Goal: Task Accomplishment & Management: Manage account settings

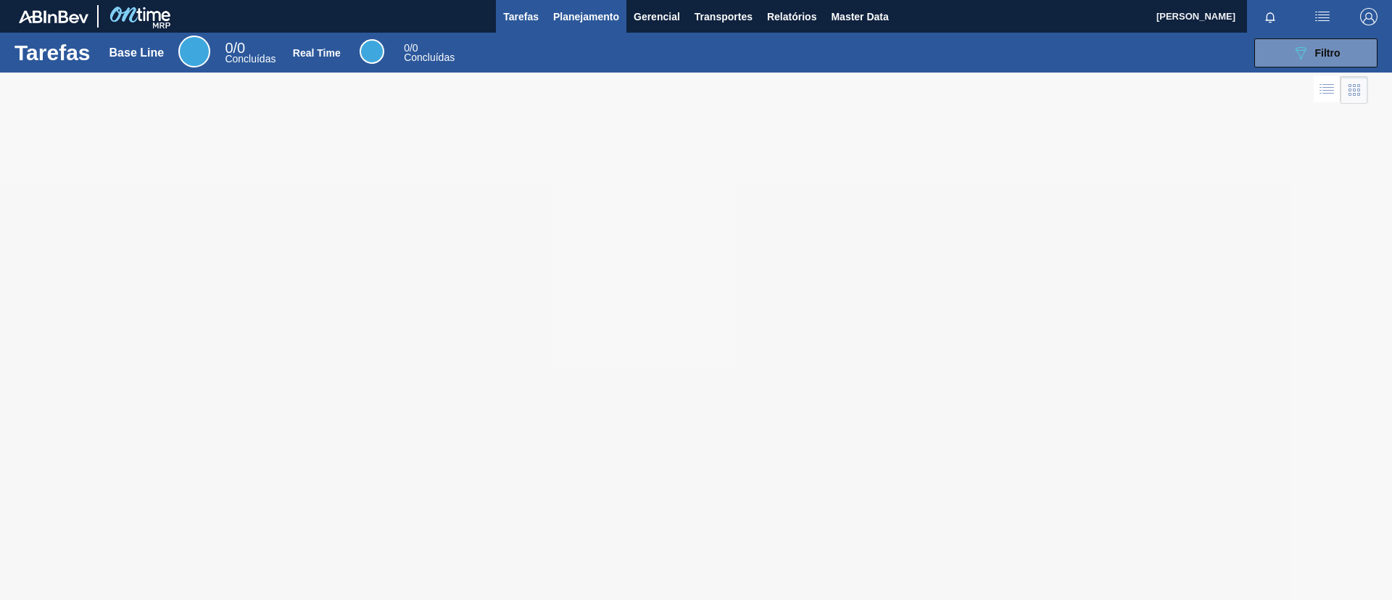
click at [582, 29] on button "Planejamento" at bounding box center [586, 16] width 81 height 33
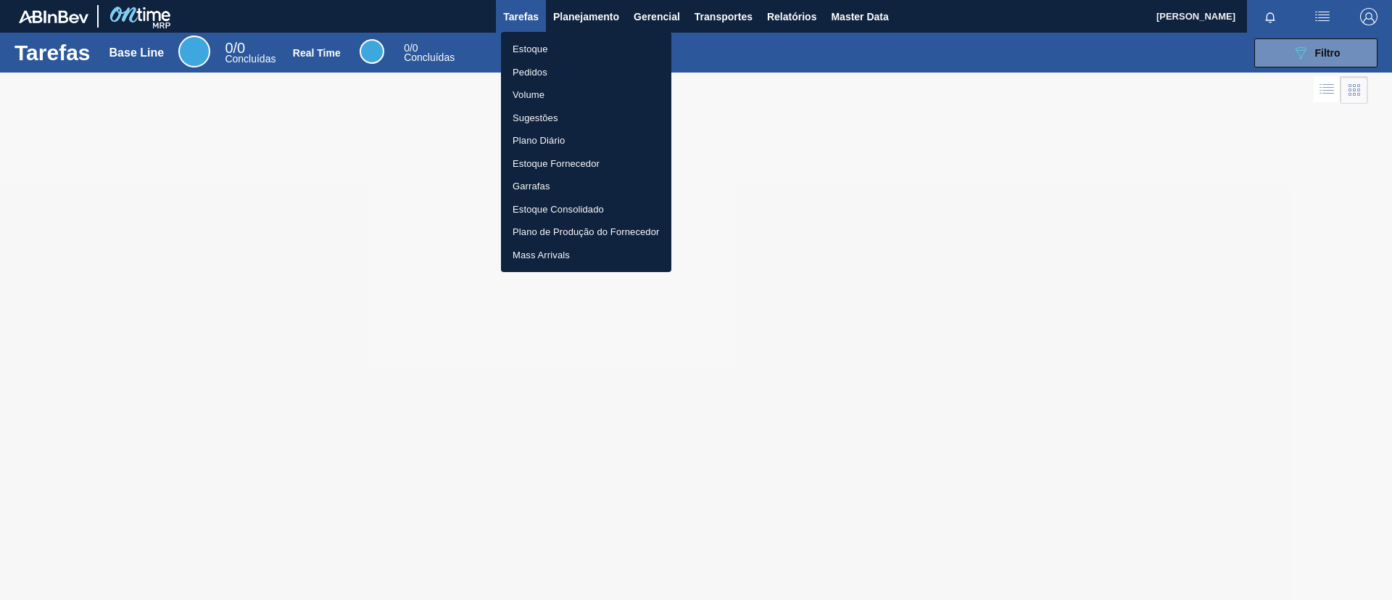
click at [567, 61] on li "Pedidos" at bounding box center [586, 72] width 170 height 23
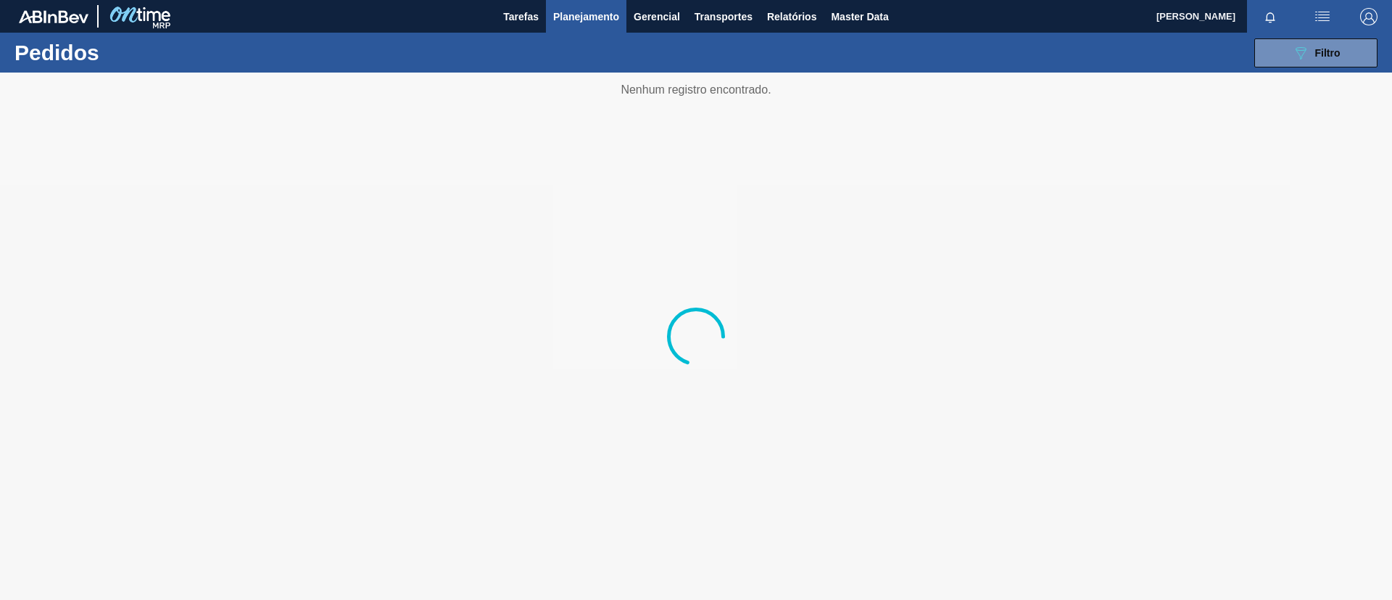
click at [583, 10] on span "Planejamento" at bounding box center [586, 16] width 66 height 17
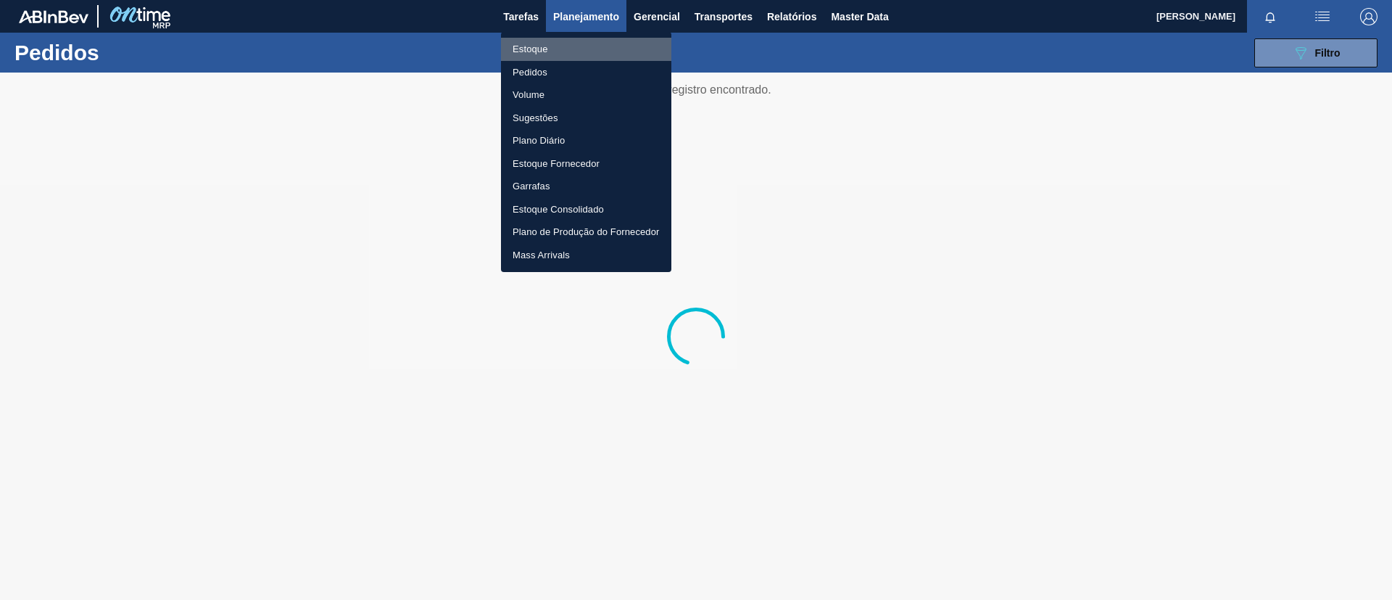
click at [578, 41] on li "Estoque" at bounding box center [586, 49] width 170 height 23
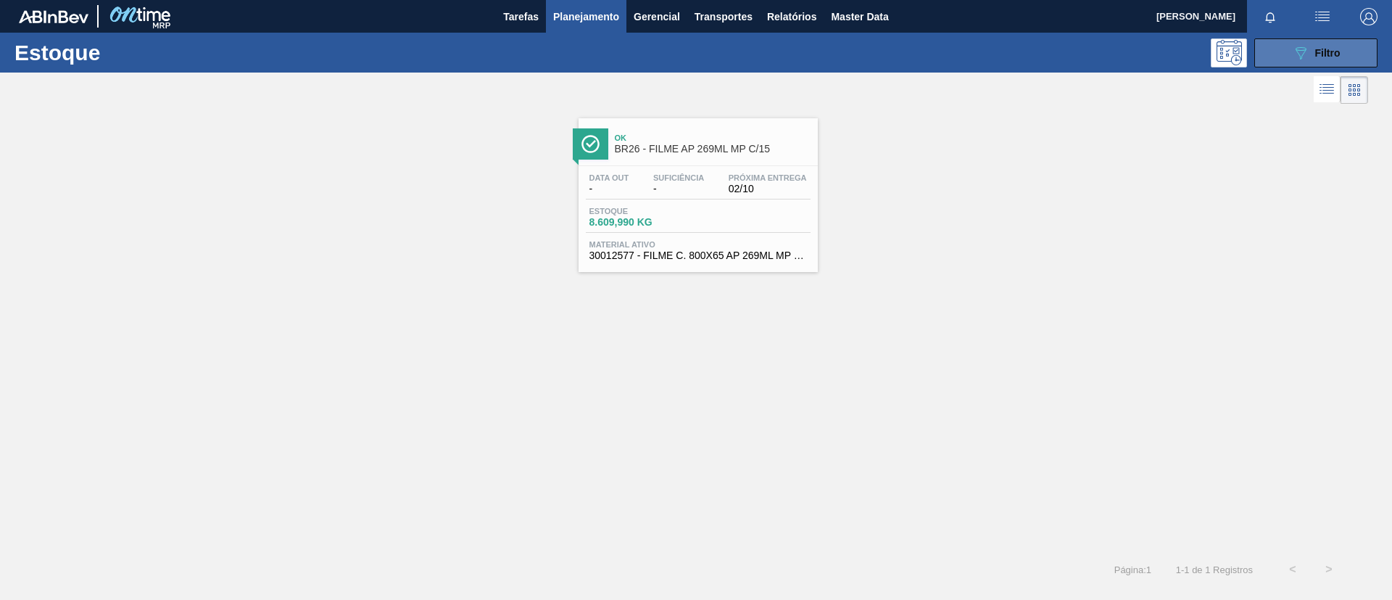
click at [1312, 49] on div "089F7B8B-B2A5-4AFE-B5C0-19BA573D28AC Filtro" at bounding box center [1316, 52] width 49 height 17
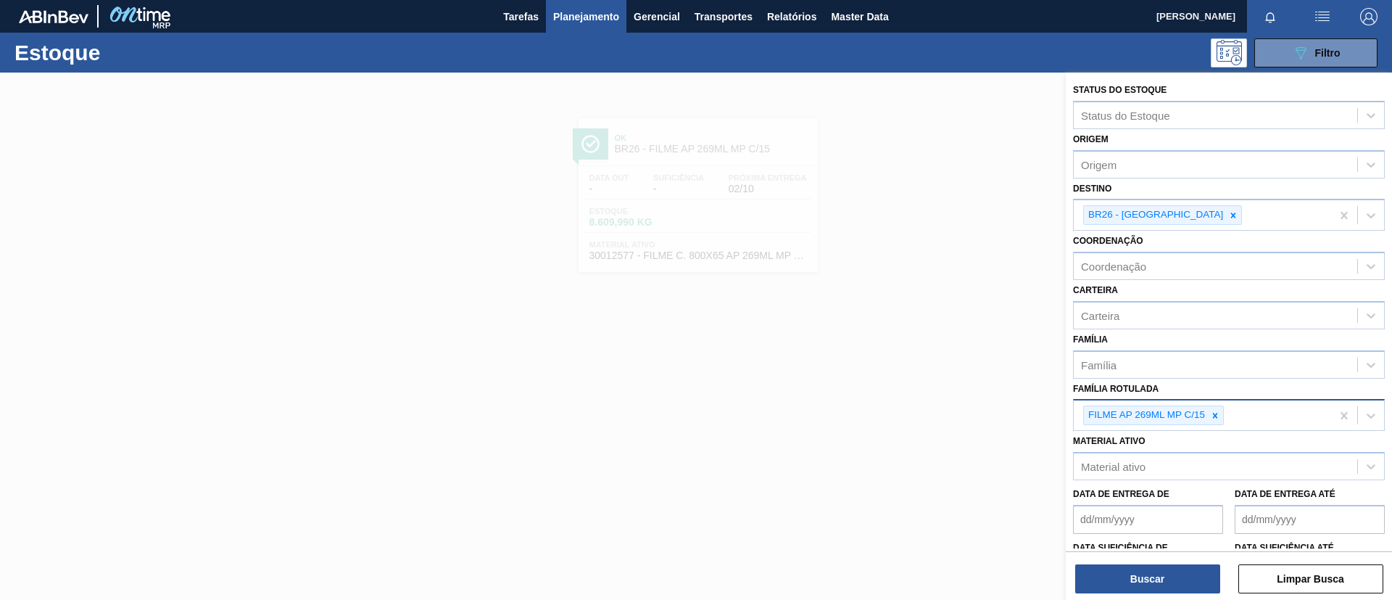
click at [1204, 411] on div "FILME AP 269ML MP C/15" at bounding box center [1145, 415] width 123 height 18
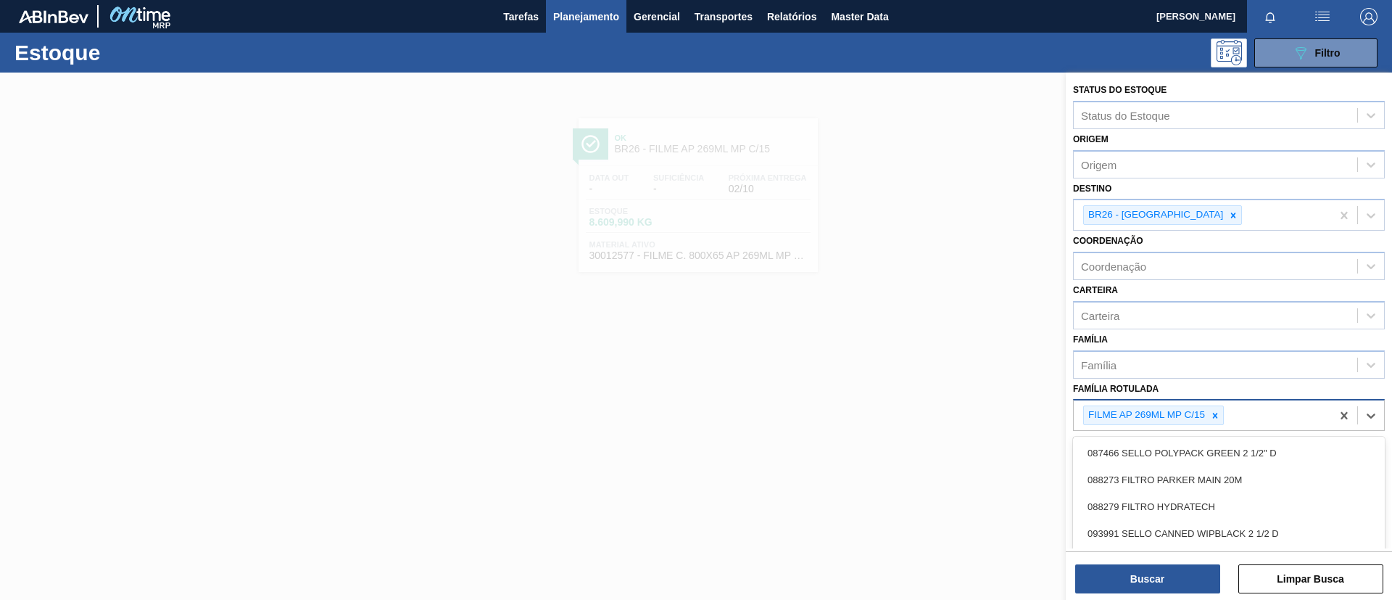
click at [1214, 416] on icon at bounding box center [1215, 415] width 10 height 10
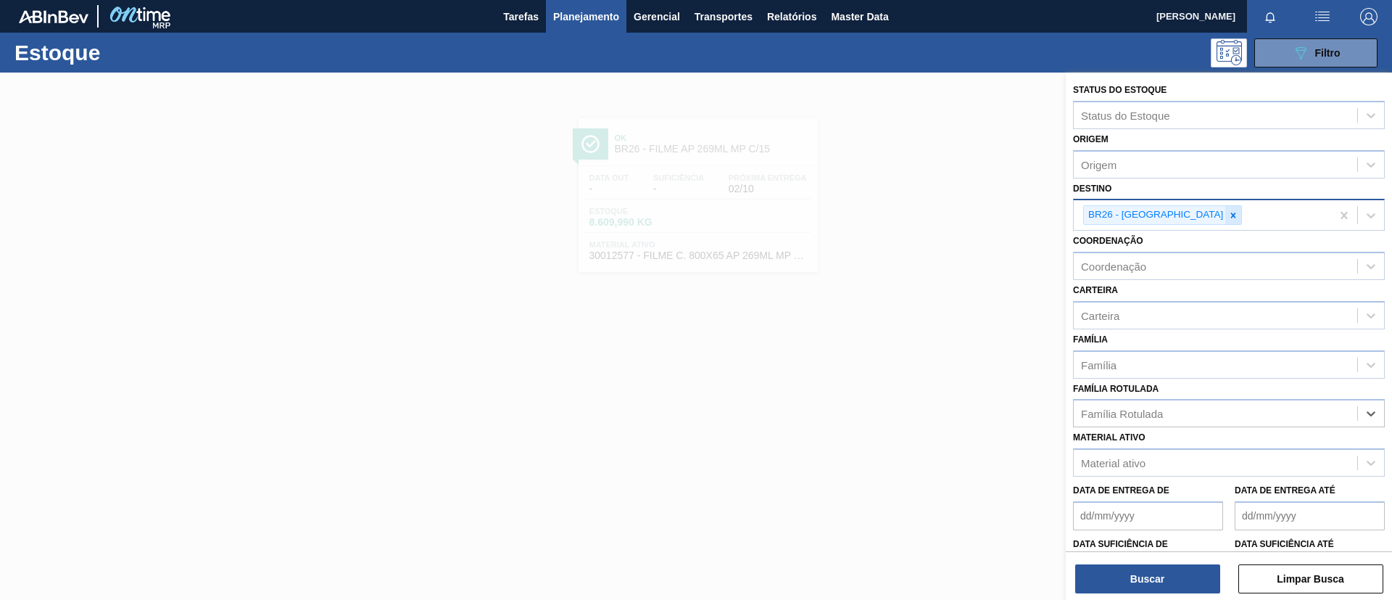
click at [1226, 207] on div at bounding box center [1234, 215] width 16 height 18
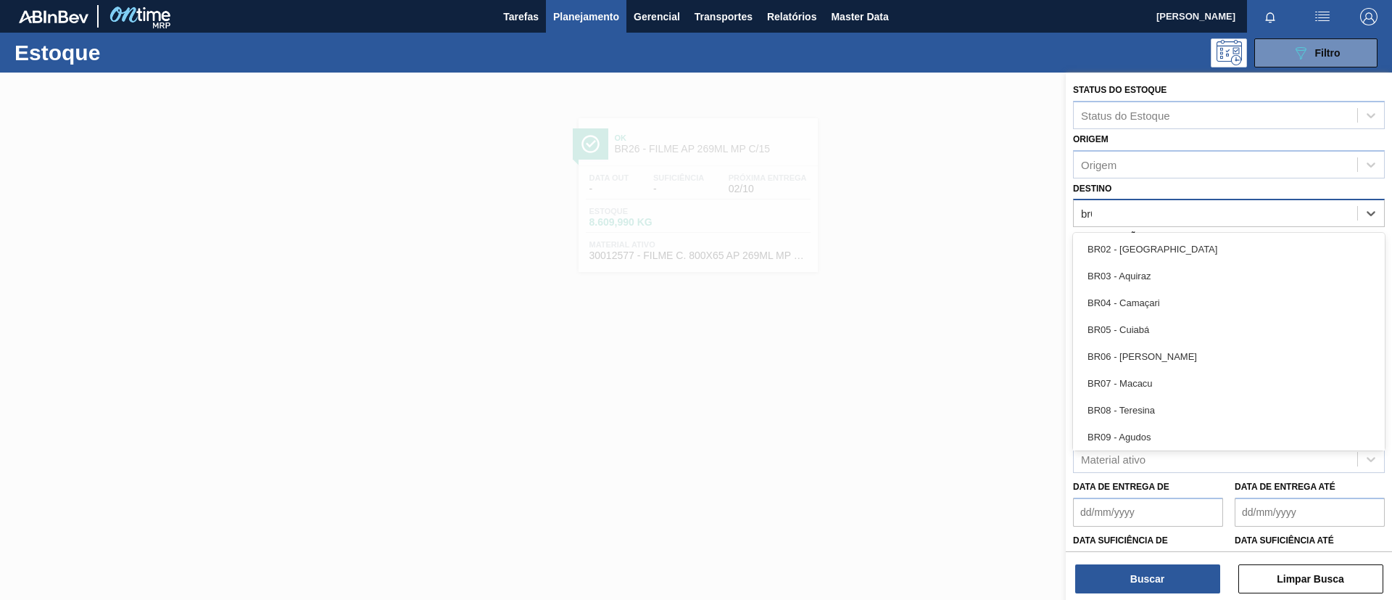
type input "br07"
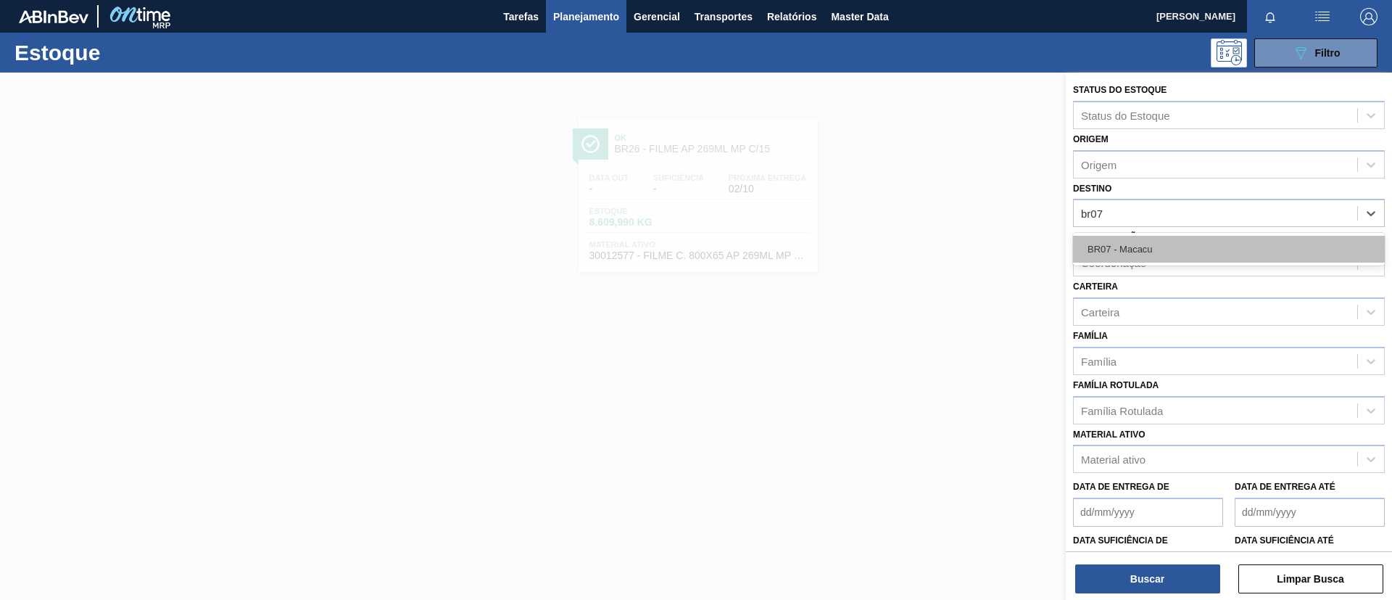
click at [1165, 236] on div "BR07 - Macacu" at bounding box center [1229, 249] width 312 height 27
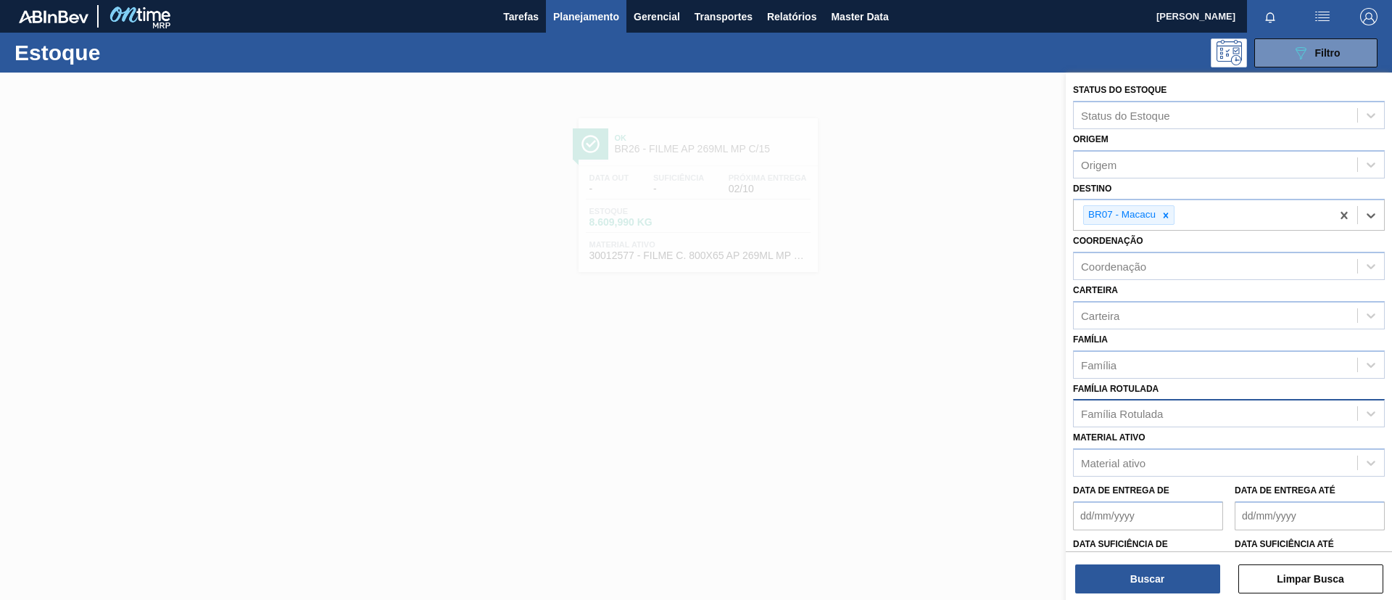
click at [1164, 412] on div "Família Rotulada" at bounding box center [1216, 413] width 284 height 21
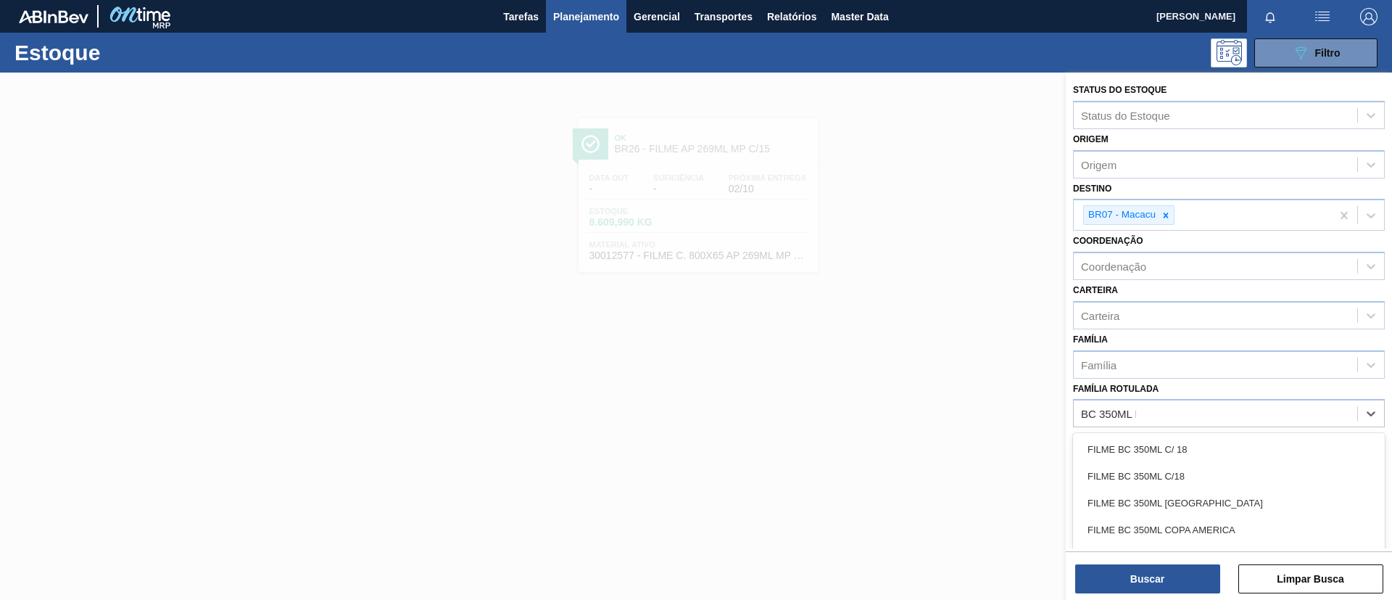
type Rotulada "BC 350ML Mp"
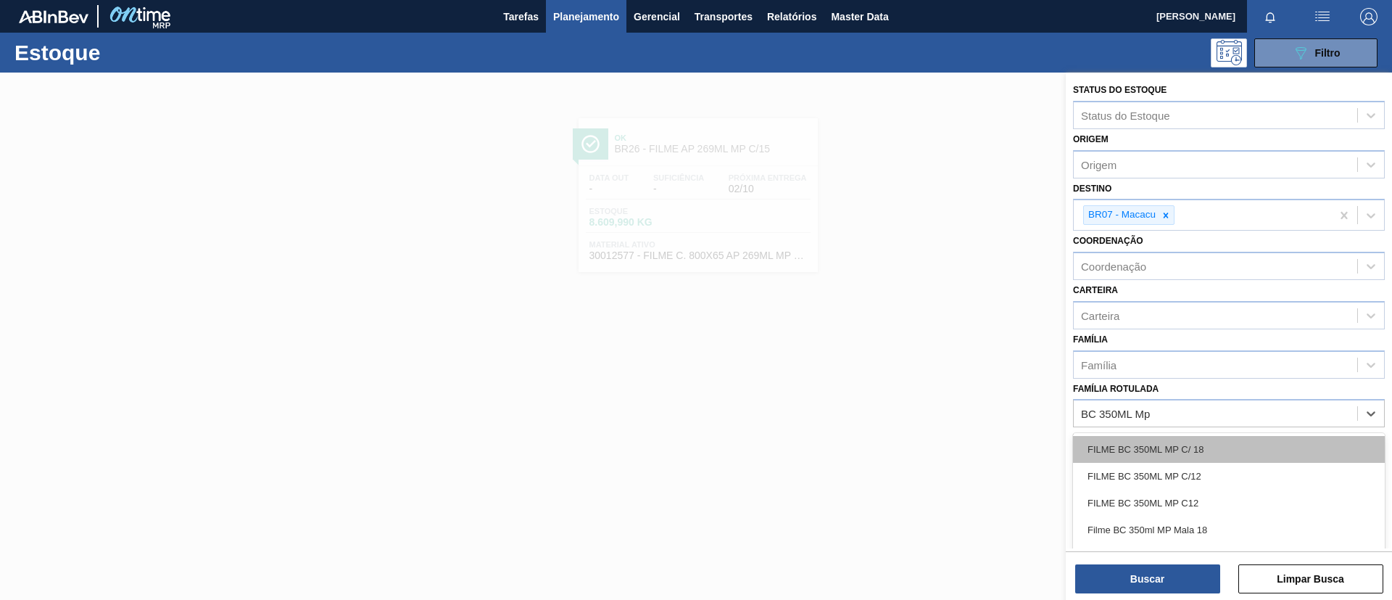
click at [1210, 454] on div "FILME BC 350ML MP C/ 18" at bounding box center [1229, 449] width 312 height 27
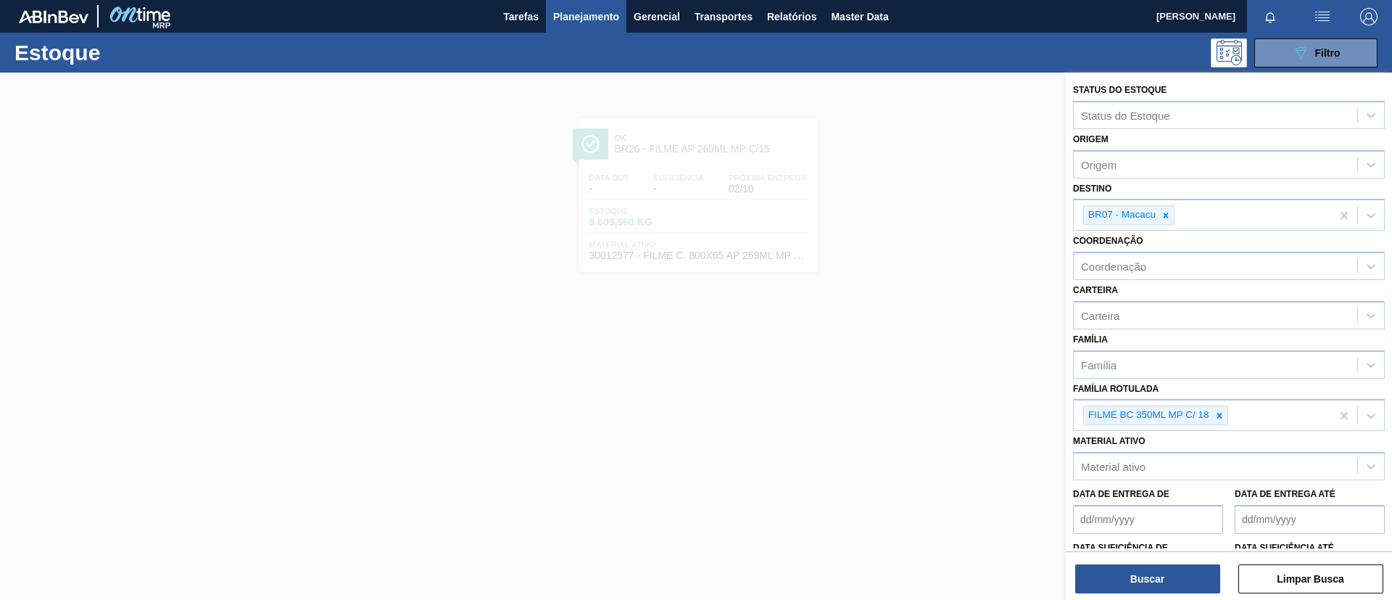
drag, startPoint x: 1157, startPoint y: 568, endPoint x: 762, endPoint y: 399, distance: 429.9
click at [1155, 567] on button "Buscar" at bounding box center [1148, 578] width 145 height 29
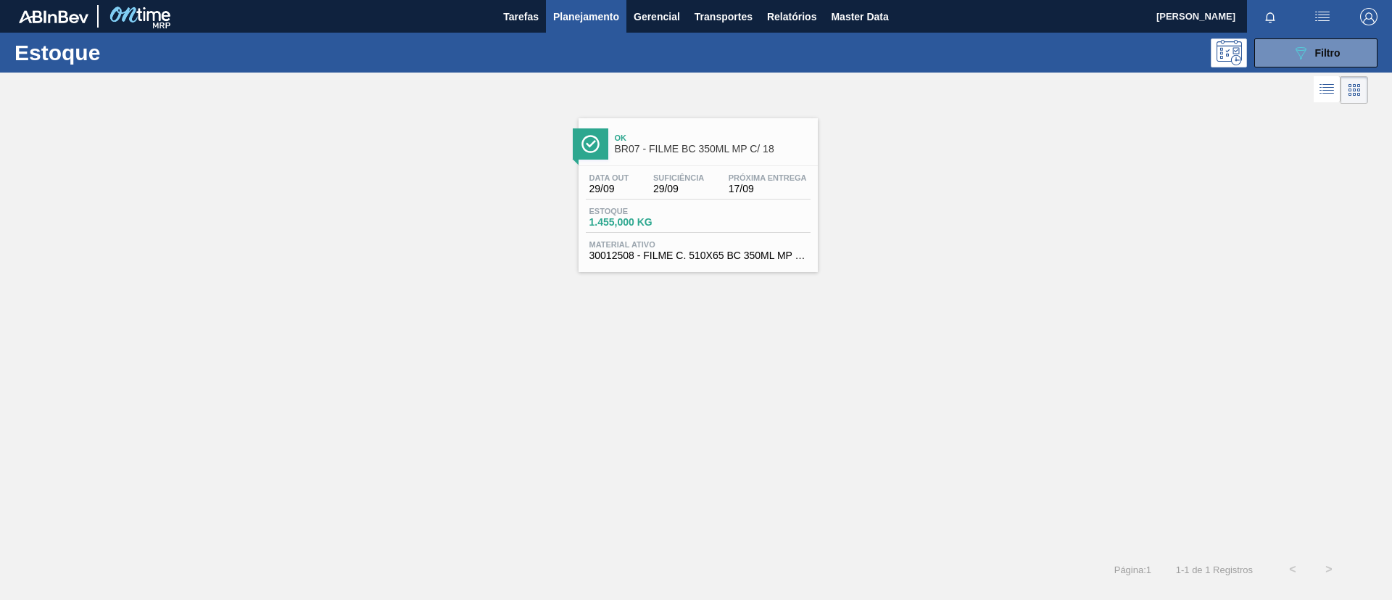
click at [684, 169] on div "Data out 29/09 Suficiência 29/09 Próxima Entrega 17/09 Estoque 1.455,000 KG Mat…" at bounding box center [698, 215] width 239 height 99
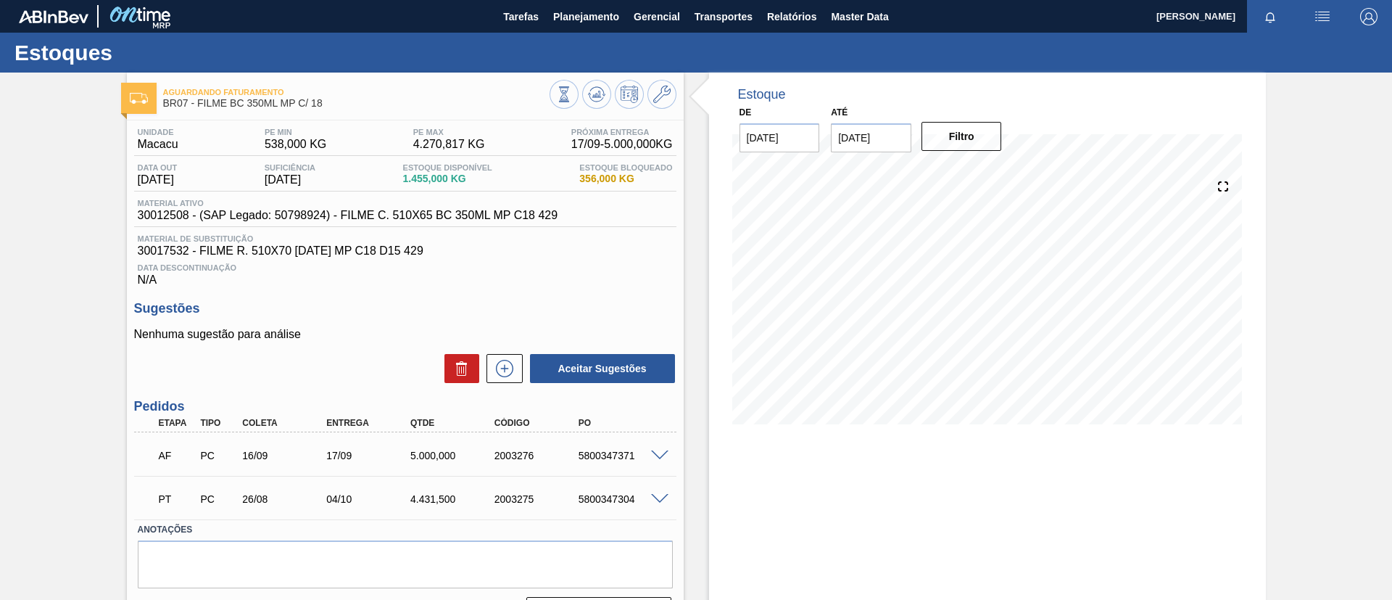
click at [854, 139] on input "[DATE]" at bounding box center [871, 137] width 81 height 29
click at [993, 170] on button "Next Month" at bounding box center [994, 173] width 10 height 10
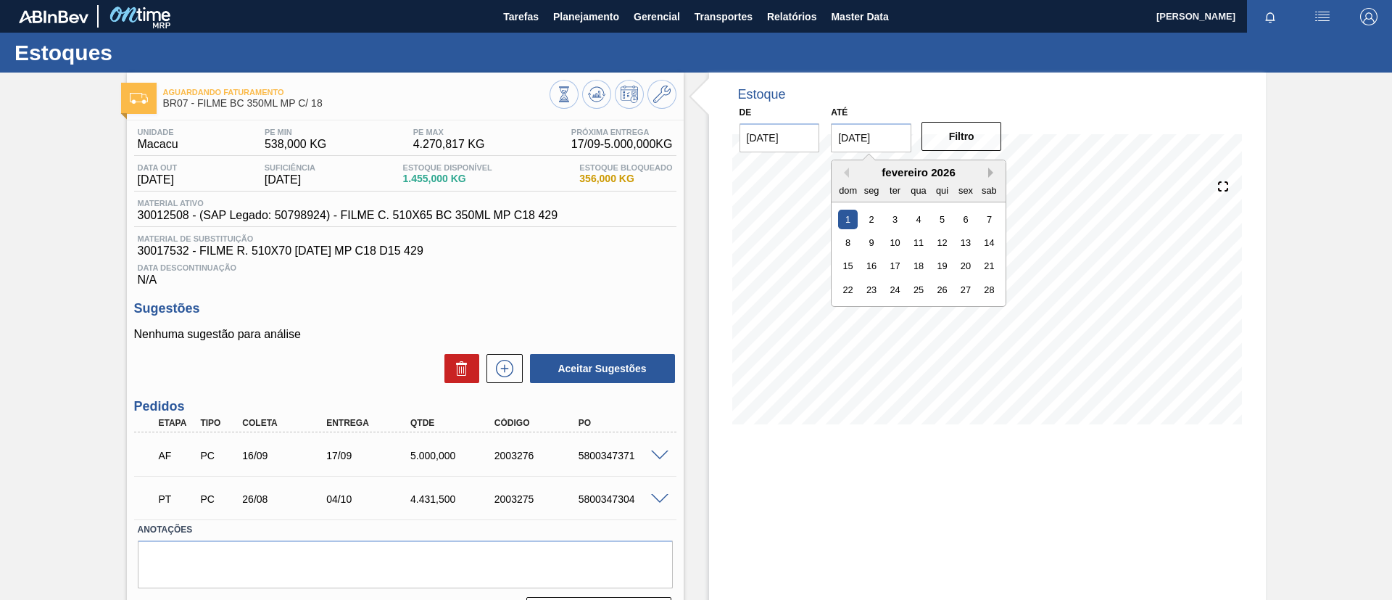
click at [993, 170] on button "Next Month" at bounding box center [994, 173] width 10 height 10
click at [851, 331] on div "31" at bounding box center [848, 337] width 20 height 20
type input "[DATE]"
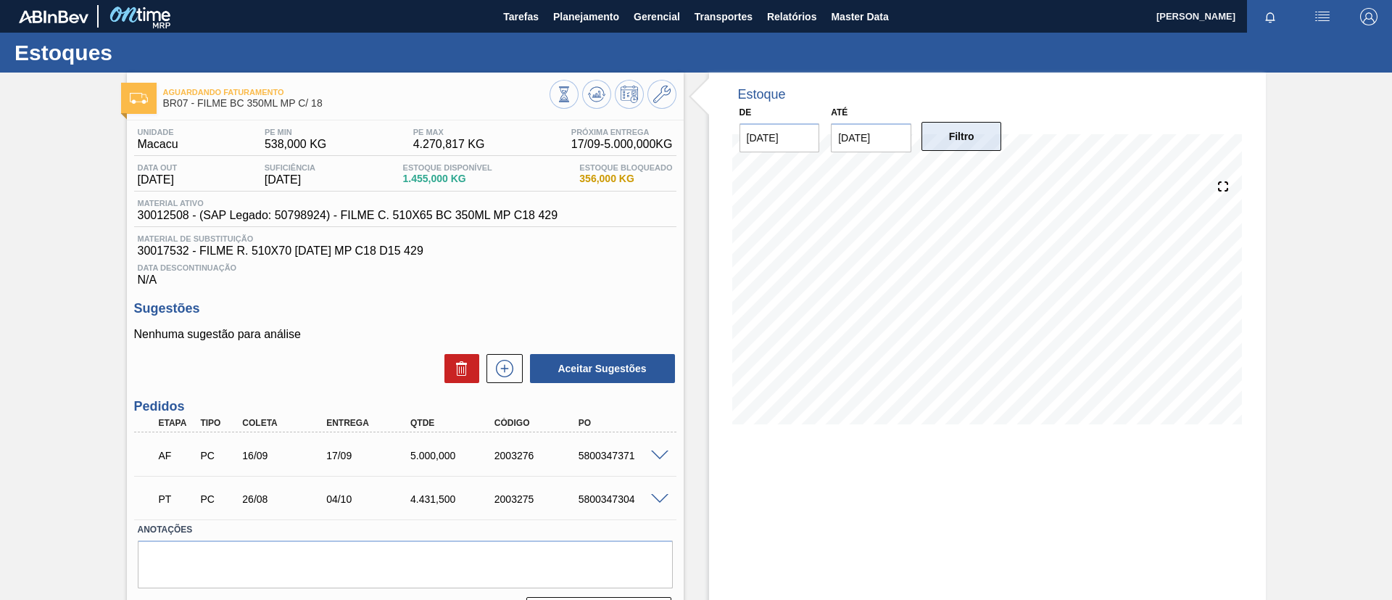
click at [973, 129] on button "Filtro" at bounding box center [962, 136] width 81 height 29
click at [505, 371] on icon at bounding box center [504, 368] width 23 height 17
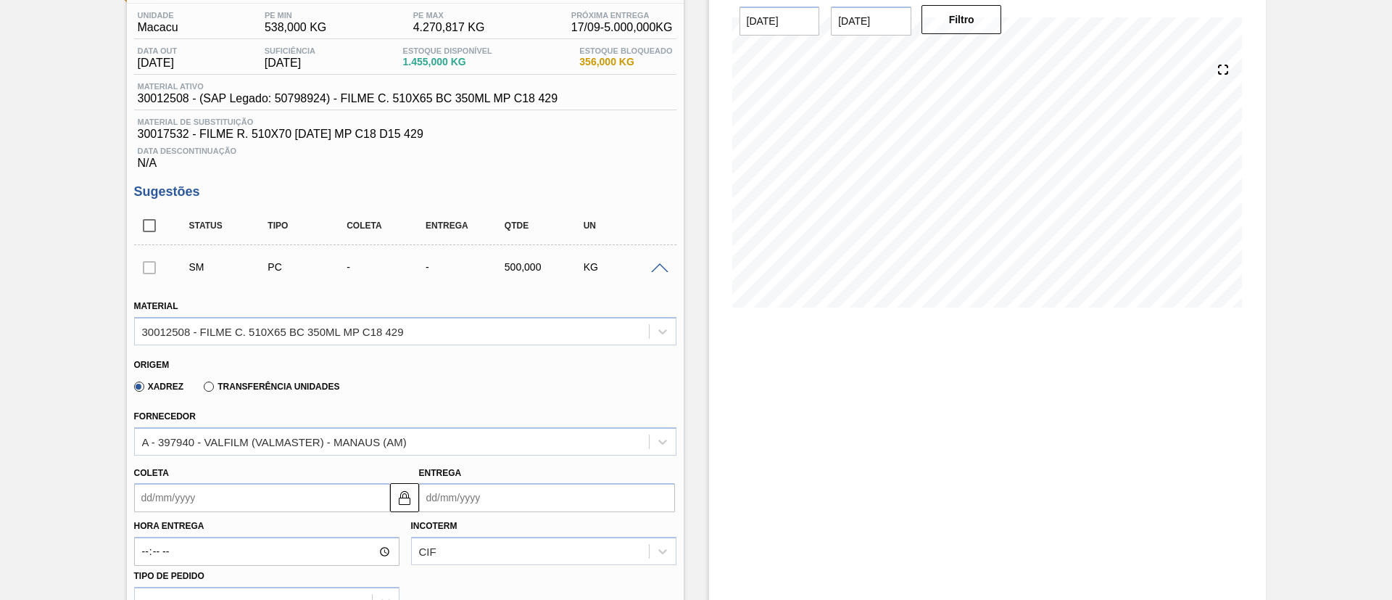
scroll to position [218, 0]
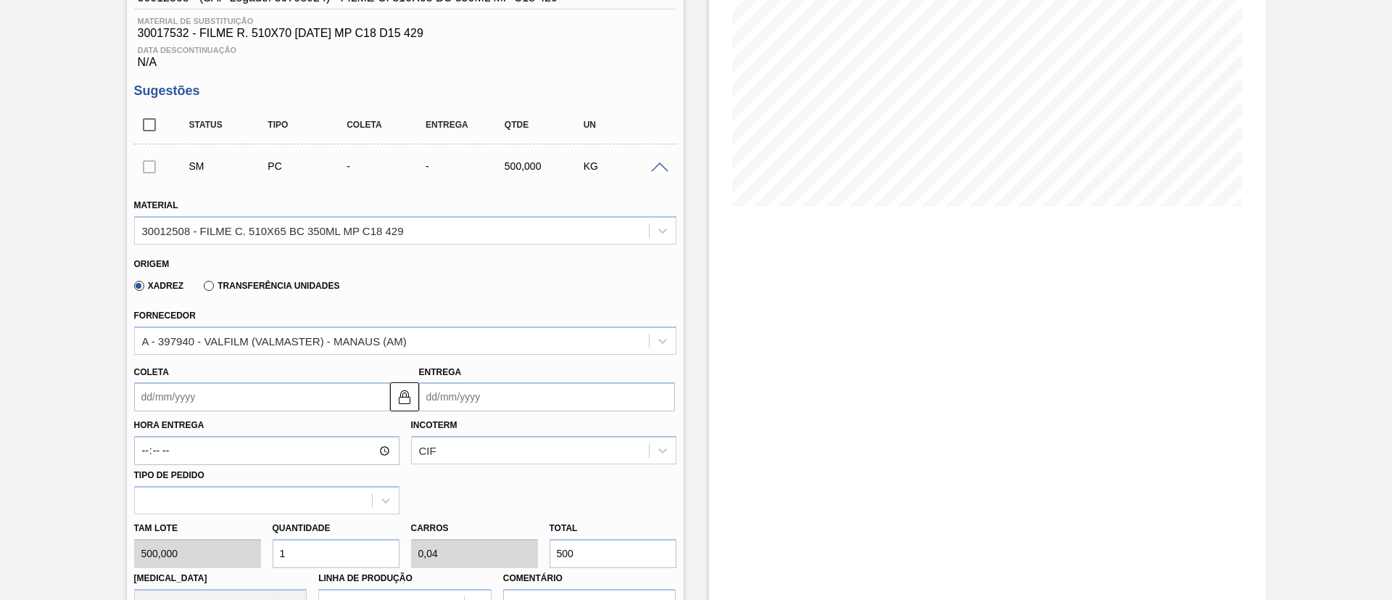
click at [294, 404] on input "Coleta" at bounding box center [262, 396] width 256 height 29
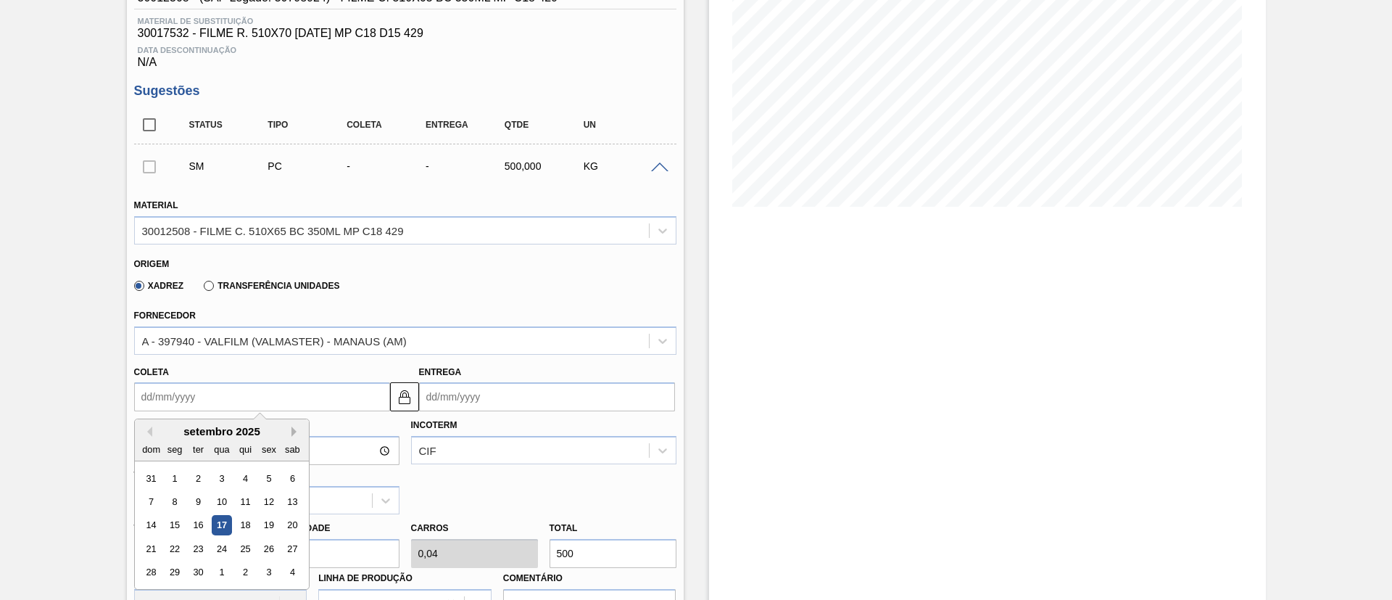
click at [294, 437] on div "dom seg ter qua qui sex sab" at bounding box center [222, 448] width 174 height 23
click at [294, 429] on button "Next Month" at bounding box center [297, 431] width 10 height 10
click at [170, 553] on div "20" at bounding box center [175, 549] width 20 height 20
type input "20/10/2025"
type input "19/11/2025"
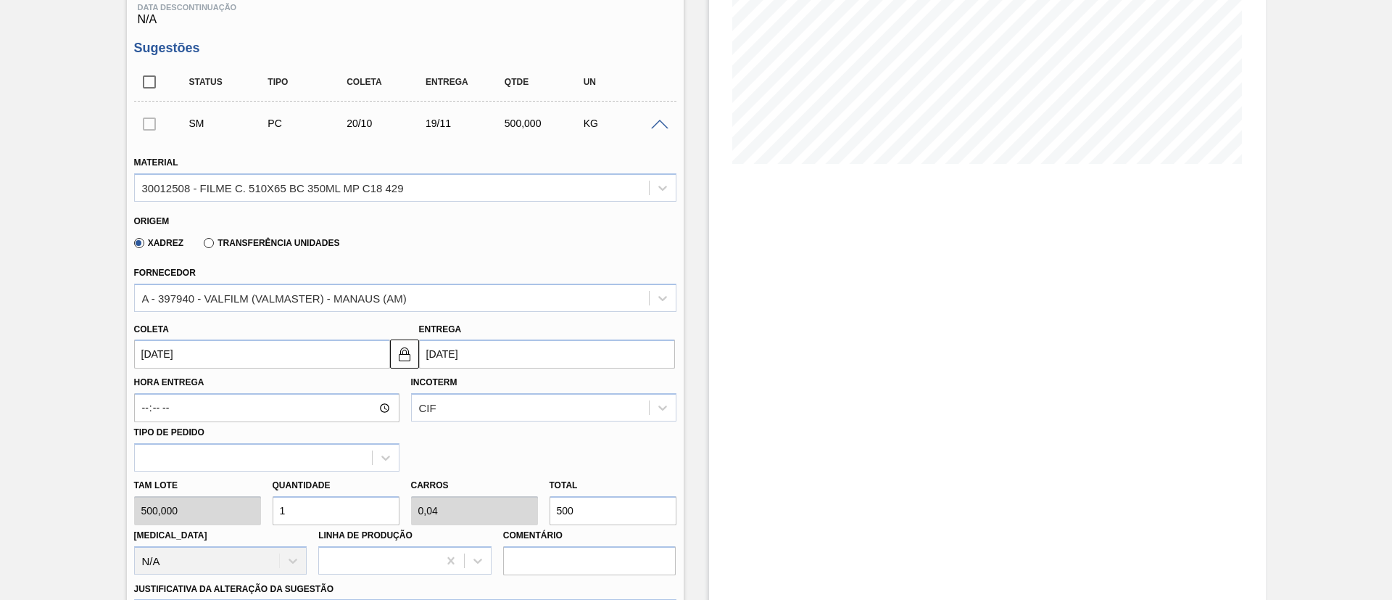
scroll to position [326, 0]
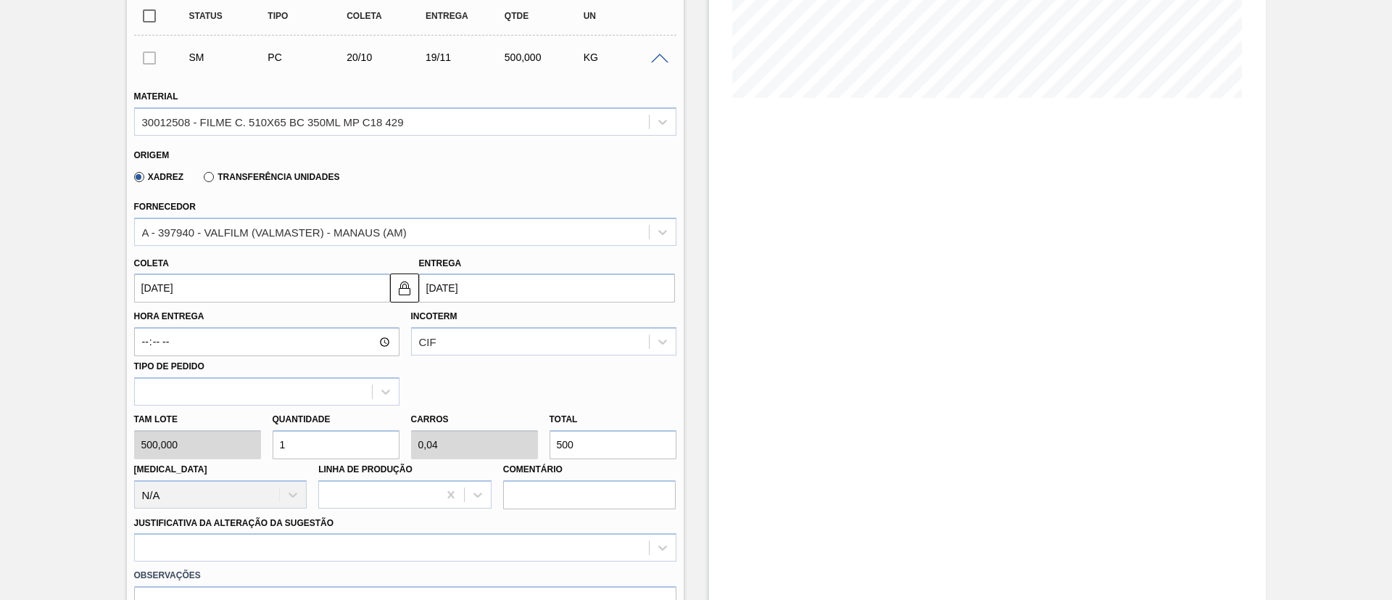
click at [566, 444] on input "500" at bounding box center [613, 444] width 127 height 29
click at [554, 441] on input "500" at bounding box center [613, 444] width 127 height 29
click at [482, 436] on div "Tam lote 500,000 Quantidade 1 Carros 0,04 Total 500 Doca N/A Linha de Produção …" at bounding box center [405, 457] width 554 height 104
type input "0,002"
type input "0"
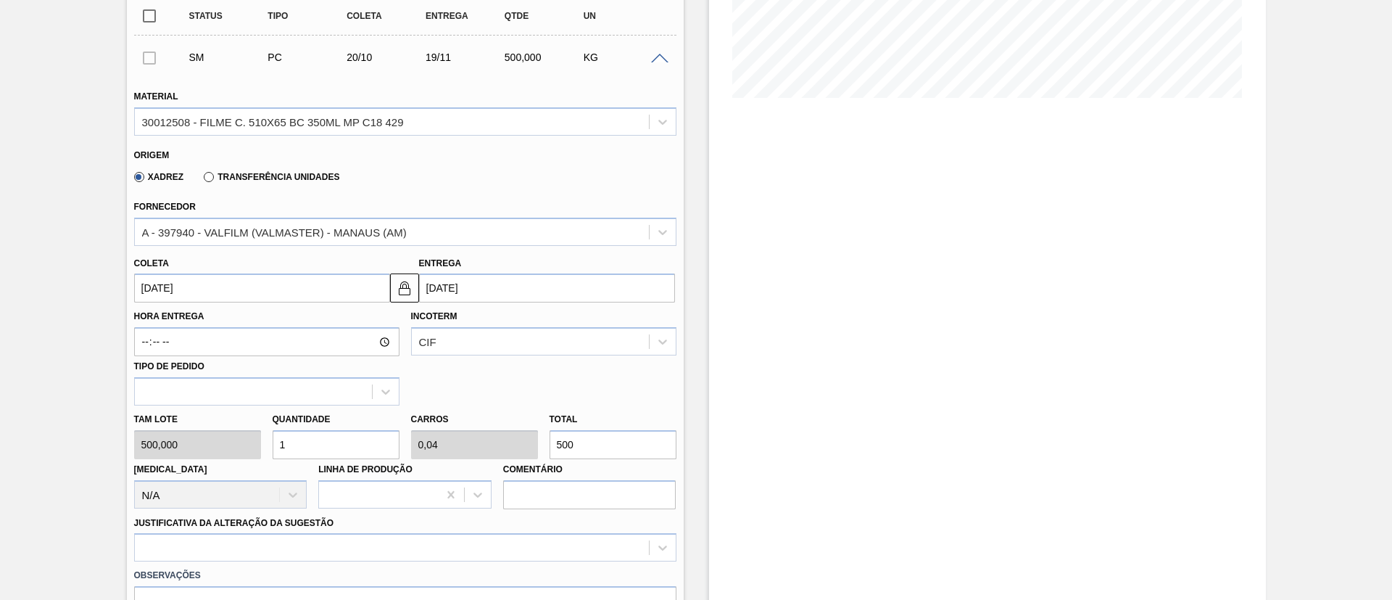
type input "1"
type input "0,02"
type input "0,001"
type input "10"
type input "0,2"
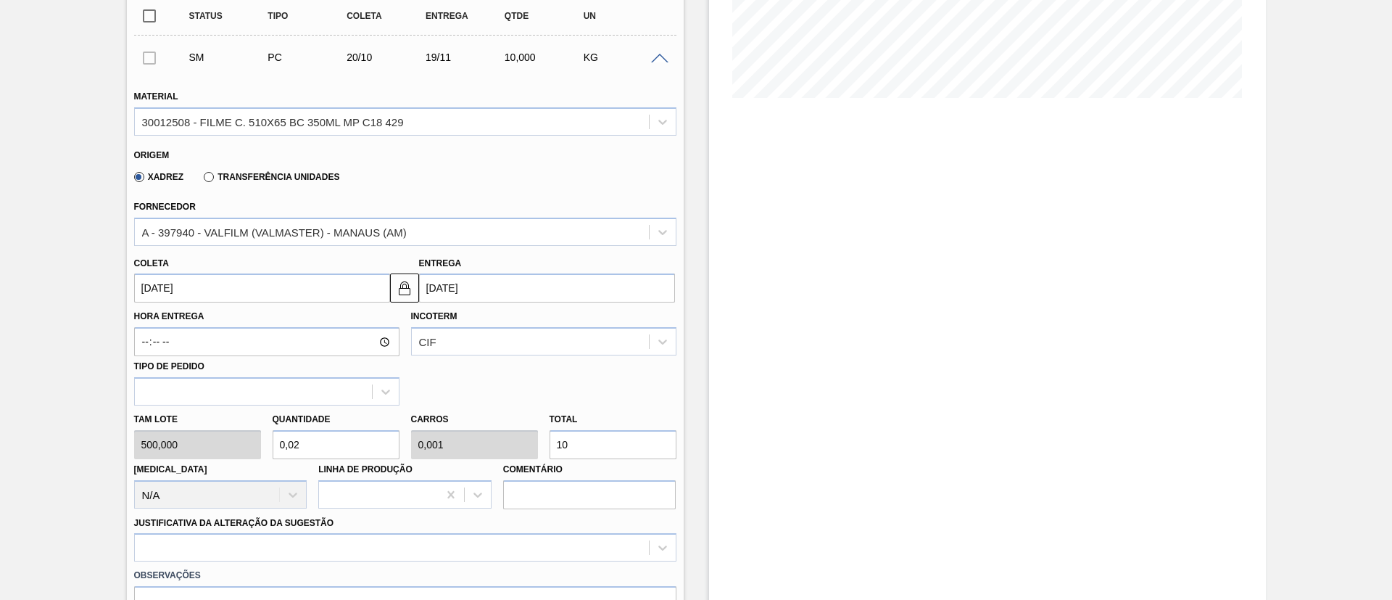
type input "0,008"
type input "100"
type input "2"
type input "0,08"
type input "1.000"
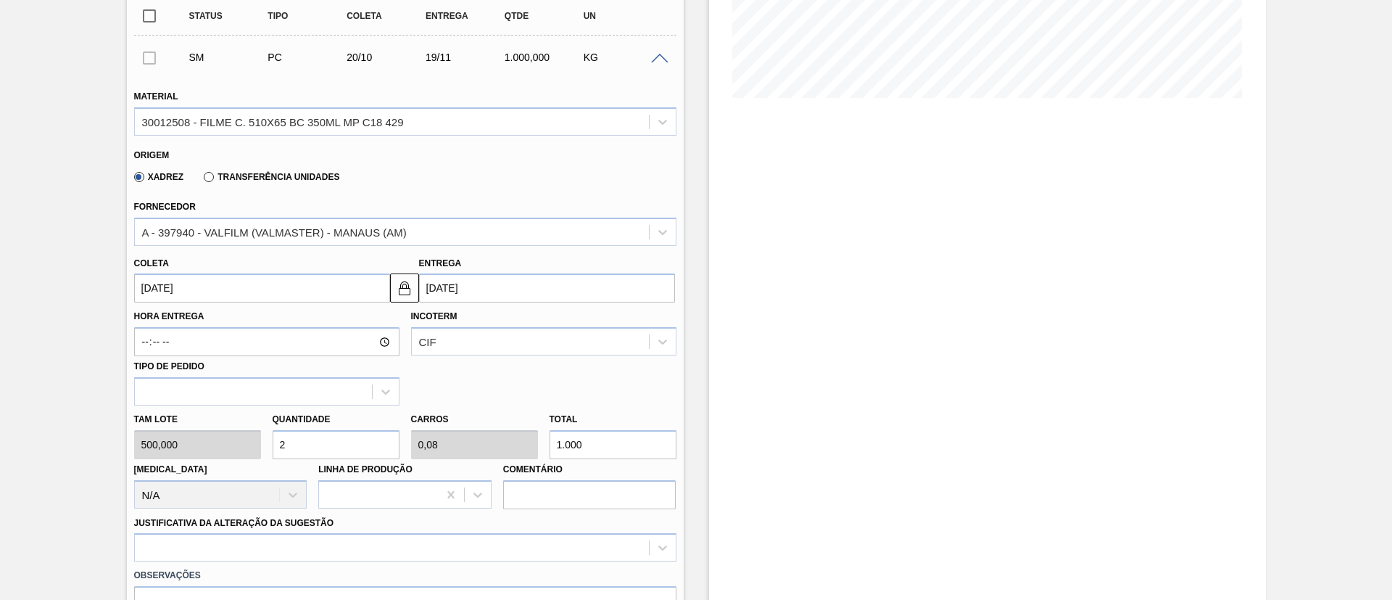
type input "20"
type input "0,8"
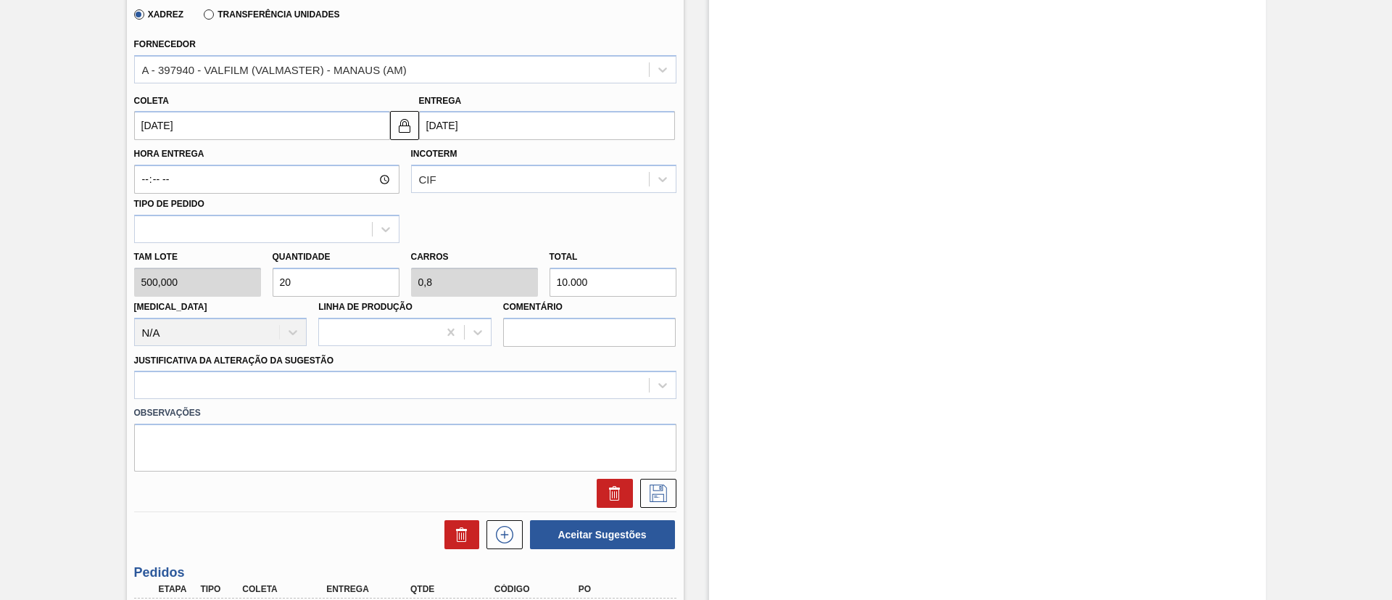
scroll to position [653, 0]
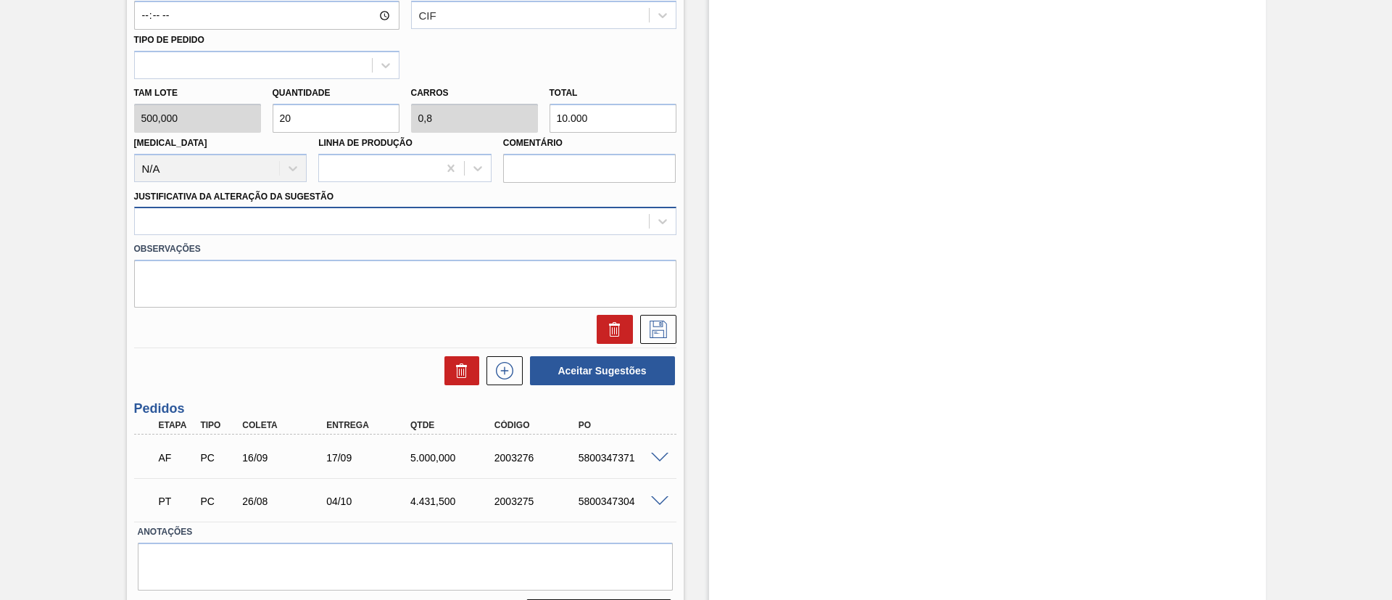
type input "10.000"
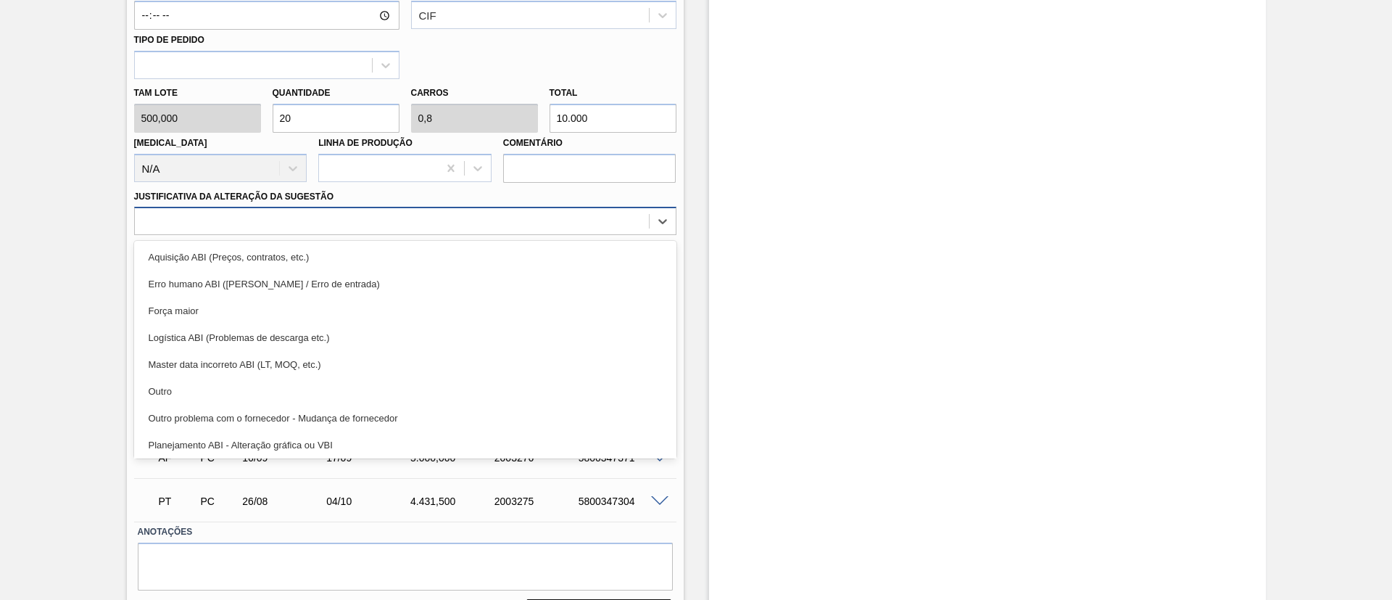
click at [322, 217] on div at bounding box center [392, 221] width 514 height 21
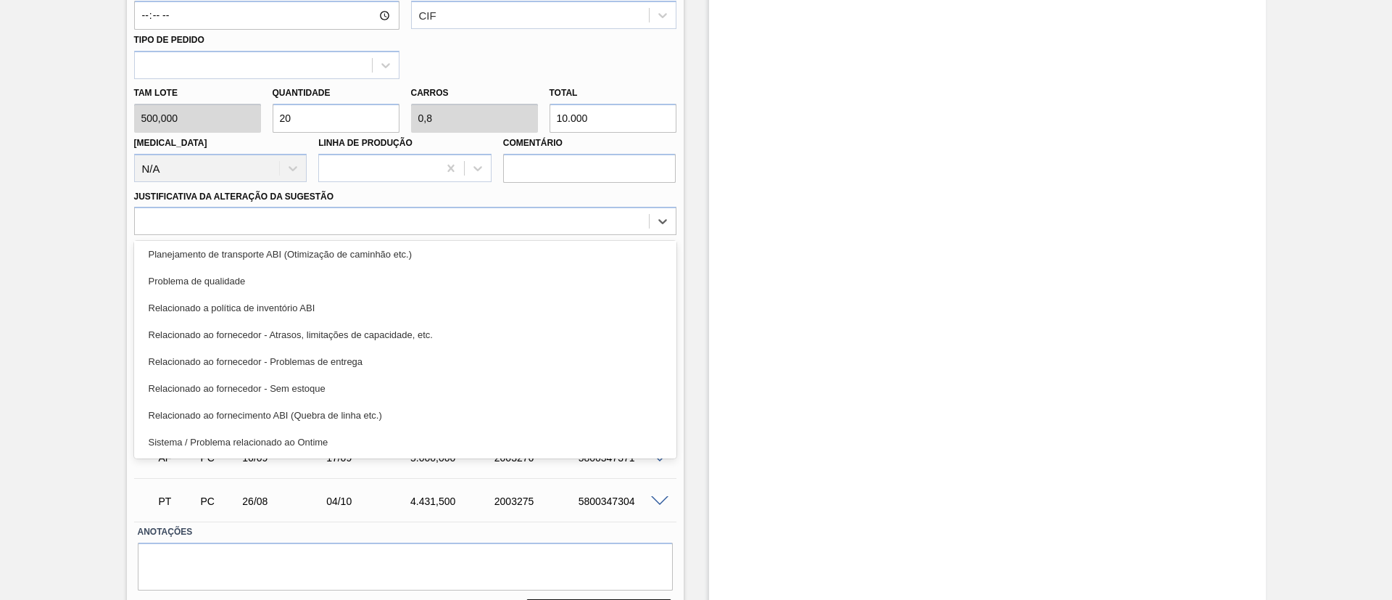
click at [363, 311] on div "Relacionado a política de inventório ABI" at bounding box center [405, 307] width 542 height 27
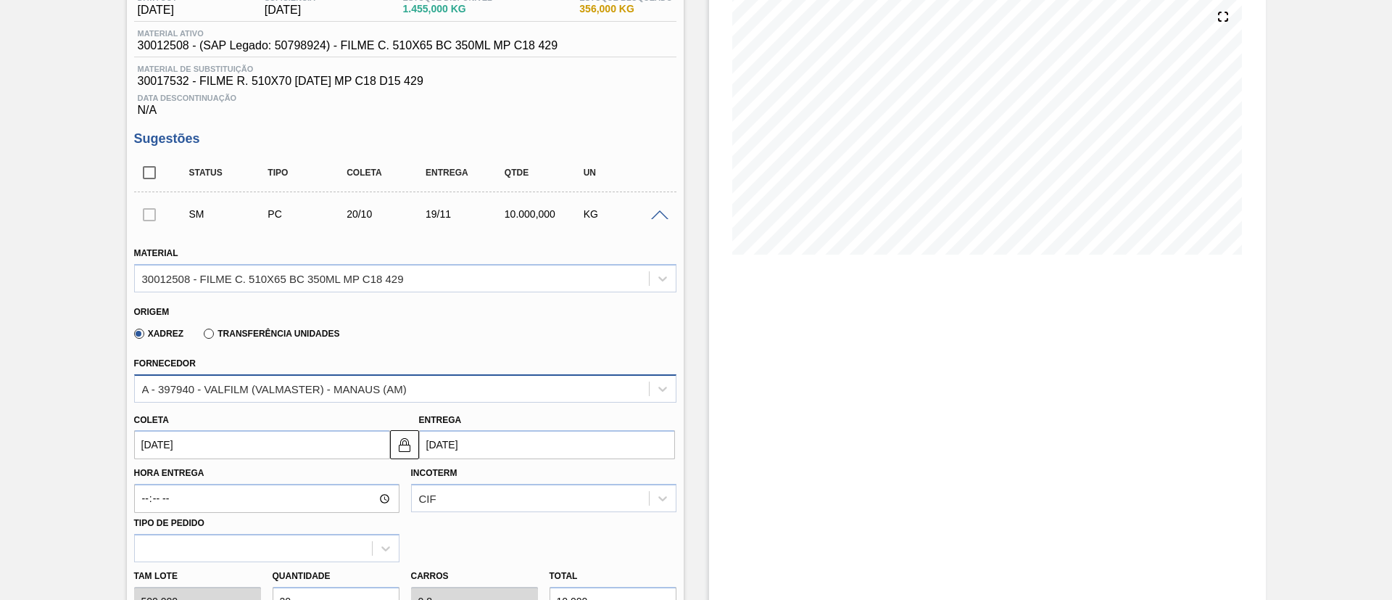
scroll to position [326, 0]
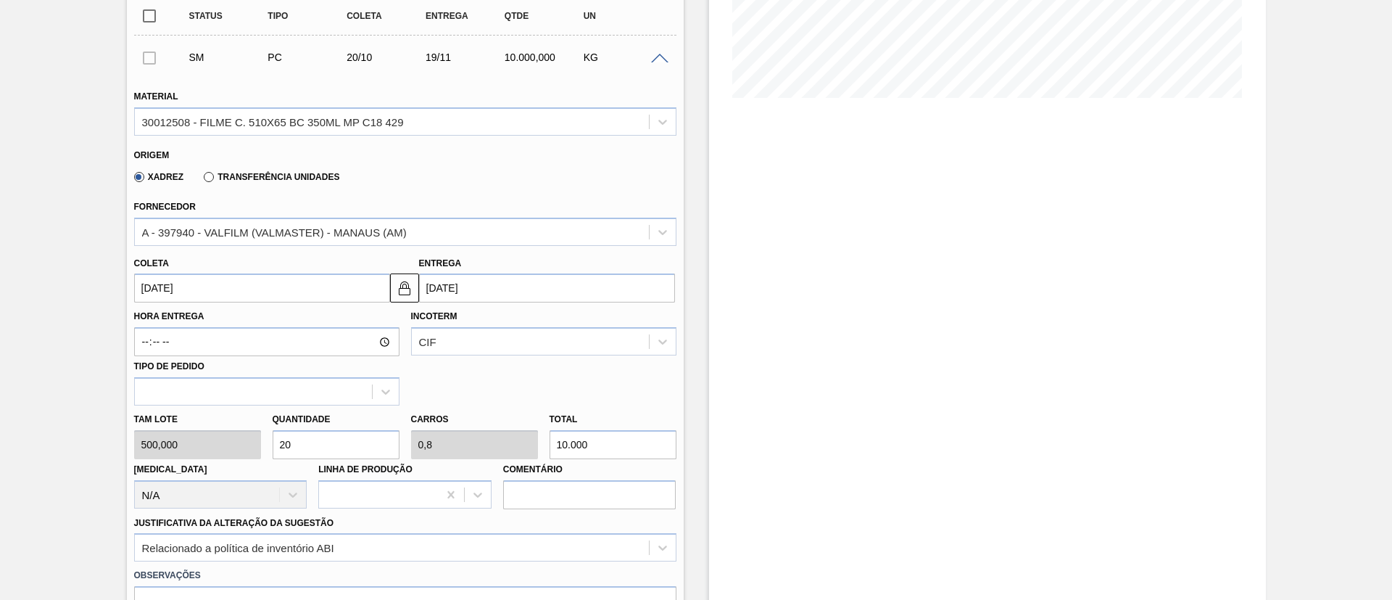
click at [487, 432] on div "Tam lote 500,000 Quantidade 20 Carros 0,8 Total 10.000 Doca N/A Linha de Produç…" at bounding box center [405, 457] width 554 height 104
click at [581, 435] on input "10.000" at bounding box center [613, 444] width 127 height 29
click at [562, 442] on input "10.000" at bounding box center [613, 444] width 127 height 29
click at [535, 441] on div "Tam lote 500,000 Quantidade 20 Carros 0,8 Total 10.000 Doca N/A Linha de Produç…" at bounding box center [405, 457] width 554 height 104
type input "16"
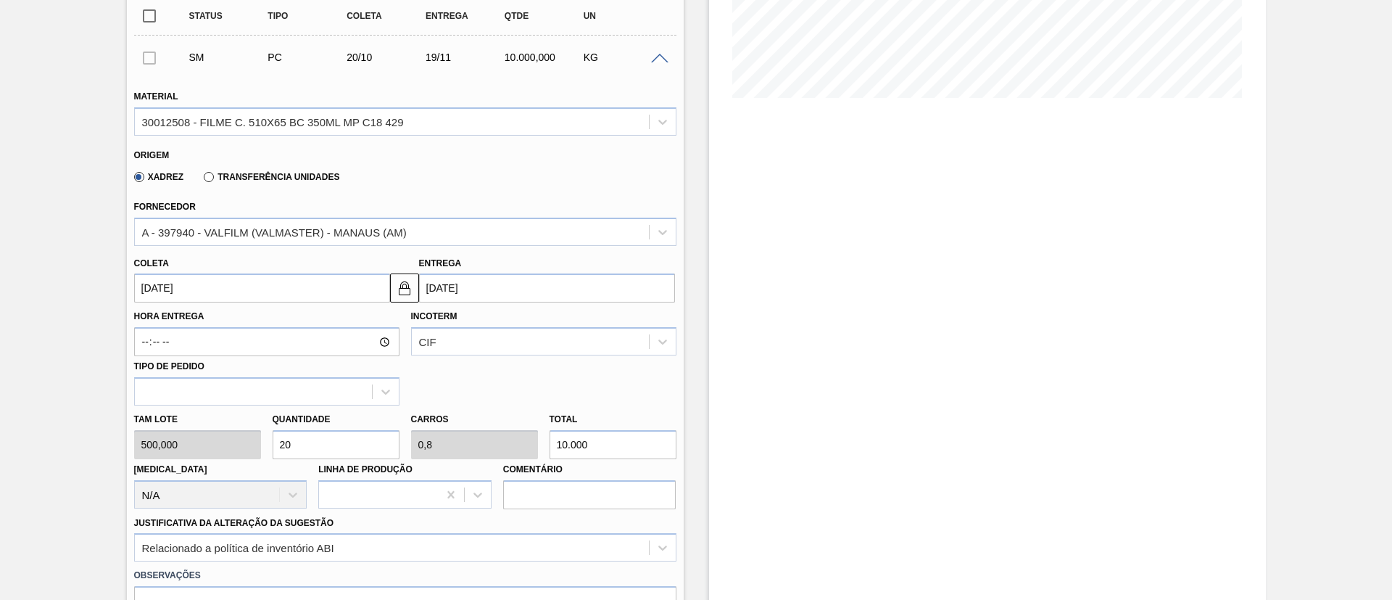
type input "0,64"
type input "8.000"
click at [752, 432] on div "Estoque De 17/09/2025 Até 31/05/2026 Filtro" at bounding box center [987, 356] width 557 height 1221
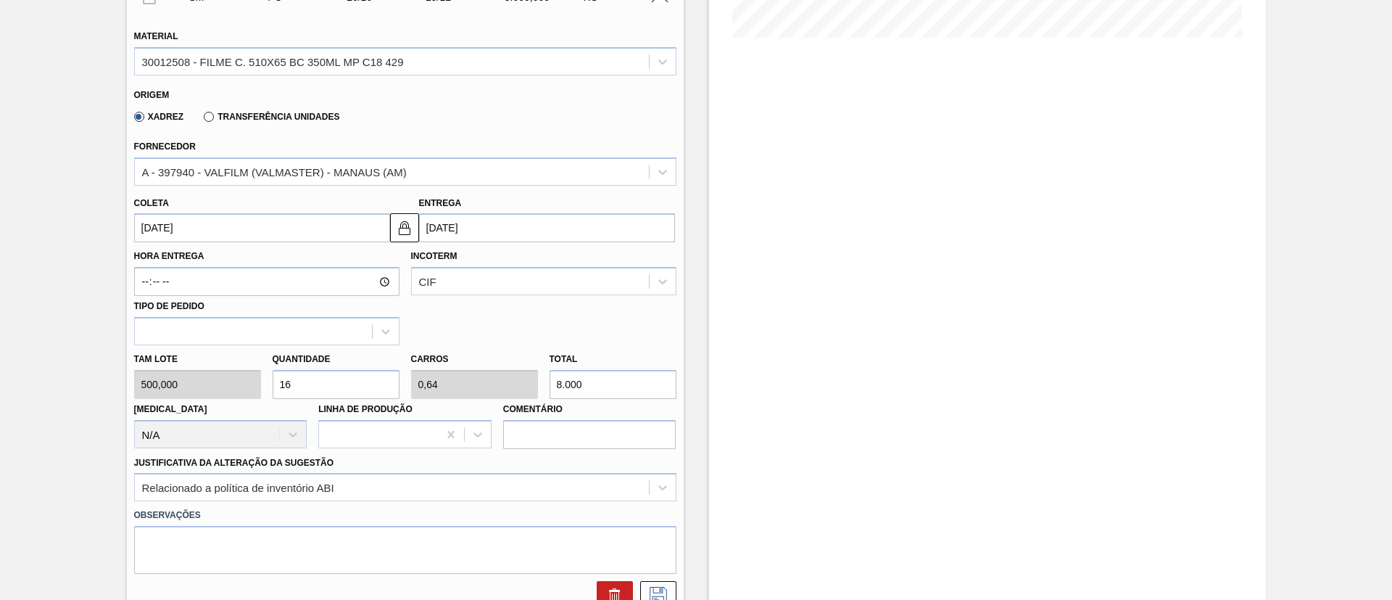
scroll to position [435, 0]
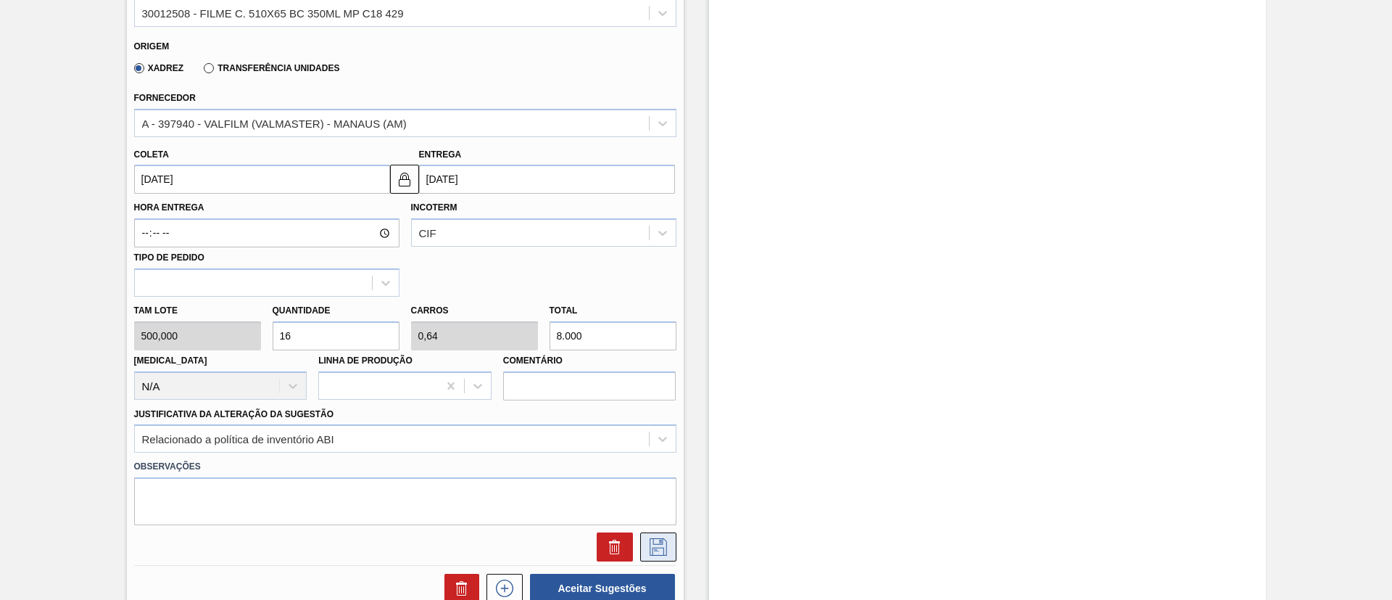
click at [661, 542] on icon at bounding box center [658, 546] width 17 height 17
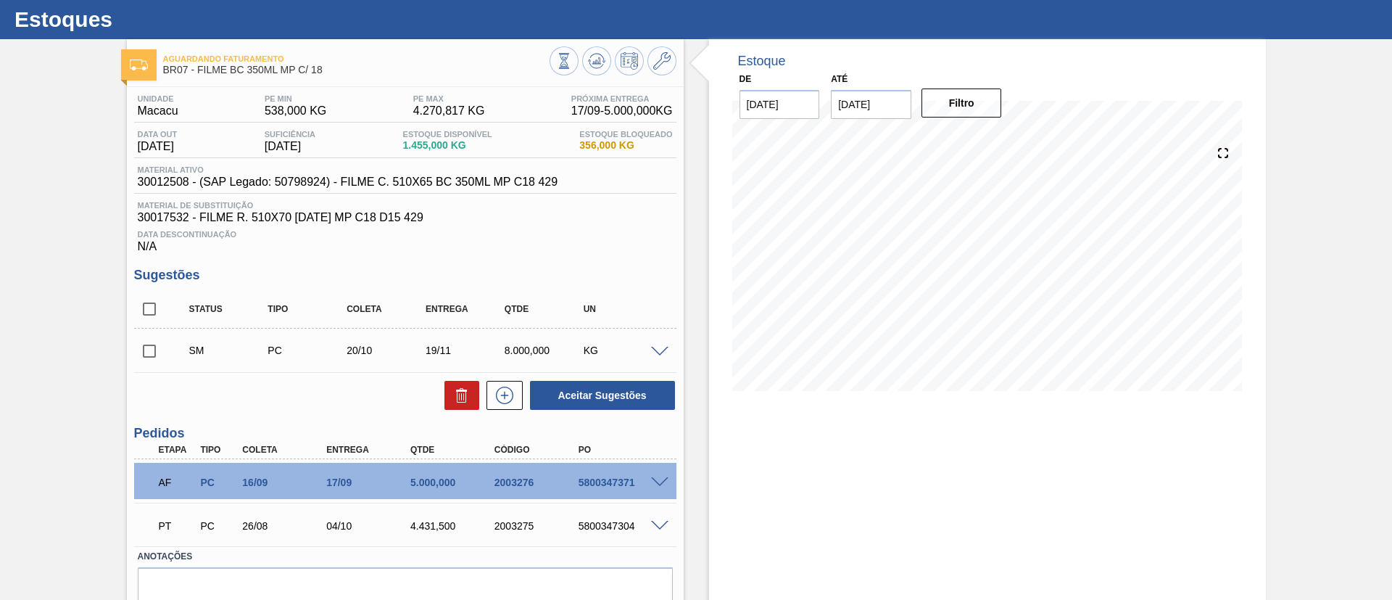
scroll to position [0, 0]
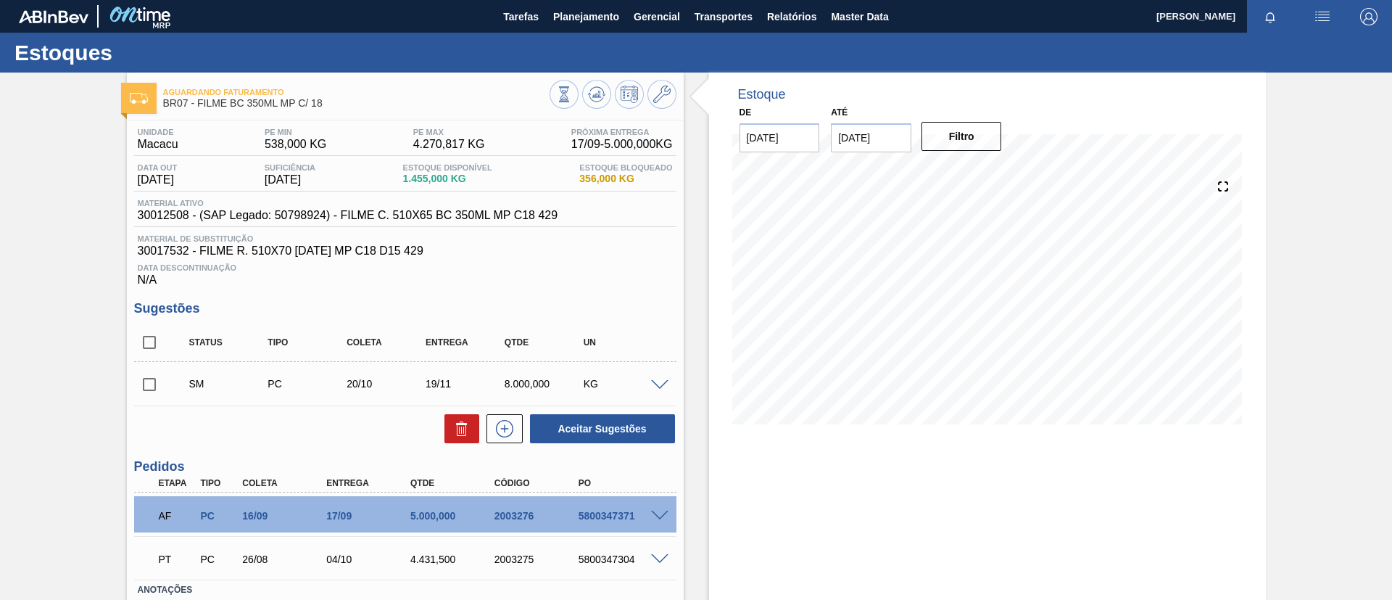
click at [152, 367] on div "SM PC 20/10 19/11 8.000,000 KG" at bounding box center [405, 384] width 542 height 36
click at [154, 379] on input "checkbox" at bounding box center [149, 384] width 30 height 30
click at [626, 418] on button "Aceitar Sugestões" at bounding box center [602, 428] width 145 height 29
checkbox input "false"
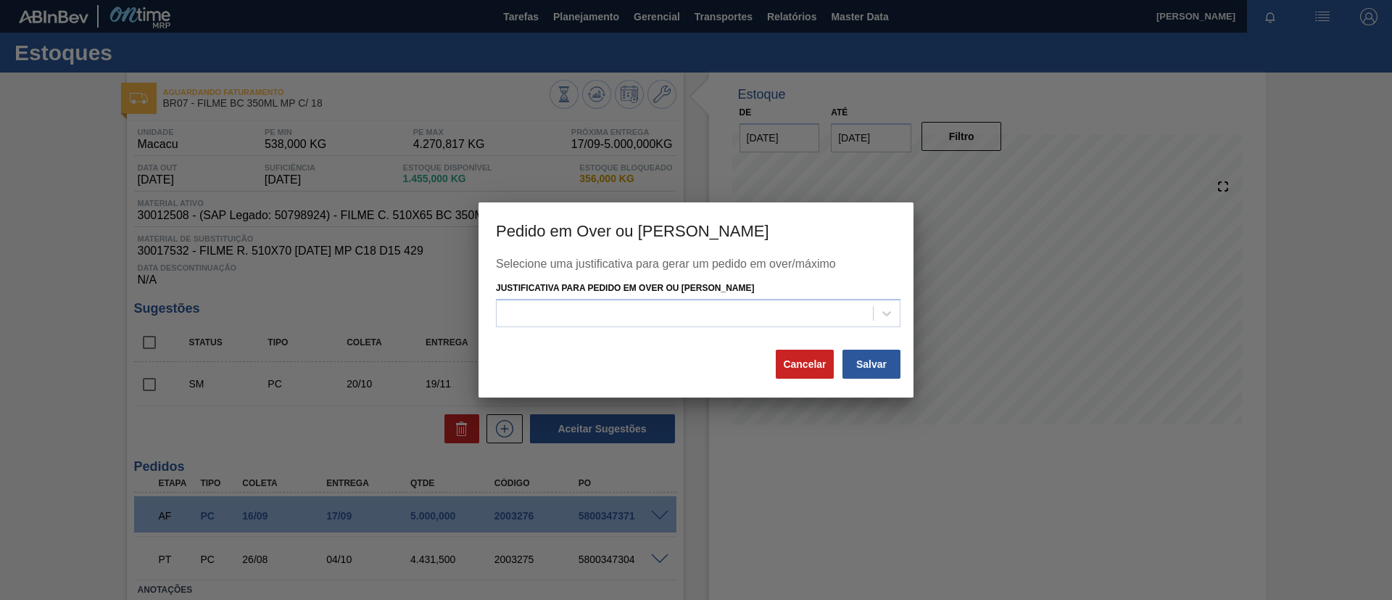
drag, startPoint x: 833, startPoint y: 301, endPoint x: 814, endPoint y: 331, distance: 35.8
click at [832, 301] on div at bounding box center [698, 313] width 405 height 28
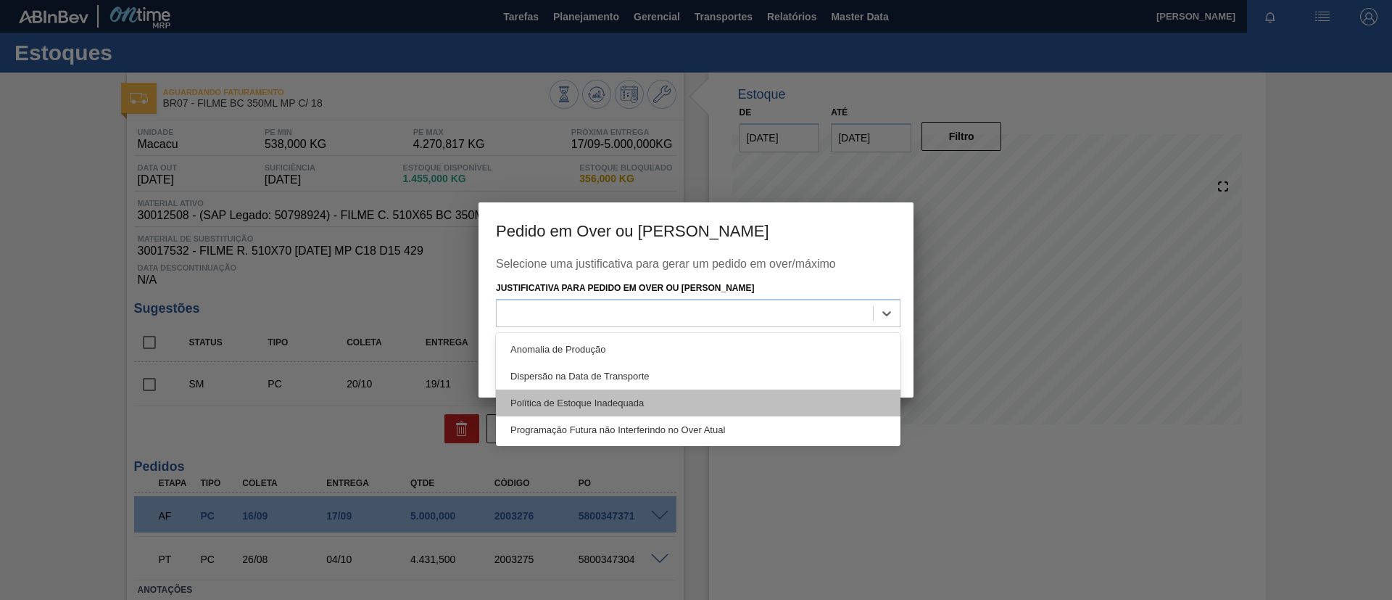
click at [672, 391] on div "Política de Estoque Inadequada" at bounding box center [698, 402] width 405 height 27
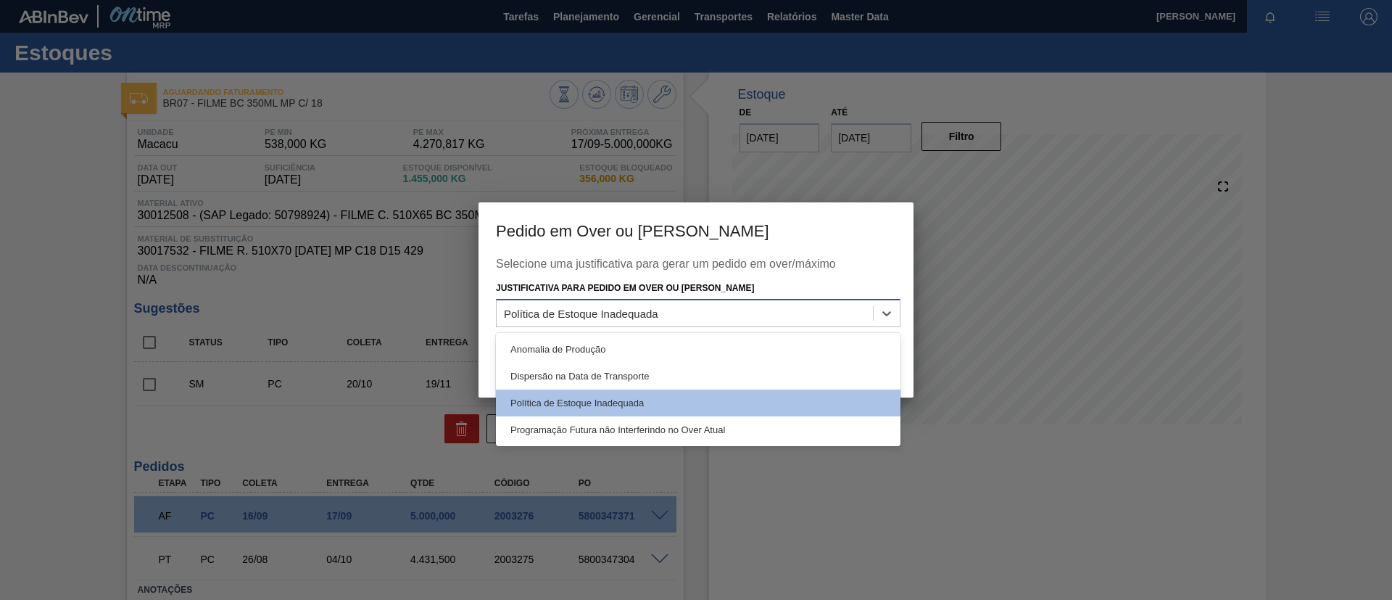
click at [703, 305] on div "Política de Estoque Inadequada" at bounding box center [685, 312] width 376 height 21
click at [703, 290] on label "Justificativa para Pedido em Over ou Máximo Estoque" at bounding box center [625, 288] width 258 height 10
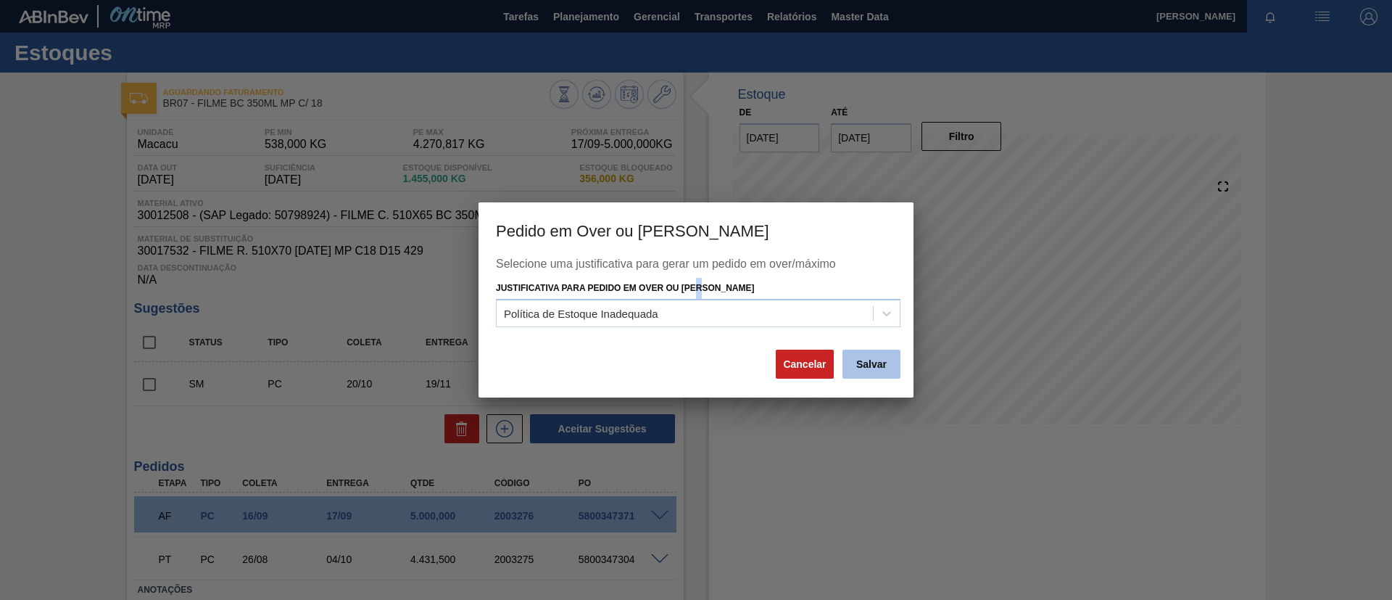
click at [883, 363] on button "Salvar" at bounding box center [872, 364] width 58 height 29
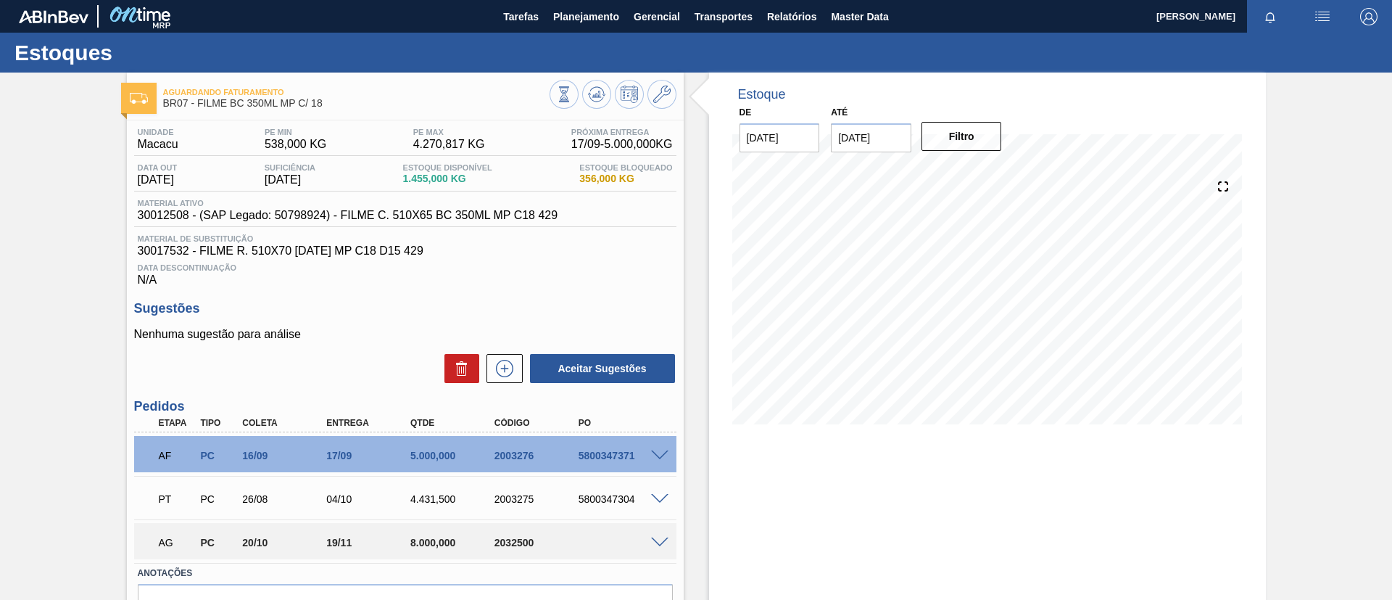
click at [0, 197] on div "Aguardando Faturamento BR07 - FILME BC 350ML MP C/ 18 Unidade Macacu PE MIN 538…" at bounding box center [696, 377] width 1392 height 609
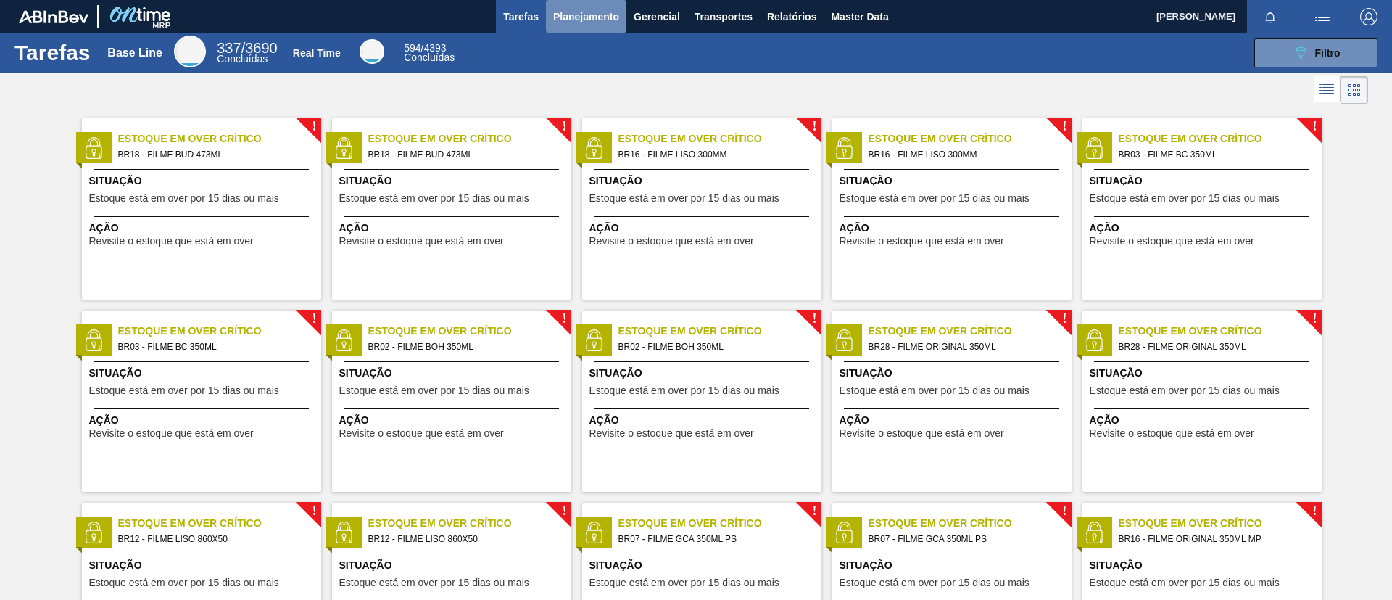
click at [589, 26] on button "Planejamento" at bounding box center [586, 16] width 81 height 33
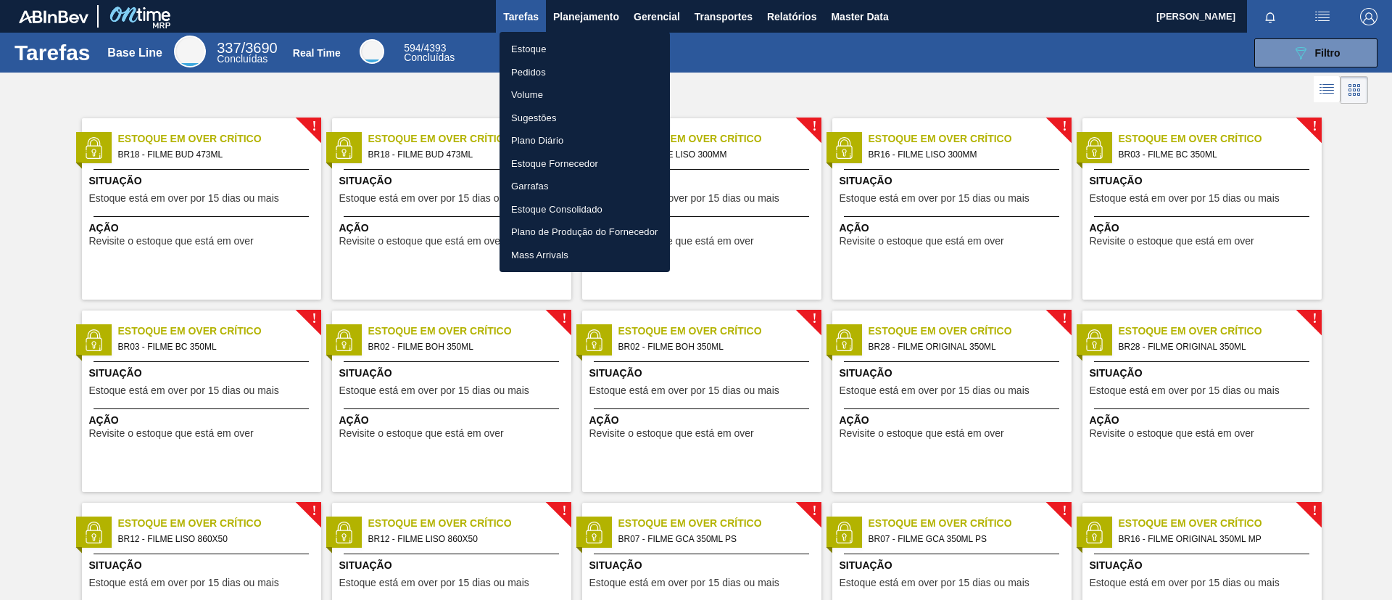
click at [585, 46] on li "Estoque" at bounding box center [585, 49] width 170 height 23
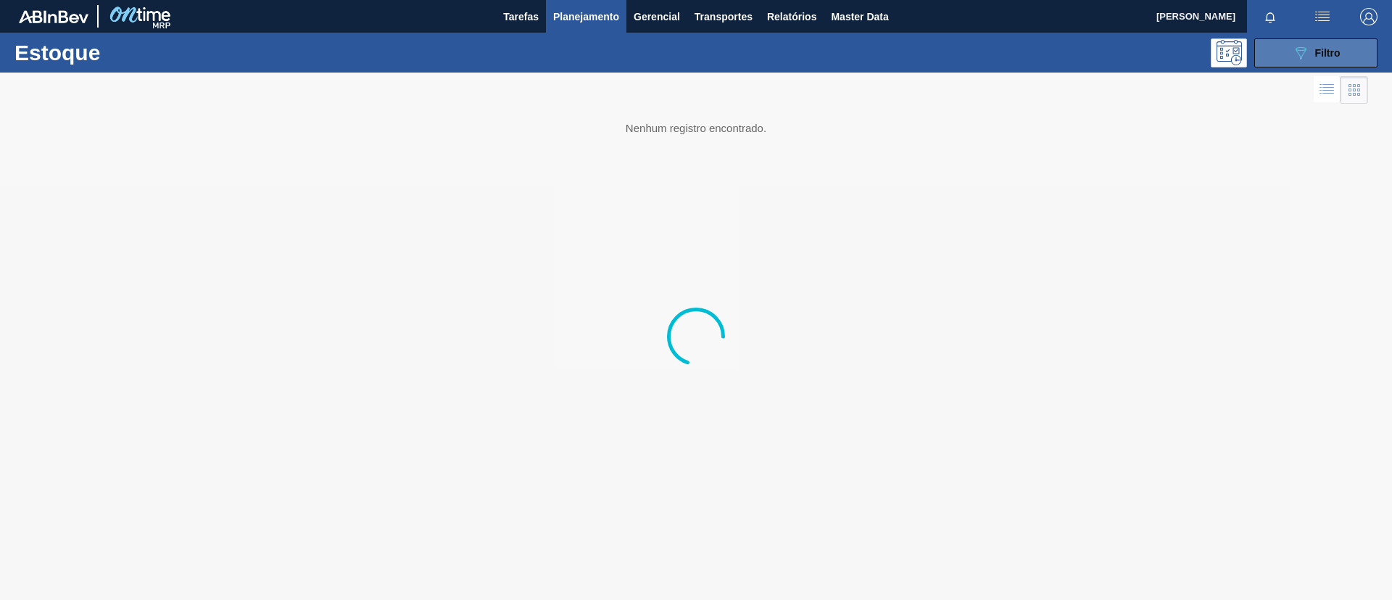
click at [1324, 41] on button "089F7B8B-B2A5-4AFE-B5C0-19BA573D28AC Filtro" at bounding box center [1316, 52] width 123 height 29
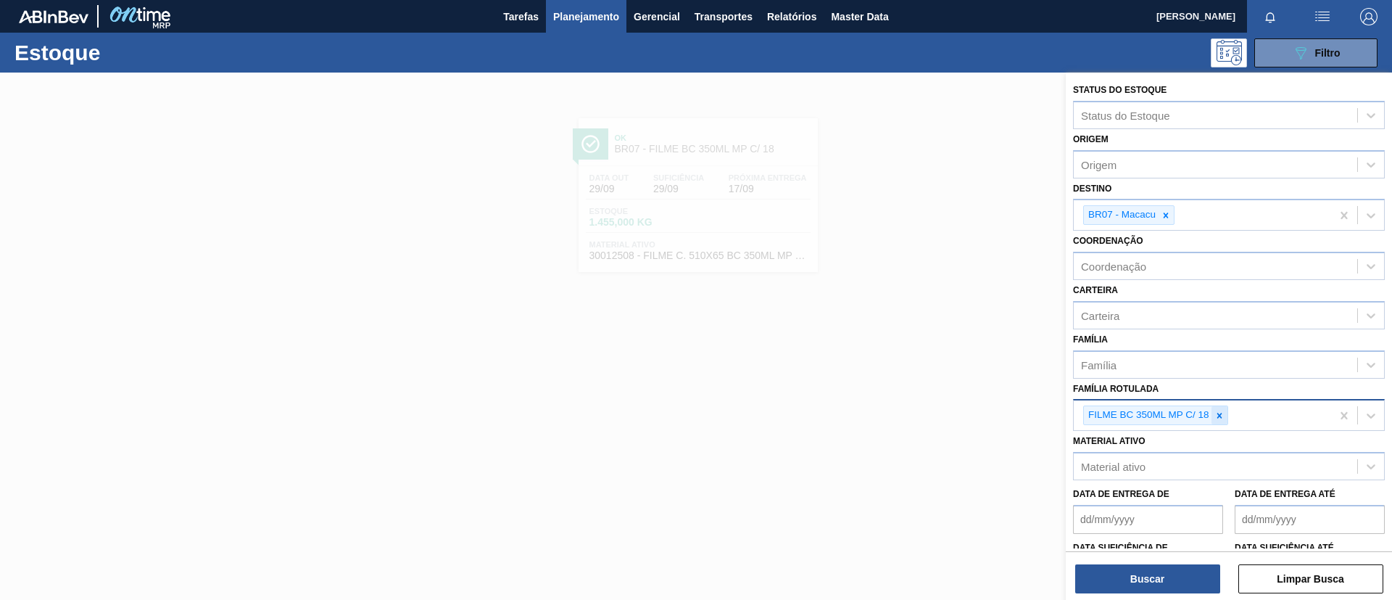
click at [1223, 416] on icon at bounding box center [1220, 415] width 10 height 10
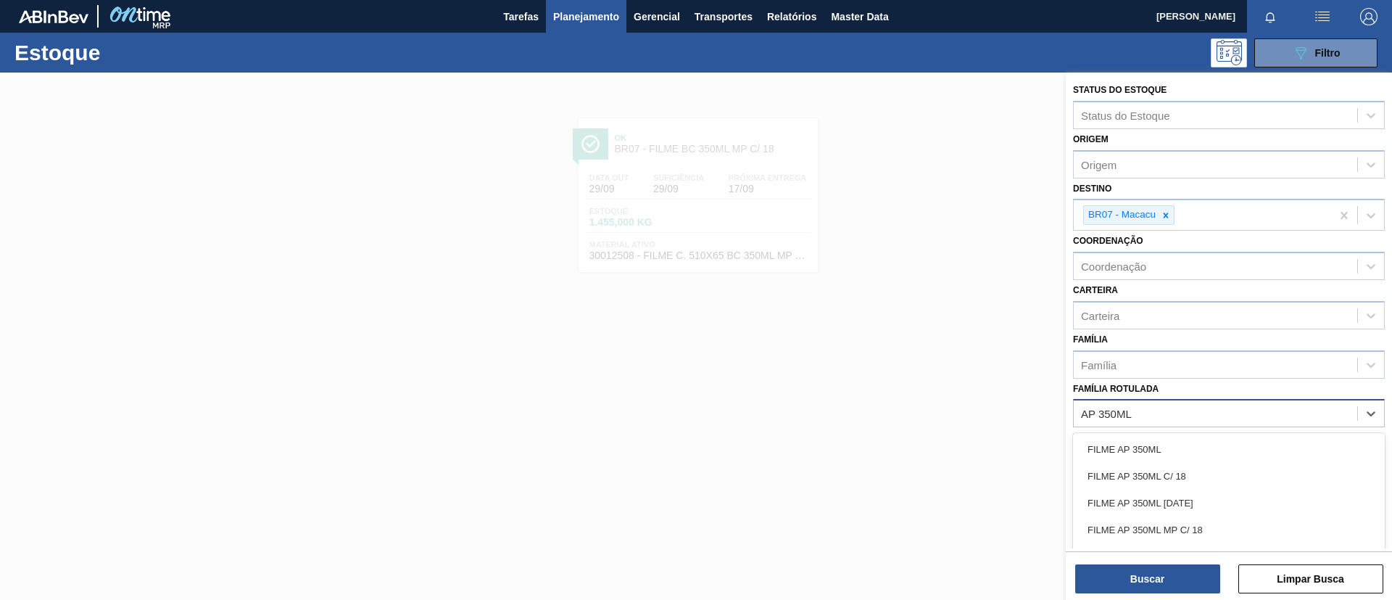
type Rotulada "AP 350ML MP"
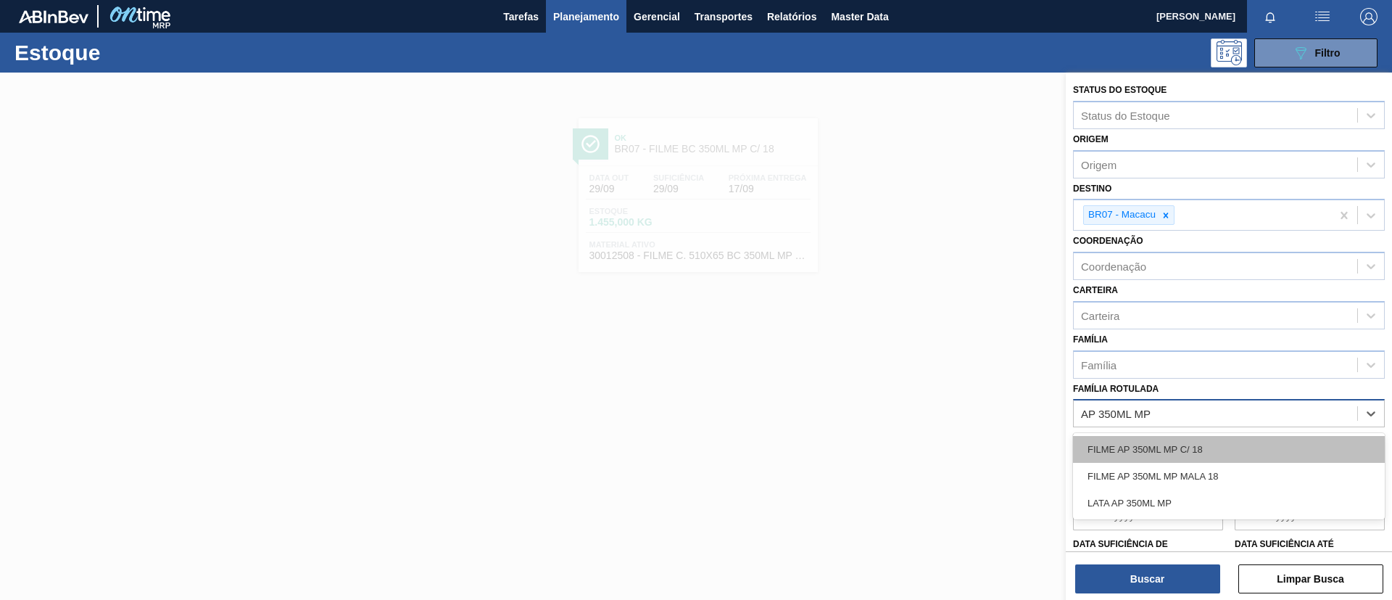
click at [1239, 461] on div "FILME AP 350ML MP C/ 18" at bounding box center [1229, 449] width 312 height 27
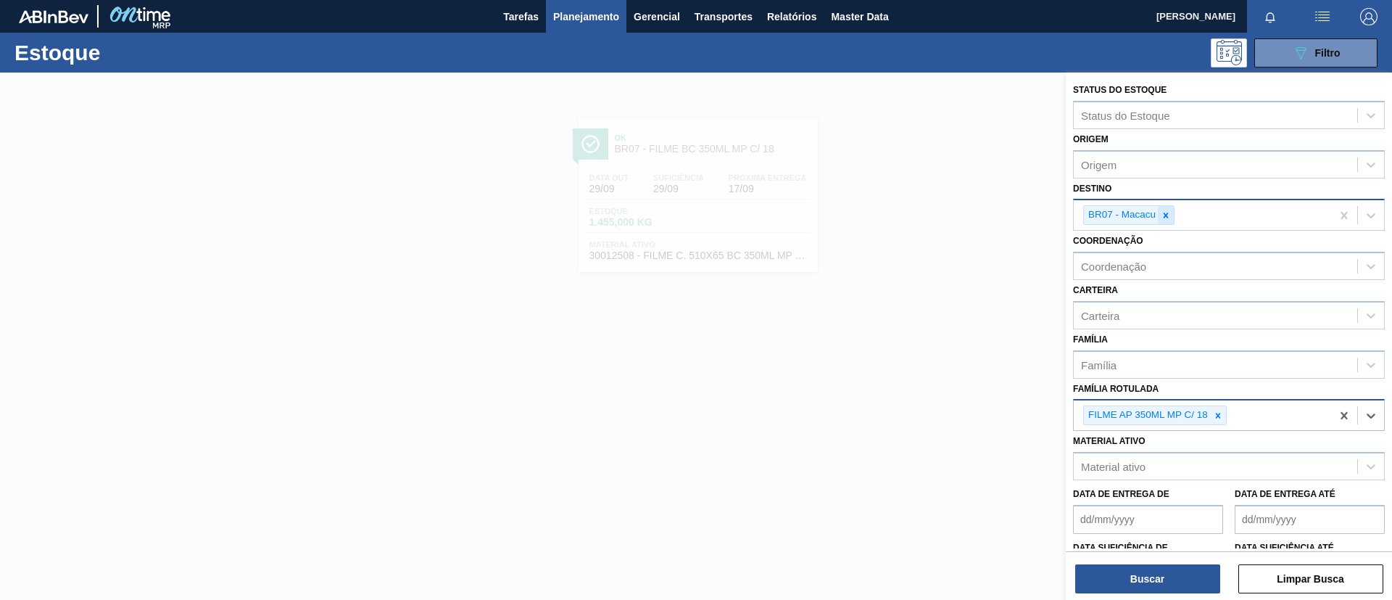
click at [1170, 219] on icon at bounding box center [1166, 215] width 10 height 10
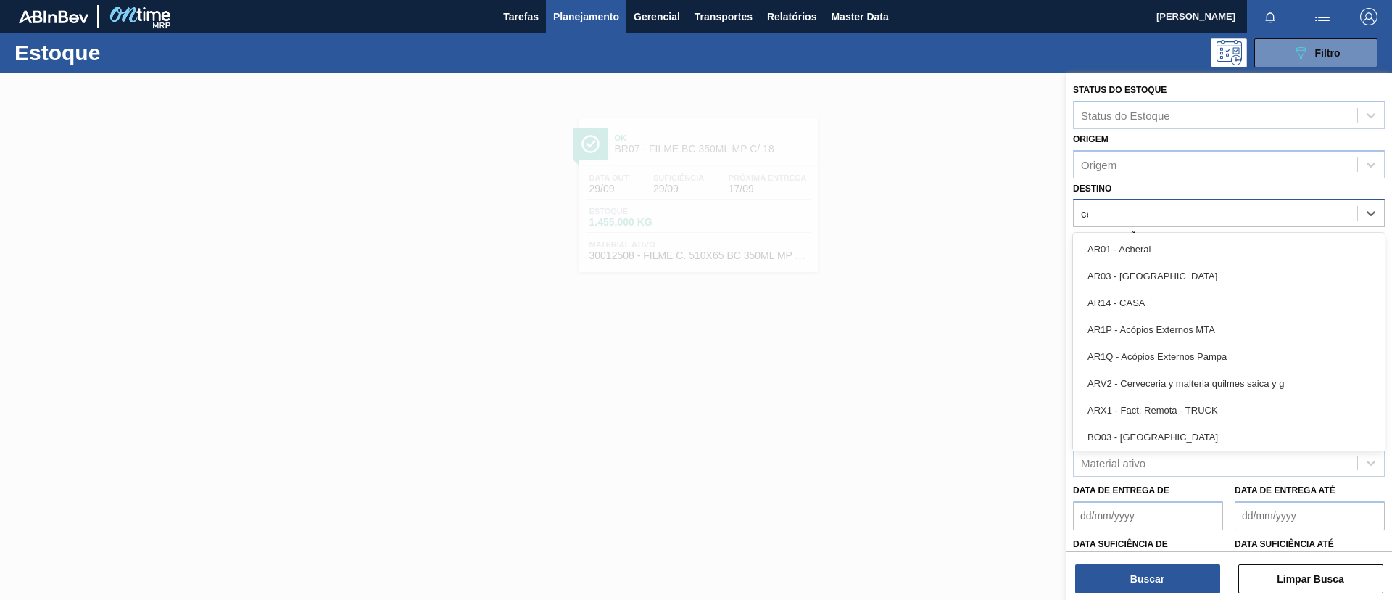
type input "cebr"
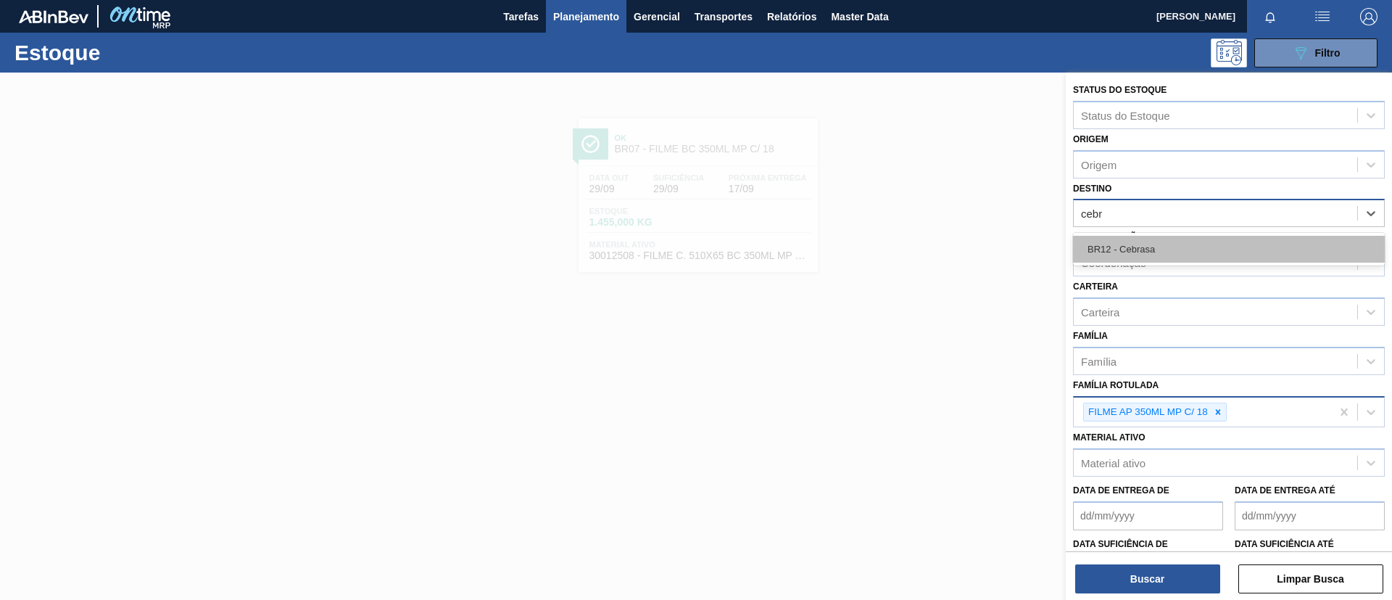
click at [1165, 246] on div "BR12 - Cebrasa" at bounding box center [1229, 249] width 312 height 27
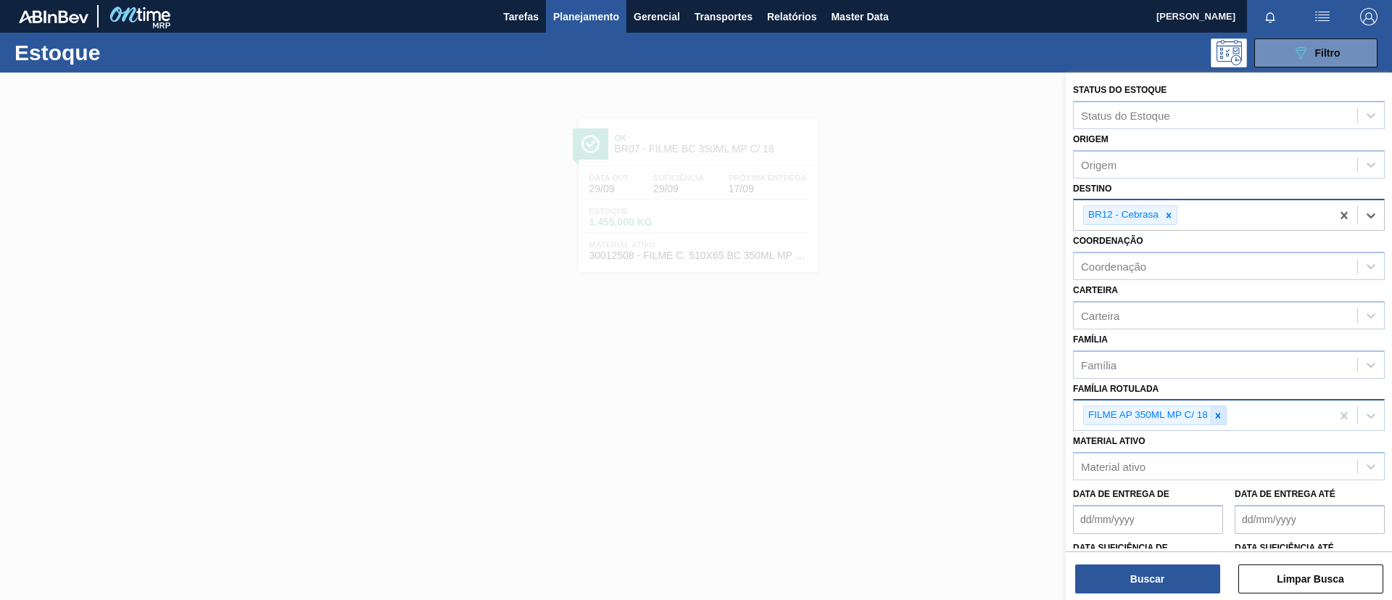
click at [1218, 408] on div at bounding box center [1218, 415] width 16 height 18
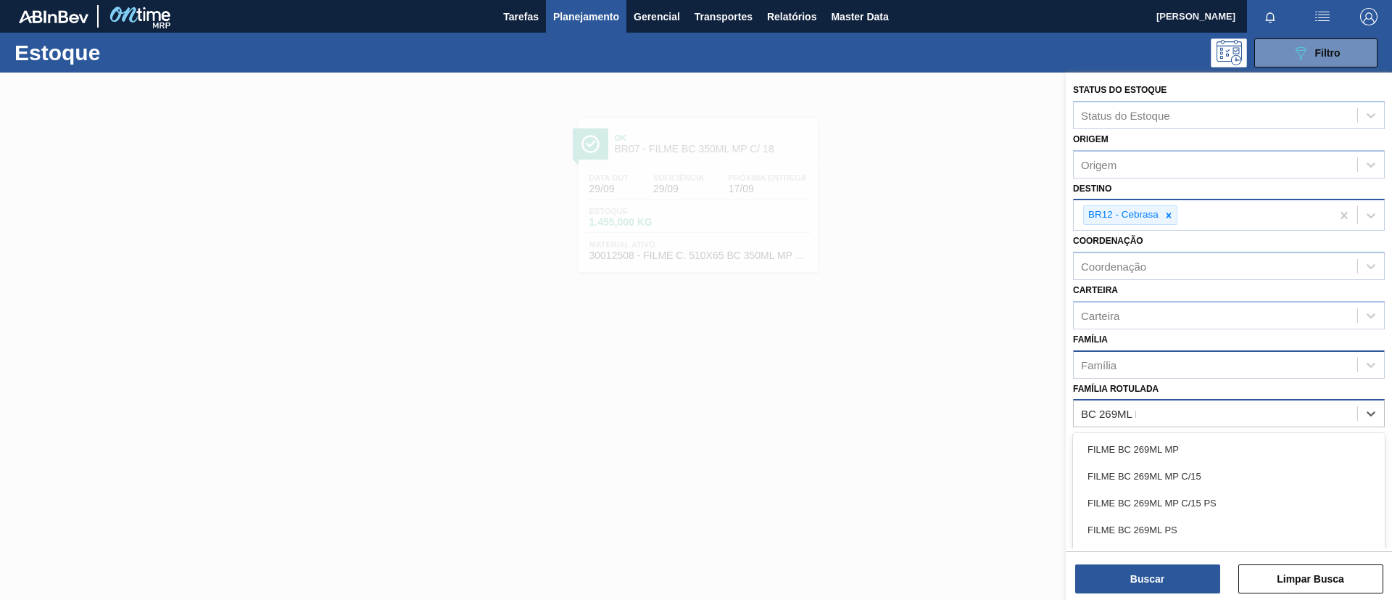
type Rotulada "BC 269ML MP"
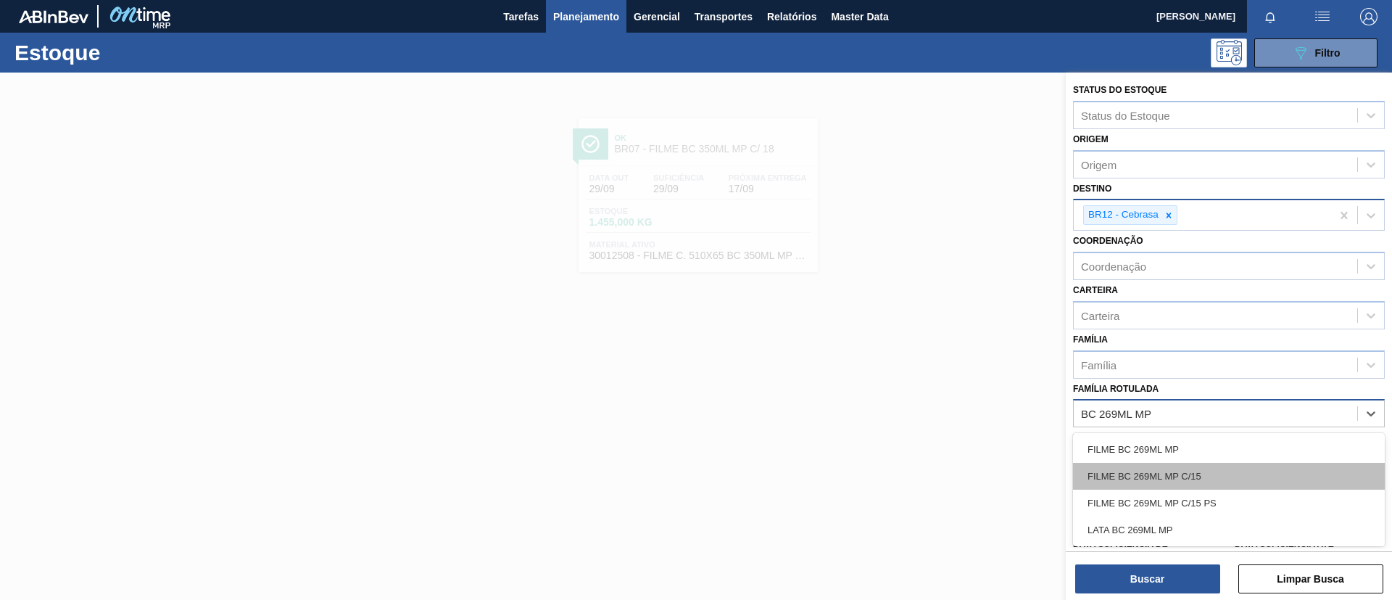
click at [1216, 475] on div "FILME BC 269ML MP C/15" at bounding box center [1229, 476] width 312 height 27
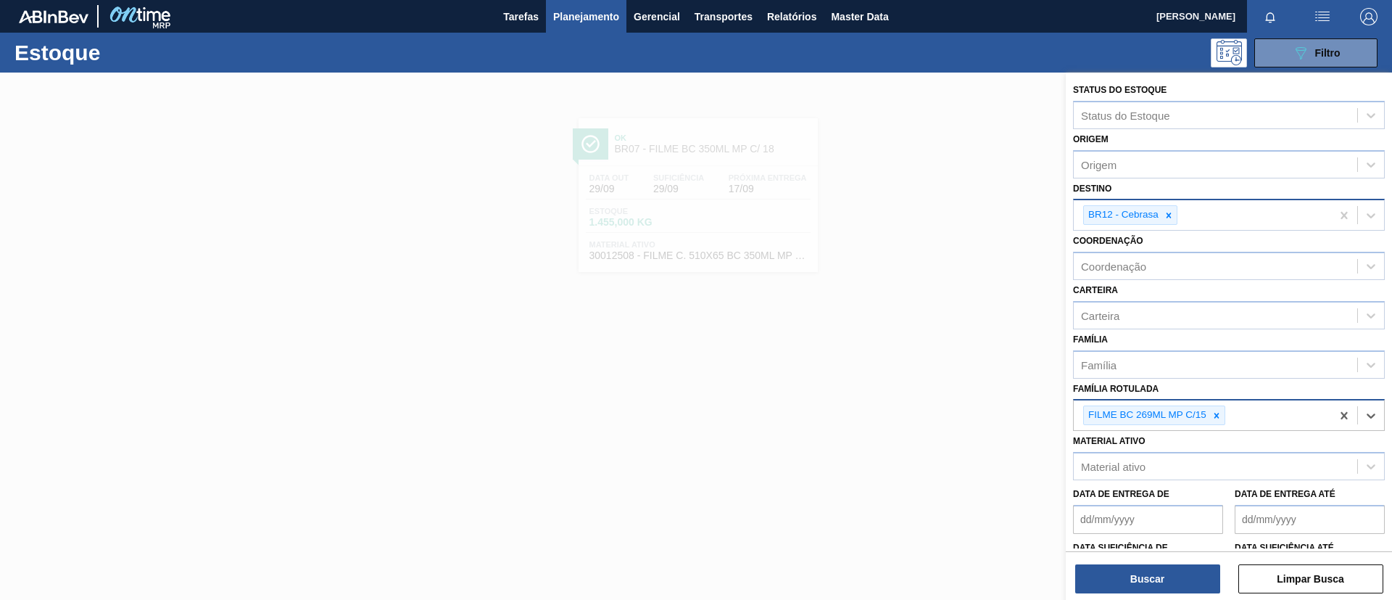
click at [1175, 556] on div "Buscar Limpar Busca" at bounding box center [1229, 571] width 326 height 41
click at [1180, 585] on button "Buscar" at bounding box center [1148, 578] width 145 height 29
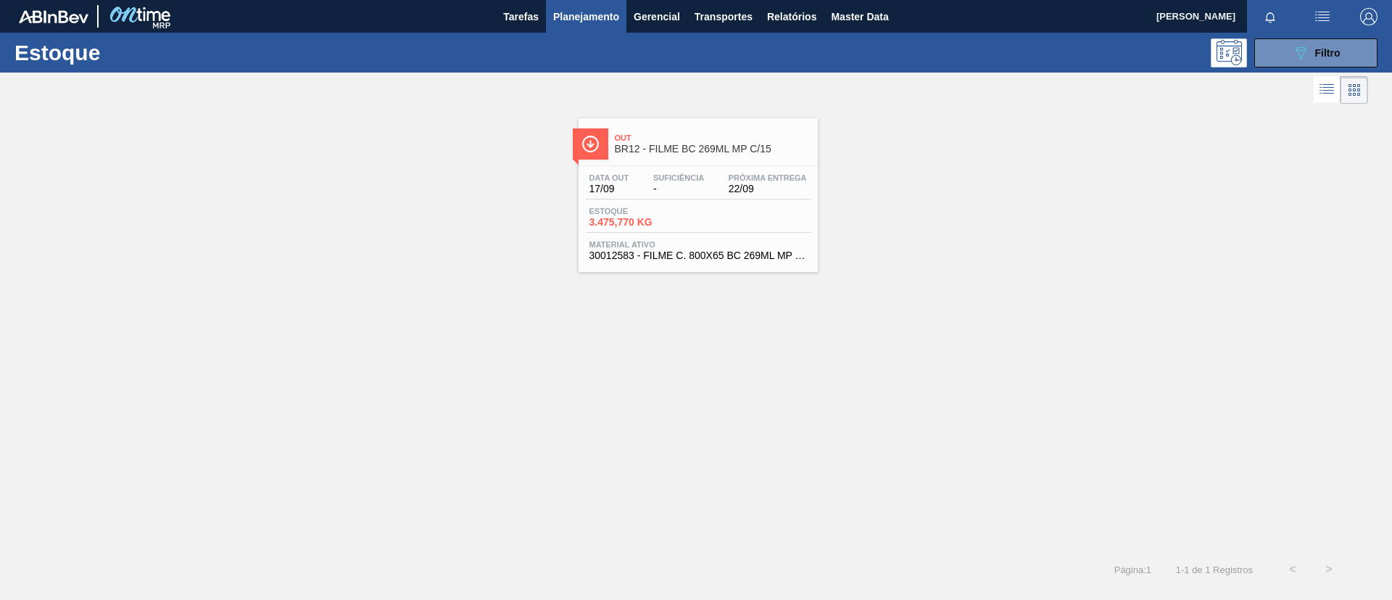
click at [746, 195] on div "Data out 17/09 Suficiência - Próxima Entrega 22/09" at bounding box center [698, 186] width 225 height 26
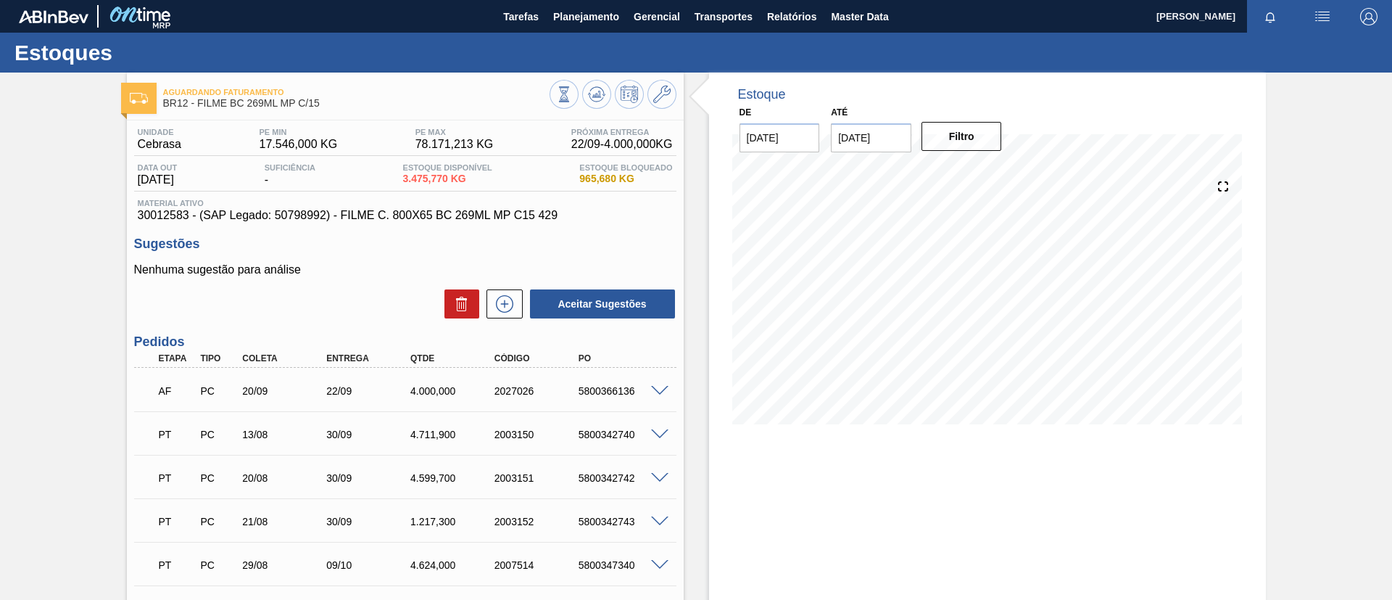
click at [653, 397] on div "AF PC 20/09 22/09 4.000,000 2027026 5800366136" at bounding box center [405, 389] width 542 height 36
click at [568, 21] on span "Planejamento" at bounding box center [586, 16] width 66 height 17
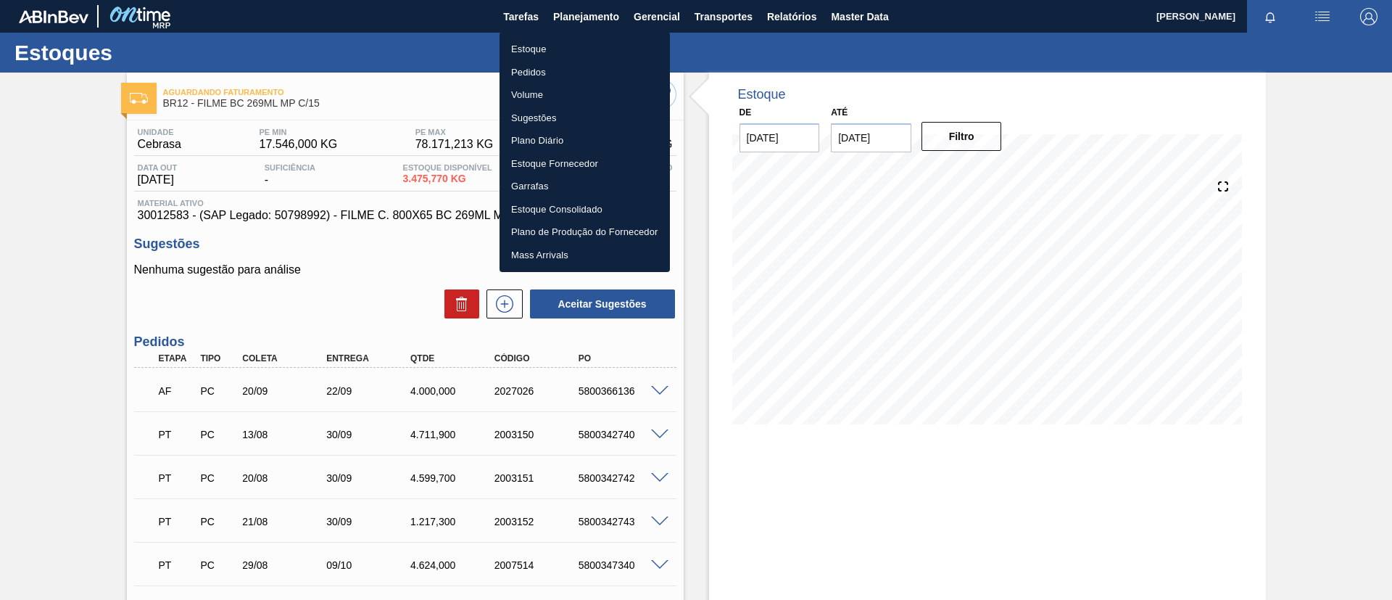
click at [579, 38] on li "Estoque" at bounding box center [585, 49] width 170 height 23
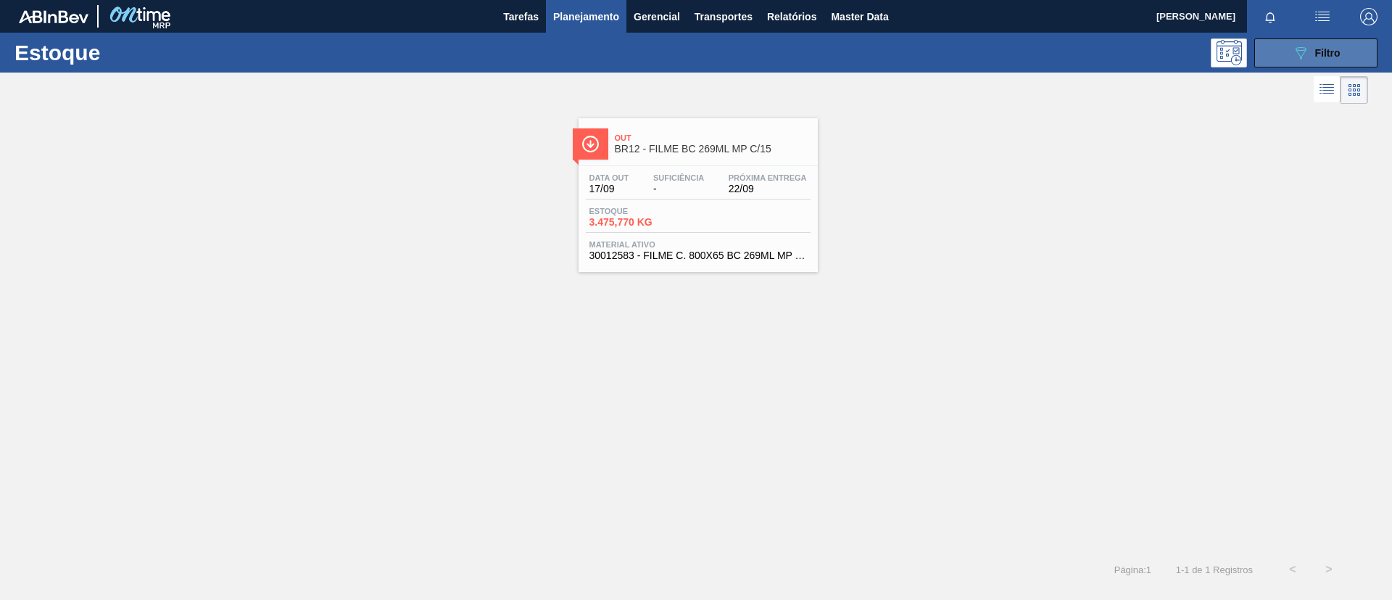
click at [1329, 55] on span "Filtro" at bounding box center [1328, 53] width 25 height 12
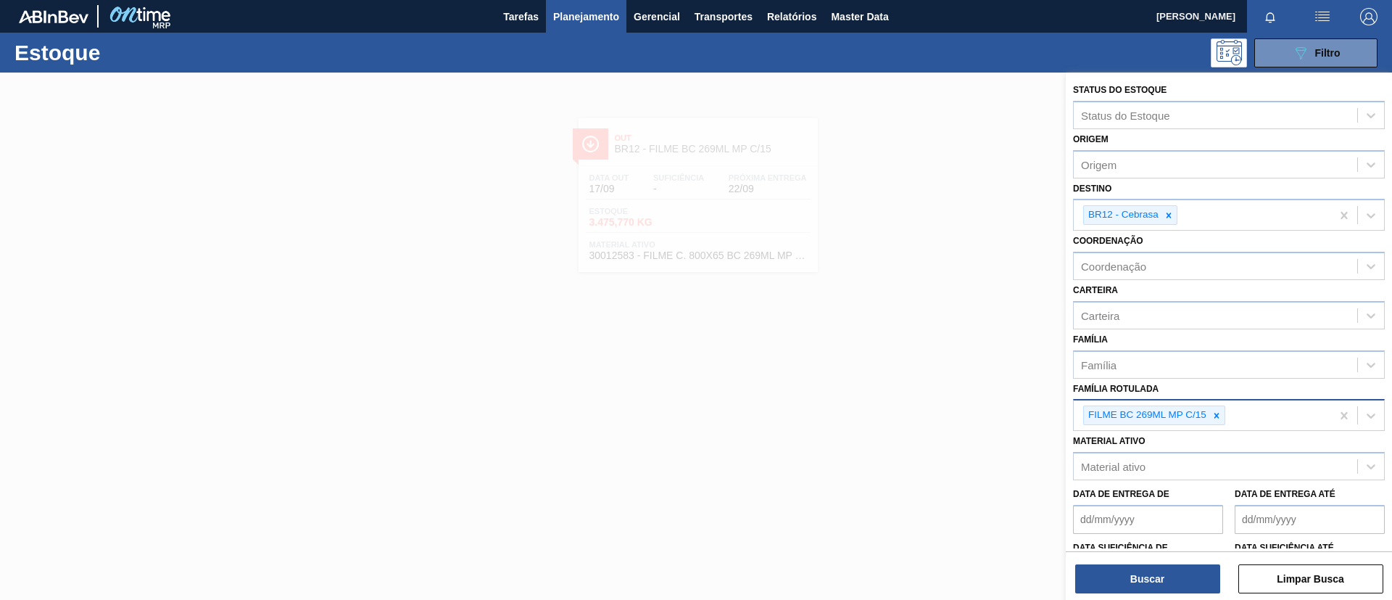
click at [1216, 418] on icon at bounding box center [1217, 415] width 10 height 10
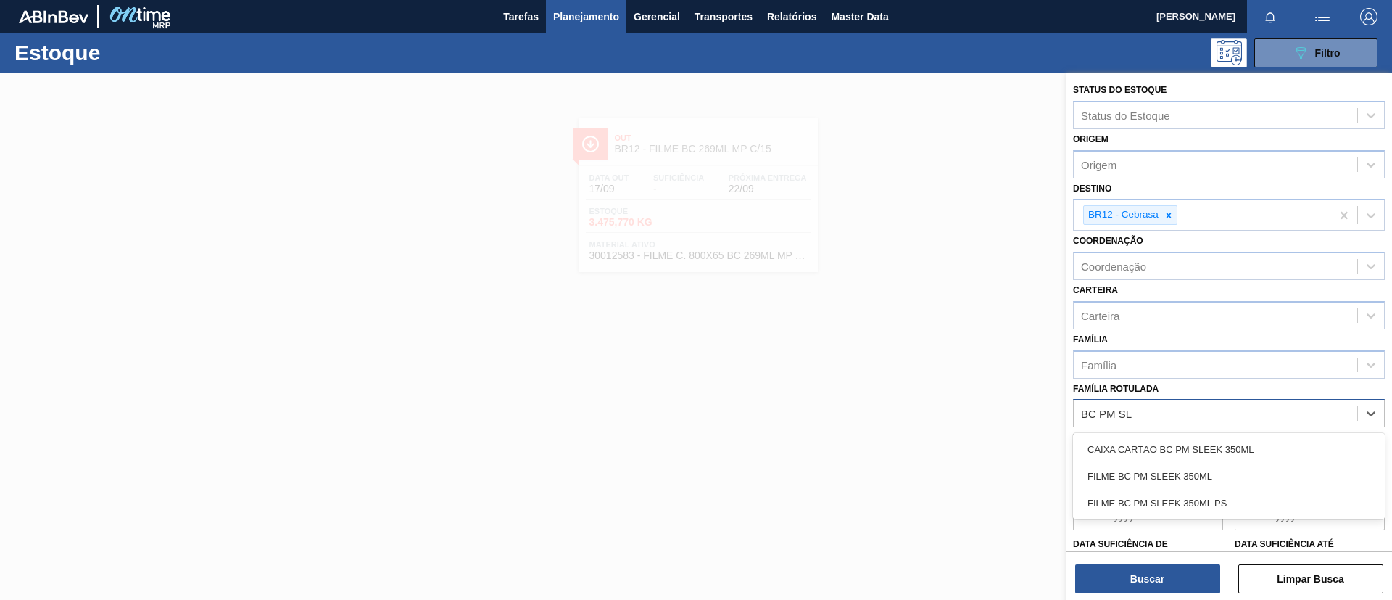
type Rotulada "BC PM SLE"
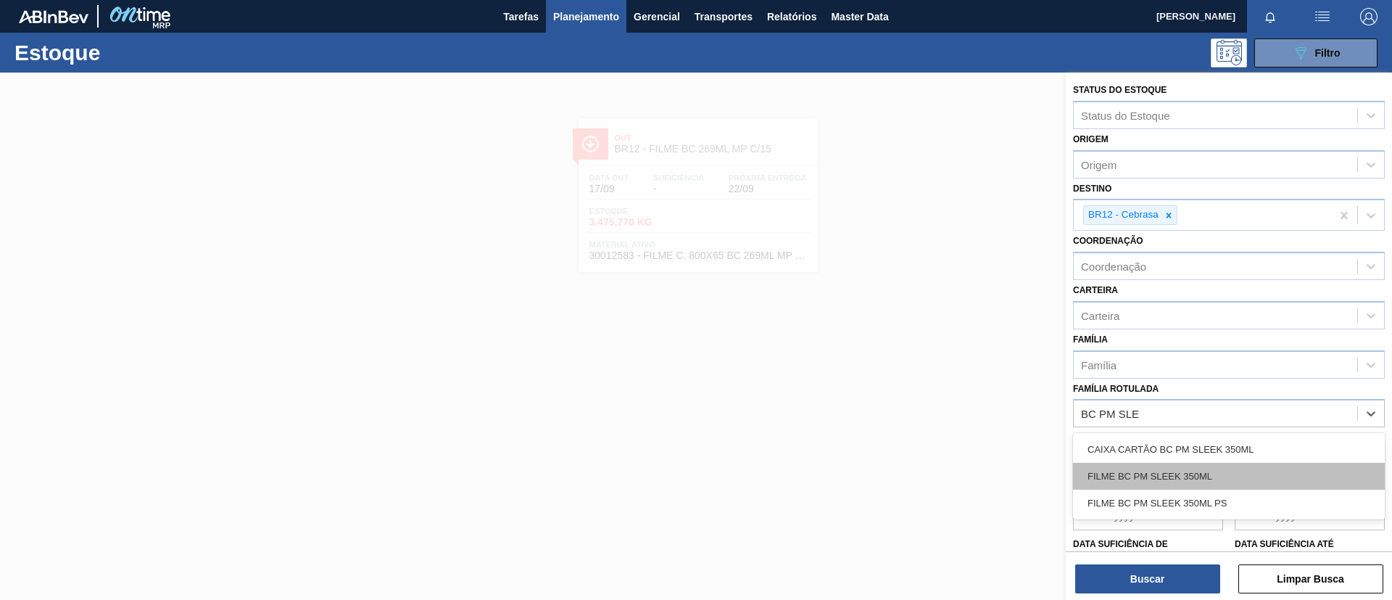
click at [1220, 474] on div "FILME BC PM SLEEK 350ML" at bounding box center [1229, 476] width 312 height 27
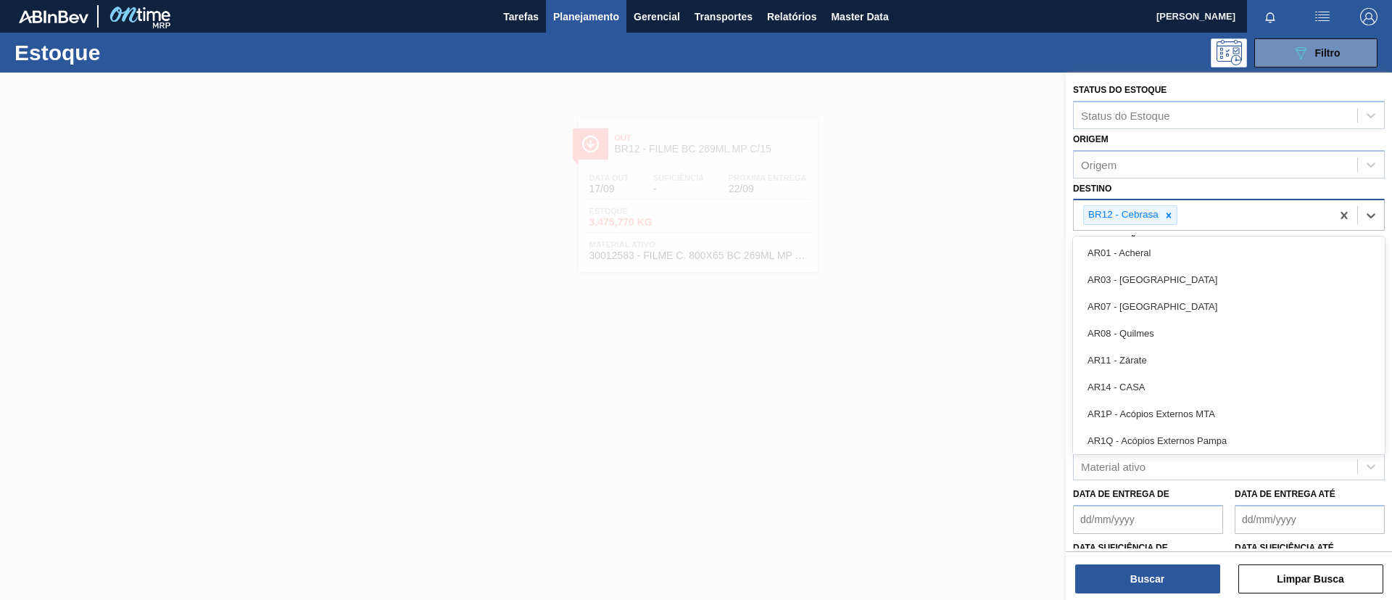
click at [1157, 215] on div "BR12 - Cebrasa" at bounding box center [1122, 215] width 77 height 18
click at [1166, 216] on icon at bounding box center [1169, 215] width 10 height 10
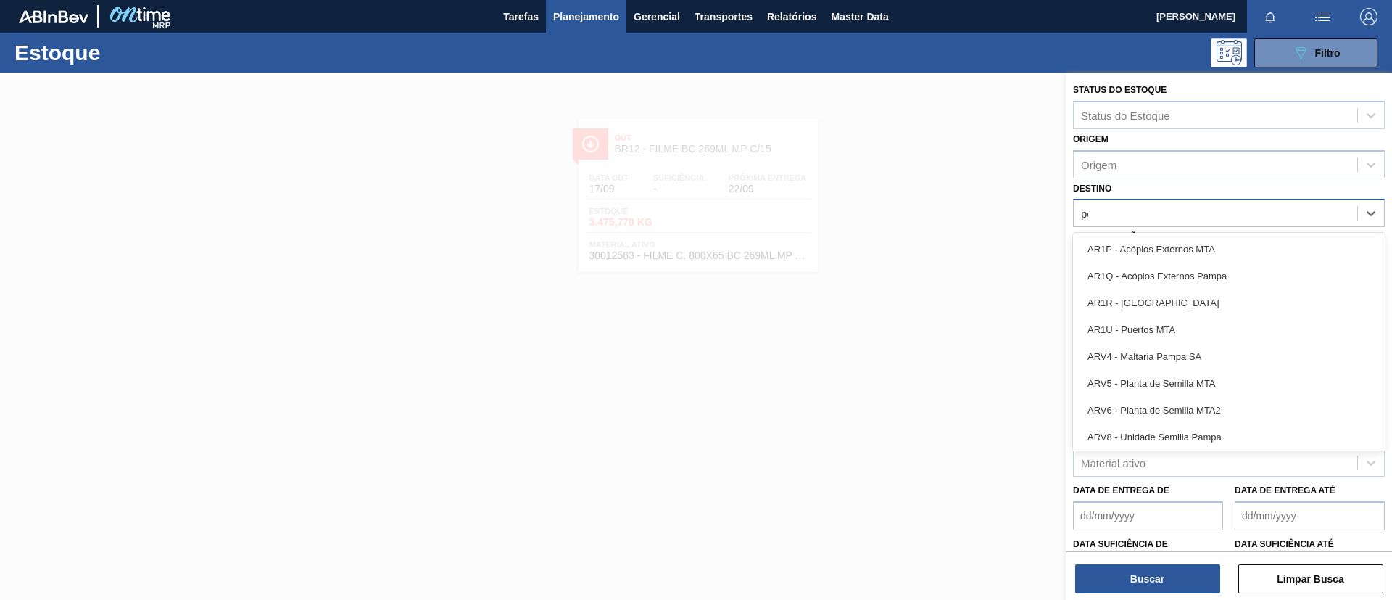
type input "per"
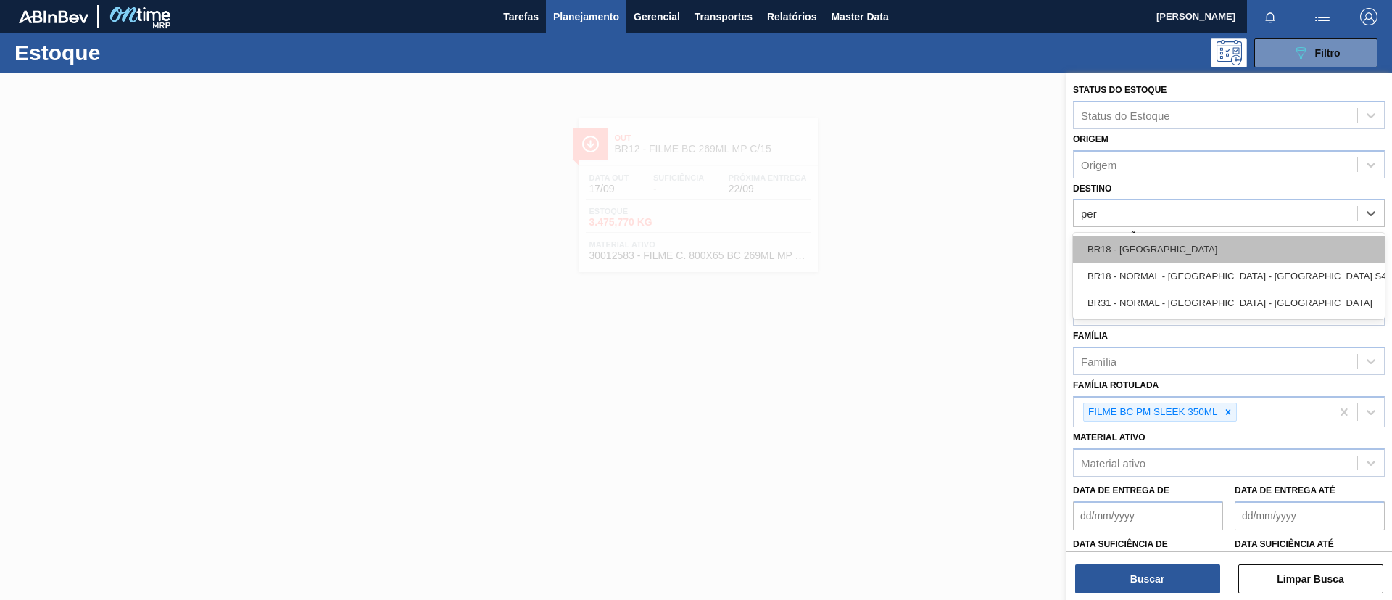
click at [1177, 241] on div "BR18 - [GEOGRAPHIC_DATA]" at bounding box center [1229, 249] width 312 height 27
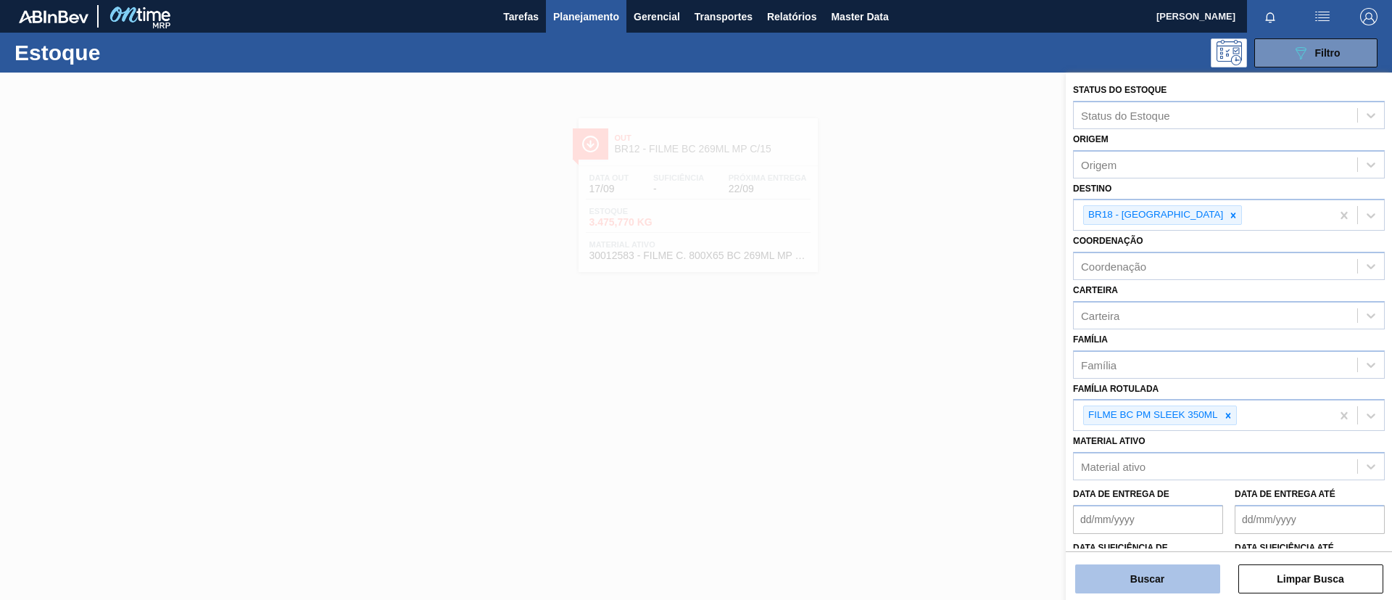
click at [1163, 573] on button "Buscar" at bounding box center [1148, 578] width 145 height 29
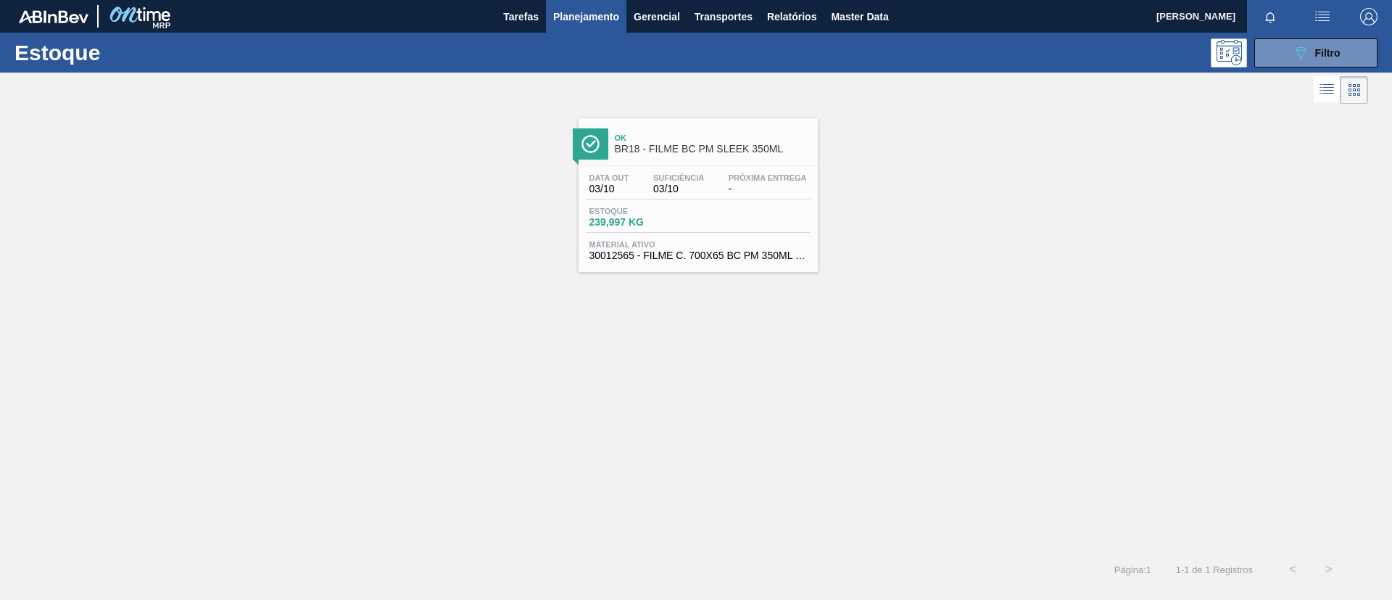
click at [697, 131] on div "Ok BR18 - FILME BC PM SLEEK 350ML" at bounding box center [713, 144] width 196 height 33
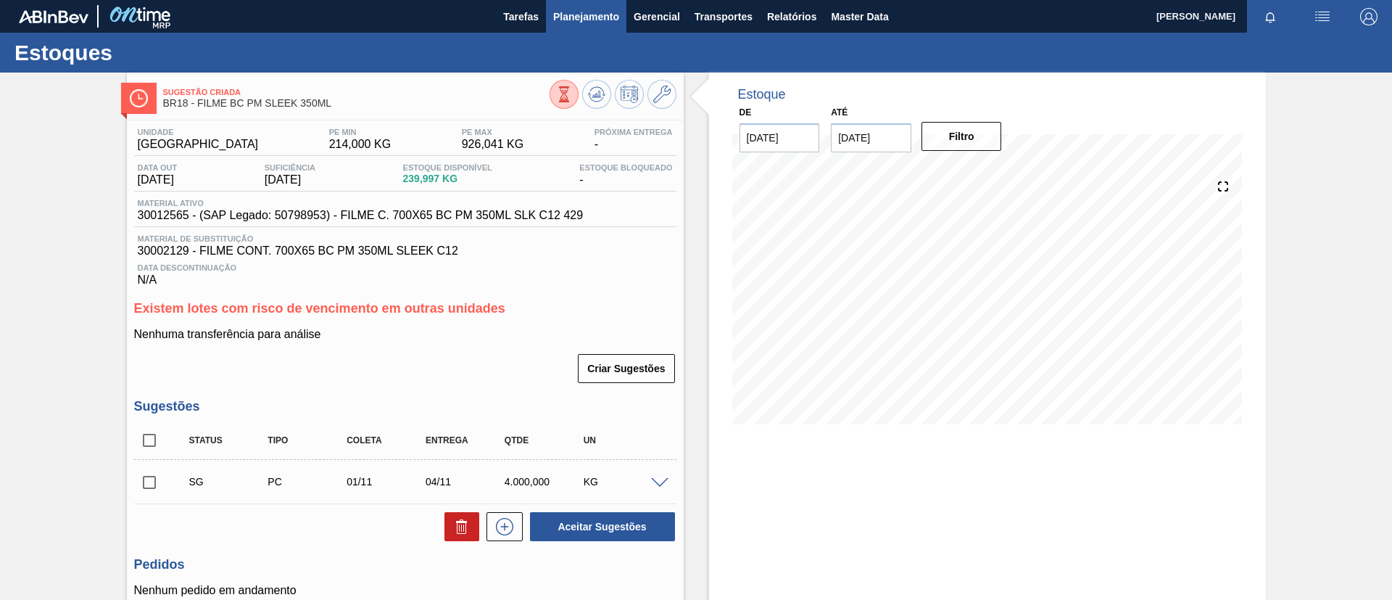
drag, startPoint x: 51, startPoint y: 252, endPoint x: 553, endPoint y: 23, distance: 552.1
click at [69, 239] on div "Sugestão Criada BR18 - FILME BC PM SLEEK 350ML Unidade Pernambuco PE MIN 214,00…" at bounding box center [696, 400] width 1392 height 655
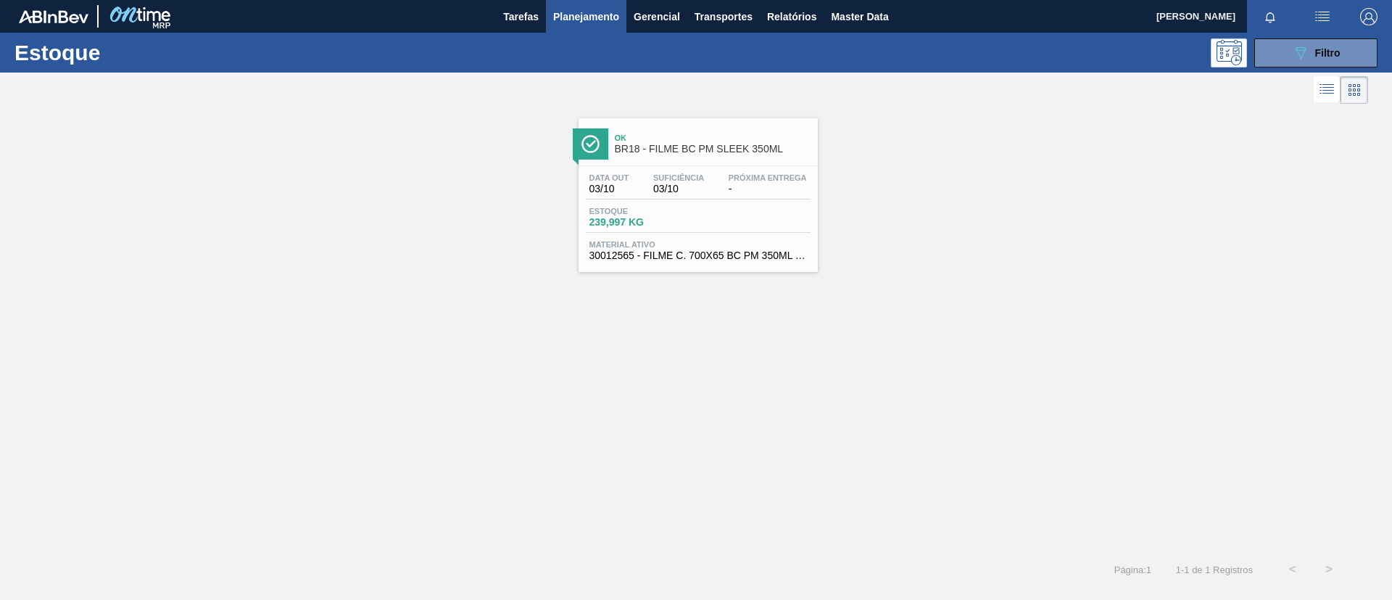
drag, startPoint x: 1289, startPoint y: 51, endPoint x: 1279, endPoint y: 73, distance: 24.0
click at [1289, 52] on button "089F7B8B-B2A5-4AFE-B5C0-19BA573D28AC Filtro" at bounding box center [1316, 52] width 123 height 29
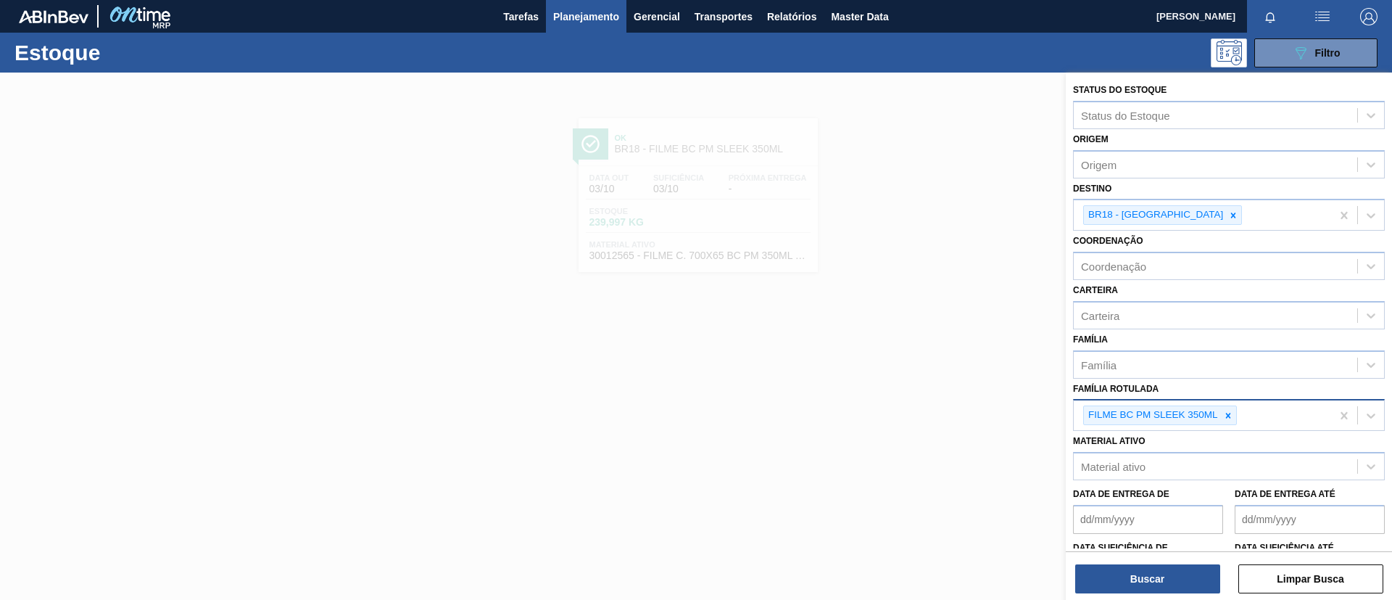
click at [1218, 410] on div "FILME BC PM SLEEK 350ML" at bounding box center [1152, 415] width 136 height 18
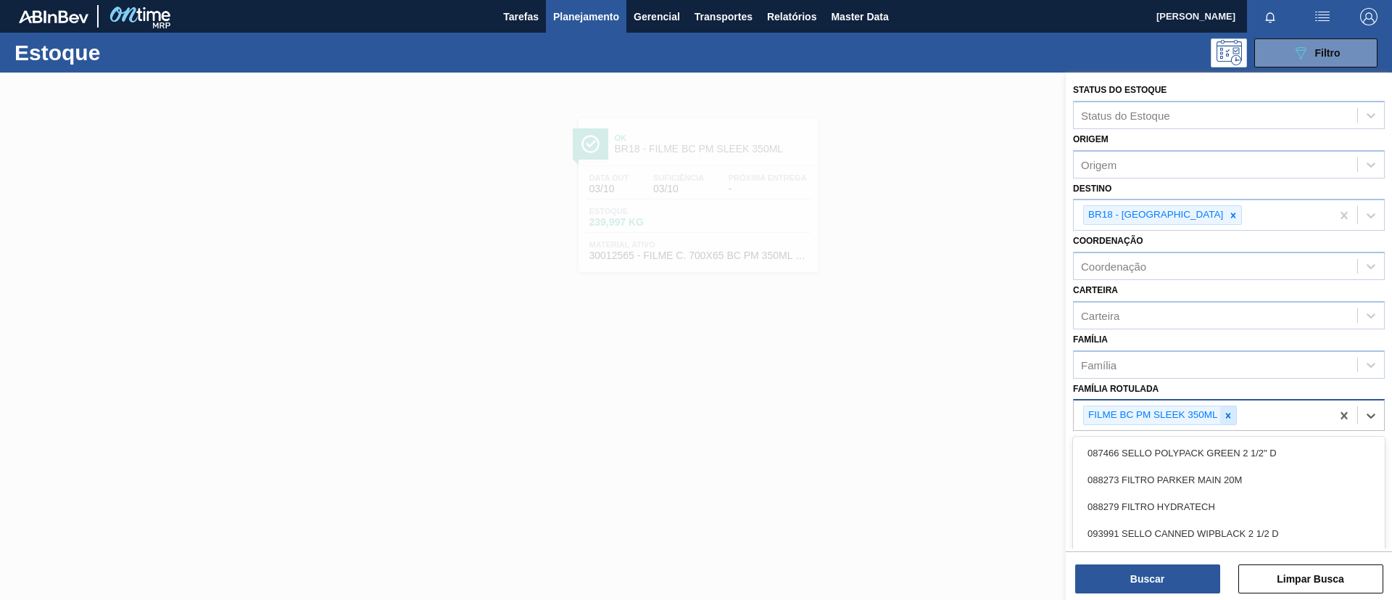
click at [1225, 415] on icon at bounding box center [1228, 415] width 10 height 10
type Rotulada "SK 269ML"
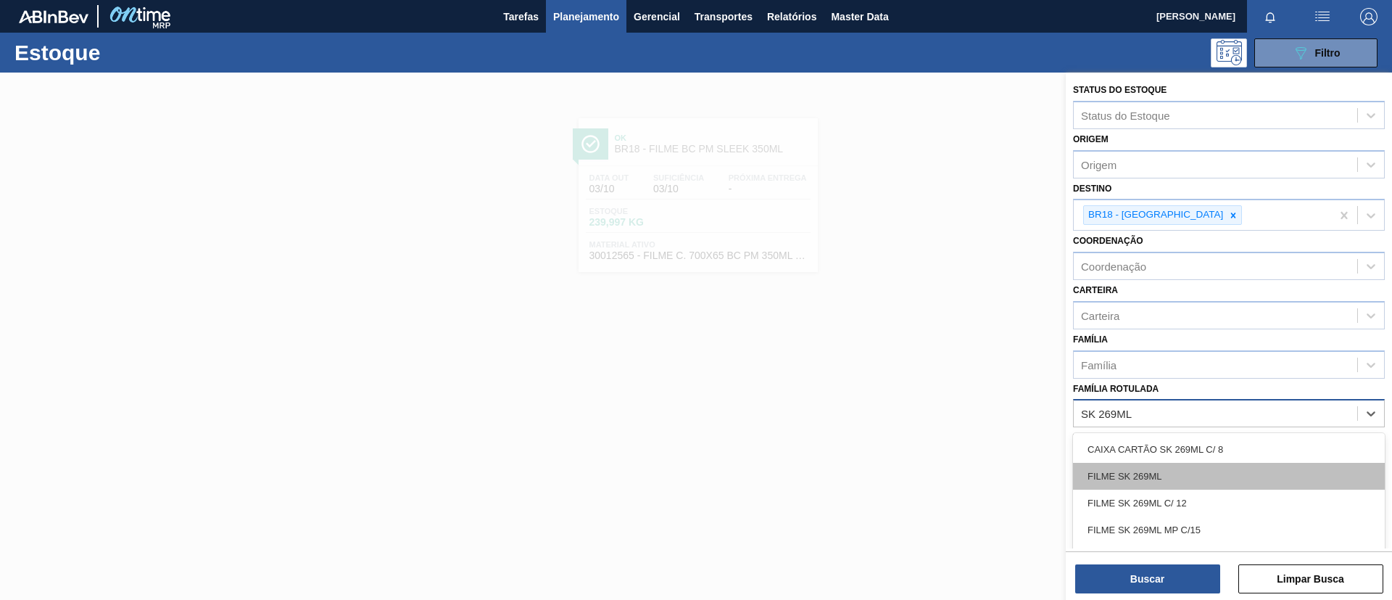
click at [1181, 476] on div "FILME SK 269ML" at bounding box center [1229, 476] width 312 height 27
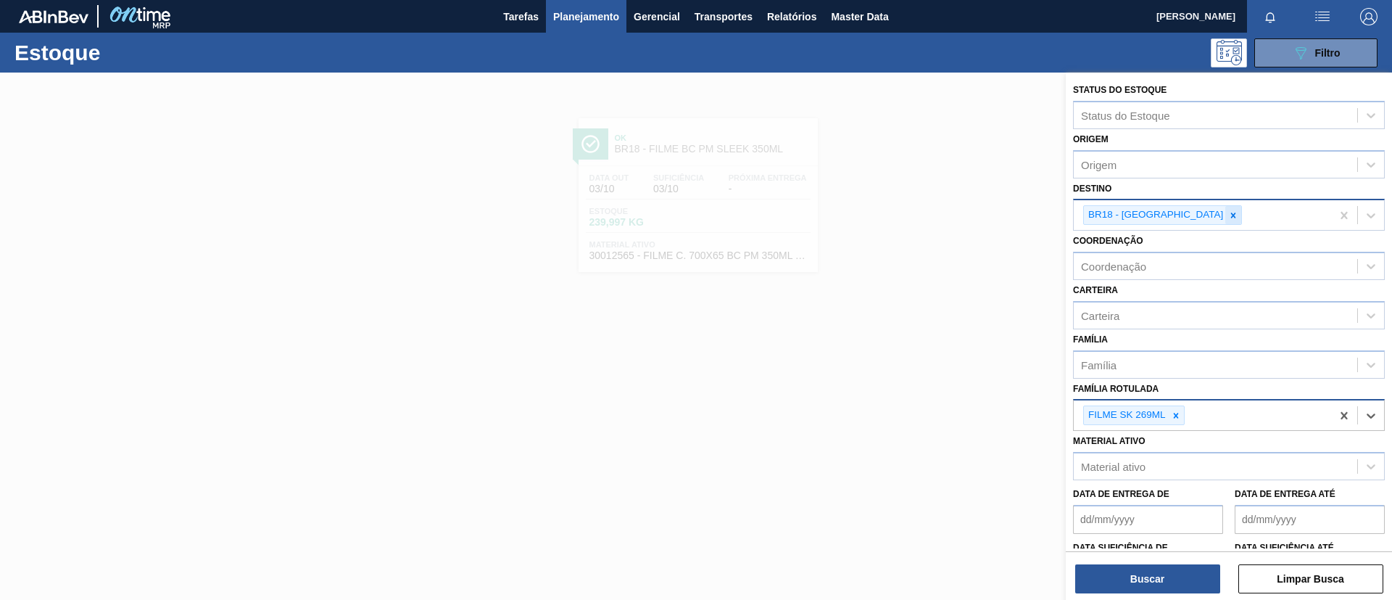
click at [1226, 219] on div at bounding box center [1234, 215] width 16 height 18
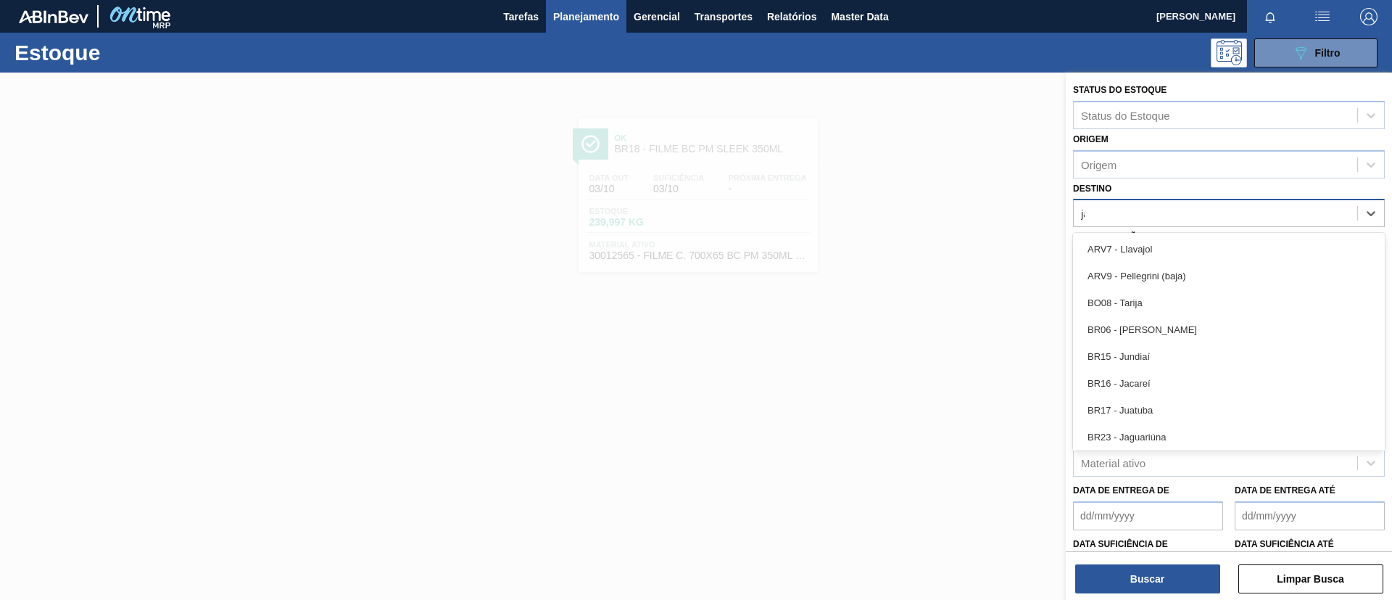
type input "jag"
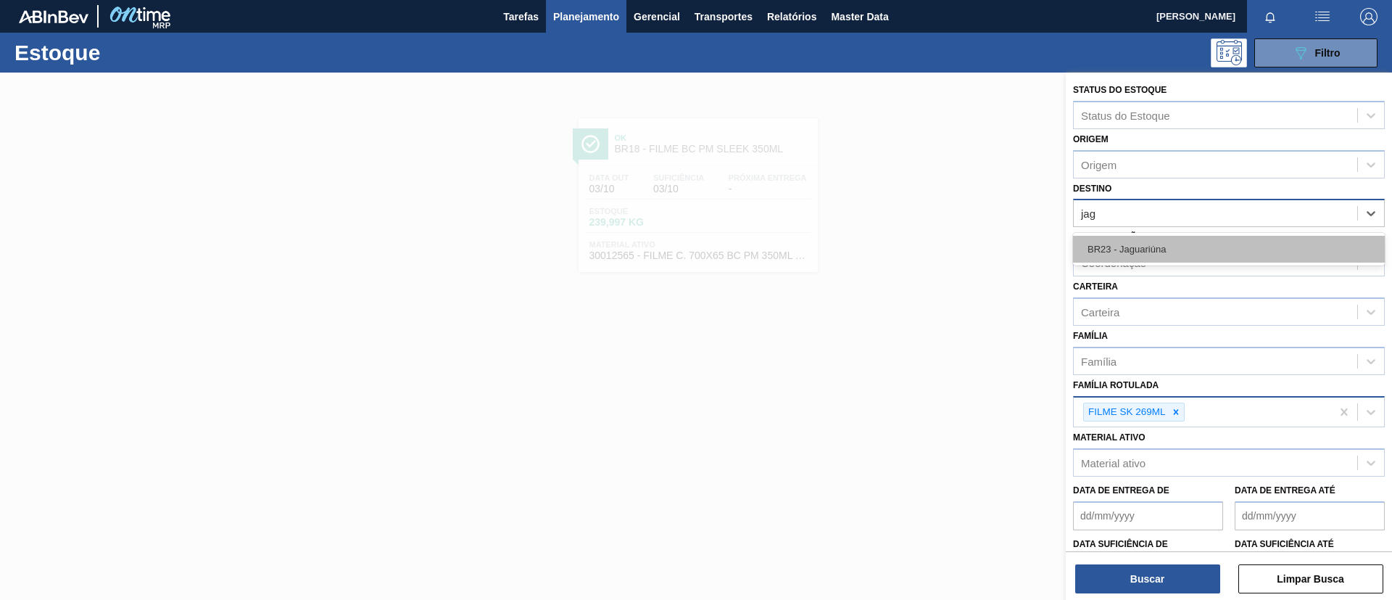
click at [1186, 249] on div "BR23 - Jaguariúna" at bounding box center [1229, 249] width 312 height 27
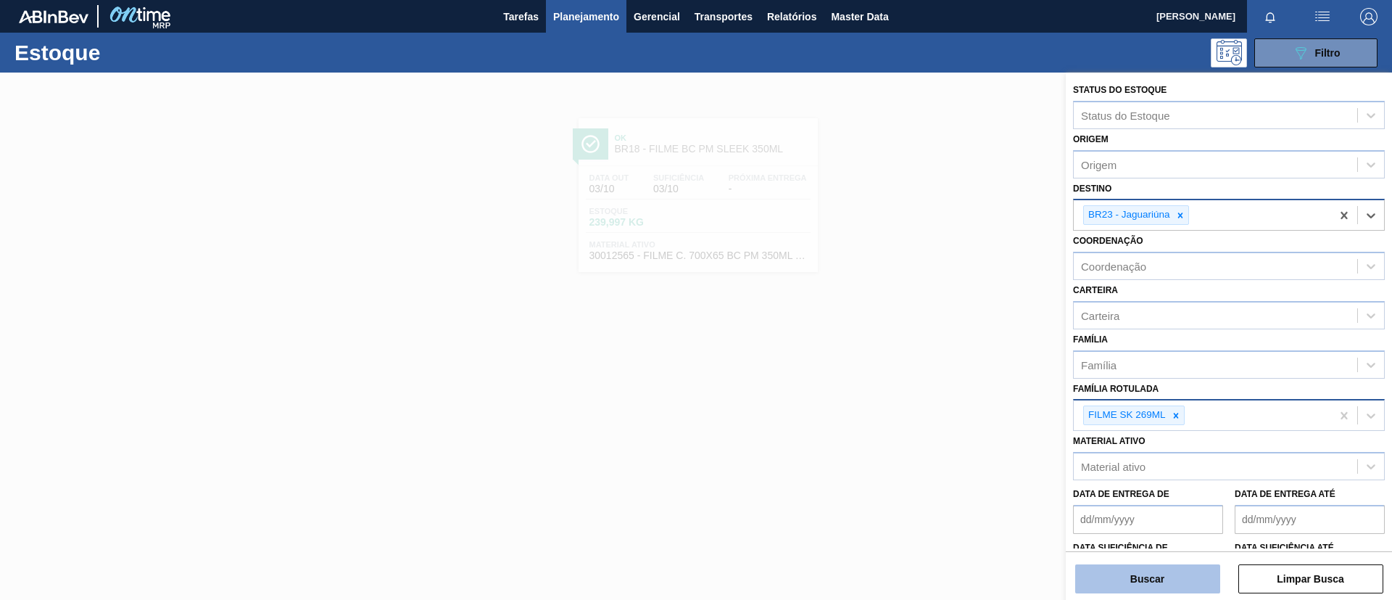
click at [1176, 579] on button "Buscar" at bounding box center [1148, 578] width 145 height 29
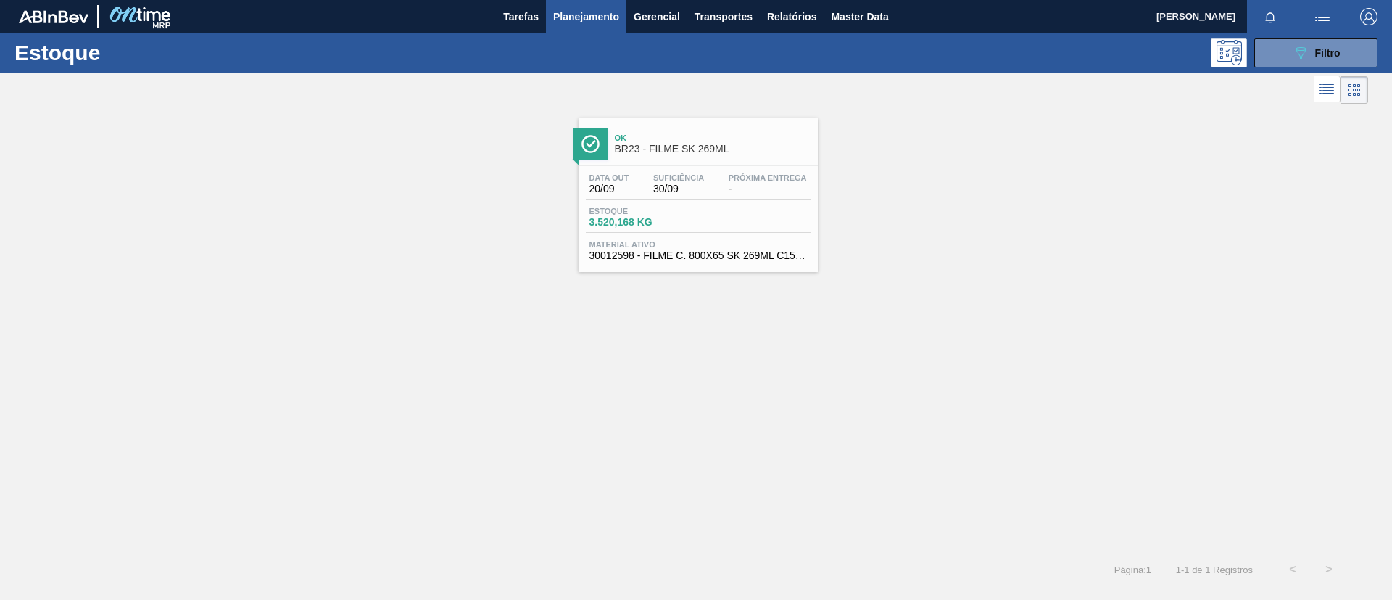
click at [772, 224] on div "Estoque 3.520,168 KG" at bounding box center [698, 220] width 225 height 26
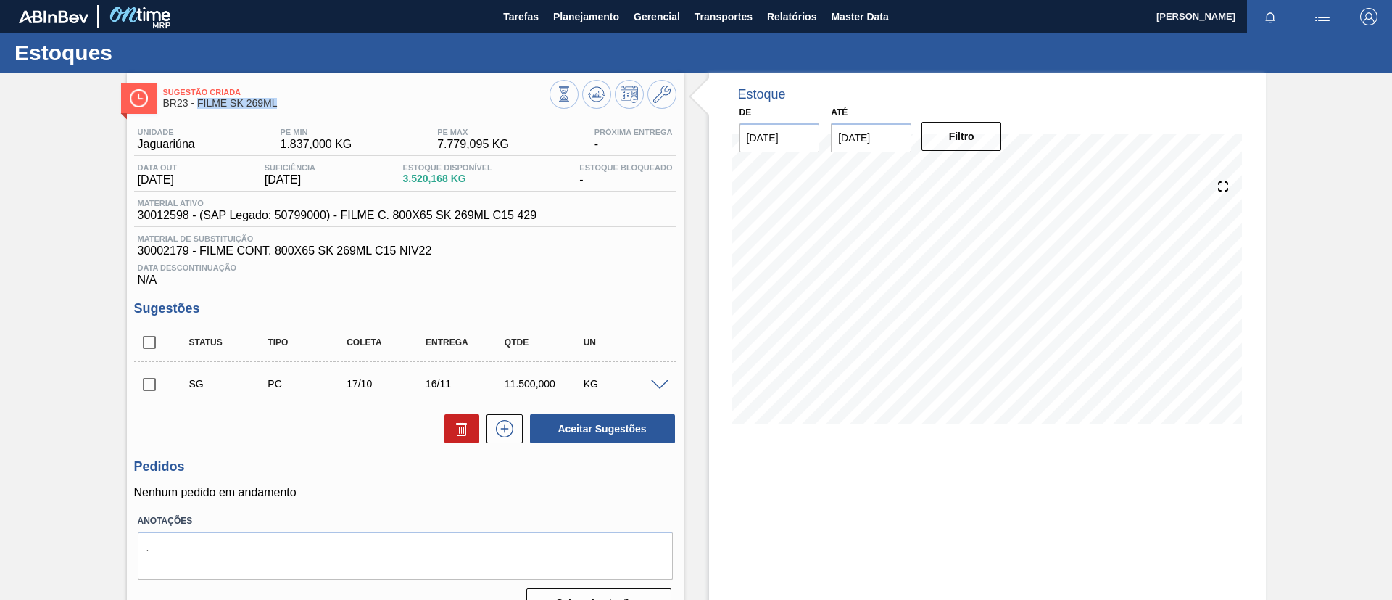
drag, startPoint x: 281, startPoint y: 106, endPoint x: 196, endPoint y: 108, distance: 84.9
click at [196, 108] on span "BR23 - FILME SK 269ML" at bounding box center [356, 103] width 387 height 11
copy span "FILME SK 269ML"
click at [259, 104] on span "BR23 - FILME SK 269ML" at bounding box center [356, 103] width 387 height 11
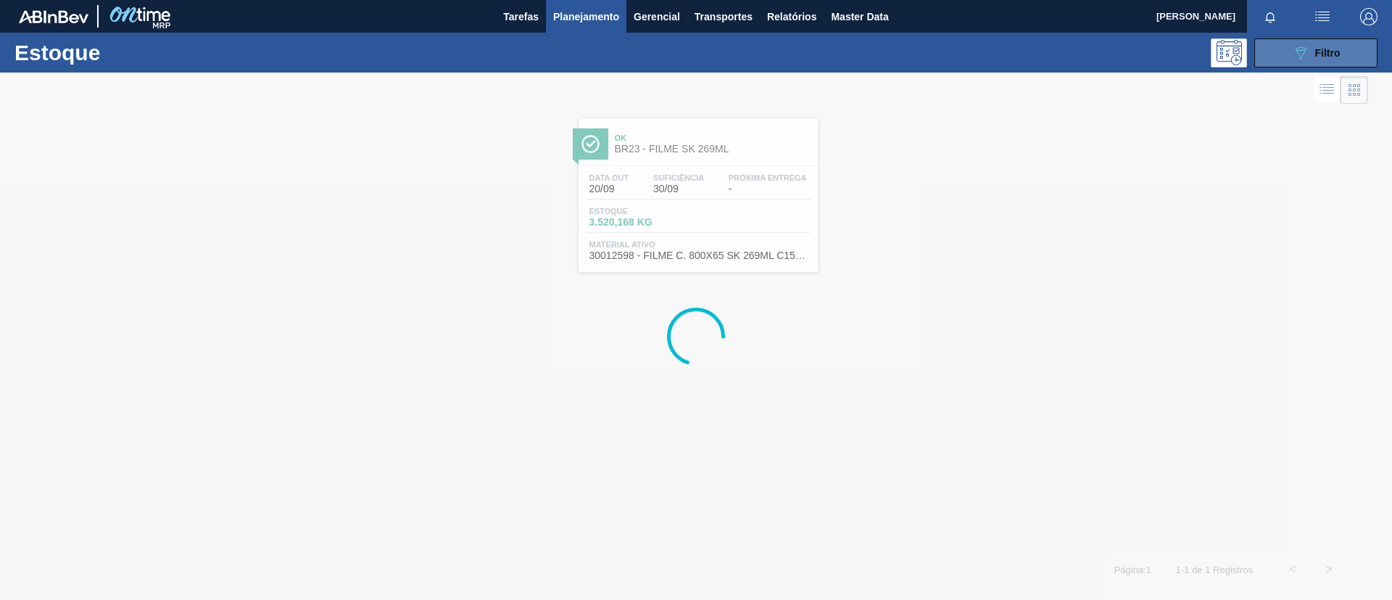
click at [1318, 50] on span "Filtro" at bounding box center [1328, 53] width 25 height 12
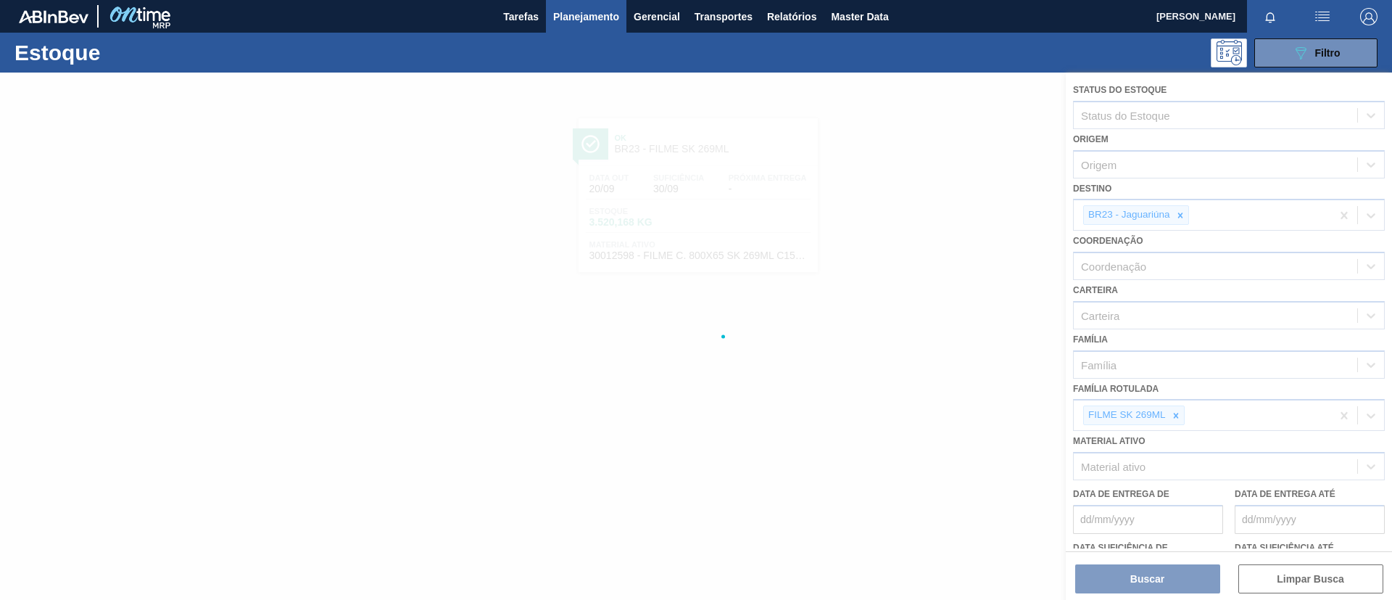
click at [1179, 214] on icon at bounding box center [1180, 214] width 5 height 5
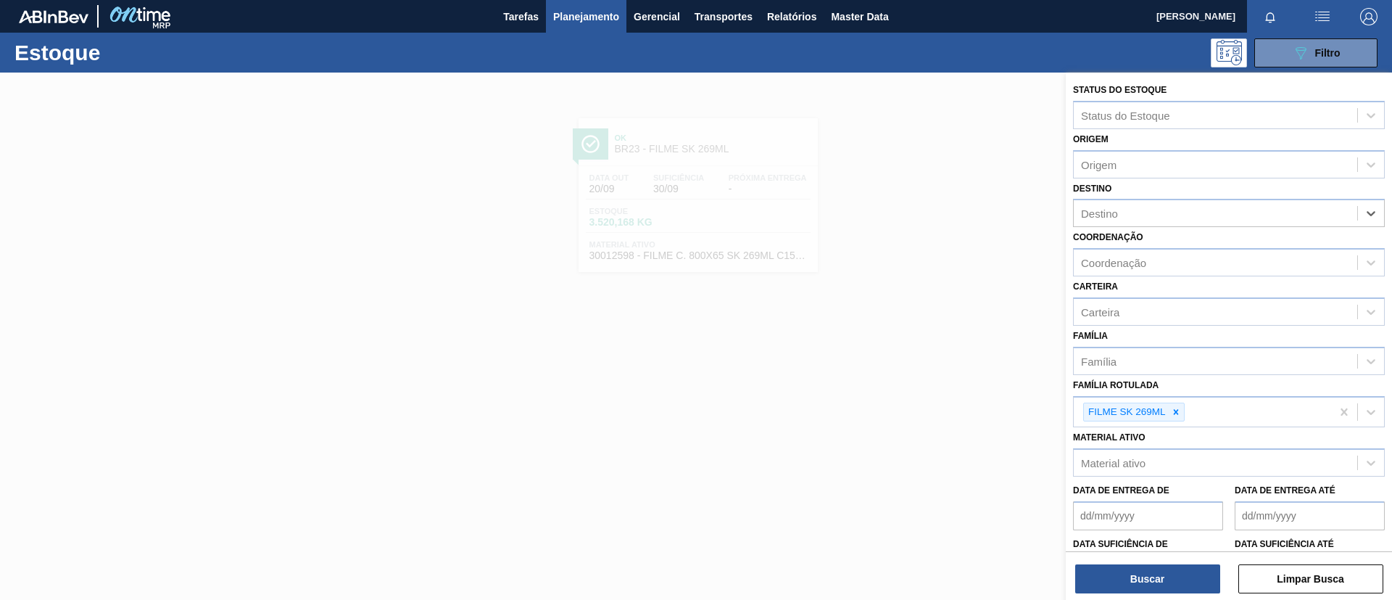
click at [1179, 214] on div "Destino" at bounding box center [1216, 213] width 284 height 21
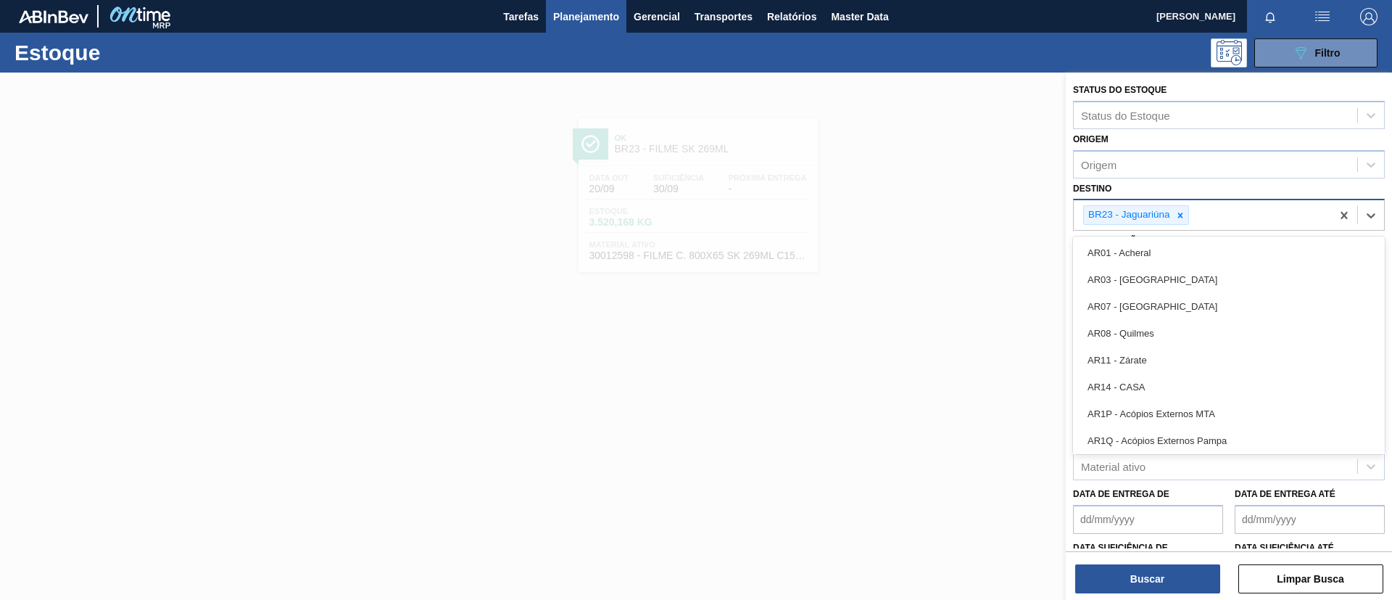
click at [1181, 209] on div at bounding box center [1181, 215] width 16 height 18
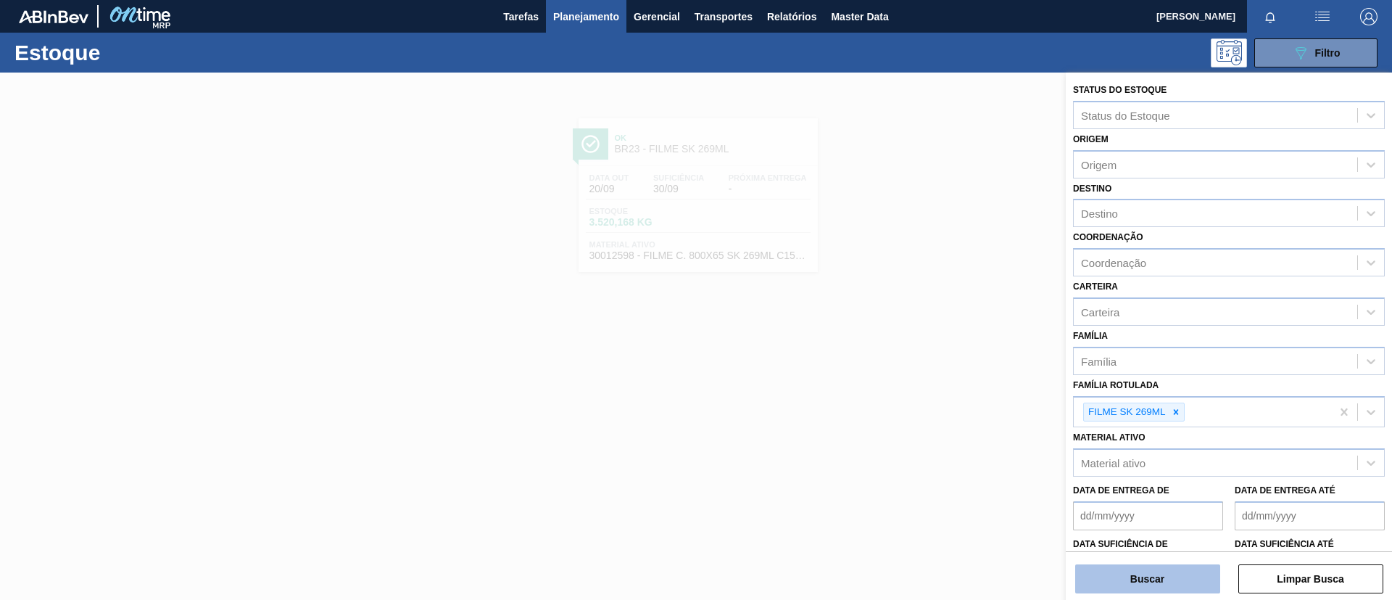
click at [1163, 572] on button "Buscar" at bounding box center [1148, 578] width 145 height 29
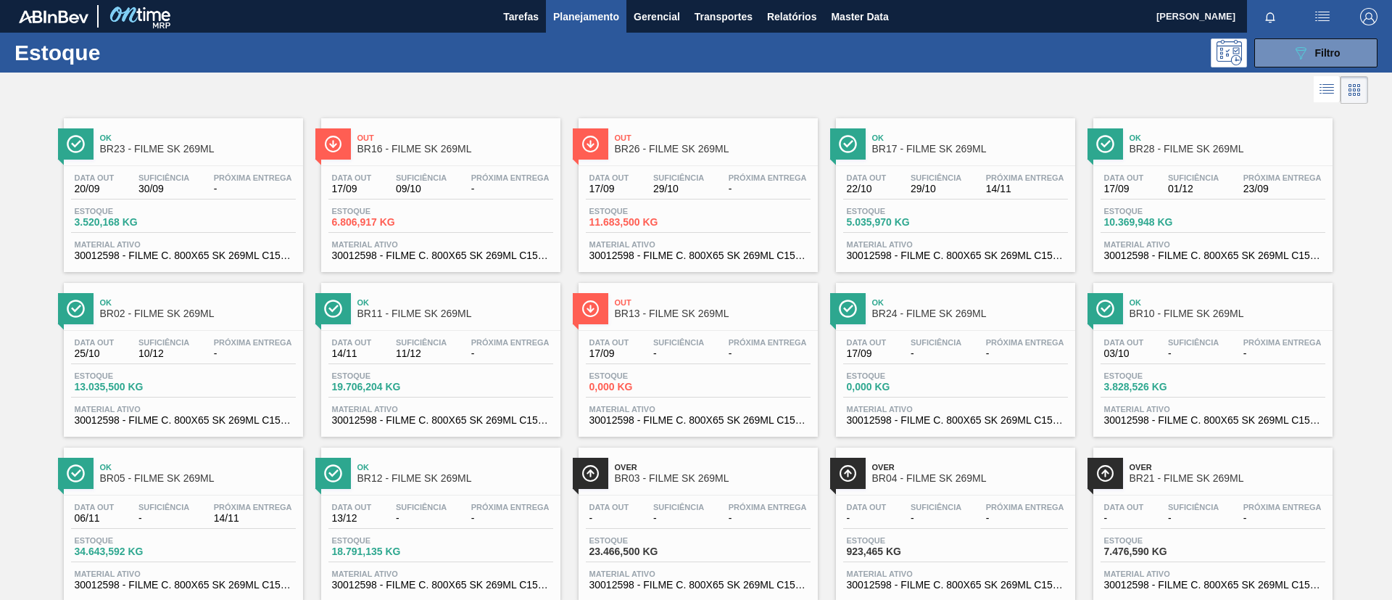
click at [457, 158] on div "Out BR16 - FILME SK 269ML" at bounding box center [456, 144] width 196 height 33
drag, startPoint x: 1299, startPoint y: 57, endPoint x: 1242, endPoint y: 159, distance: 116.9
click at [1300, 57] on icon at bounding box center [1301, 53] width 11 height 12
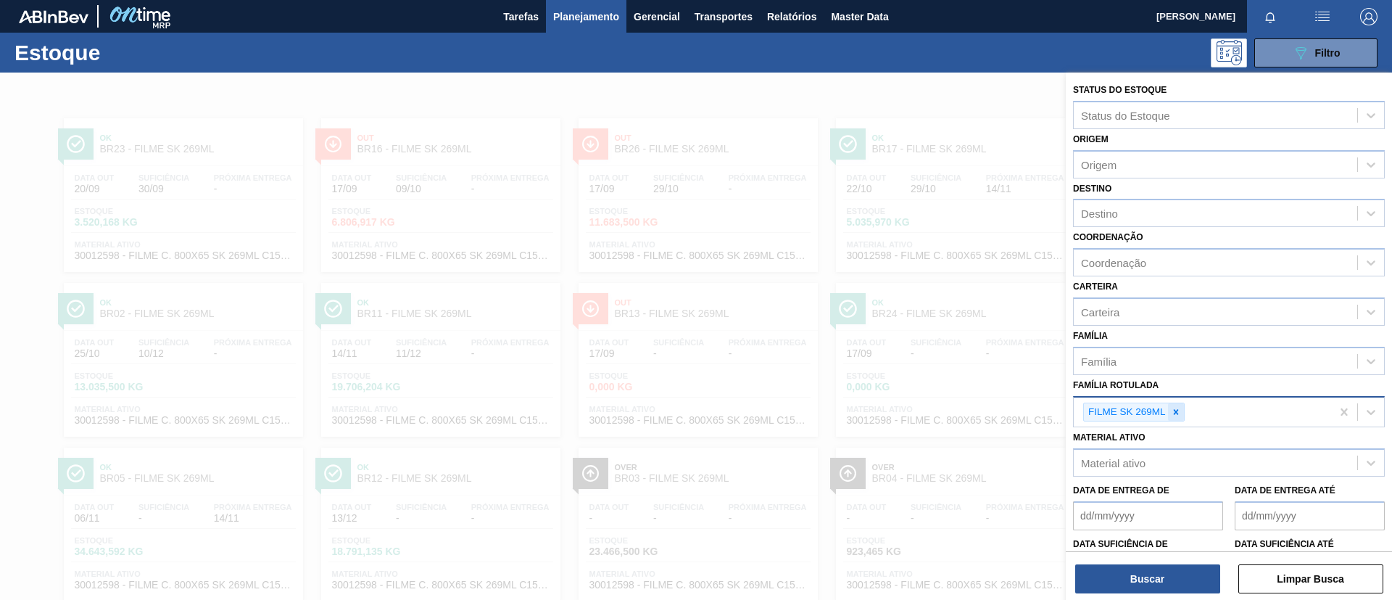
click at [1177, 415] on icon at bounding box center [1176, 412] width 10 height 10
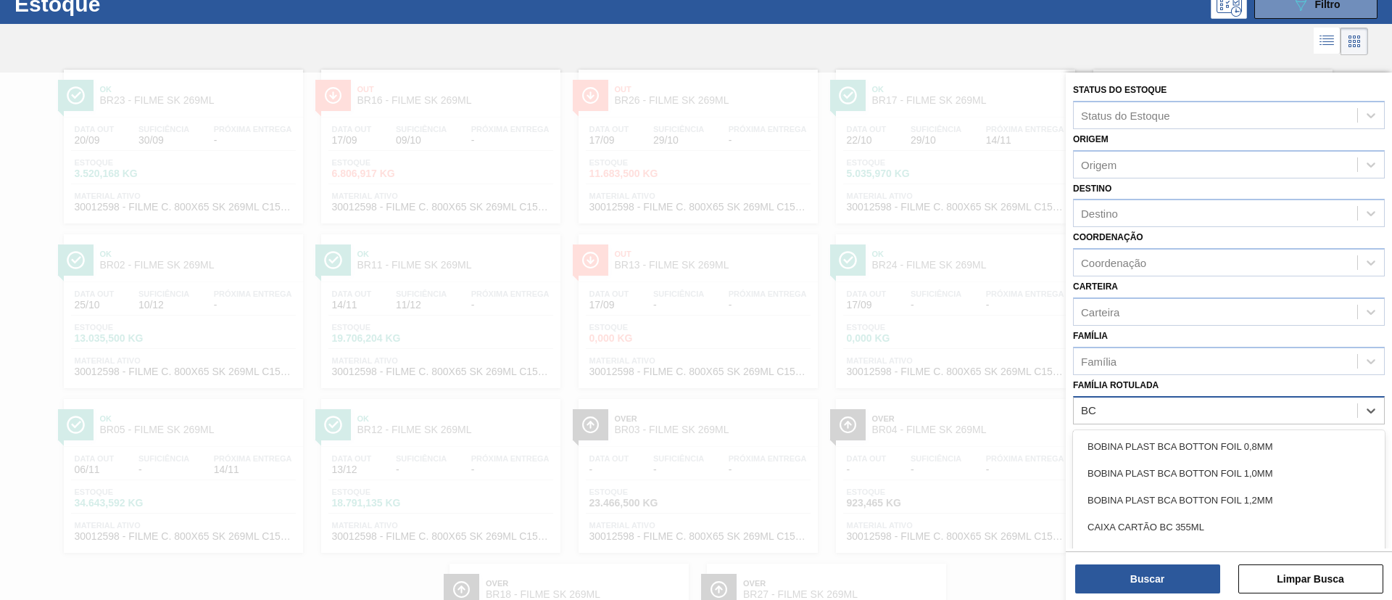
scroll to position [54, 0]
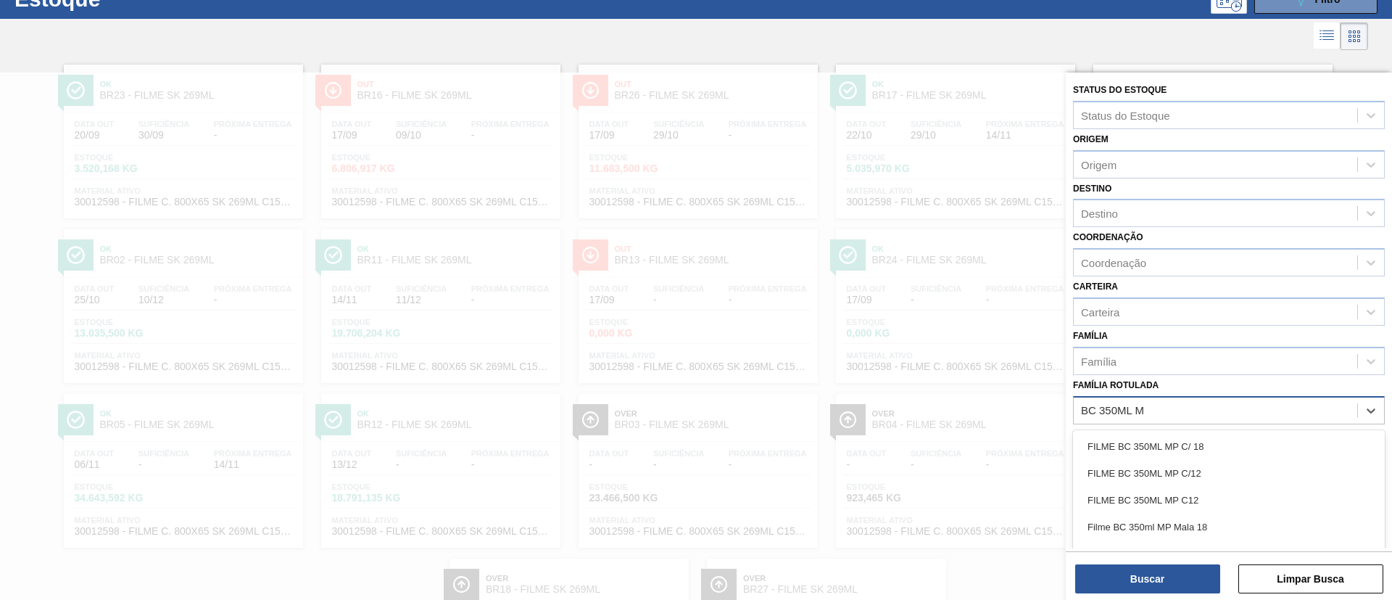
type Rotulada "BC 350ML MP"
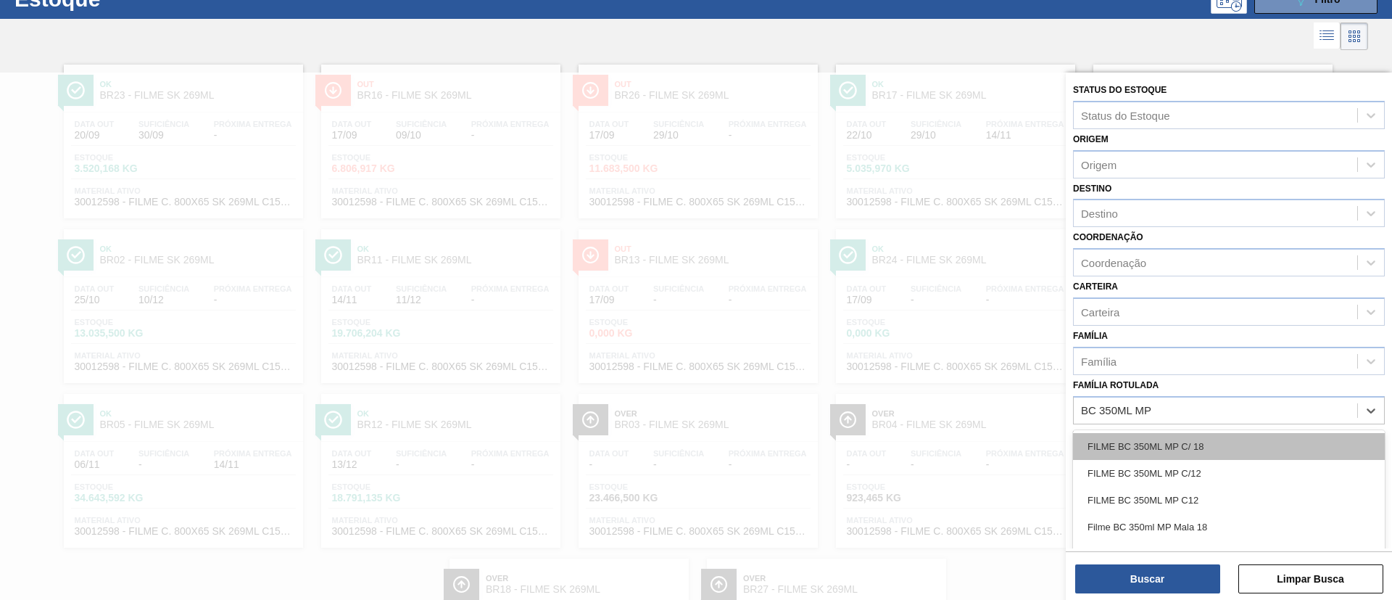
click at [1237, 445] on div "FILME BC 350ML MP C/ 18" at bounding box center [1229, 446] width 312 height 27
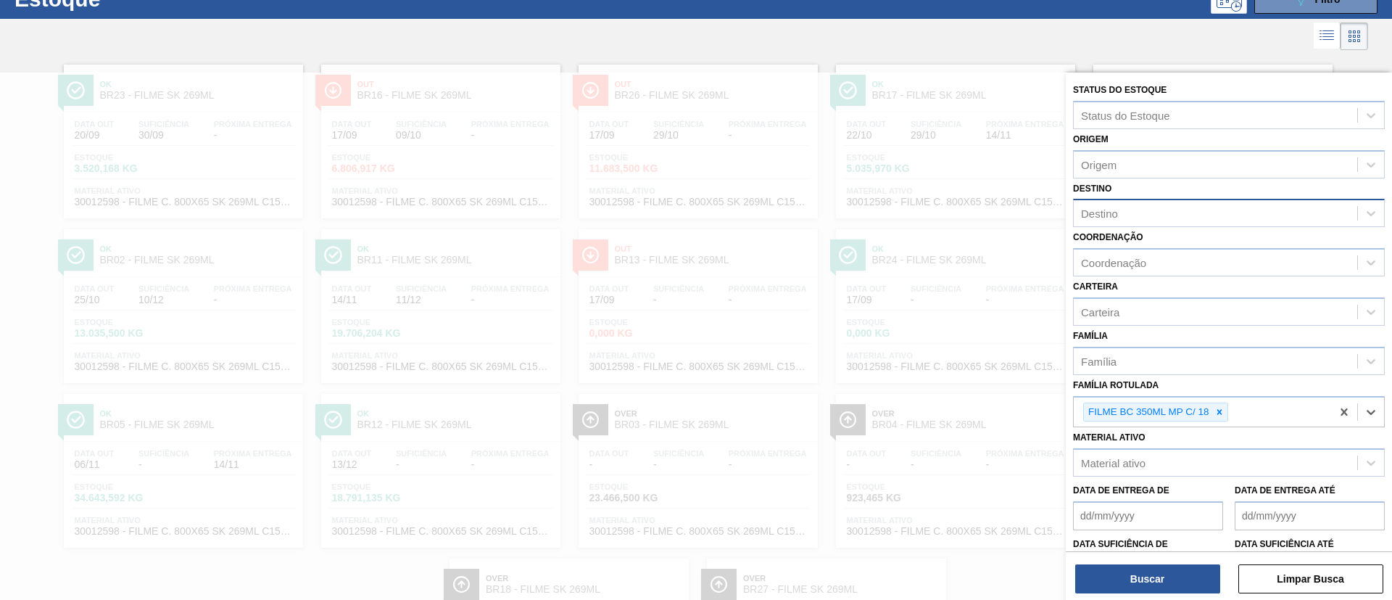
click at [1162, 215] on div "Destino" at bounding box center [1216, 213] width 284 height 21
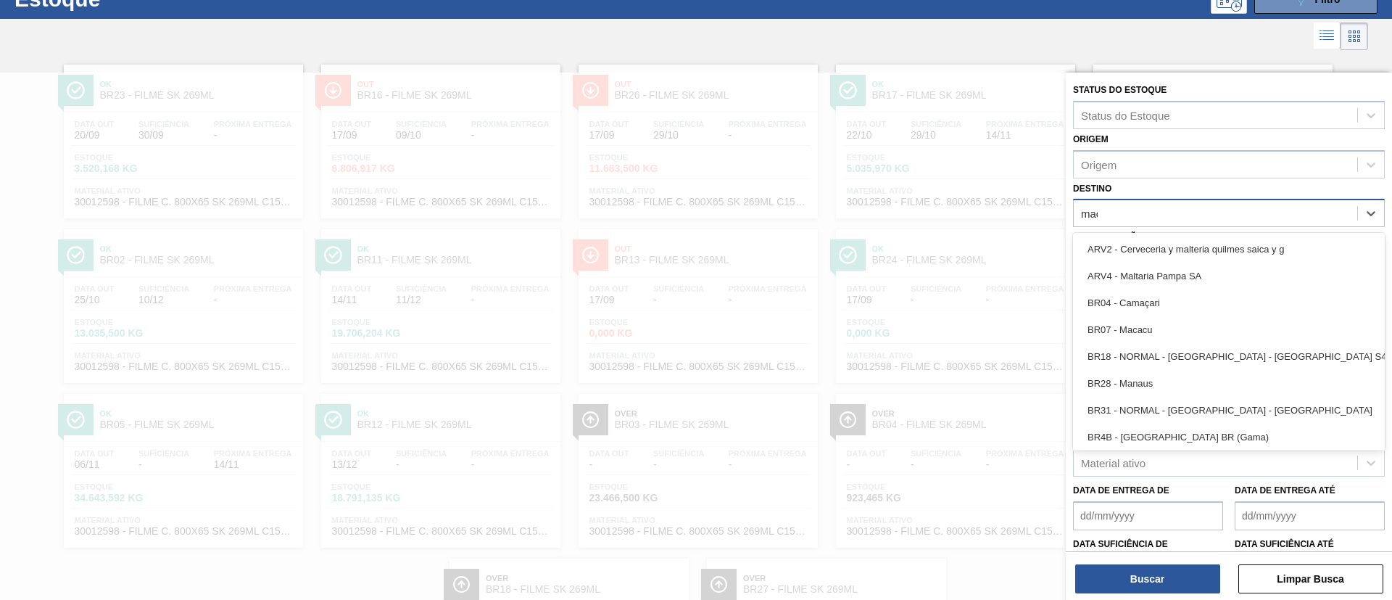
type input "maca"
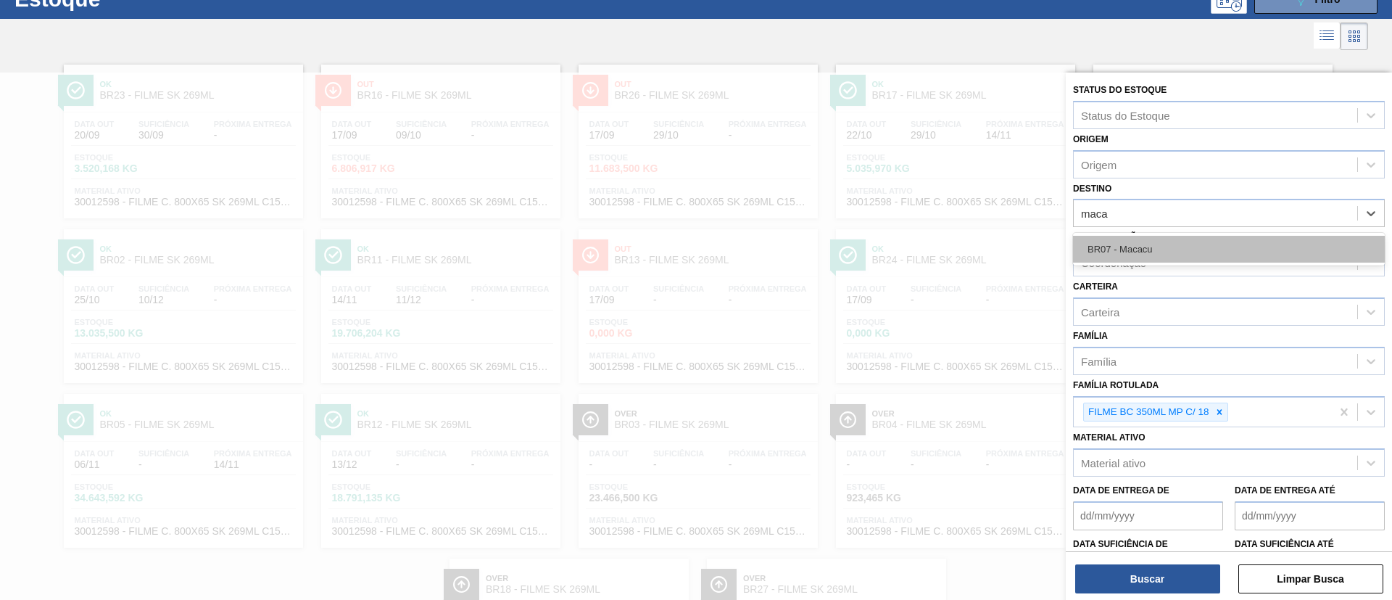
click at [1194, 239] on div "BR07 - Macacu" at bounding box center [1229, 249] width 312 height 27
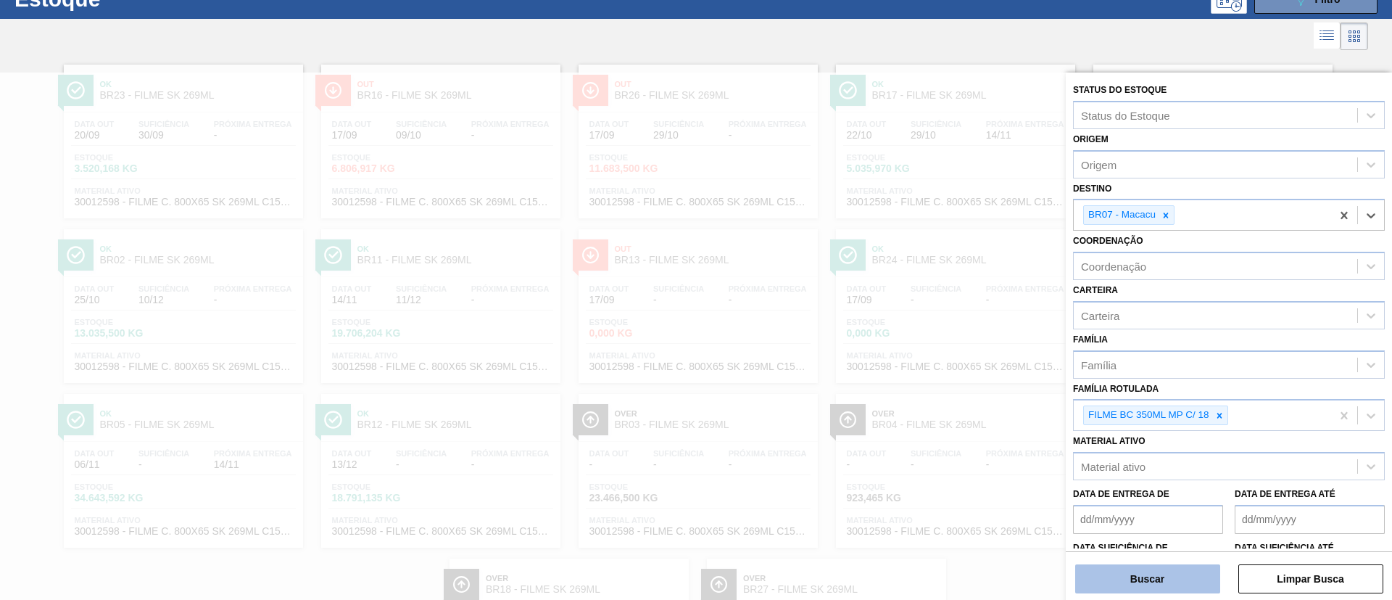
click at [1160, 586] on button "Buscar" at bounding box center [1148, 578] width 145 height 29
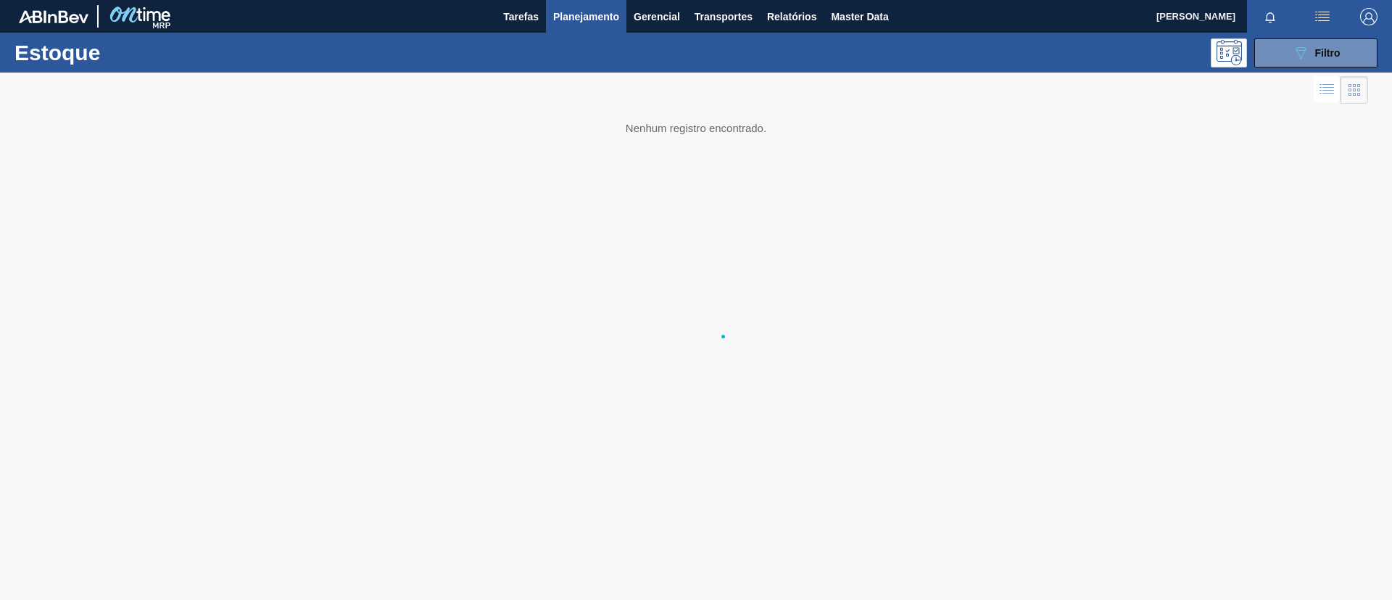
scroll to position [0, 0]
drag, startPoint x: 1160, startPoint y: 586, endPoint x: 677, endPoint y: 211, distance: 612.0
click at [677, 211] on div at bounding box center [696, 336] width 1392 height 527
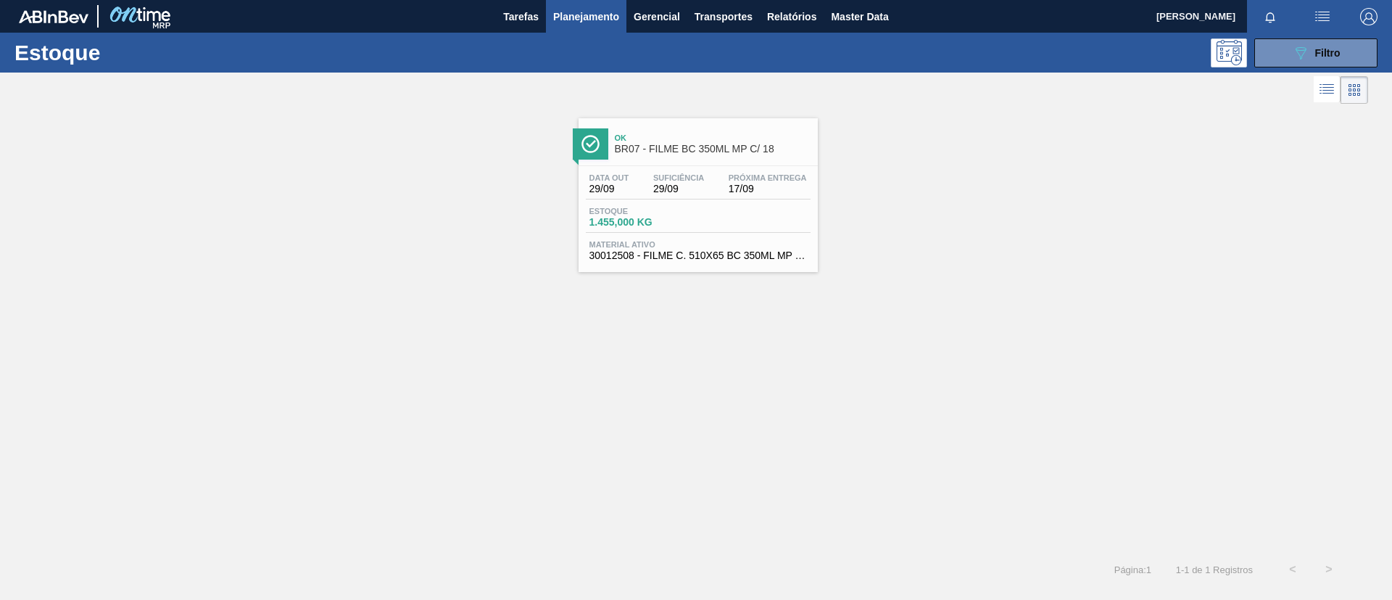
click at [645, 131] on div "Ok BR07 - FILME BC 350ML MP C/ 18" at bounding box center [713, 144] width 196 height 33
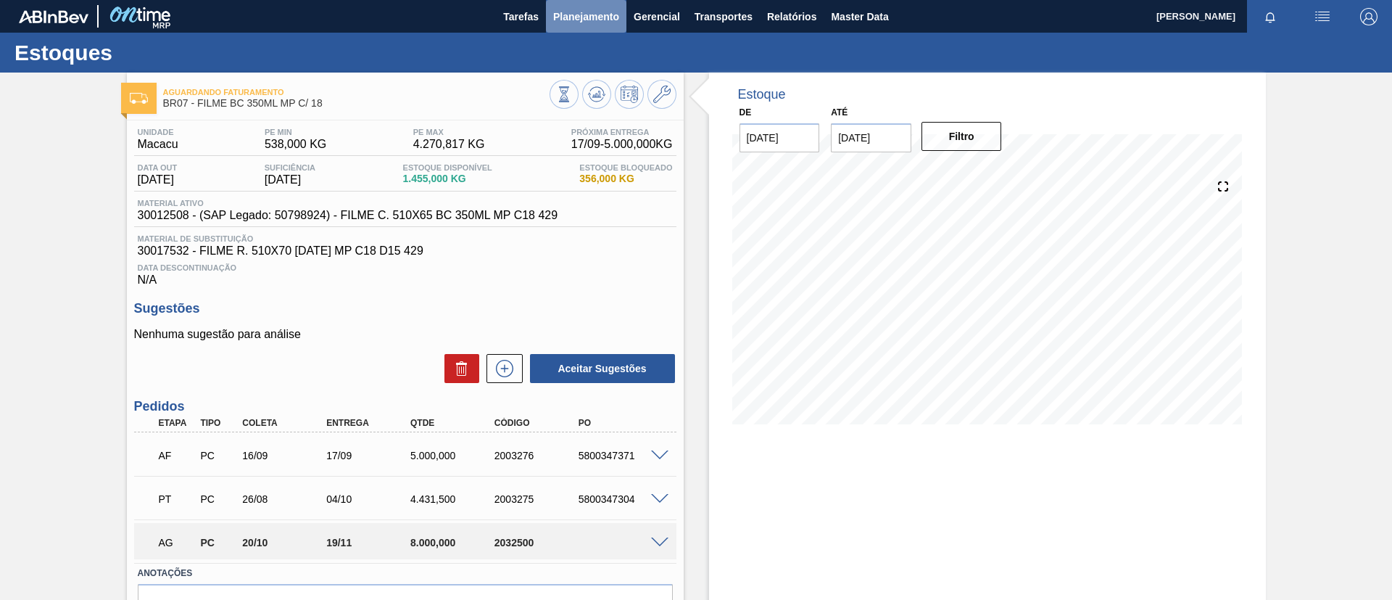
click at [571, 15] on span "Planejamento" at bounding box center [586, 16] width 66 height 17
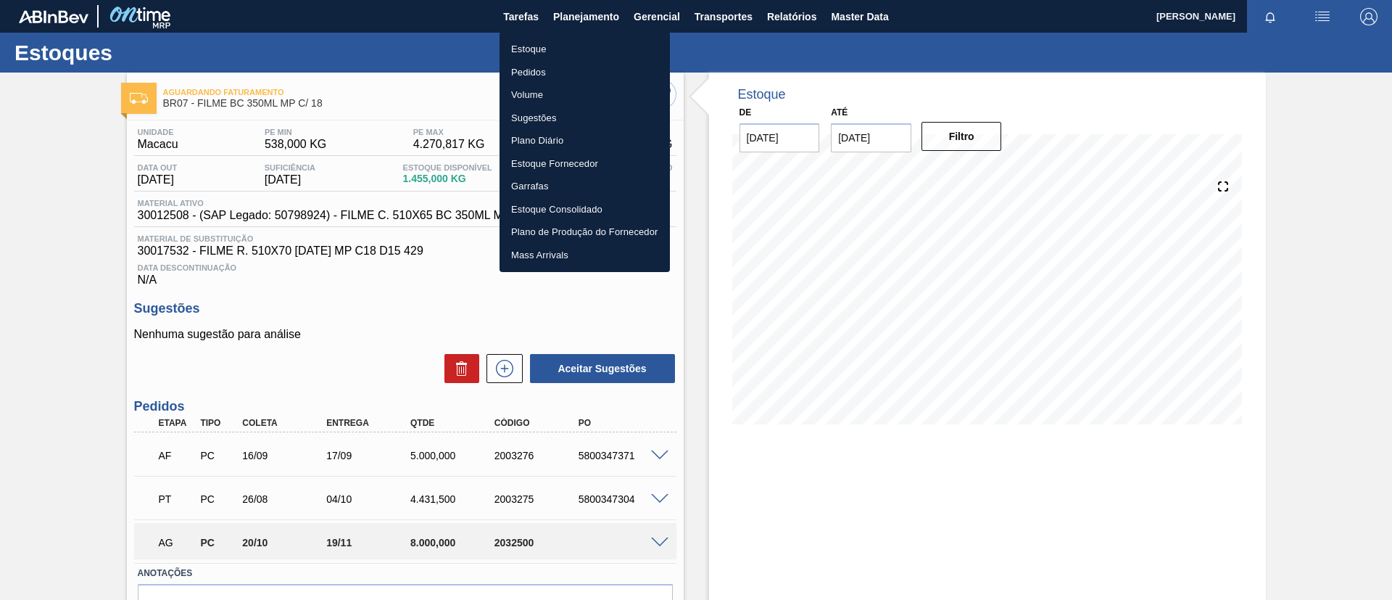
click at [578, 45] on li "Estoque" at bounding box center [585, 49] width 170 height 23
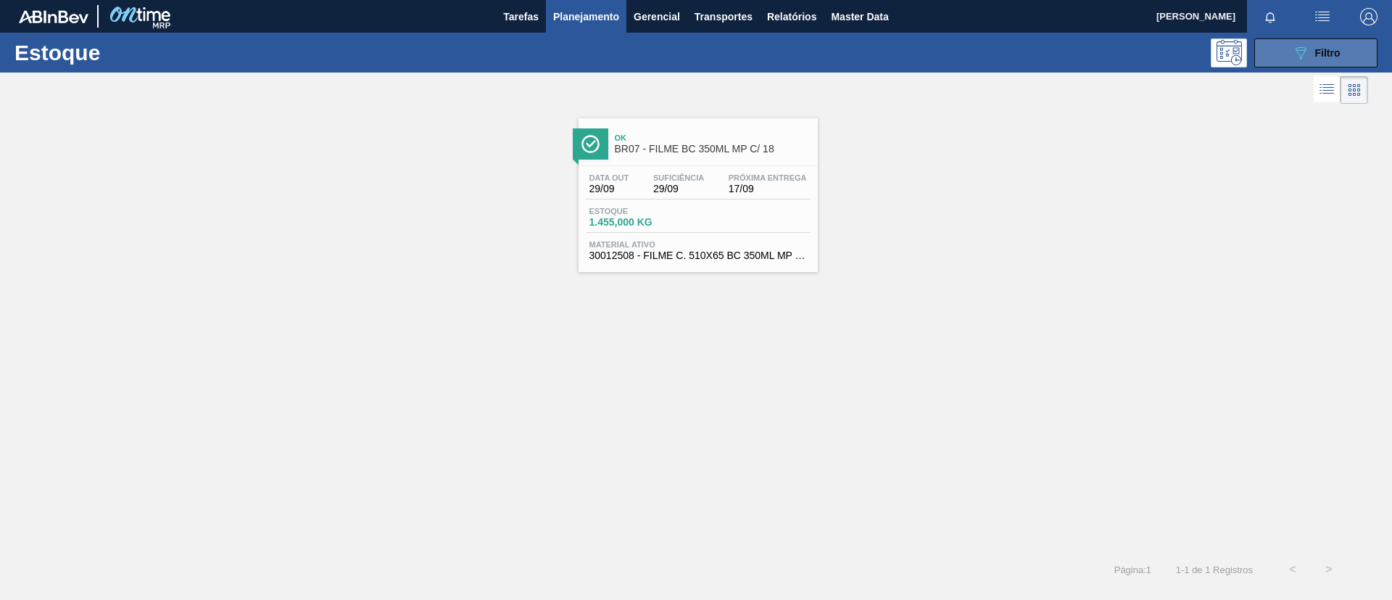
click at [1336, 60] on div "089F7B8B-B2A5-4AFE-B5C0-19BA573D28AC Filtro" at bounding box center [1316, 52] width 49 height 17
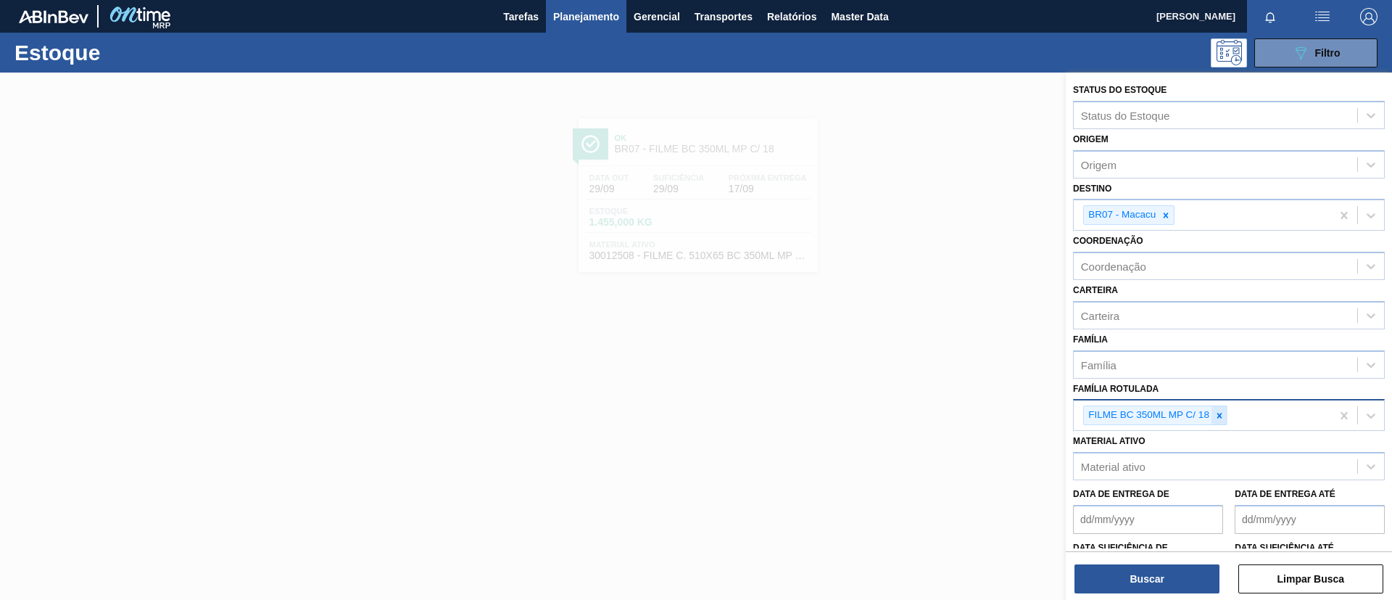
click at [1217, 411] on icon at bounding box center [1220, 415] width 10 height 10
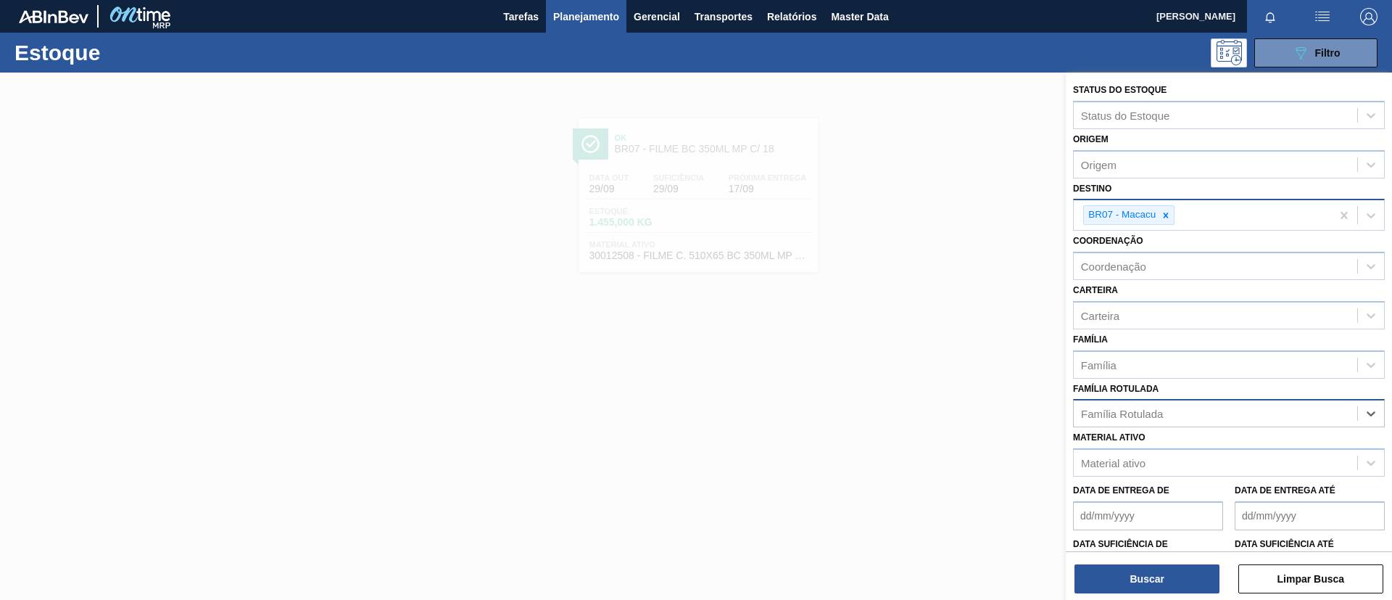
paste Rotulada "FILME SK 350ML MP C/ 18"
type Rotulada "FILME SK 350ML MP C/ 18"
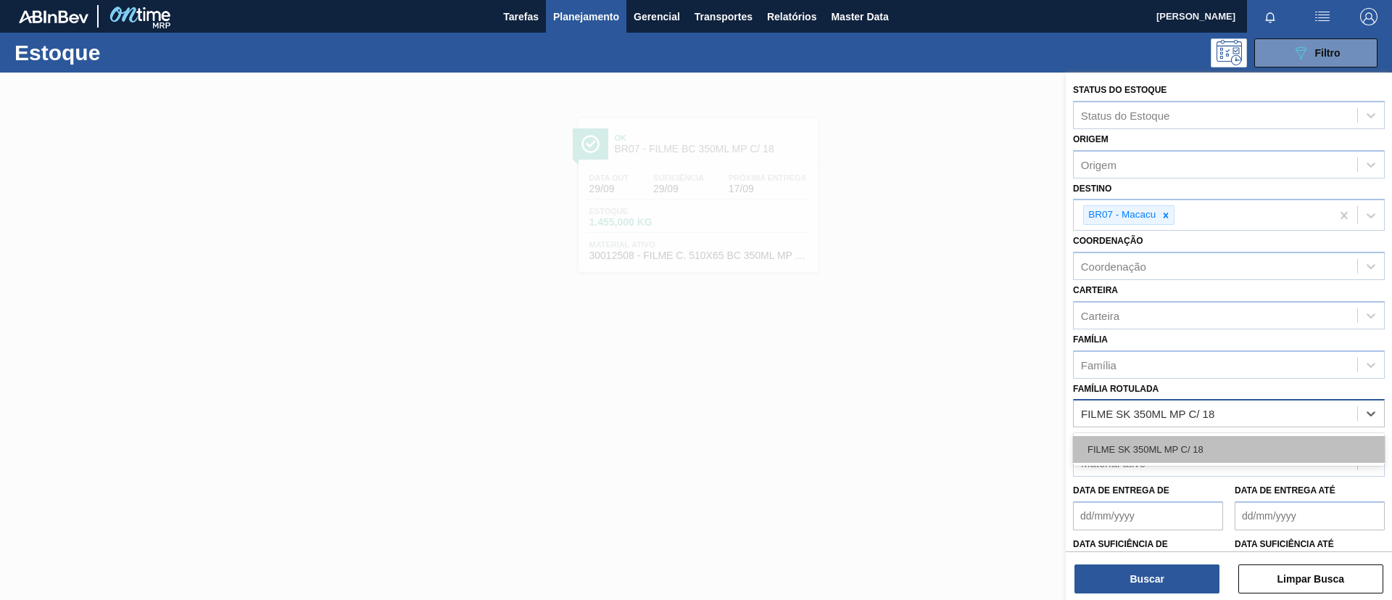
click at [1169, 447] on div "FILME SK 350ML MP C/ 18" at bounding box center [1229, 449] width 312 height 27
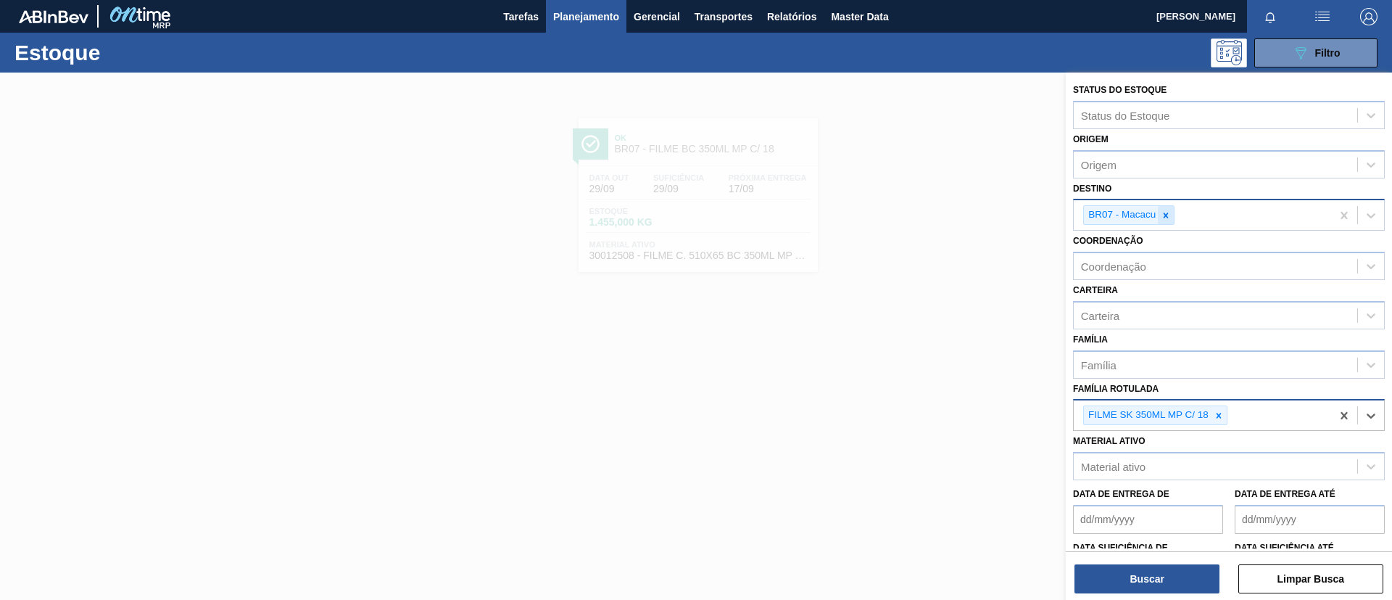
click at [1167, 216] on icon at bounding box center [1166, 214] width 5 height 5
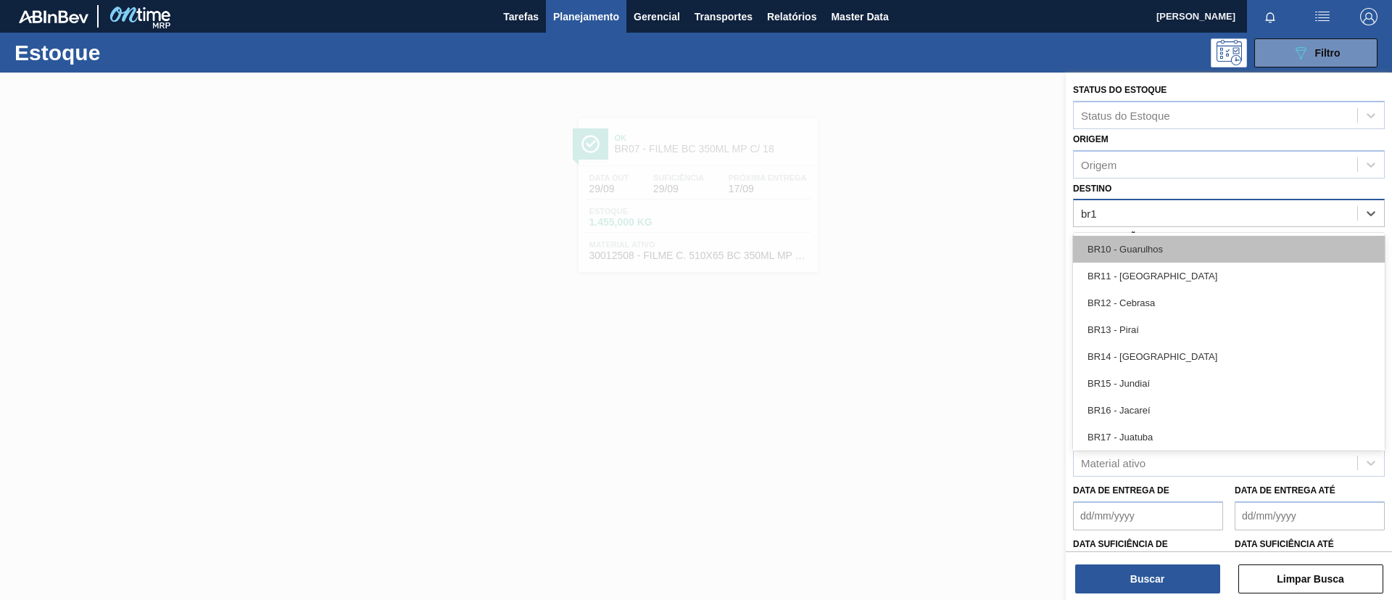
type input "br16"
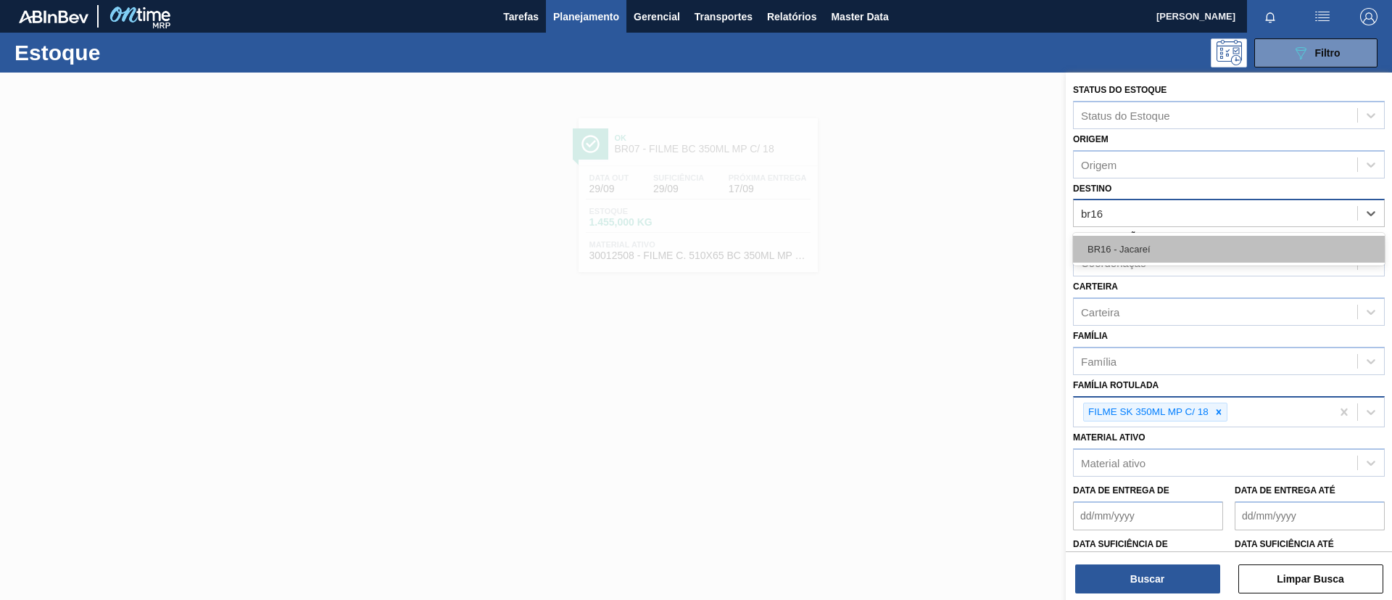
click at [1160, 249] on div "BR16 - Jacareí" at bounding box center [1229, 249] width 312 height 27
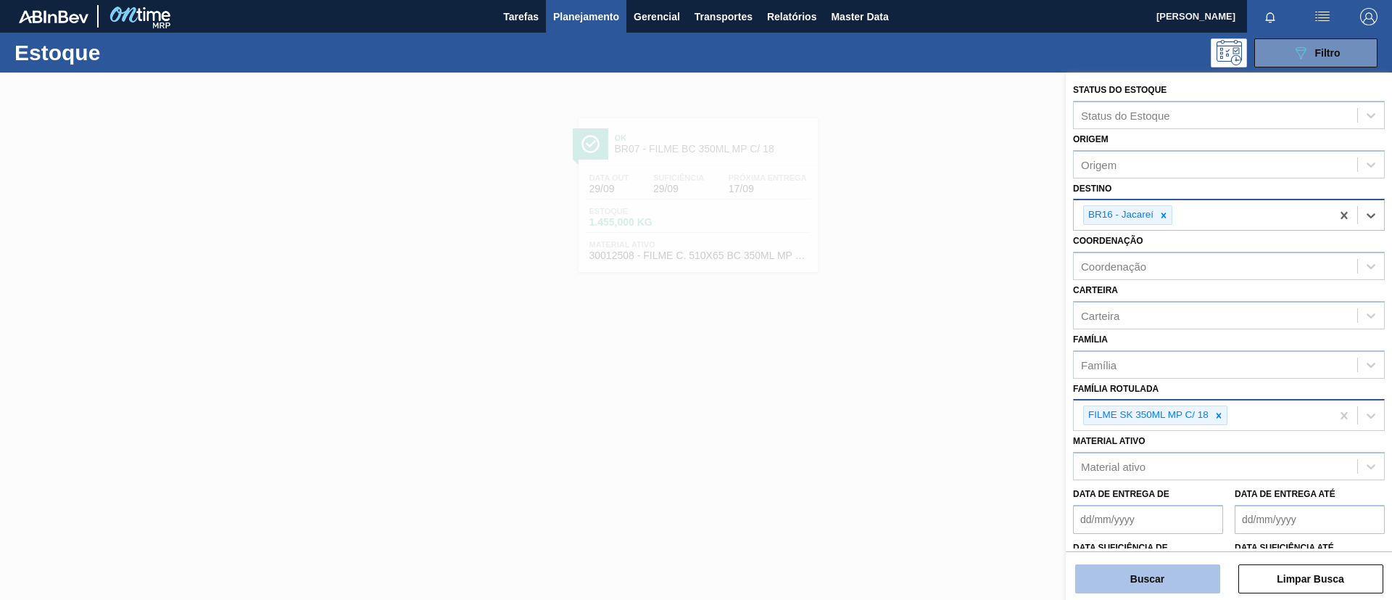
click at [1170, 587] on button "Buscar" at bounding box center [1148, 578] width 145 height 29
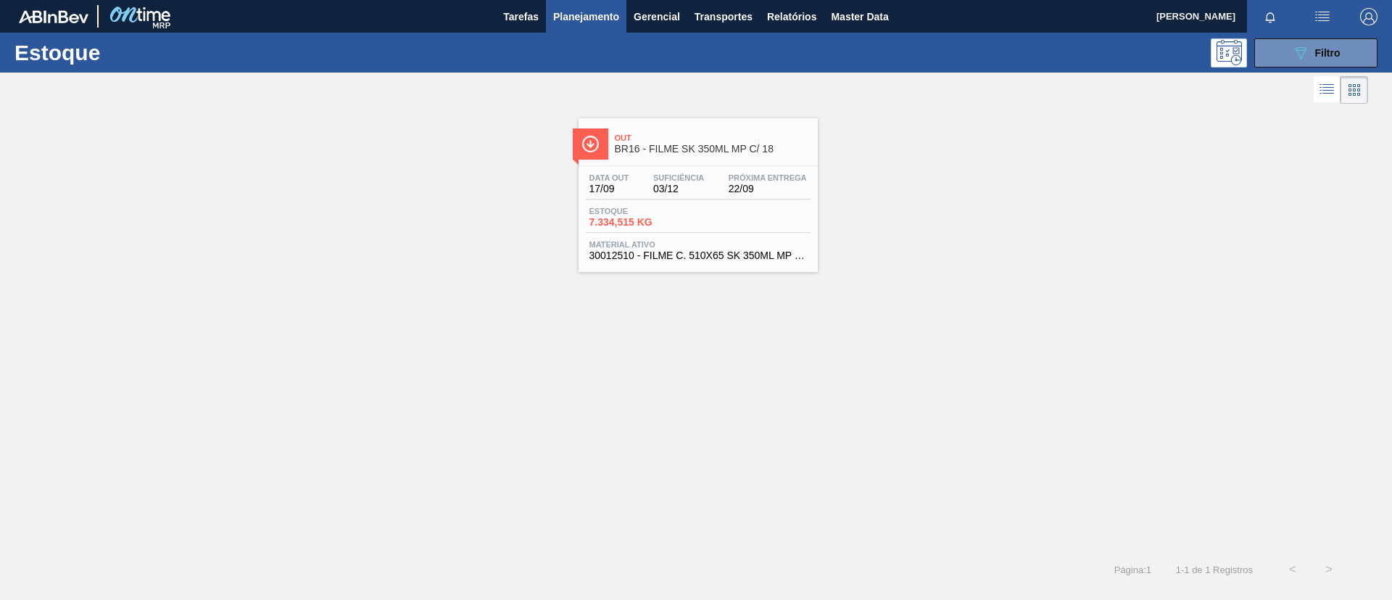
click at [798, 198] on div "Data out 17/09 Suficiência 03/12 Próxima Entrega 22/09" at bounding box center [698, 186] width 225 height 26
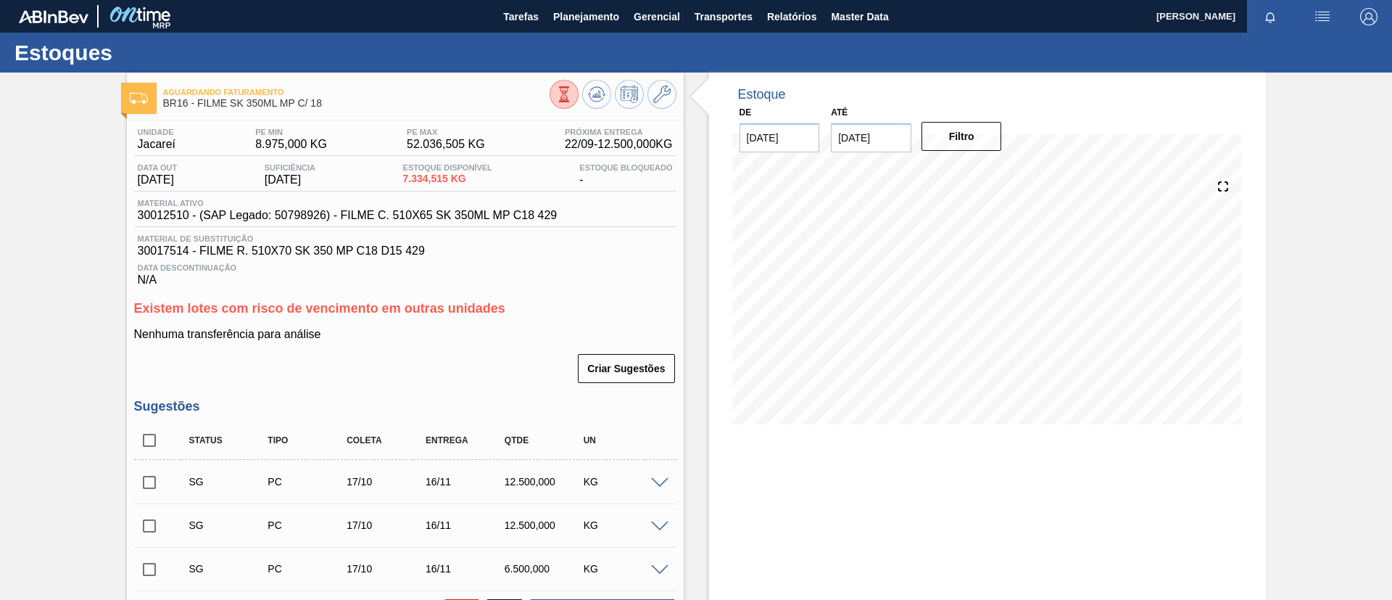
scroll to position [284, 0]
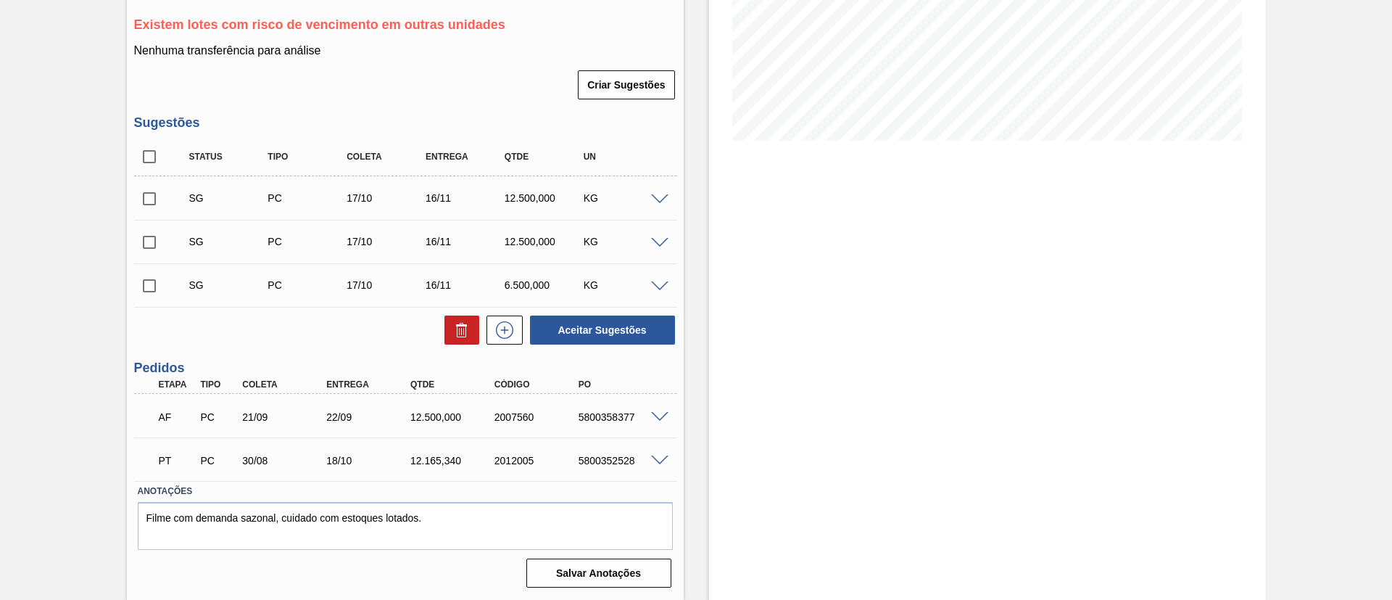
click at [661, 421] on div "5800358377" at bounding box center [622, 417] width 94 height 12
click at [657, 417] on span at bounding box center [659, 417] width 17 height 11
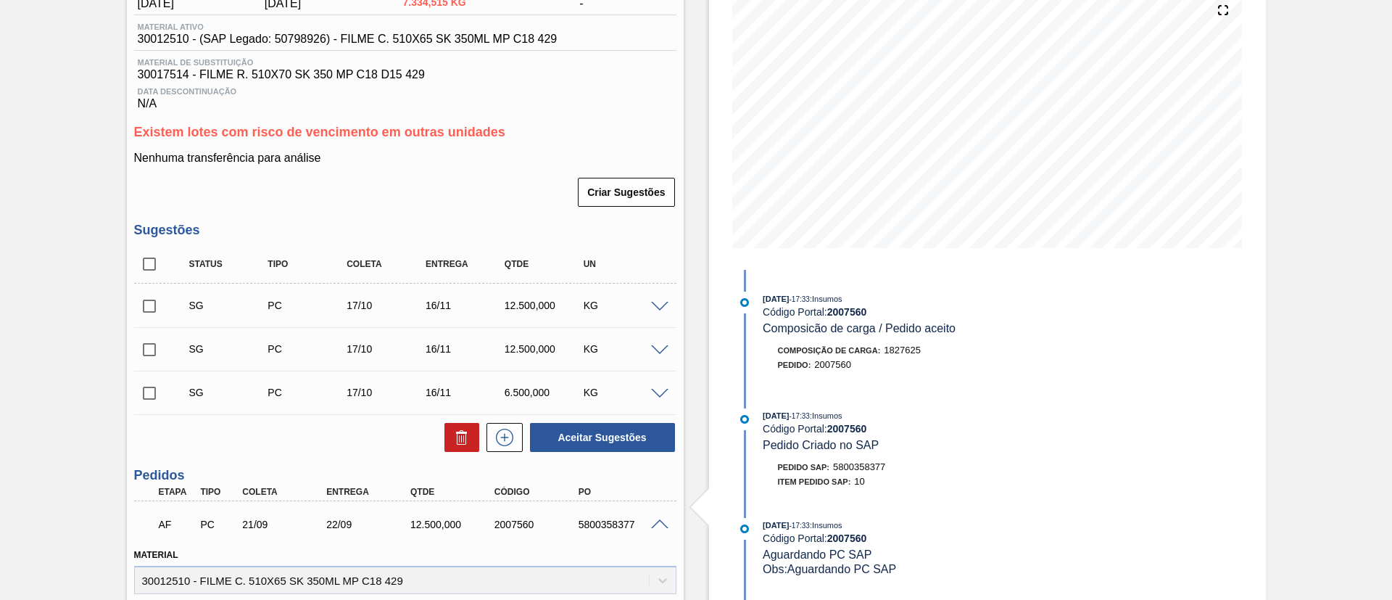
scroll to position [0, 0]
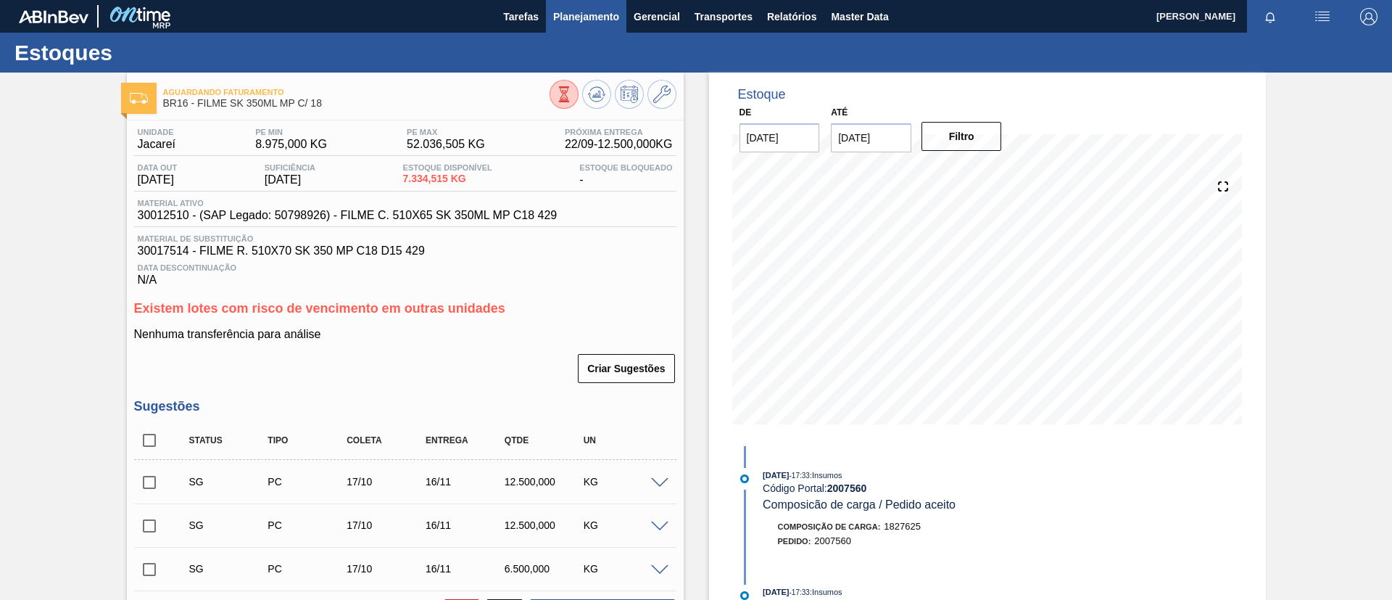
click at [577, 22] on span "Planejamento" at bounding box center [586, 16] width 66 height 17
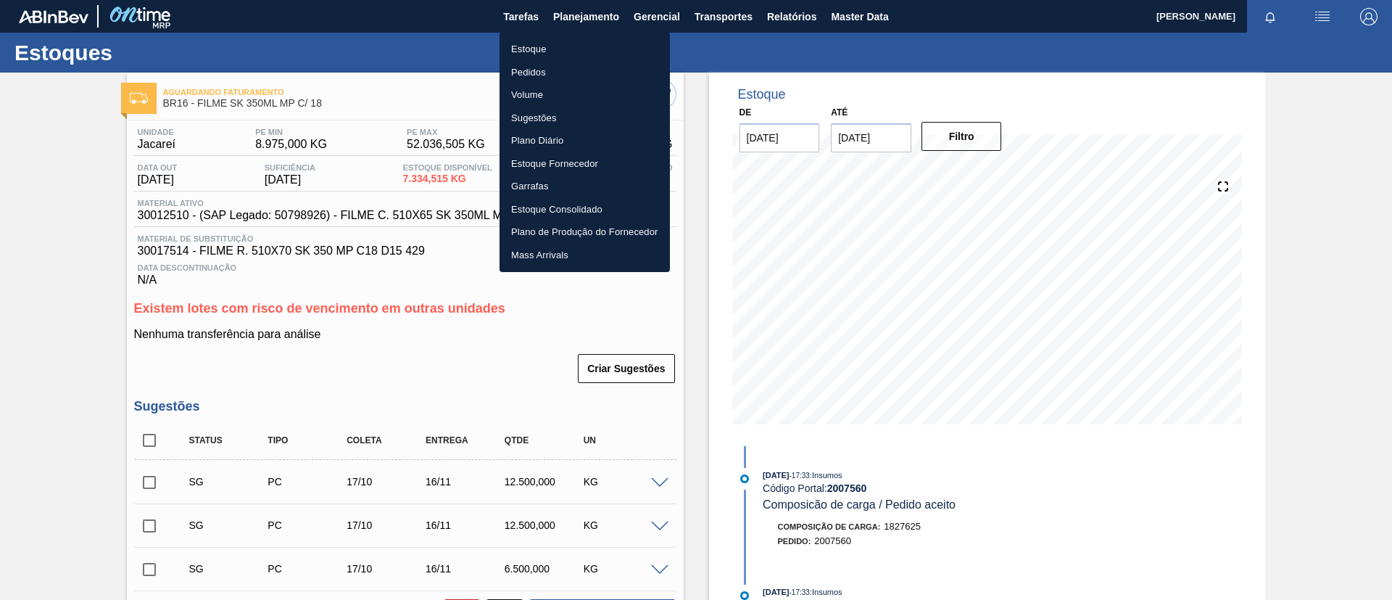
click at [584, 32] on ul "Estoque Pedidos Volume Sugestões Plano Diário Estoque Fornecedor Garrafas Estoq…" at bounding box center [585, 152] width 170 height 240
click at [594, 39] on li "Estoque" at bounding box center [585, 49] width 170 height 23
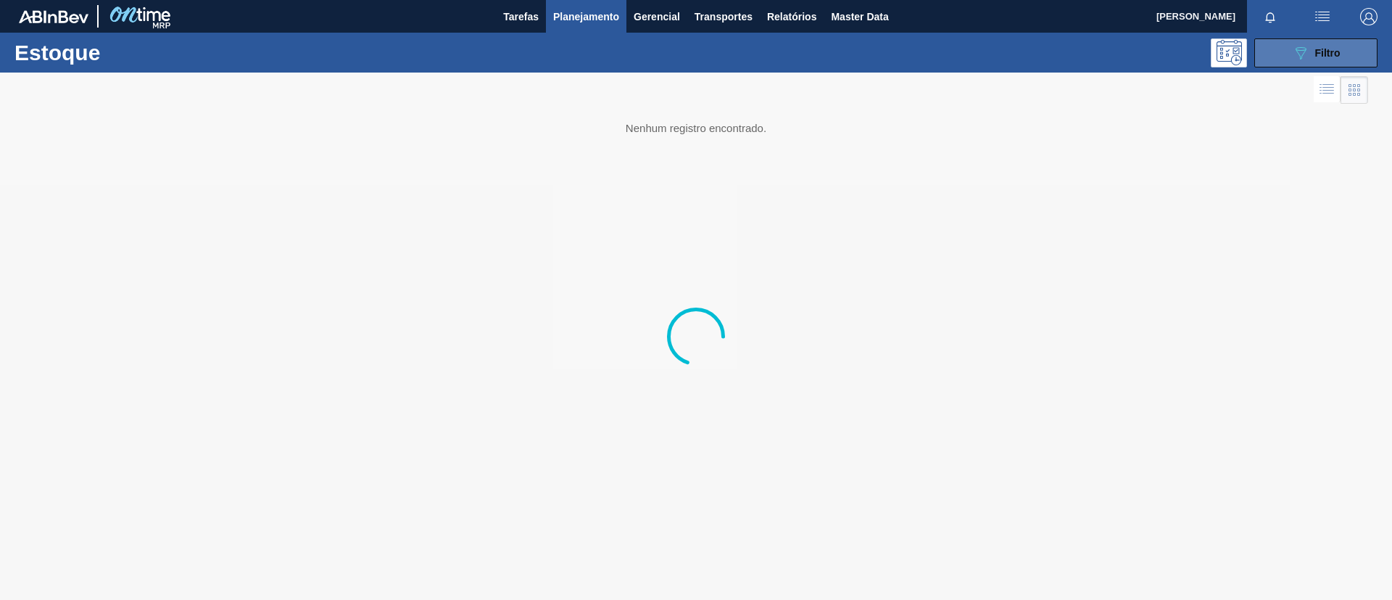
click at [1313, 58] on div "089F7B8B-B2A5-4AFE-B5C0-19BA573D28AC Filtro" at bounding box center [1316, 52] width 49 height 17
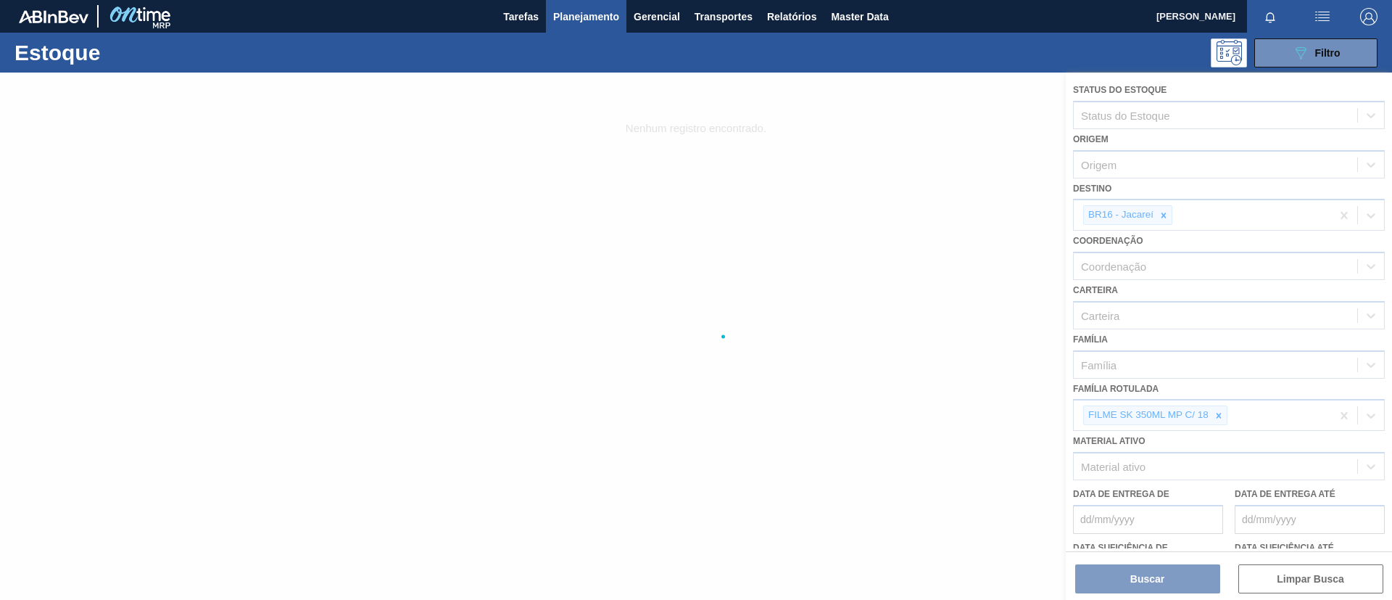
click at [1217, 410] on div at bounding box center [696, 336] width 1392 height 527
click at [1222, 413] on div at bounding box center [696, 336] width 1392 height 527
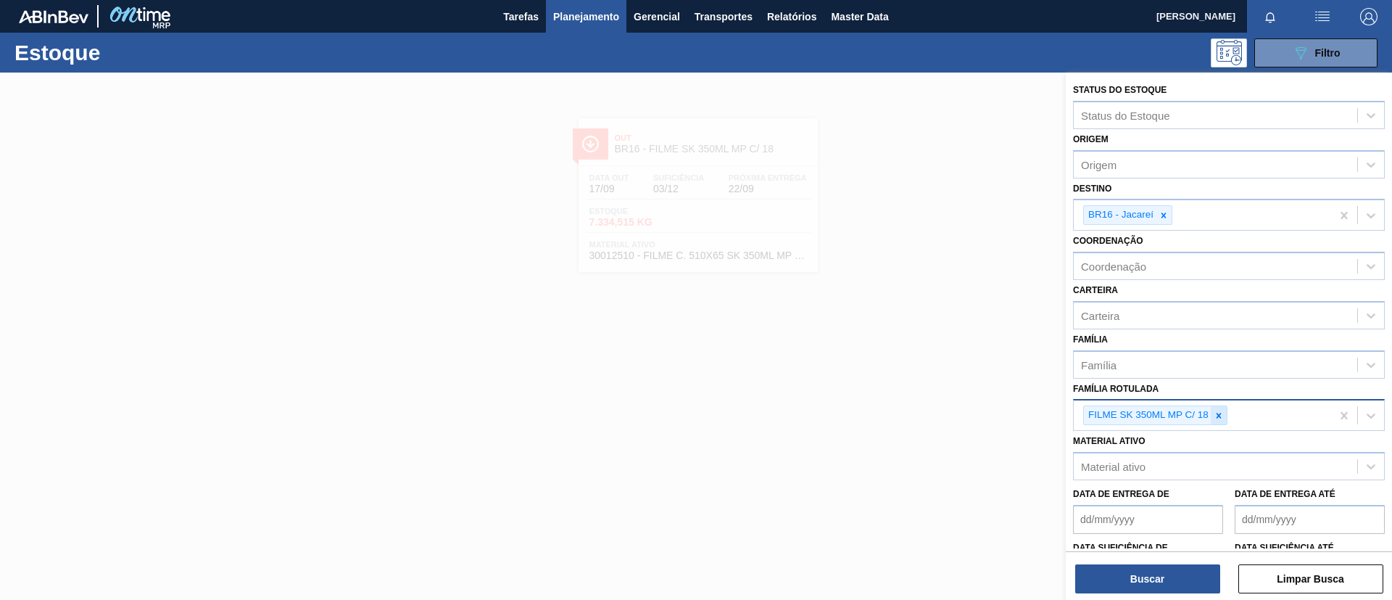
click at [1224, 415] on div at bounding box center [1219, 415] width 16 height 18
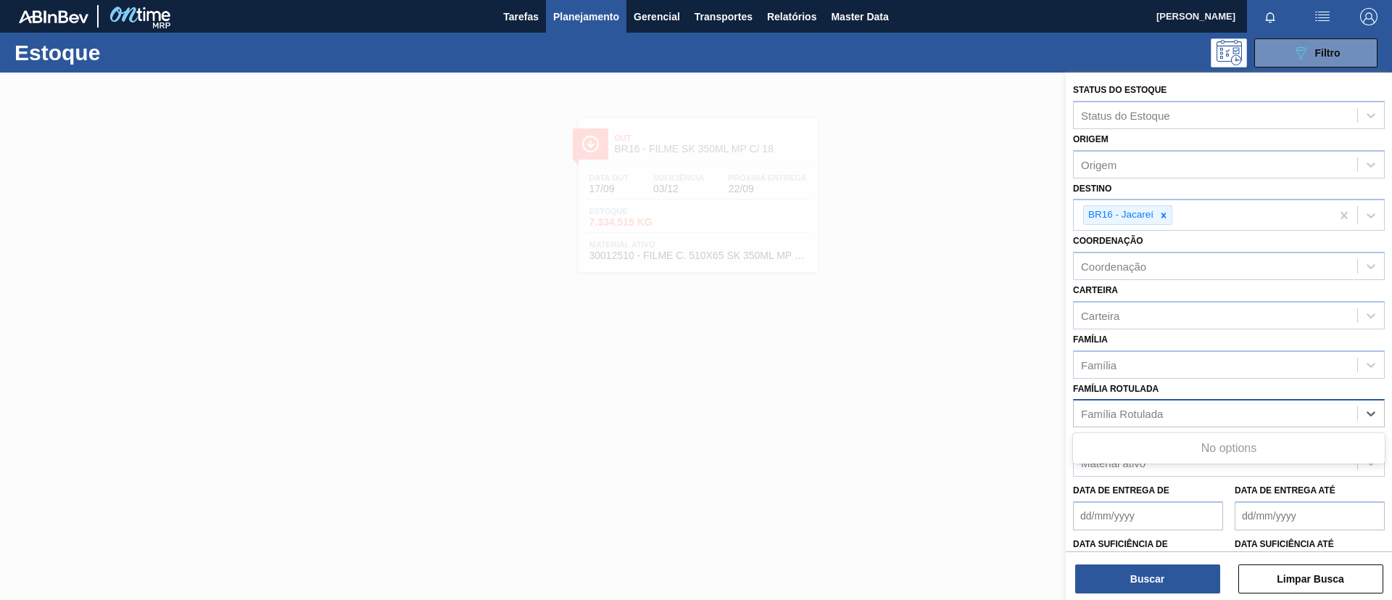
drag, startPoint x: 1224, startPoint y: 414, endPoint x: 1248, endPoint y: 416, distance: 24.0
click at [1248, 416] on div "Família Rotulada" at bounding box center [1216, 413] width 284 height 21
paste Rotulada "FILME LISO 420x45"
type Rotulada "FILME LISO 420x45"
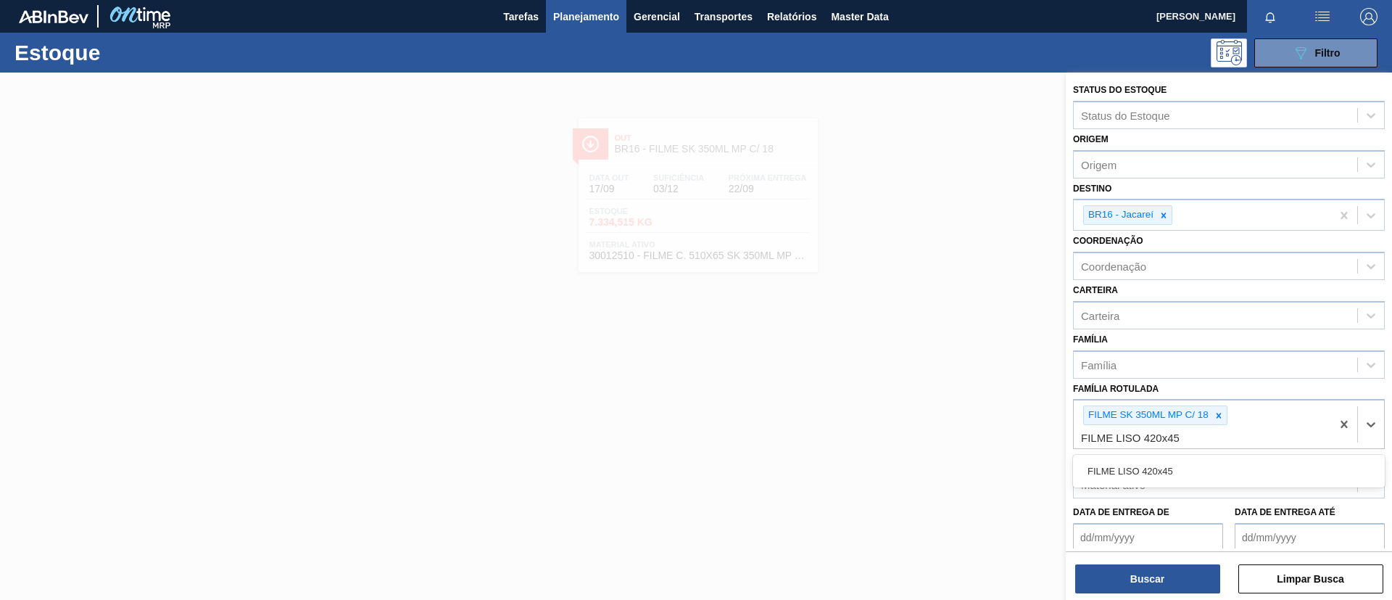
click at [1196, 461] on div "FILME LISO 420x45" at bounding box center [1229, 471] width 312 height 27
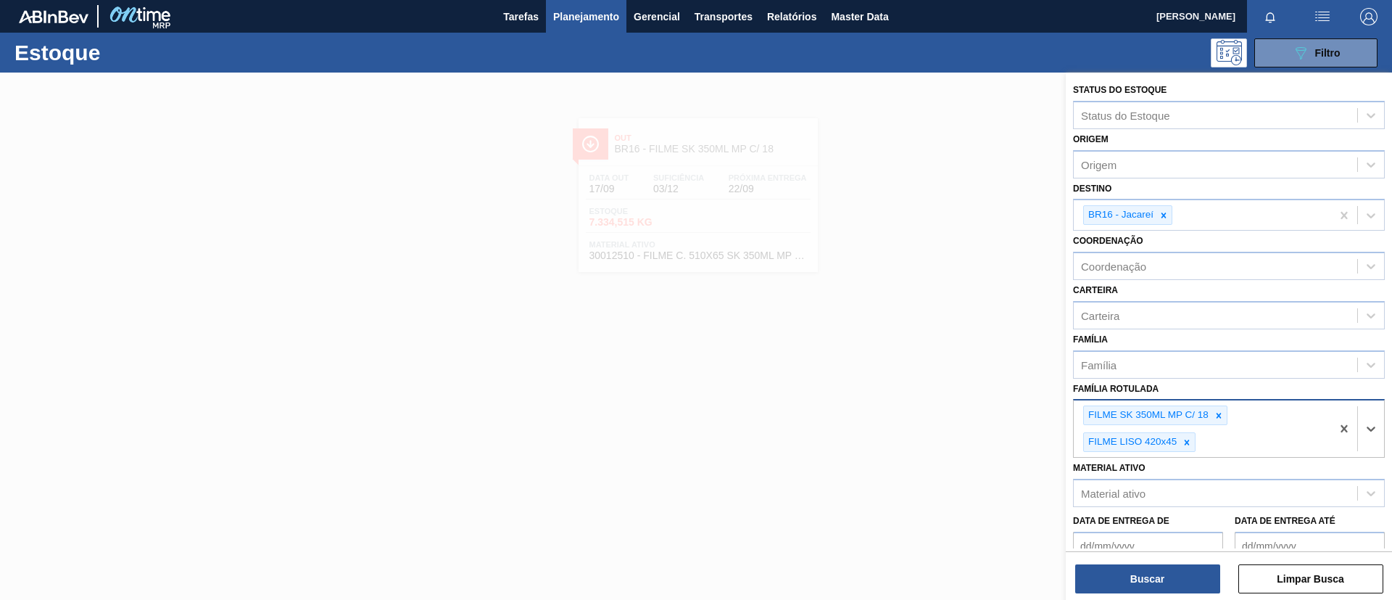
click at [1211, 426] on div "FILME SK 350ML MP C/ 18 FILME LISO 420x45" at bounding box center [1202, 428] width 257 height 57
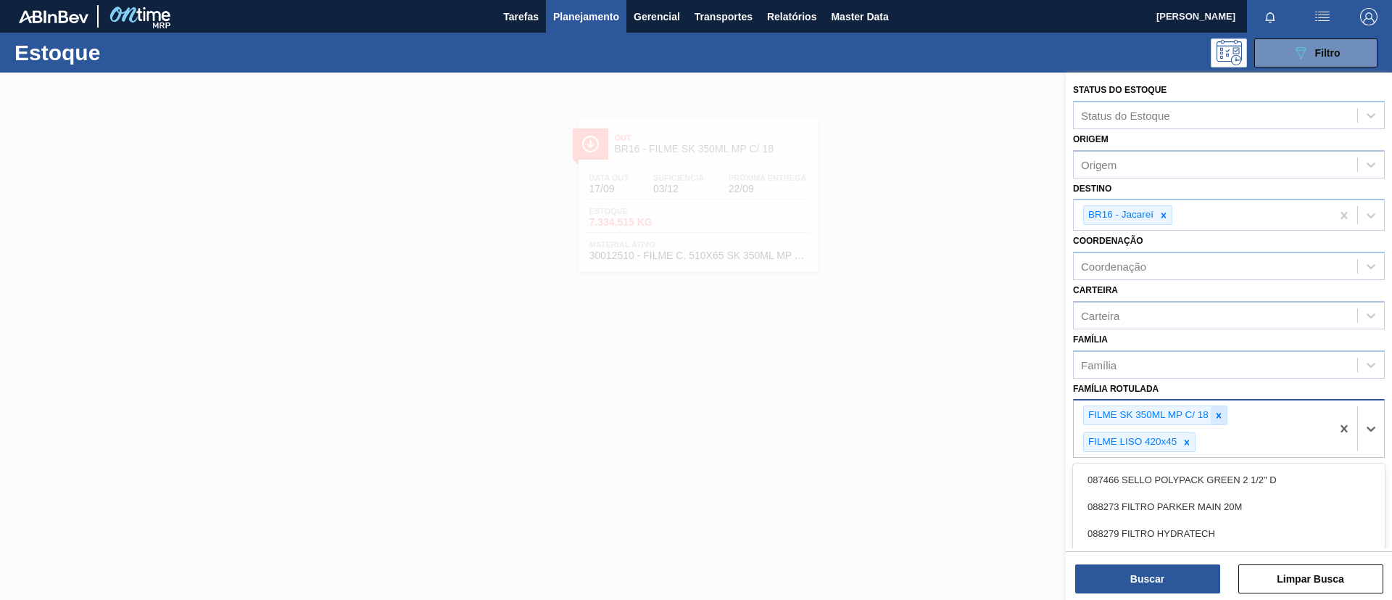
click at [1221, 414] on icon at bounding box center [1219, 415] width 5 height 5
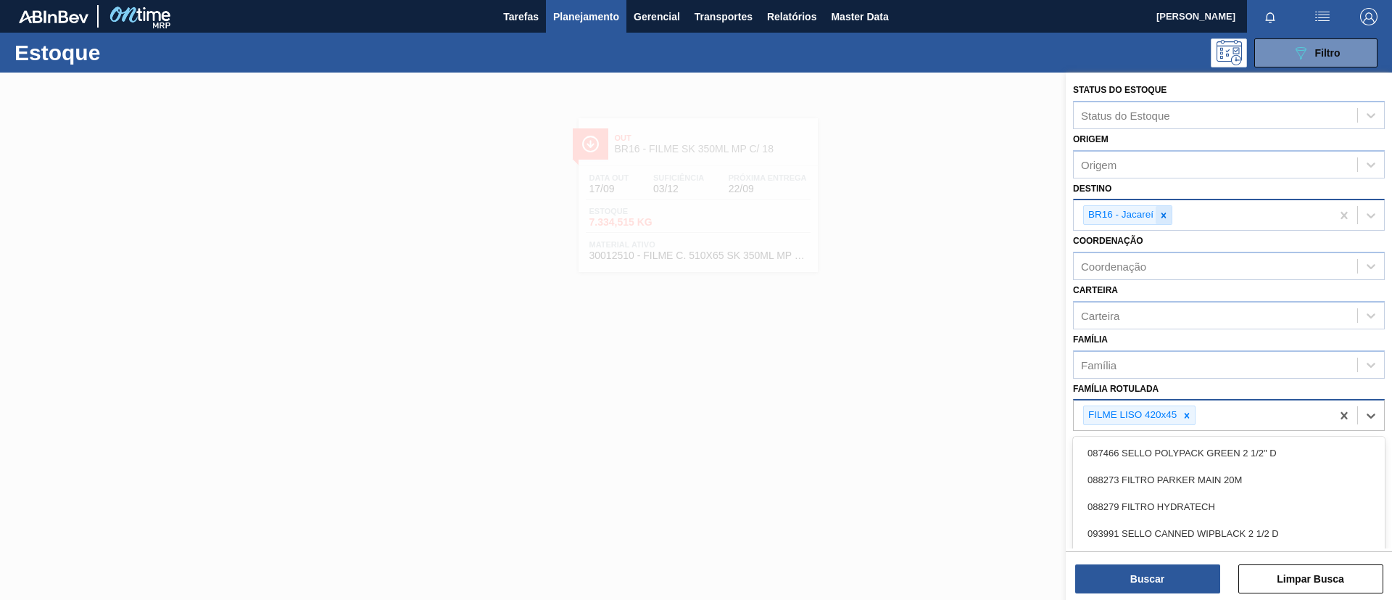
click at [1172, 215] on div at bounding box center [1164, 215] width 16 height 18
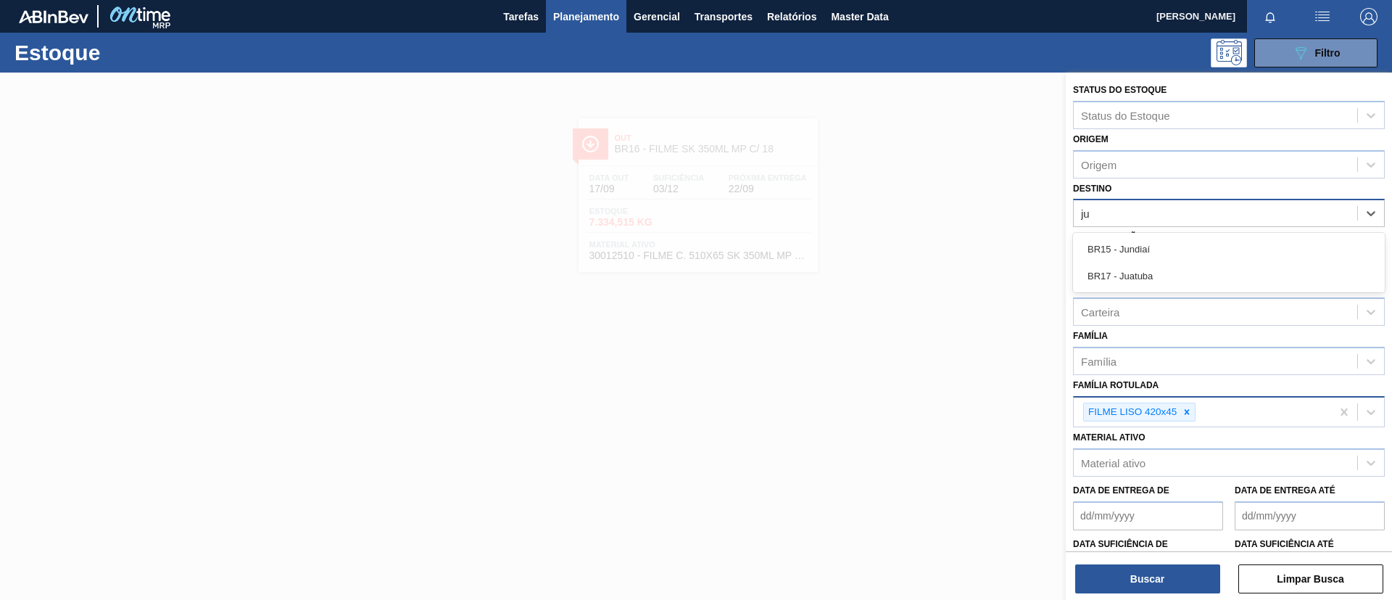
type input "jun"
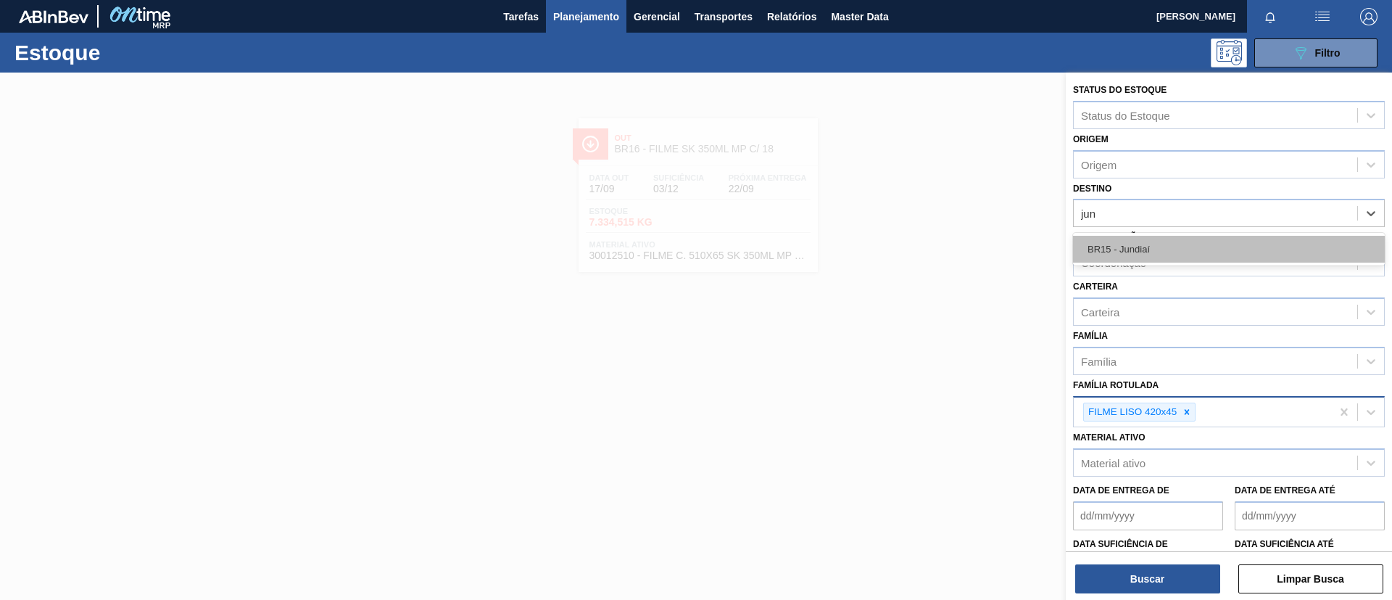
click at [1163, 258] on div "BR15 - Jundiaí" at bounding box center [1229, 249] width 312 height 27
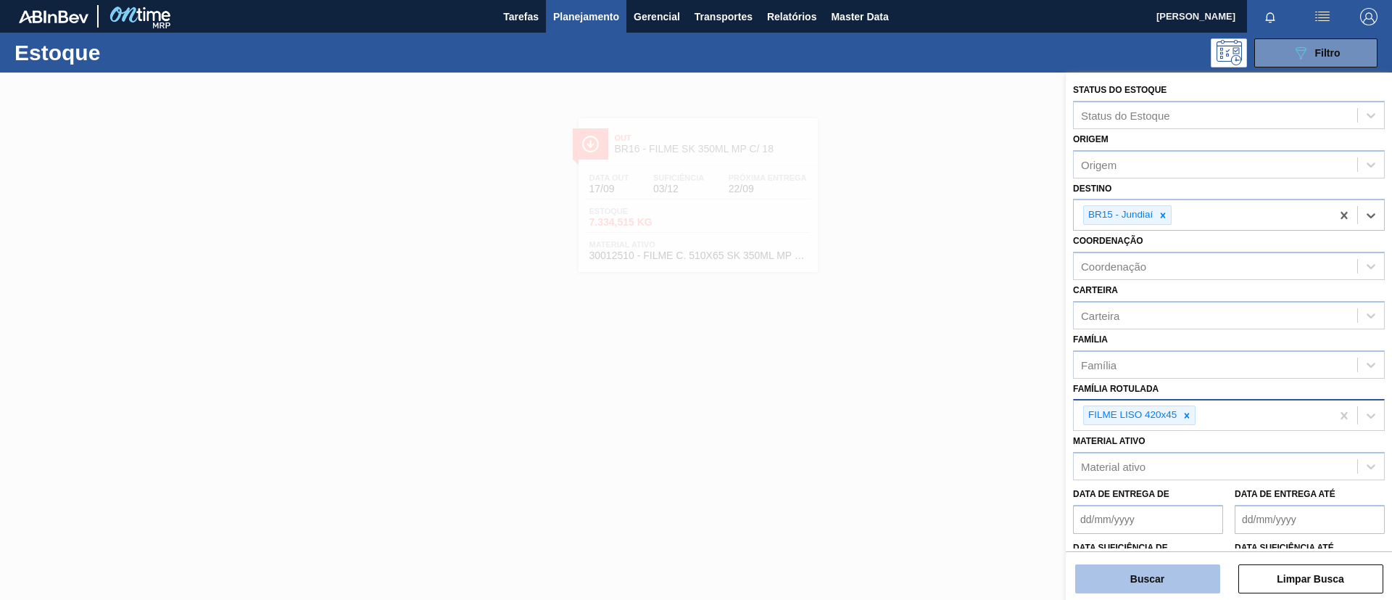
click at [1157, 587] on button "Buscar" at bounding box center [1148, 578] width 145 height 29
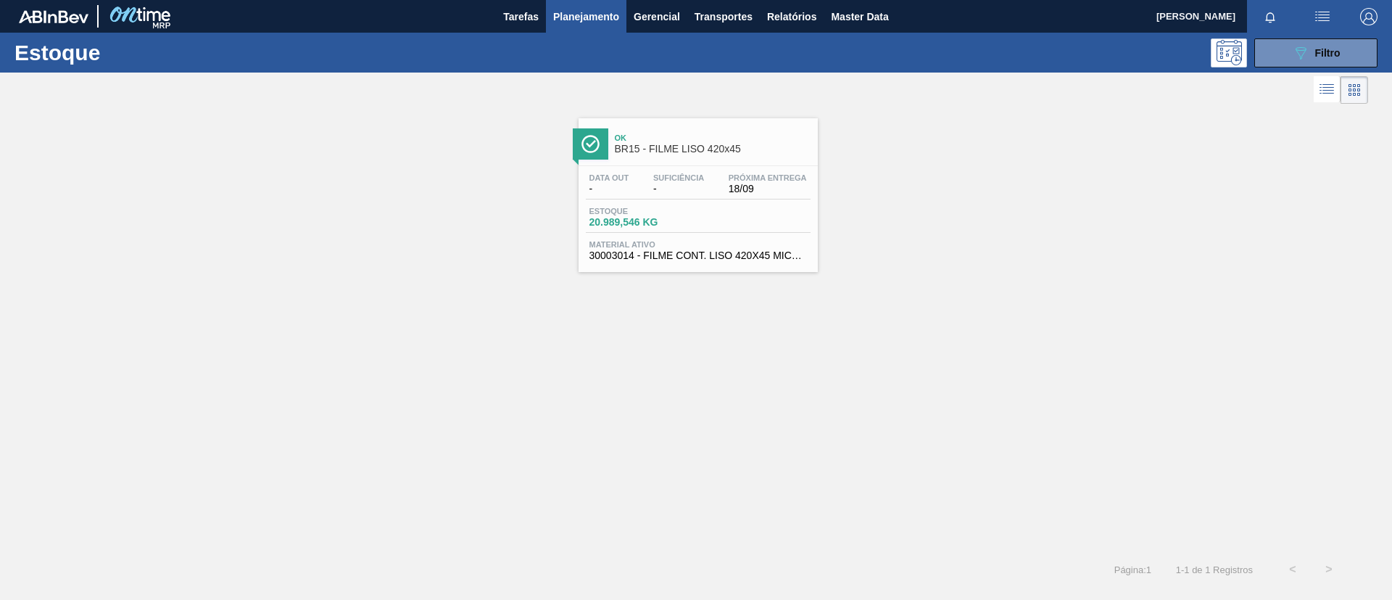
click at [682, 146] on span "BR15 - FILME LISO 420x45" at bounding box center [713, 149] width 196 height 11
click at [1287, 48] on button "089F7B8B-B2A5-4AFE-B5C0-19BA573D28AC Filtro" at bounding box center [1316, 52] width 123 height 29
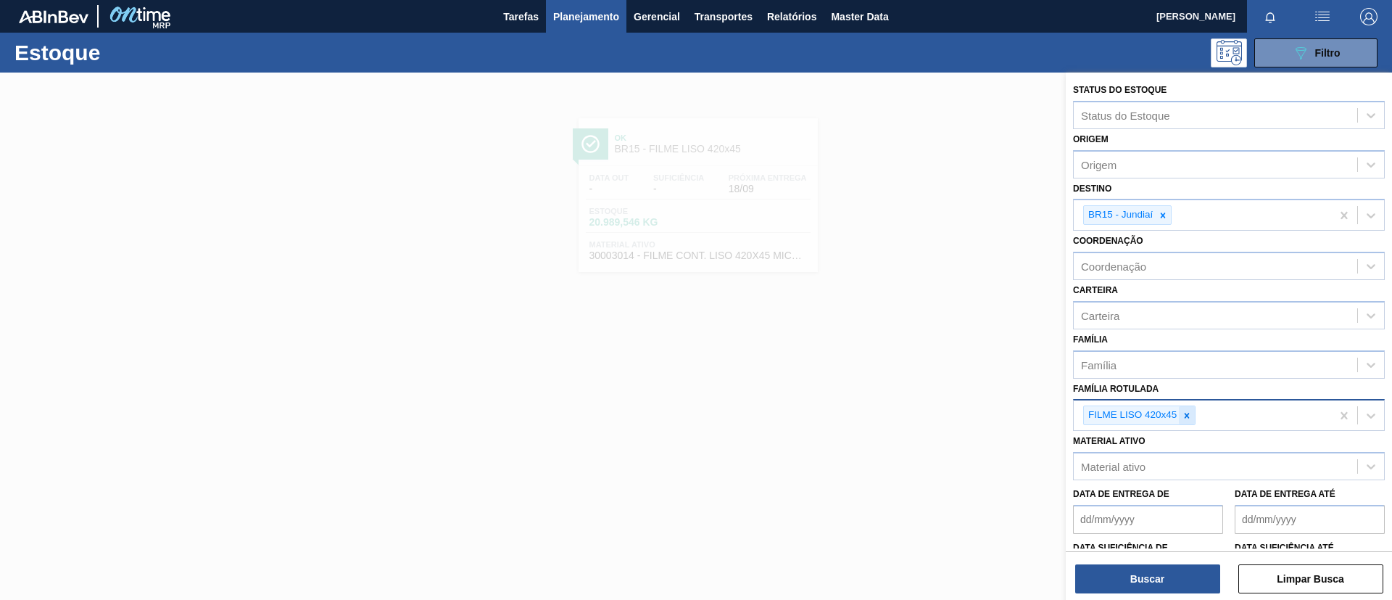
click at [1192, 421] on div at bounding box center [1187, 415] width 16 height 18
paste Rotulada "FILME AP 350ML MP C/ 18"
type Rotulada "FILME AP 350ML MP C/ 18"
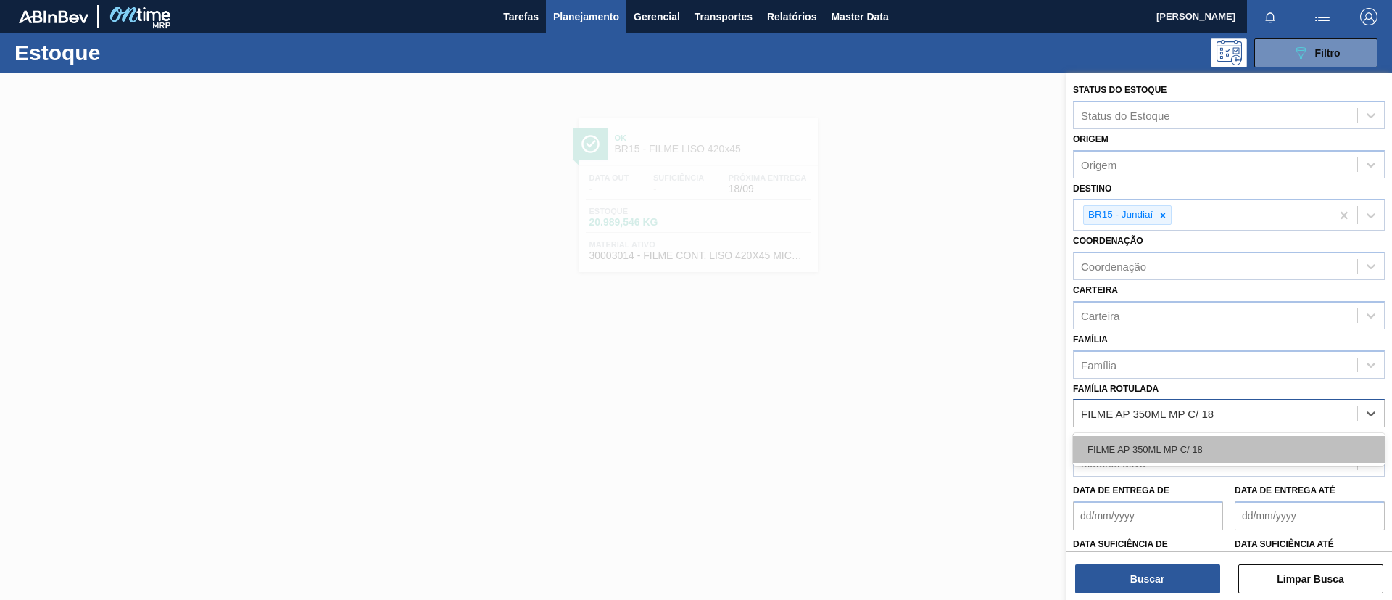
click at [1188, 447] on div "FILME AP 350ML MP C/ 18" at bounding box center [1229, 449] width 312 height 27
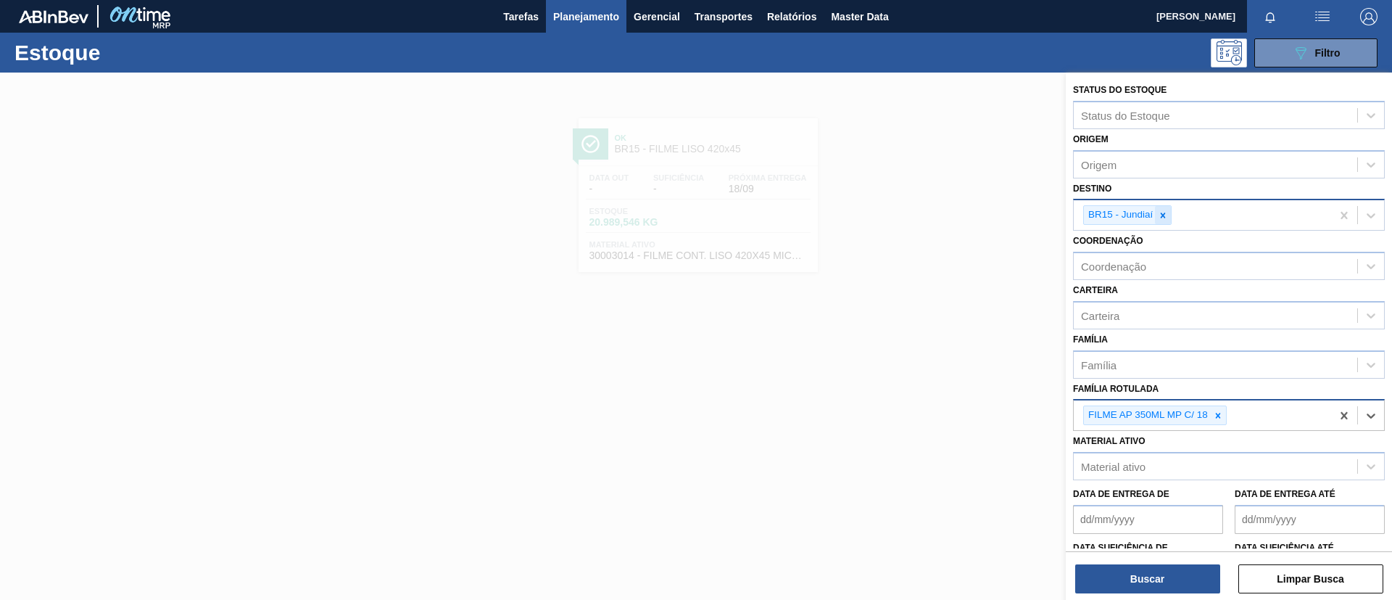
click at [1163, 215] on icon at bounding box center [1163, 214] width 5 height 5
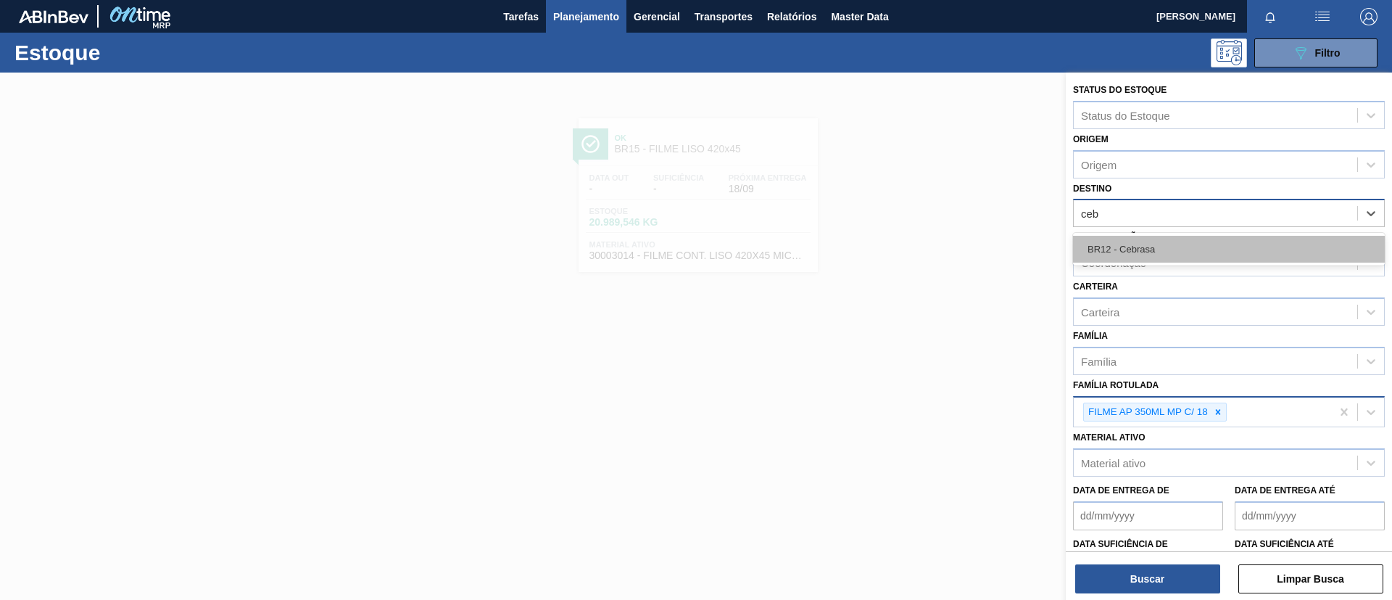
type input "cebr"
click at [1157, 247] on div "BR12 - Cebrasa" at bounding box center [1229, 249] width 312 height 27
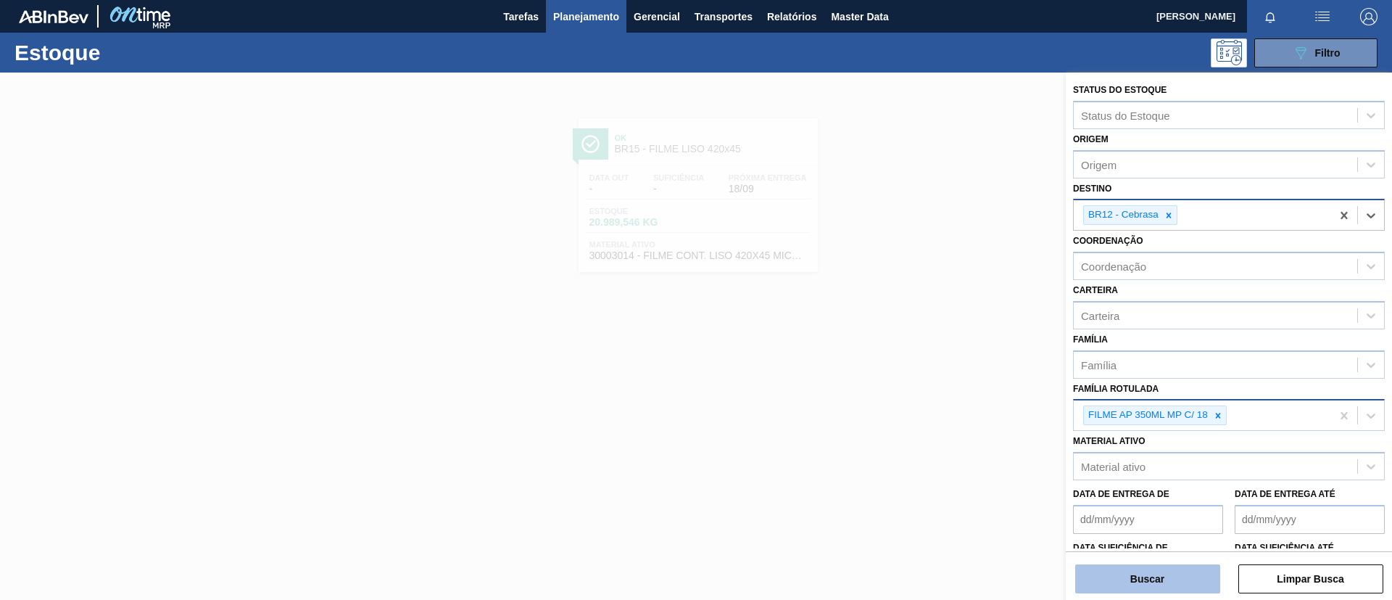
click at [1139, 583] on button "Buscar" at bounding box center [1148, 578] width 145 height 29
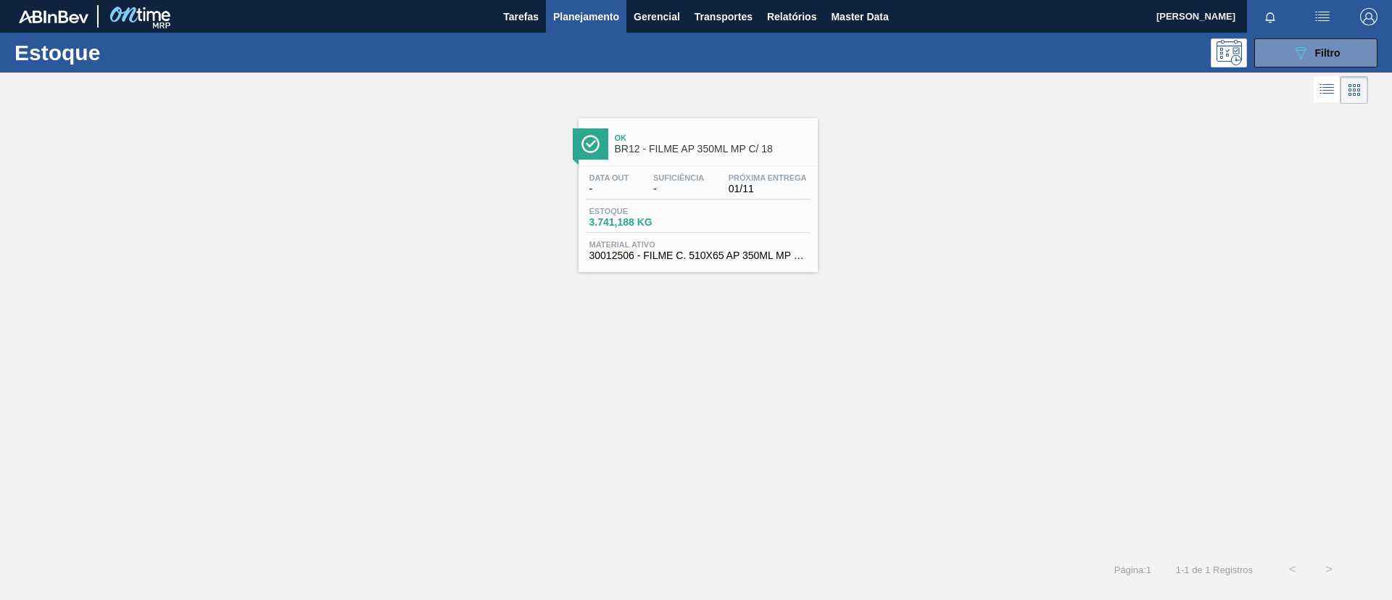
click at [701, 134] on span "Ok" at bounding box center [713, 137] width 196 height 9
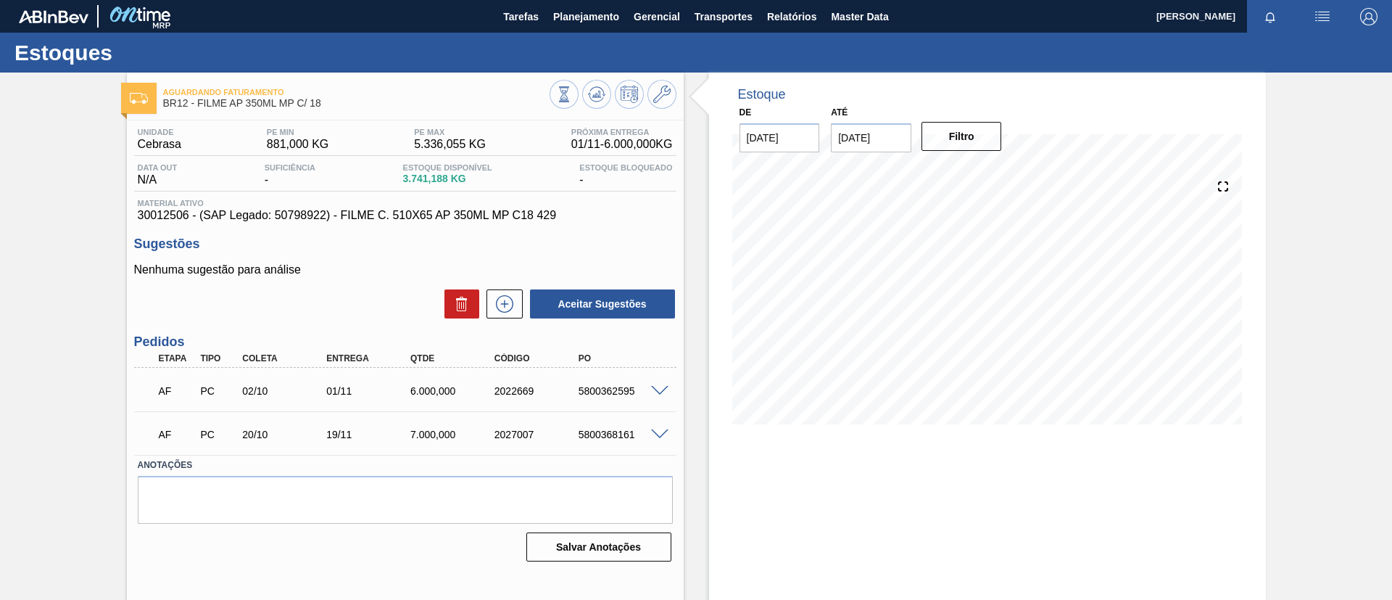
click at [661, 386] on span at bounding box center [659, 391] width 17 height 11
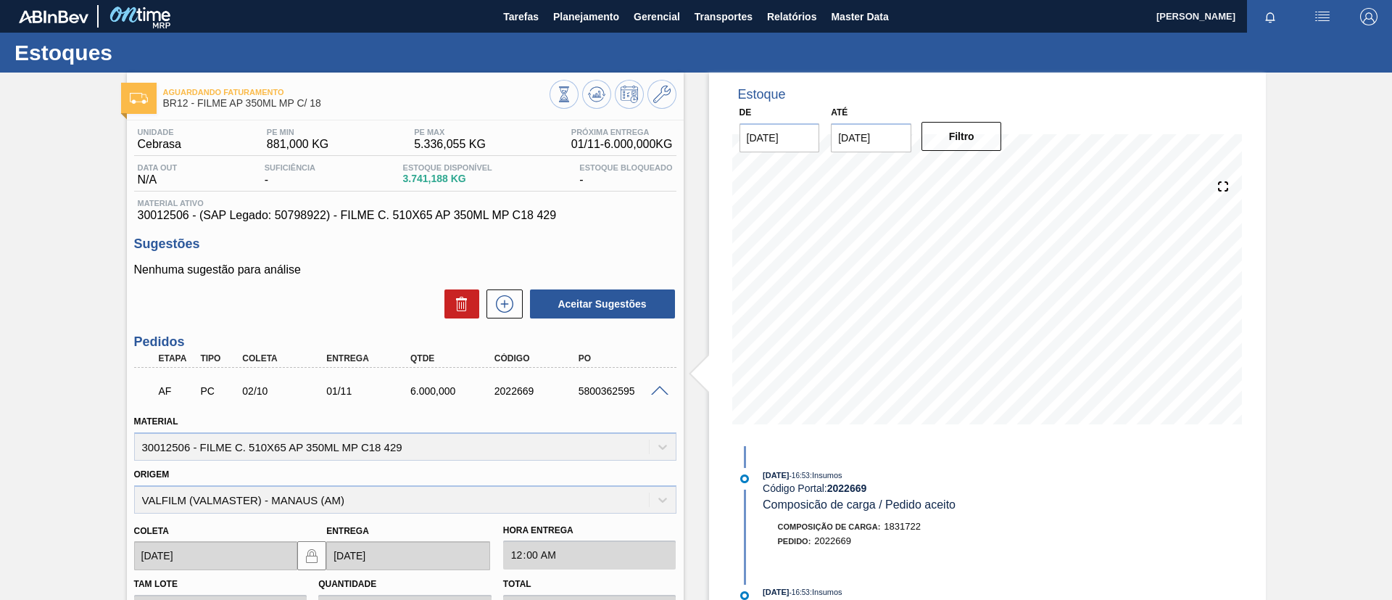
click at [661, 384] on div at bounding box center [662, 389] width 29 height 11
click at [591, 94] on icon at bounding box center [596, 94] width 17 height 17
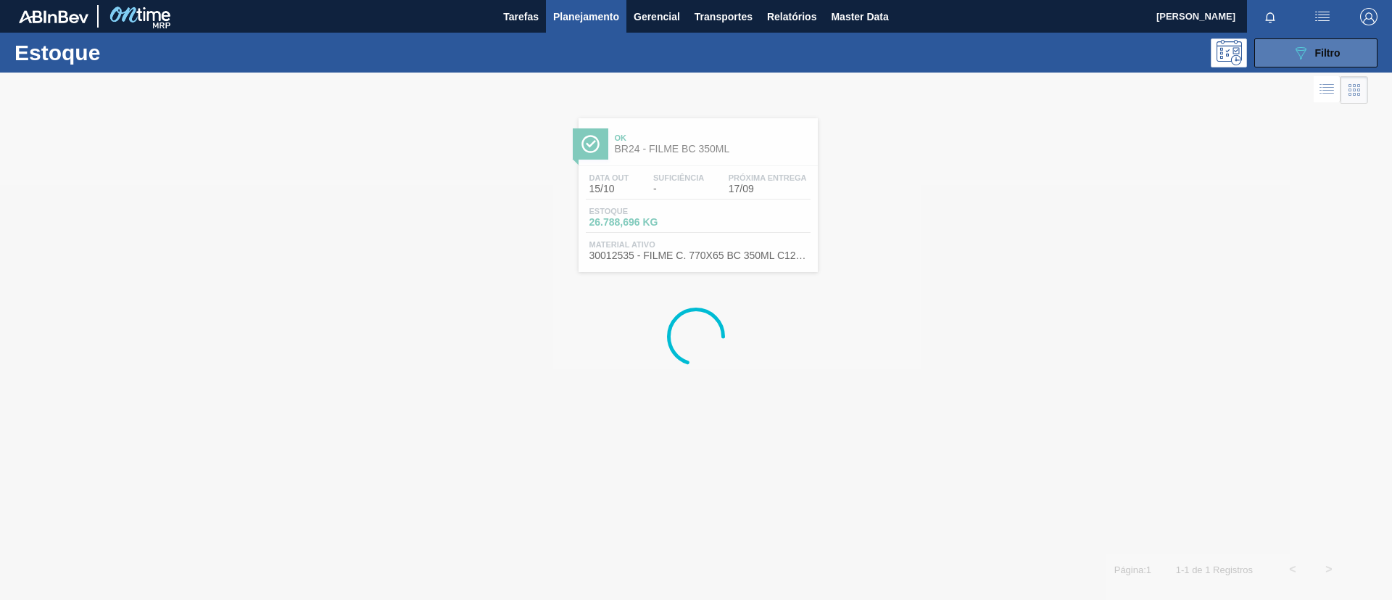
click at [1279, 49] on button "089F7B8B-B2A5-4AFE-B5C0-19BA573D28AC Filtro" at bounding box center [1316, 52] width 123 height 29
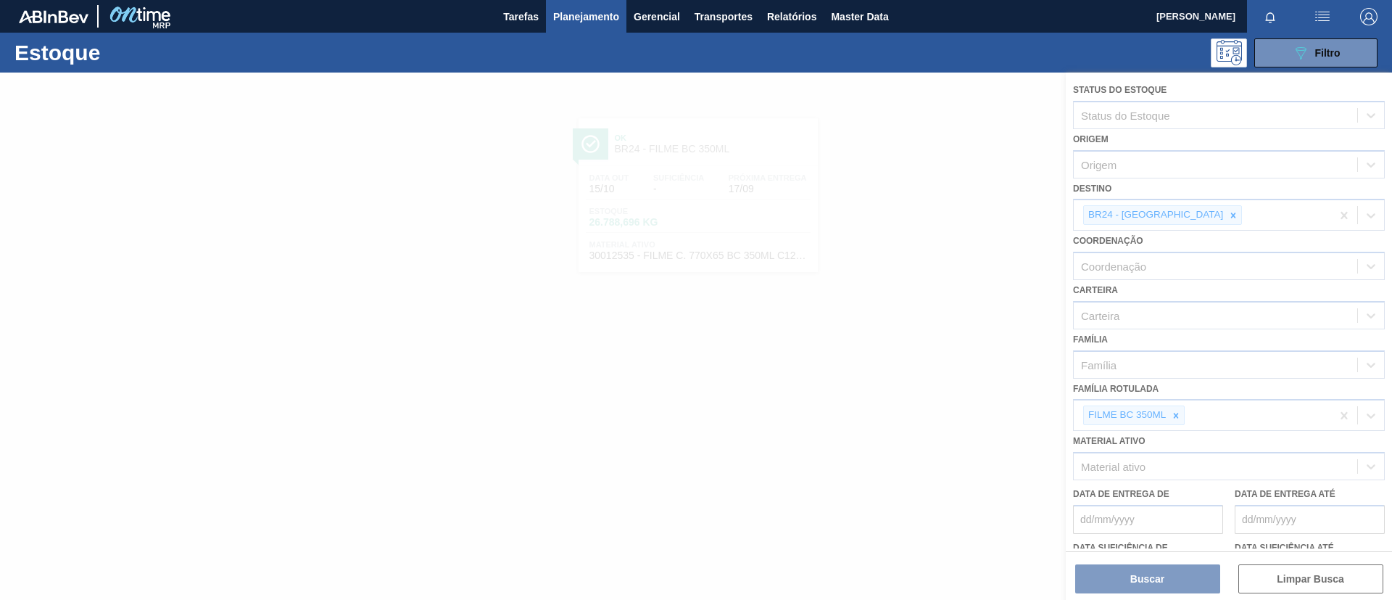
click at [1175, 408] on div at bounding box center [696, 336] width 1392 height 527
click at [1176, 413] on div at bounding box center [696, 336] width 1392 height 527
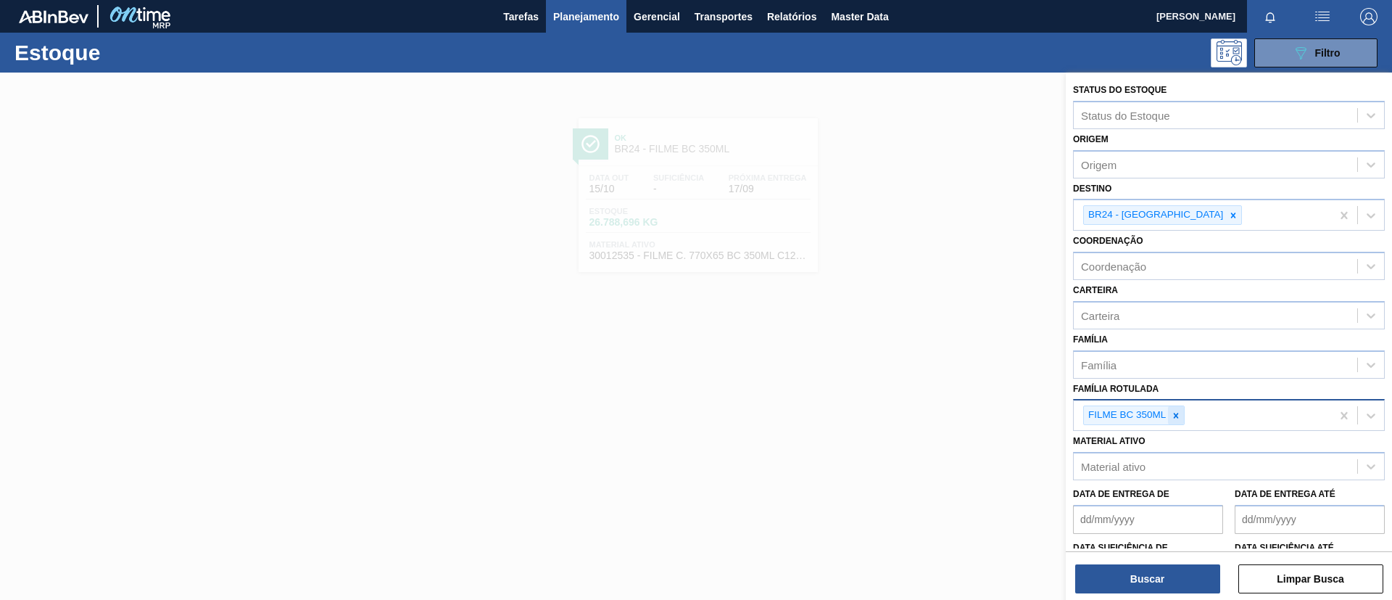
click at [1175, 415] on icon at bounding box center [1176, 415] width 10 height 10
paste Rotulada "FILME LISO 430X45"
type Rotulada "FILME LISO 430X45"
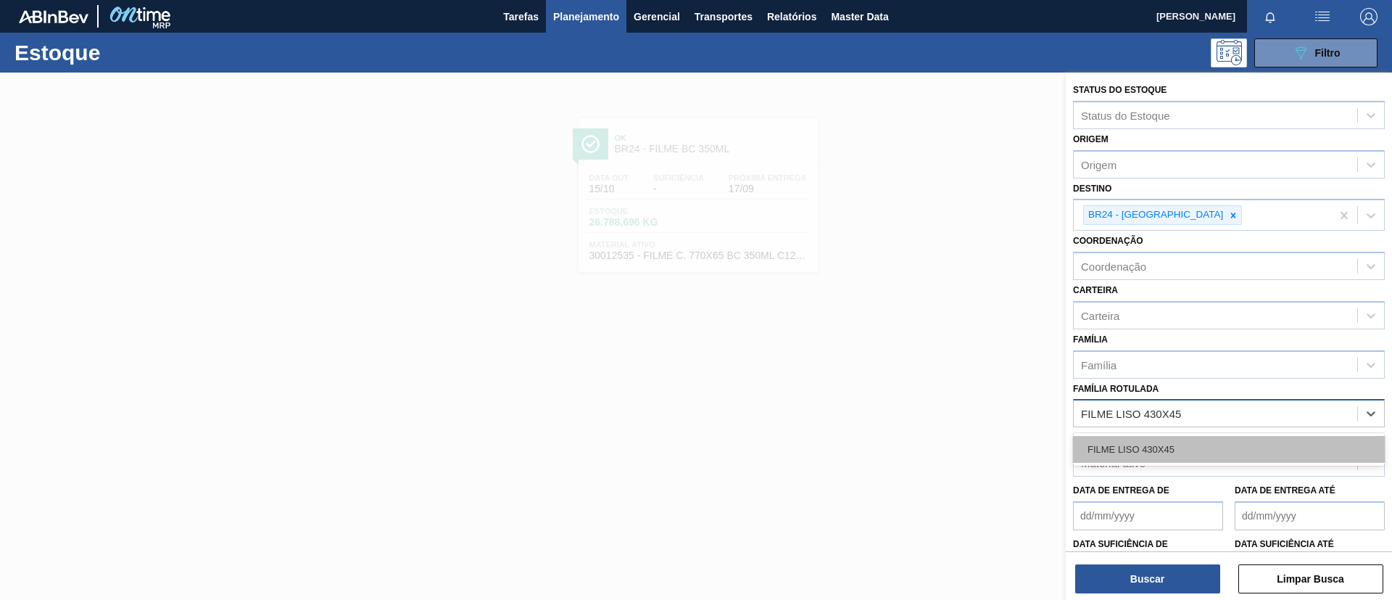
click at [1187, 444] on div "FILME LISO 430X45" at bounding box center [1229, 449] width 312 height 27
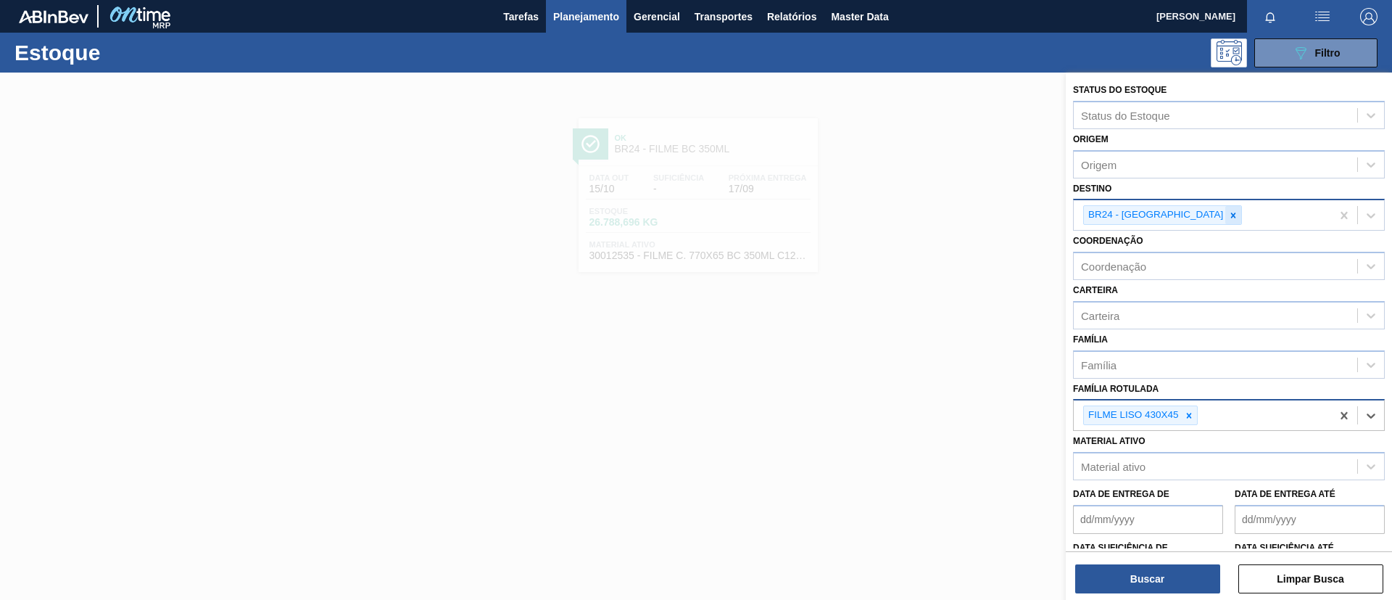
click at [1226, 219] on div at bounding box center [1234, 215] width 16 height 18
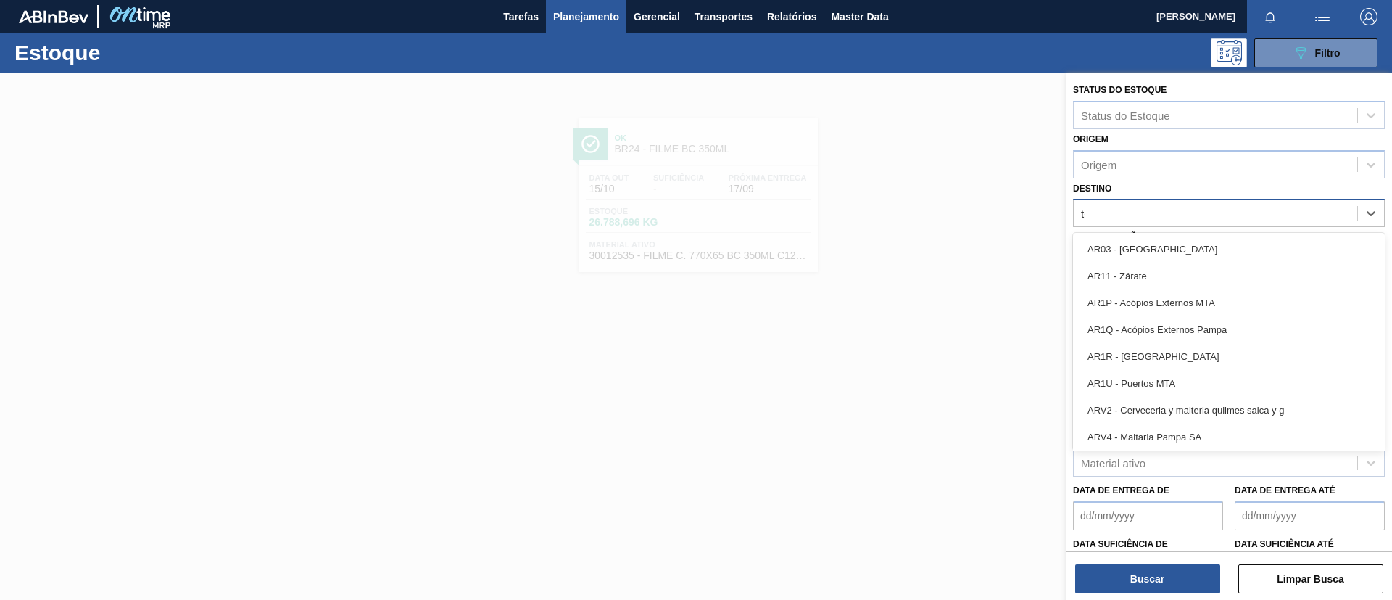
type input "tere"
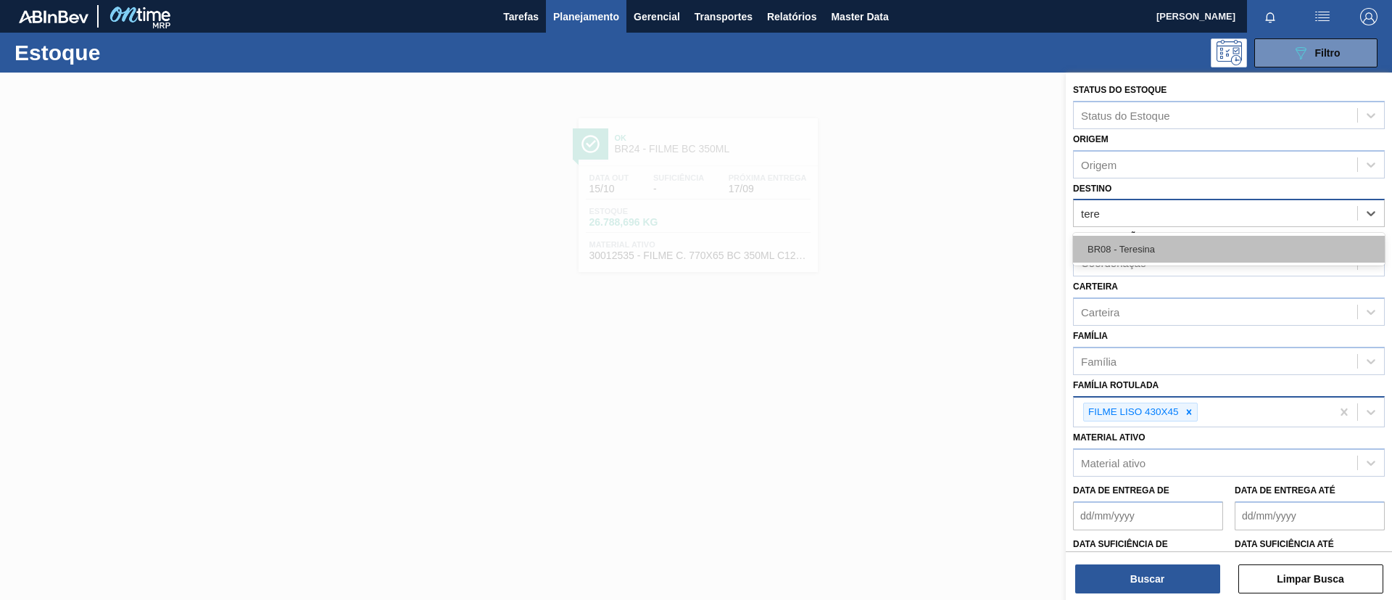
click at [1174, 247] on div "BR08 - Teresina" at bounding box center [1229, 249] width 312 height 27
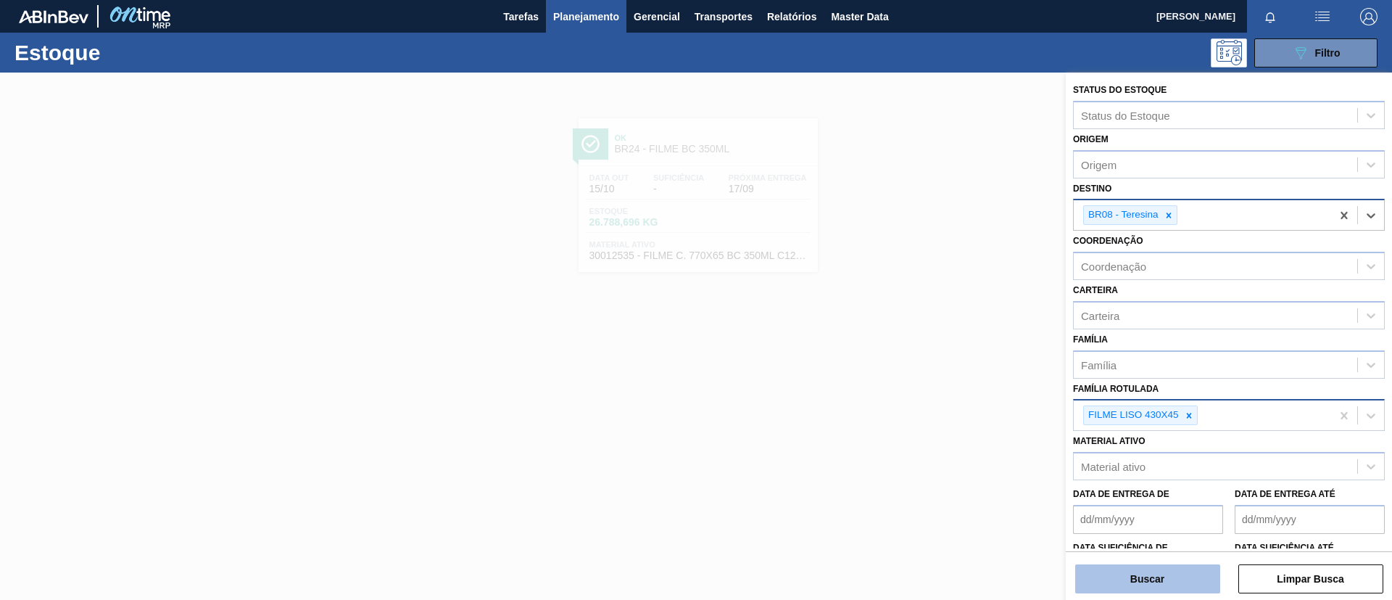
click at [1153, 585] on button "Buscar" at bounding box center [1148, 578] width 145 height 29
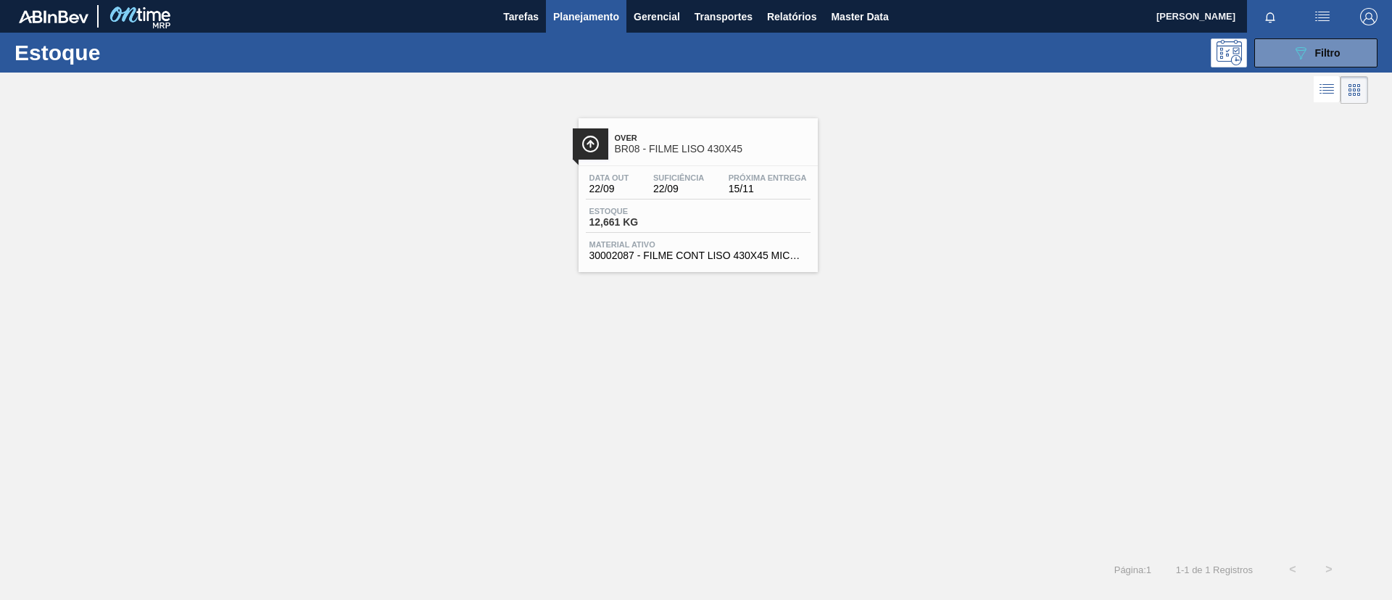
click at [690, 136] on span "Over" at bounding box center [713, 137] width 196 height 9
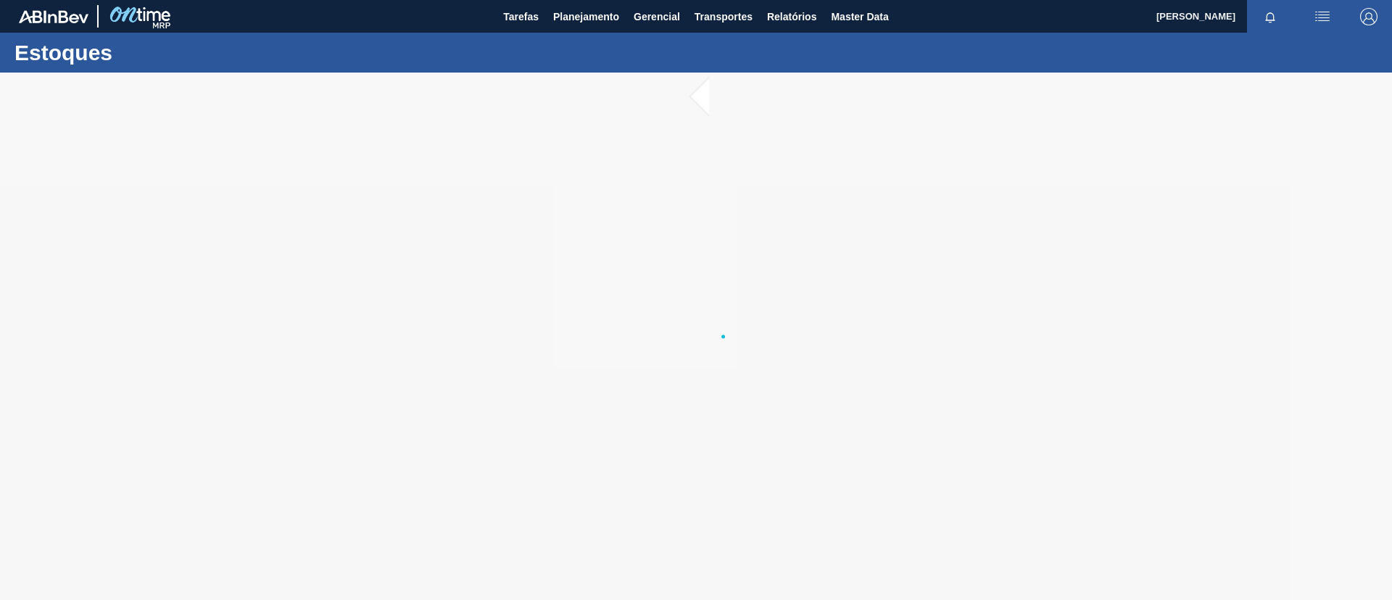
click at [592, 33] on div "Estoques" at bounding box center [696, 53] width 1392 height 40
click at [584, 28] on button "Planejamento" at bounding box center [586, 16] width 81 height 33
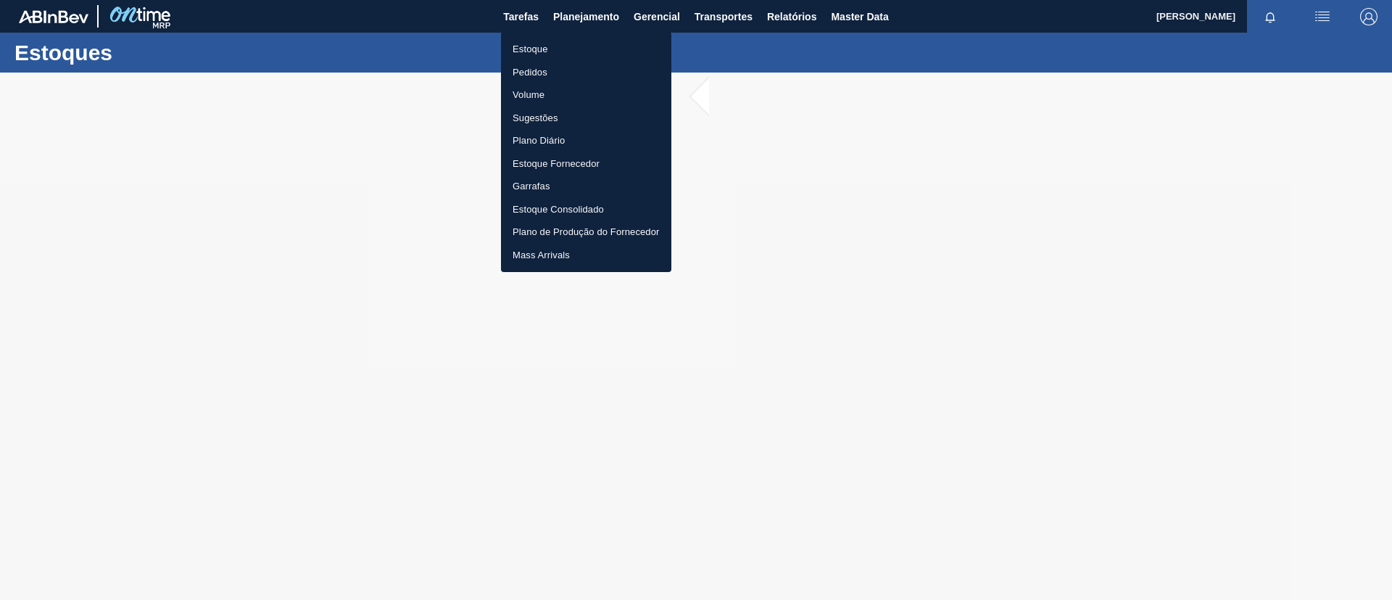
click at [582, 41] on li "Estoque" at bounding box center [586, 49] width 170 height 23
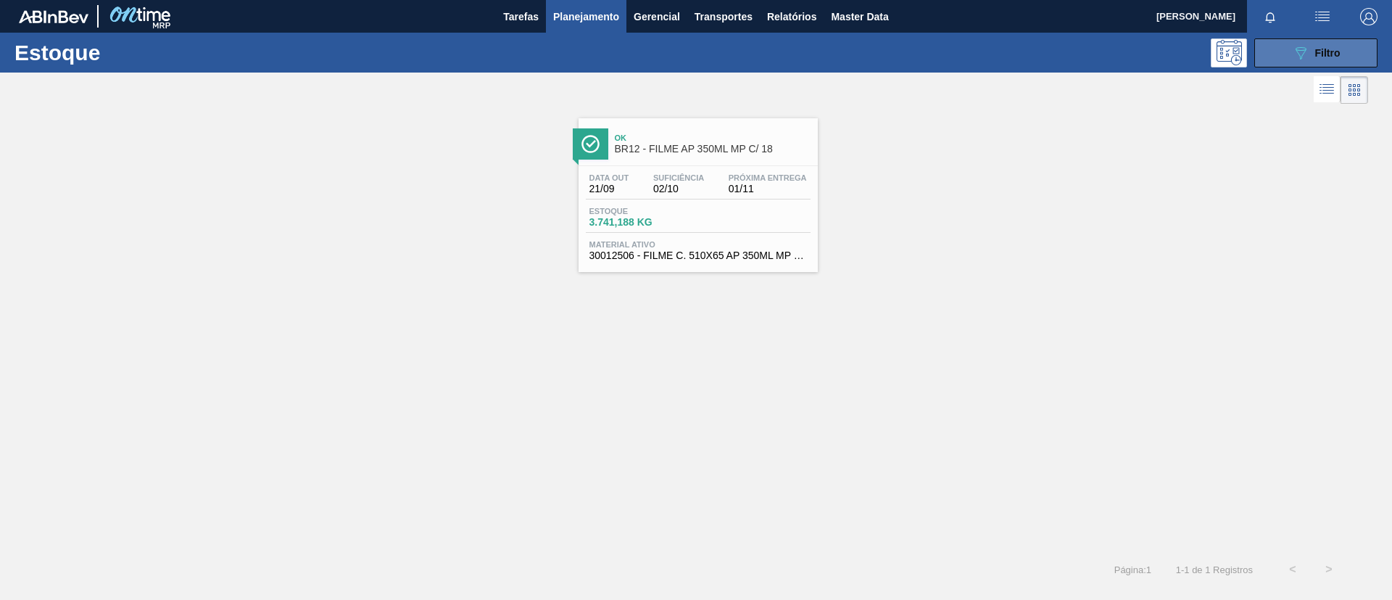
click at [1344, 66] on button "089F7B8B-B2A5-4AFE-B5C0-19BA573D28AC Filtro" at bounding box center [1316, 52] width 123 height 29
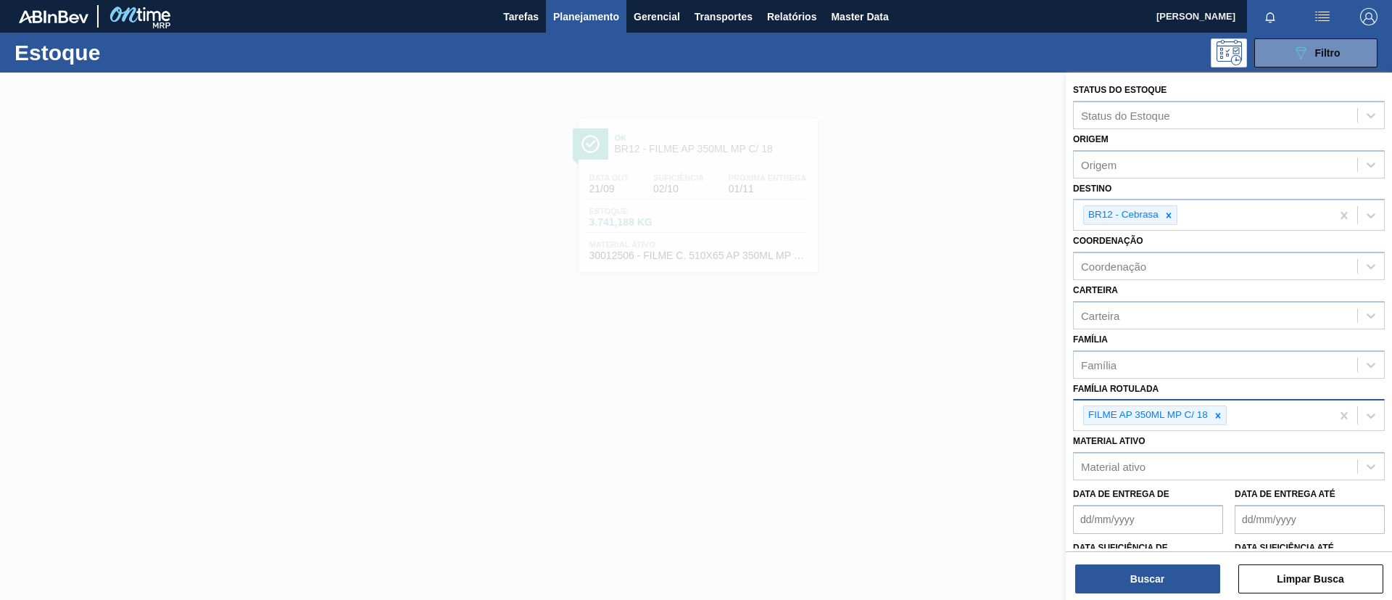
click at [1229, 409] on div "FILME AP 350ML MP C/ 18" at bounding box center [1202, 415] width 257 height 30
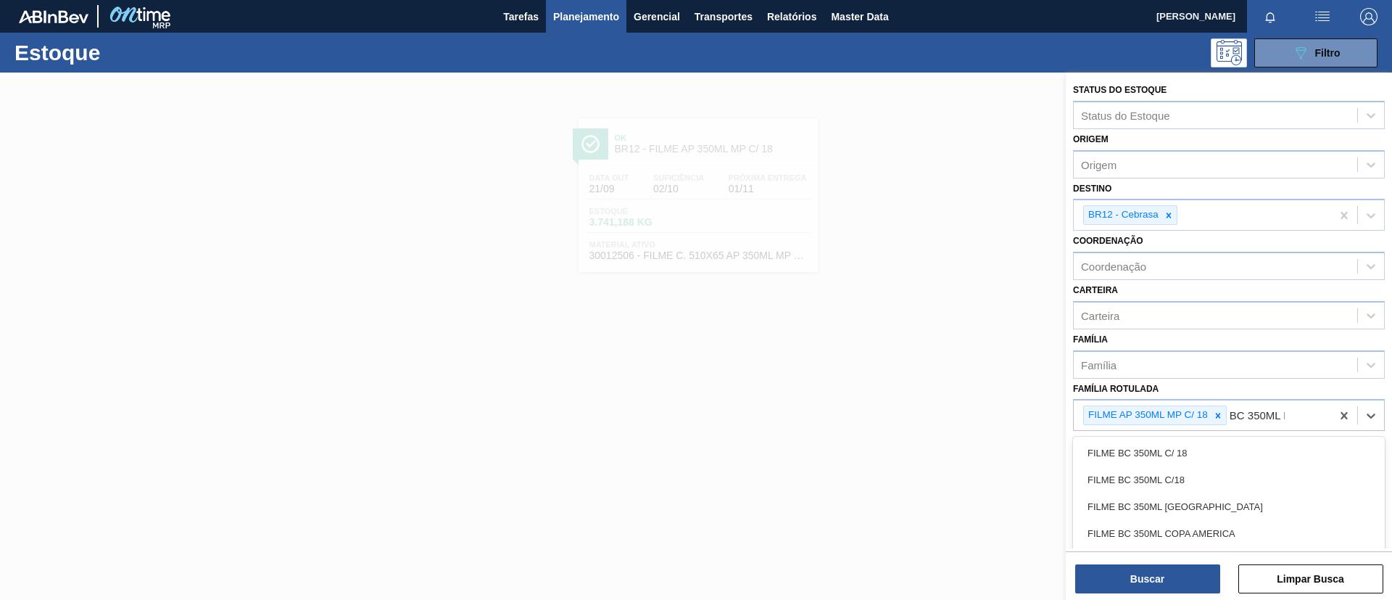
type Rotulada "BC 350ML MP"
drag, startPoint x: 1218, startPoint y: 442, endPoint x: 1194, endPoint y: 479, distance: 43.7
click at [1218, 443] on div "FILME BC 350ML MP C/ 18" at bounding box center [1229, 452] width 312 height 27
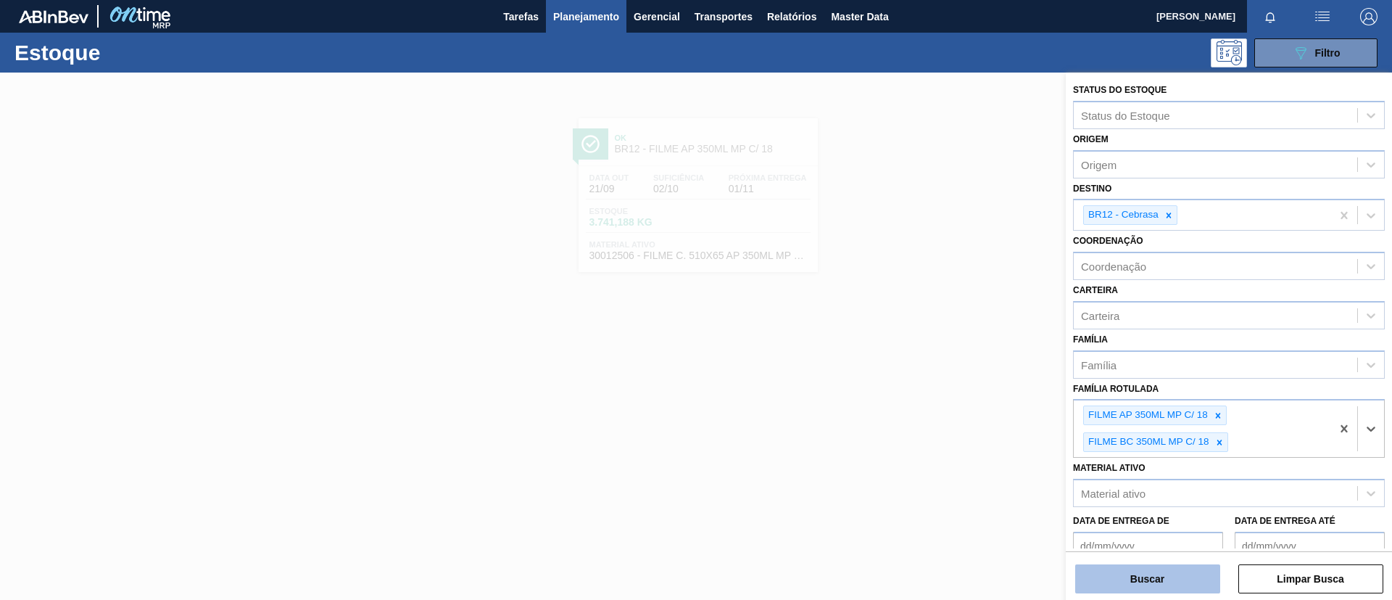
click at [1150, 574] on button "Buscar" at bounding box center [1148, 578] width 145 height 29
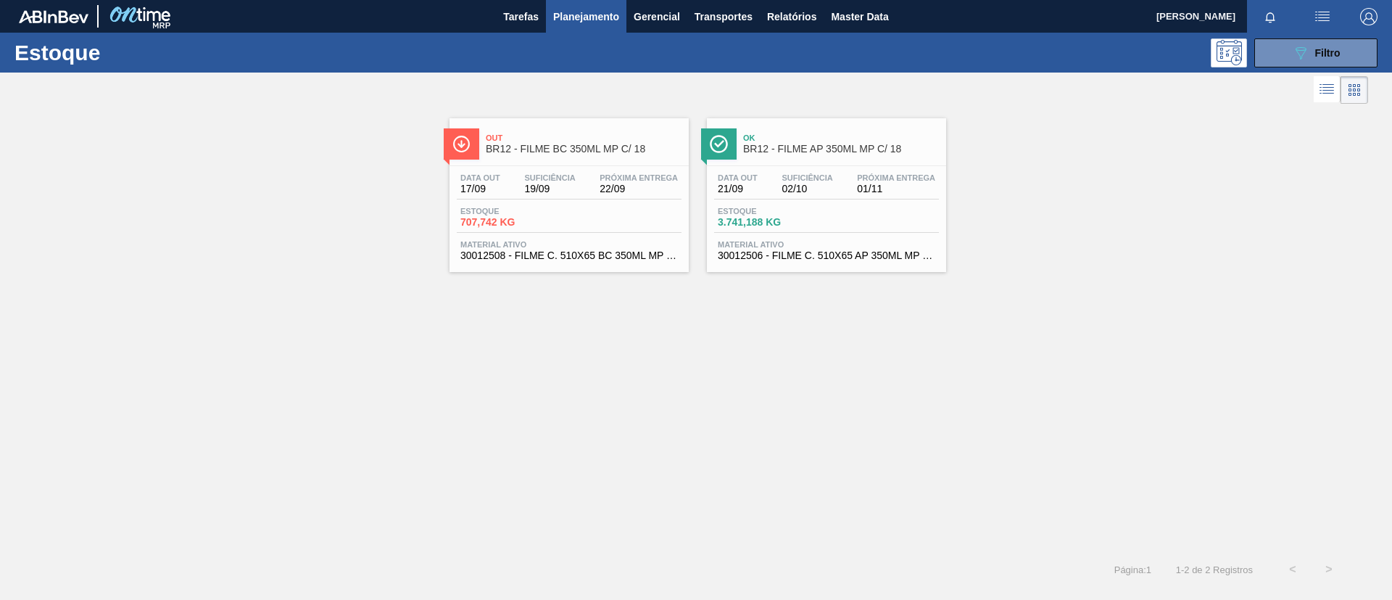
click at [590, 167] on div "Data out 17/09 Suficiência 19/09 Próxima Entrega 22/09 Estoque 707,742 KG Mater…" at bounding box center [569, 215] width 239 height 99
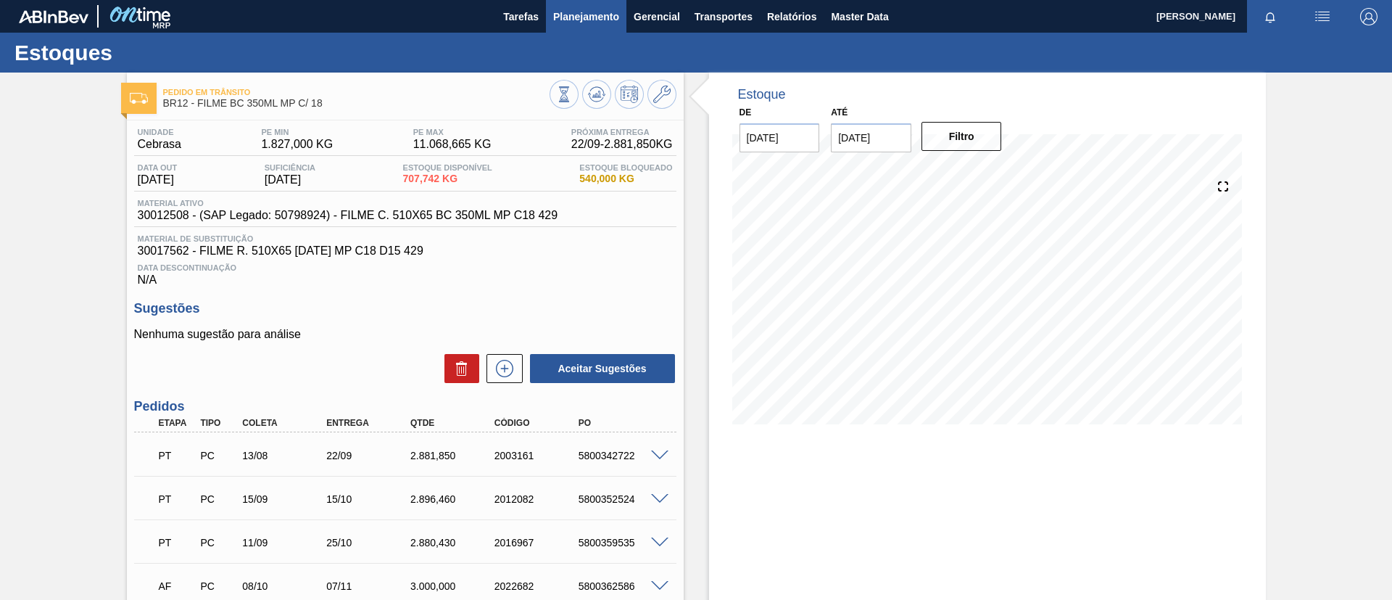
click at [573, 5] on button "Planejamento" at bounding box center [586, 16] width 81 height 33
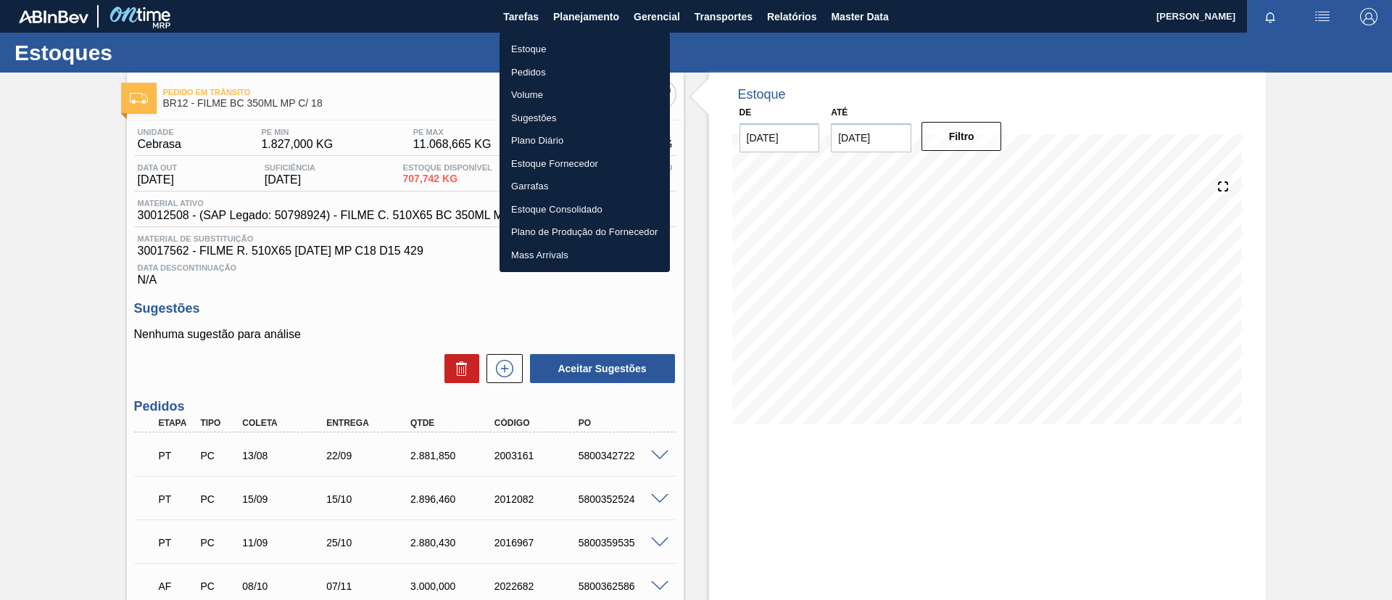
click at [576, 38] on li "Estoque" at bounding box center [585, 49] width 170 height 23
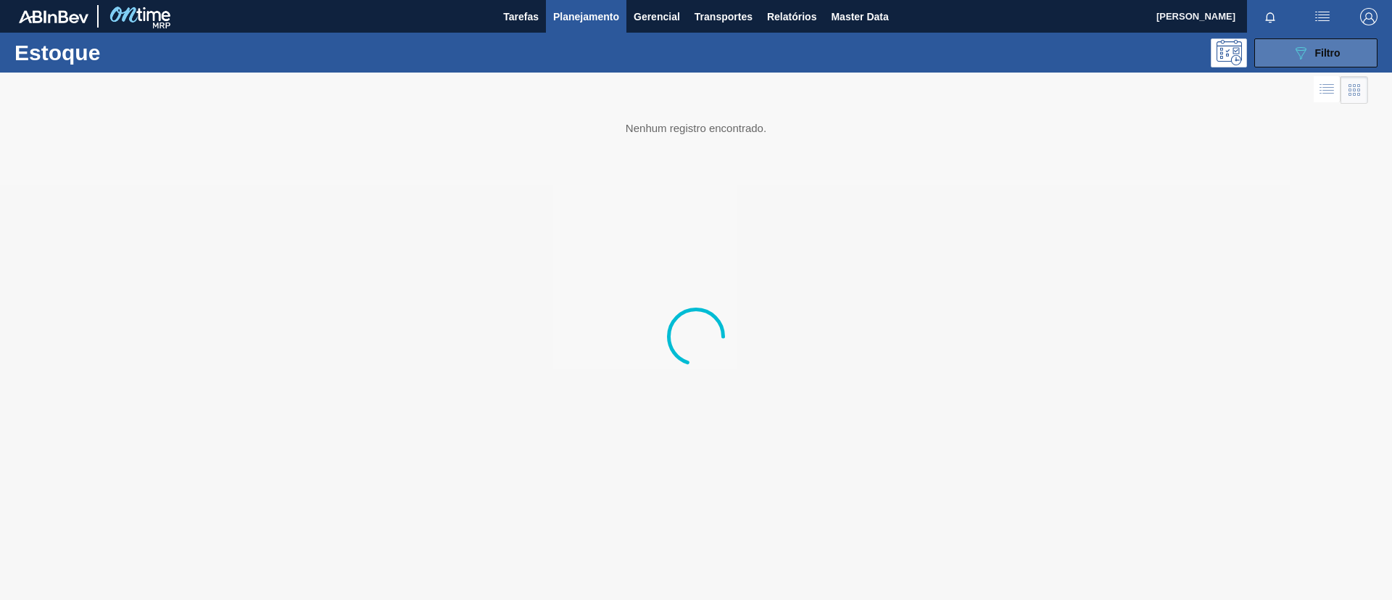
click at [1322, 59] on div "089F7B8B-B2A5-4AFE-B5C0-19BA573D28AC Filtro" at bounding box center [1316, 52] width 49 height 17
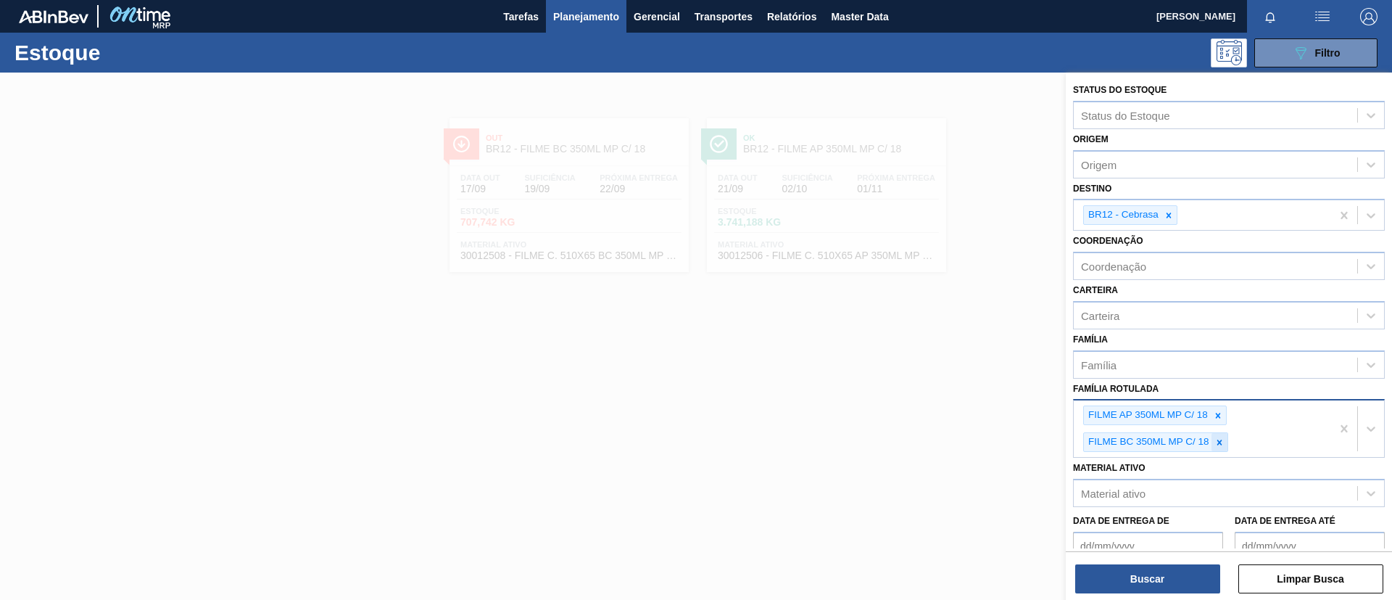
click at [1213, 440] on div at bounding box center [1220, 442] width 16 height 18
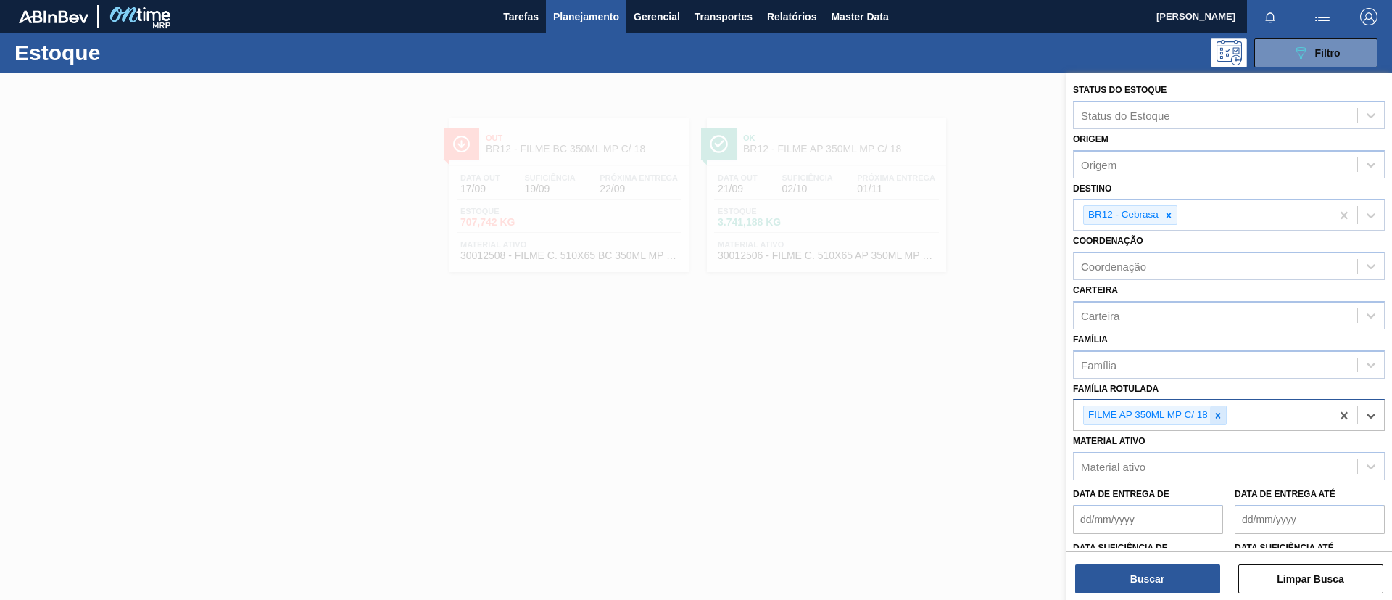
click at [1216, 416] on icon at bounding box center [1218, 415] width 10 height 10
paste Rotulada "FILME BC 350ML"
type Rotulada "FILME BC 350ML"
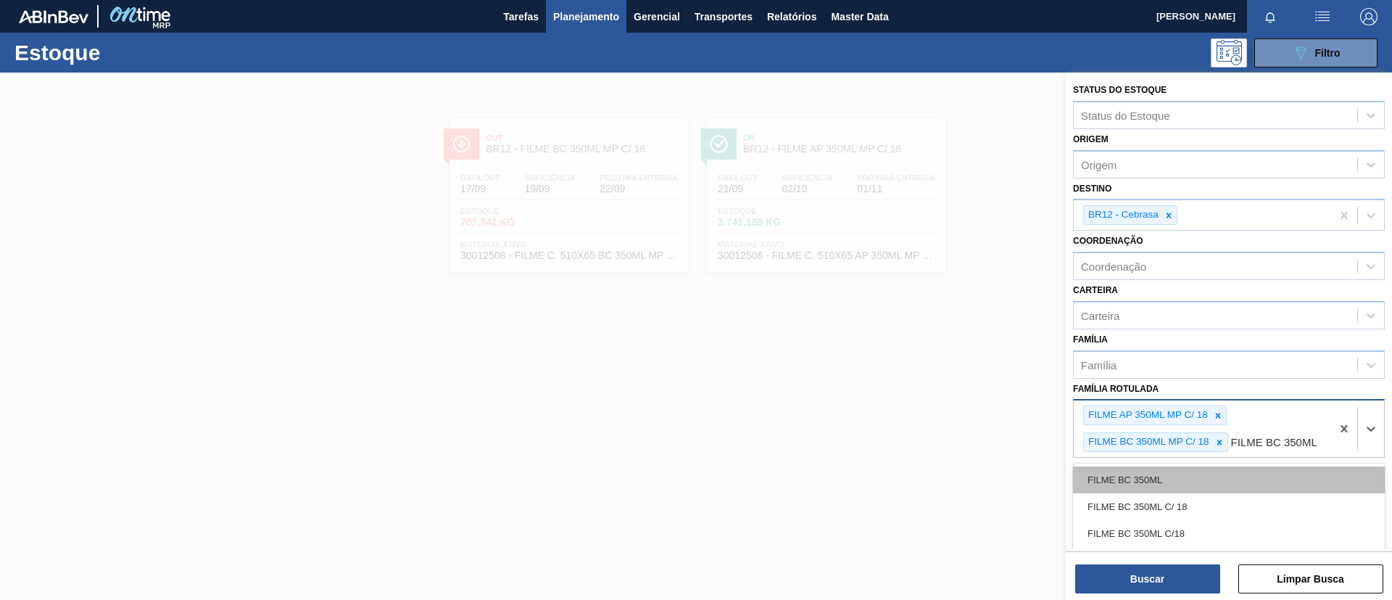
click at [1181, 473] on div "FILME BC 350ML" at bounding box center [1229, 479] width 312 height 27
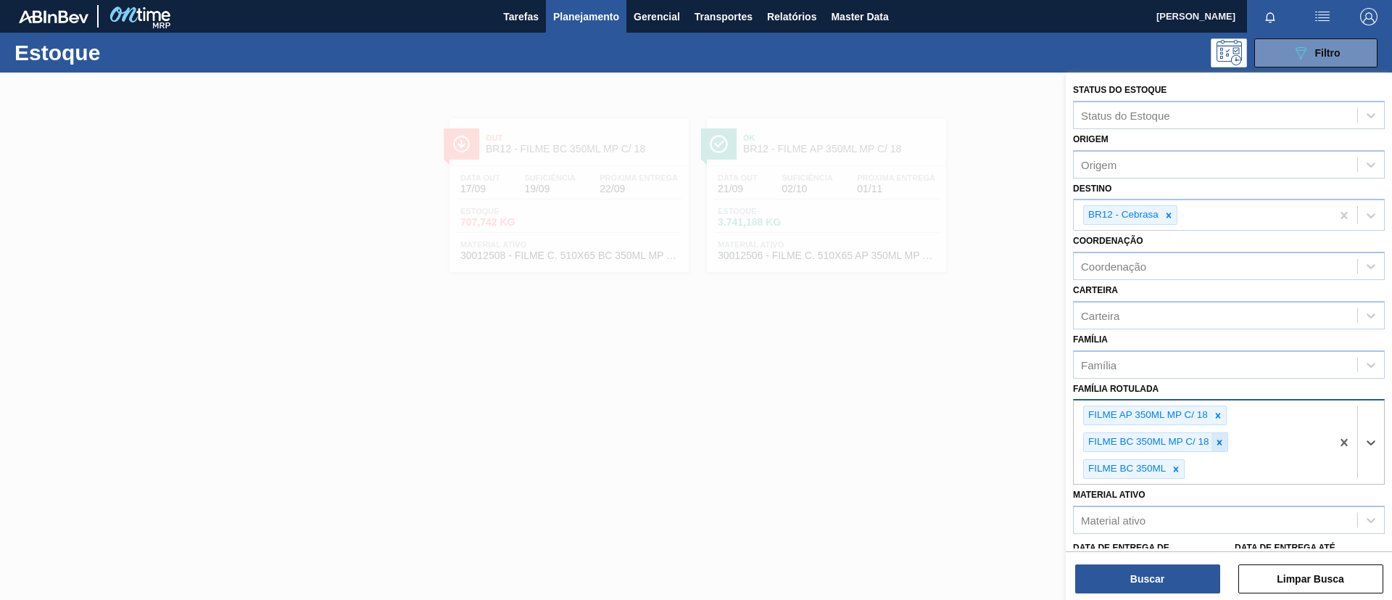
click at [1218, 441] on icon at bounding box center [1220, 442] width 10 height 10
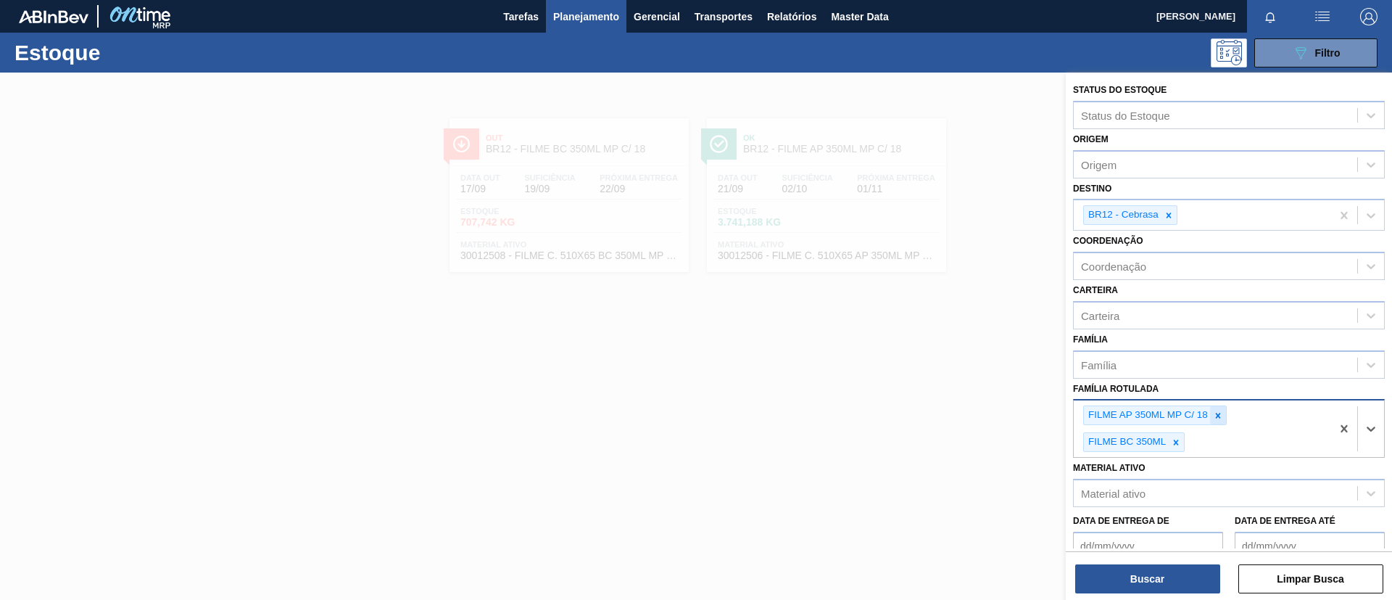
click at [1218, 410] on icon at bounding box center [1218, 415] width 10 height 10
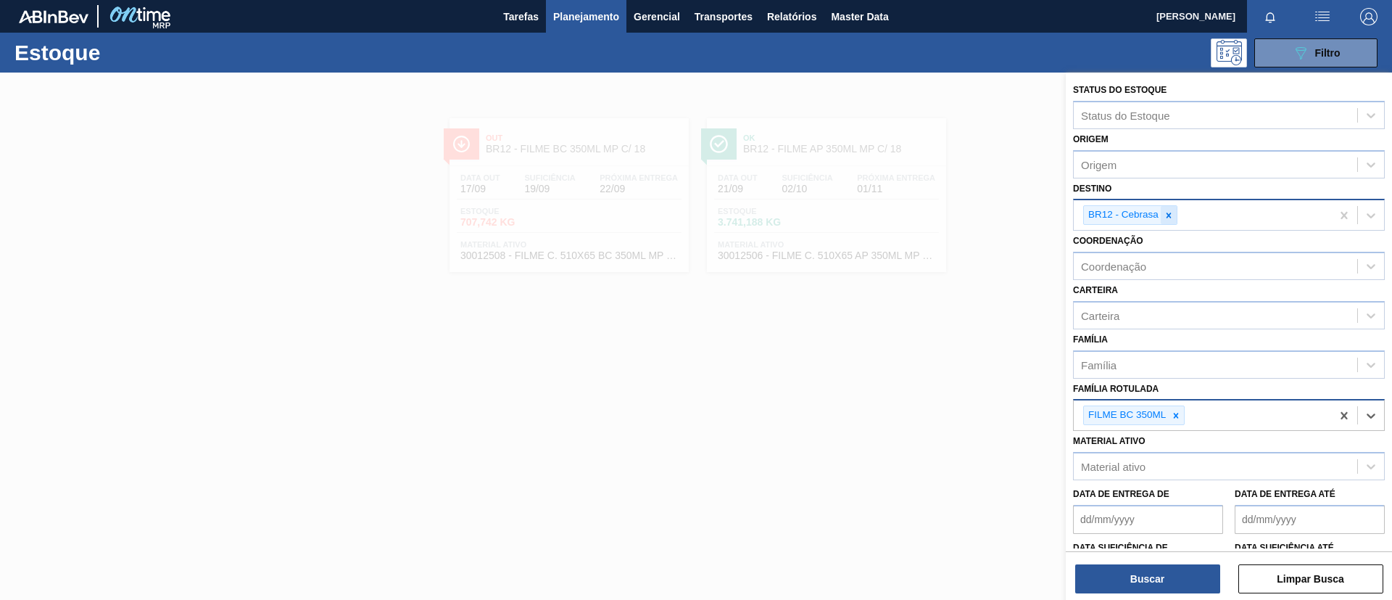
click at [1173, 210] on icon at bounding box center [1169, 215] width 10 height 10
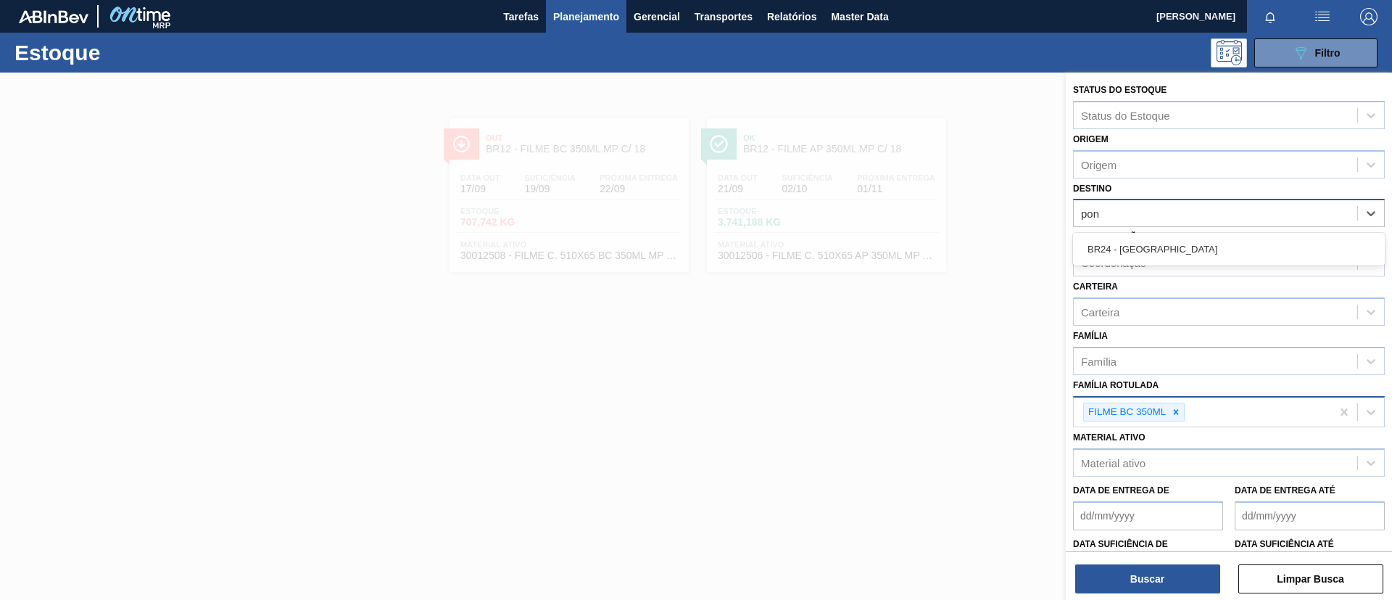
type input "pont"
click at [1198, 250] on div "BR24 - [GEOGRAPHIC_DATA]" at bounding box center [1229, 249] width 312 height 27
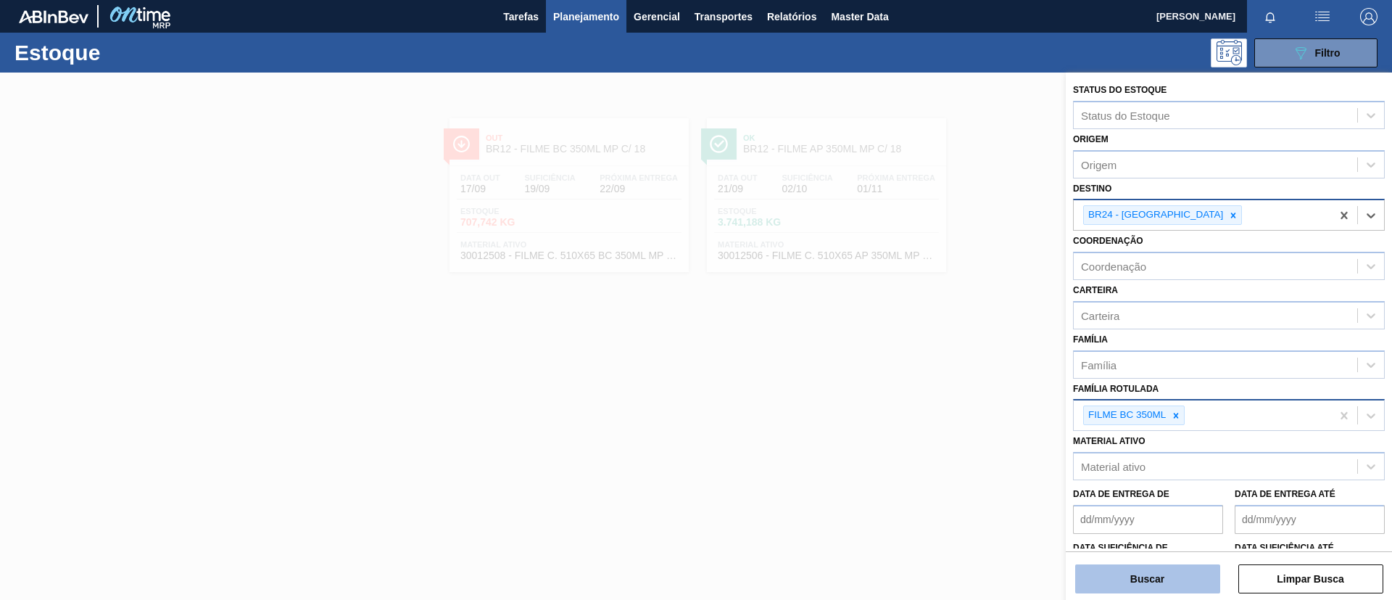
click at [1157, 584] on button "Buscar" at bounding box center [1148, 578] width 145 height 29
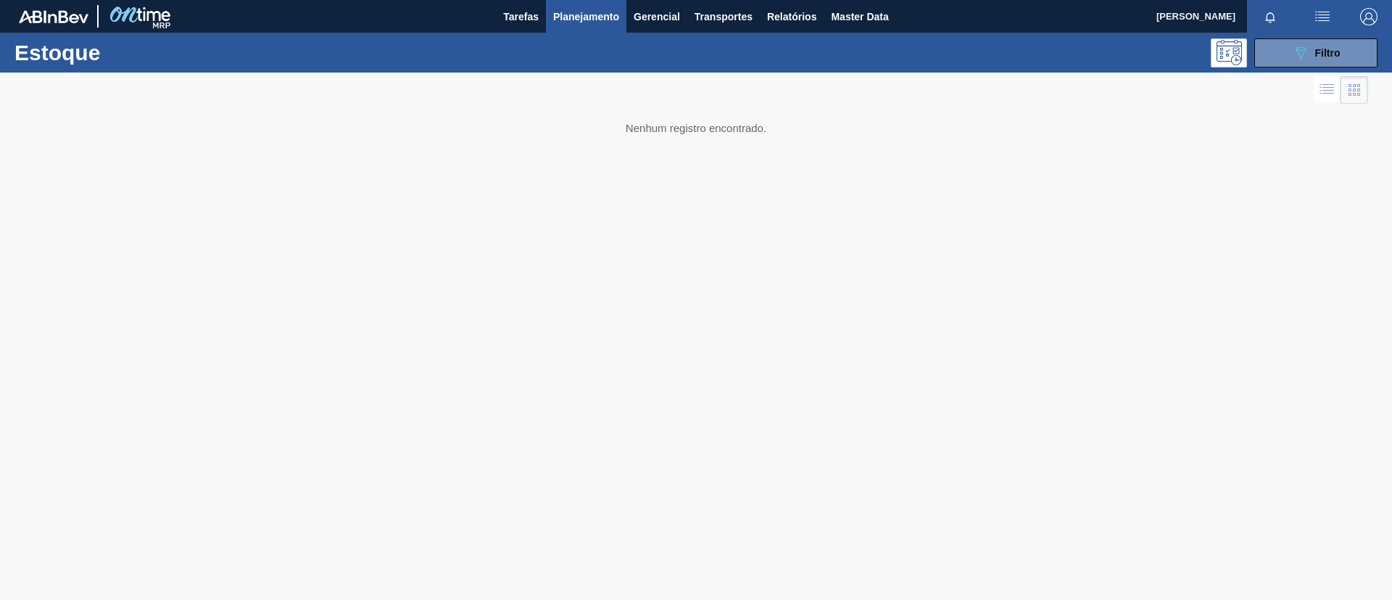
drag, startPoint x: 673, startPoint y: 206, endPoint x: 356, endPoint y: 190, distance: 317.3
click at [356, 190] on div at bounding box center [696, 336] width 1392 height 527
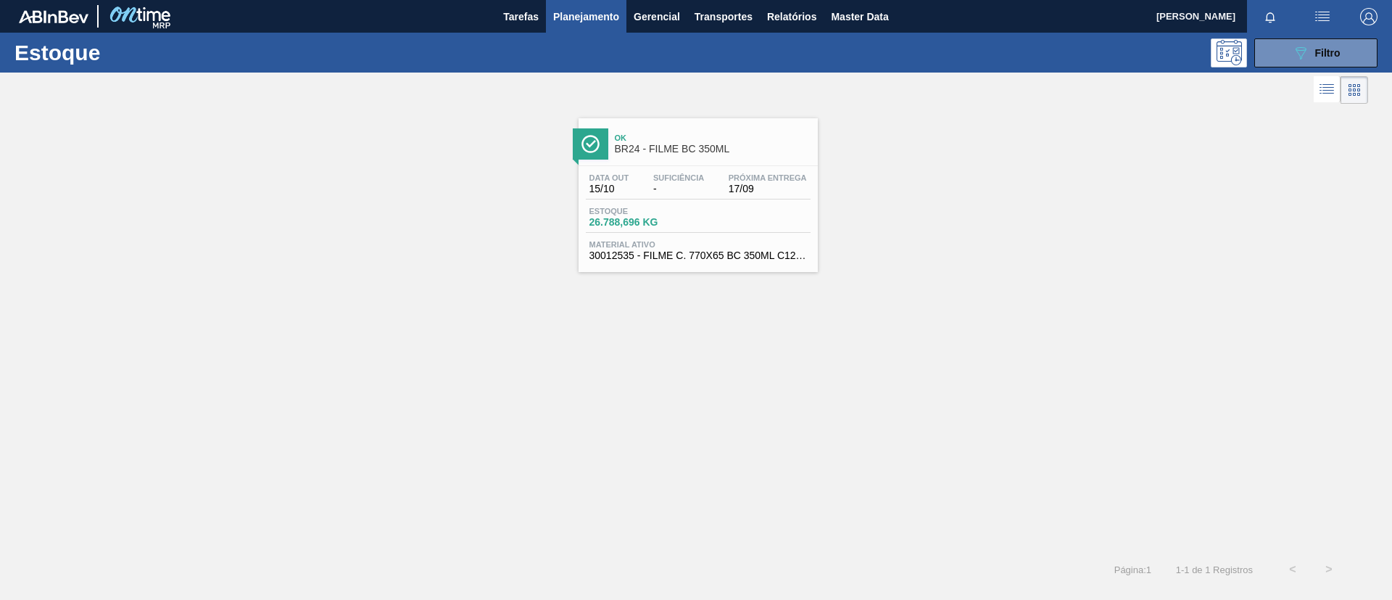
click at [696, 188] on span "-" at bounding box center [678, 188] width 51 height 11
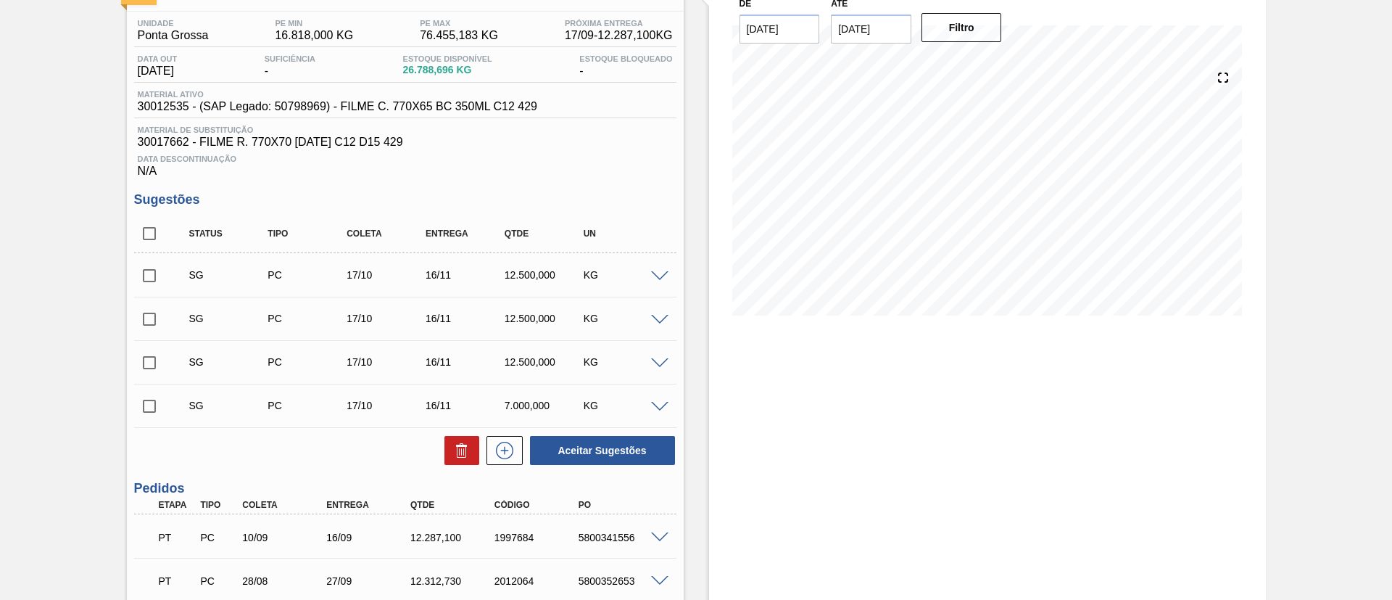
scroll to position [218, 0]
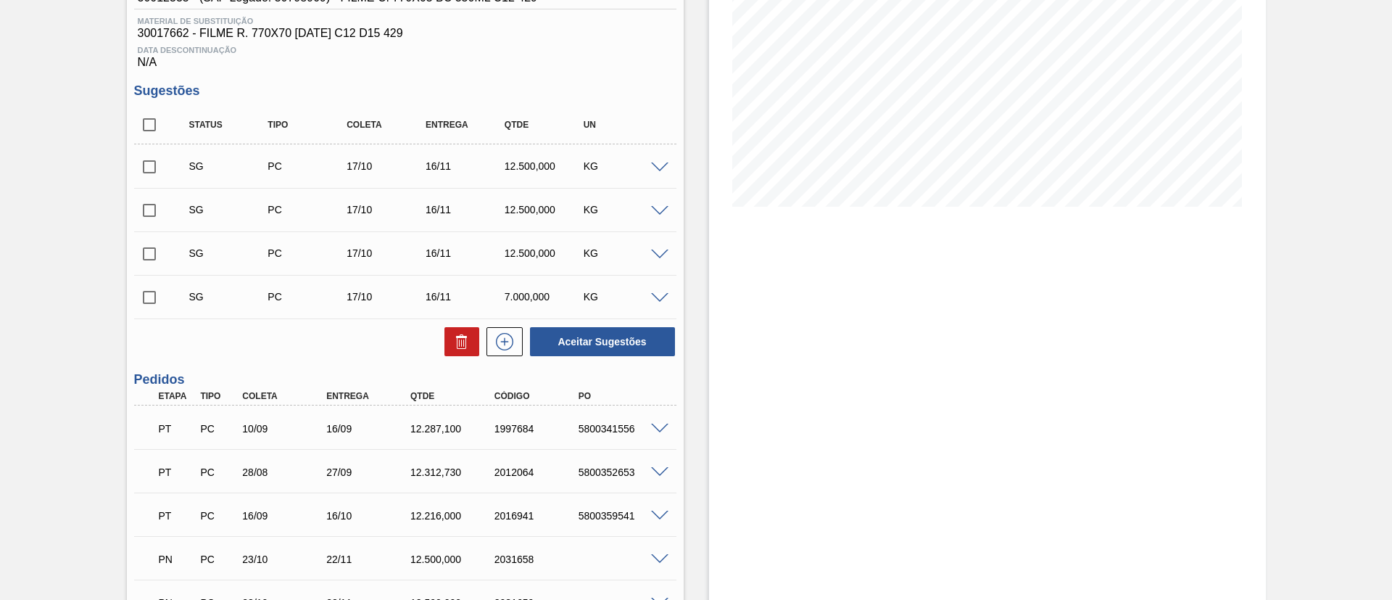
click at [659, 427] on span at bounding box center [659, 429] width 17 height 11
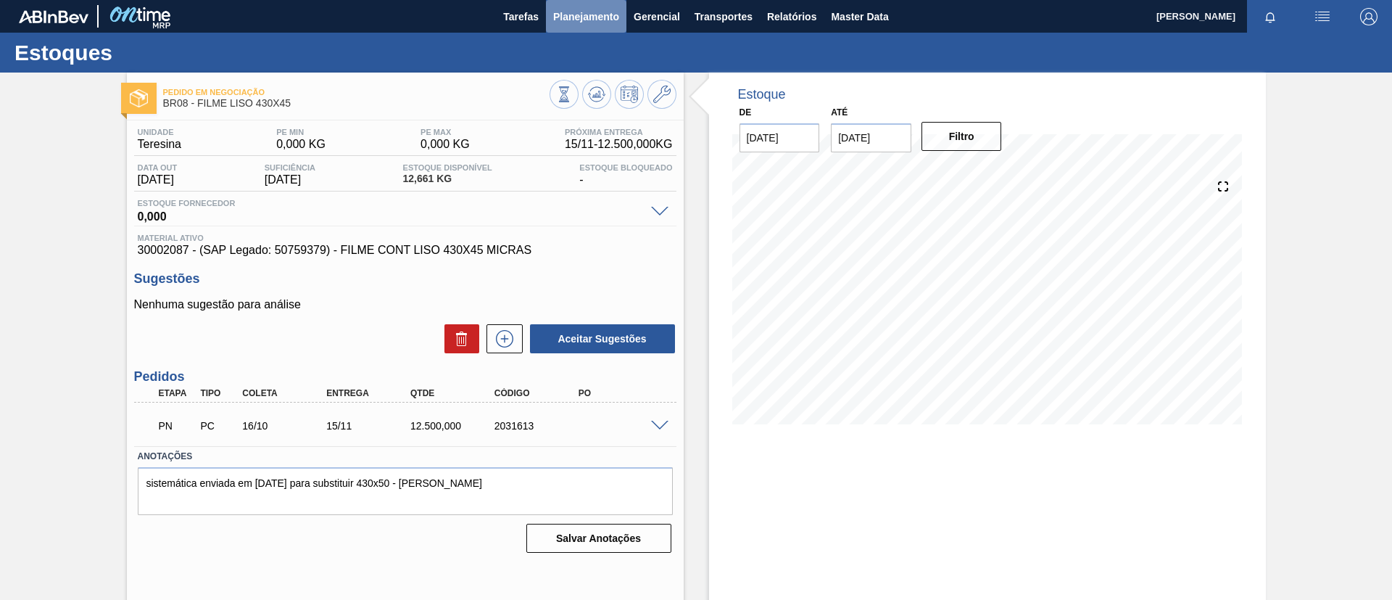
click at [602, 8] on span "Planejamento" at bounding box center [586, 16] width 66 height 17
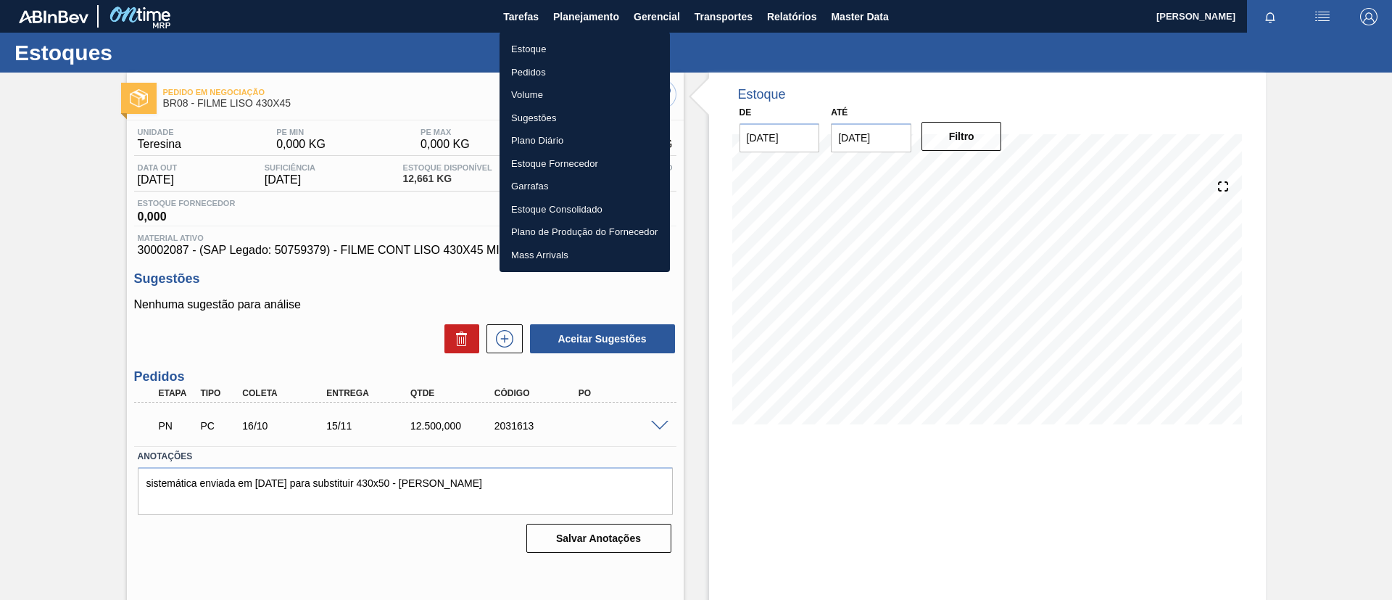
click at [604, 44] on li "Estoque" at bounding box center [585, 49] width 170 height 23
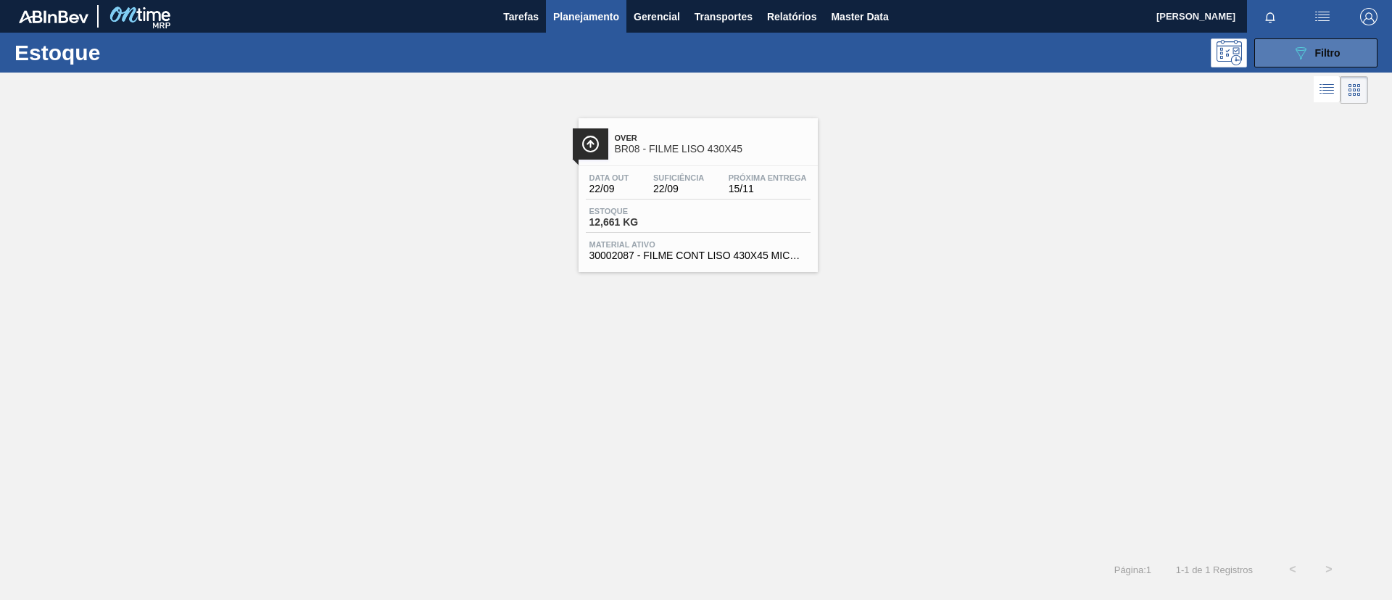
click at [1316, 55] on span "Filtro" at bounding box center [1328, 53] width 25 height 12
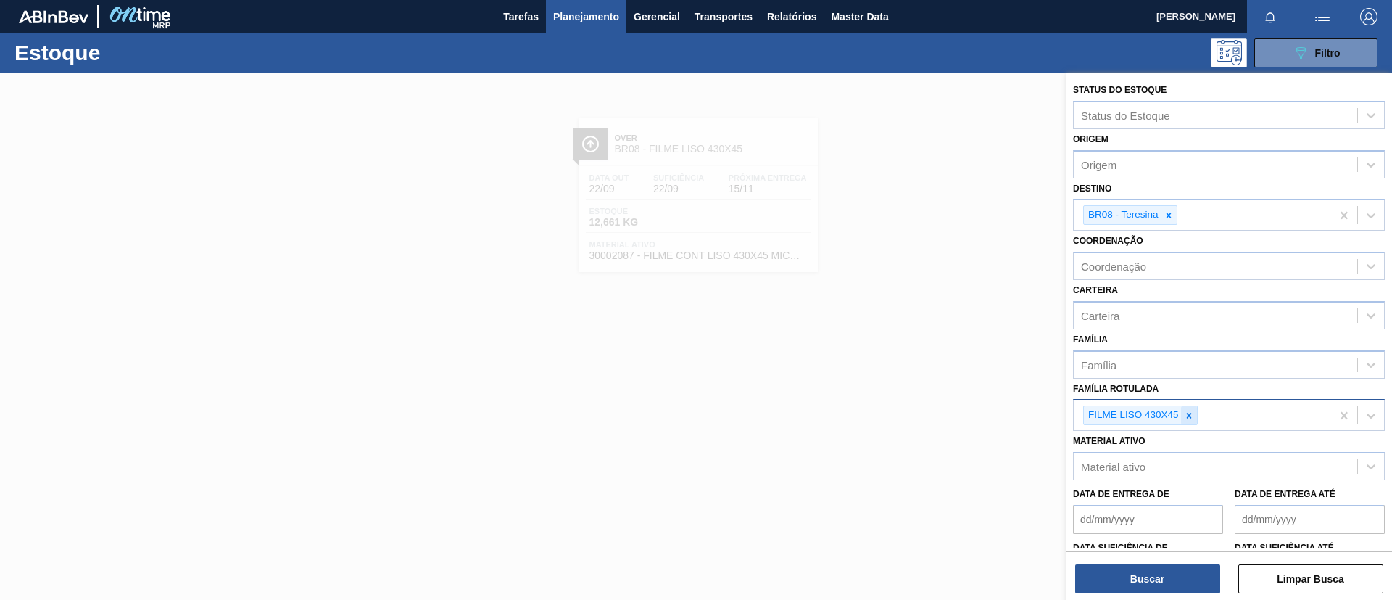
click at [1189, 406] on div at bounding box center [1189, 415] width 16 height 18
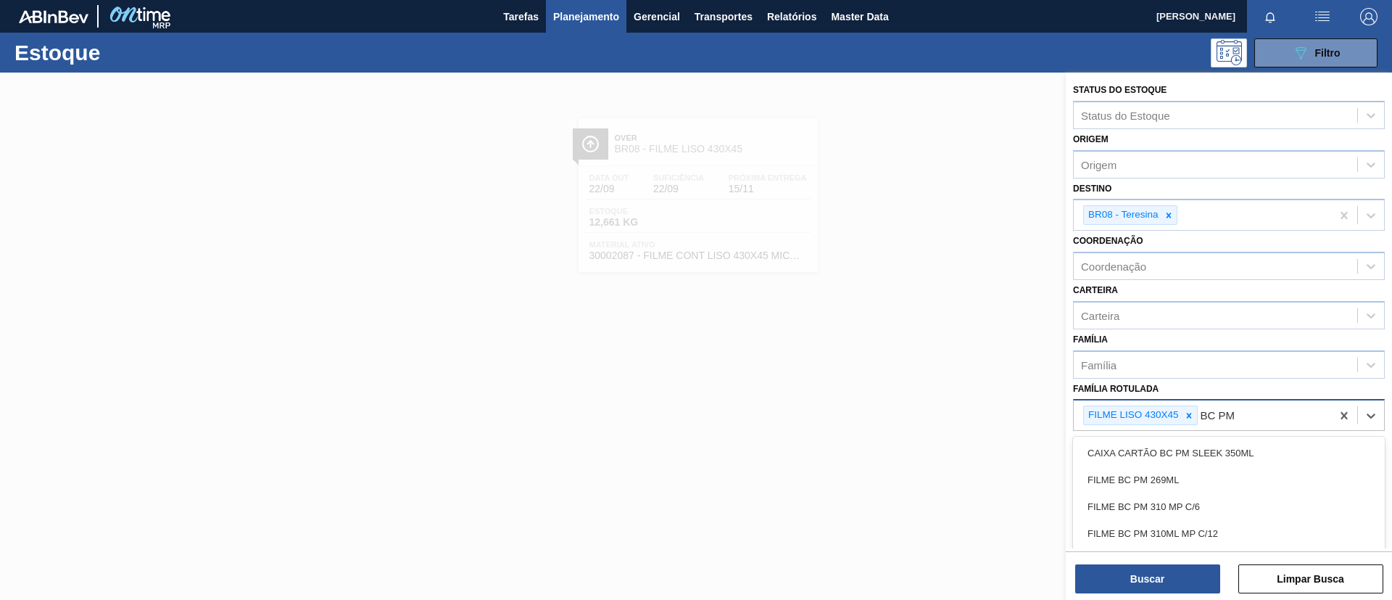
type Rotulada "BC PM SL"
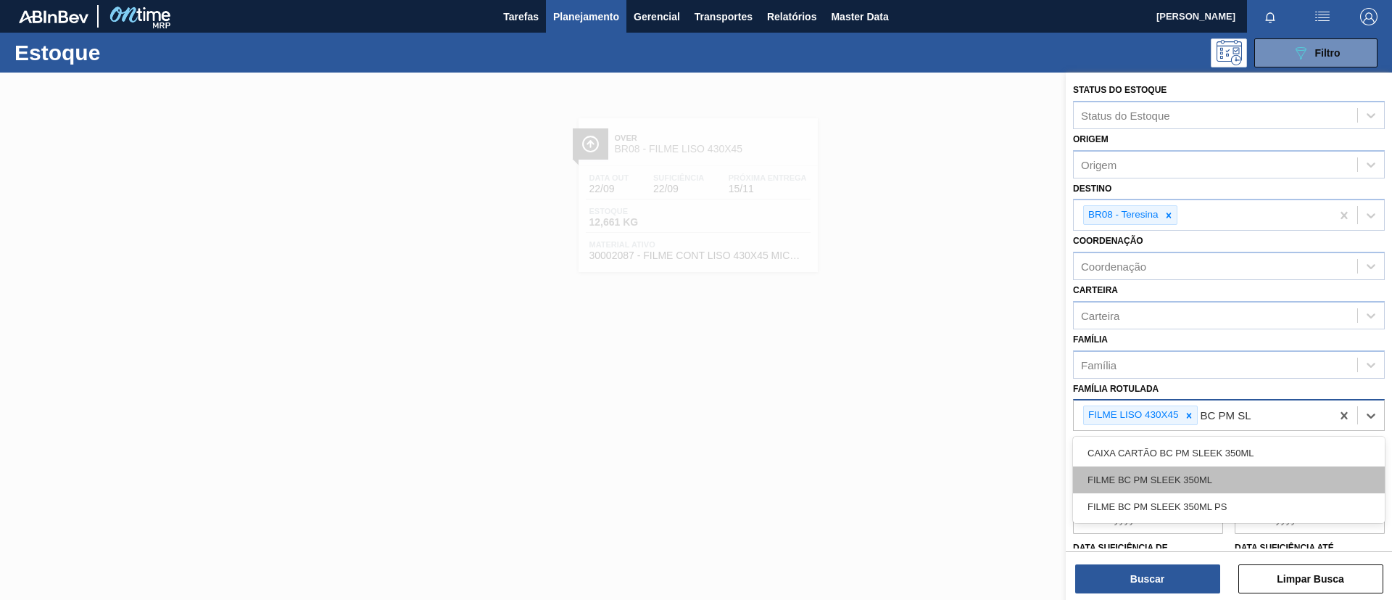
click at [1204, 473] on div "FILME BC PM SLEEK 350ML" at bounding box center [1229, 479] width 312 height 27
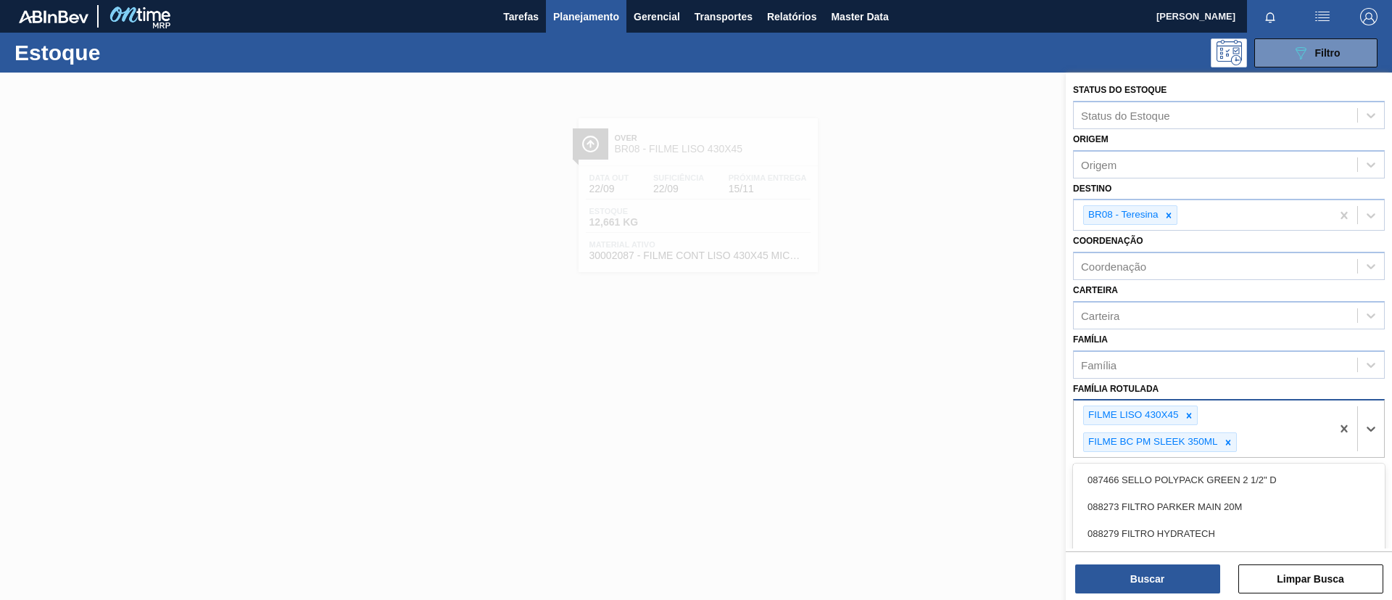
click at [1189, 404] on div "FILME LISO 430X45 FILME BC PM SLEEK 350ML" at bounding box center [1202, 428] width 257 height 57
click at [1189, 406] on div at bounding box center [1189, 415] width 16 height 18
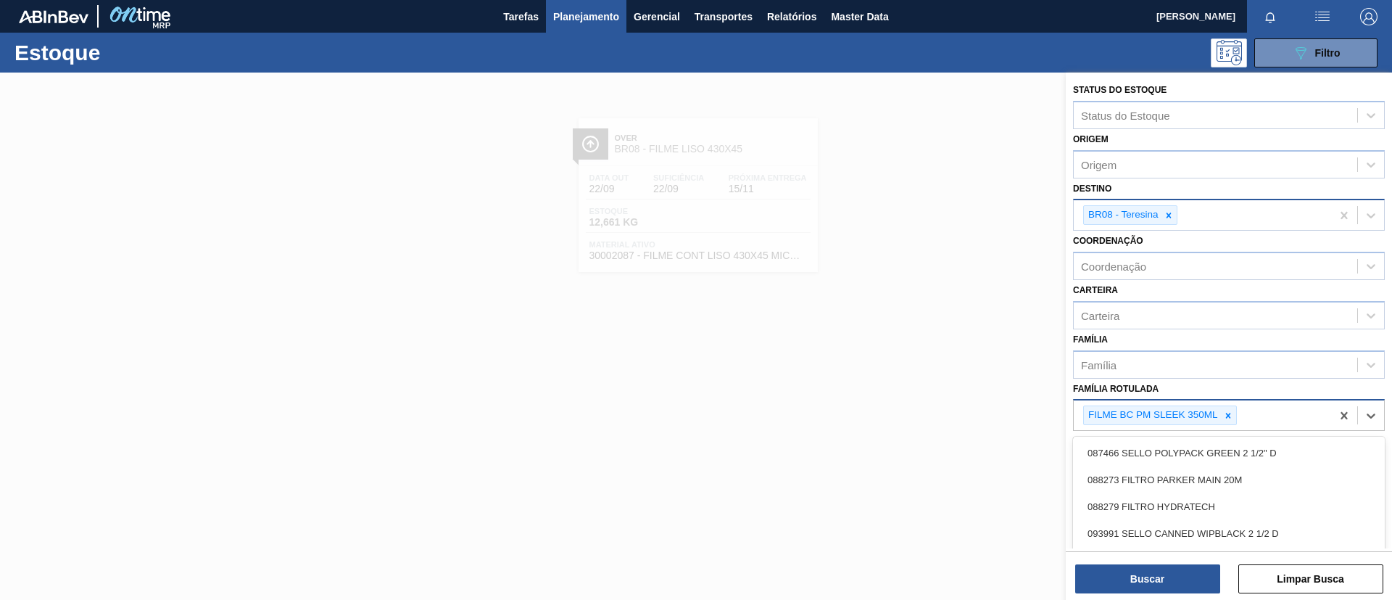
click at [1165, 211] on icon at bounding box center [1169, 215] width 10 height 10
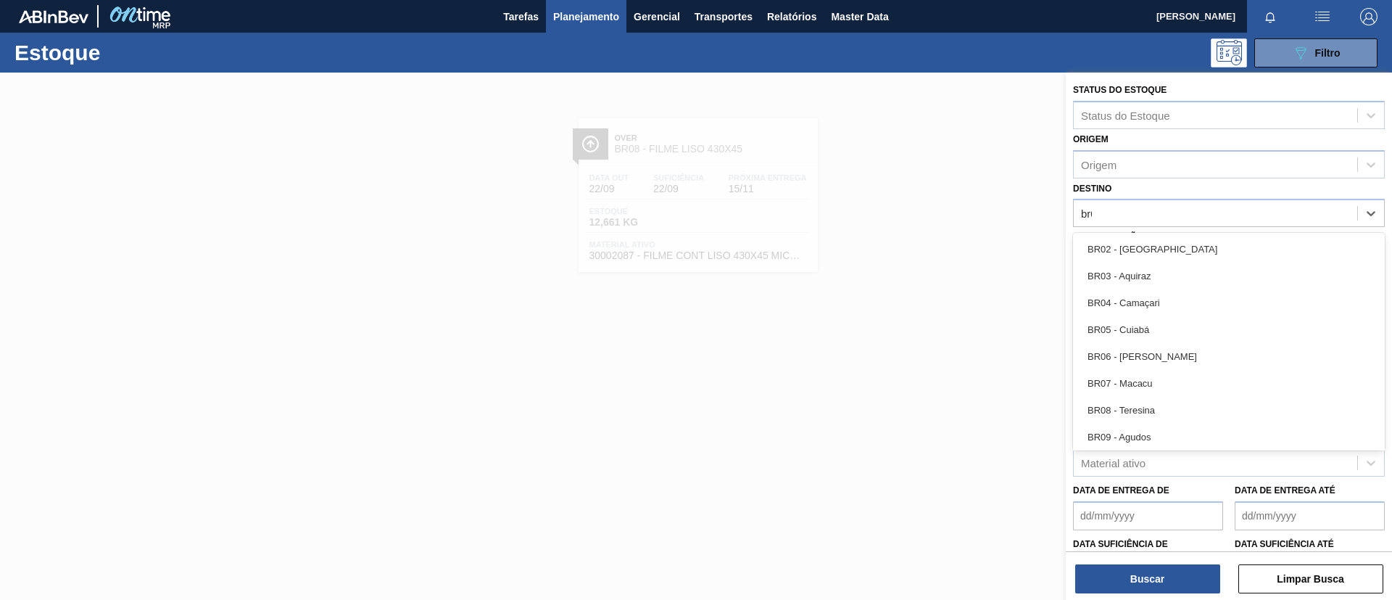
type input "br02"
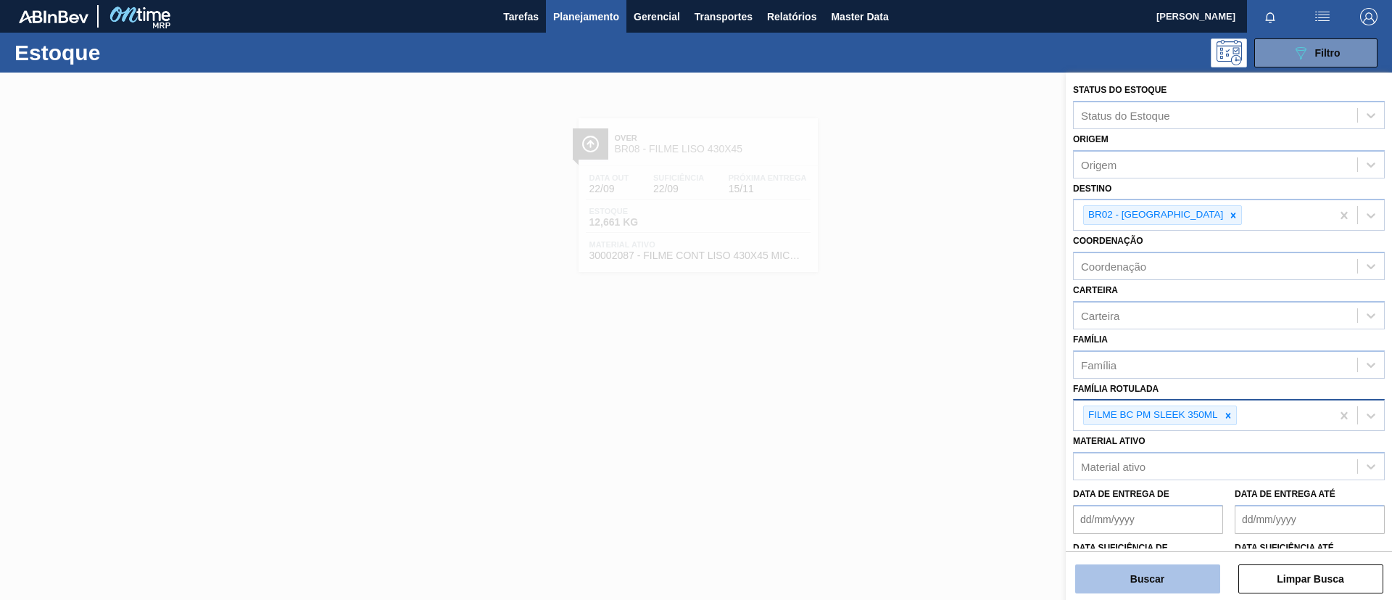
click at [1138, 566] on button "Buscar" at bounding box center [1148, 578] width 145 height 29
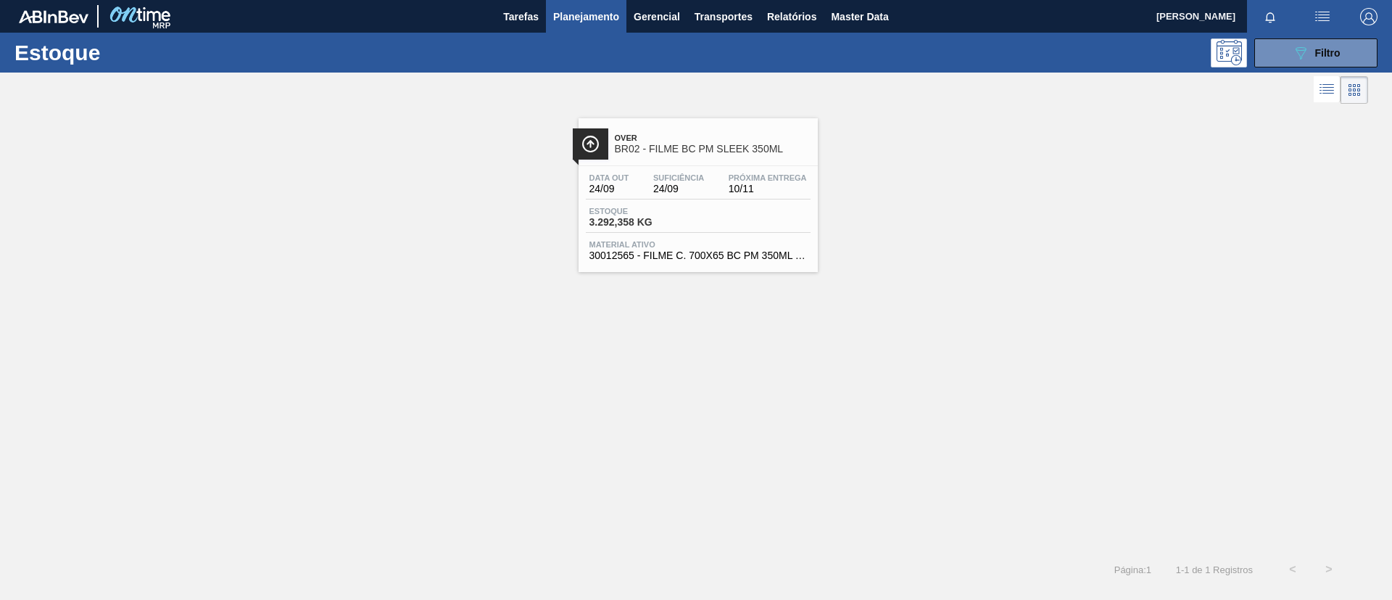
click at [674, 170] on div "Data out 24/09 Suficiência 24/09 Próxima Entrega 10/11 Estoque 3.292,358 KG Mat…" at bounding box center [698, 215] width 239 height 99
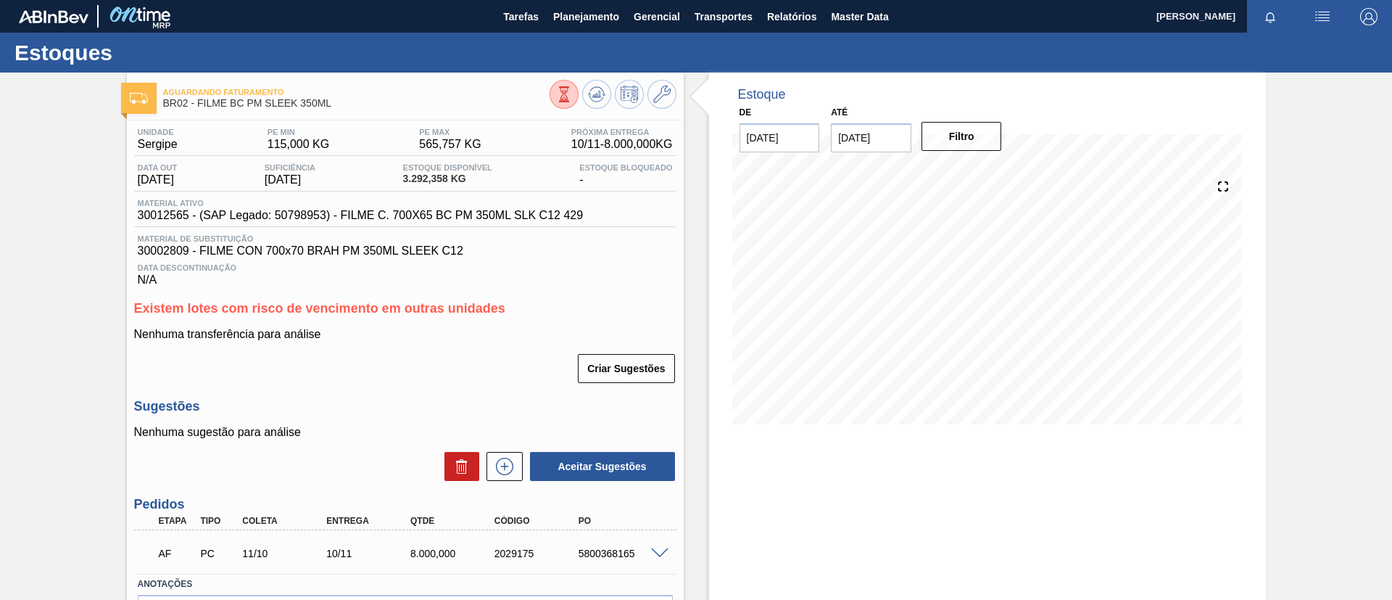
click at [0, 264] on div "Aguardando Faturamento BR02 - FILME BC PM SLEEK 350ML Unidade Sergipe PE MIN 11…" at bounding box center [696, 383] width 1392 height 620
click at [587, 17] on span "Planejamento" at bounding box center [586, 16] width 66 height 17
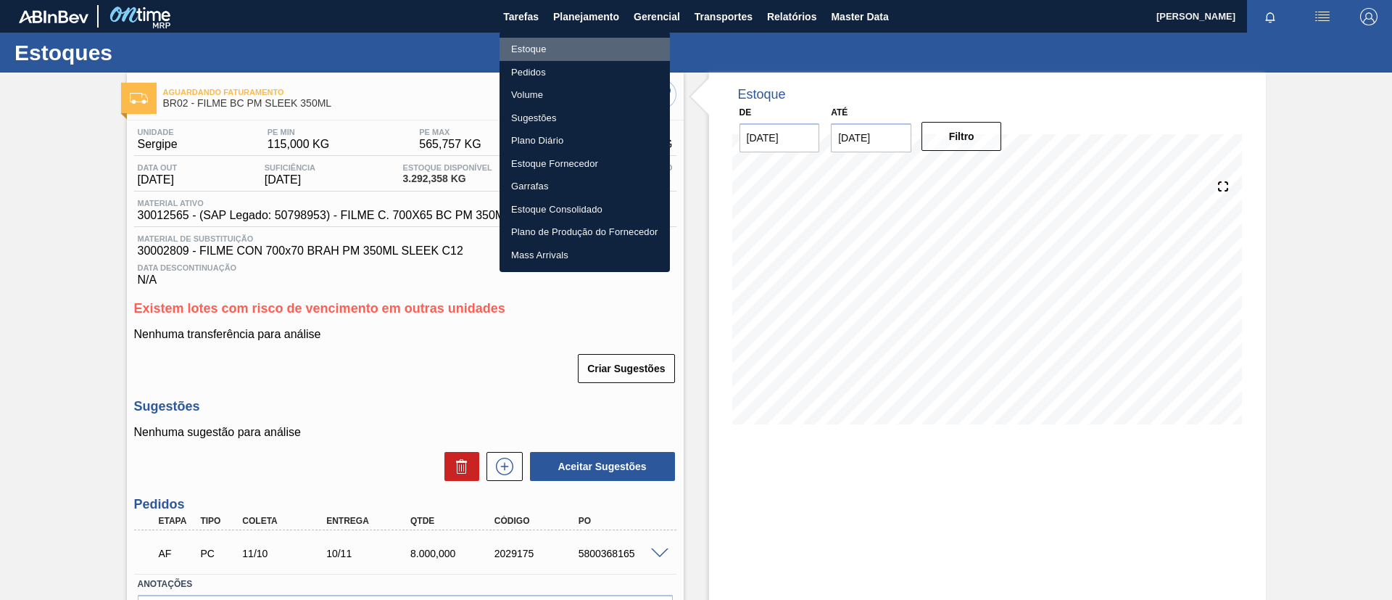
click at [577, 41] on li "Estoque" at bounding box center [585, 49] width 170 height 23
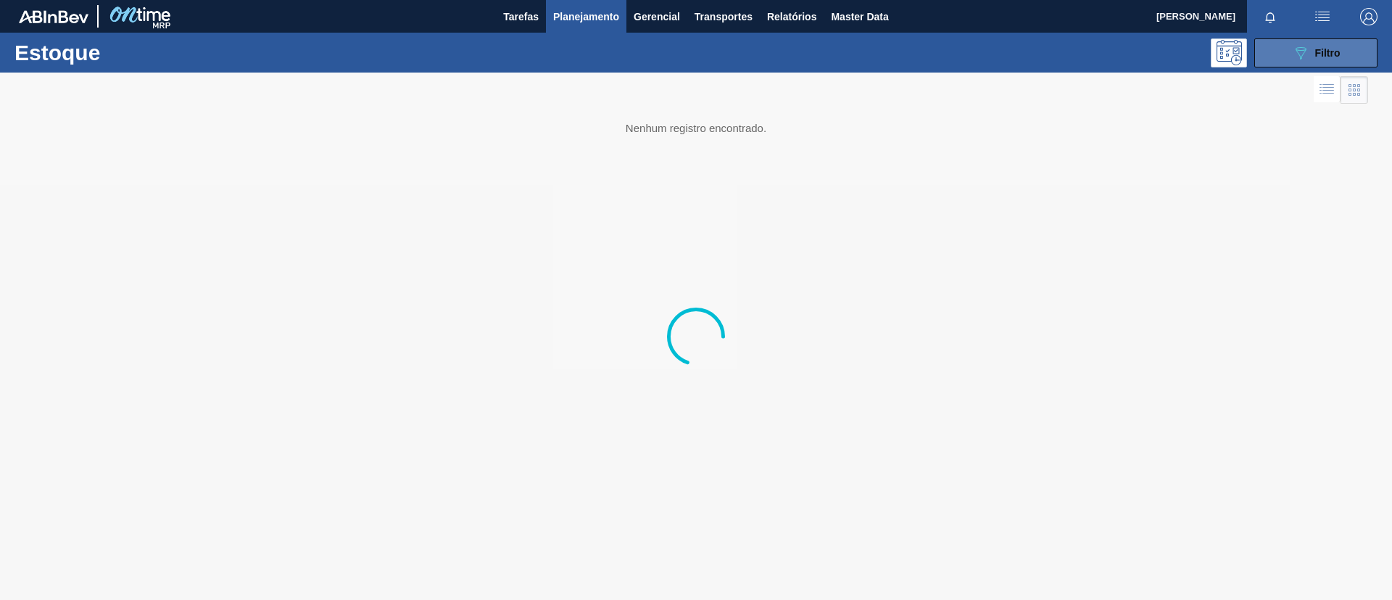
click at [1305, 62] on button "089F7B8B-B2A5-4AFE-B5C0-19BA573D28AC Filtro" at bounding box center [1316, 52] width 123 height 29
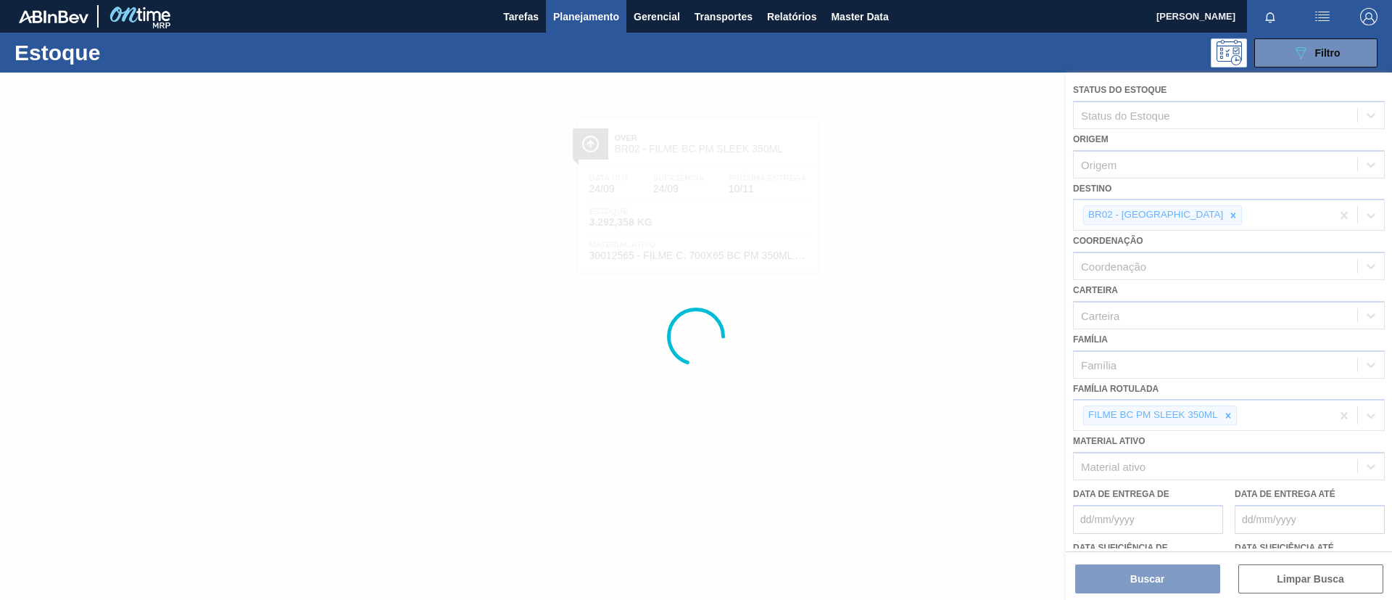
click at [1234, 408] on div at bounding box center [696, 336] width 1392 height 527
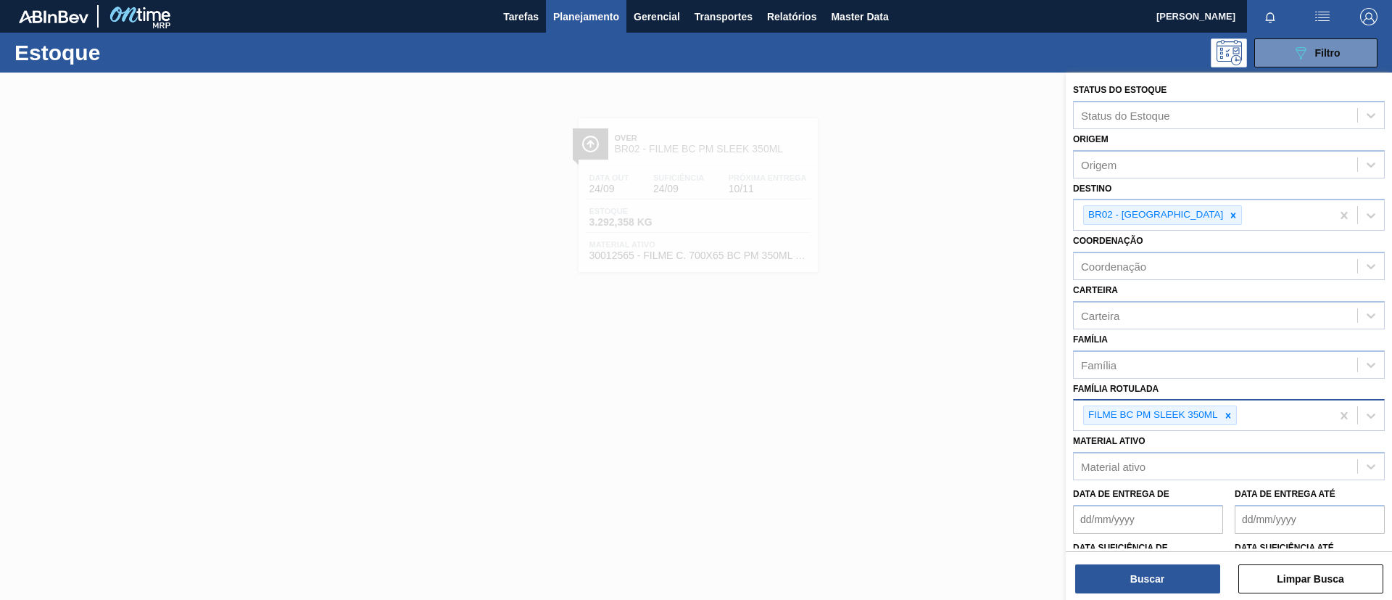
click at [1228, 415] on icon at bounding box center [1228, 415] width 5 height 5
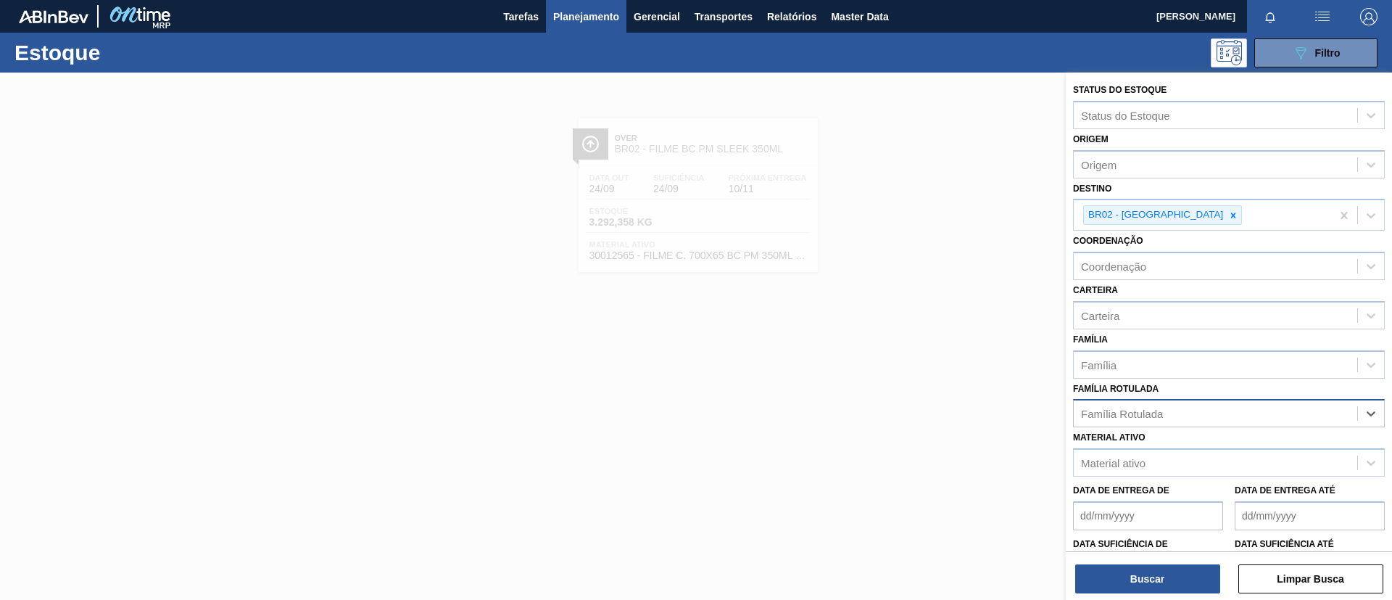
paste Rotulada "FILME ORIGINAL 269ML"
type Rotulada "FILME ORIGINAL 269ML"
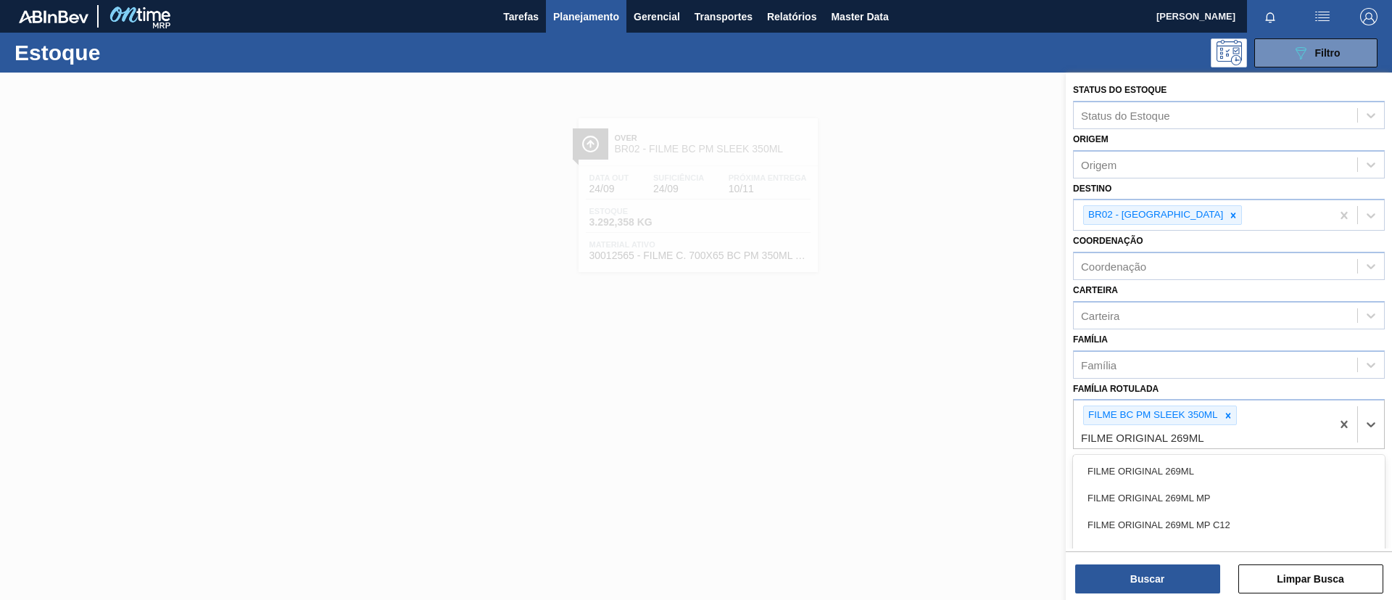
click at [1195, 456] on div "FILME ORIGINAL 269ML FILME ORIGINAL 269ML MP FILME ORIGINAL 269ML MP C12 FILME …" at bounding box center [1229, 511] width 312 height 113
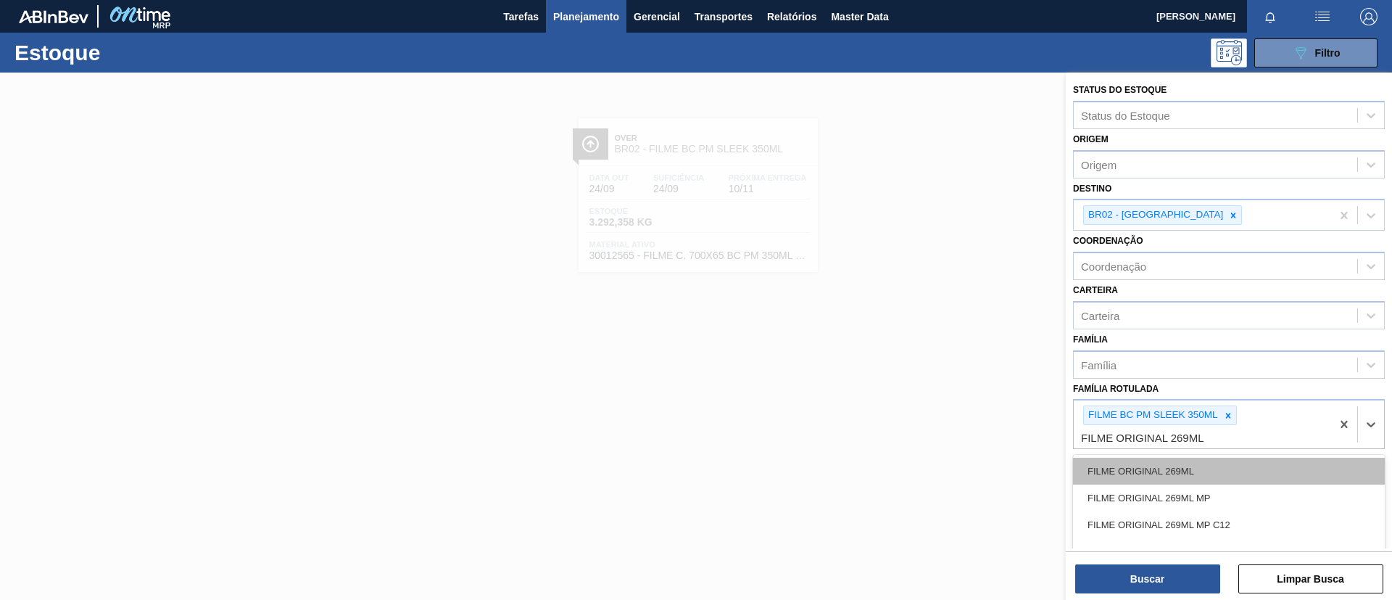
click at [1202, 466] on div "FILME ORIGINAL 269ML" at bounding box center [1229, 471] width 312 height 27
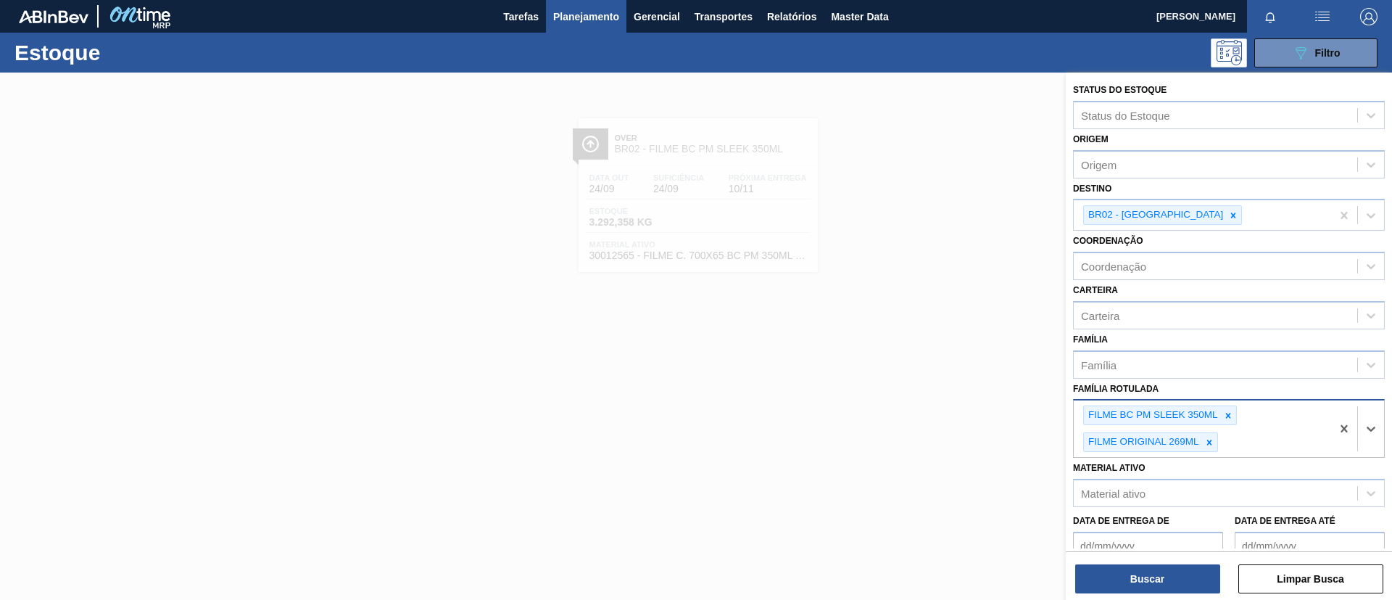
click at [1229, 416] on icon at bounding box center [1228, 415] width 5 height 5
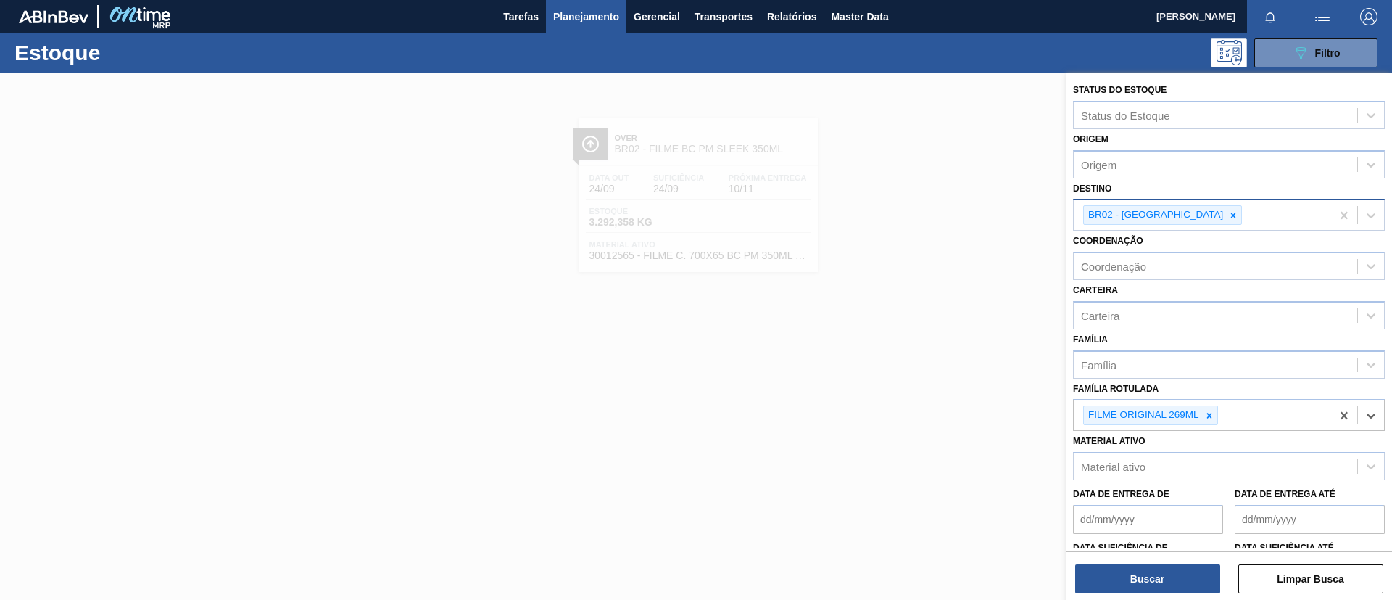
click at [1229, 211] on icon at bounding box center [1234, 215] width 10 height 10
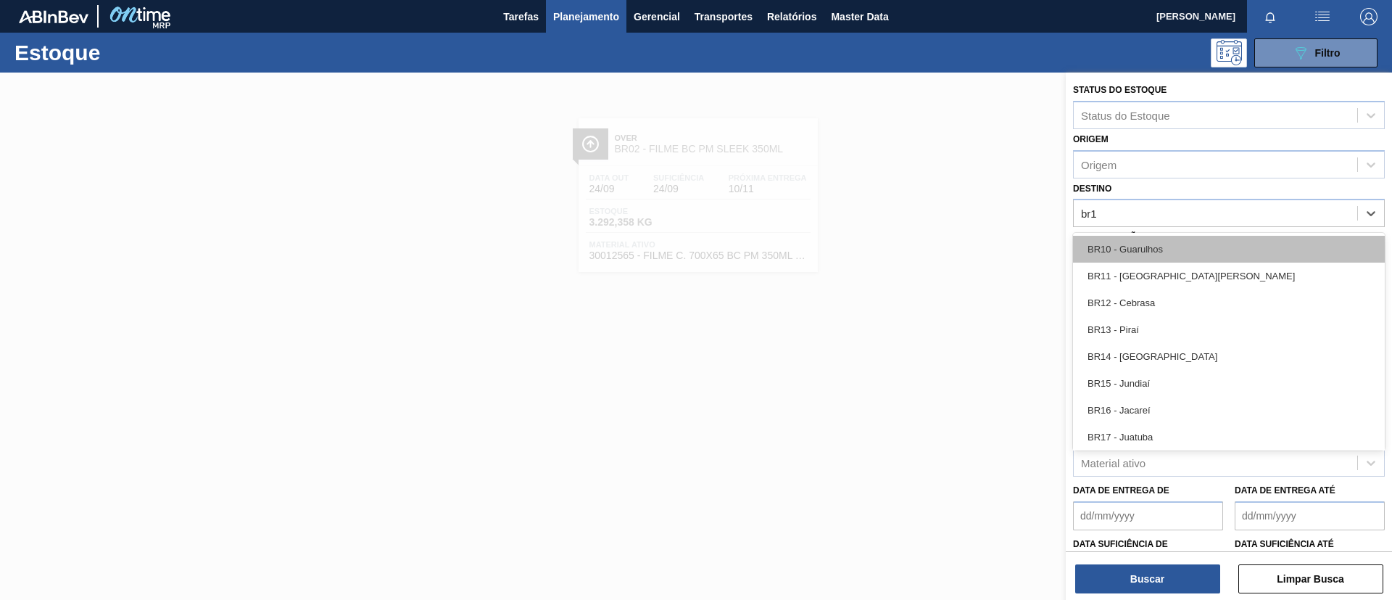
type input "br11"
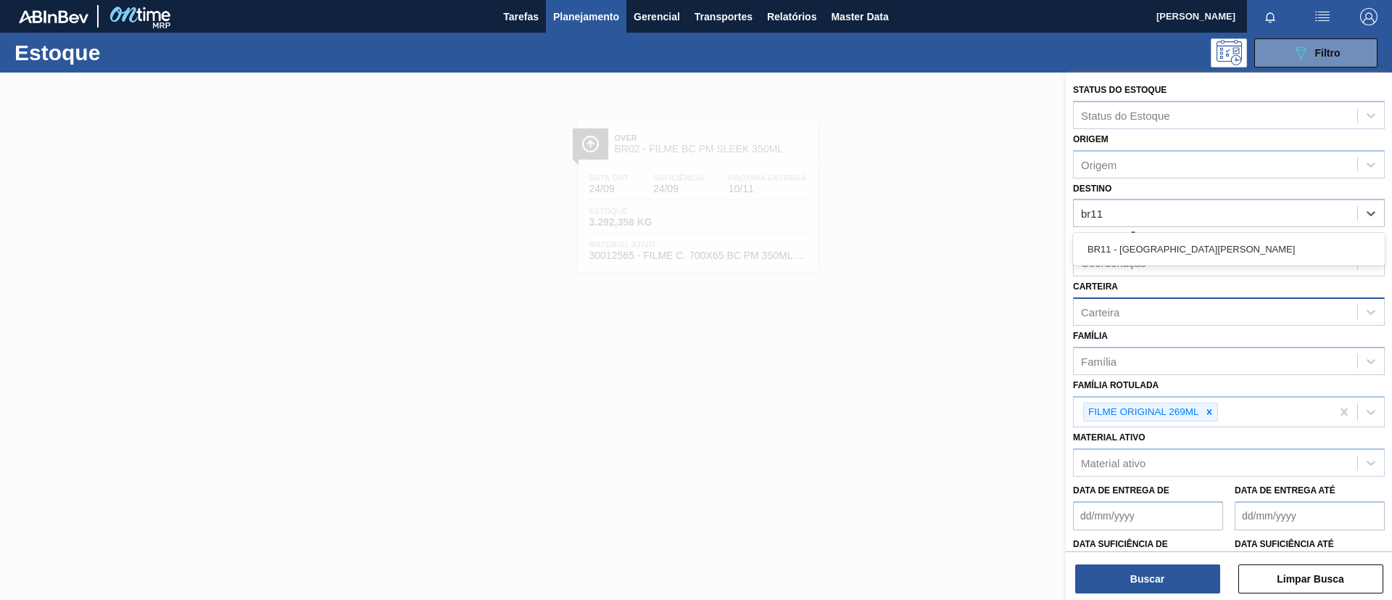
drag, startPoint x: 1146, startPoint y: 240, endPoint x: 1119, endPoint y: 326, distance: 89.7
click at [1145, 241] on div "BR11 - [GEOGRAPHIC_DATA][PERSON_NAME]" at bounding box center [1229, 249] width 312 height 27
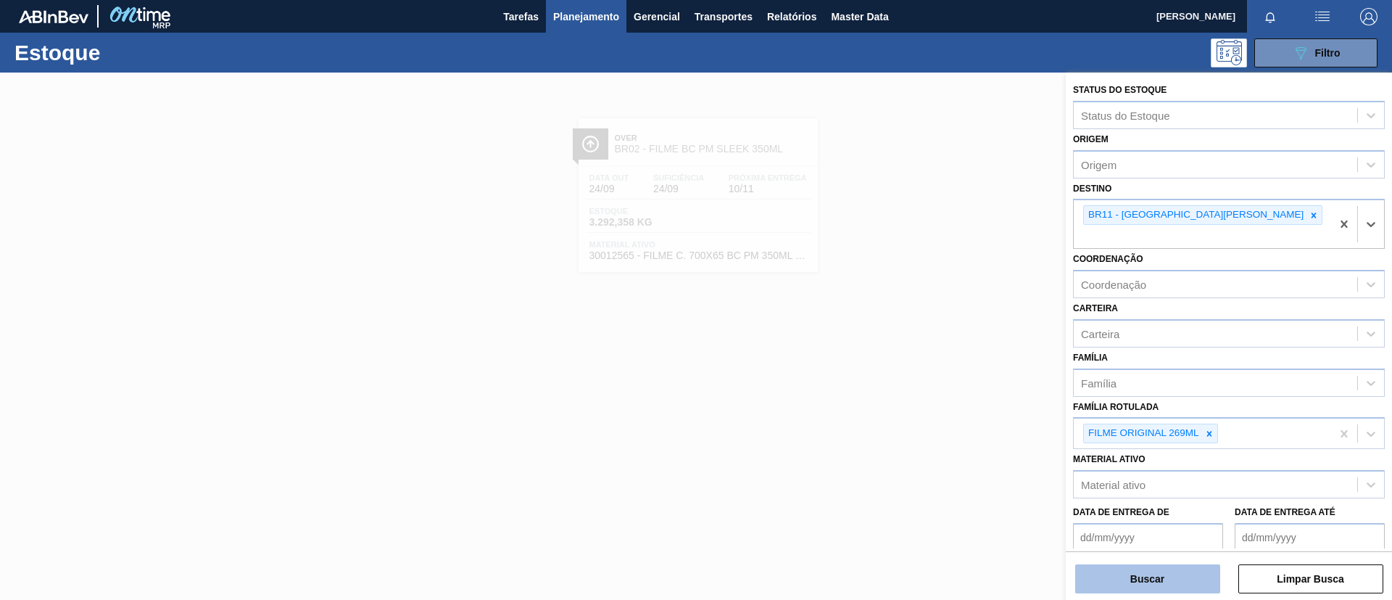
click at [1119, 577] on button "Buscar" at bounding box center [1148, 578] width 145 height 29
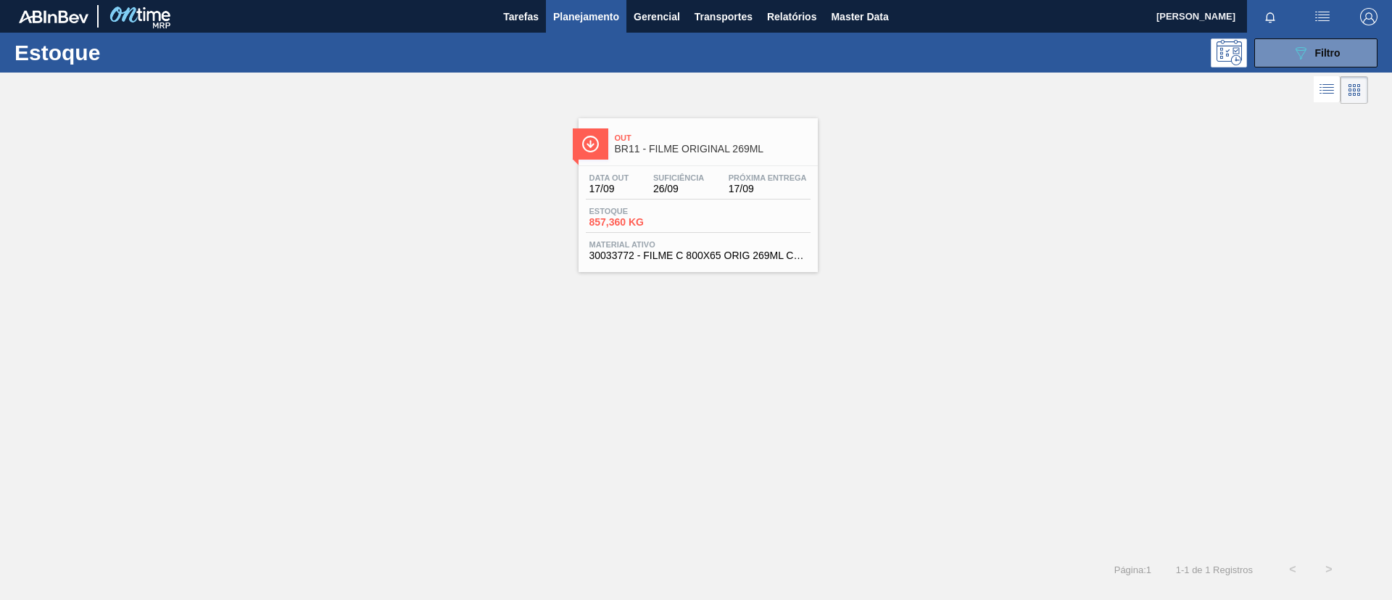
click at [672, 145] on span "BR11 - FILME ORIGINAL 269ML" at bounding box center [713, 149] width 196 height 11
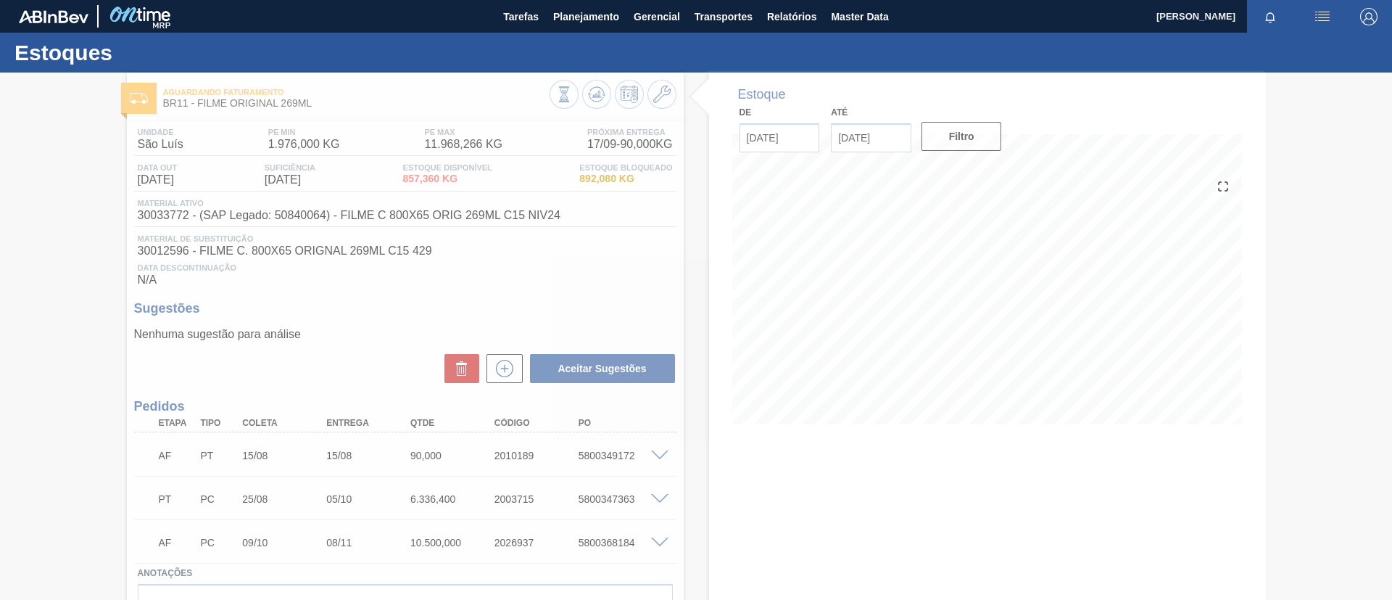
click at [662, 458] on div at bounding box center [696, 336] width 1392 height 527
click at [658, 457] on div at bounding box center [696, 336] width 1392 height 527
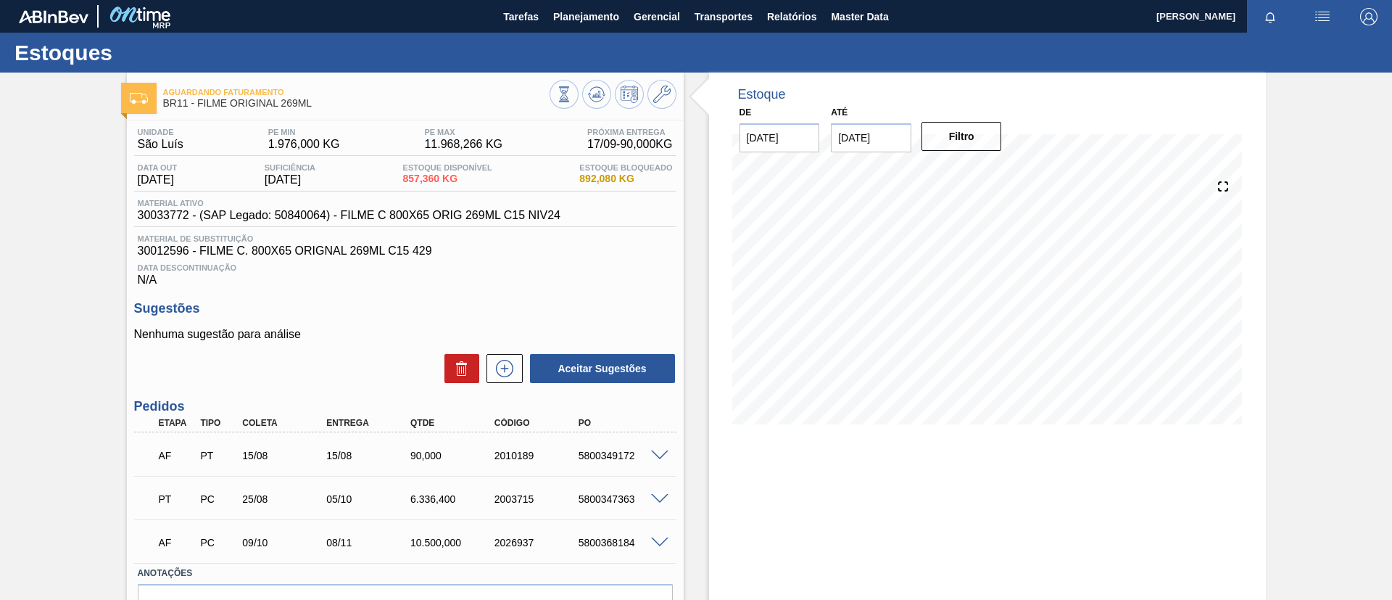
click at [646, 471] on div "AF PT 15/08 15/08 90,000 2010189 5800349172" at bounding box center [405, 454] width 542 height 36
click at [653, 455] on span at bounding box center [659, 455] width 17 height 11
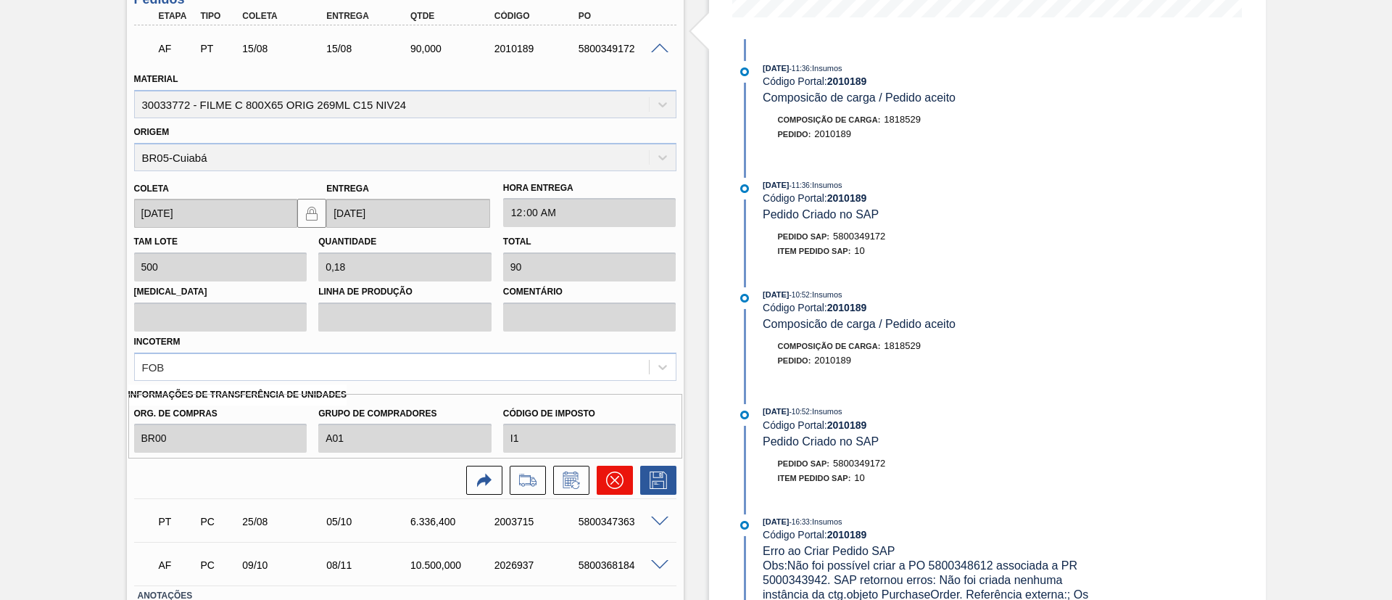
scroll to position [435, 0]
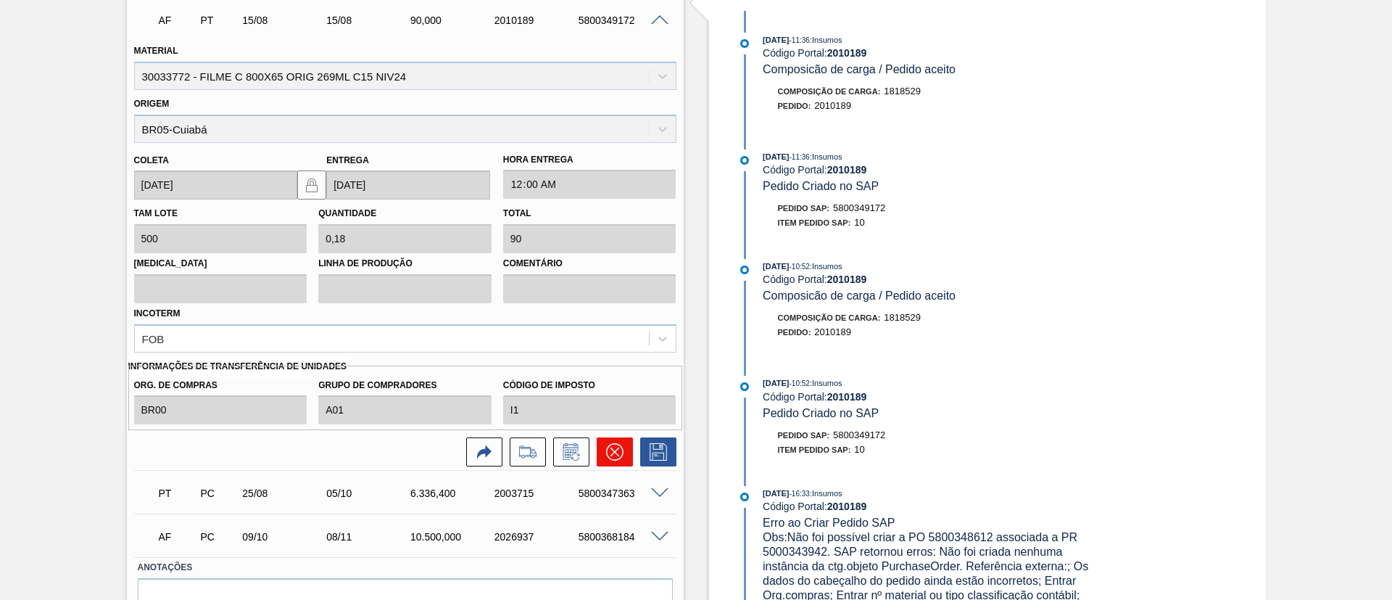
click at [616, 450] on icon at bounding box center [614, 451] width 17 height 17
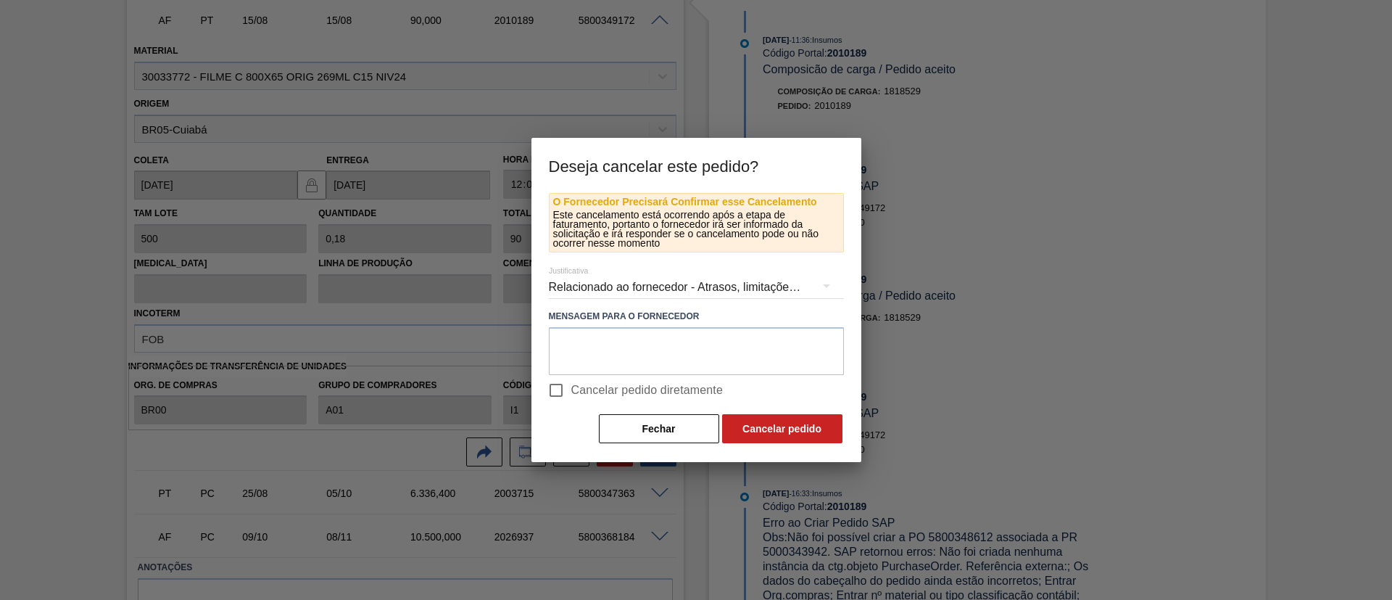
click at [626, 387] on span "Cancelar pedido diretamente" at bounding box center [647, 389] width 152 height 17
click at [571, 387] on input "Cancelar pedido diretamente" at bounding box center [556, 390] width 30 height 30
checkbox input "true"
click at [755, 423] on button "Cancelar pedido" at bounding box center [782, 428] width 120 height 29
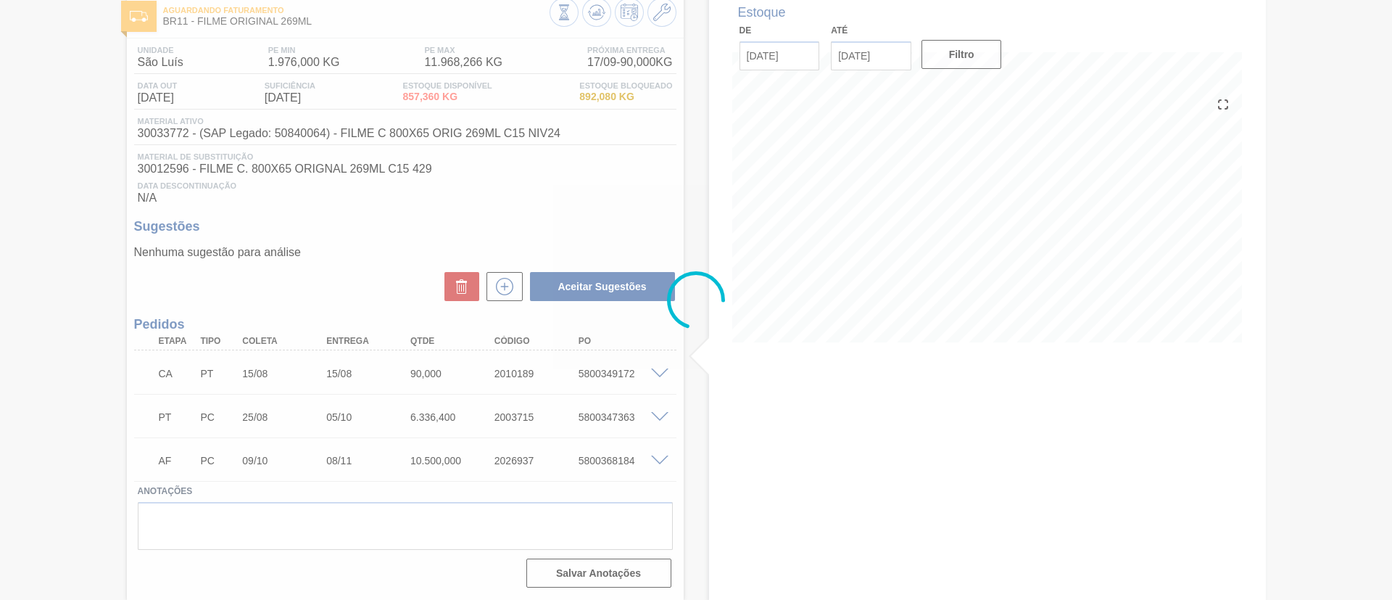
scroll to position [82, 0]
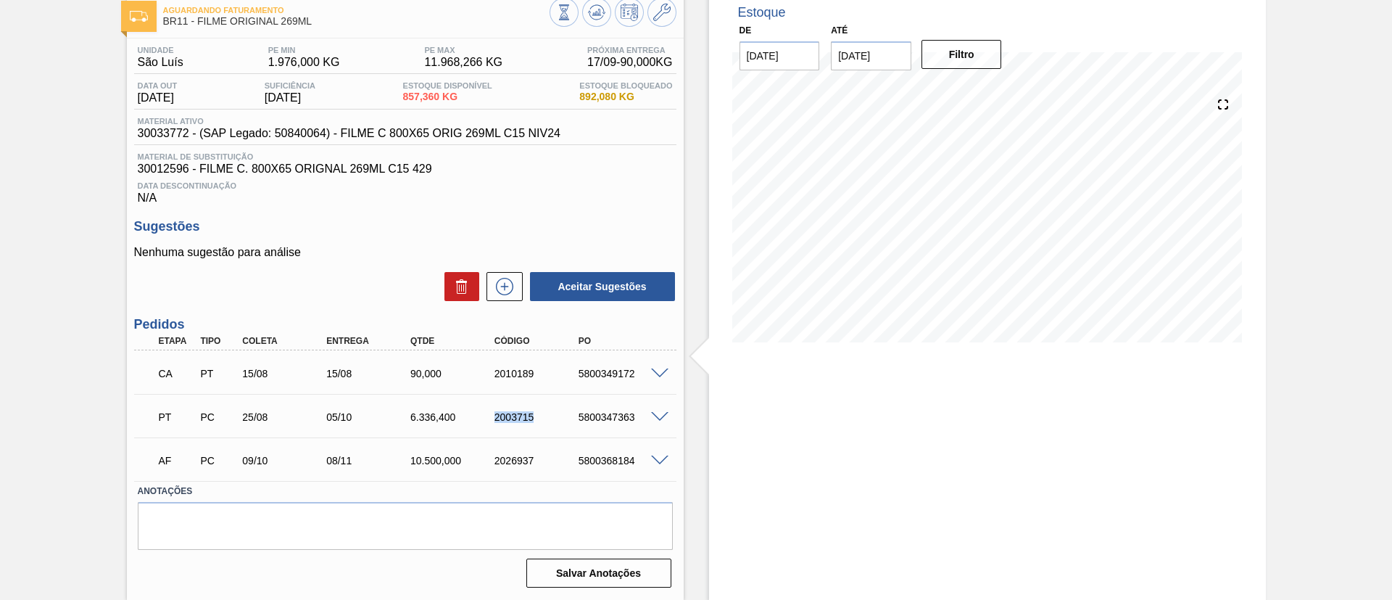
drag, startPoint x: 484, startPoint y: 423, endPoint x: 535, endPoint y: 426, distance: 51.6
click at [535, 426] on div "PT PC 25/08 05/10 6.336,[PHONE_NUMBER] 5800347363" at bounding box center [401, 415] width 504 height 29
copy div "2003715"
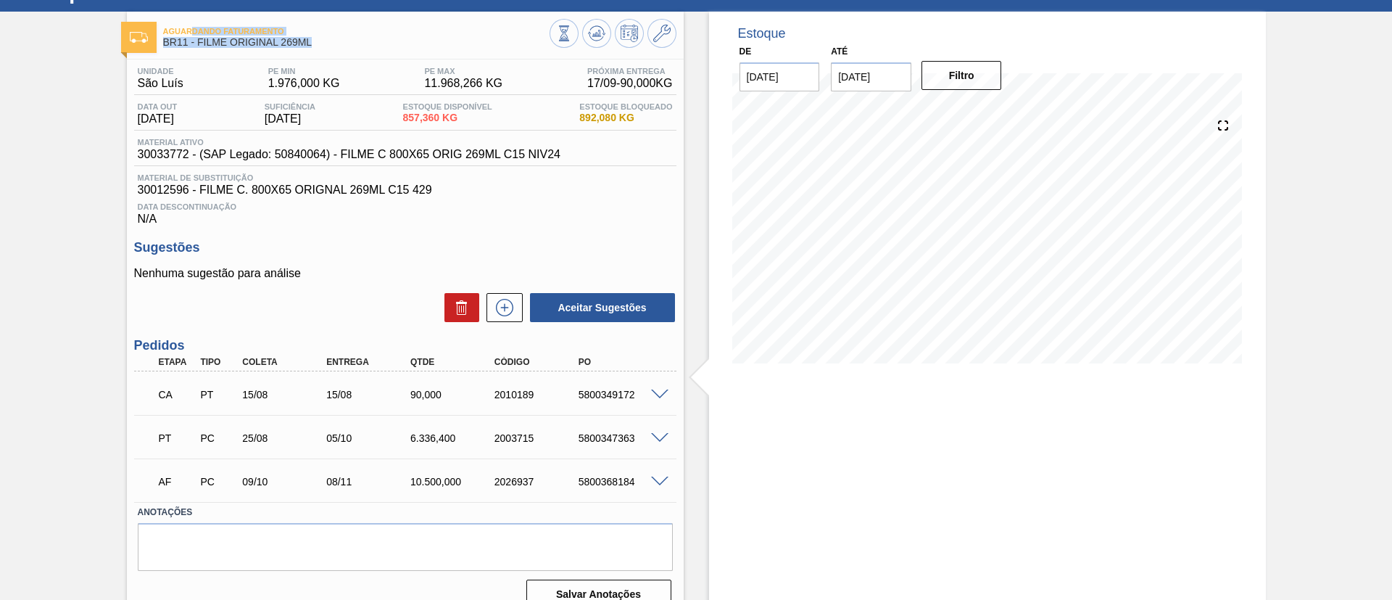
scroll to position [59, 0]
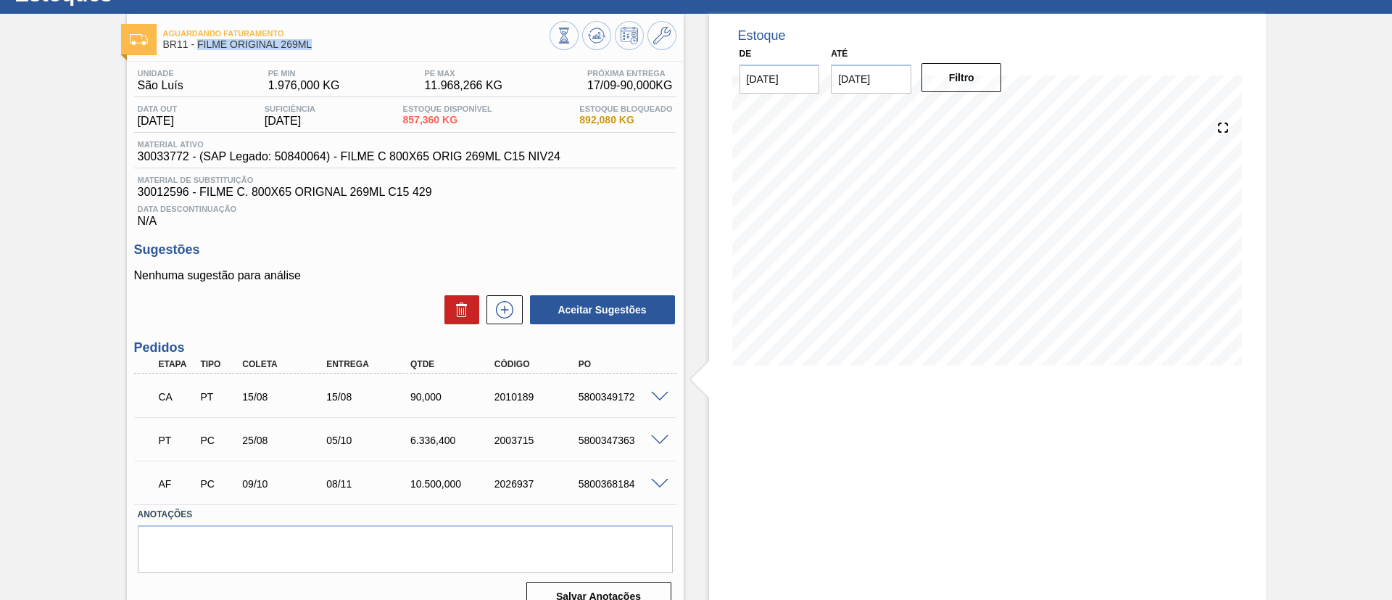
drag, startPoint x: 320, startPoint y: 20, endPoint x: 198, endPoint y: 55, distance: 126.7
click at [198, 55] on div "Aguardando Faturamento BR11 - FILME ORIGINAL 269ML" at bounding box center [356, 39] width 387 height 33
copy span "FILME ORIGINAL 269ML"
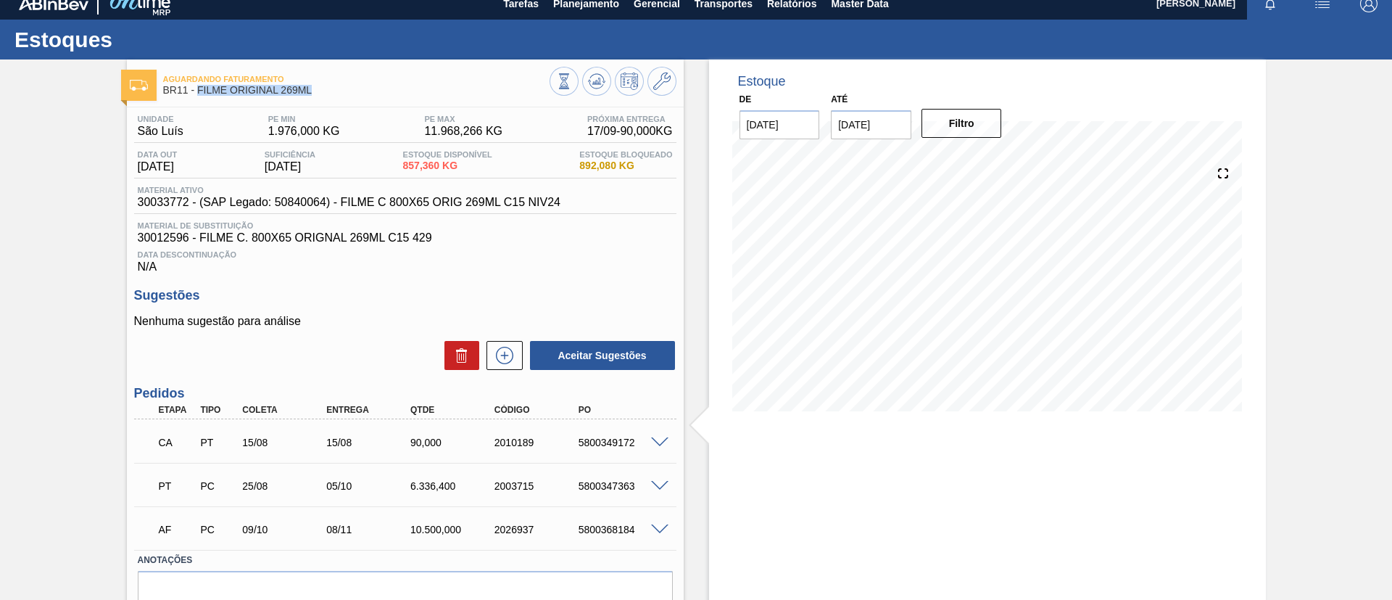
scroll to position [0, 0]
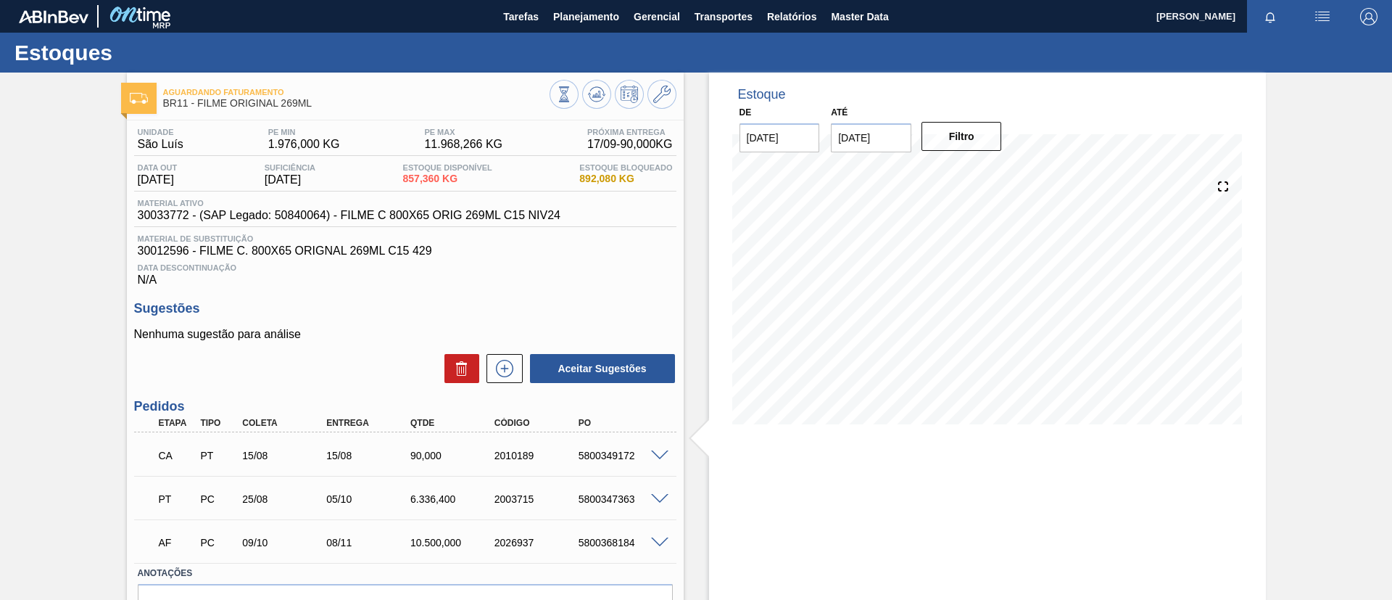
drag, startPoint x: 0, startPoint y: 152, endPoint x: 24, endPoint y: 1, distance: 152.7
click at [0, 152] on div "Aguardando Faturamento BR11 - FILME ORIGINAL 269ML Unidade São [PERSON_NAME] PE…" at bounding box center [696, 377] width 1392 height 609
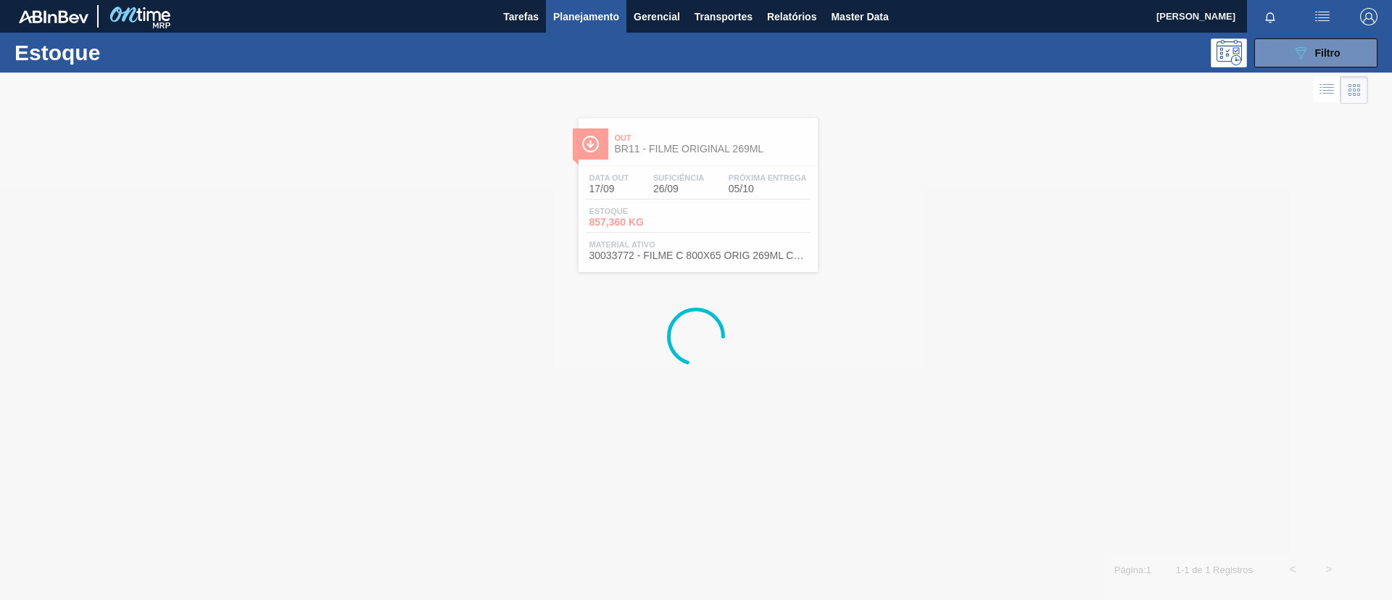
click at [1296, 70] on div "Estoque 089F7B8B-B2A5-4AFE-B5C0-19BA573D28AC Filtro" at bounding box center [696, 53] width 1392 height 40
click at [1292, 43] on button "089F7B8B-B2A5-4AFE-B5C0-19BA573D28AC Filtro" at bounding box center [1316, 52] width 123 height 29
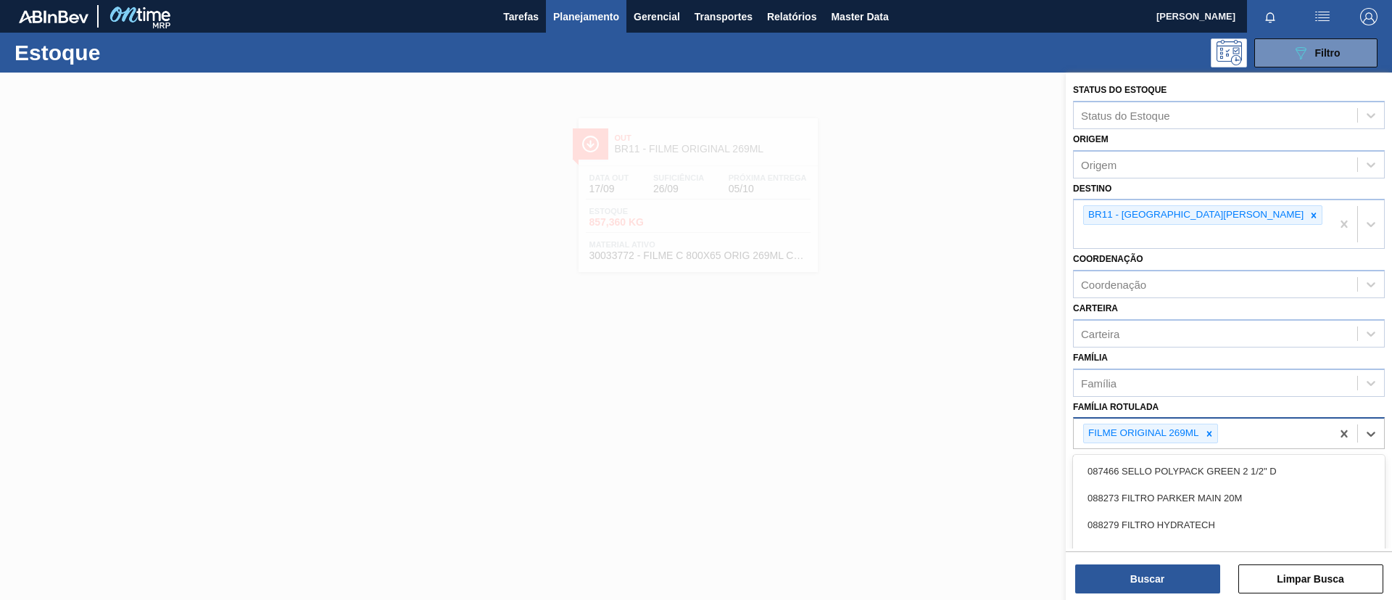
click at [1208, 424] on div "FILME ORIGINAL 269ML" at bounding box center [1202, 433] width 257 height 30
click at [1210, 429] on icon at bounding box center [1210, 434] width 10 height 10
paste Rotulada "FILME AP 269ML MP C/15"
type Rotulada "FILME AP 269ML MP C/15"
drag, startPoint x: 1199, startPoint y: 439, endPoint x: 771, endPoint y: 87, distance: 554.4
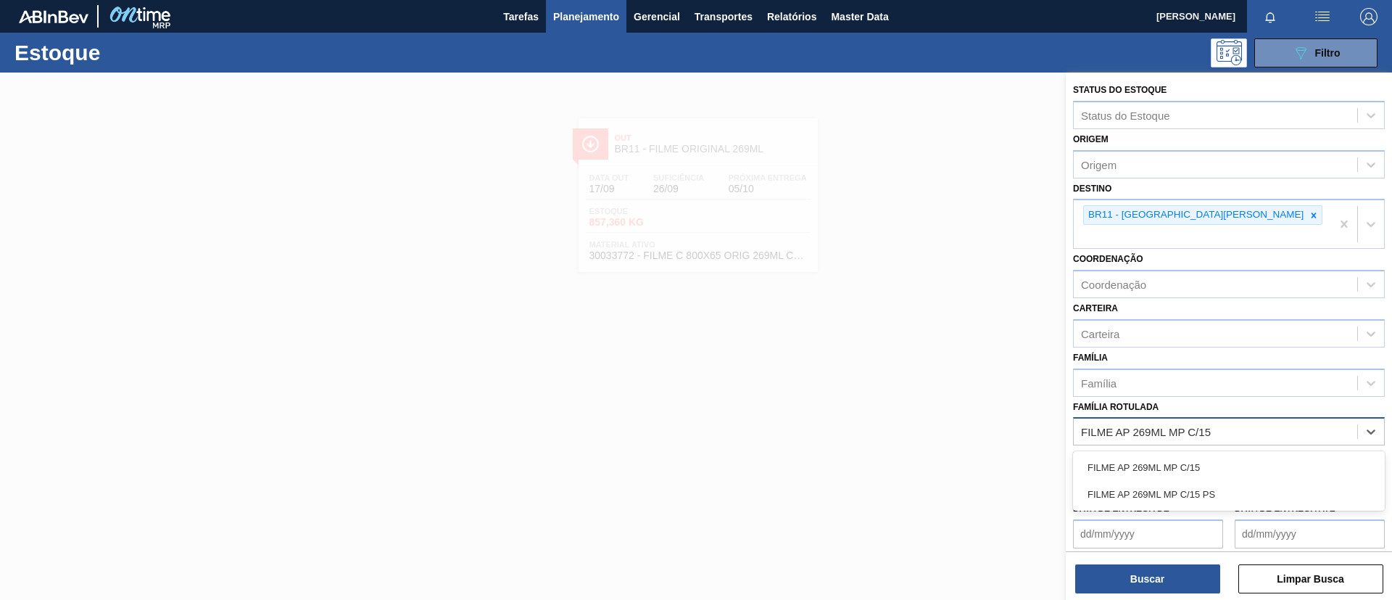
click at [1190, 454] on div "FILME AP 269ML MP C/15" at bounding box center [1229, 467] width 312 height 27
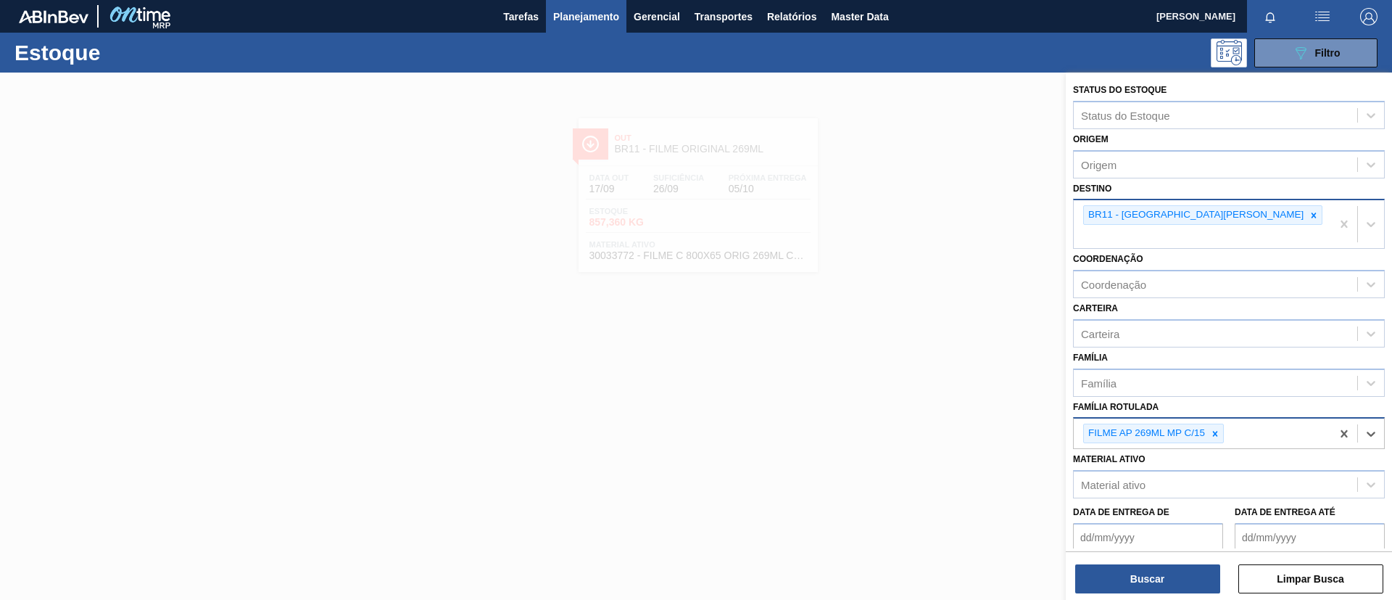
click at [1309, 210] on icon at bounding box center [1314, 215] width 10 height 10
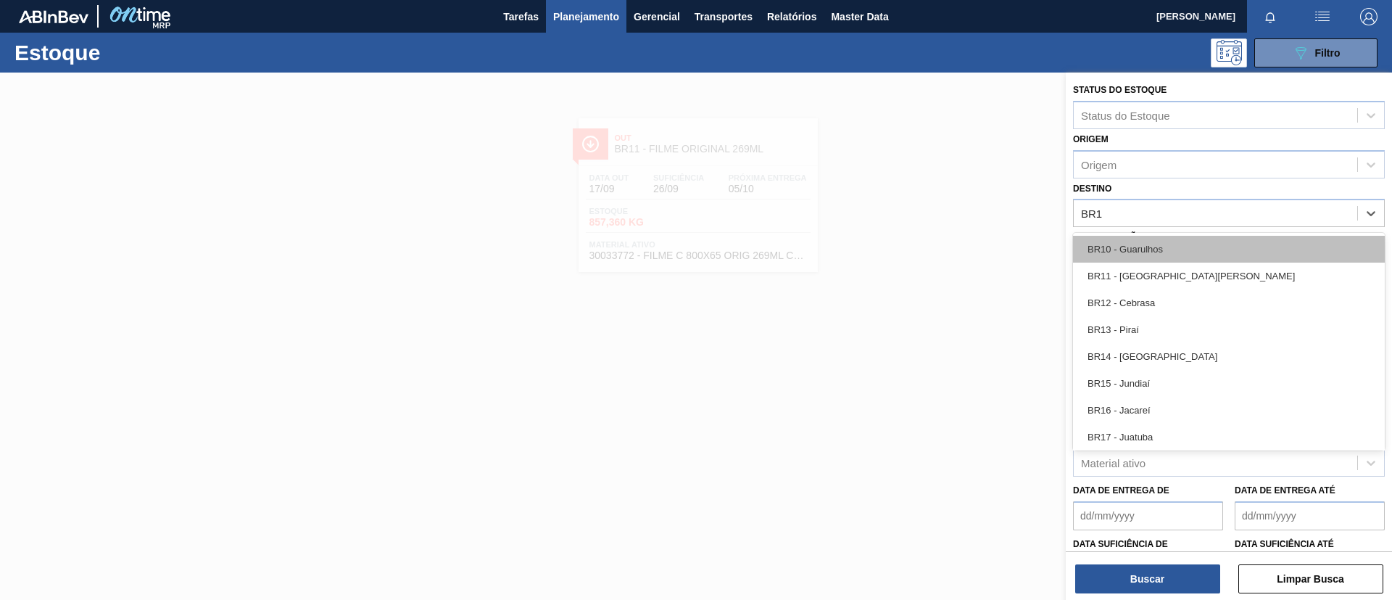
type input "BR12"
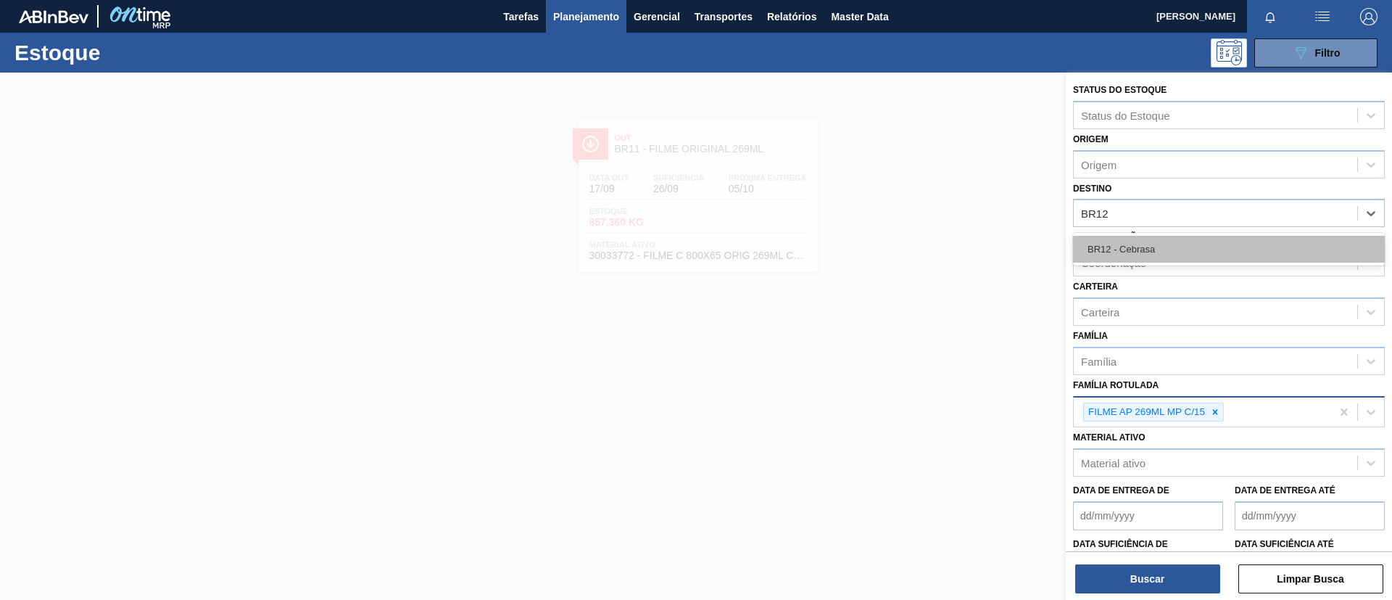
click at [1152, 250] on div "BR12 - Cebrasa" at bounding box center [1229, 249] width 312 height 27
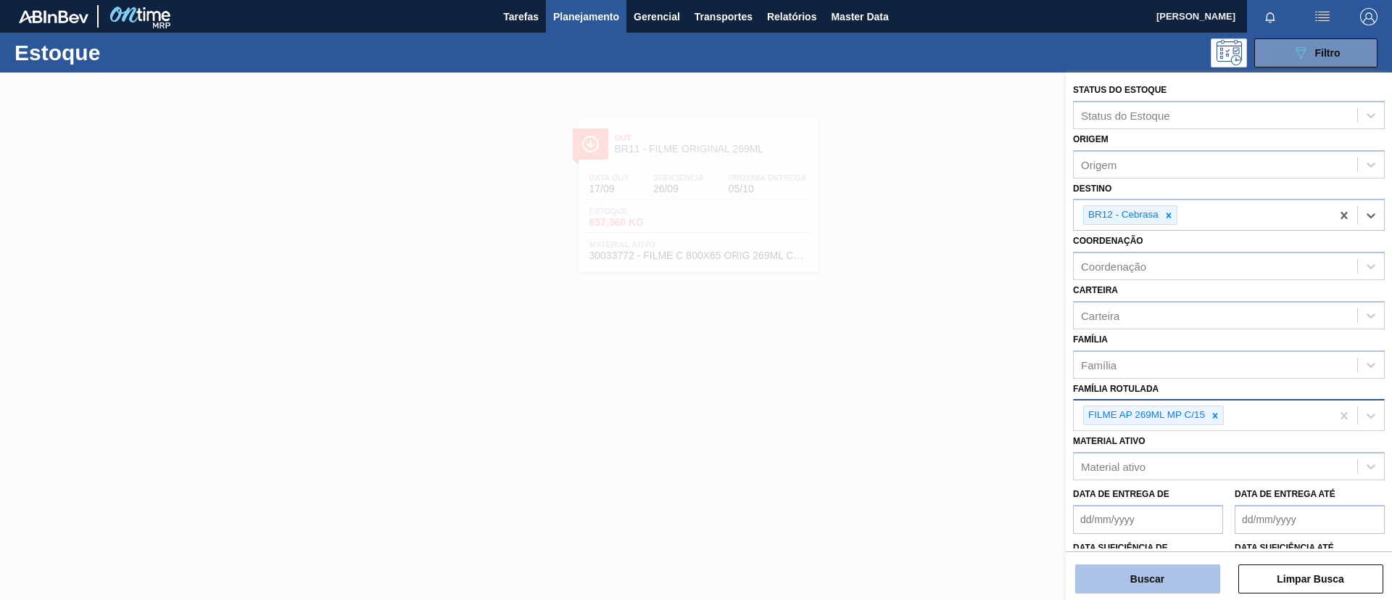
click at [1135, 579] on button "Buscar" at bounding box center [1148, 578] width 145 height 29
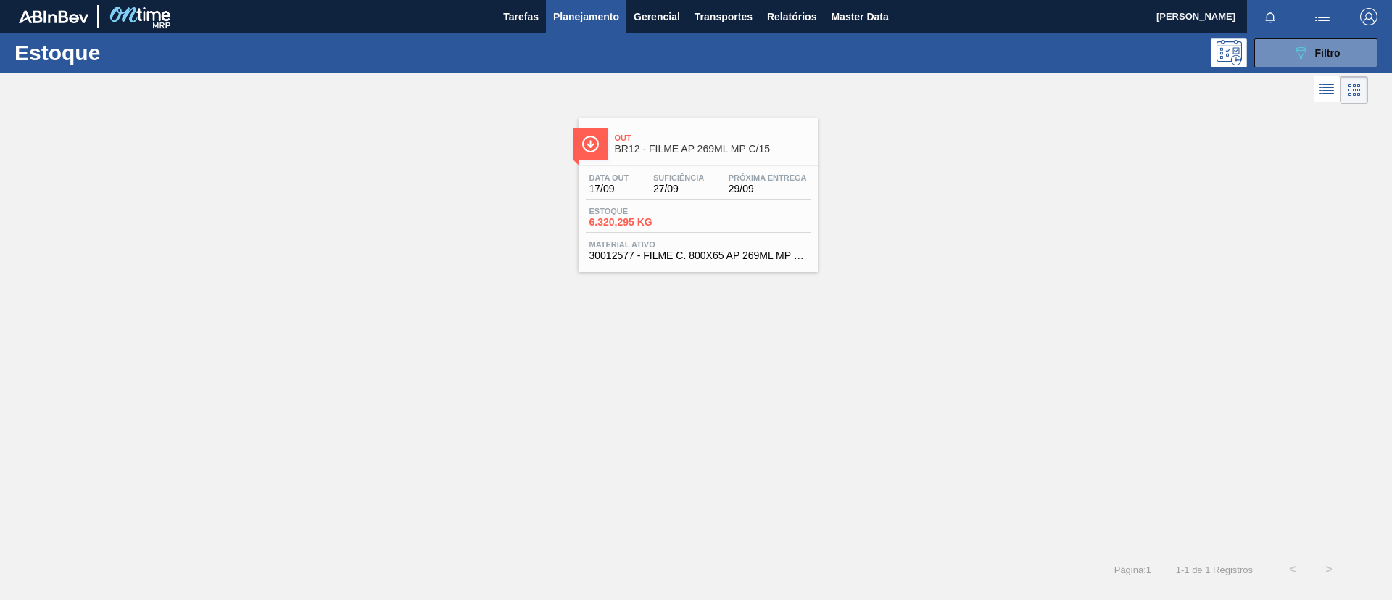
click at [644, 144] on span "BR12 - FILME AP 269ML MP C/15" at bounding box center [713, 149] width 196 height 11
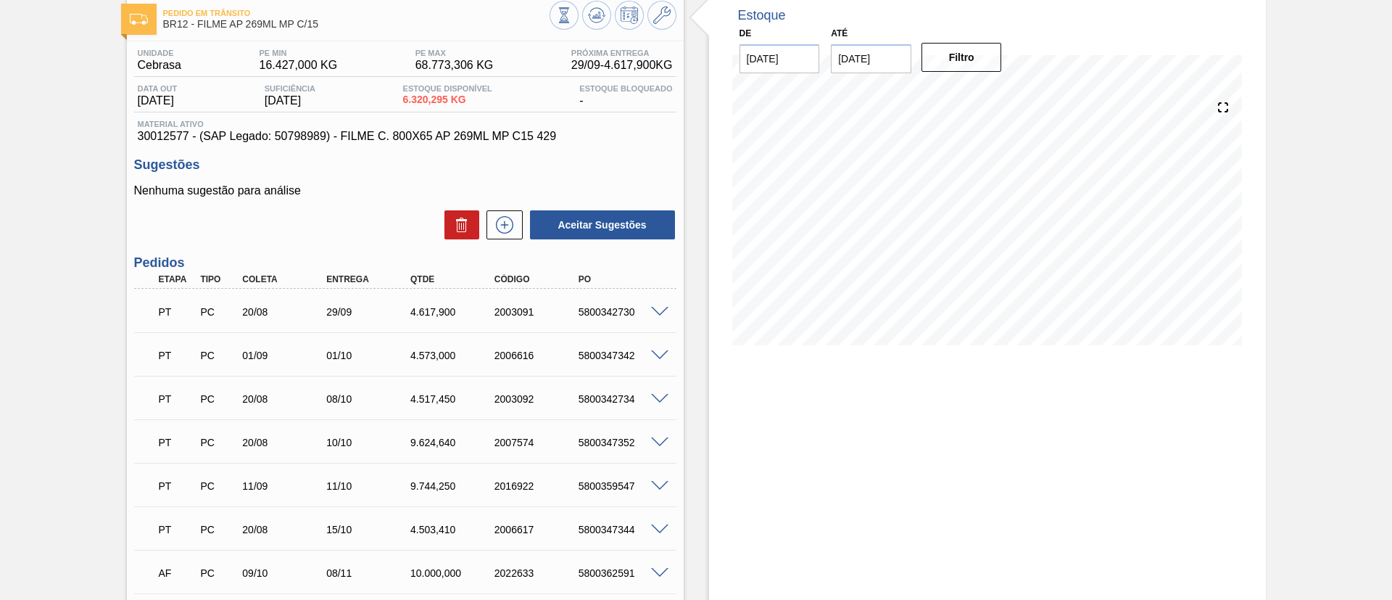
scroll to position [109, 0]
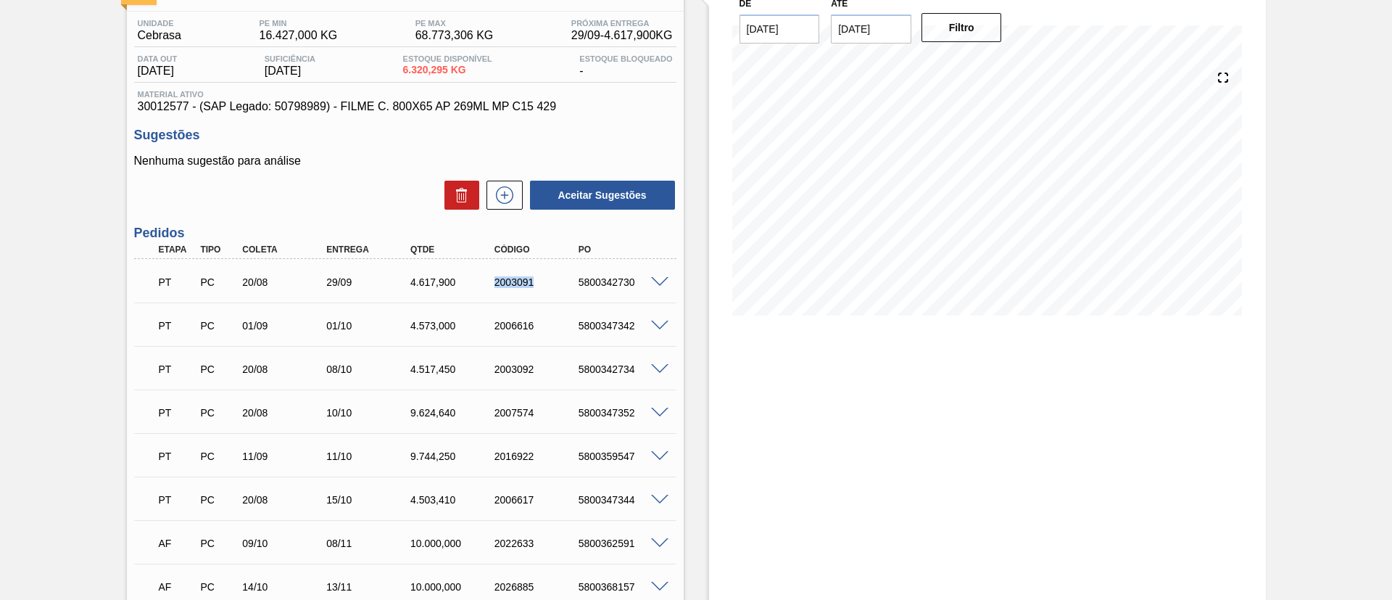
drag, startPoint x: 482, startPoint y: 283, endPoint x: 560, endPoint y: 280, distance: 77.7
click at [560, 280] on div "PT PC 20/08 29/09 4.617,900 2003091 5800342730" at bounding box center [401, 280] width 504 height 29
copy div "2003091"
drag, startPoint x: 496, startPoint y: 370, endPoint x: 540, endPoint y: 372, distance: 44.3
click at [540, 374] on div "2003092" at bounding box center [538, 369] width 94 height 12
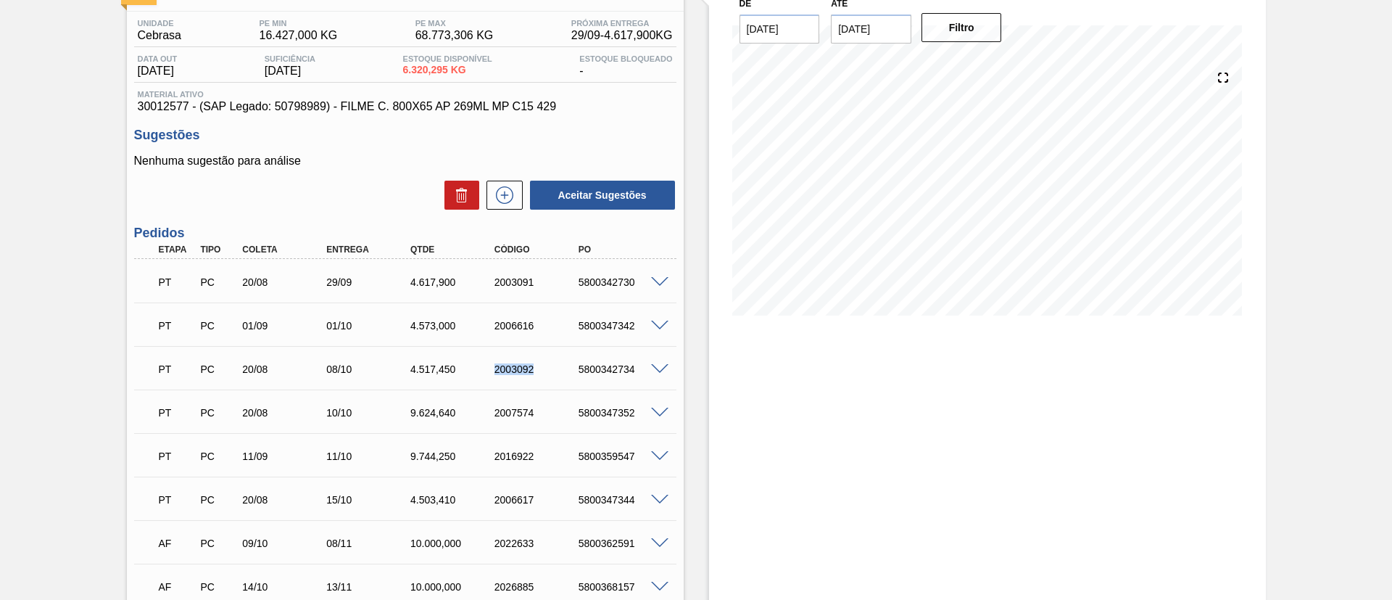
copy div "2003092"
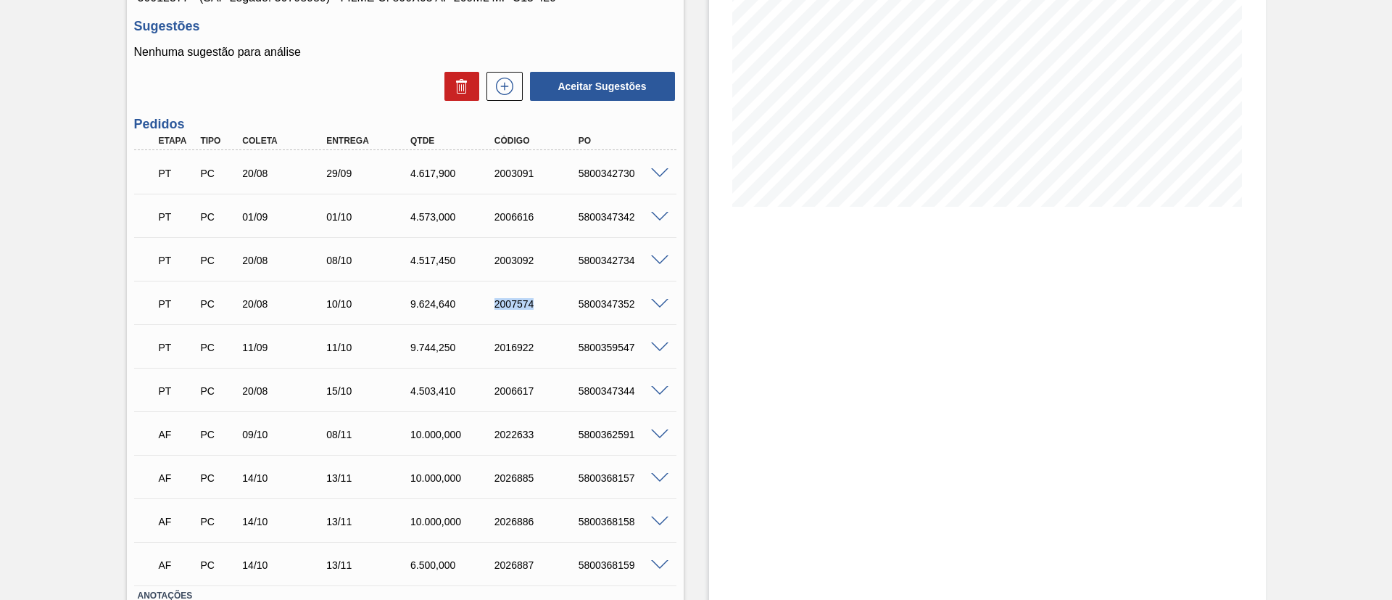
drag, startPoint x: 482, startPoint y: 302, endPoint x: 563, endPoint y: 305, distance: 80.6
click at [563, 305] on div "PT PC 20/08 10/10 9.624,640 2007574 5800347352" at bounding box center [401, 302] width 504 height 29
copy div "2007574"
drag, startPoint x: 500, startPoint y: 394, endPoint x: 549, endPoint y: 393, distance: 49.3
click at [549, 393] on div "2006617" at bounding box center [527, 391] width 84 height 12
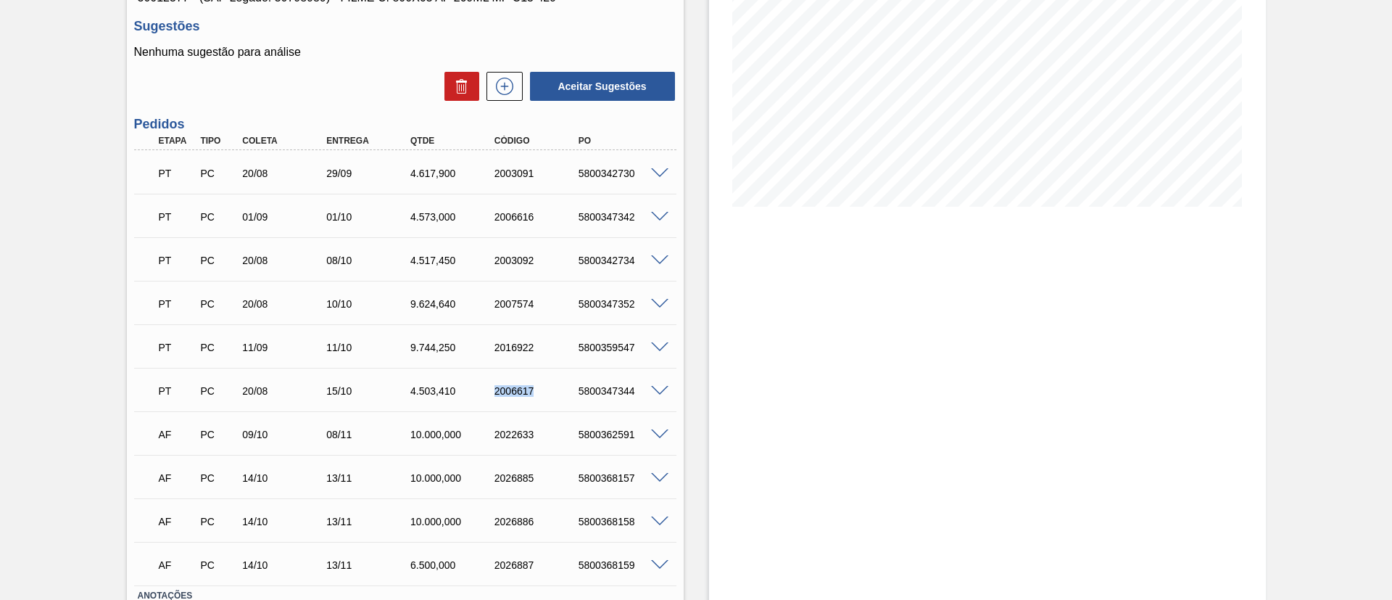
copy div "2006617"
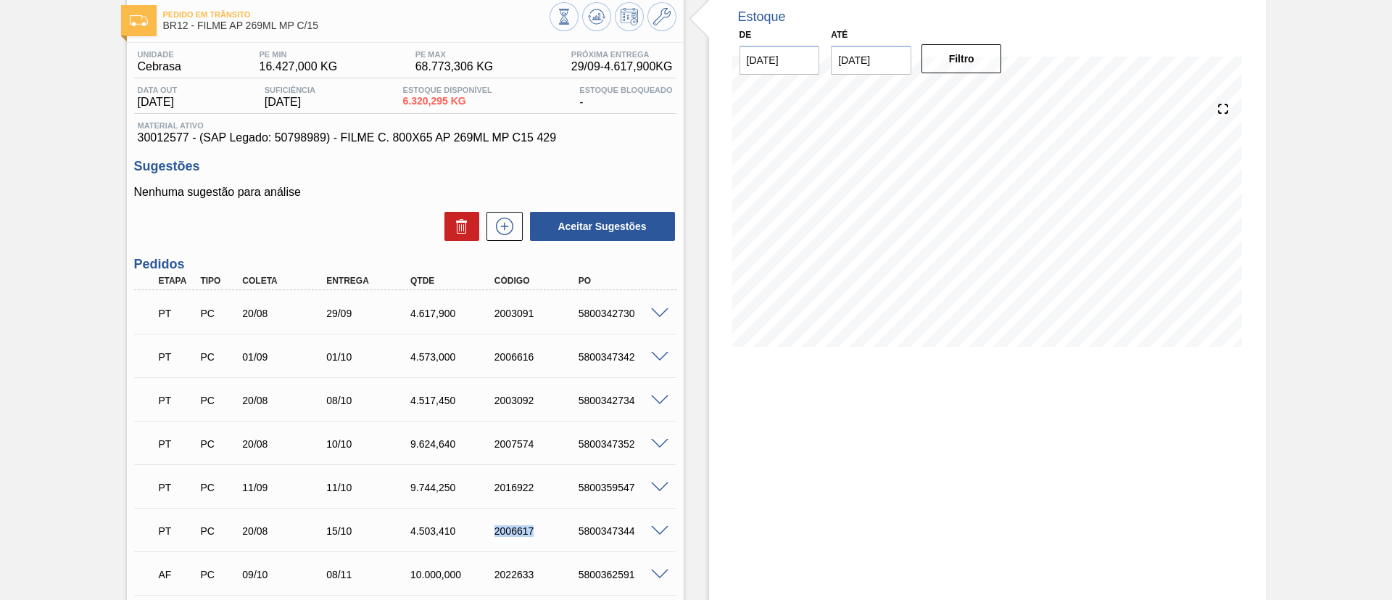
scroll to position [0, 0]
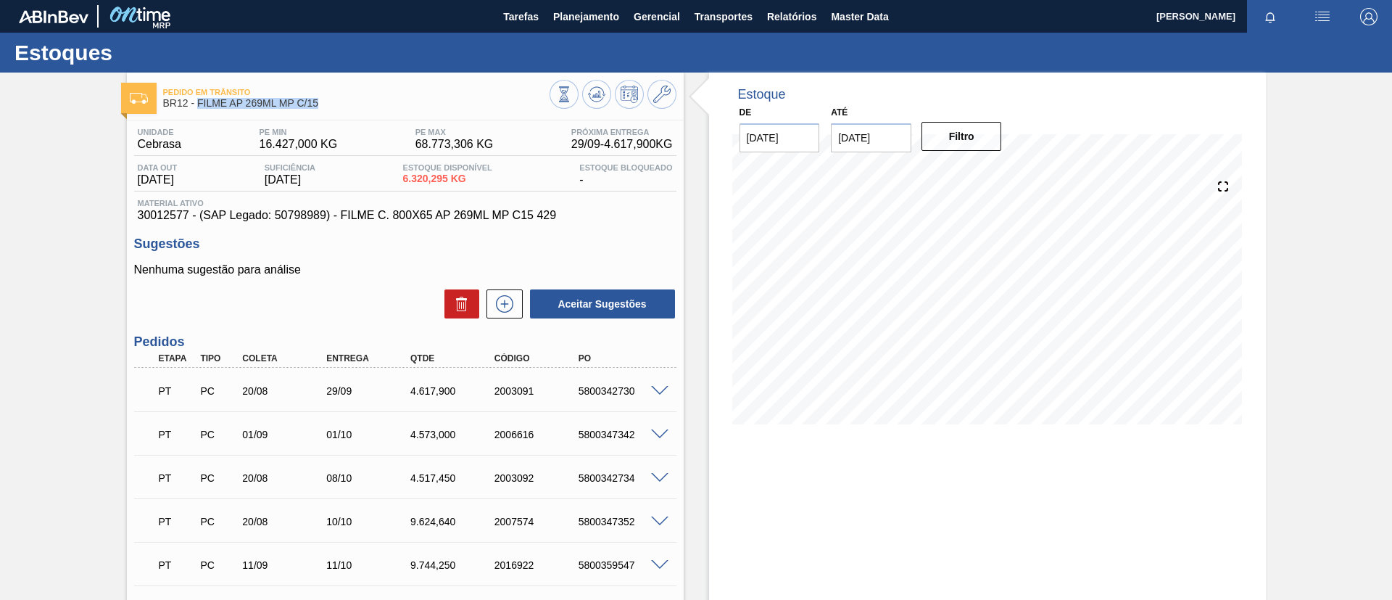
drag, startPoint x: 331, startPoint y: 107, endPoint x: 198, endPoint y: 107, distance: 132.7
click at [198, 107] on span "BR12 - FILME AP 269ML MP C/15" at bounding box center [356, 103] width 387 height 11
copy span "FILME AP 269ML MP C/15"
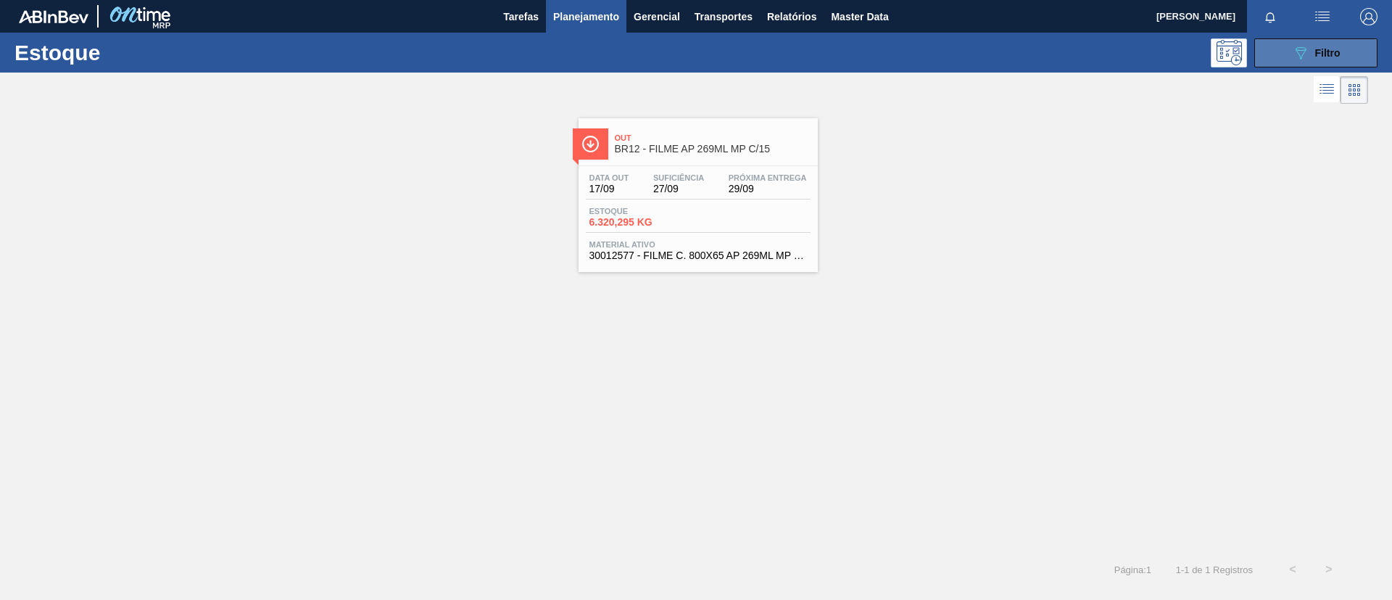
click at [1355, 51] on button "089F7B8B-B2A5-4AFE-B5C0-19BA573D28AC Filtro" at bounding box center [1316, 52] width 123 height 29
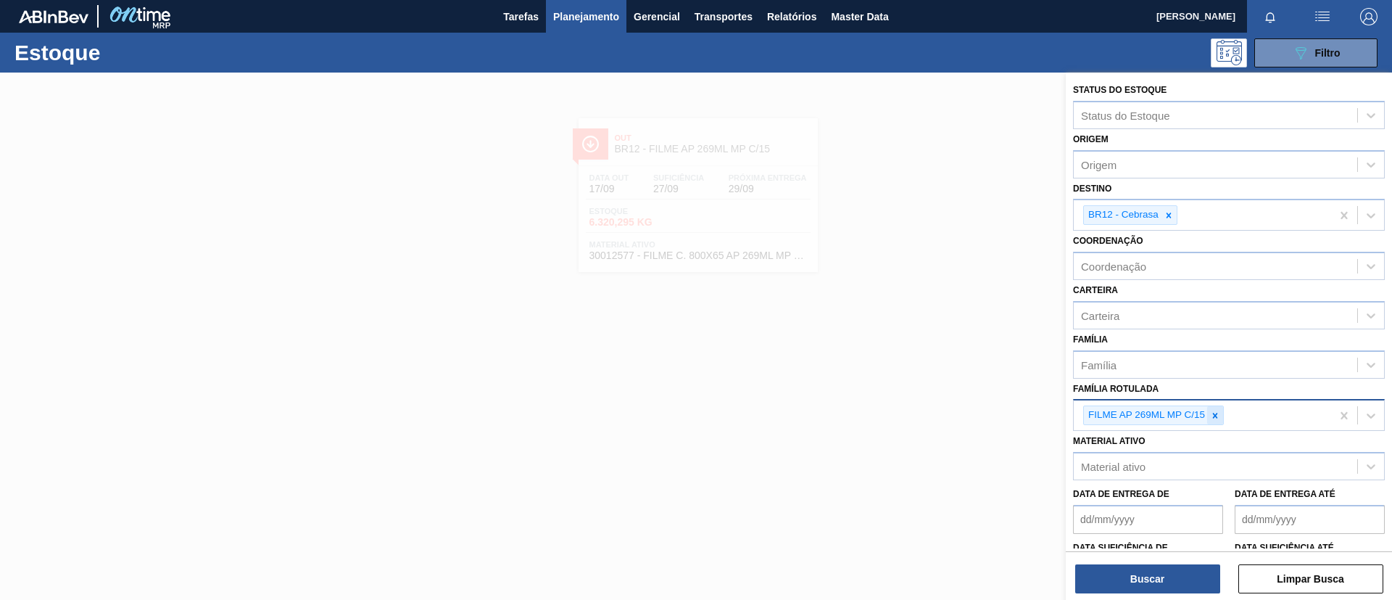
click at [1218, 412] on icon at bounding box center [1215, 415] width 10 height 10
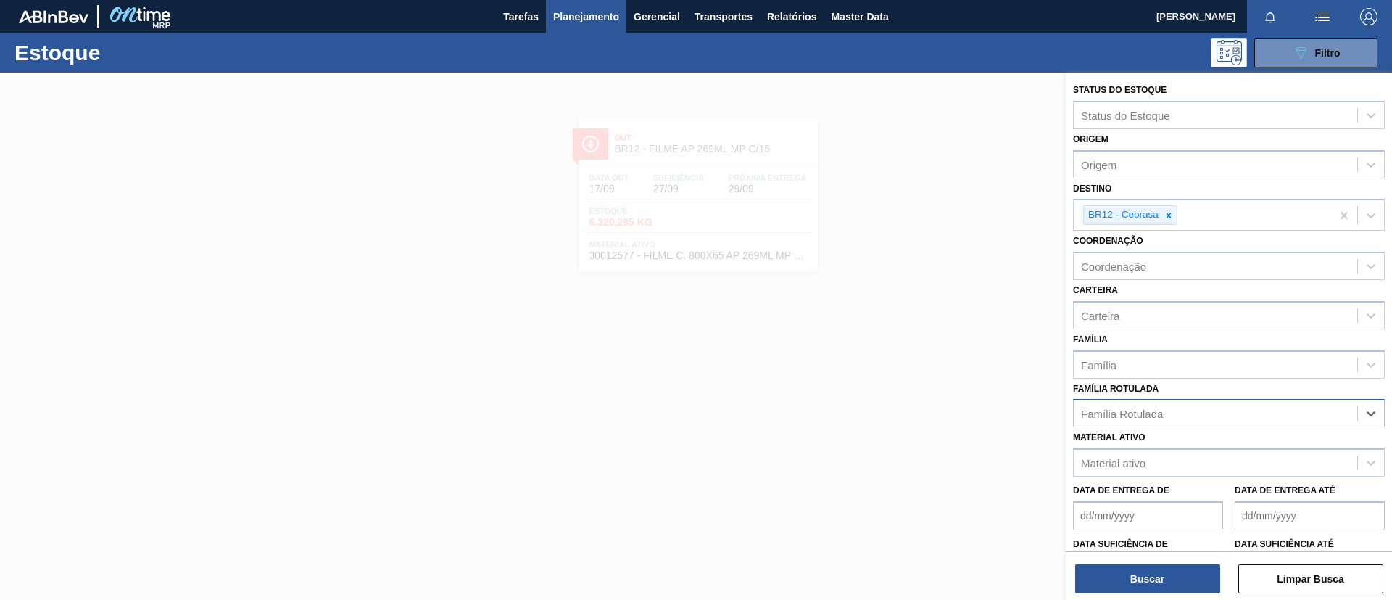
paste Rotulada "FILME AP 350ML MP C/ 18"
type Rotulada "FILME AP 350ML MP C/ 18"
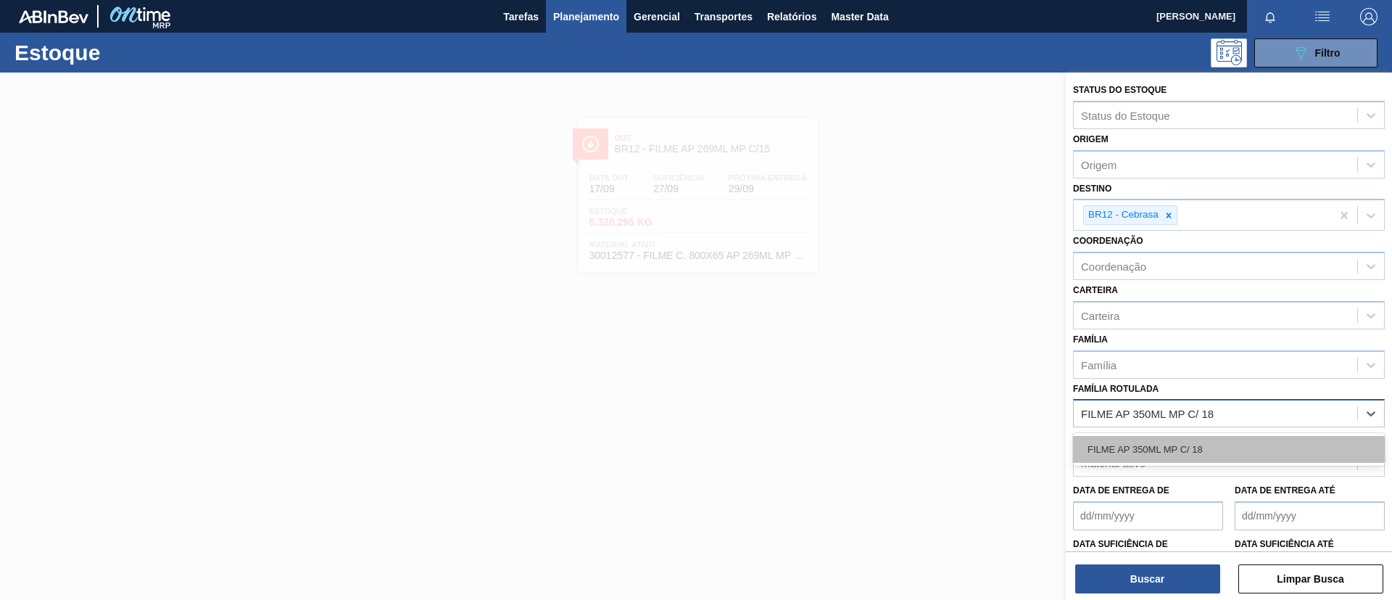
click at [1192, 439] on div "FILME AP 350ML MP C/ 18" at bounding box center [1229, 449] width 312 height 27
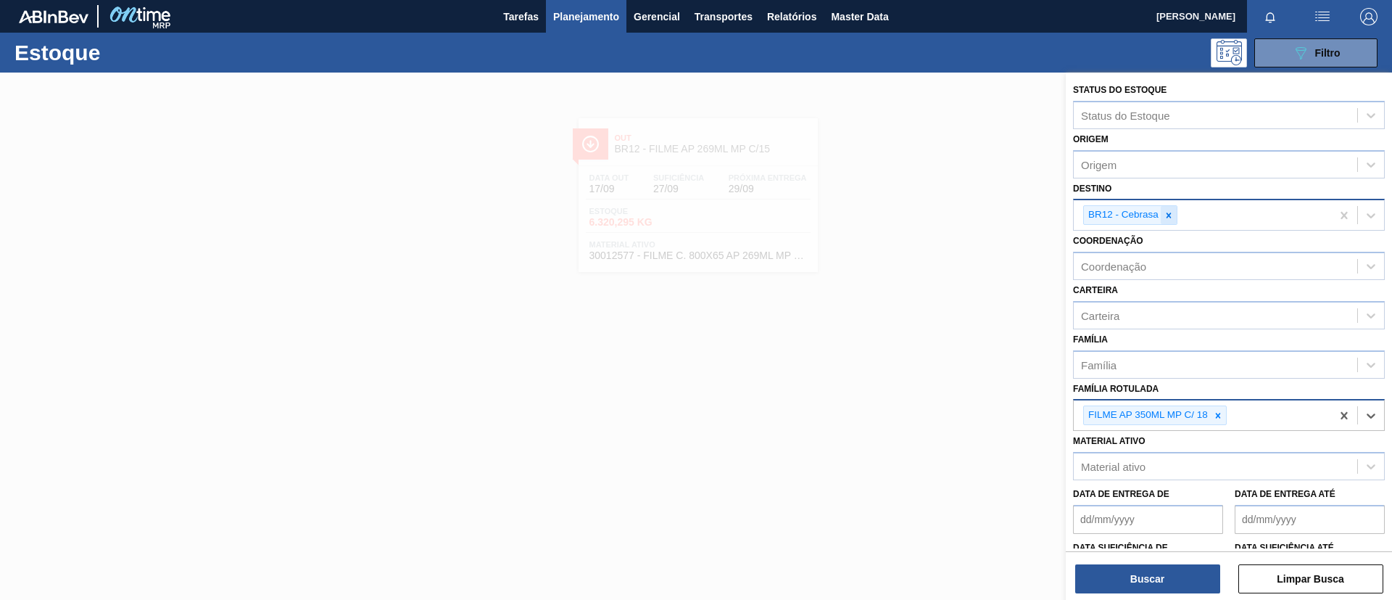
click at [1165, 215] on icon at bounding box center [1169, 215] width 10 height 10
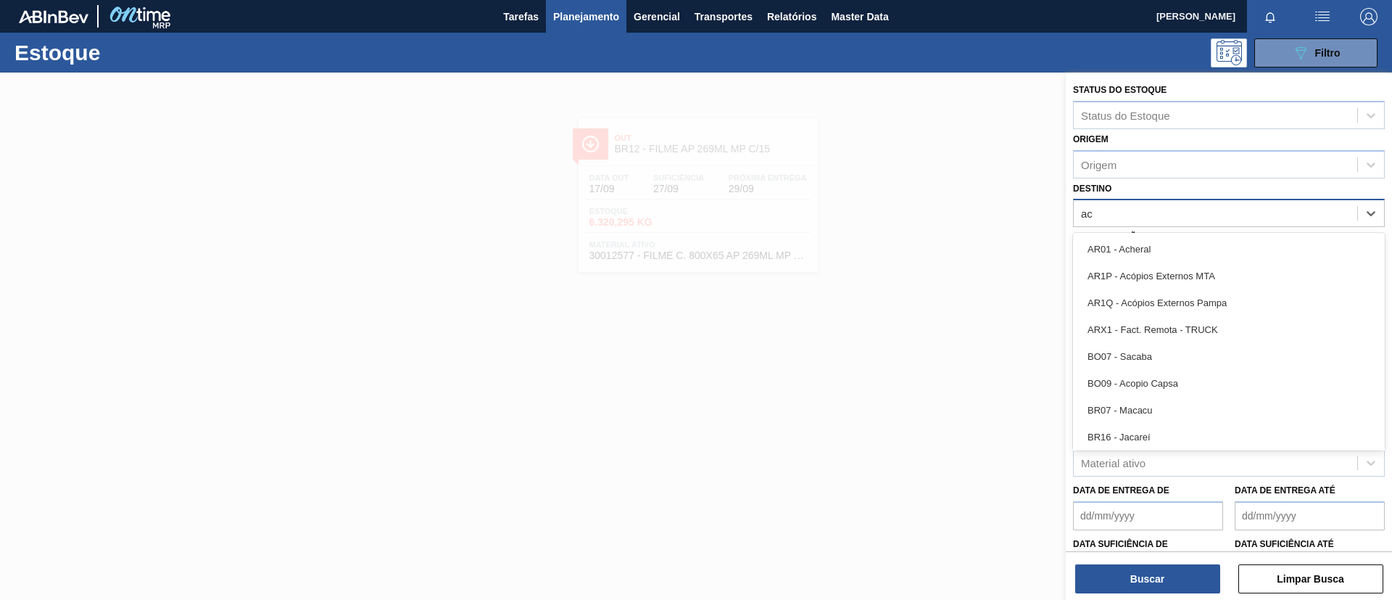
type input "a"
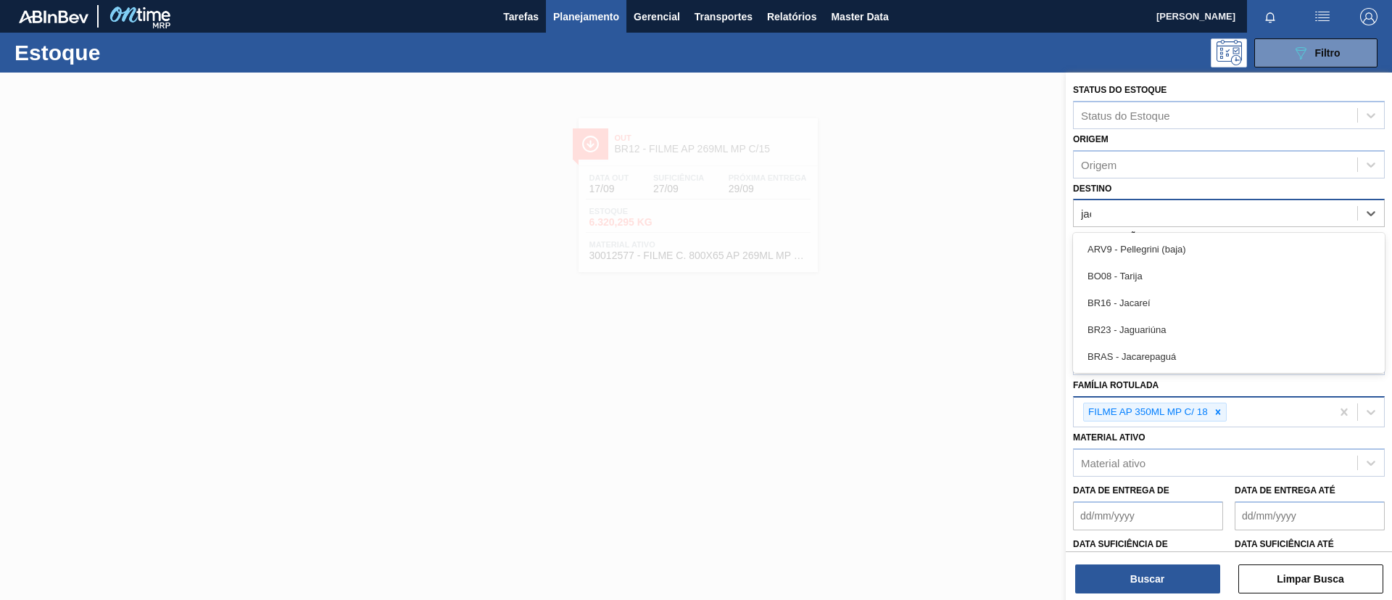
type input "jaca"
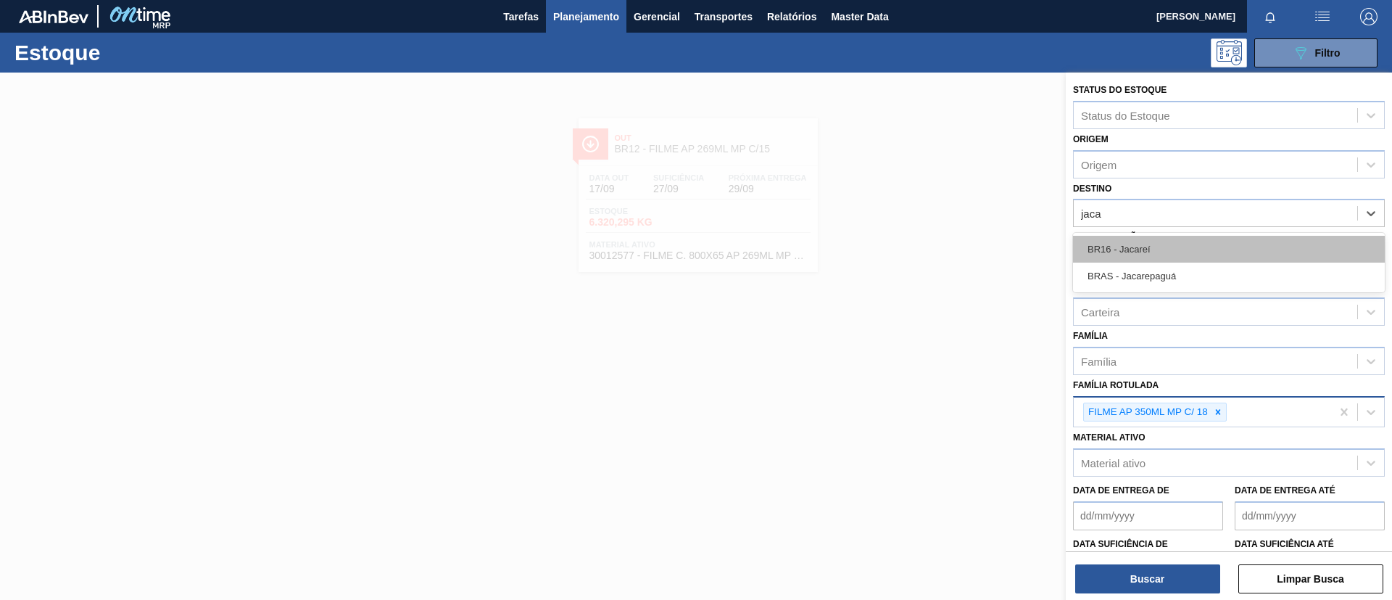
click at [1237, 242] on div "BR16 - Jacareí" at bounding box center [1229, 249] width 312 height 27
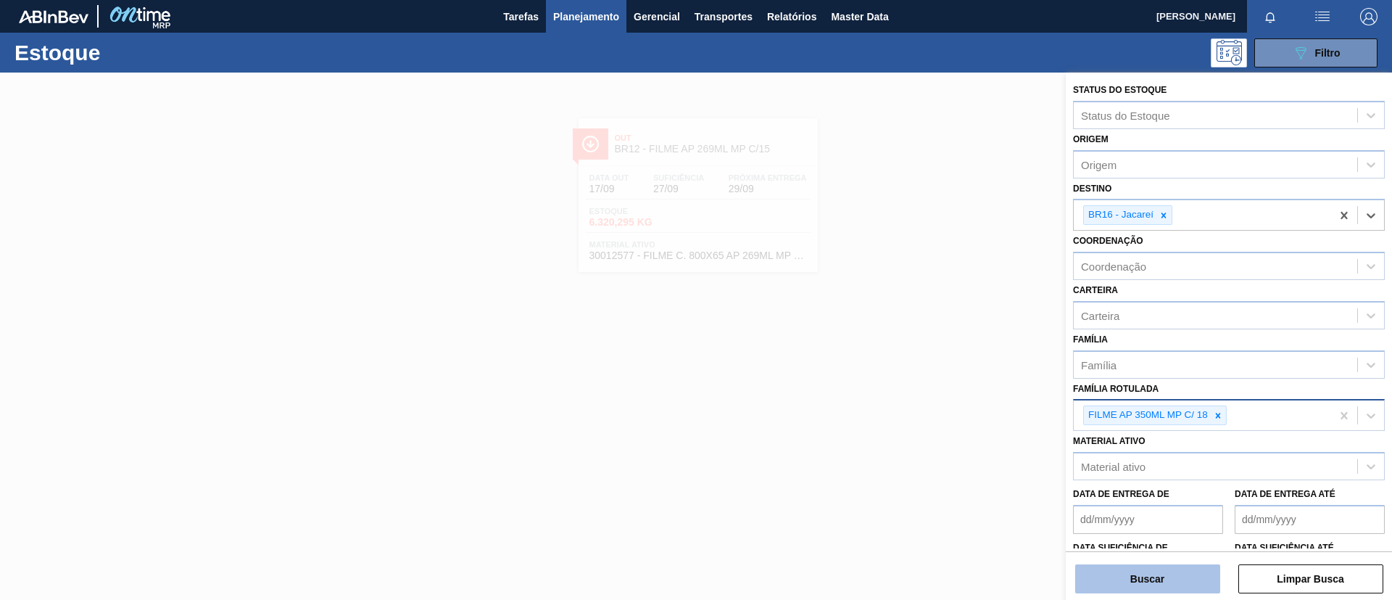
click at [1168, 569] on button "Buscar" at bounding box center [1148, 578] width 145 height 29
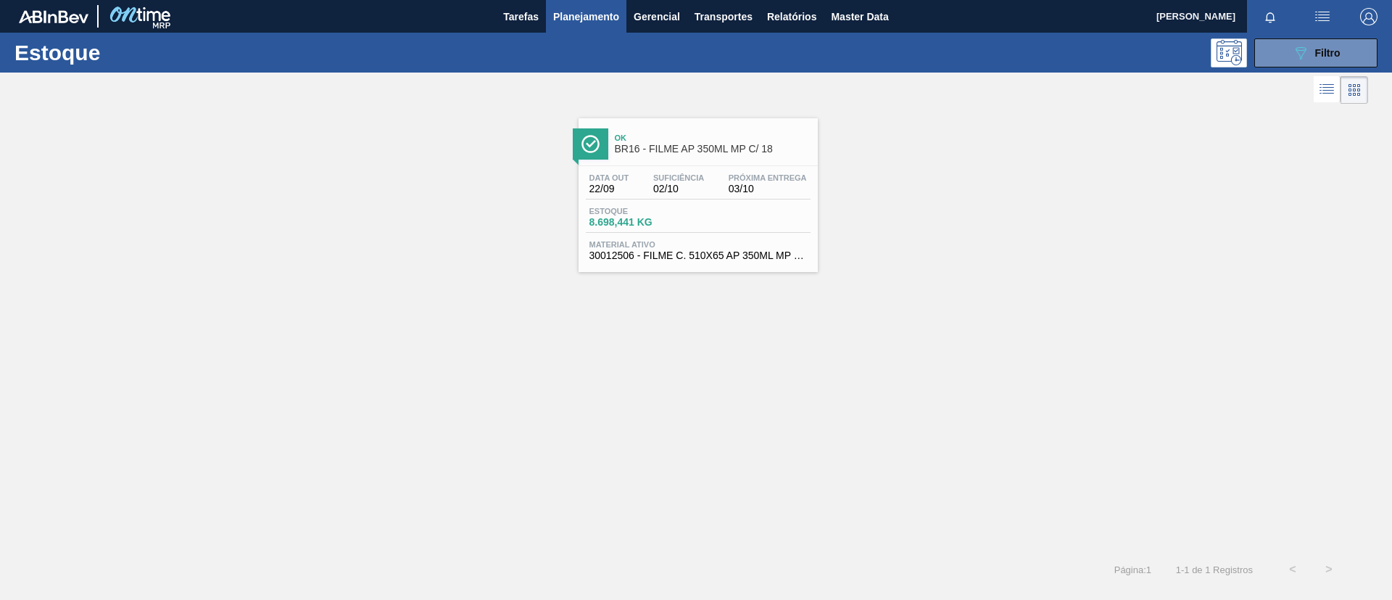
click at [717, 168] on div "Data out 22/09 Suficiência 02/10 Próxima Entrega 03/10 Estoque 8.698,441 KG Mat…" at bounding box center [698, 215] width 239 height 99
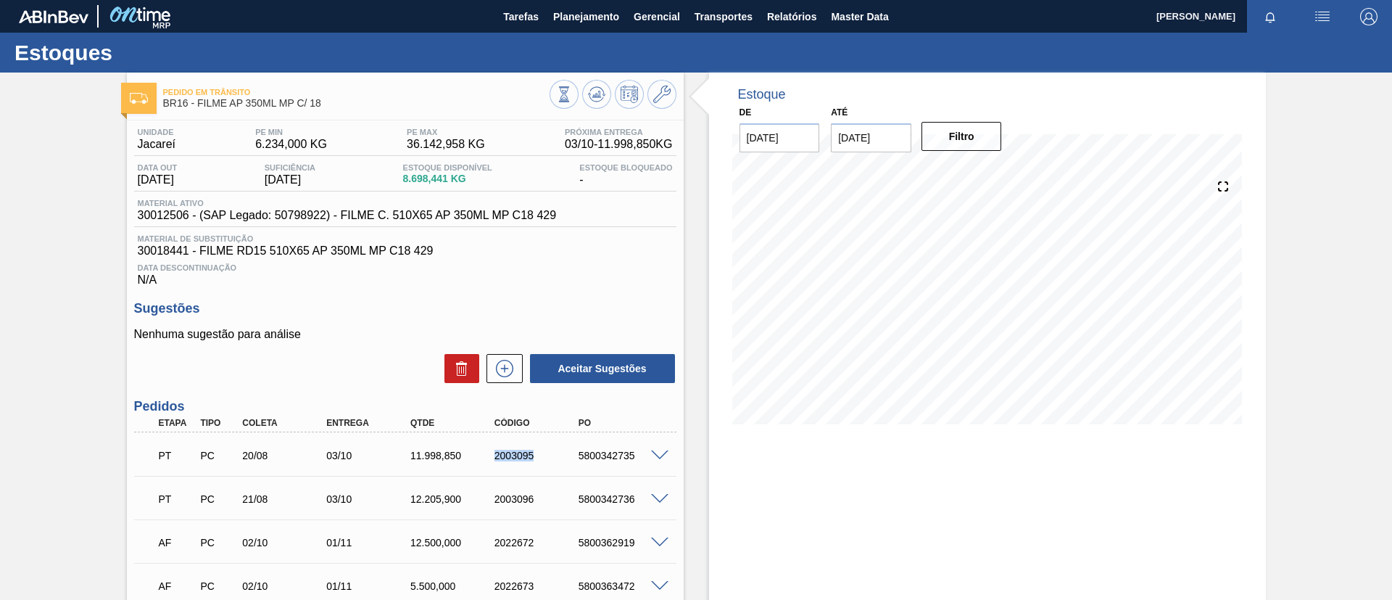
drag, startPoint x: 495, startPoint y: 457, endPoint x: 537, endPoint y: 460, distance: 42.9
click at [537, 460] on div "2003095" at bounding box center [538, 456] width 94 height 12
copy div "2003095"
click at [537, 460] on div "2003095" at bounding box center [538, 456] width 94 height 12
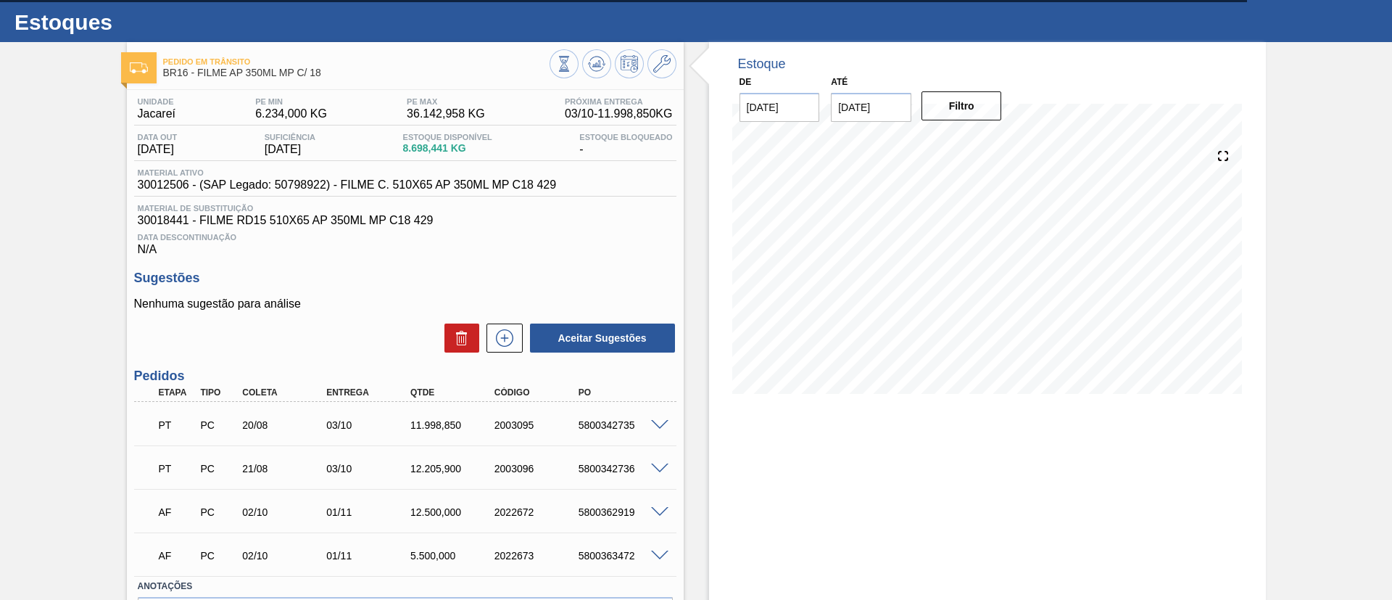
scroll to position [109, 0]
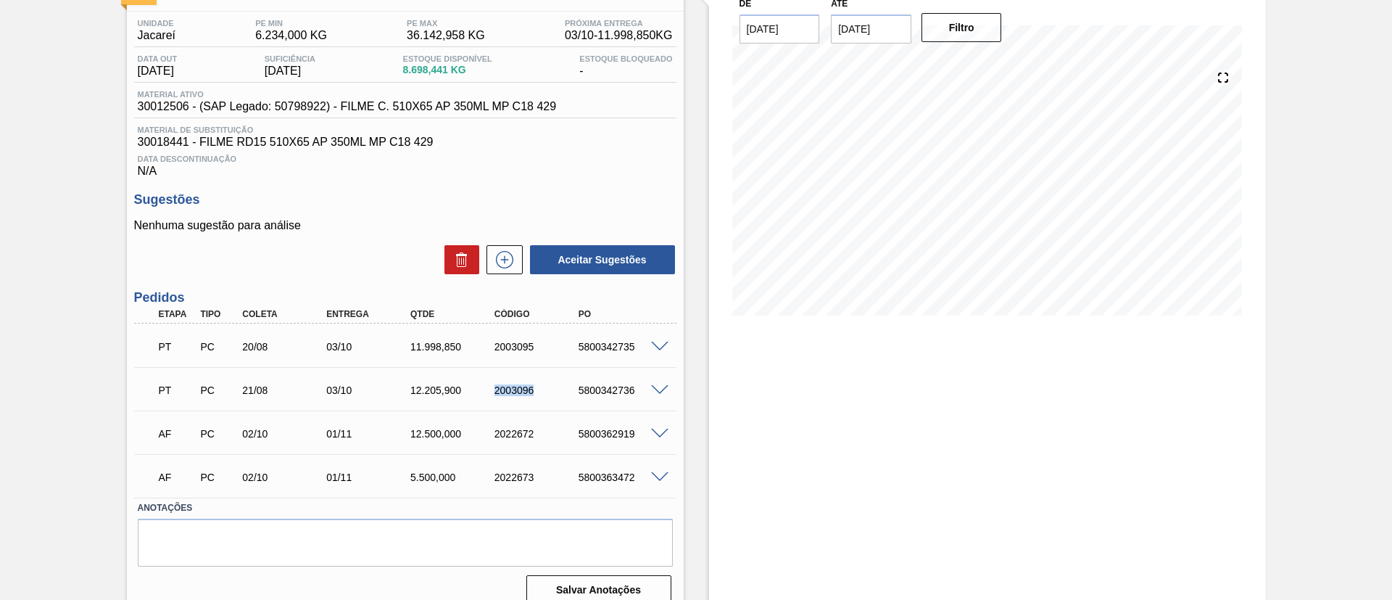
drag, startPoint x: 488, startPoint y: 387, endPoint x: 570, endPoint y: 407, distance: 84.3
click at [570, 407] on div "PT PC 21/08 03/10 12.205,[PHONE_NUMBER] 5800342736 Material 30012506 - FILME C.…" at bounding box center [405, 389] width 542 height 44
copy div "2003096"
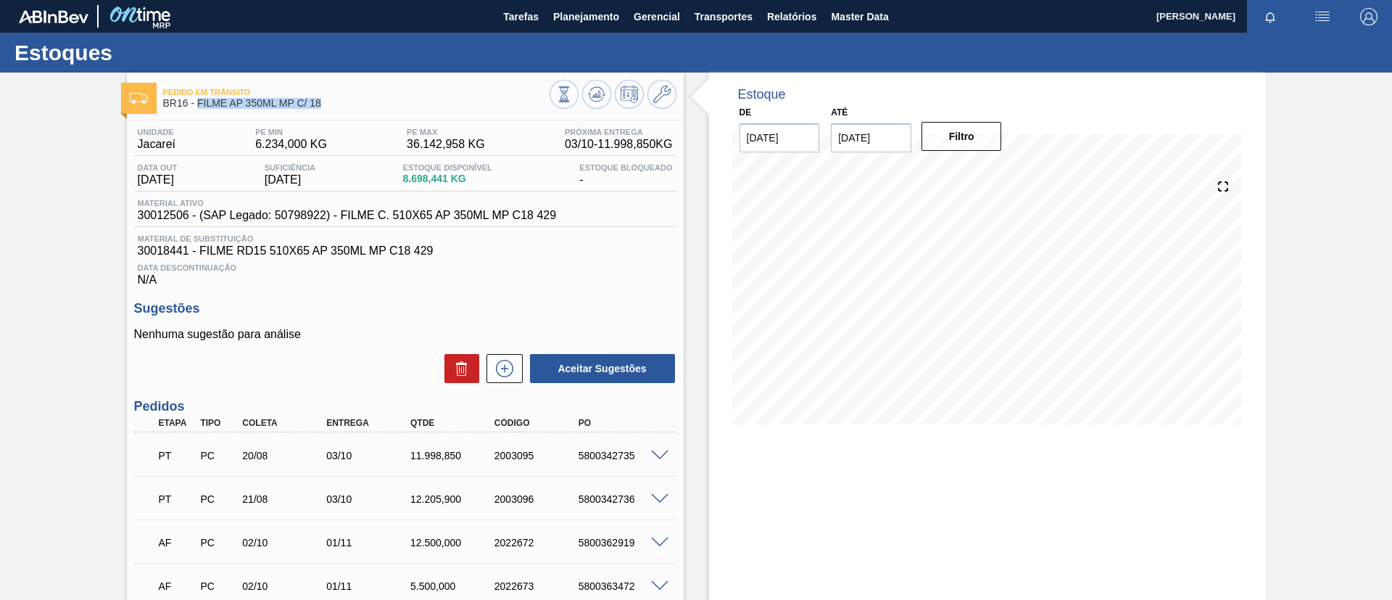
drag, startPoint x: 360, startPoint y: 96, endPoint x: 207, endPoint y: 35, distance: 164.7
click at [197, 102] on span "BR16 - FILME AP 350ML MP C/ 18" at bounding box center [356, 103] width 387 height 11
copy span "FILME AP 350ML MP C/ 18"
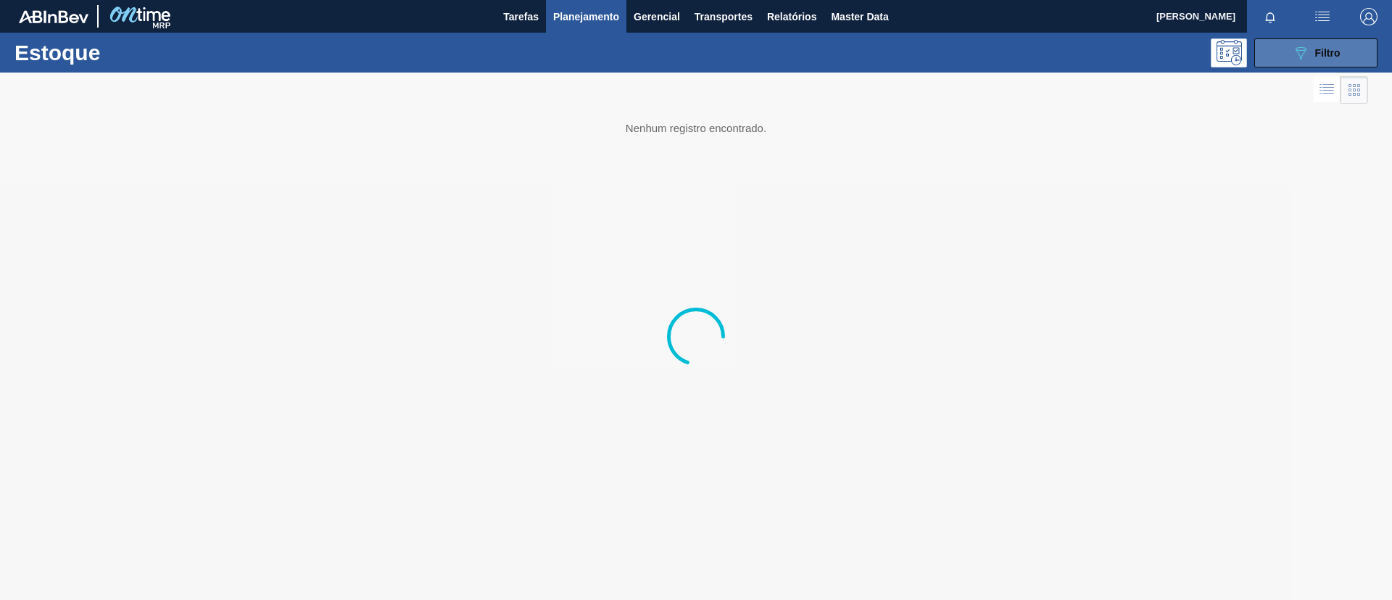
click at [1299, 49] on icon at bounding box center [1301, 53] width 11 height 12
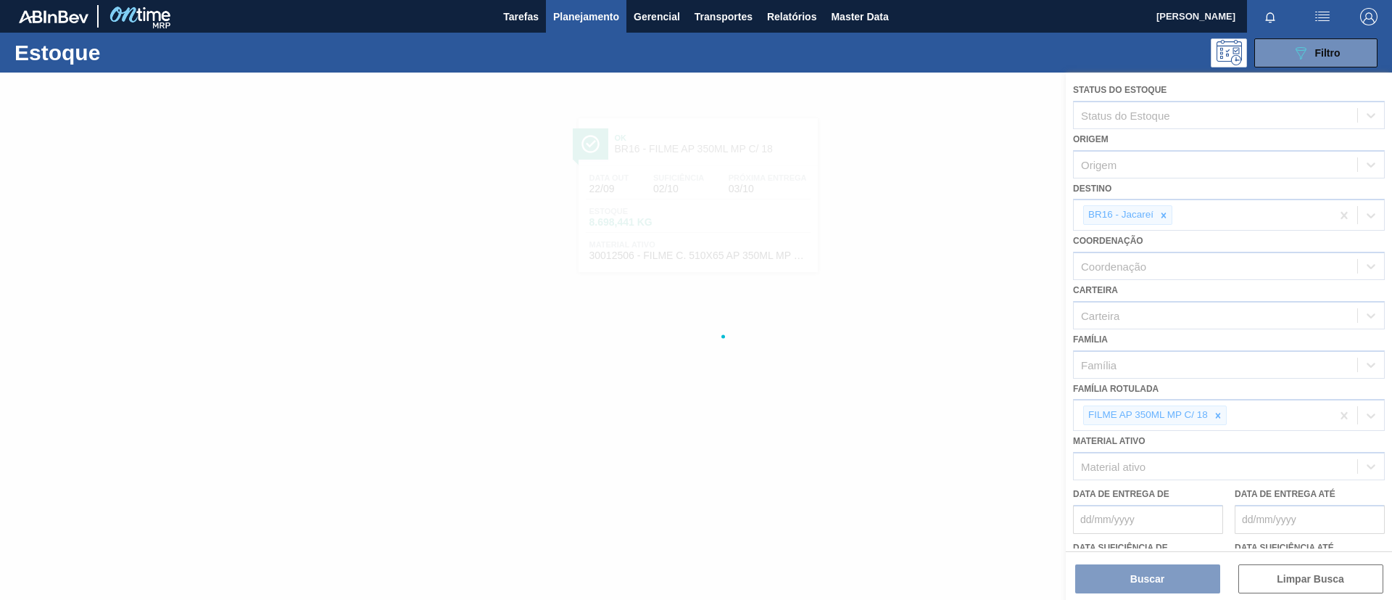
click at [1218, 409] on div at bounding box center [696, 336] width 1392 height 527
click at [1221, 414] on div at bounding box center [696, 336] width 1392 height 527
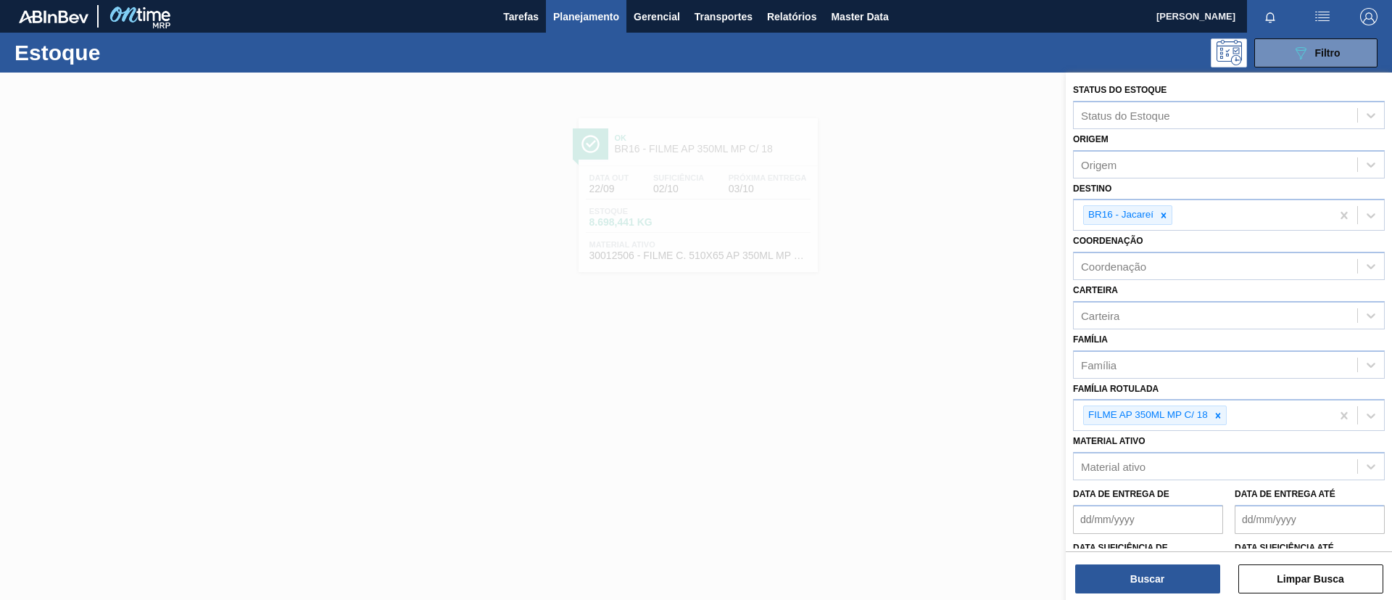
click at [1221, 415] on icon at bounding box center [1218, 415] width 10 height 10
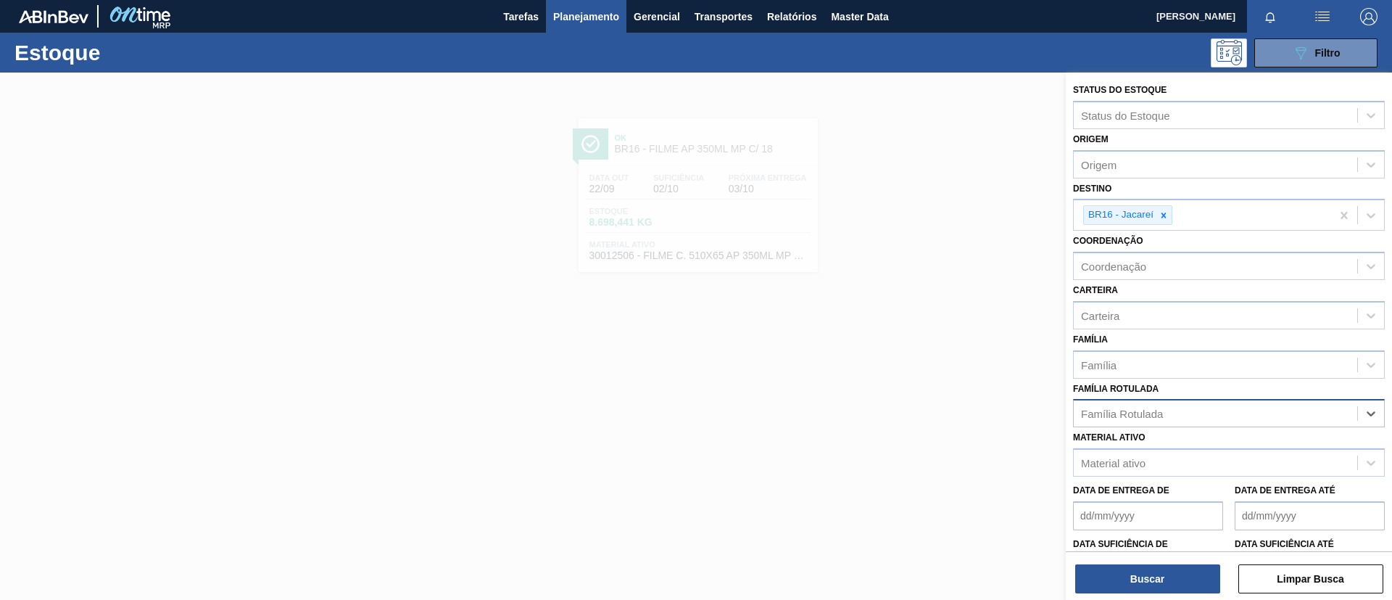
paste Rotulada "FILME LISO 460X50"
type Rotulada "FILME LISO 460X50"
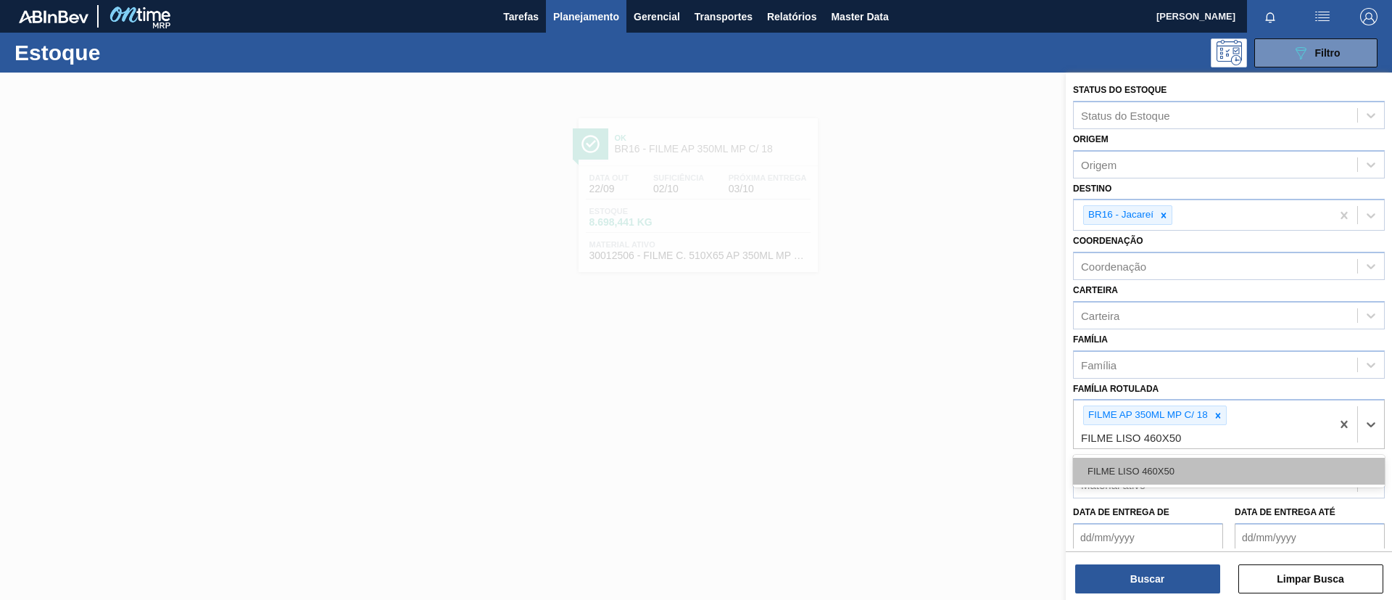
click at [1199, 469] on div "FILME LISO 460X50" at bounding box center [1229, 471] width 312 height 27
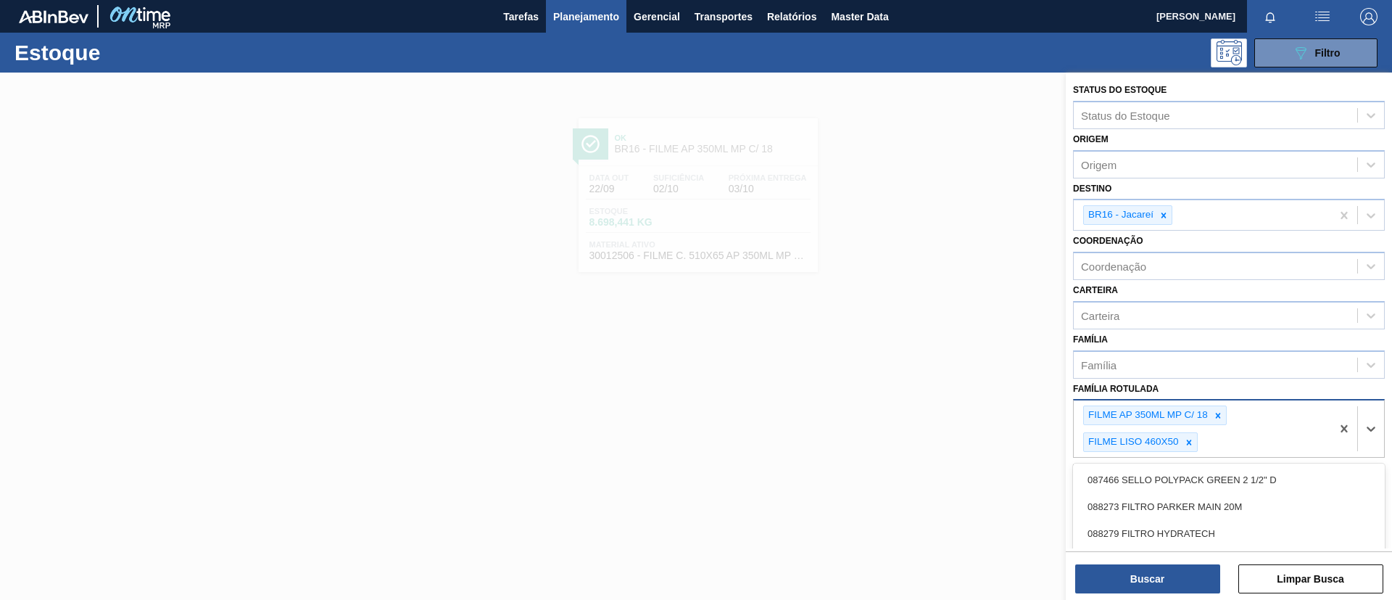
click at [1218, 403] on div "FILME AP 350ML MP C/ 18 FILME LISO 460X50" at bounding box center [1202, 428] width 257 height 57
click at [1216, 418] on icon at bounding box center [1218, 415] width 10 height 10
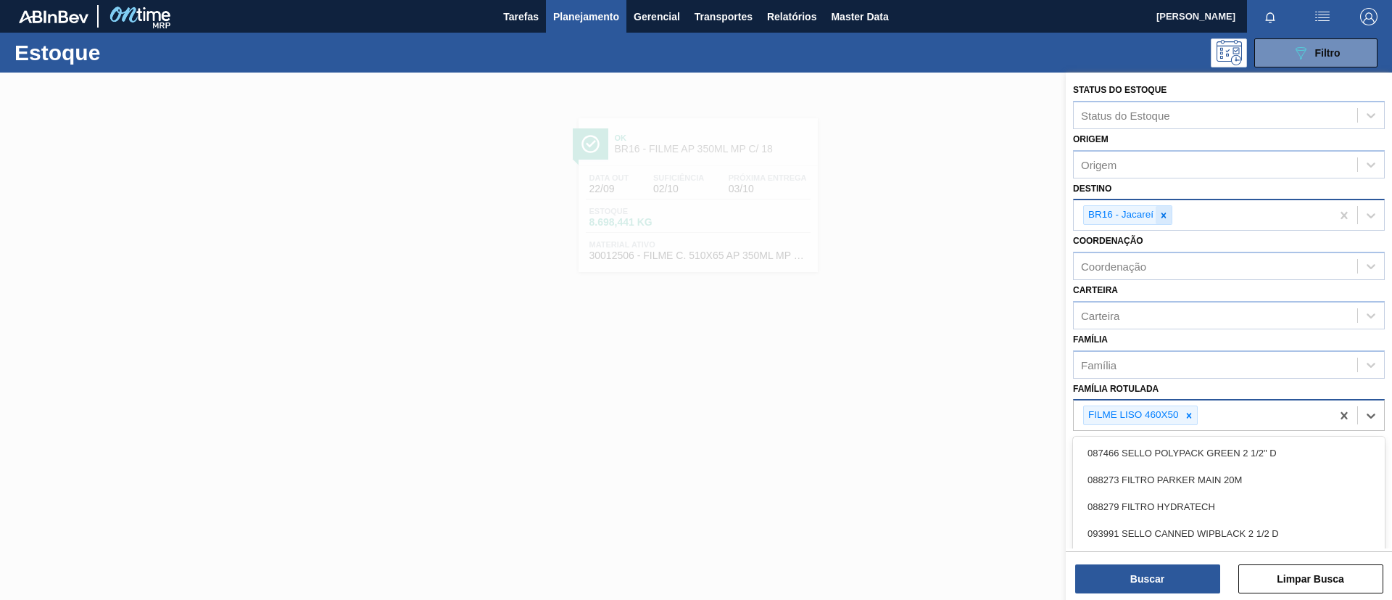
click at [1159, 220] on icon at bounding box center [1164, 215] width 10 height 10
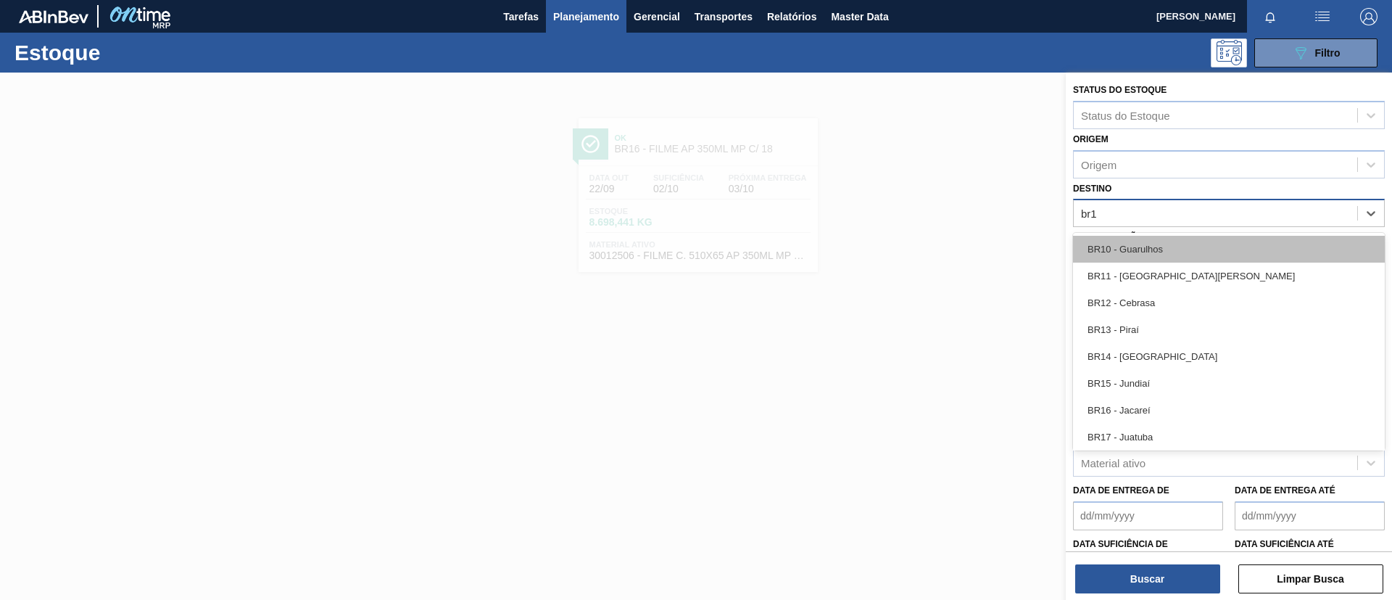
type input "br19"
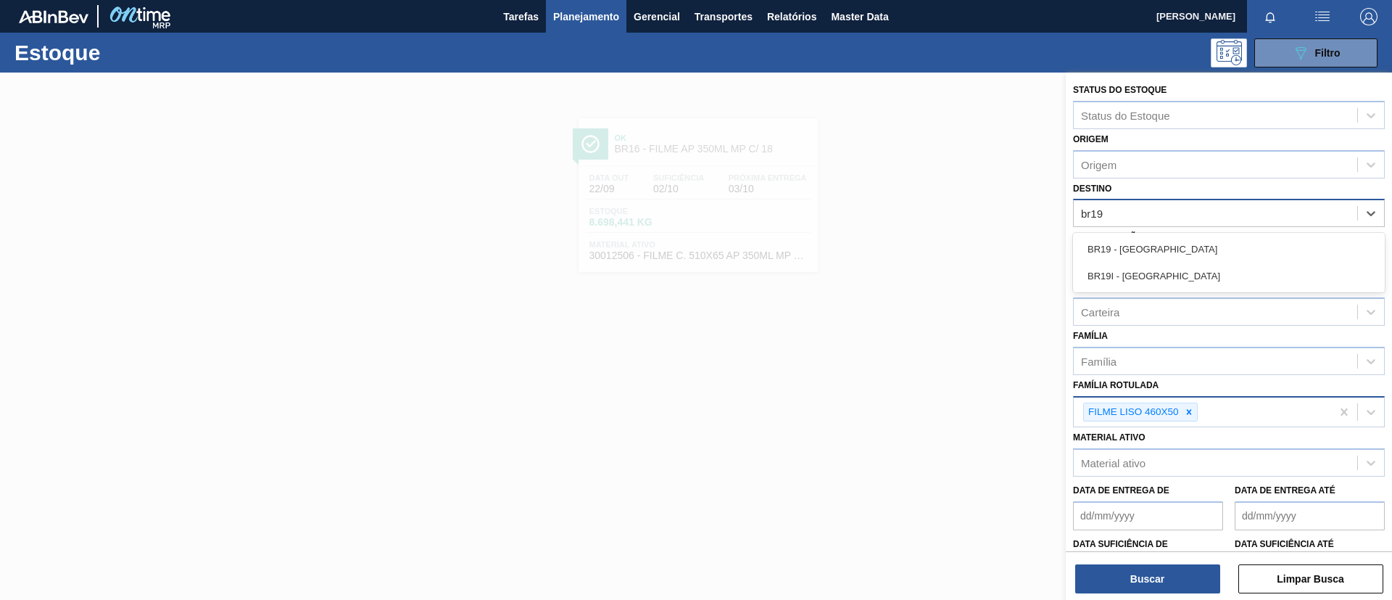
click at [1164, 249] on div "BR19 - [GEOGRAPHIC_DATA]" at bounding box center [1229, 249] width 312 height 27
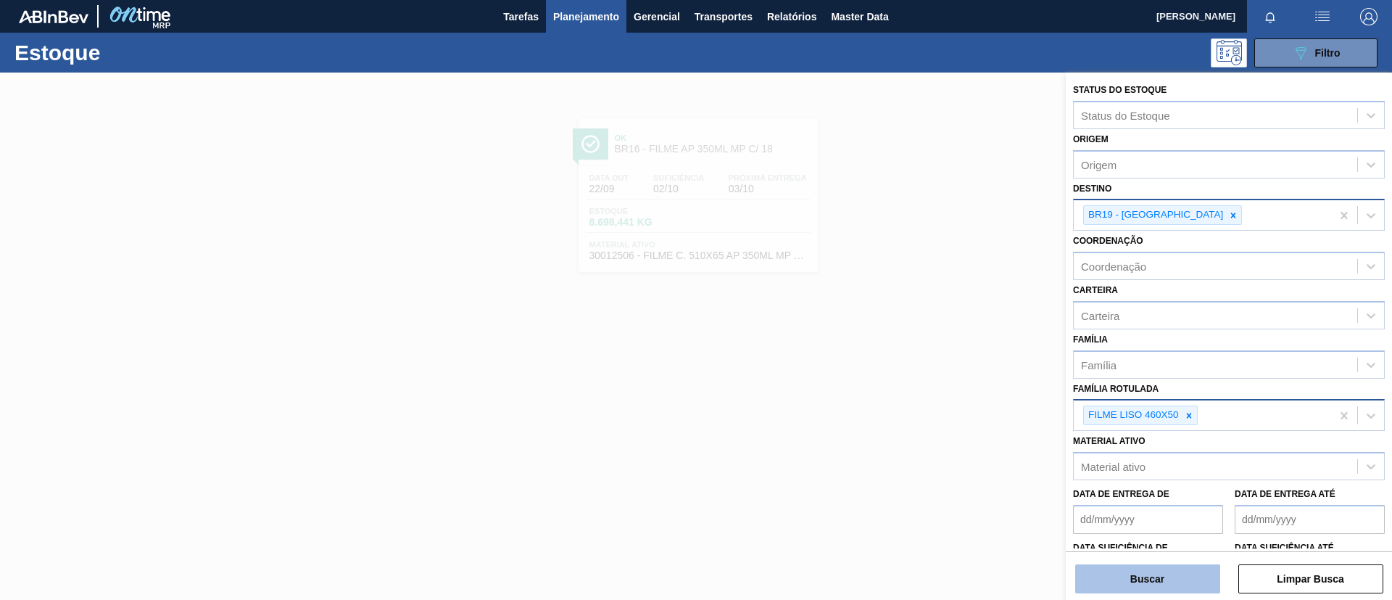
click at [1171, 586] on button "Buscar" at bounding box center [1148, 578] width 145 height 29
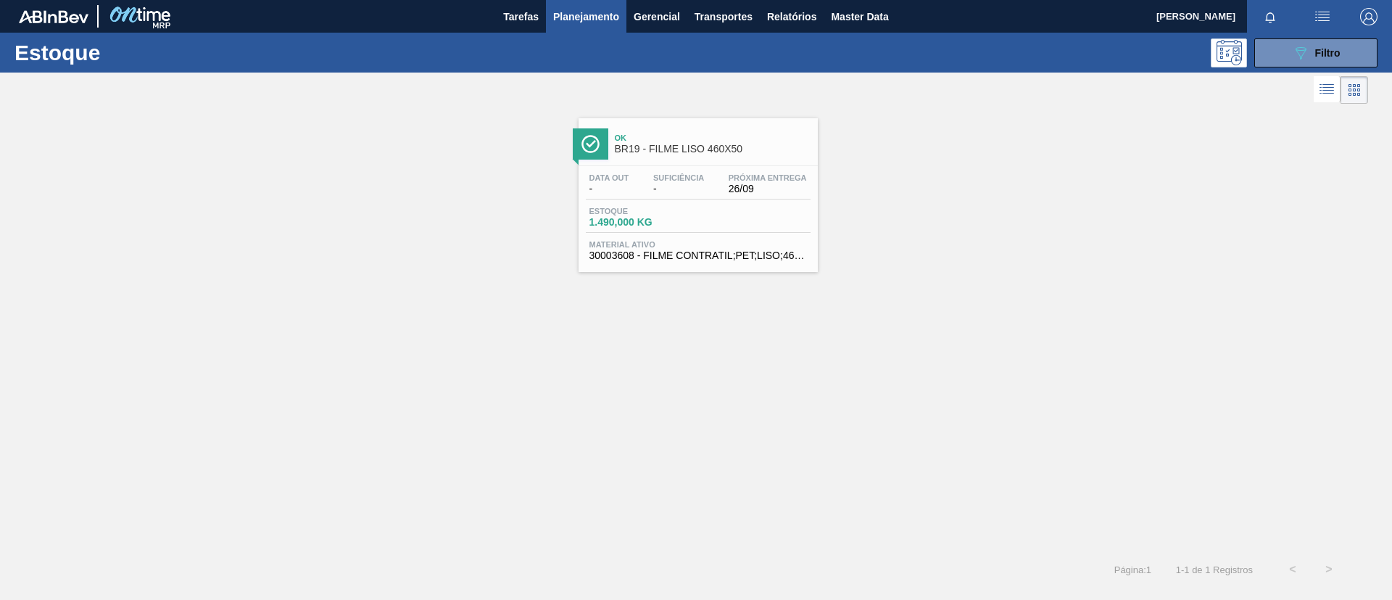
click at [725, 145] on span "BR19 - FILME LISO 460X50" at bounding box center [713, 149] width 196 height 11
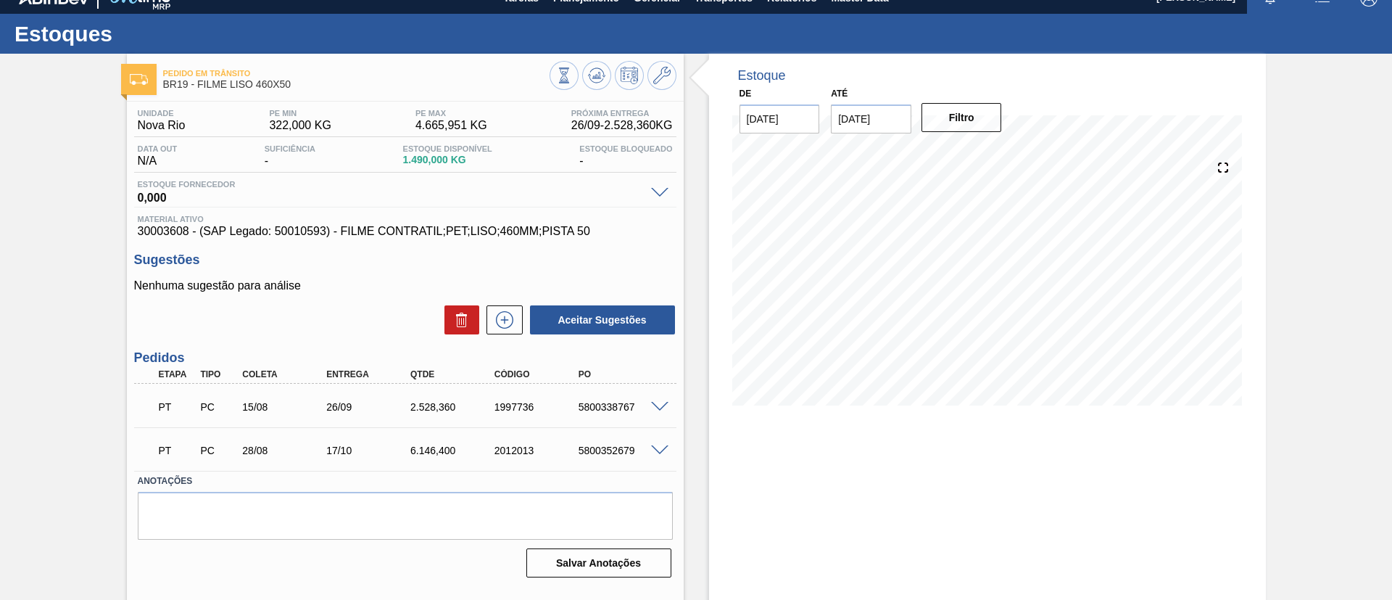
scroll to position [24, 0]
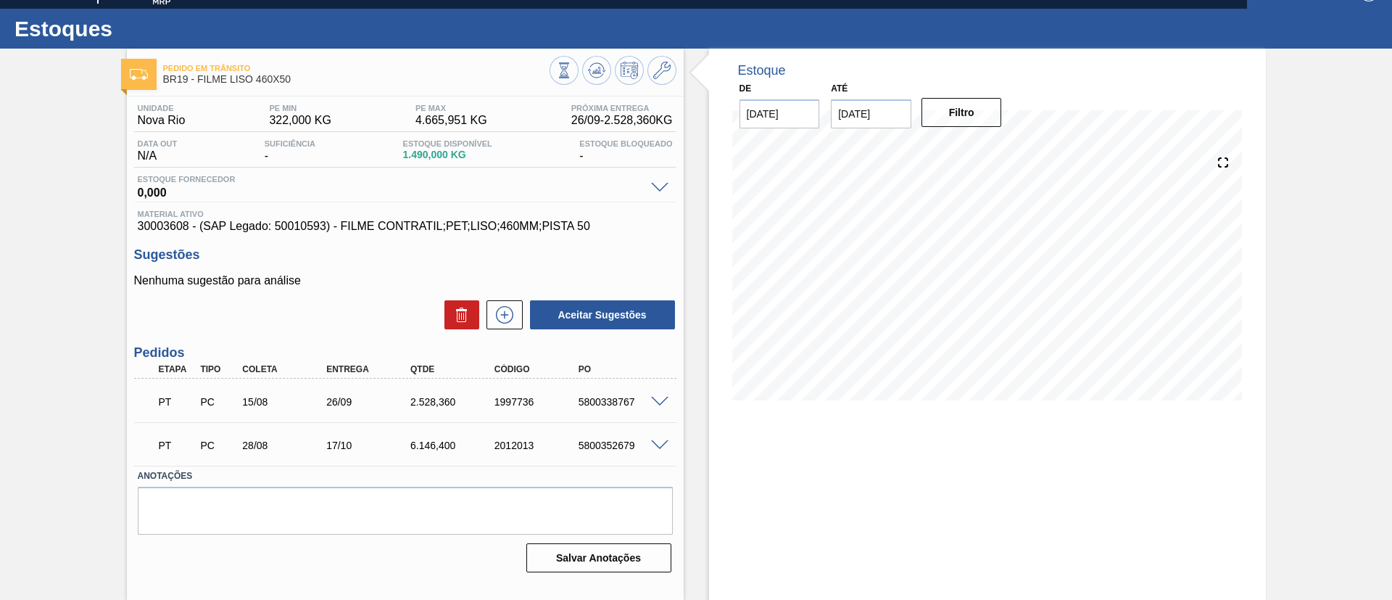
click at [669, 400] on div at bounding box center [662, 400] width 29 height 11
click at [660, 403] on span at bounding box center [659, 402] width 17 height 11
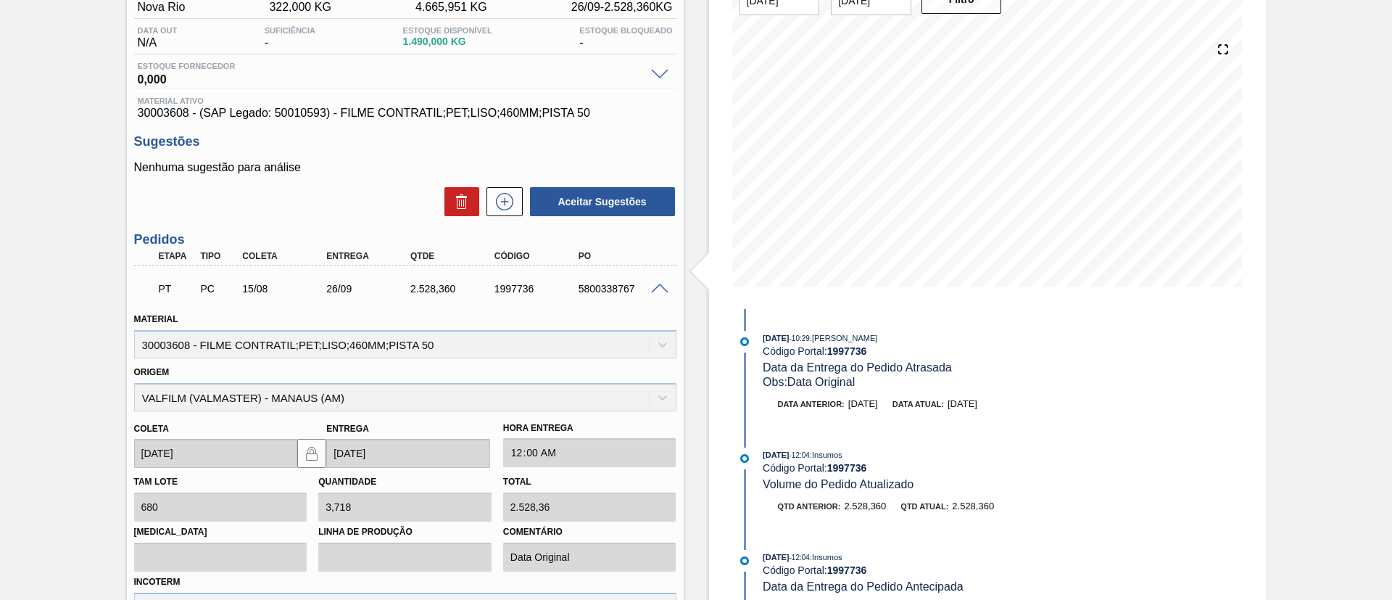
scroll to position [242, 0]
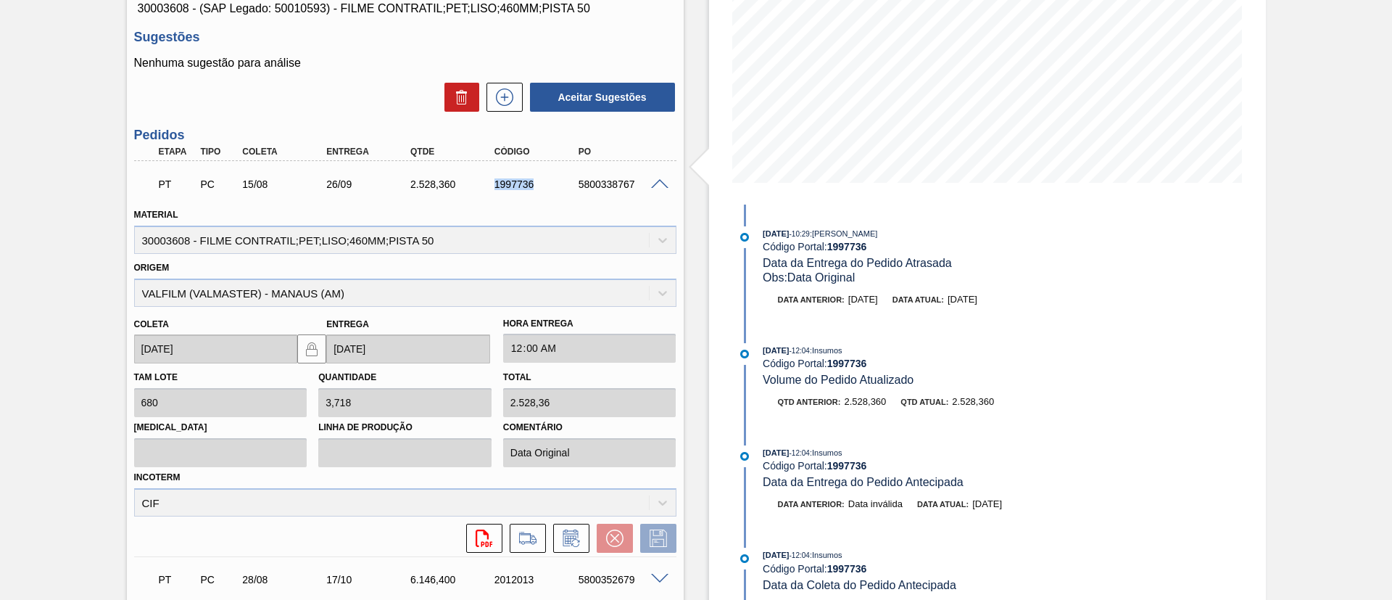
drag, startPoint x: 485, startPoint y: 176, endPoint x: 580, endPoint y: 187, distance: 95.6
click at [580, 187] on div "PT PC 15/08 26/09 2.528,360 1997736 5800338767" at bounding box center [401, 182] width 504 height 29
copy div "1997736"
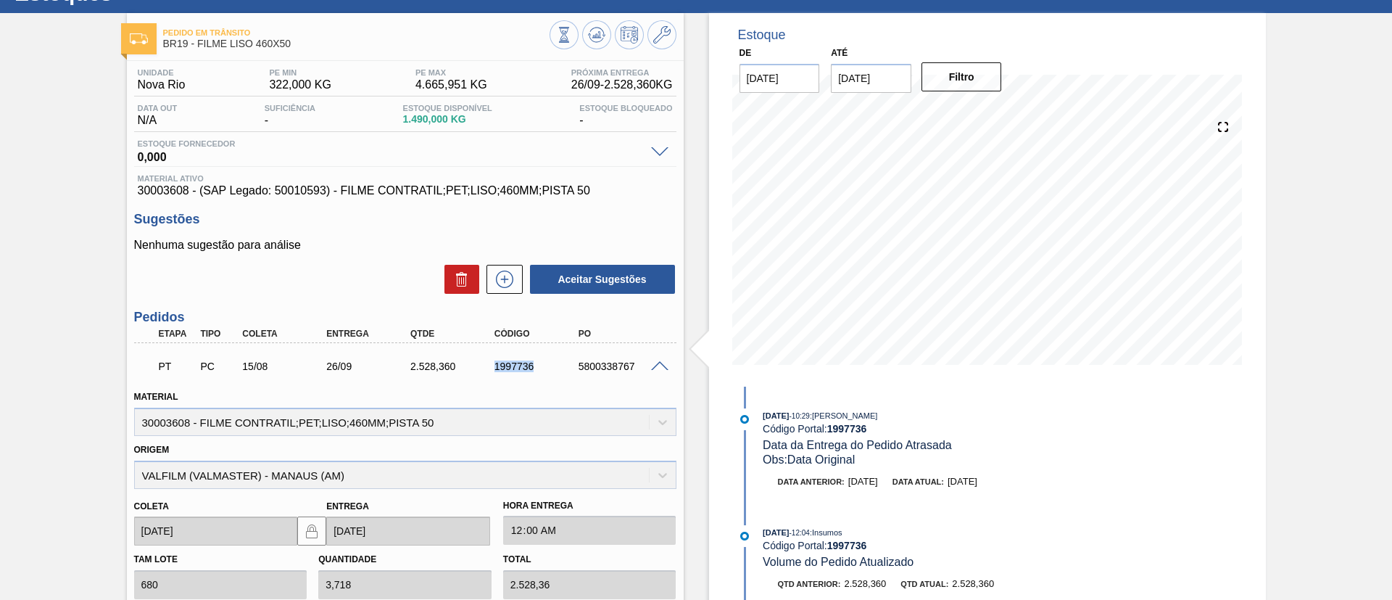
scroll to position [0, 0]
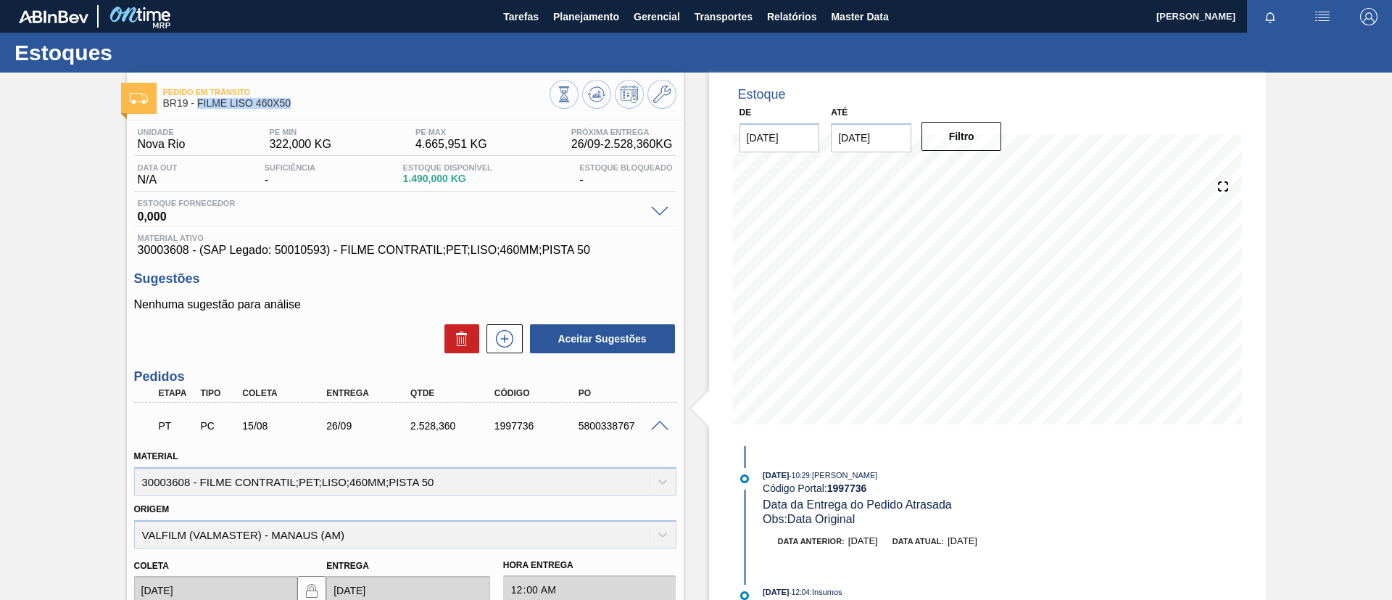
drag, startPoint x: 281, startPoint y: 106, endPoint x: 198, endPoint y: 96, distance: 83.2
click at [198, 104] on span "BR19 - FILME LISO 460X50" at bounding box center [356, 103] width 387 height 11
copy span "FILME LISO 460X50"
click at [49, 243] on div "Pedido em Trânsito BR19 - FILME LISO 460X50 Unidade Nova Rio PE MIN 322,000 KG …" at bounding box center [696, 517] width 1392 height 888
drag, startPoint x: 318, startPoint y: 102, endPoint x: 198, endPoint y: 115, distance: 121.1
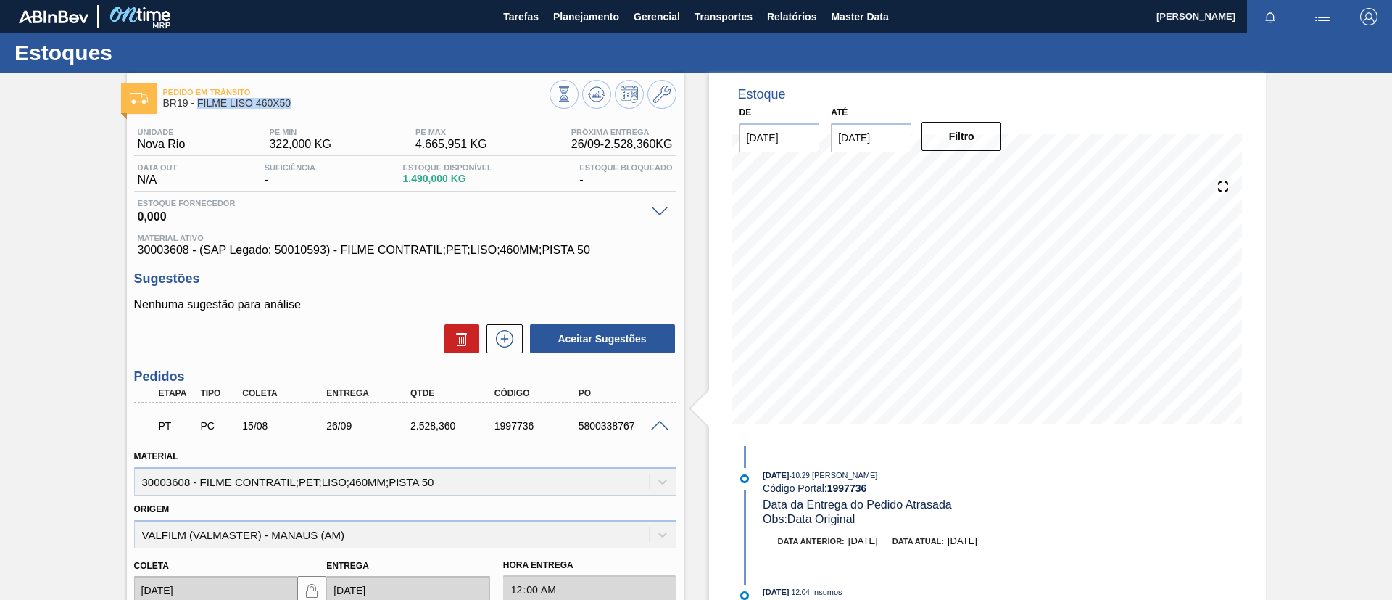
click at [198, 115] on div "Pedido em Trânsito BR19 - FILME LISO 460X50 Unidade Nova Rio PE MIN 322,000 KG …" at bounding box center [405, 517] width 557 height 888
copy span "FILME LISO 460X50"
click at [590, 25] on button "Planejamento" at bounding box center [586, 16] width 81 height 33
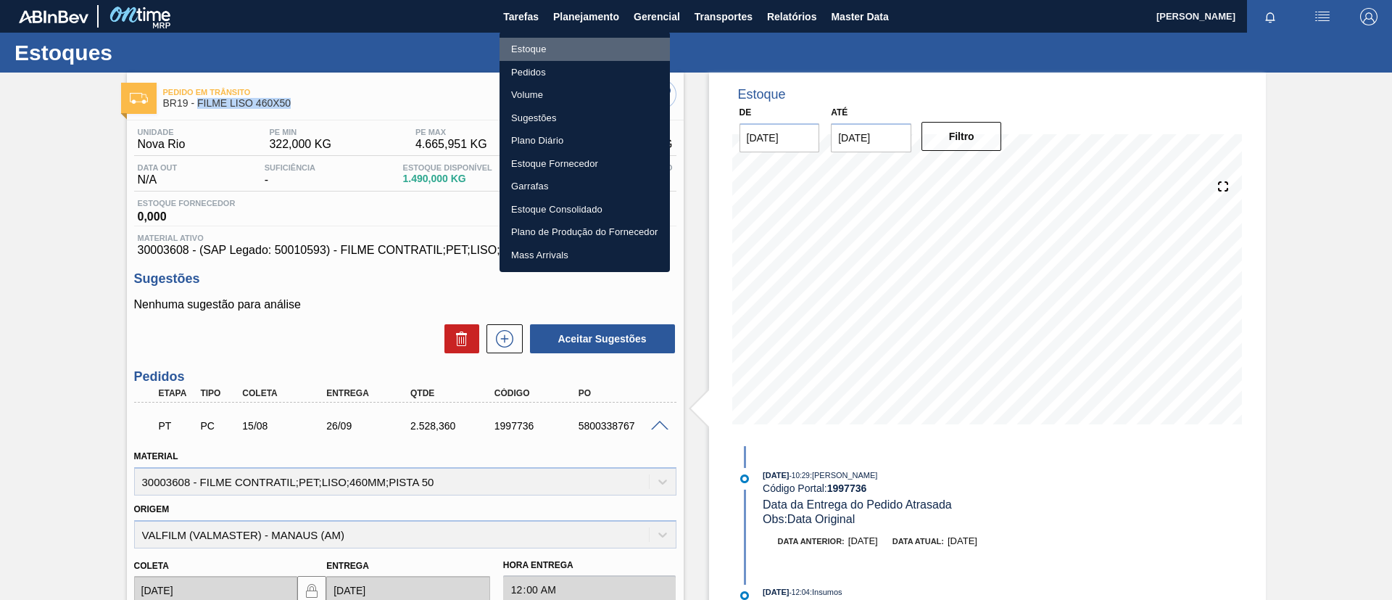
click at [593, 46] on li "Estoque" at bounding box center [585, 49] width 170 height 23
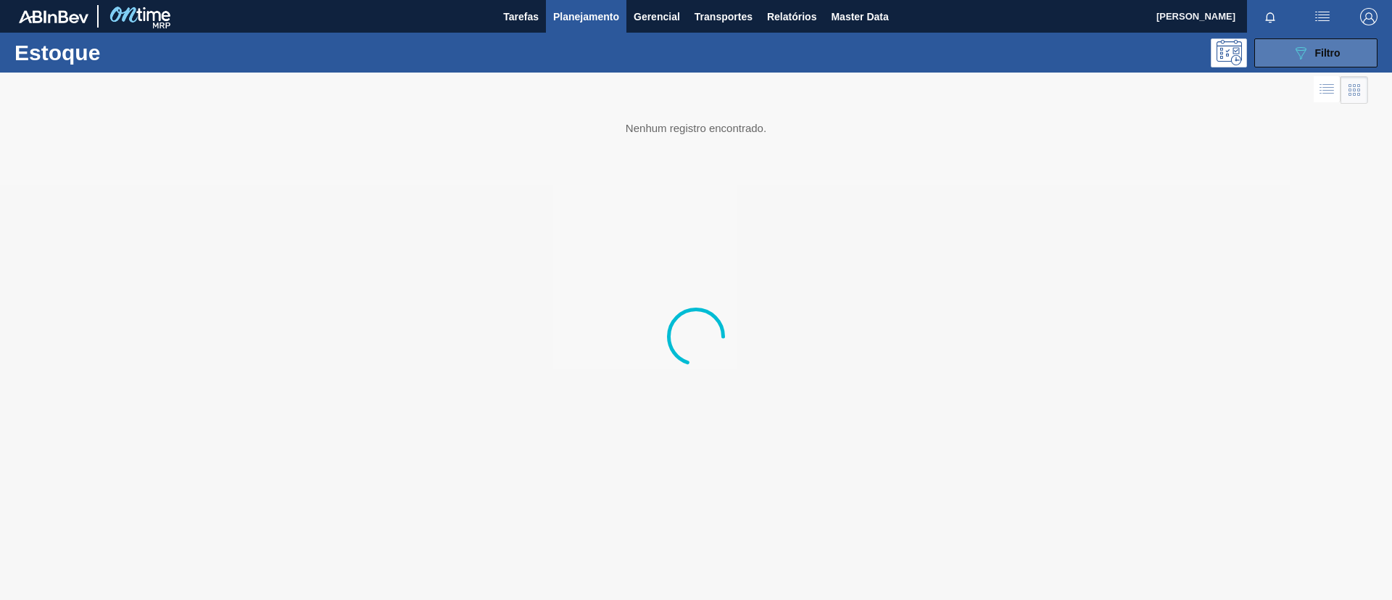
click at [1343, 59] on button "089F7B8B-B2A5-4AFE-B5C0-19BA573D28AC Filtro" at bounding box center [1316, 52] width 123 height 29
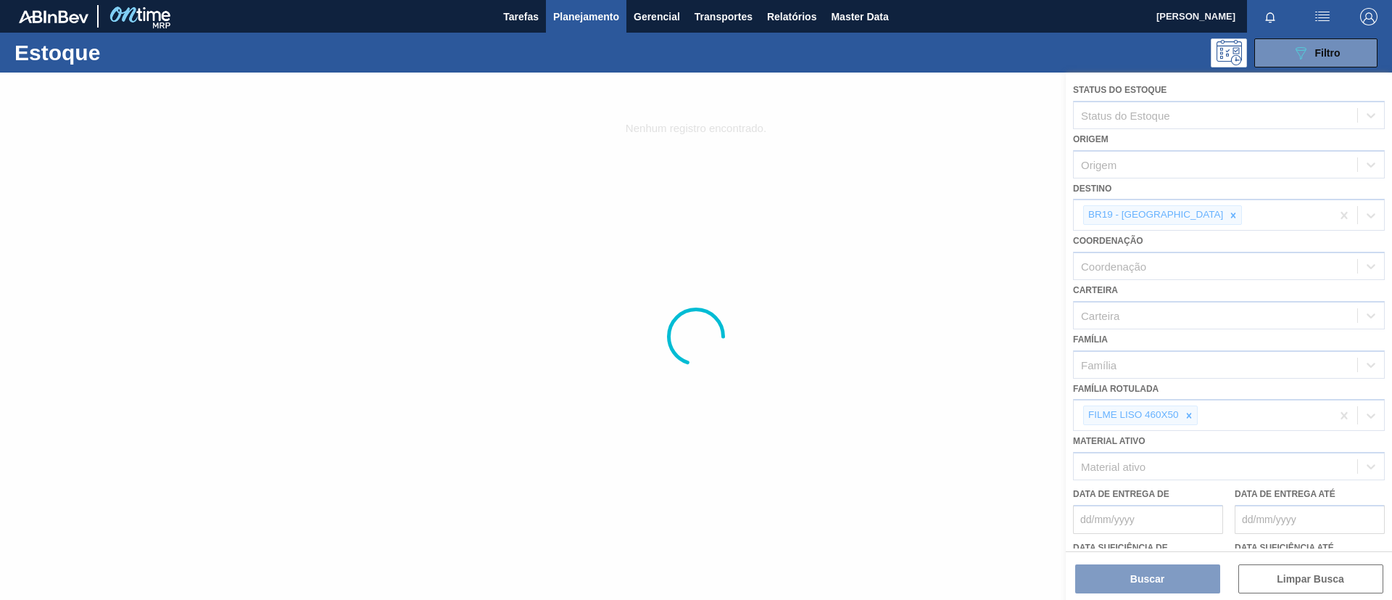
click at [1184, 410] on div at bounding box center [696, 336] width 1392 height 527
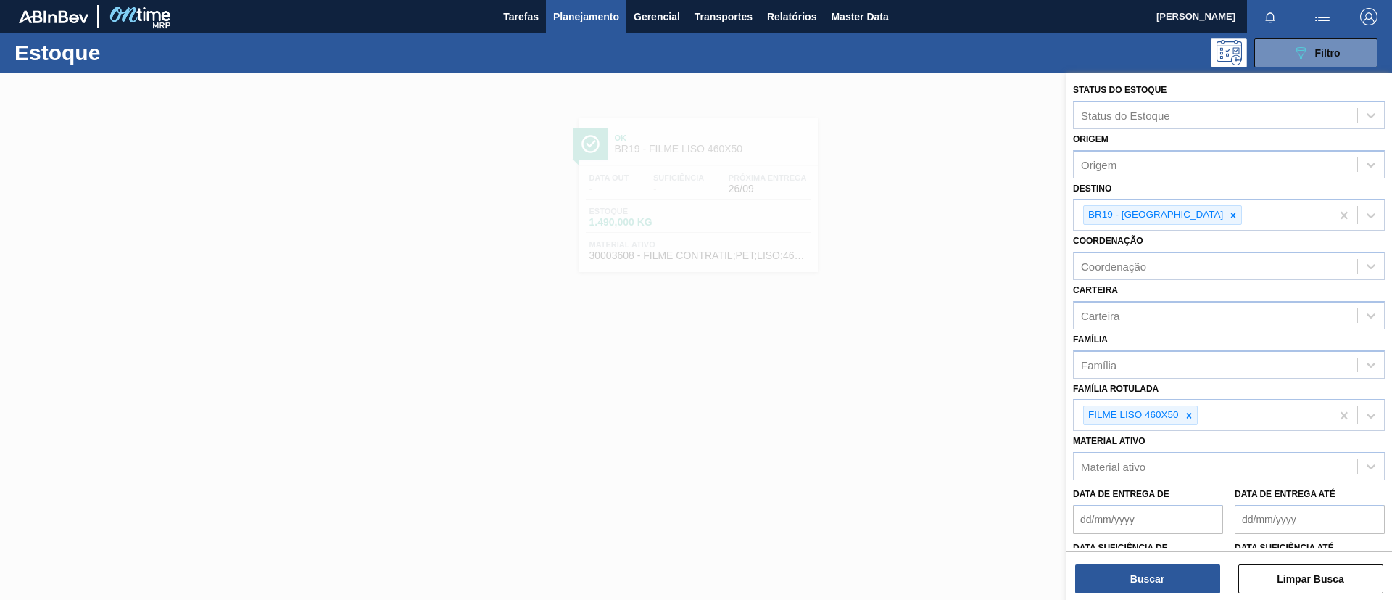
click at [1190, 415] on icon at bounding box center [1189, 415] width 5 height 5
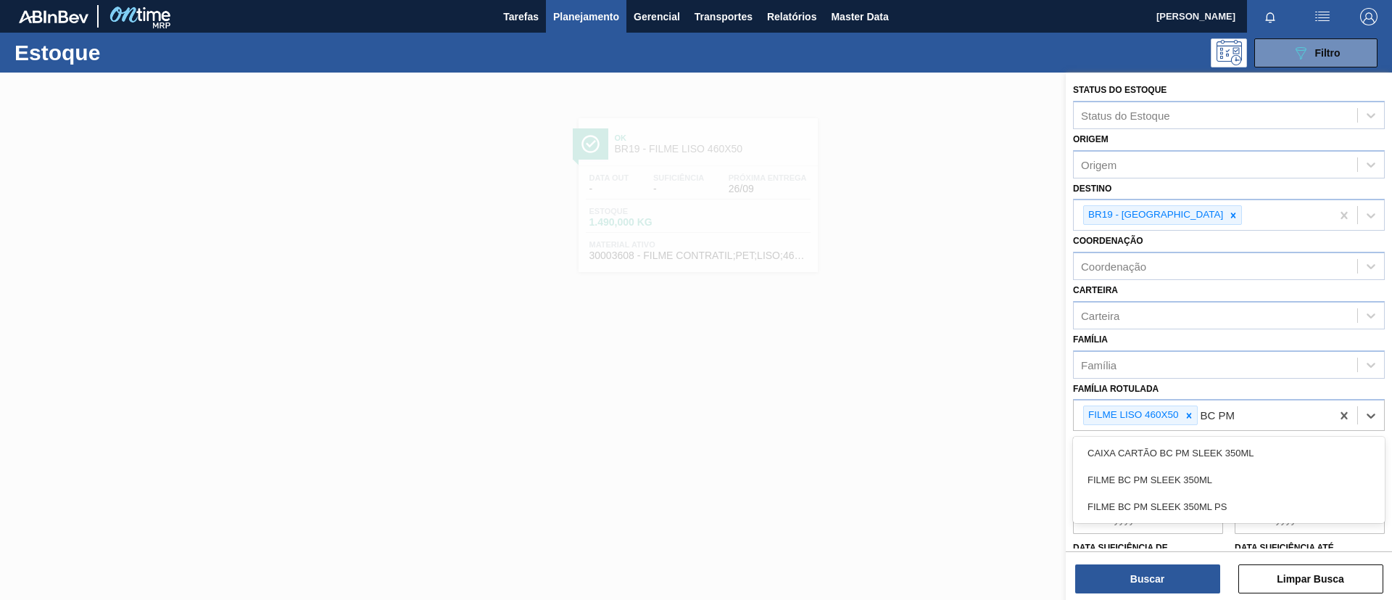
type Rotulada "BC PM S"
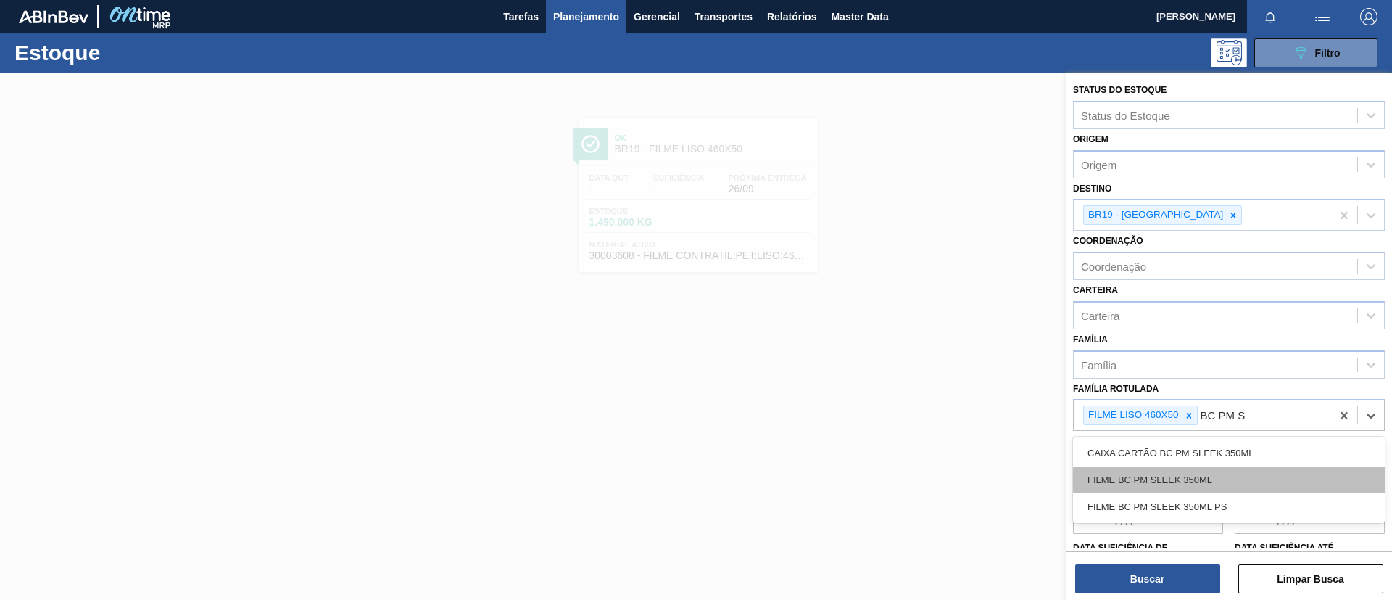
click at [1208, 478] on div "FILME BC PM SLEEK 350ML" at bounding box center [1229, 479] width 312 height 27
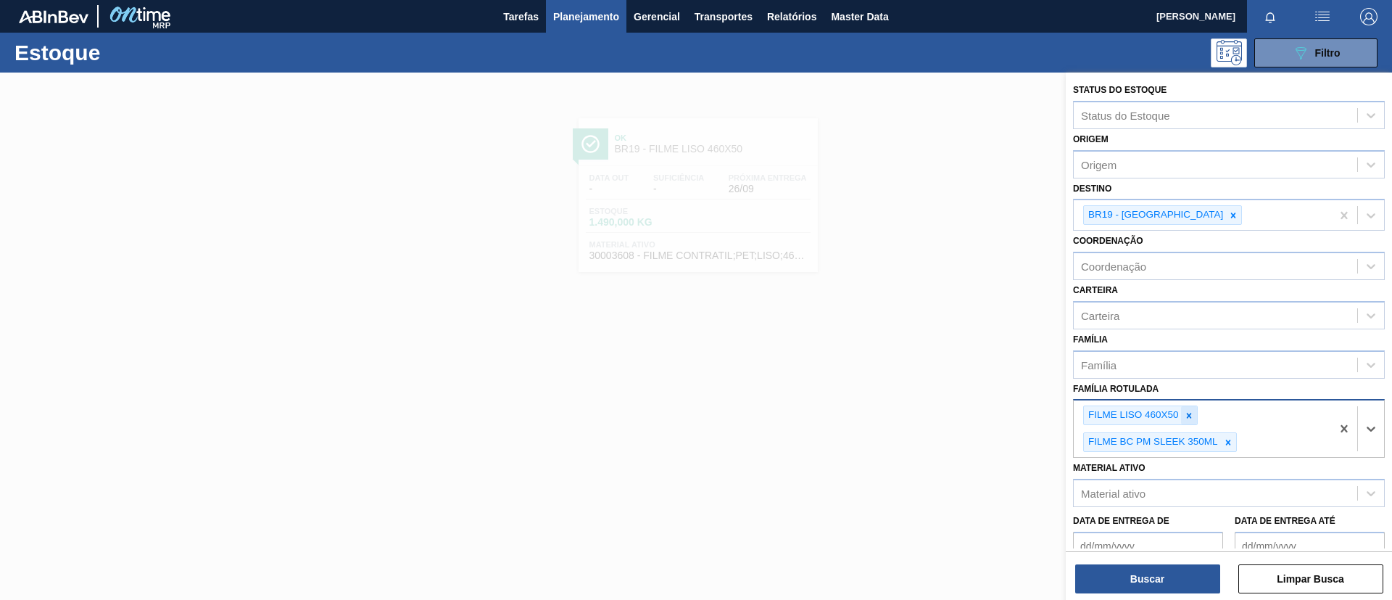
click at [1190, 410] on icon at bounding box center [1189, 415] width 10 height 10
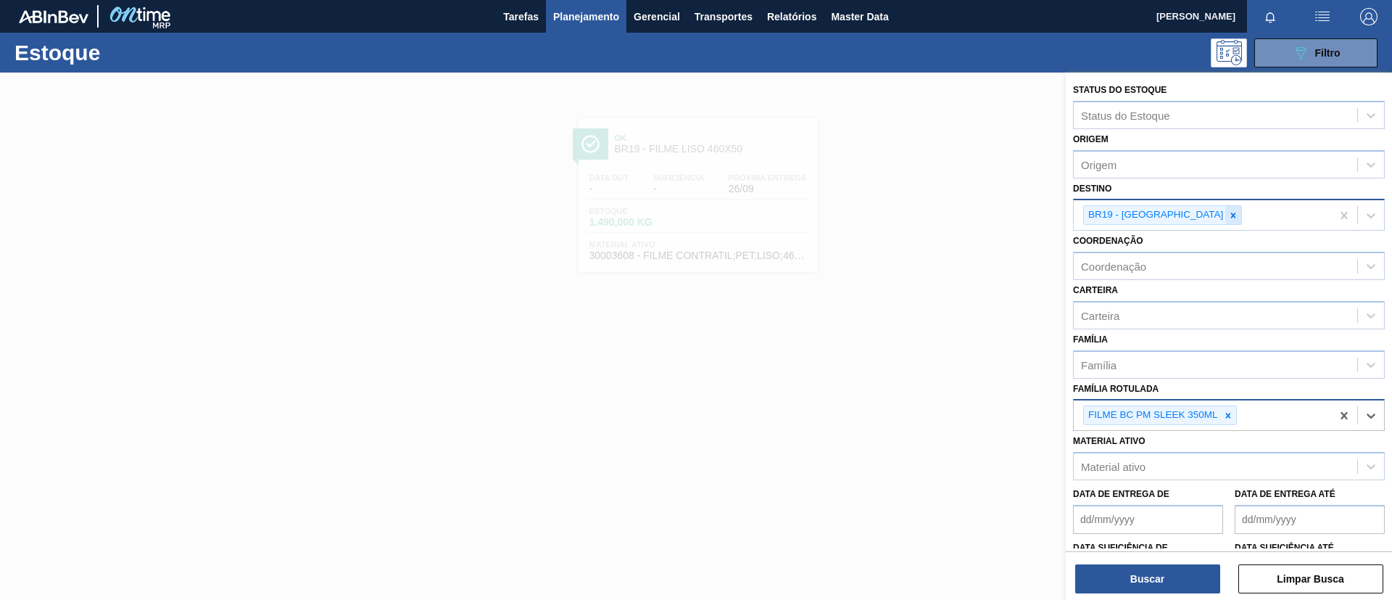
click at [1229, 215] on icon at bounding box center [1234, 215] width 10 height 10
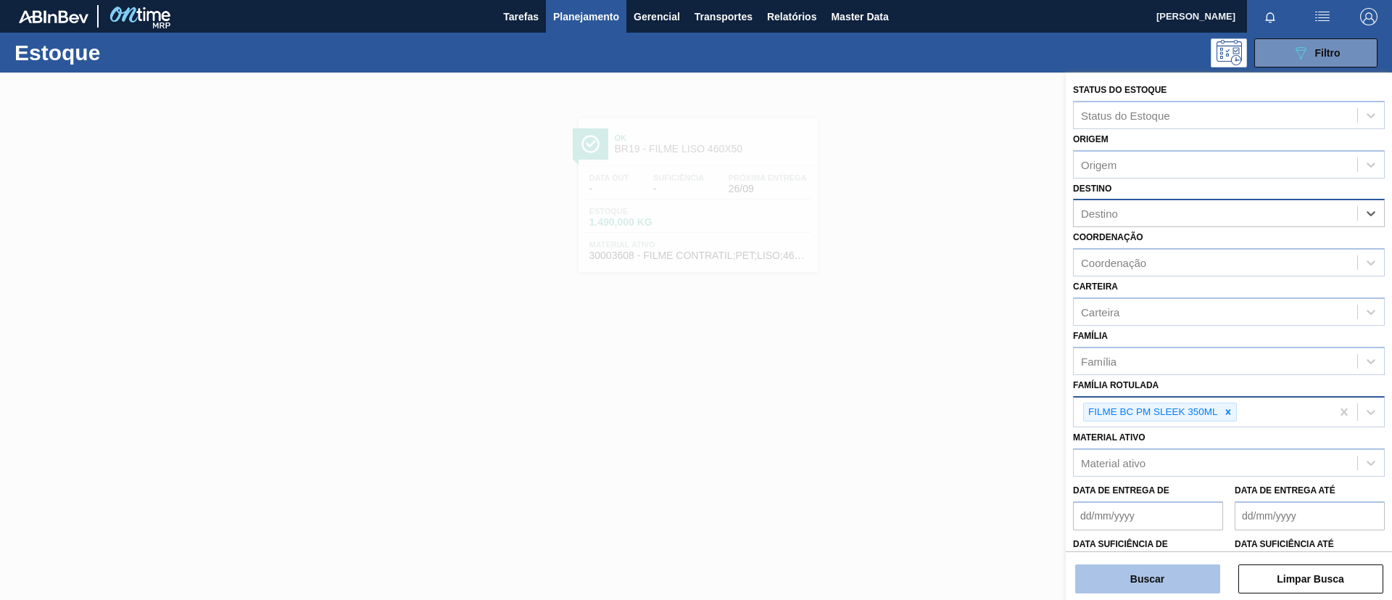
click at [1165, 571] on button "Buscar" at bounding box center [1148, 578] width 145 height 29
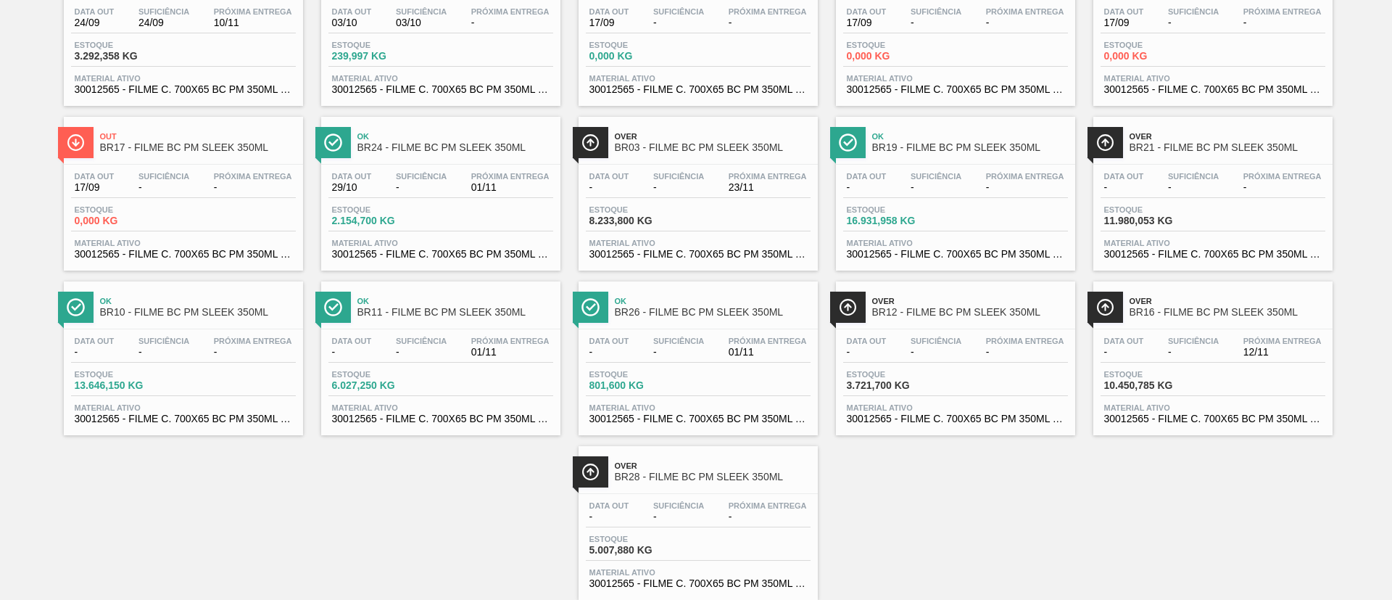
scroll to position [202, 0]
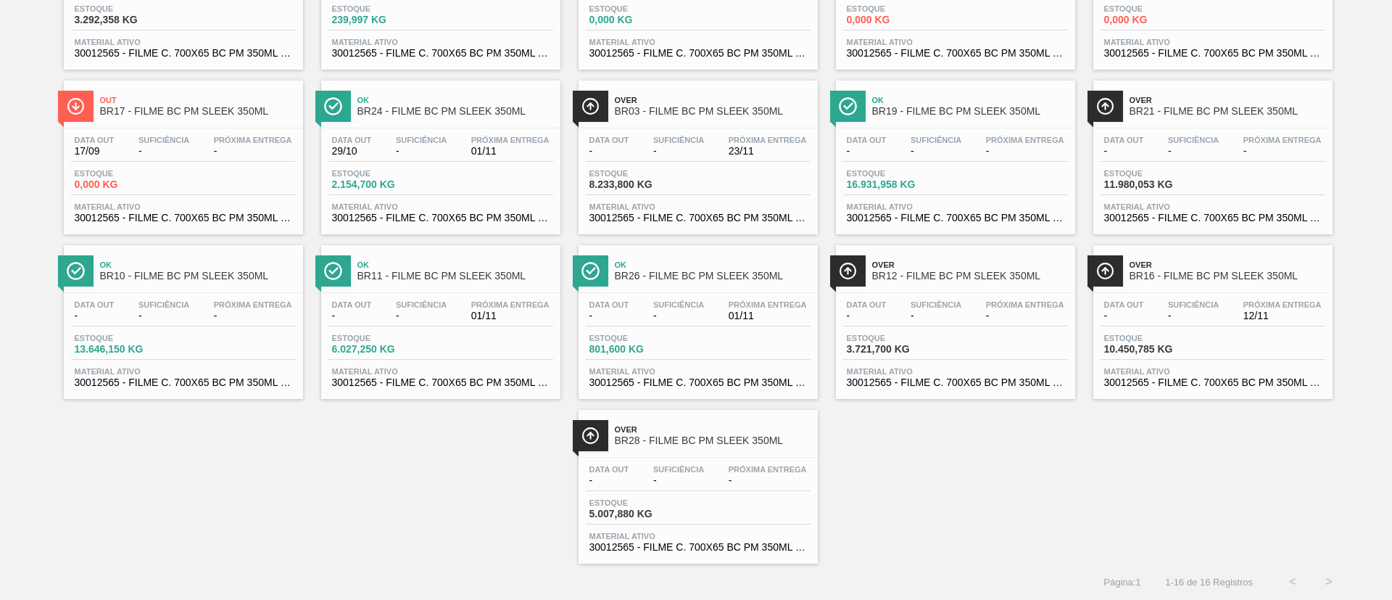
click at [628, 104] on div "Over BR03 - FILME BC PM SLEEK 350ML" at bounding box center [713, 106] width 196 height 33
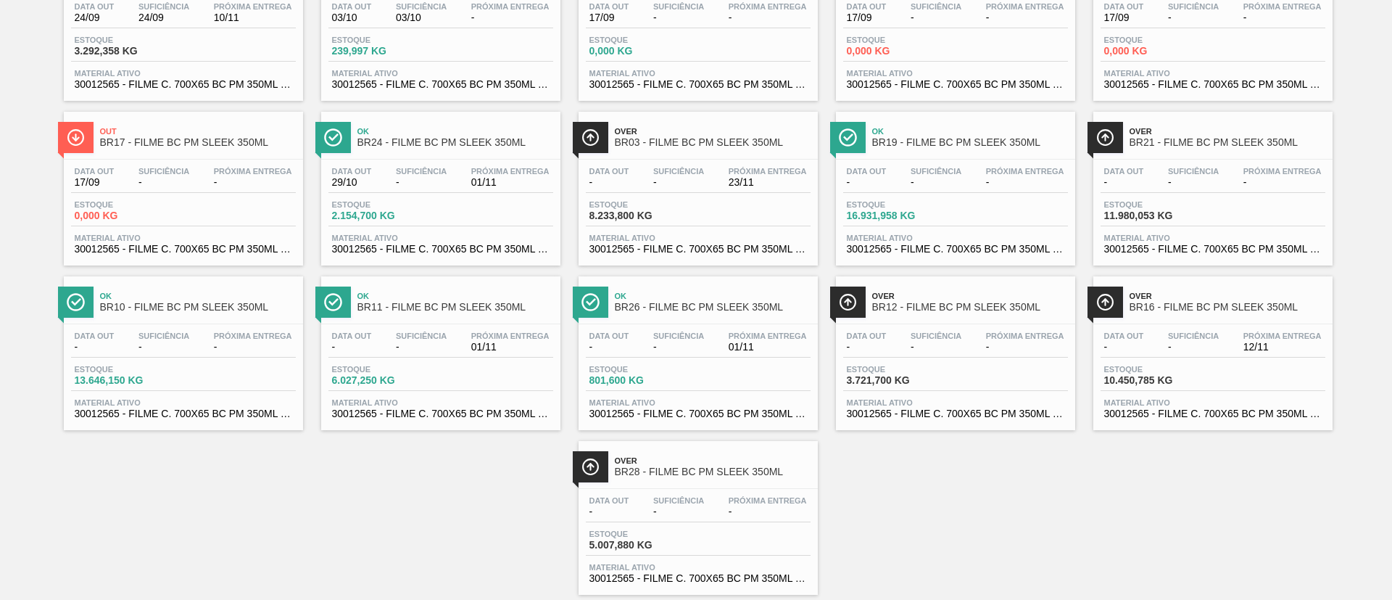
scroll to position [202, 0]
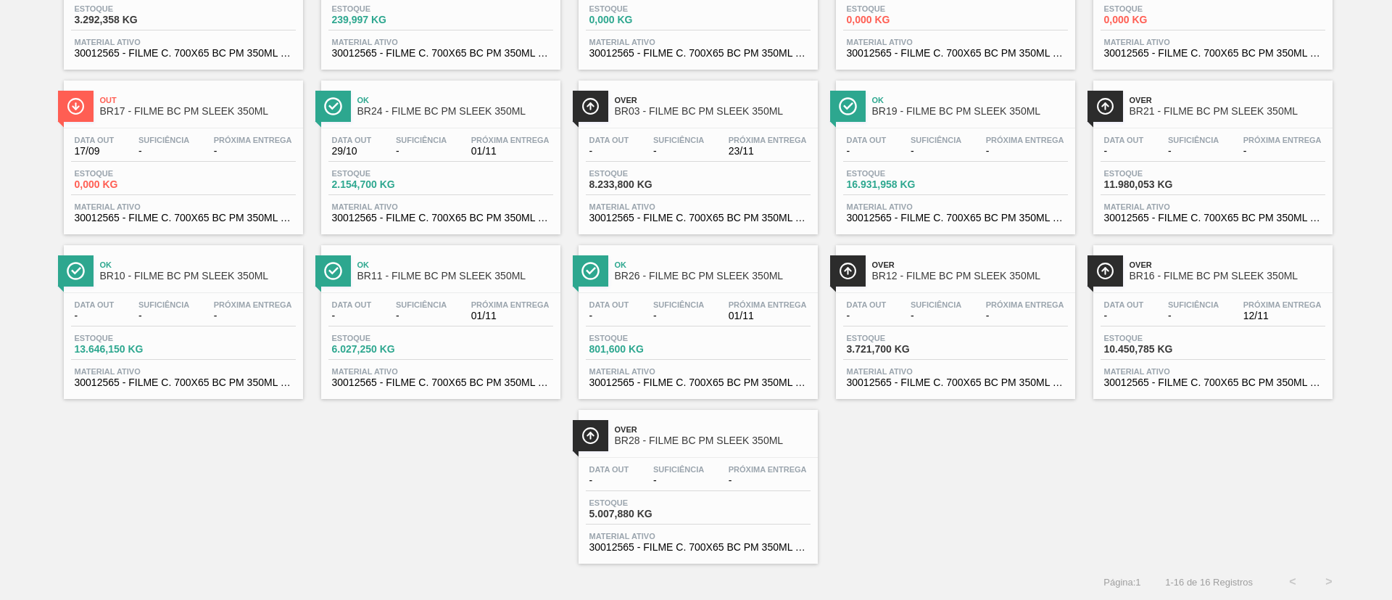
click at [439, 273] on span "BR11 - FILME BC PM SLEEK 350ML" at bounding box center [456, 276] width 196 height 11
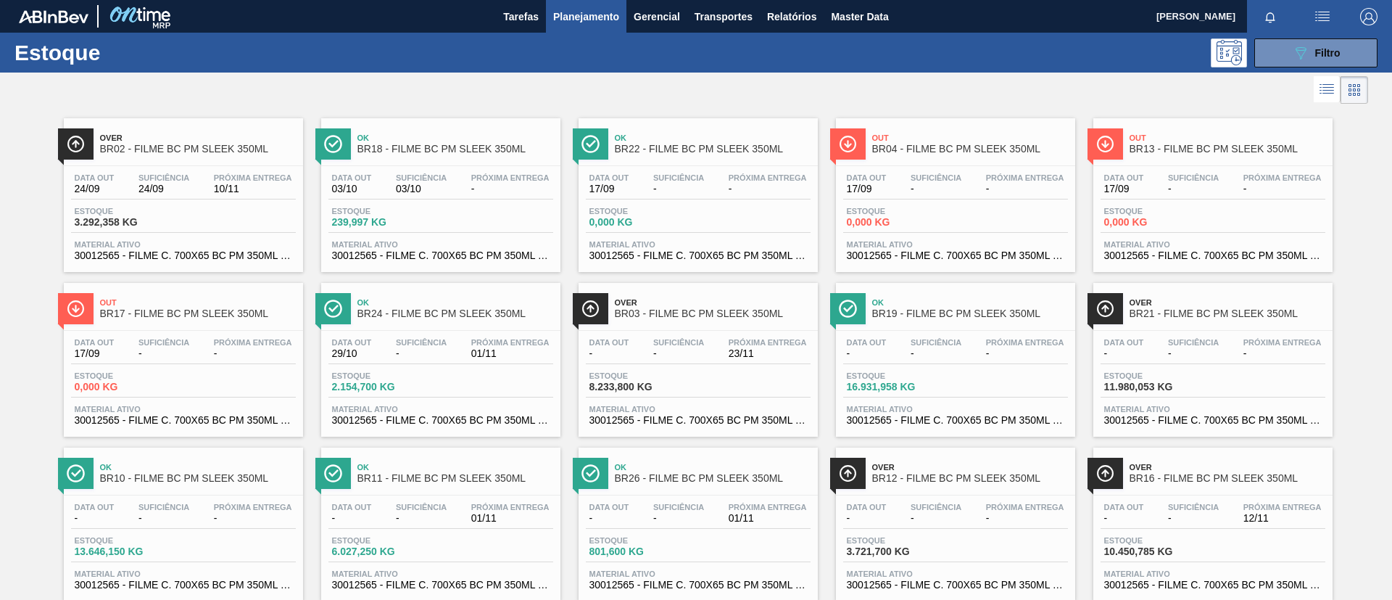
click at [455, 141] on span "Ok" at bounding box center [456, 137] width 196 height 9
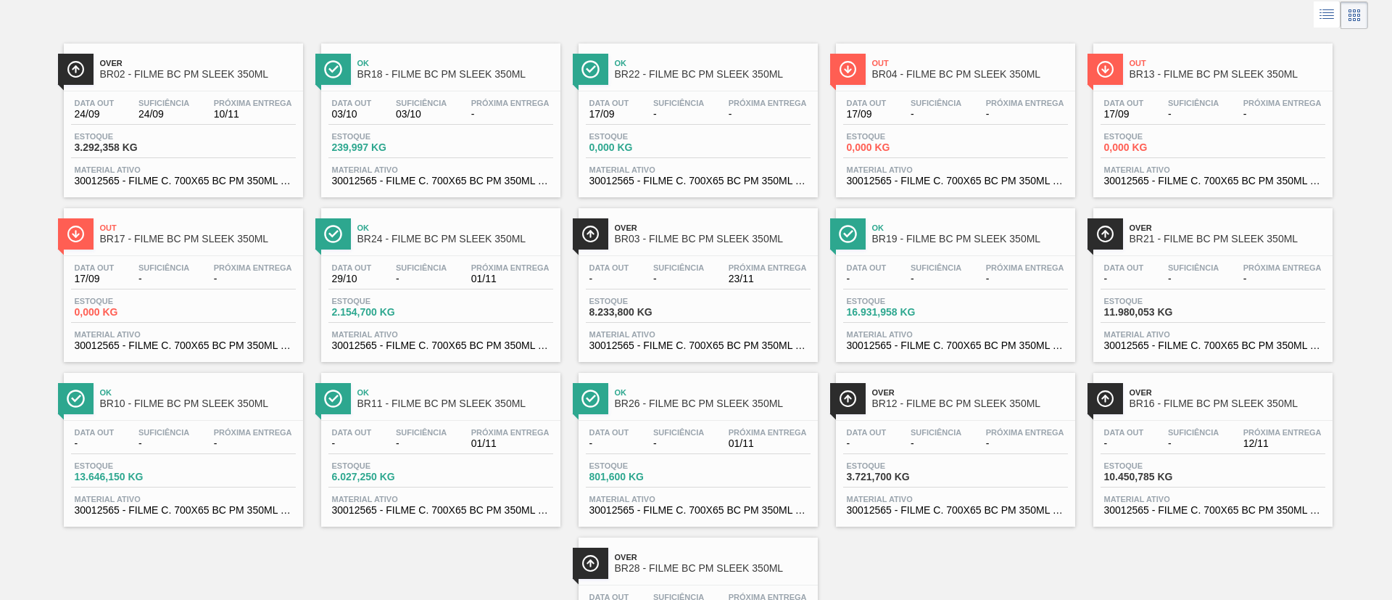
scroll to position [109, 0]
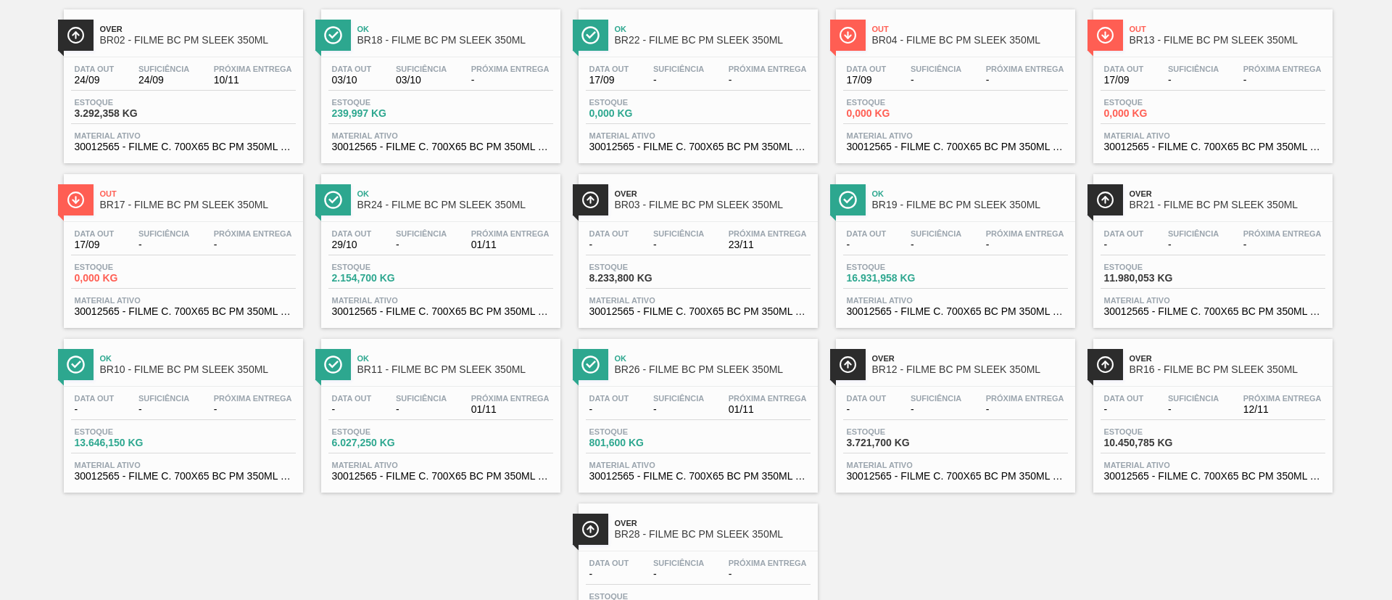
click at [937, 239] on span "-" at bounding box center [936, 244] width 51 height 11
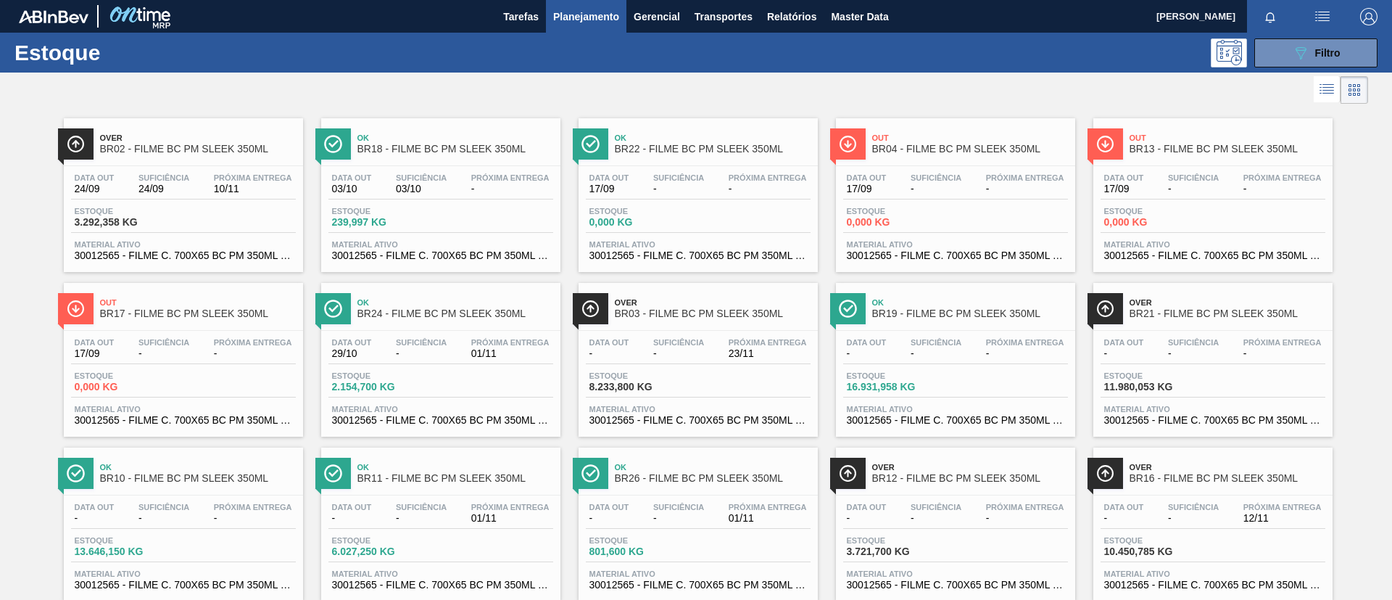
drag, startPoint x: 1330, startPoint y: 55, endPoint x: 1303, endPoint y: 84, distance: 40.0
click at [1331, 55] on span "Filtro" at bounding box center [1328, 53] width 25 height 12
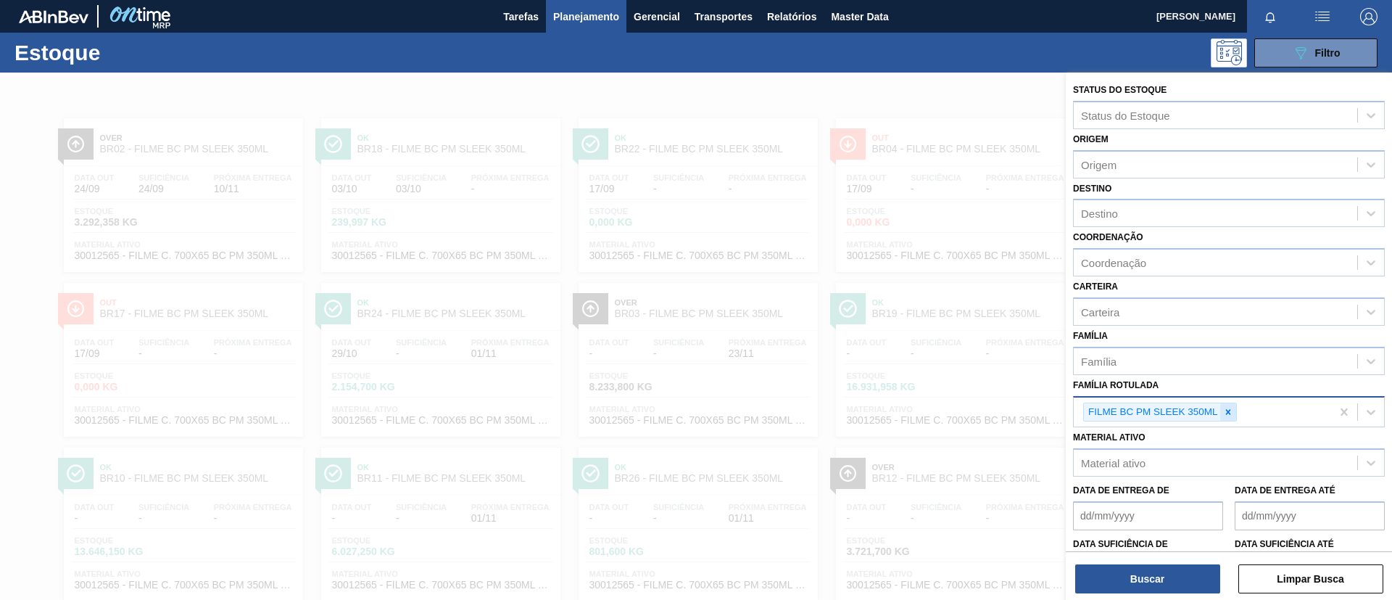
click at [1229, 409] on icon at bounding box center [1228, 412] width 10 height 10
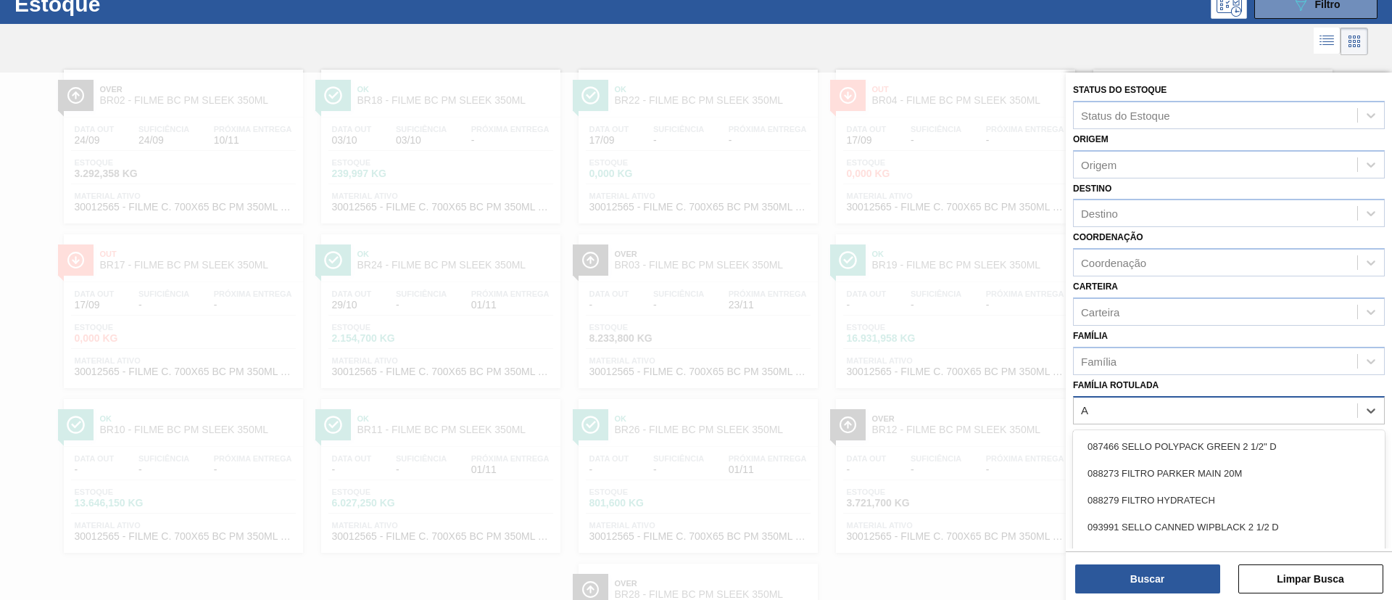
scroll to position [54, 0]
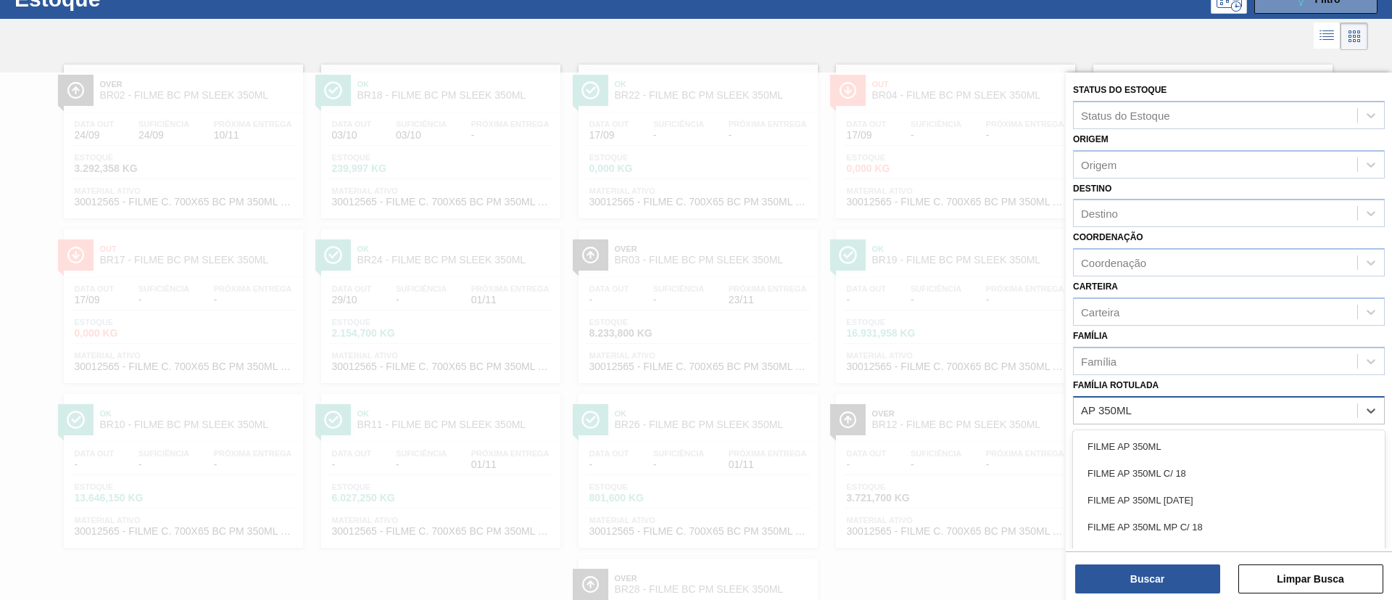
type Rotulada "AP 350ML MP"
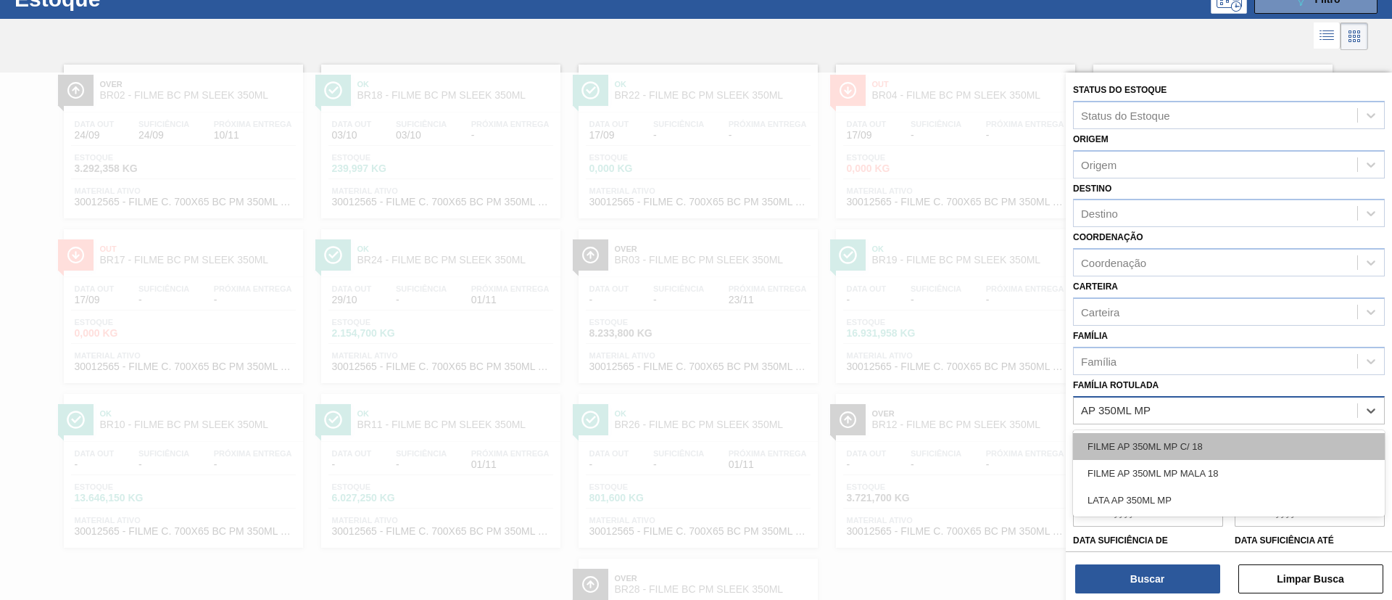
click at [1218, 431] on div "FILME AP 350ML MP C/ 18 FILME AP 350ML MP MALA 18 LATA AP 350ML MP" at bounding box center [1229, 473] width 312 height 86
click at [1224, 435] on div "FILME AP 350ML MP C/ 18" at bounding box center [1229, 446] width 312 height 27
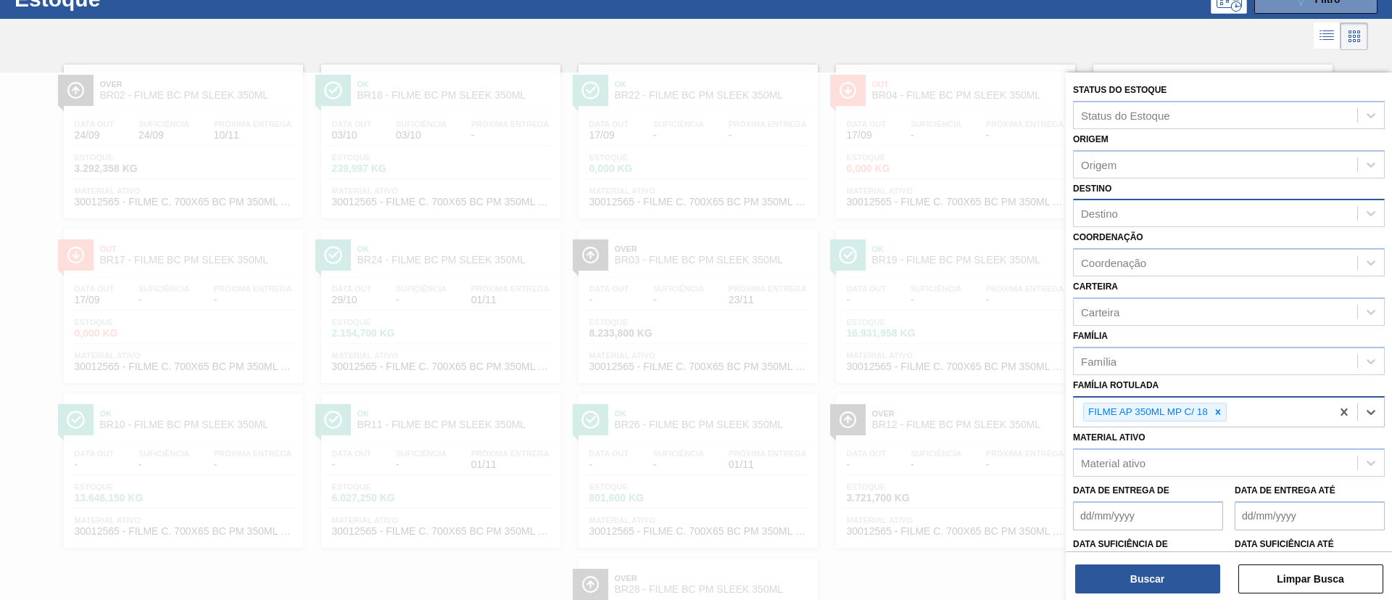
click at [1155, 205] on div "Destino" at bounding box center [1216, 213] width 284 height 21
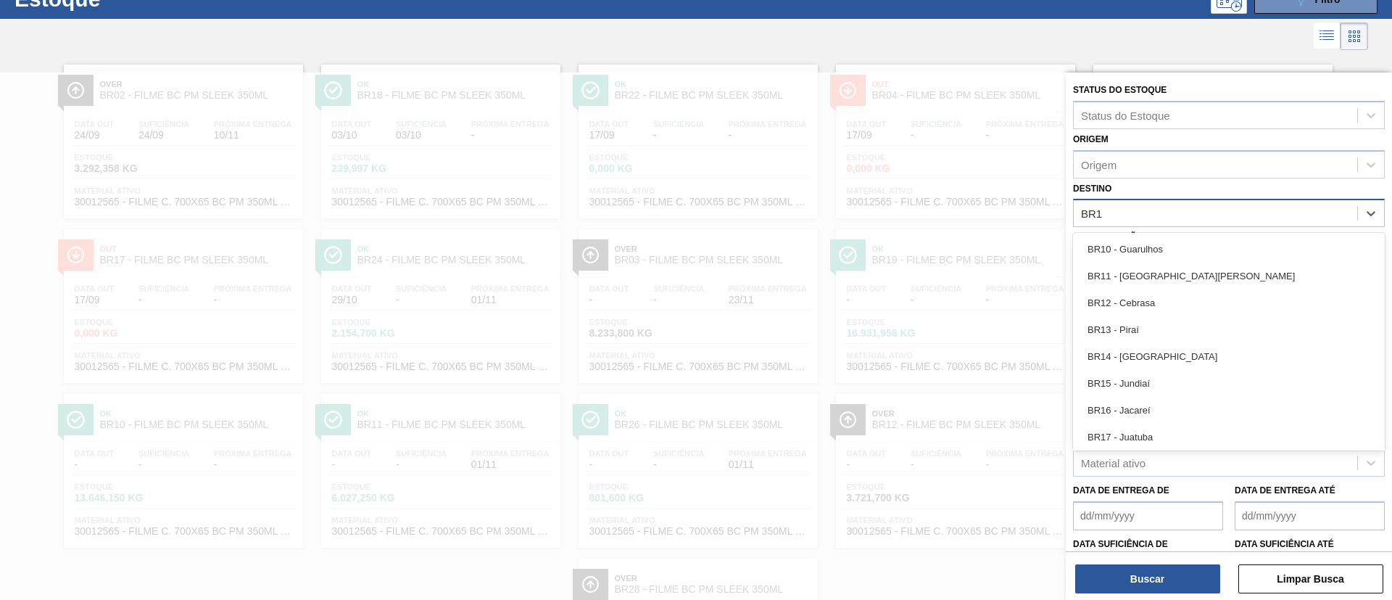
type input "BR19"
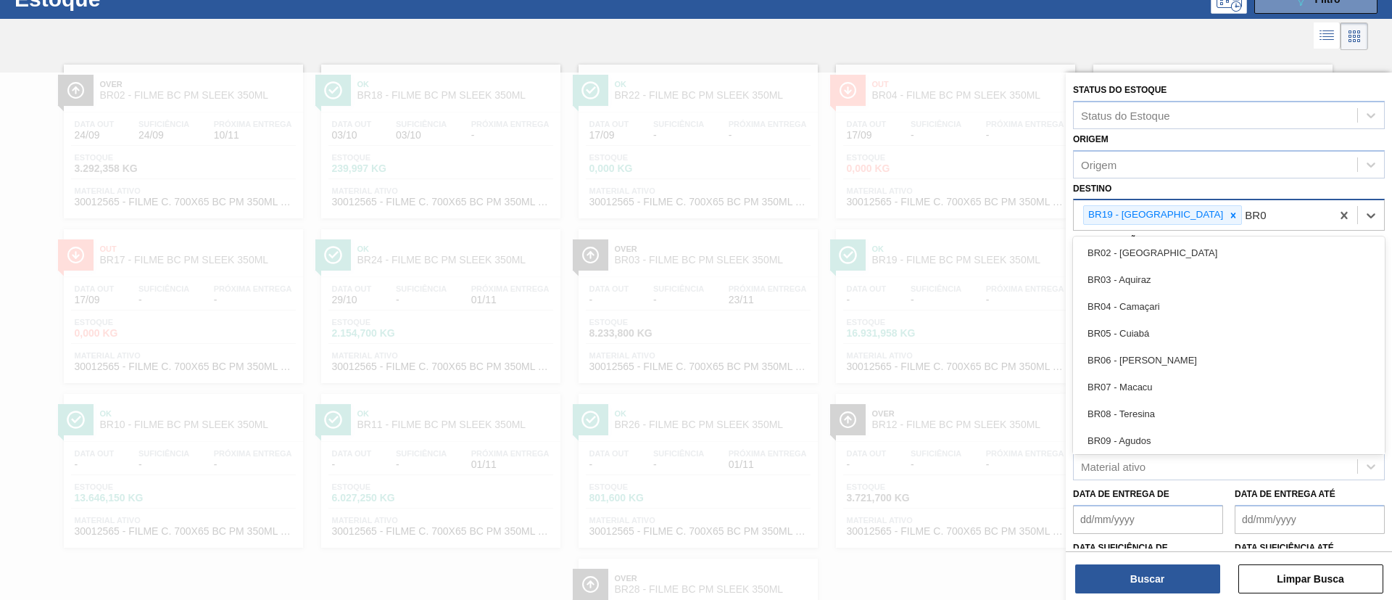
type input "BR09"
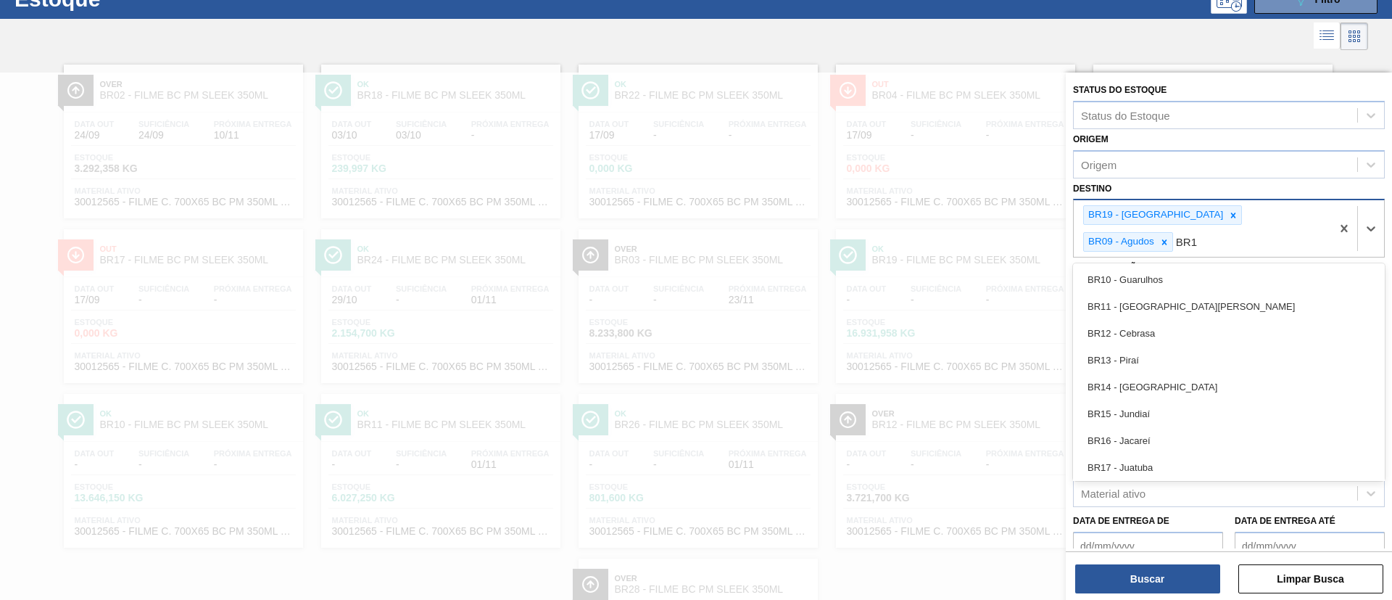
type input "BR16"
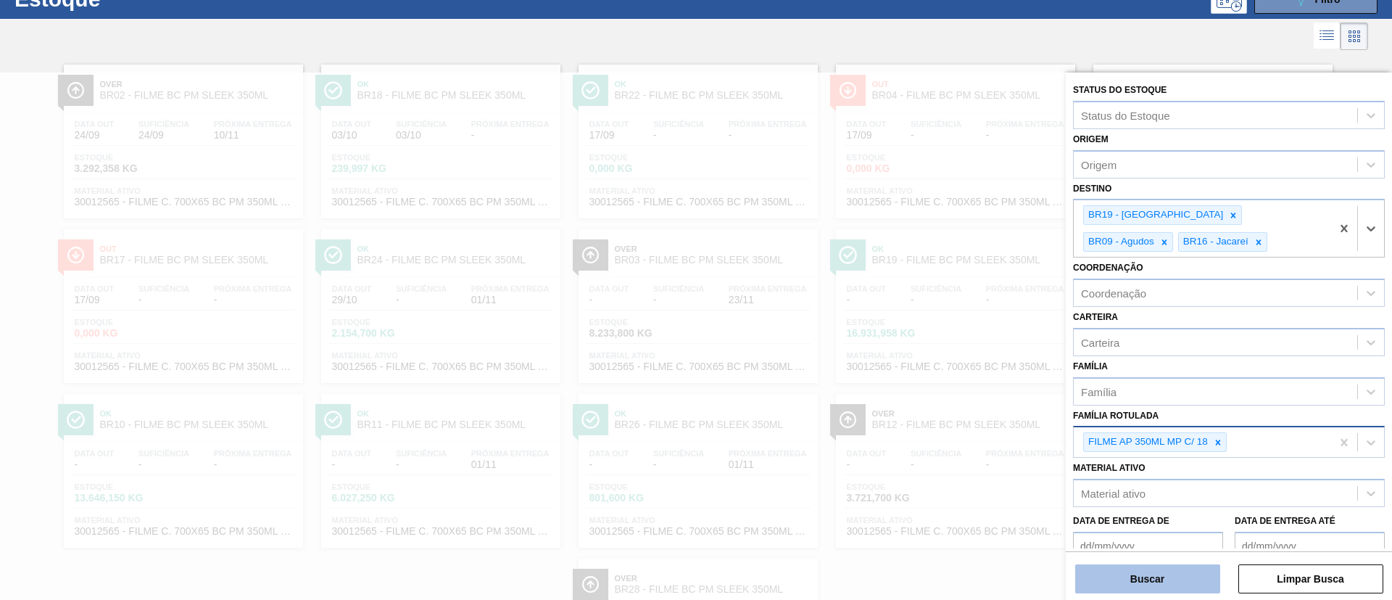
click at [1195, 587] on button "Buscar" at bounding box center [1148, 578] width 145 height 29
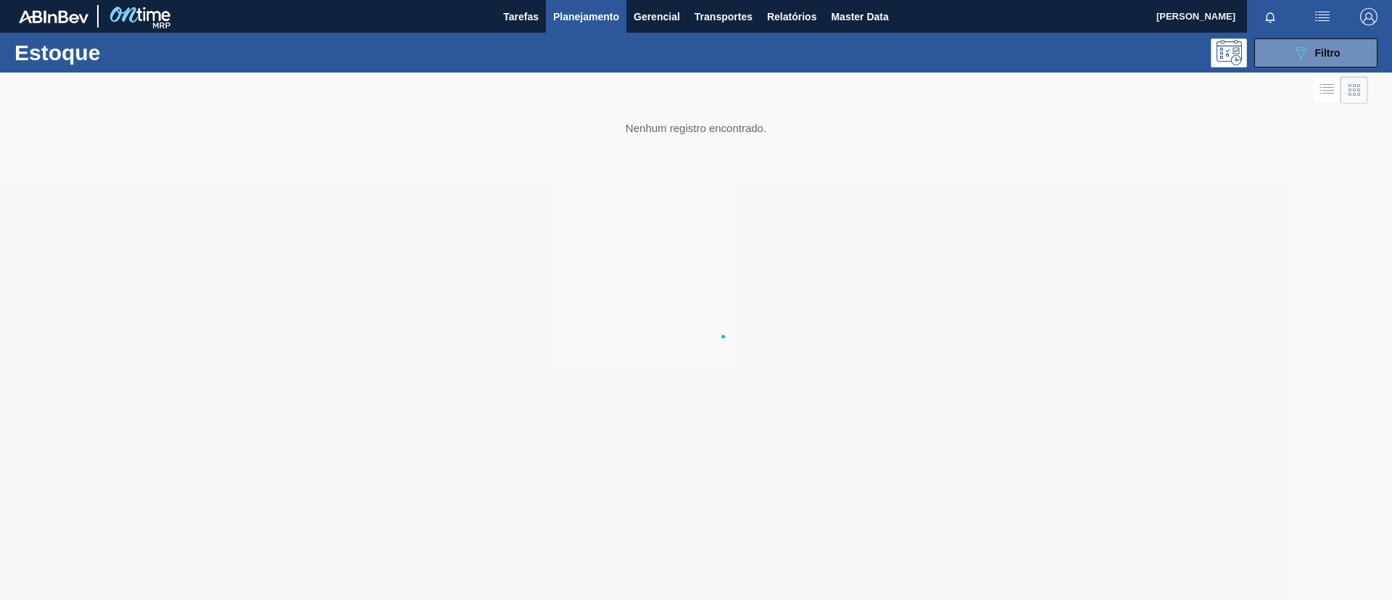
scroll to position [0, 0]
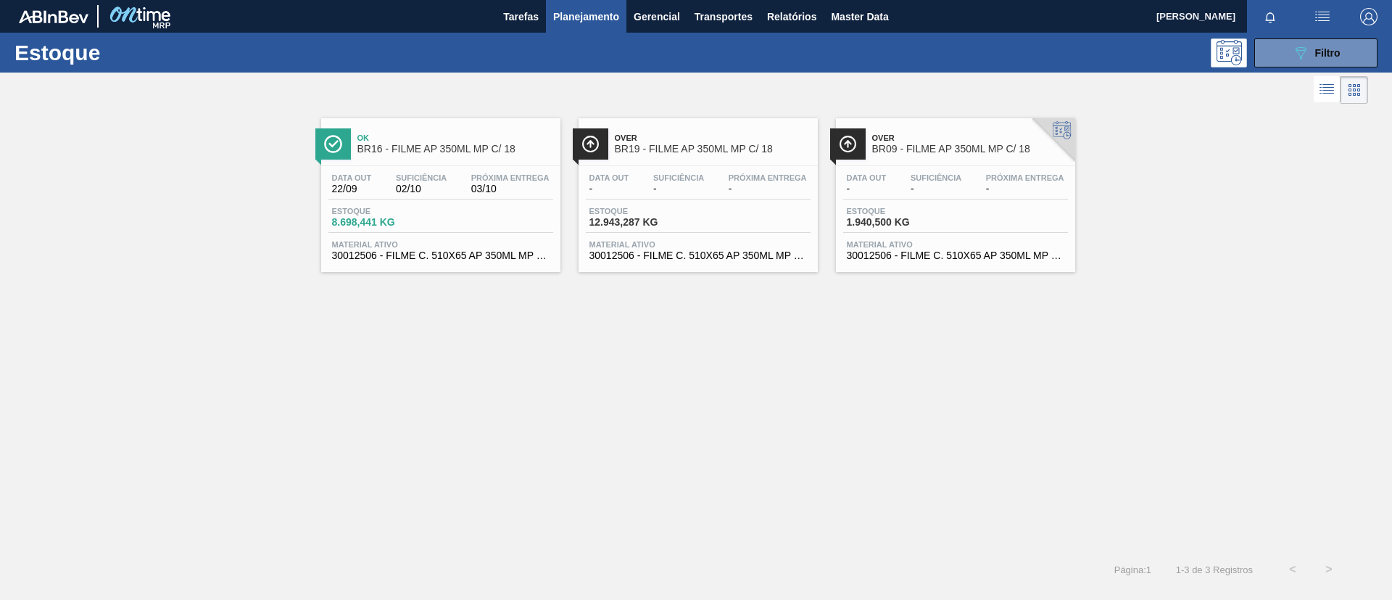
click at [777, 168] on div "Data out - Suficiência - Próxima Entrega - Estoque 12.943,287 KG Material ativo…" at bounding box center [698, 215] width 239 height 99
click at [461, 154] on span "BR16 - FILME AP 350ML MP C/ 18" at bounding box center [456, 149] width 196 height 11
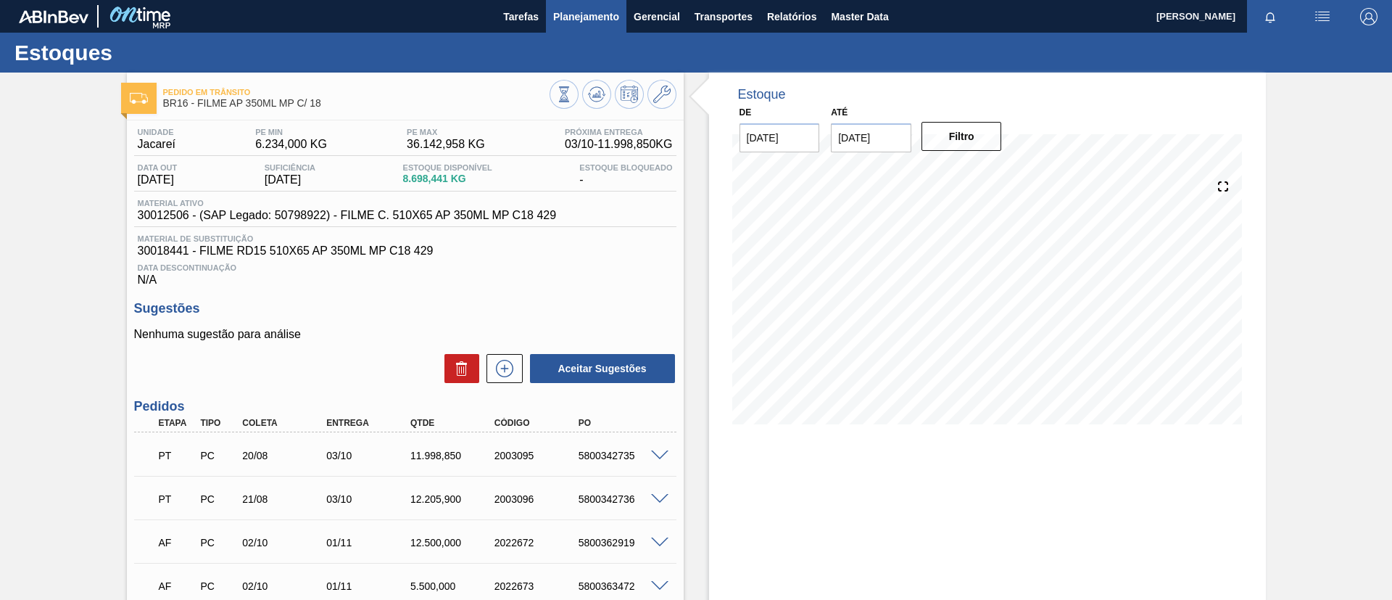
click at [573, 15] on span "Planejamento" at bounding box center [586, 16] width 66 height 17
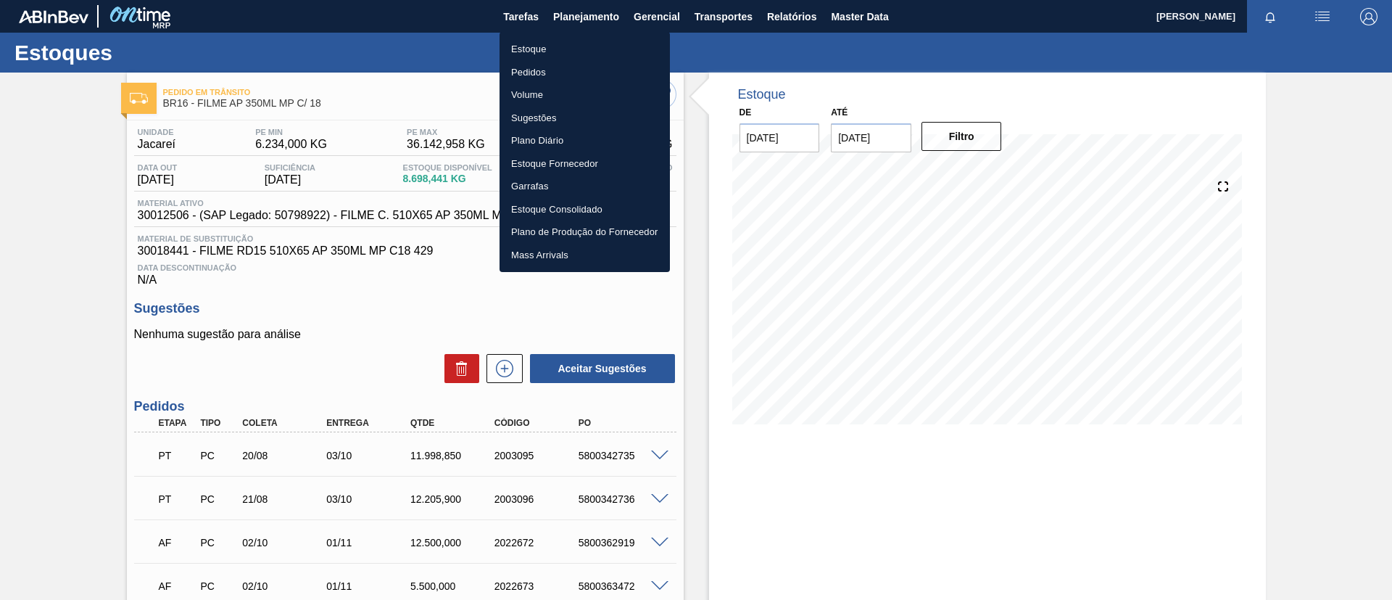
click at [549, 36] on ul "Estoque Pedidos Volume Sugestões Plano Diário Estoque Fornecedor Garrafas Estoq…" at bounding box center [585, 152] width 170 height 240
click at [549, 38] on li "Estoque" at bounding box center [585, 49] width 170 height 23
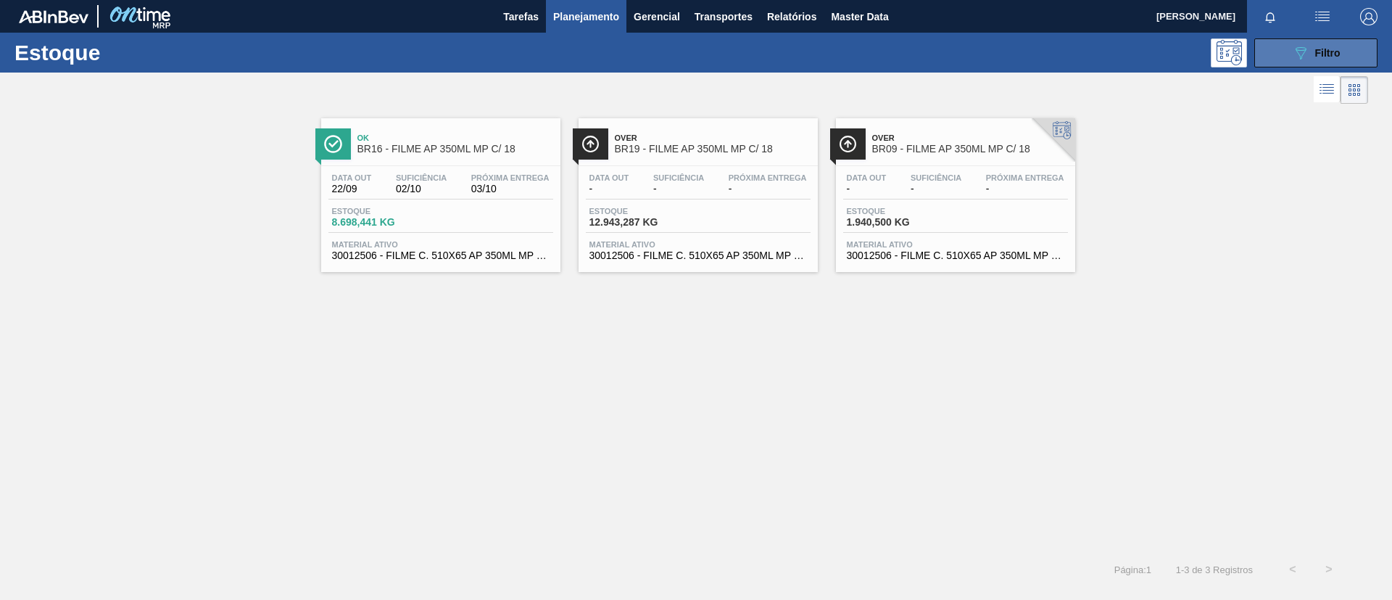
click at [1293, 63] on button "089F7B8B-B2A5-4AFE-B5C0-19BA573D28AC Filtro" at bounding box center [1316, 52] width 123 height 29
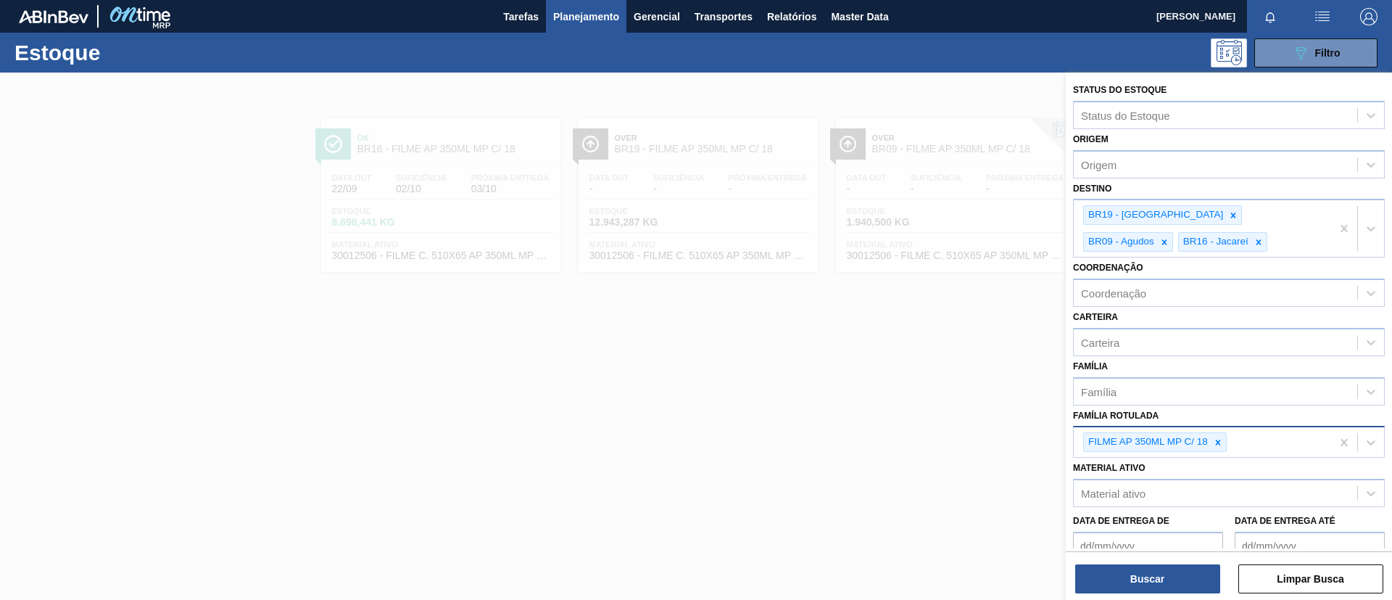
click at [1227, 446] on div "FILME AP 350ML MP C/ 18" at bounding box center [1202, 442] width 257 height 30
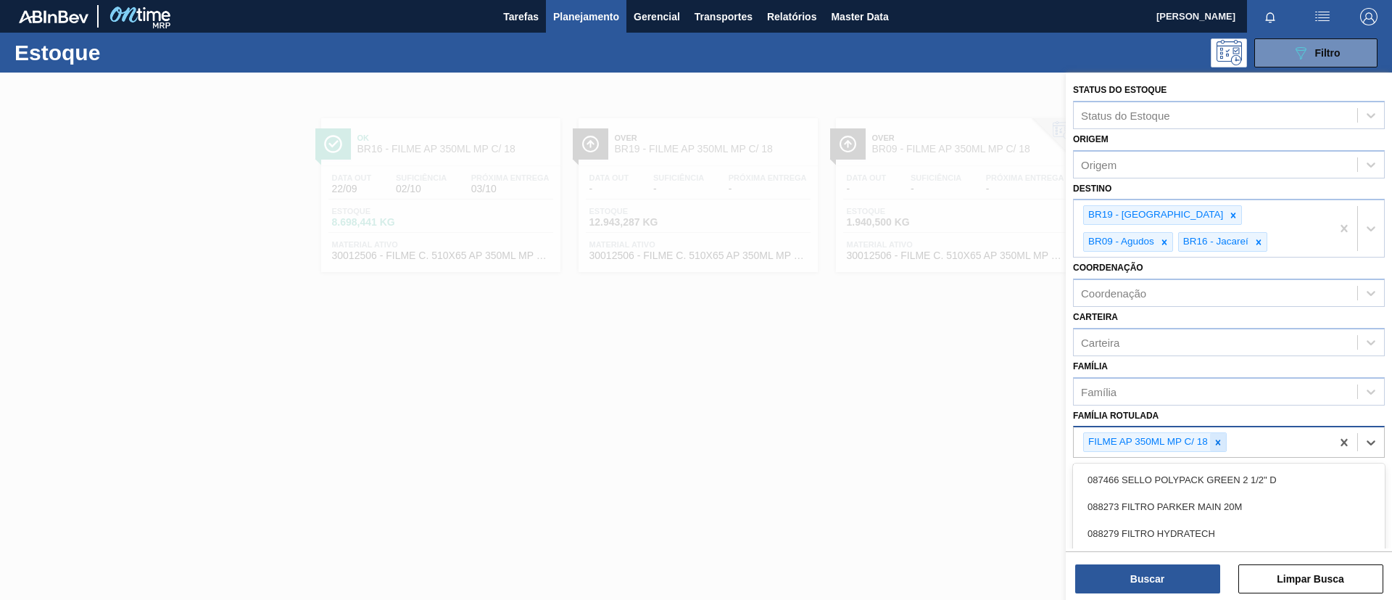
click at [1225, 446] on div at bounding box center [1218, 442] width 16 height 18
paste Rotulada "FILME ORIGINAL 269ML"
type Rotulada "FILME ORIGINAL 269ML"
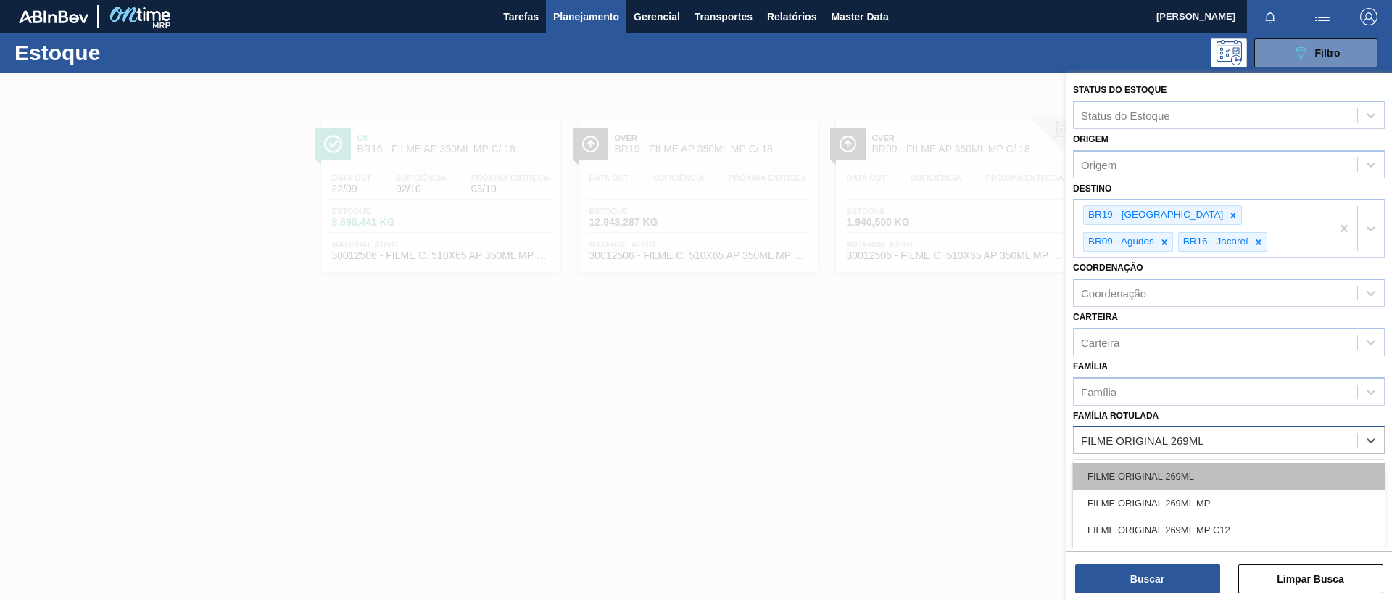
click at [1213, 468] on div "FILME ORIGINAL 269ML" at bounding box center [1229, 476] width 312 height 27
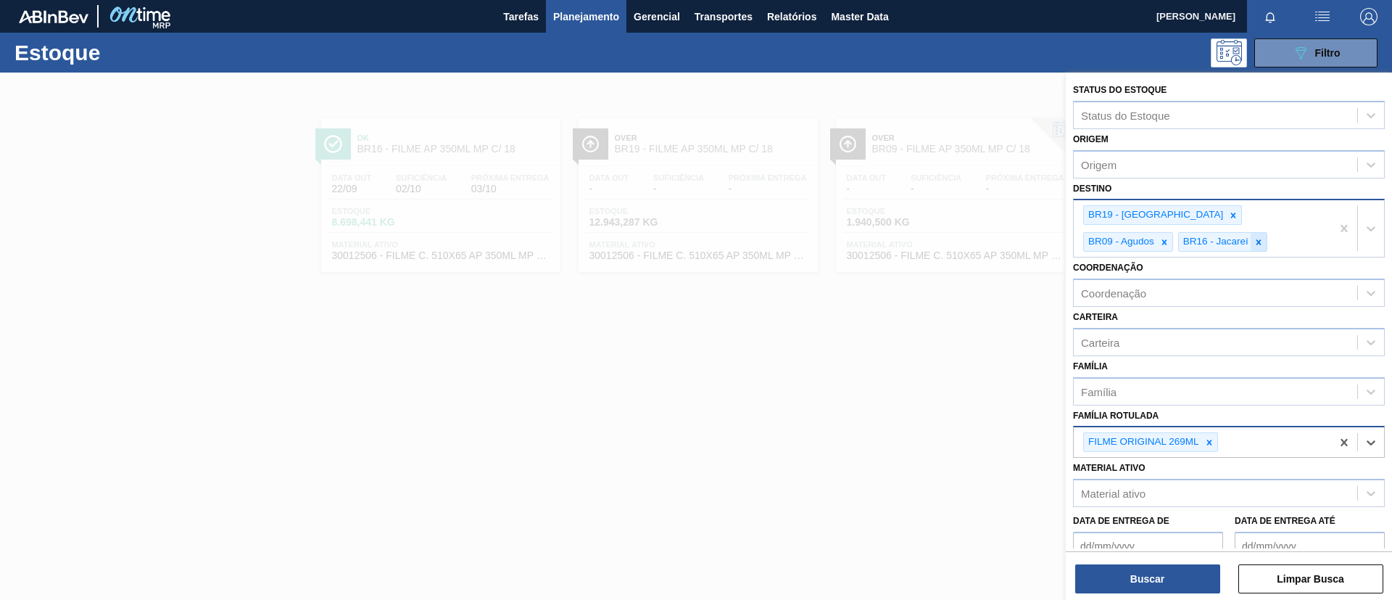
click at [1254, 238] on icon at bounding box center [1259, 242] width 10 height 10
click at [1229, 218] on icon at bounding box center [1234, 215] width 10 height 10
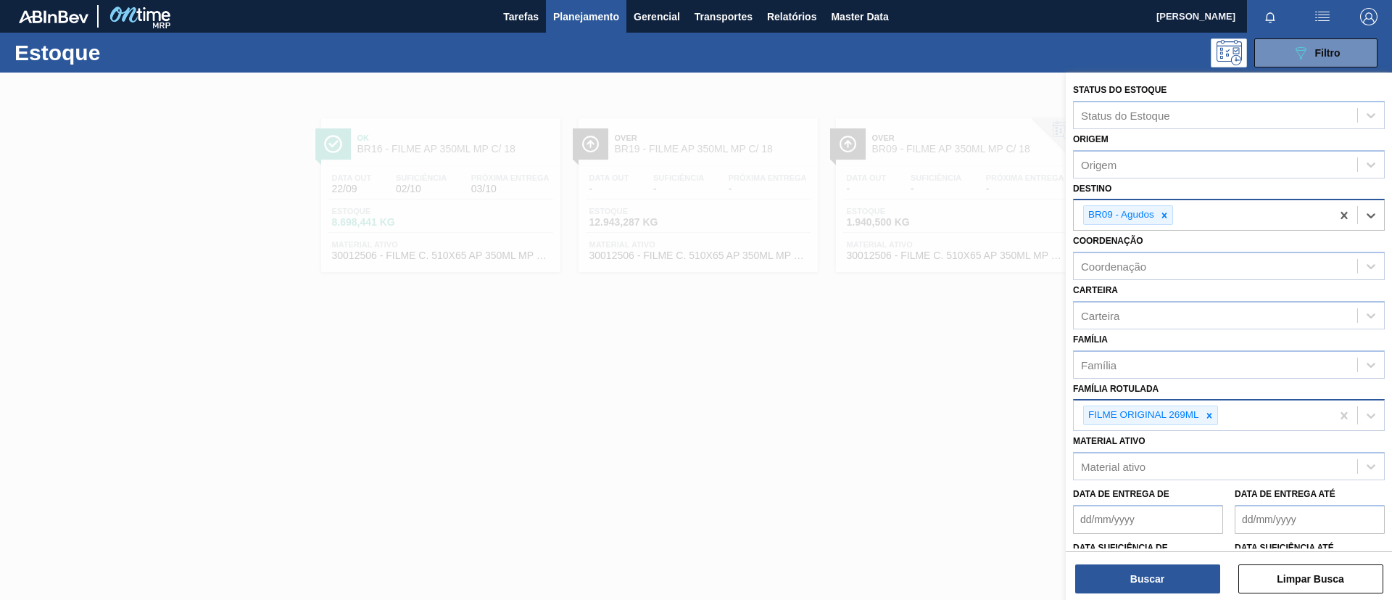
click at [1173, 218] on div "BR09 - Agudos" at bounding box center [1129, 215] width 90 height 20
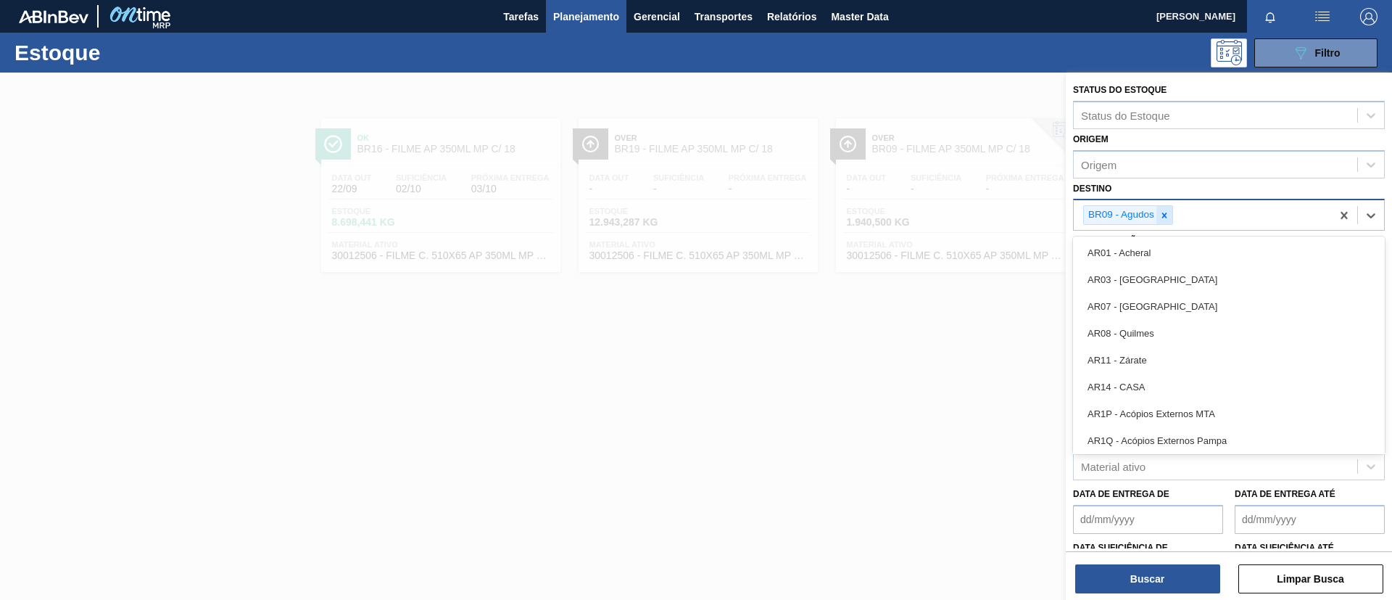
click at [1164, 217] on icon at bounding box center [1165, 215] width 10 height 10
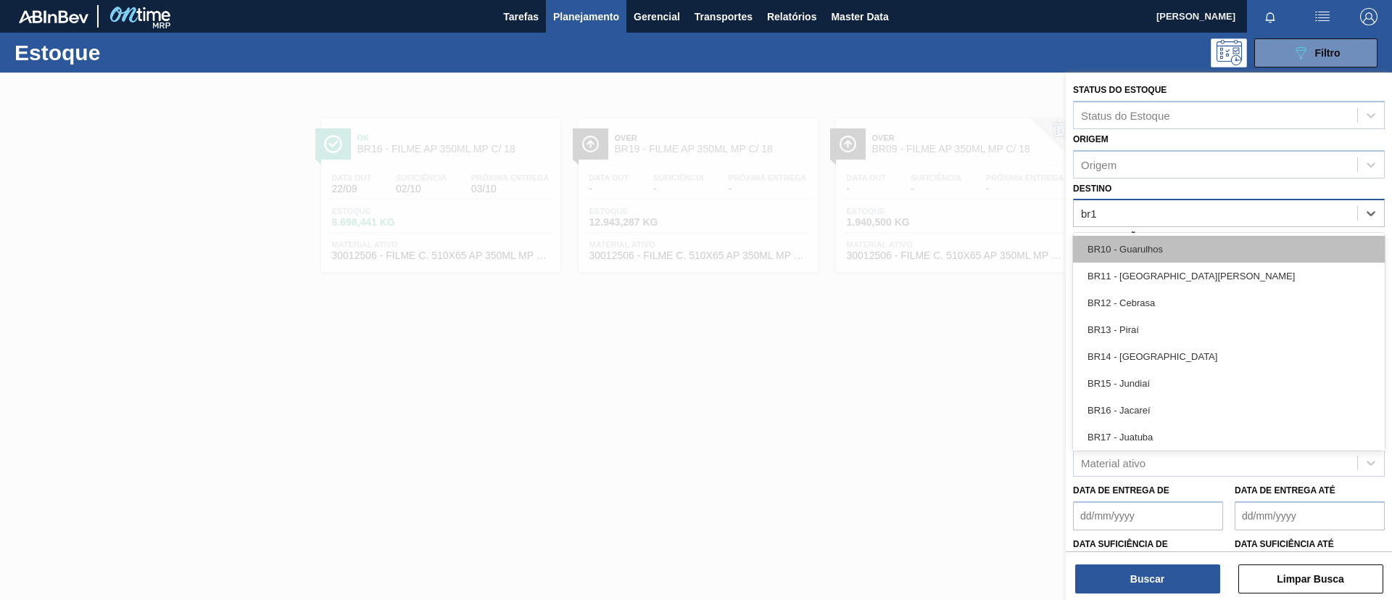
type input "br11"
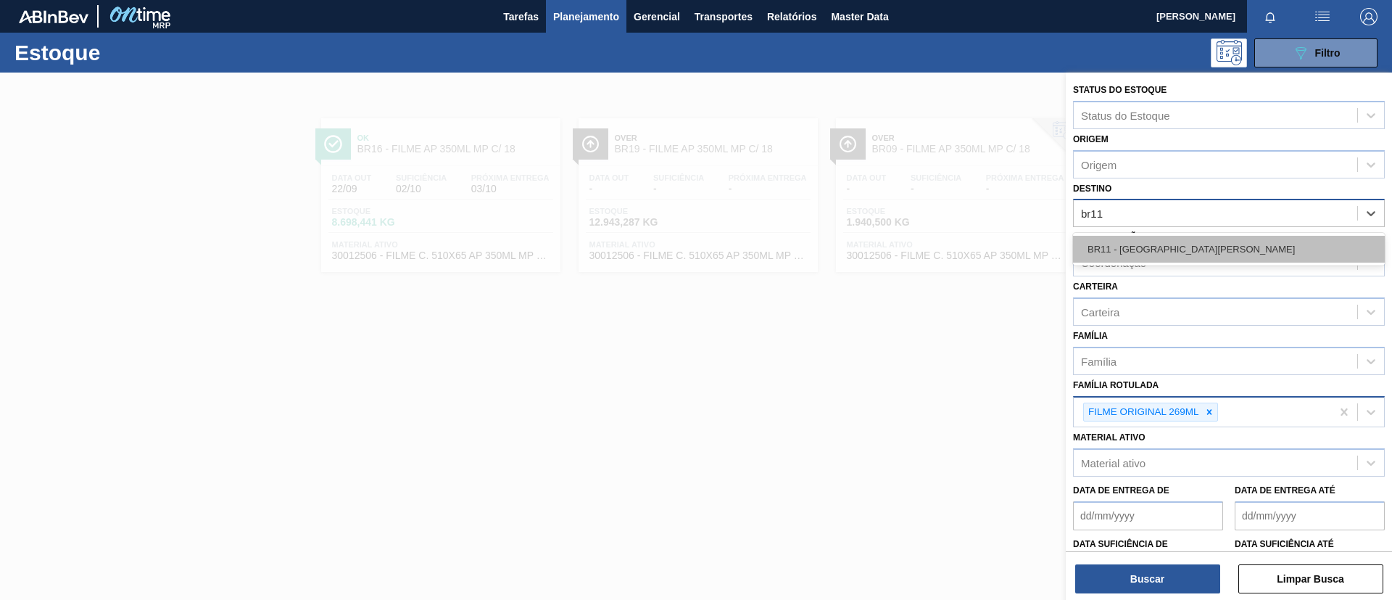
click at [1171, 247] on div "BR11 - [GEOGRAPHIC_DATA]" at bounding box center [1229, 249] width 312 height 27
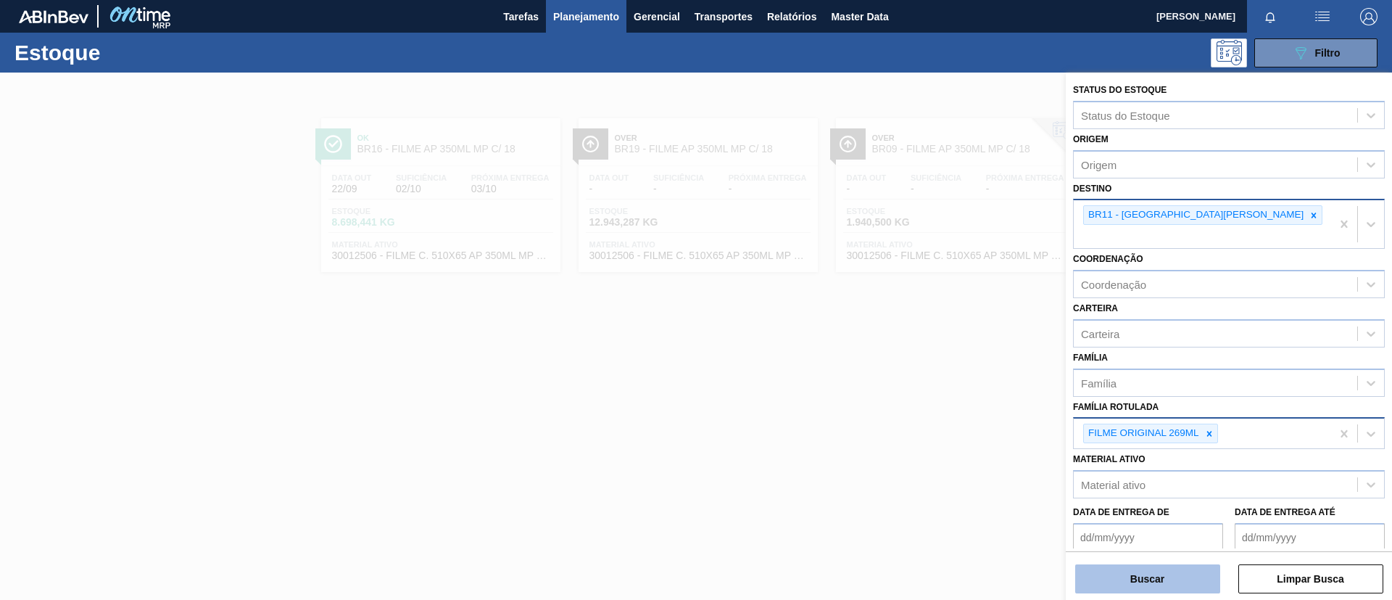
click at [1166, 573] on button "Buscar" at bounding box center [1148, 578] width 145 height 29
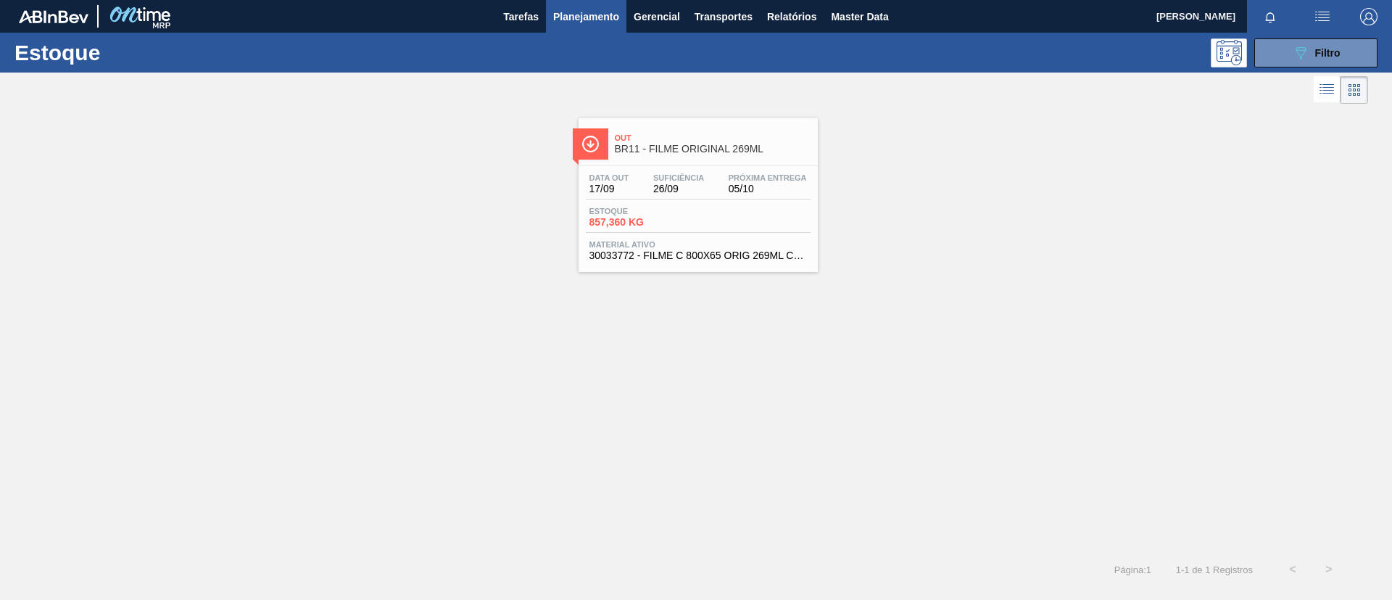
click at [662, 171] on div "Data out 17/09 Suficiência 26/09 Próxima Entrega 05/10 Estoque 857,360 KG Mater…" at bounding box center [698, 215] width 239 height 99
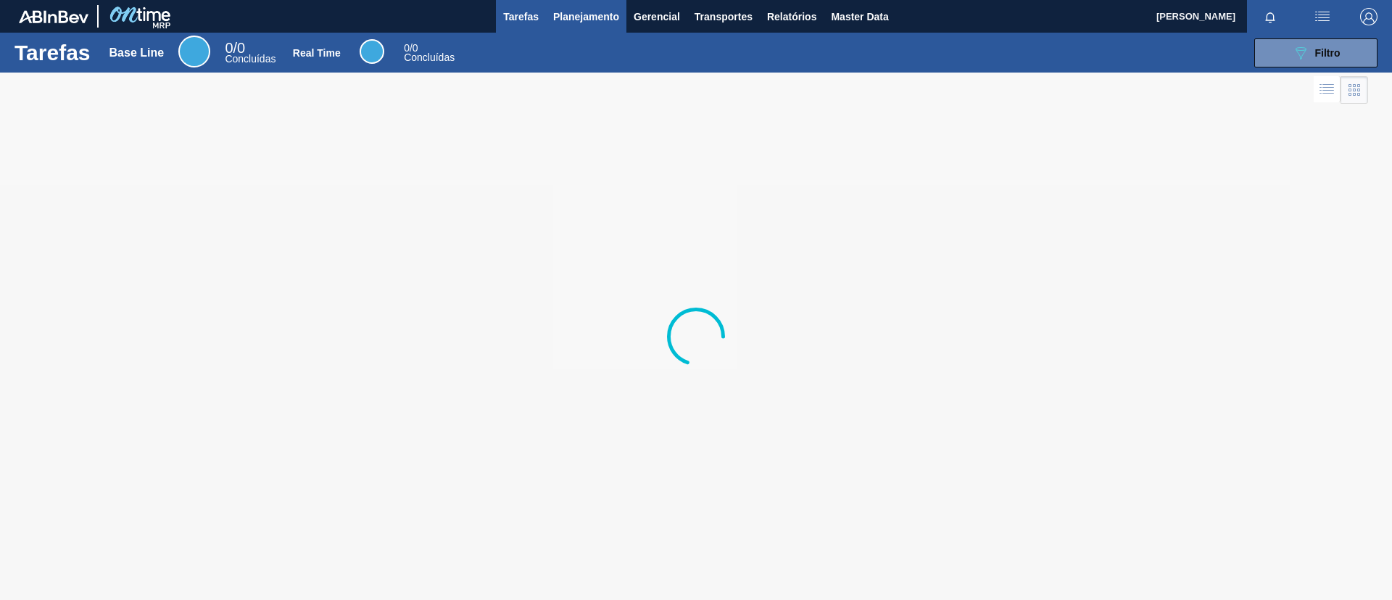
click at [566, 16] on span "Planejamento" at bounding box center [586, 16] width 66 height 17
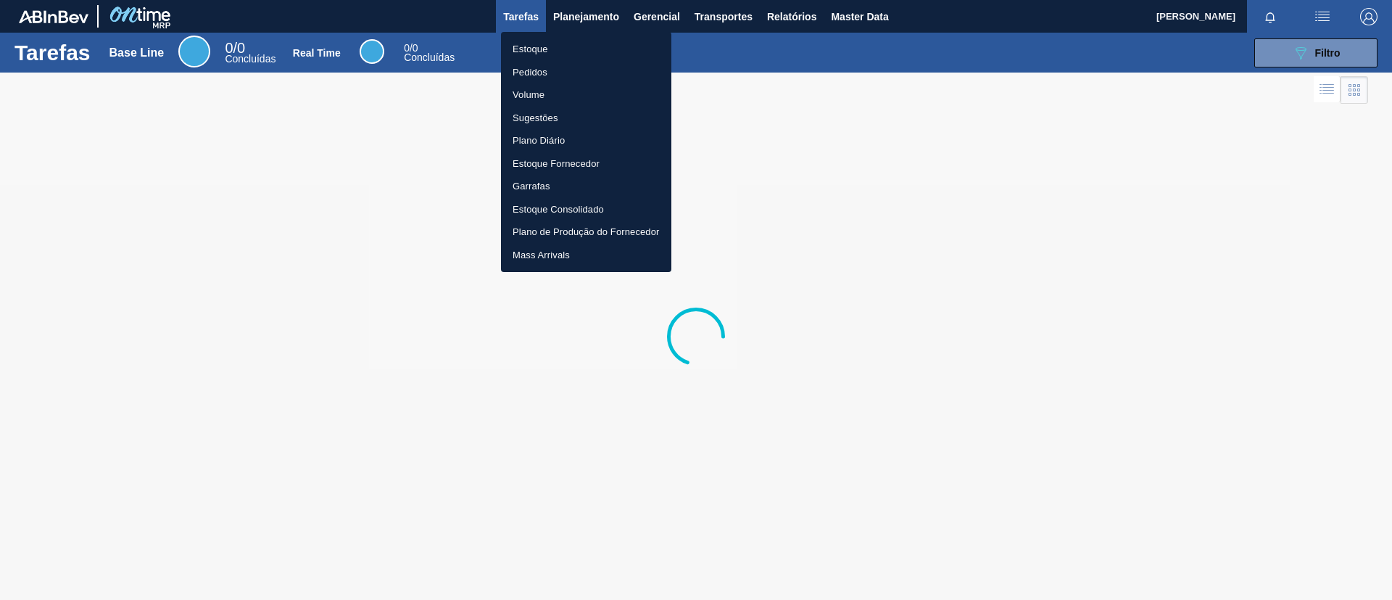
click at [548, 67] on li "Pedidos" at bounding box center [586, 72] width 170 height 23
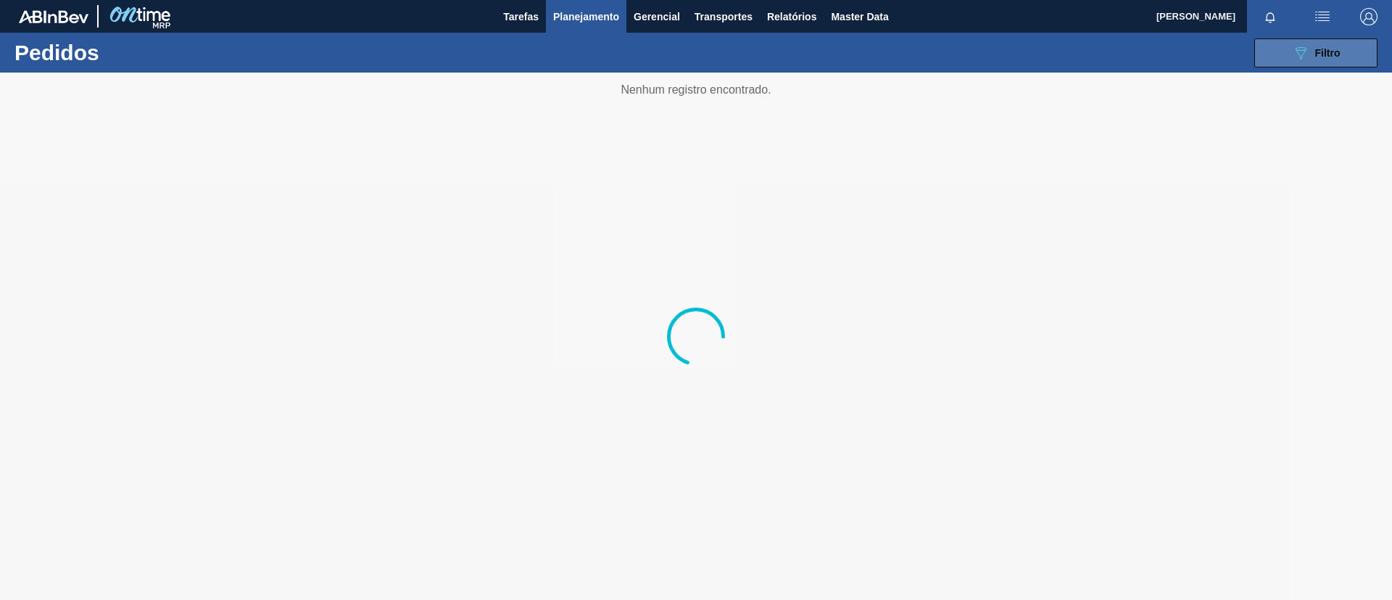
click at [1364, 50] on button "089F7B8B-B2A5-4AFE-B5C0-19BA573D28AC Filtro" at bounding box center [1316, 52] width 123 height 29
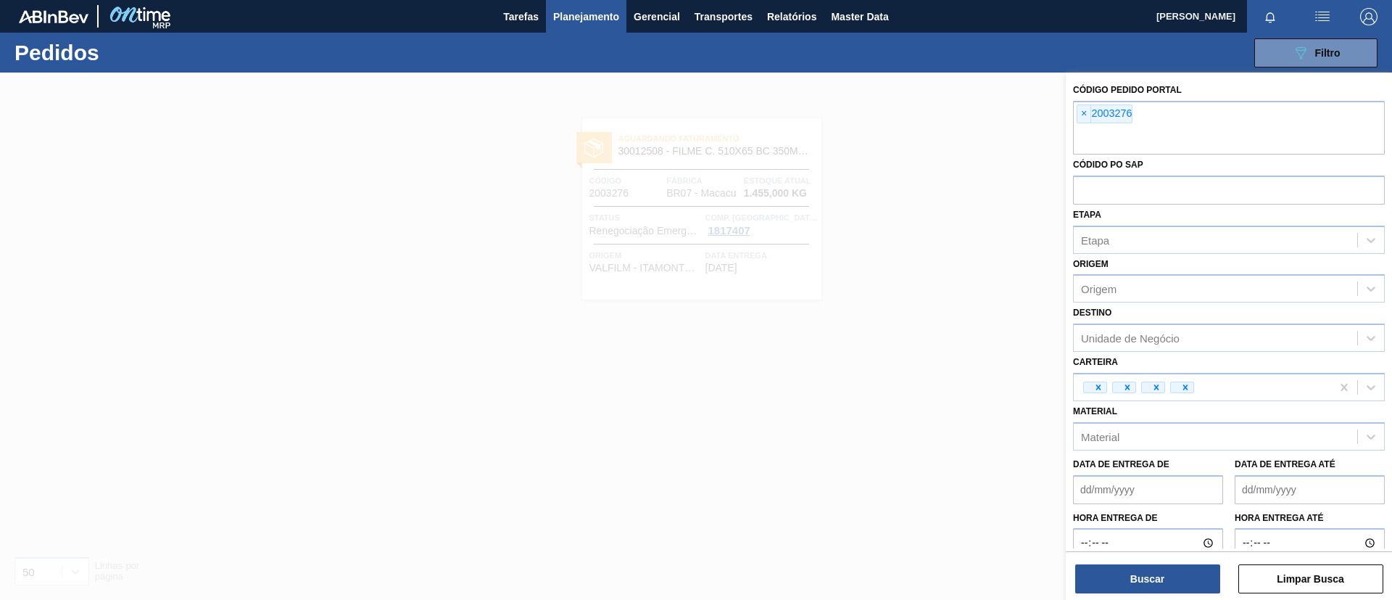
click at [1086, 110] on span "×" at bounding box center [1085, 113] width 14 height 17
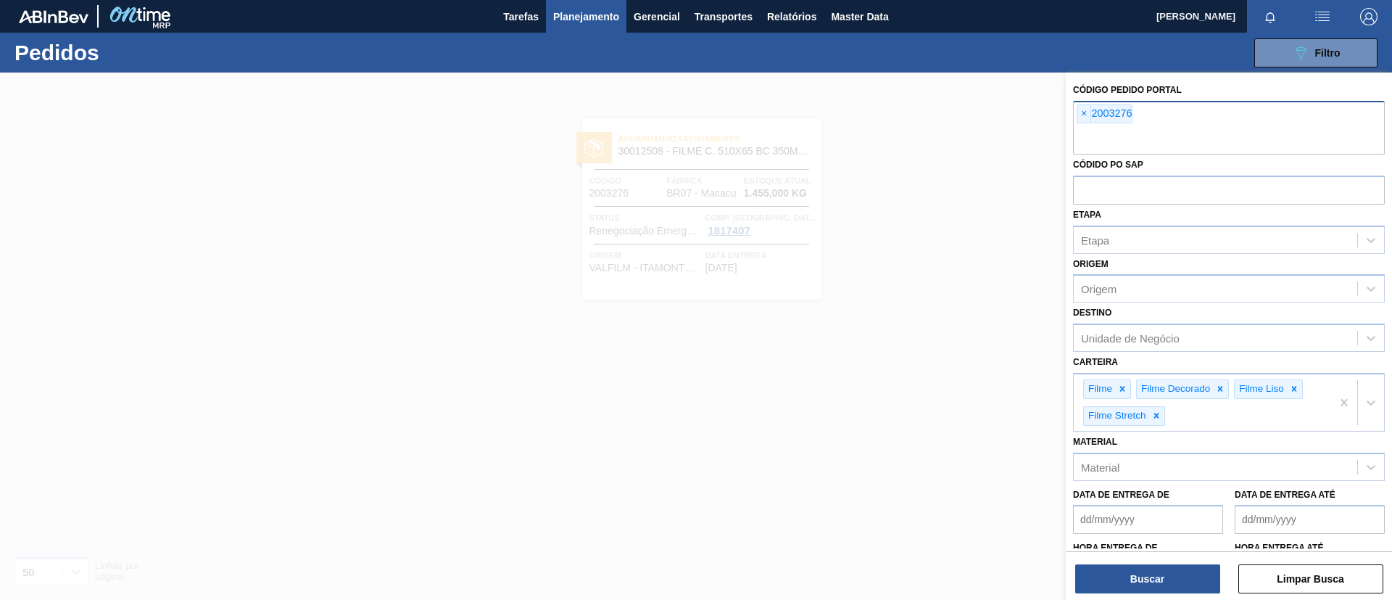
paste input "text"
click at [1081, 112] on span "×" at bounding box center [1085, 113] width 14 height 17
click at [1129, 564] on button "Buscar" at bounding box center [1148, 578] width 145 height 29
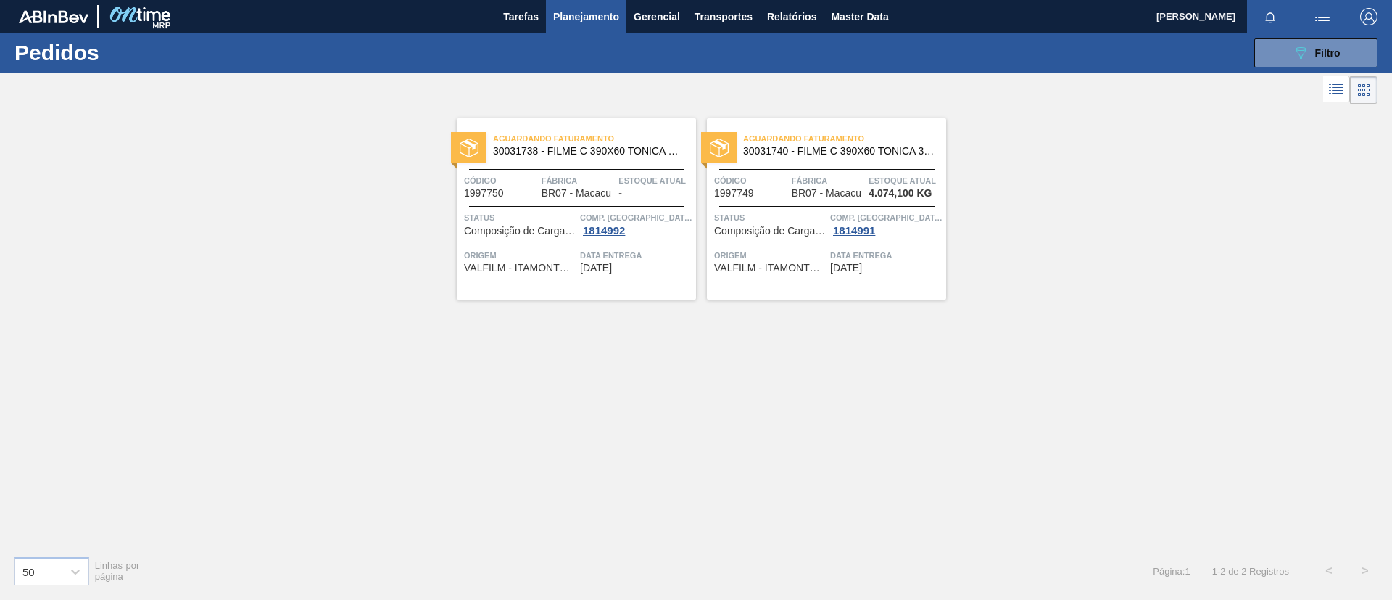
click at [652, 160] on div "Aguardando Faturamento 30031738 - FILME C 390X60 TONICA Z 350ML C12 IN211" at bounding box center [576, 145] width 239 height 33
click at [851, 148] on span "30031740 - FILME C 390X60 TONICA 350ML C12 IN211" at bounding box center [838, 151] width 191 height 11
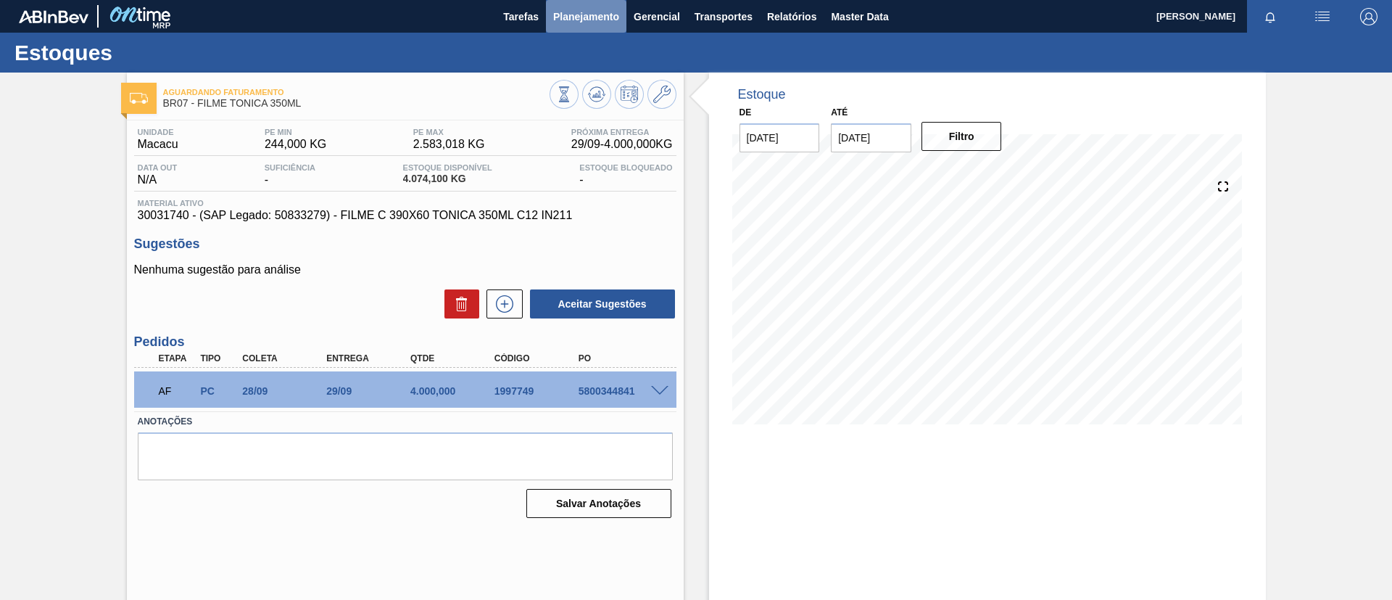
click at [618, 26] on button "Planejamento" at bounding box center [586, 16] width 81 height 33
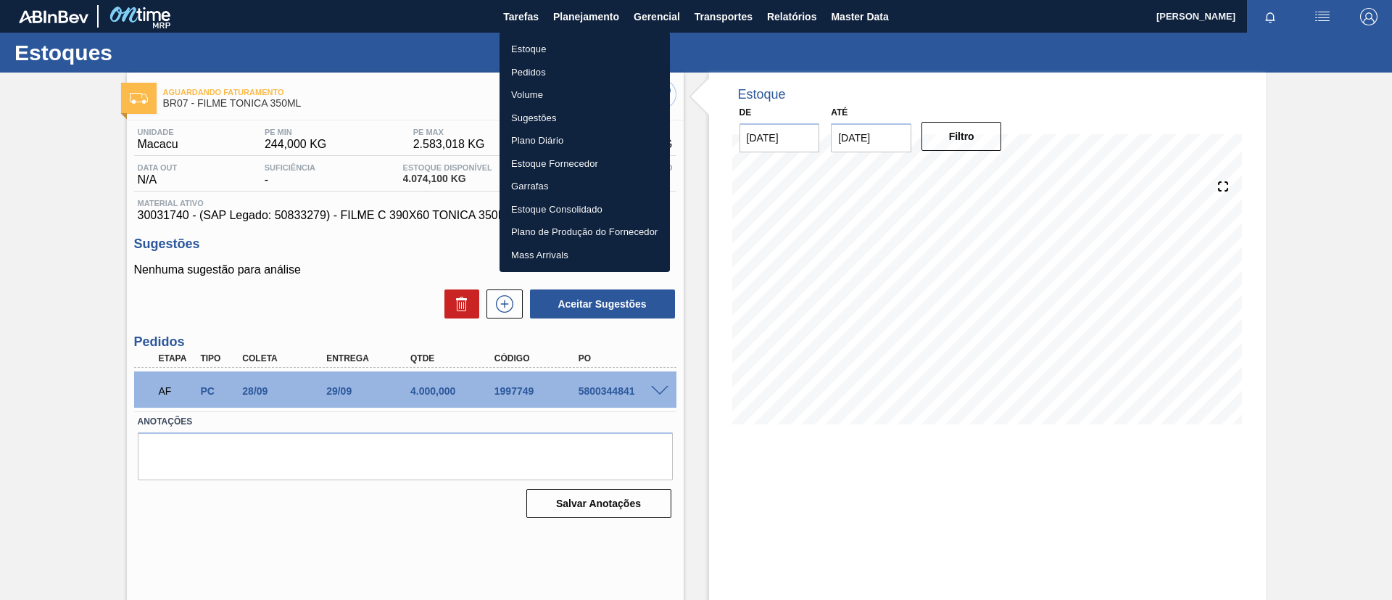
click at [600, 38] on li "Estoque" at bounding box center [585, 49] width 170 height 23
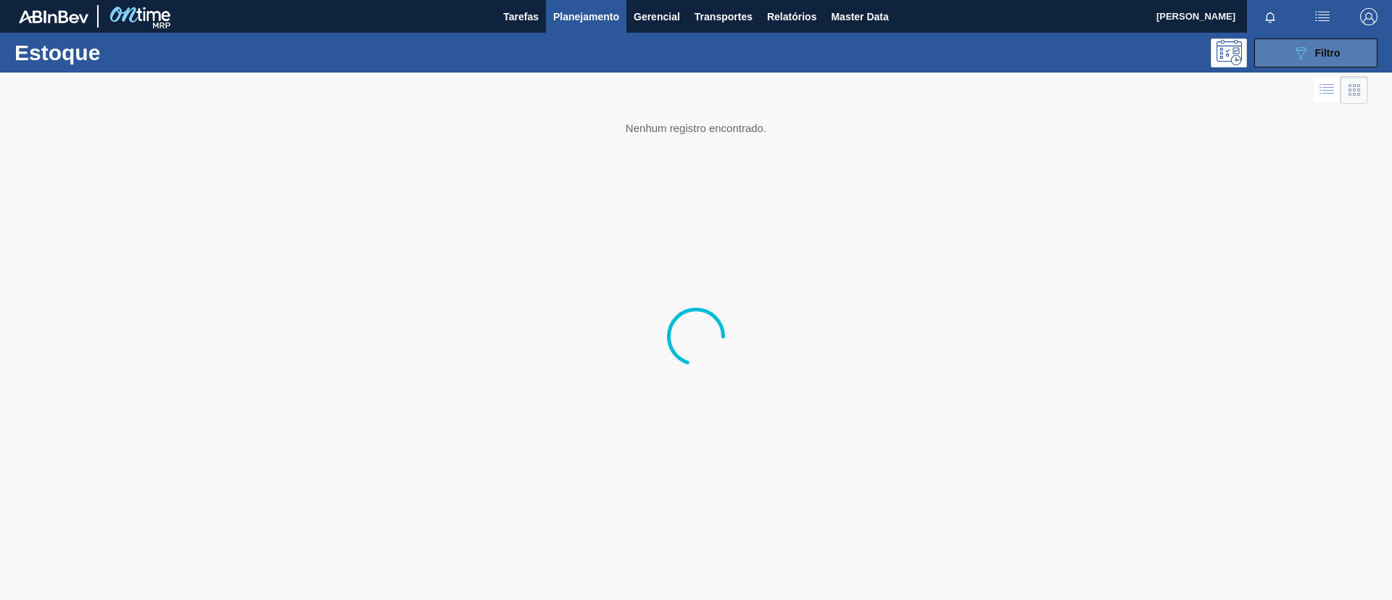
click at [1332, 54] on span "Filtro" at bounding box center [1328, 53] width 25 height 12
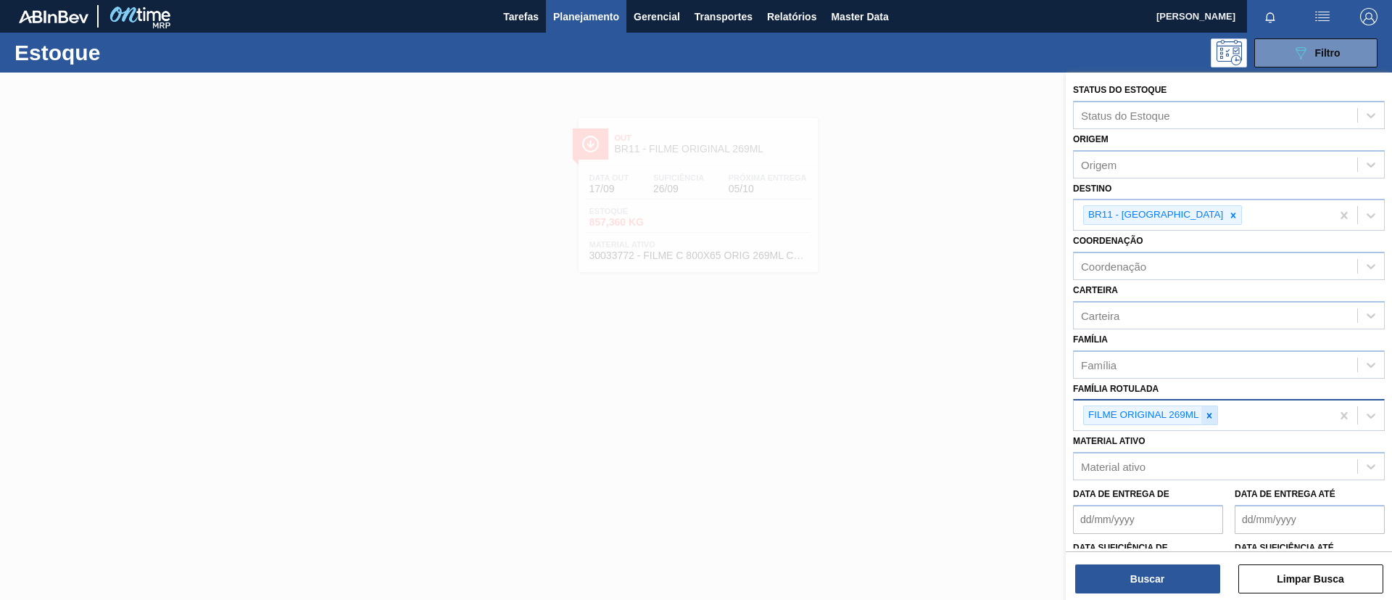
click at [1210, 410] on icon at bounding box center [1210, 415] width 10 height 10
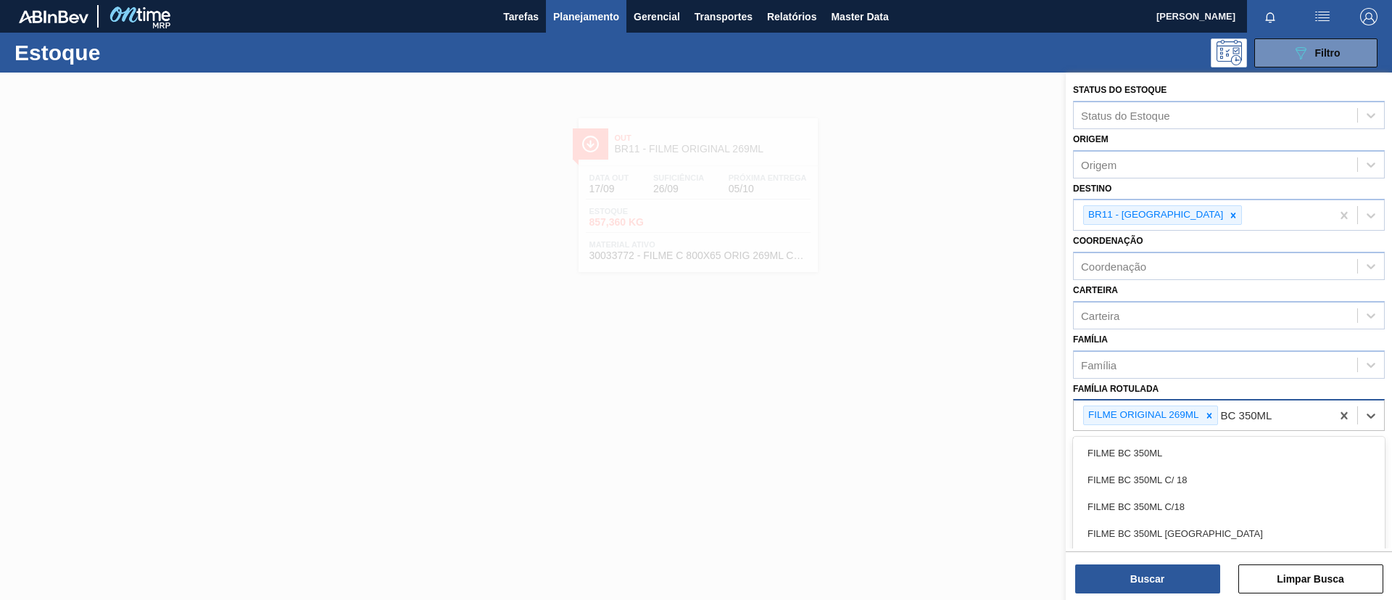
type Rotulada "BC 350ML MP"
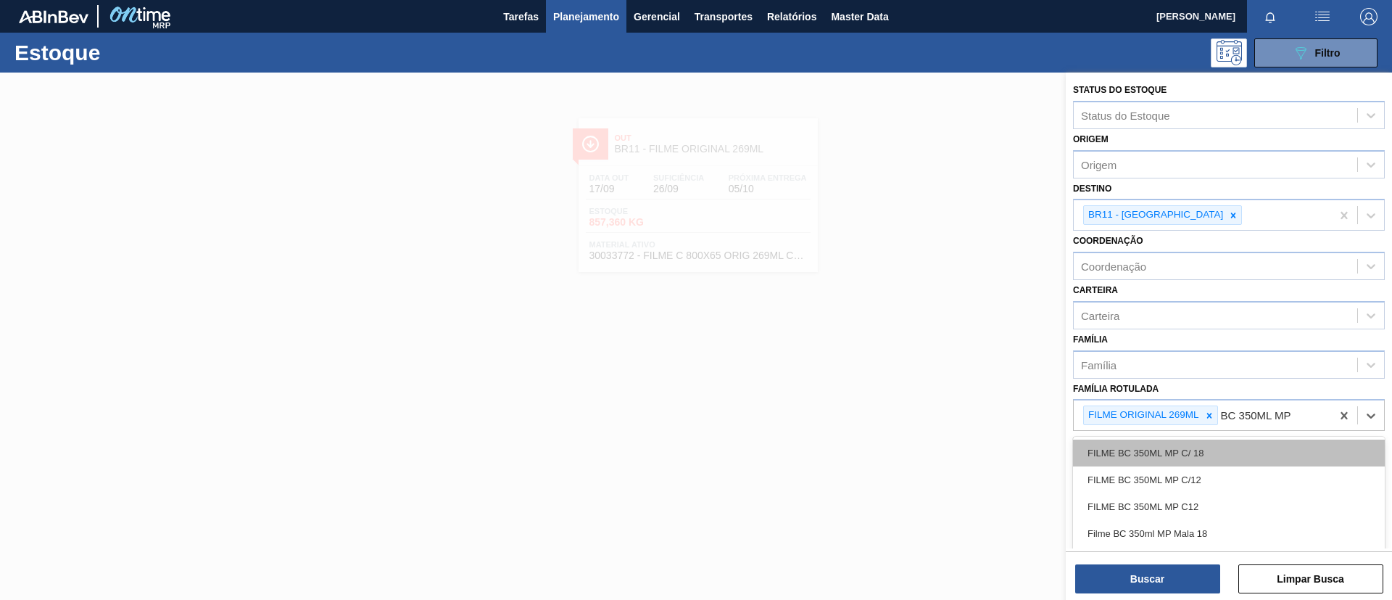
click at [1229, 450] on div "FILME BC 350ML MP C/ 18" at bounding box center [1229, 452] width 312 height 27
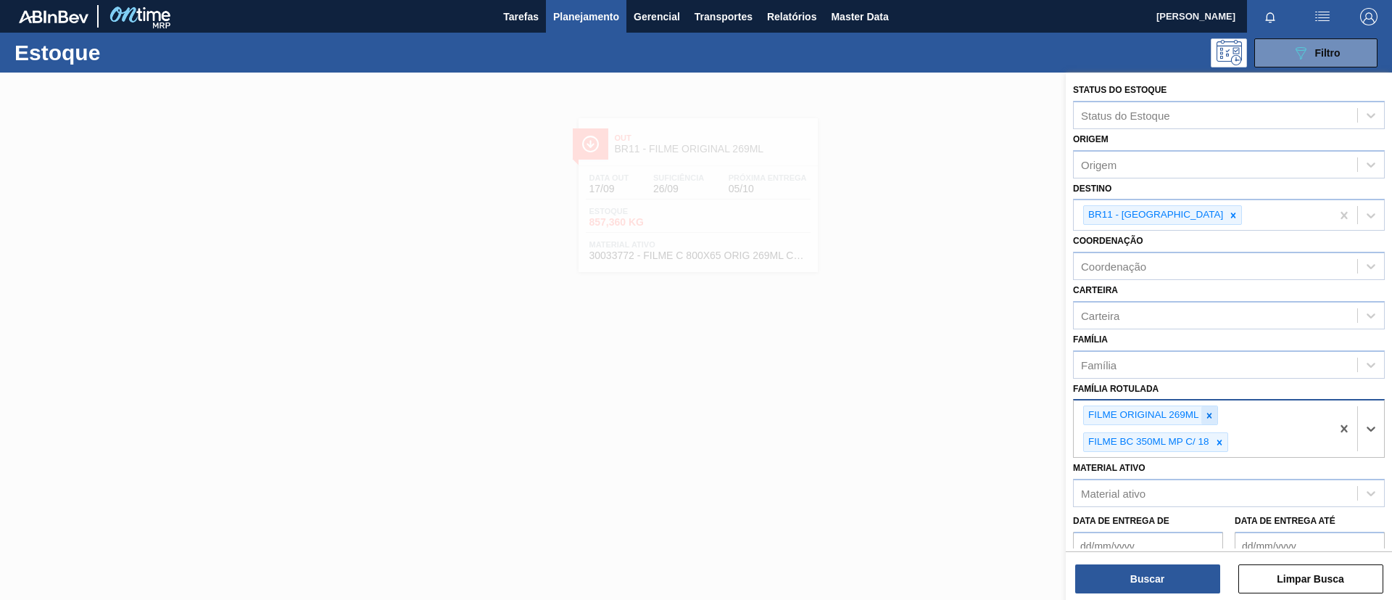
click at [1213, 410] on icon at bounding box center [1210, 415] width 10 height 10
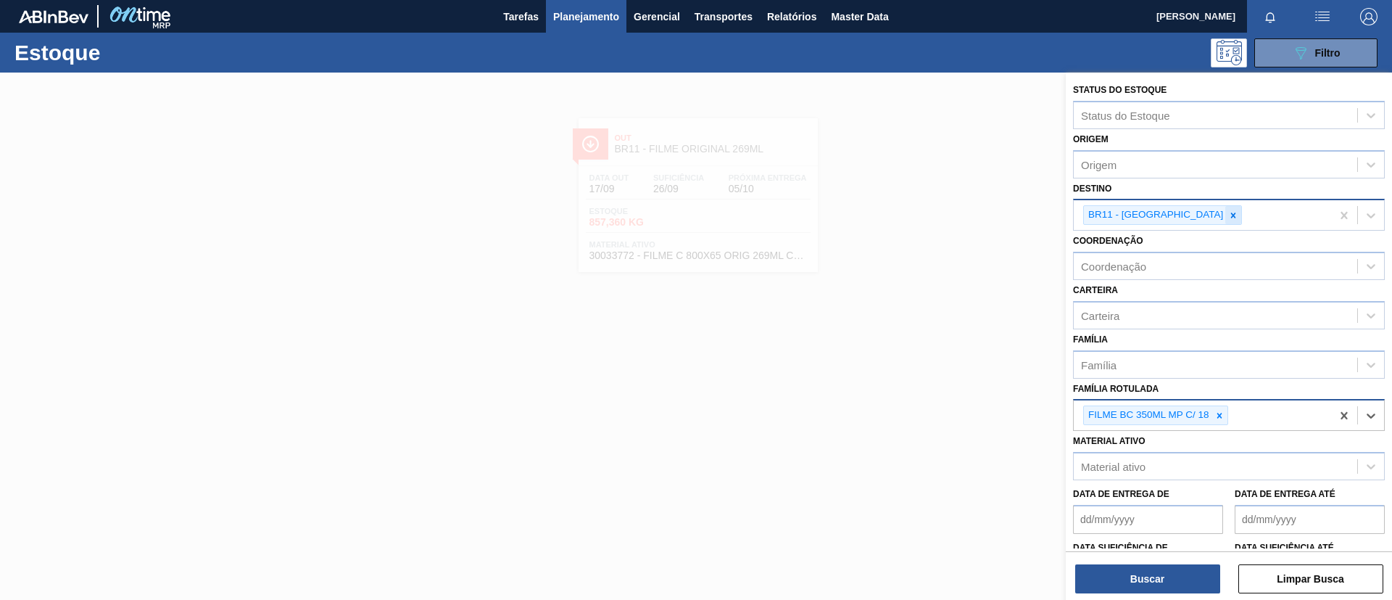
click at [1231, 212] on icon at bounding box center [1233, 214] width 5 height 5
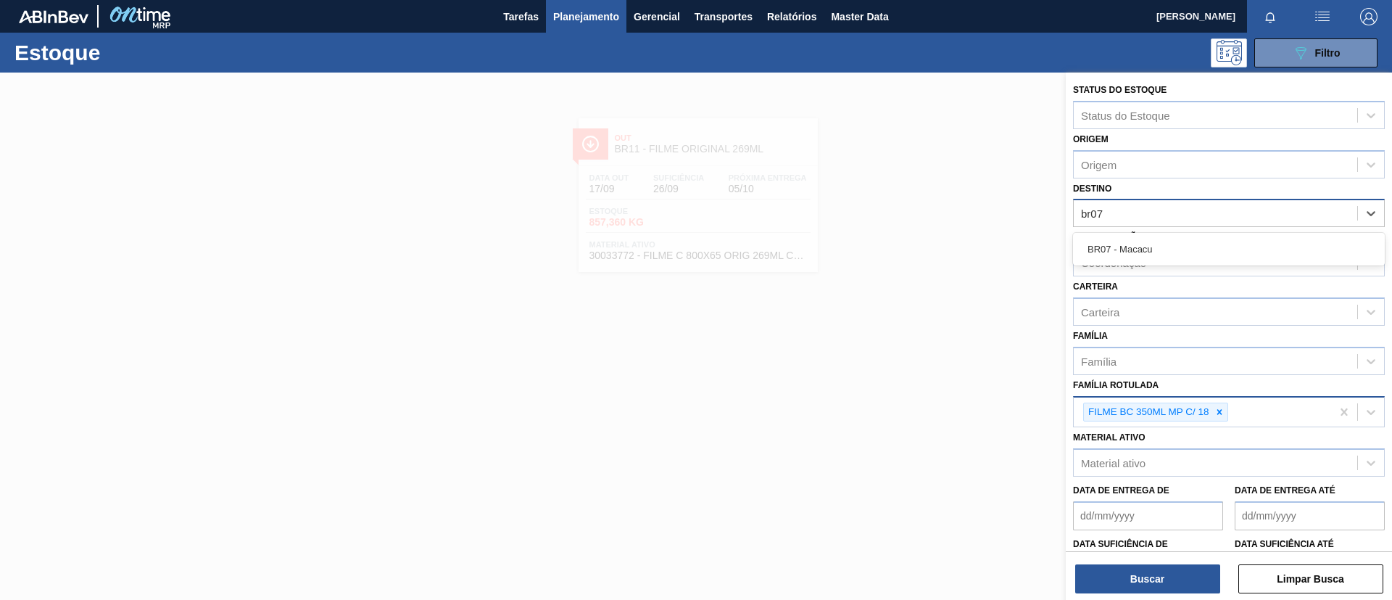
type input "br07"
click at [1175, 230] on div "Coordenação Coordenação" at bounding box center [1229, 251] width 312 height 49
click at [1171, 220] on div "Destino" at bounding box center [1216, 213] width 284 height 21
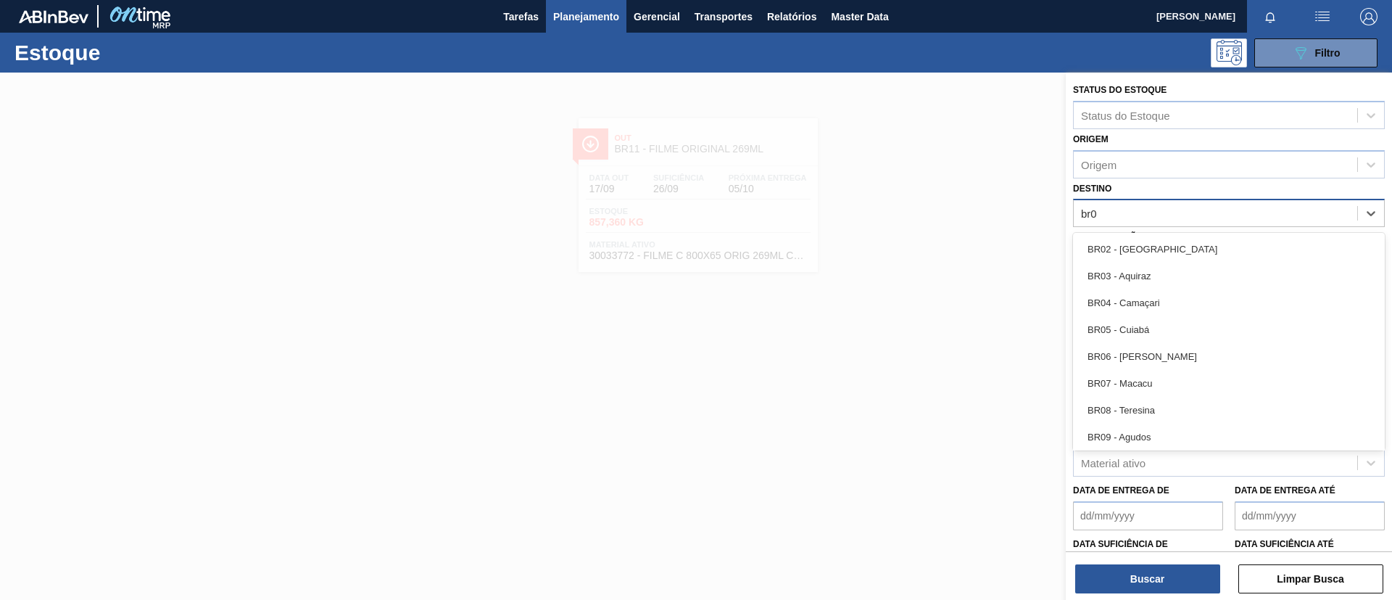
type input "br07"
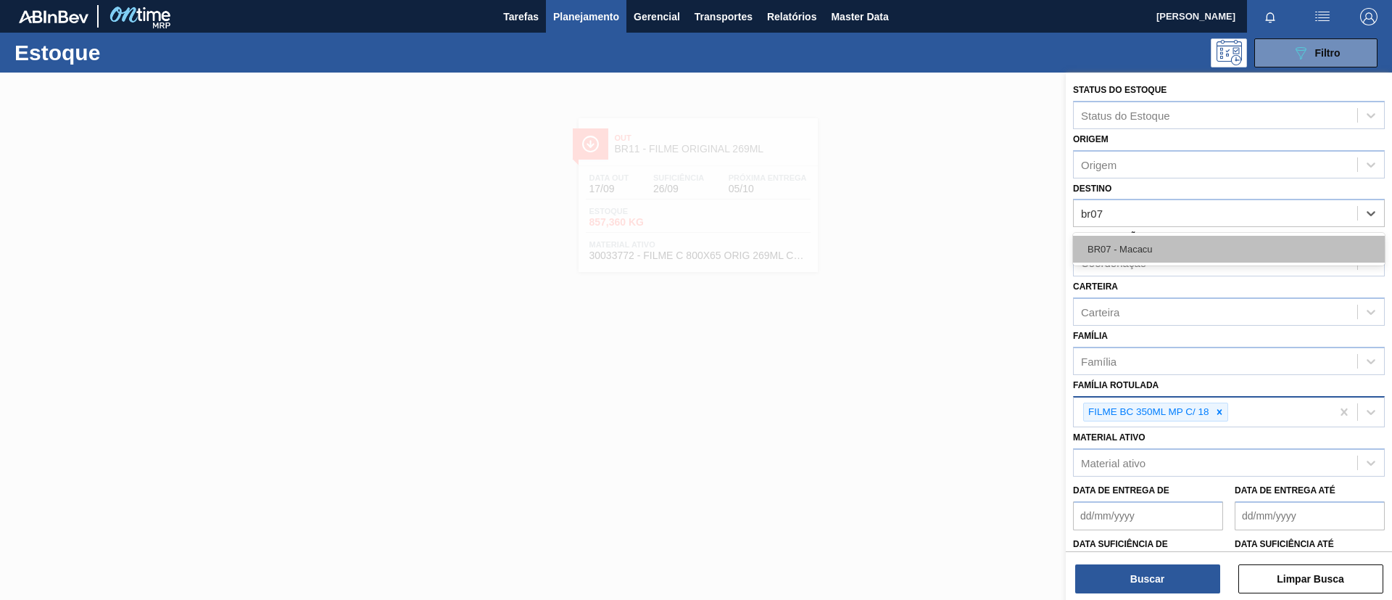
click at [1171, 239] on div "BR07 - Macacu" at bounding box center [1229, 249] width 312 height 27
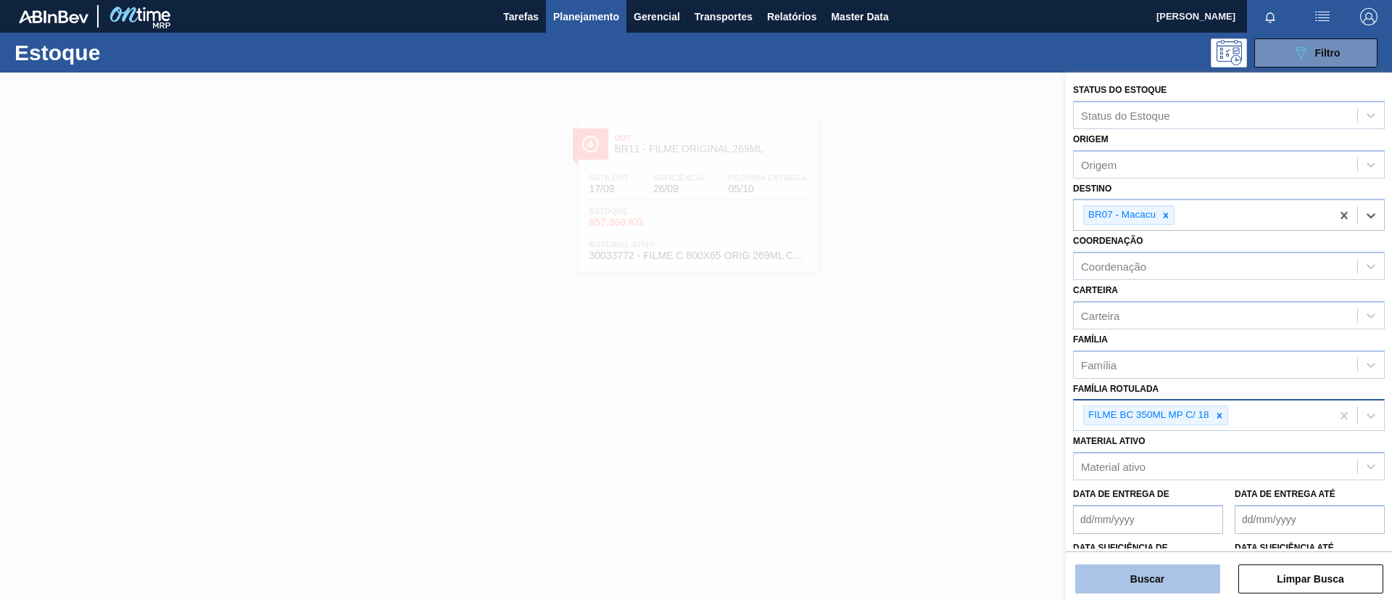
click at [1142, 573] on button "Buscar" at bounding box center [1148, 578] width 145 height 29
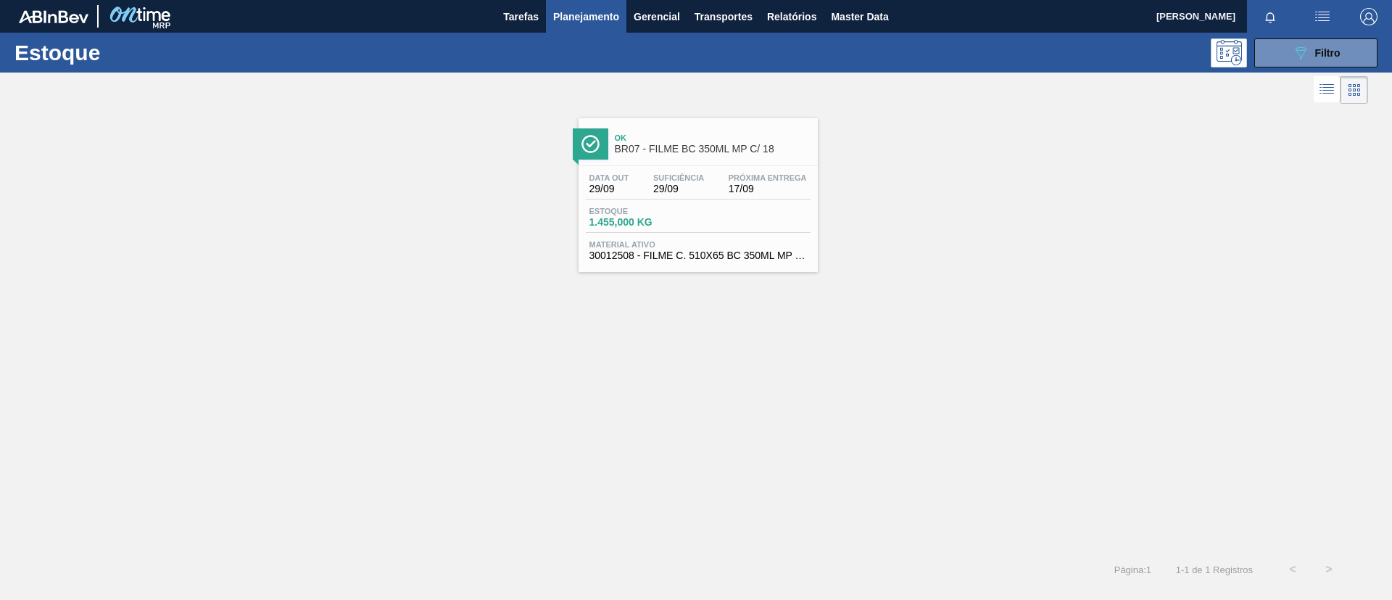
click at [736, 120] on div "Ok BR07 - FILME BC 350ML MP C/ 18" at bounding box center [698, 138] width 239 height 40
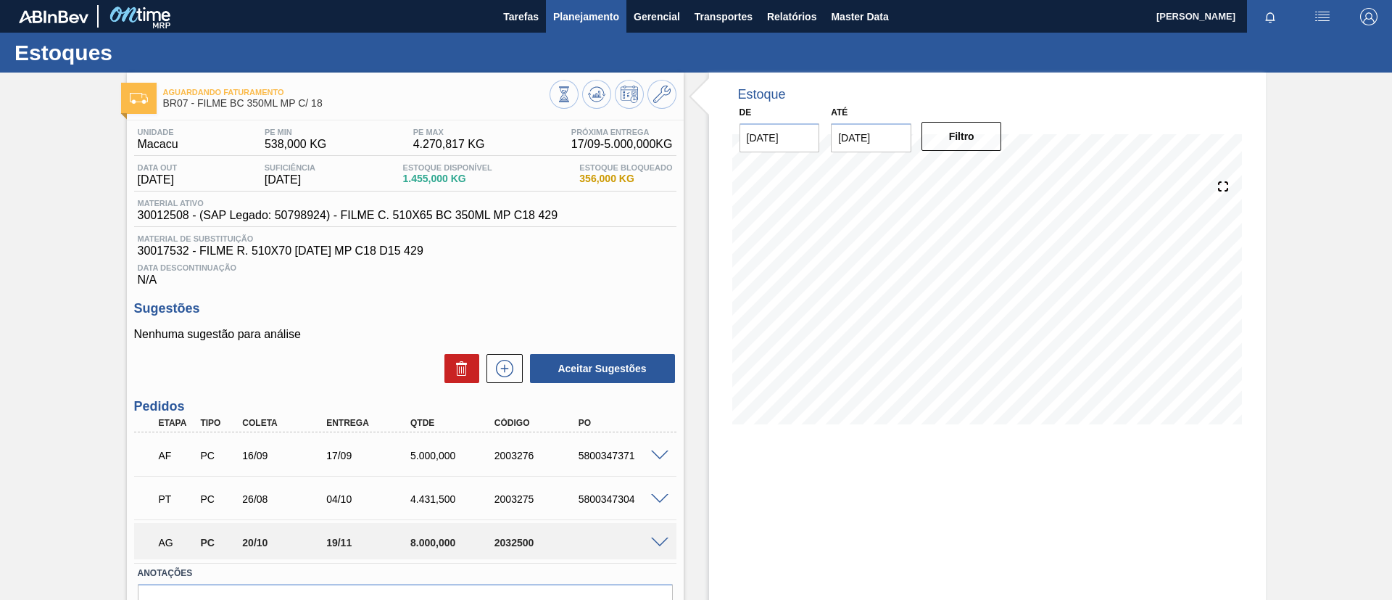
click at [562, 7] on button "Planejamento" at bounding box center [586, 16] width 81 height 33
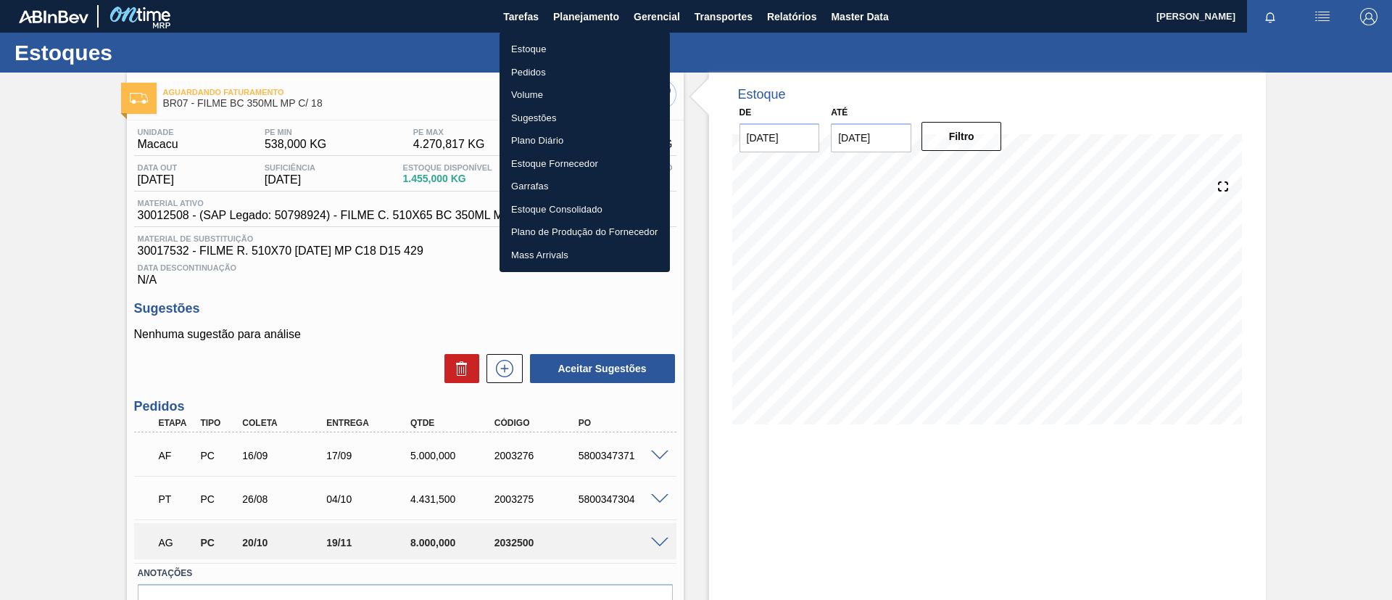
click at [571, 38] on li "Estoque" at bounding box center [585, 49] width 170 height 23
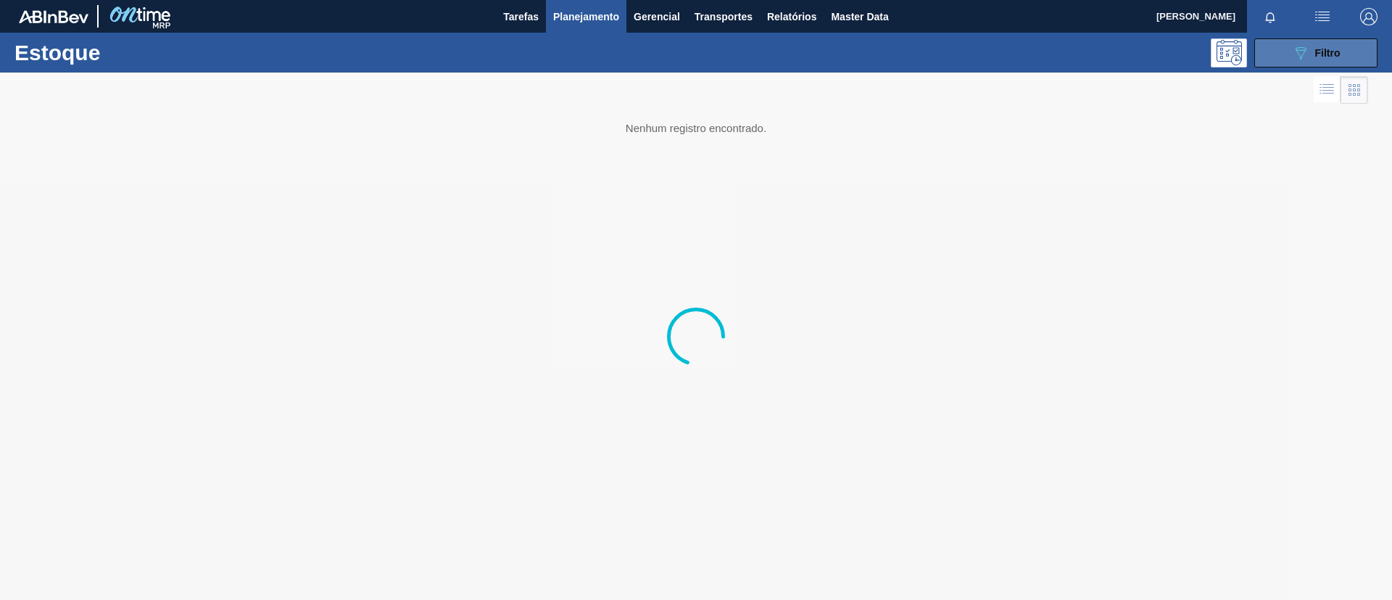
click at [1337, 50] on span "Filtro" at bounding box center [1328, 53] width 25 height 12
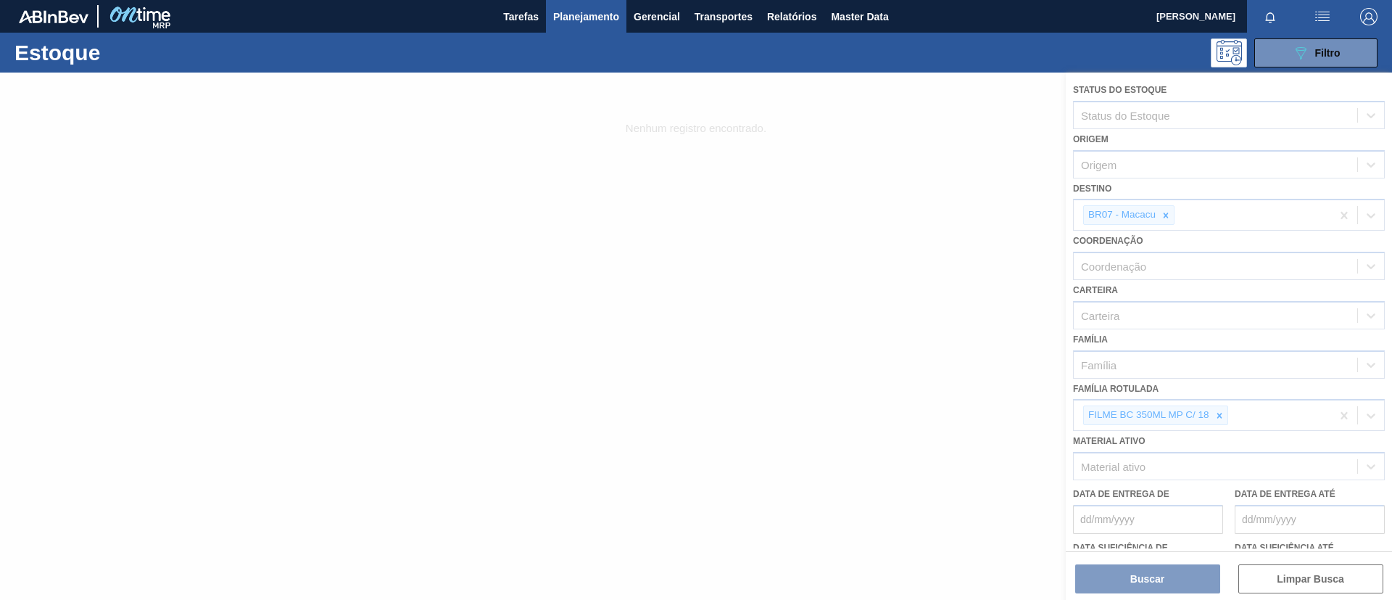
click at [1184, 189] on div at bounding box center [696, 336] width 1392 height 527
click at [1172, 210] on div at bounding box center [696, 336] width 1392 height 527
click at [1169, 215] on div at bounding box center [696, 336] width 1392 height 527
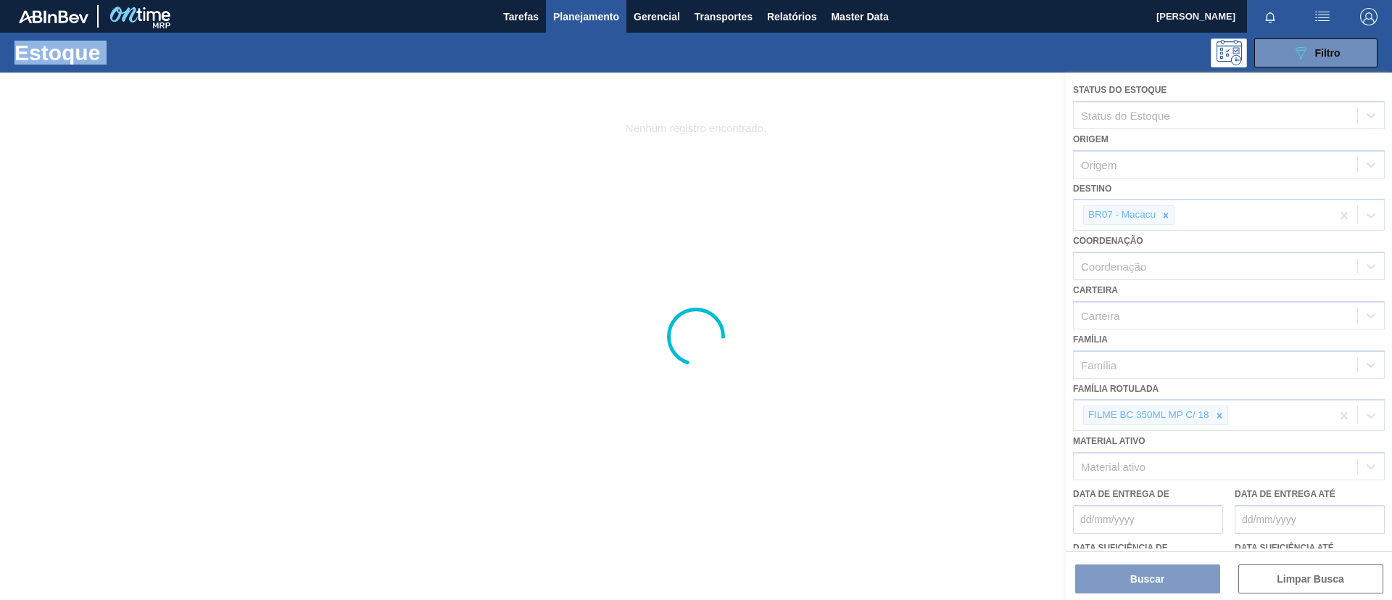
click at [1169, 215] on div at bounding box center [696, 336] width 1392 height 527
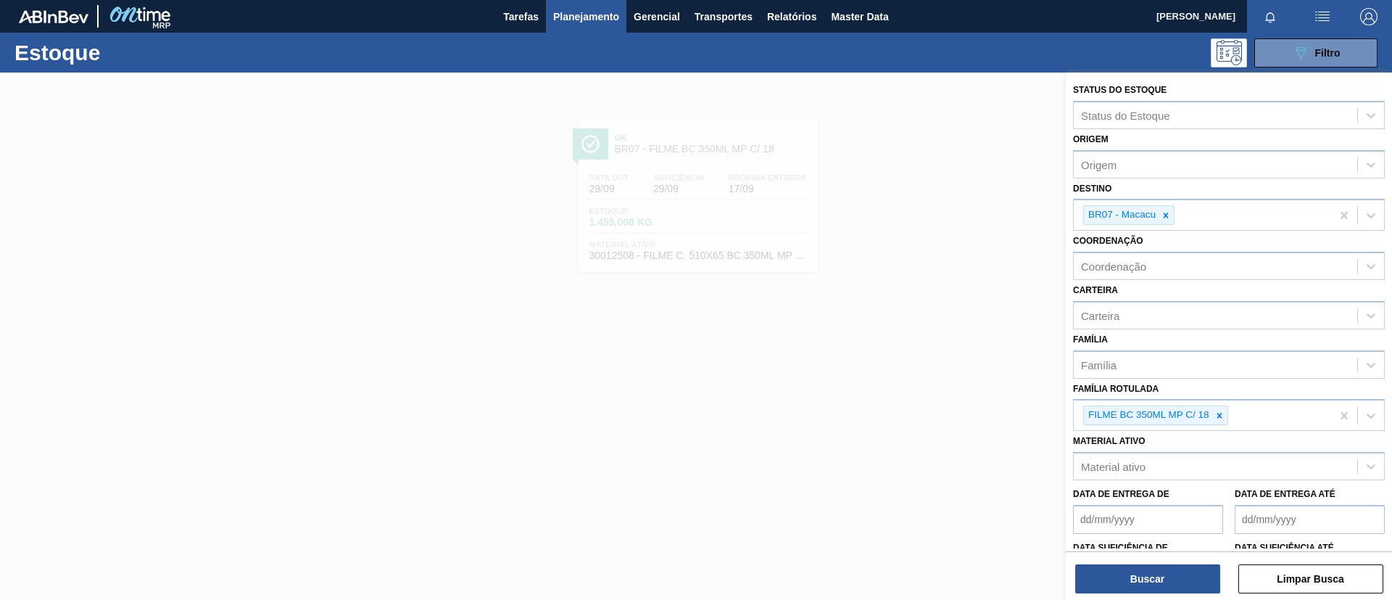
click at [1169, 215] on icon at bounding box center [1166, 215] width 10 height 10
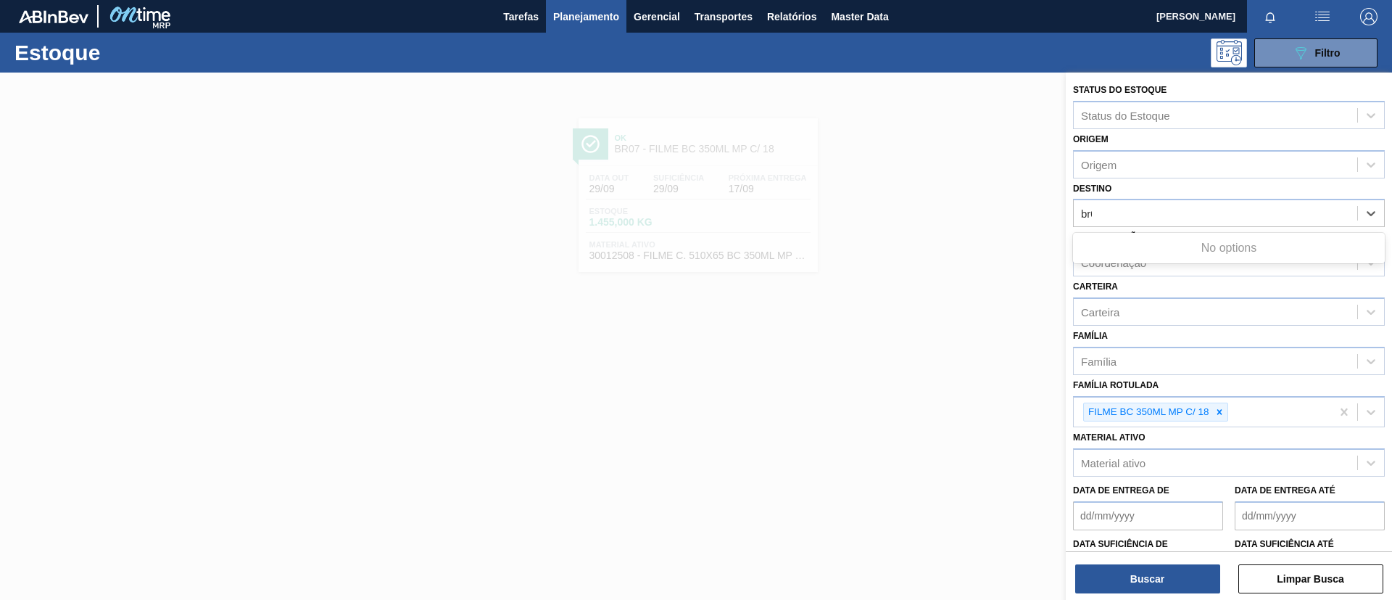
type input "br09"
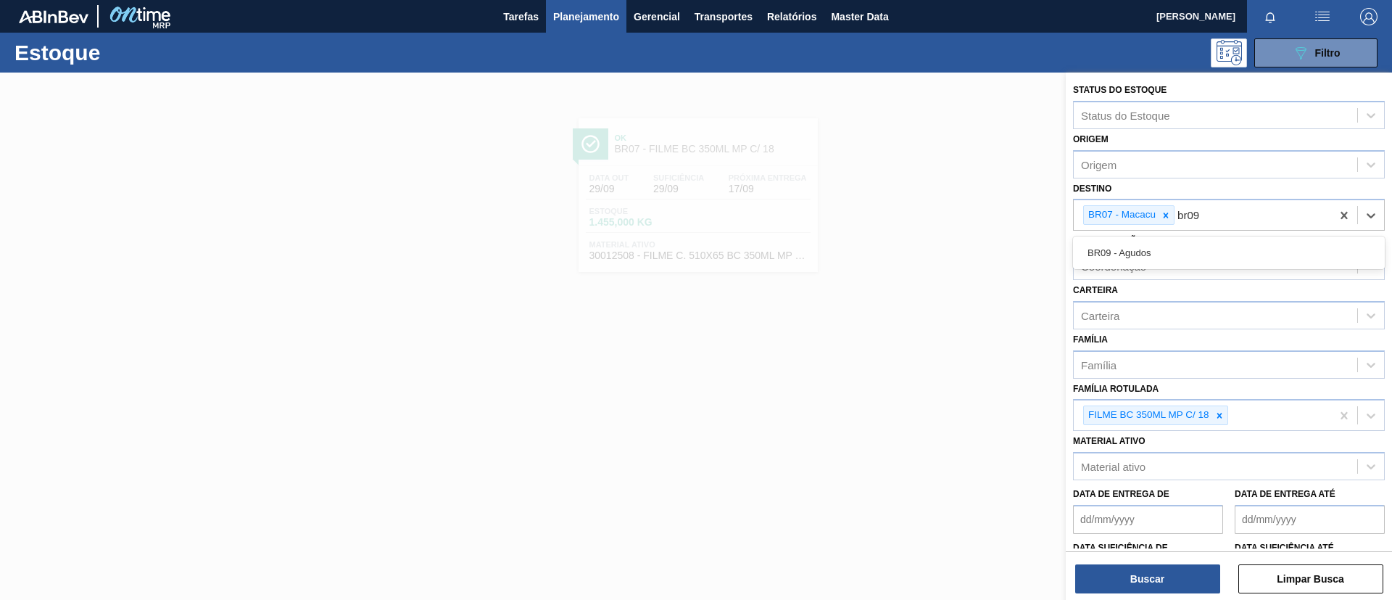
click at [1178, 251] on div "BR09 - Agudos" at bounding box center [1229, 252] width 312 height 27
click at [1165, 215] on icon at bounding box center [1166, 215] width 10 height 10
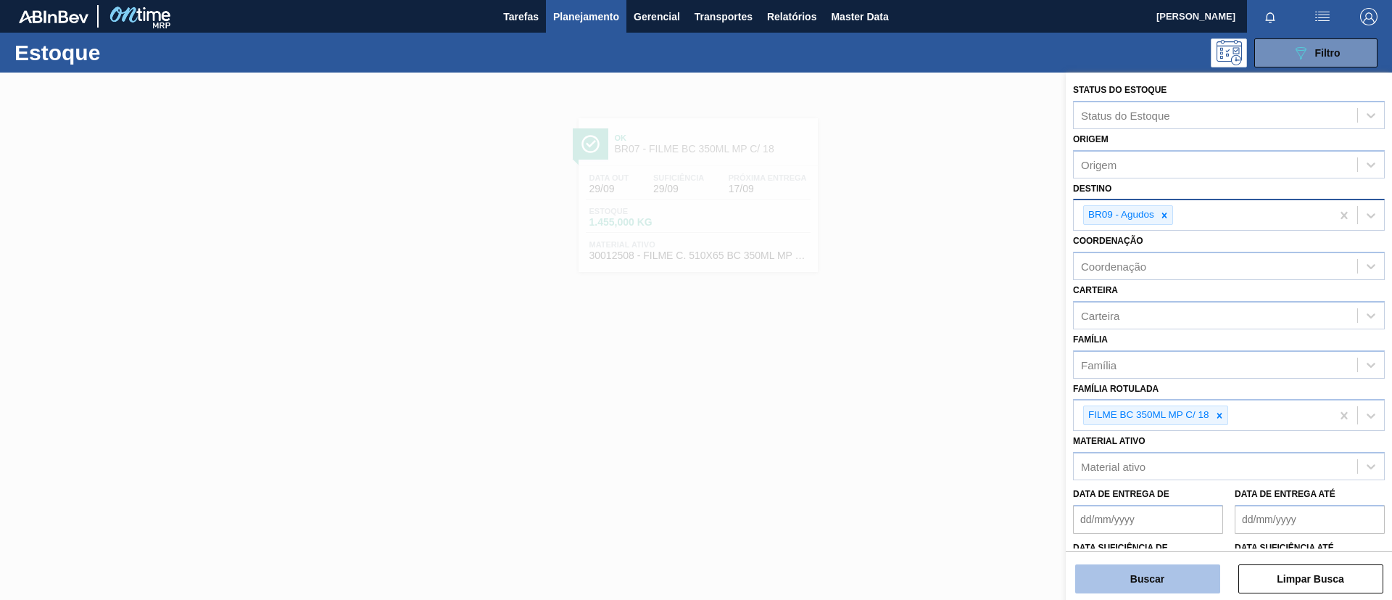
click at [1152, 573] on button "Buscar" at bounding box center [1148, 578] width 145 height 29
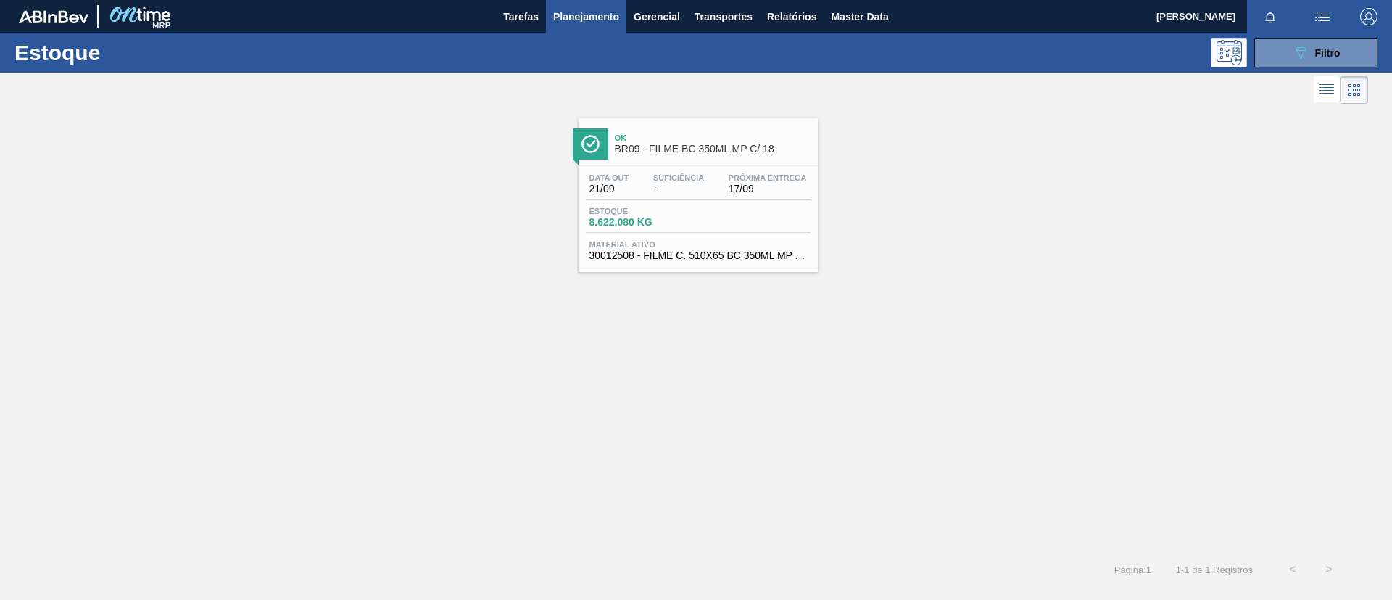
click at [695, 163] on div "Ok BR09 - FILME BC 350ML MP C/ 18 Data out 21/09 Suficiência - Próxima Entrega …" at bounding box center [698, 195] width 239 height 154
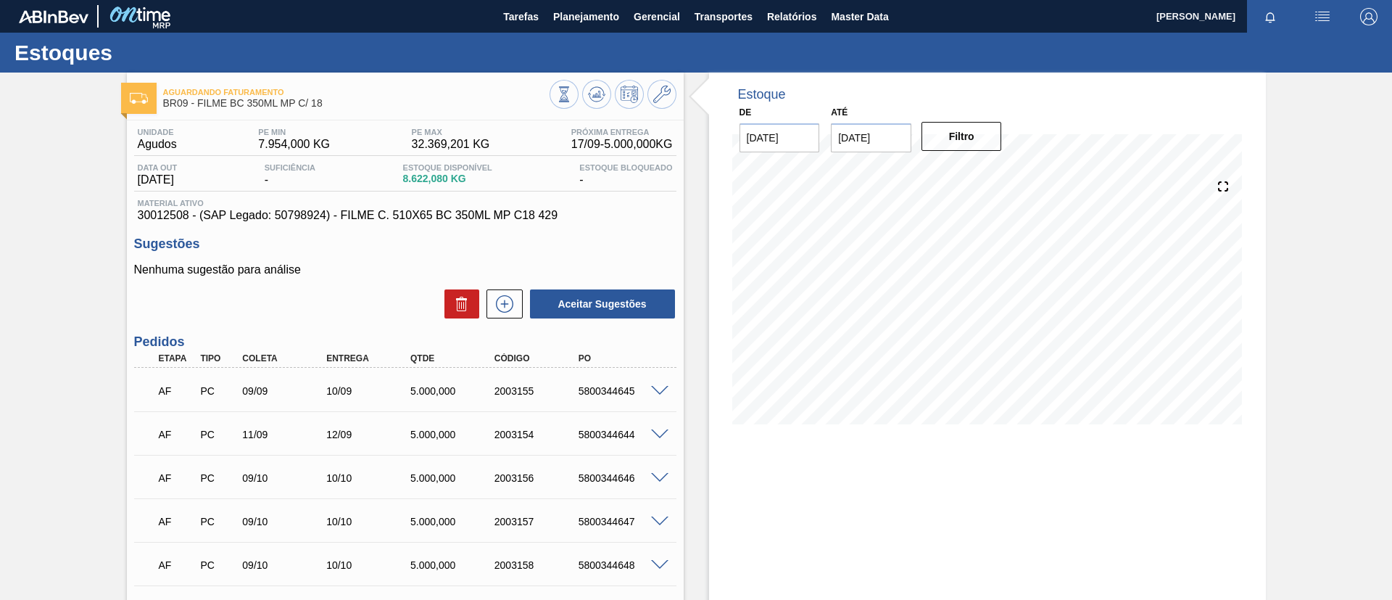
scroll to position [109, 0]
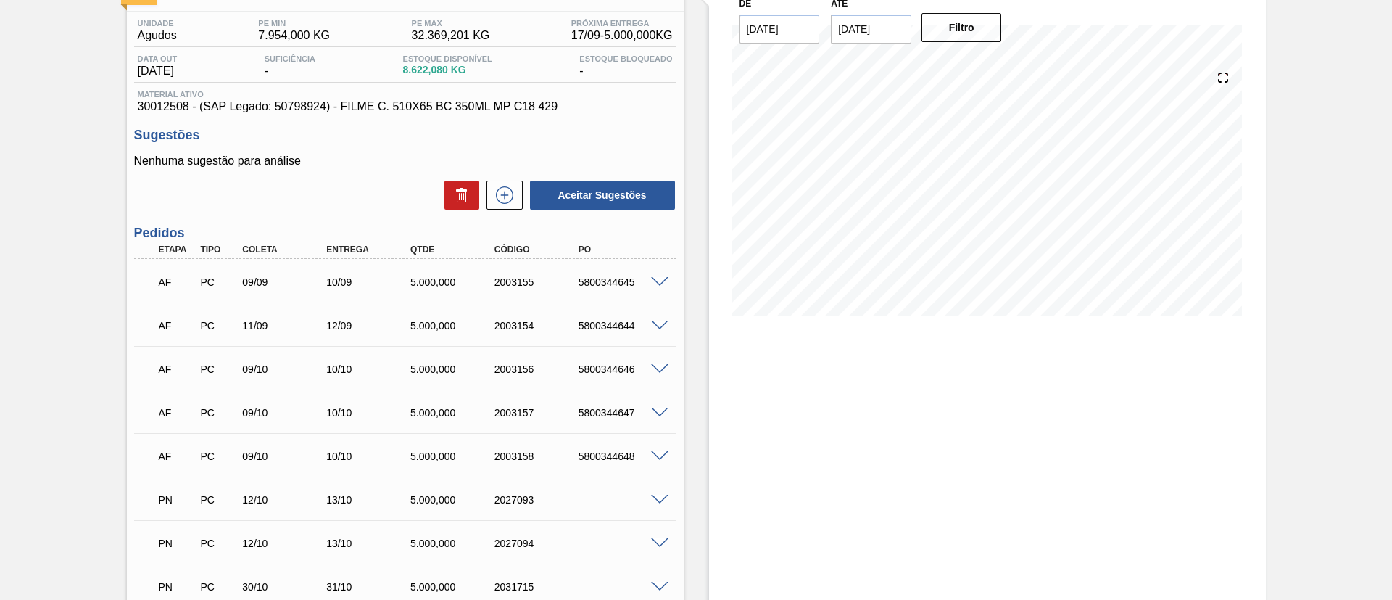
click at [657, 369] on span at bounding box center [659, 369] width 17 height 11
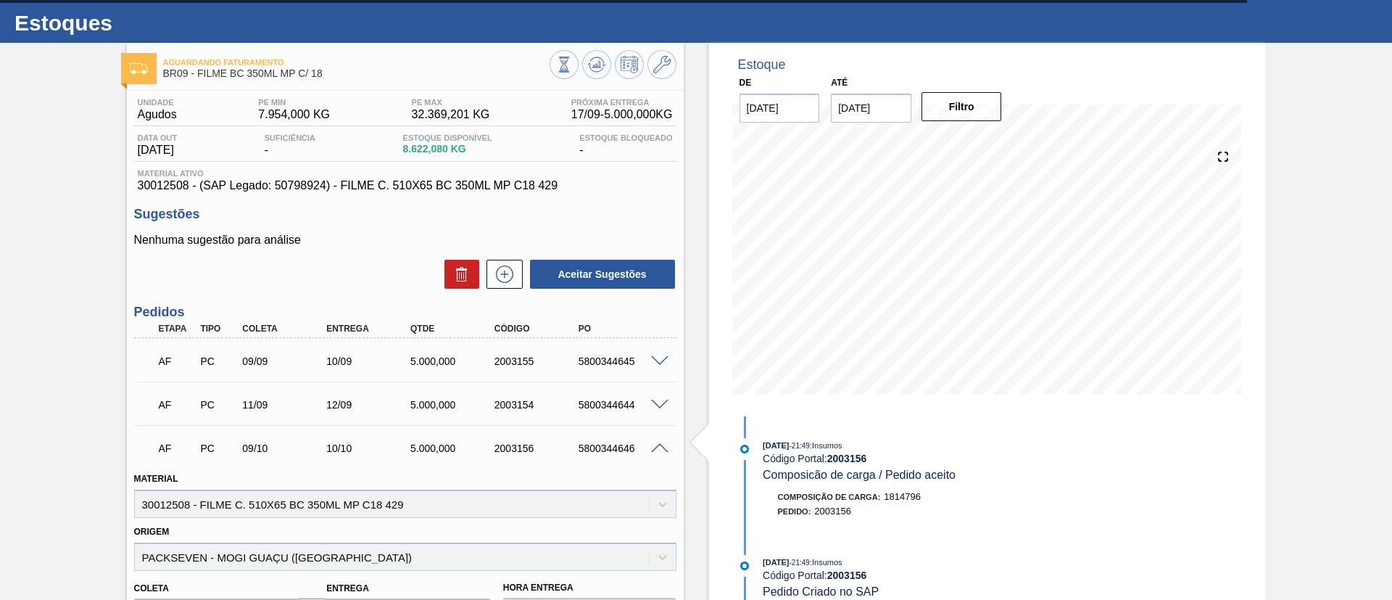
scroll to position [0, 0]
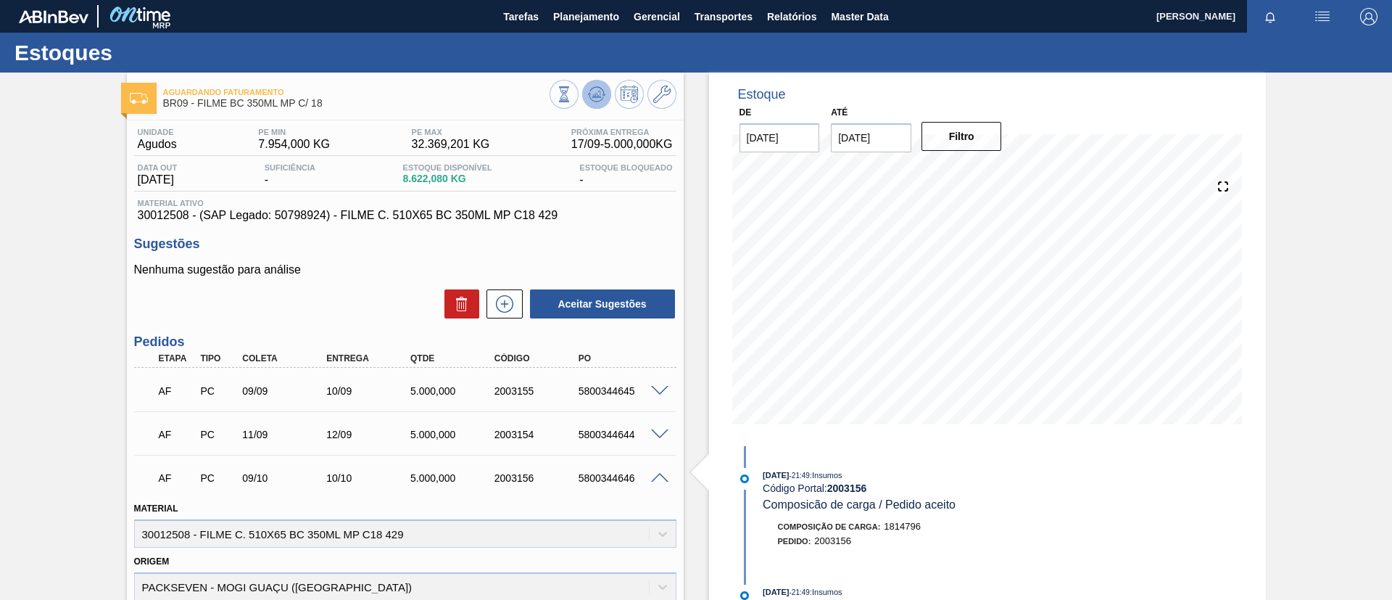
click at [585, 93] on button at bounding box center [596, 94] width 29 height 29
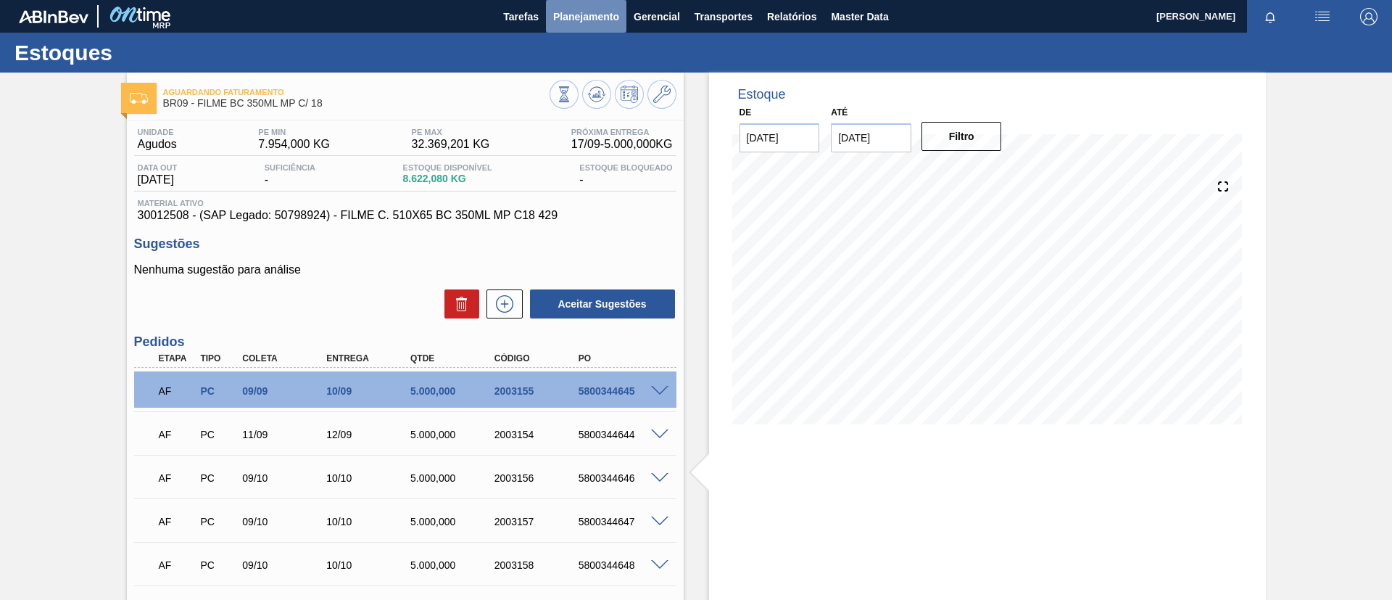
click at [587, 24] on button "Planejamento" at bounding box center [586, 16] width 81 height 33
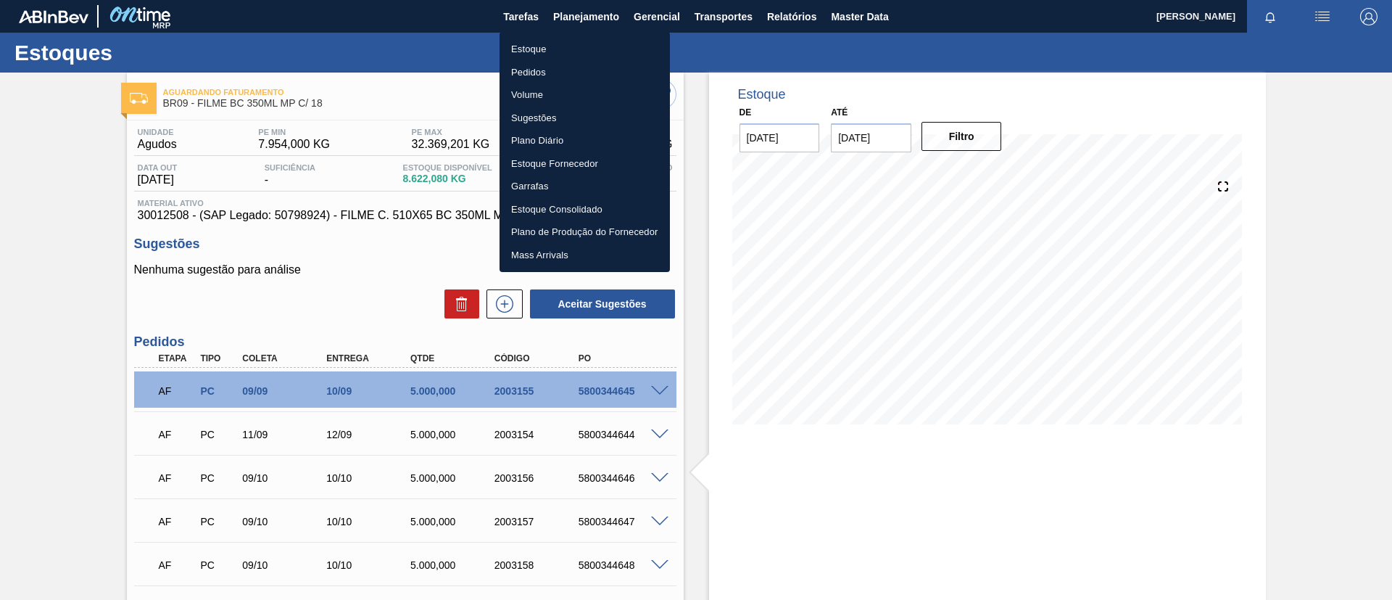
click at [572, 68] on li "Pedidos" at bounding box center [585, 72] width 170 height 23
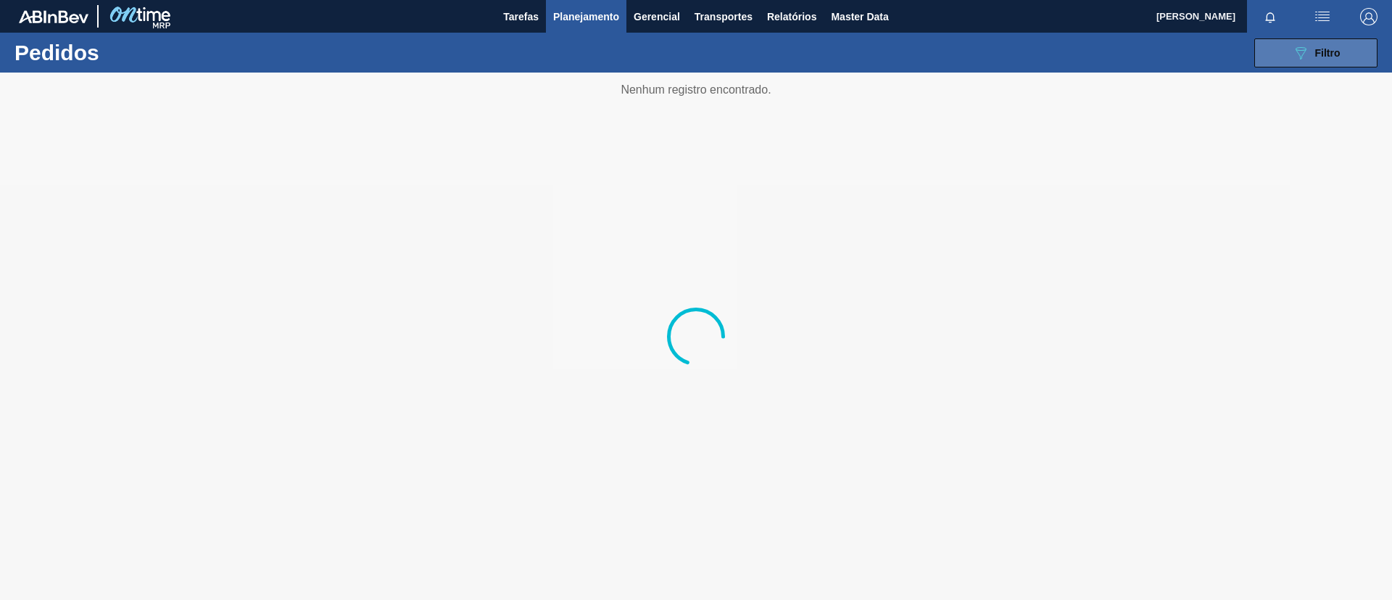
click at [1274, 65] on button "089F7B8B-B2A5-4AFE-B5C0-19BA573D28AC Filtro" at bounding box center [1316, 52] width 123 height 29
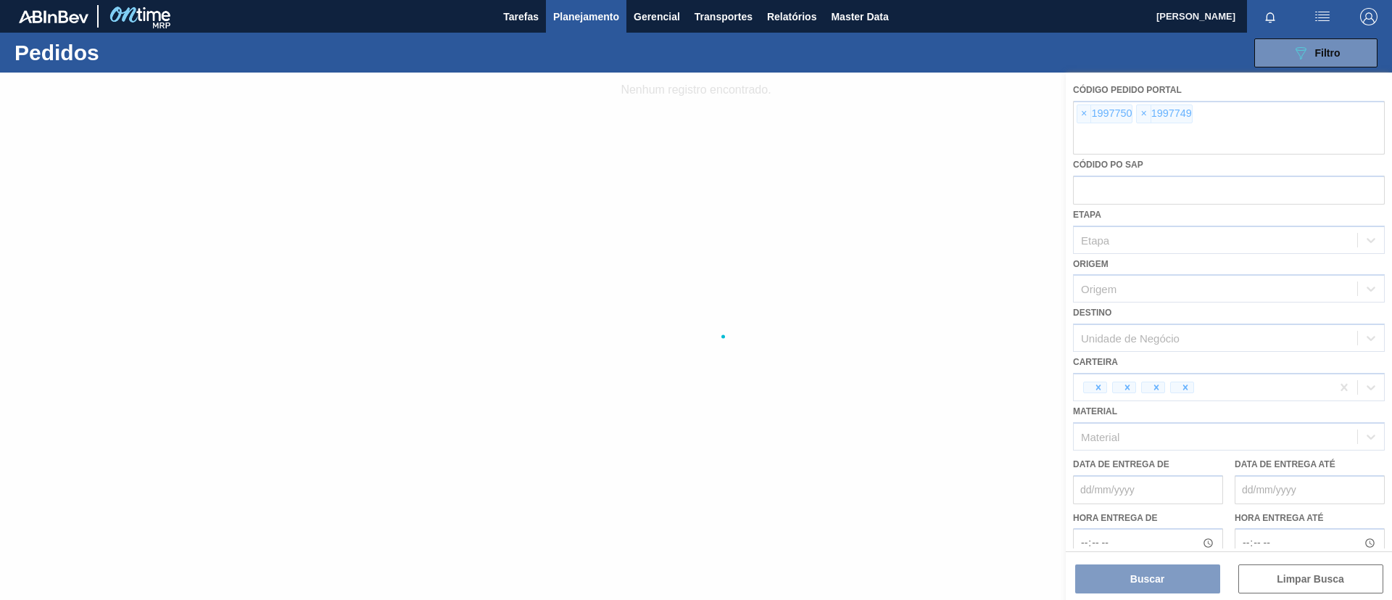
click at [1083, 117] on div at bounding box center [696, 336] width 1392 height 527
drag, startPoint x: 1083, startPoint y: 117, endPoint x: 1114, endPoint y: 117, distance: 31.2
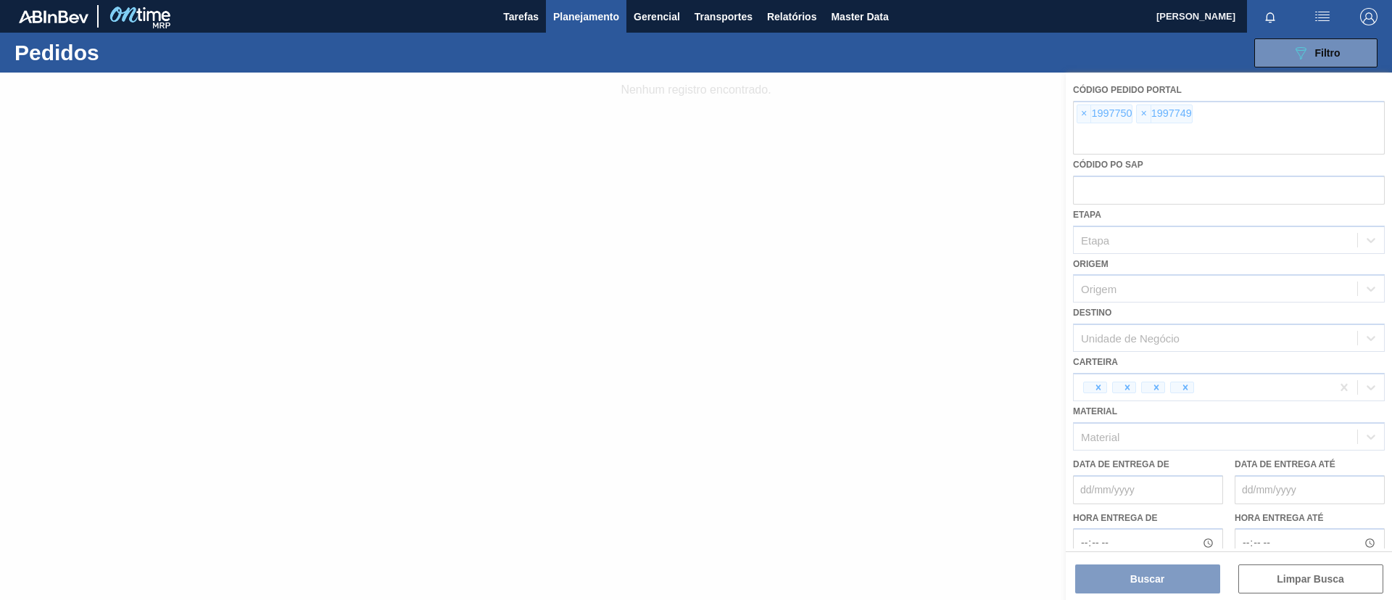
click at [1114, 117] on div at bounding box center [696, 336] width 1392 height 527
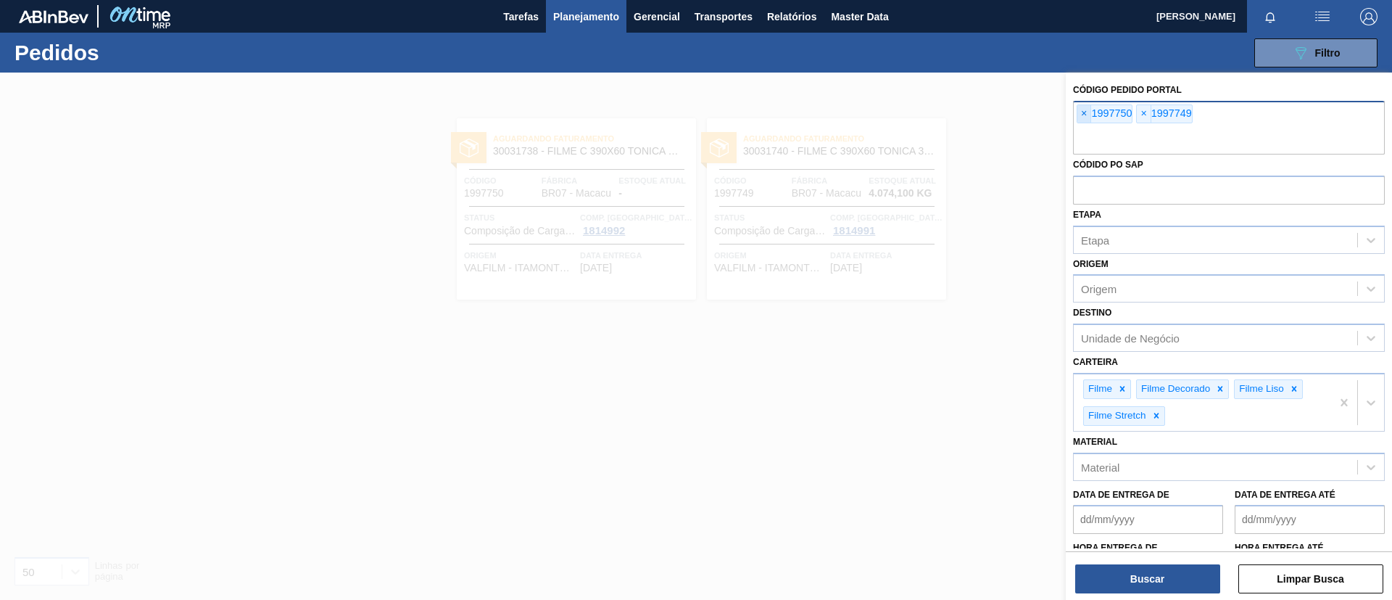
click at [1086, 115] on span "×" at bounding box center [1085, 113] width 14 height 17
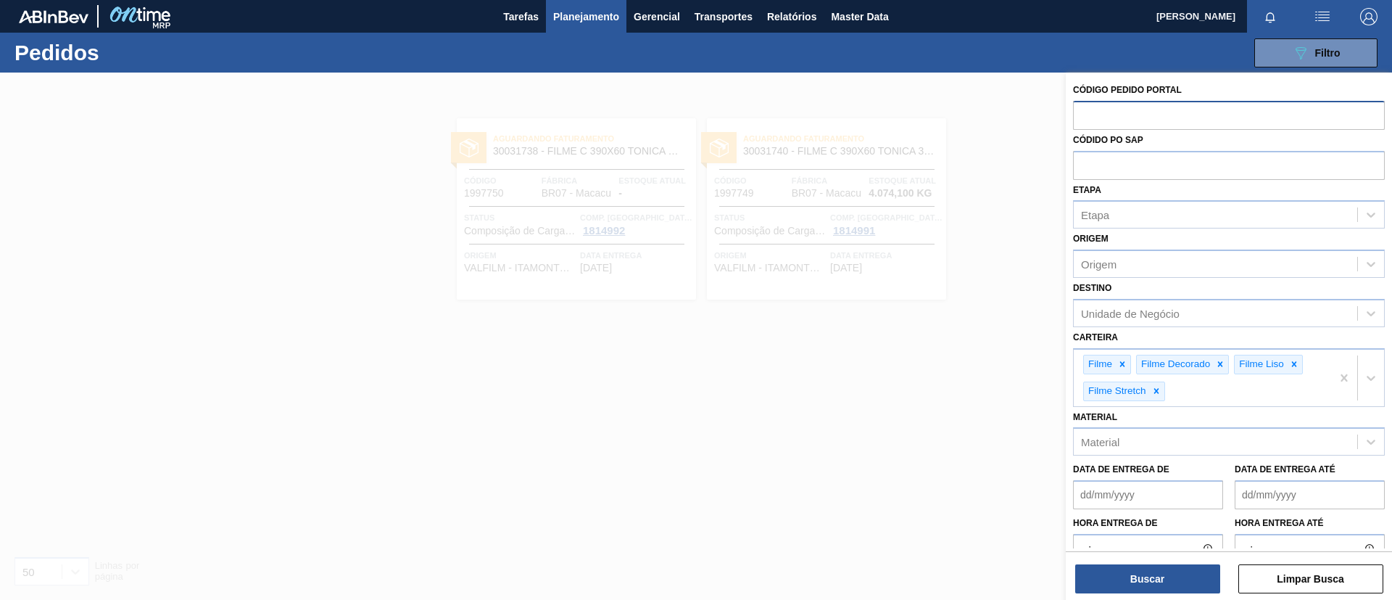
paste input "2000600"
type input "2000600"
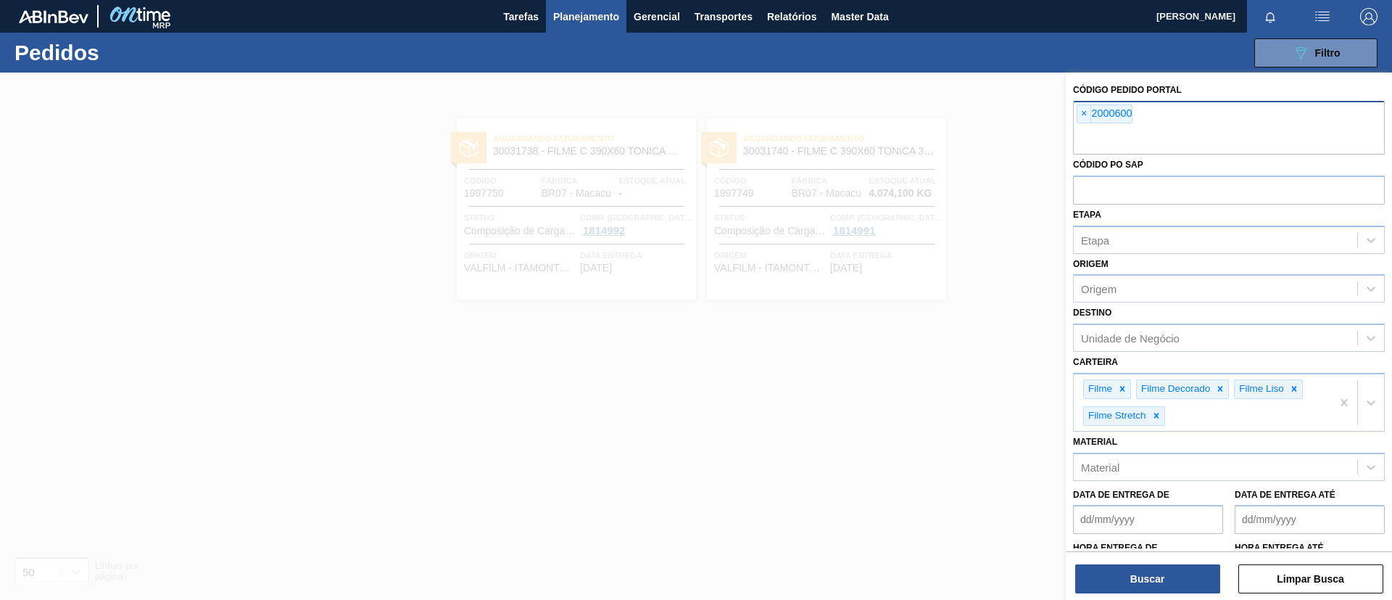
paste input "2003370"
type input "2003370"
click at [1140, 573] on button "Buscar" at bounding box center [1148, 578] width 145 height 29
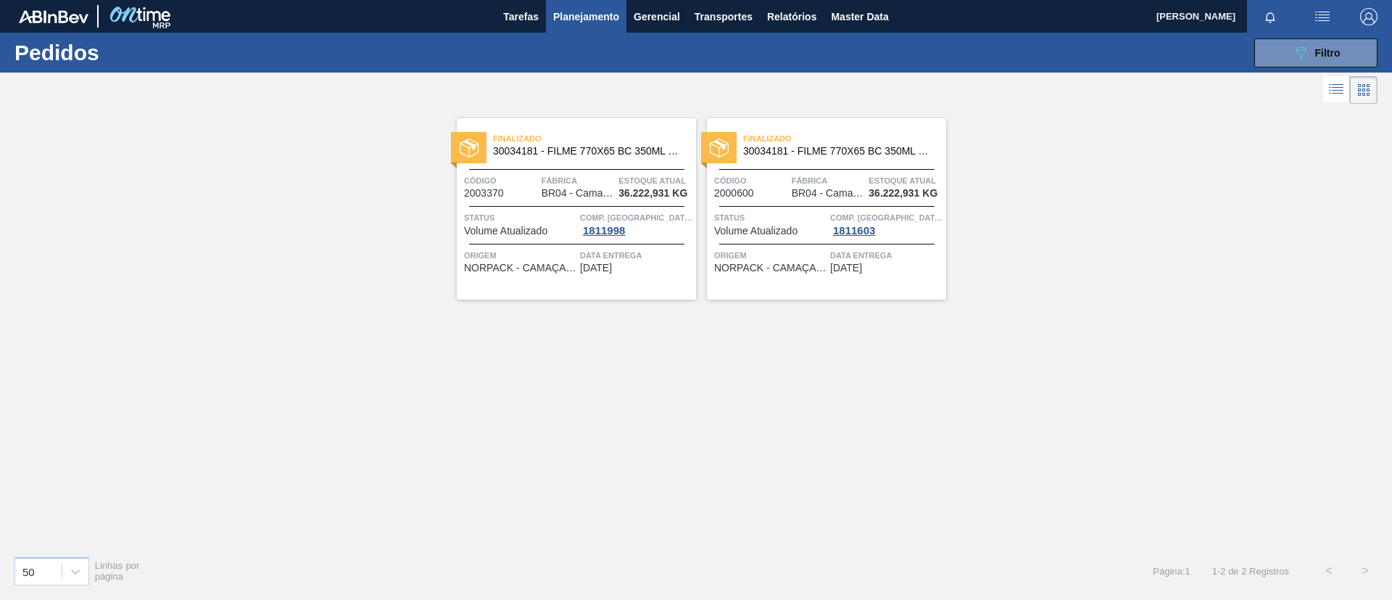
click at [622, 161] on div "Finalizado 30034181 - FILME 770X65 BC 350ML MP C12" at bounding box center [576, 145] width 239 height 33
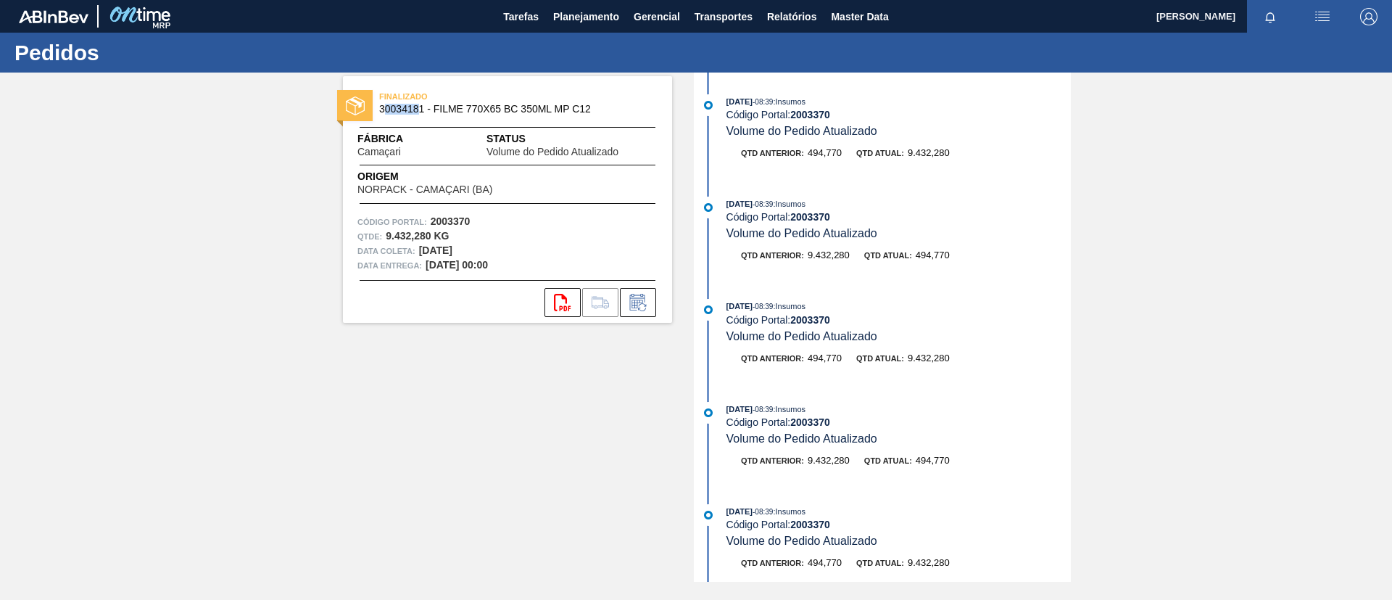
drag, startPoint x: 384, startPoint y: 109, endPoint x: 418, endPoint y: 109, distance: 34.8
click at [418, 109] on span "30034181 - FILME 770X65 BC 350ML MP C12" at bounding box center [510, 109] width 263 height 11
copy span "30034181"
click at [588, 27] on button "Planejamento" at bounding box center [586, 16] width 81 height 33
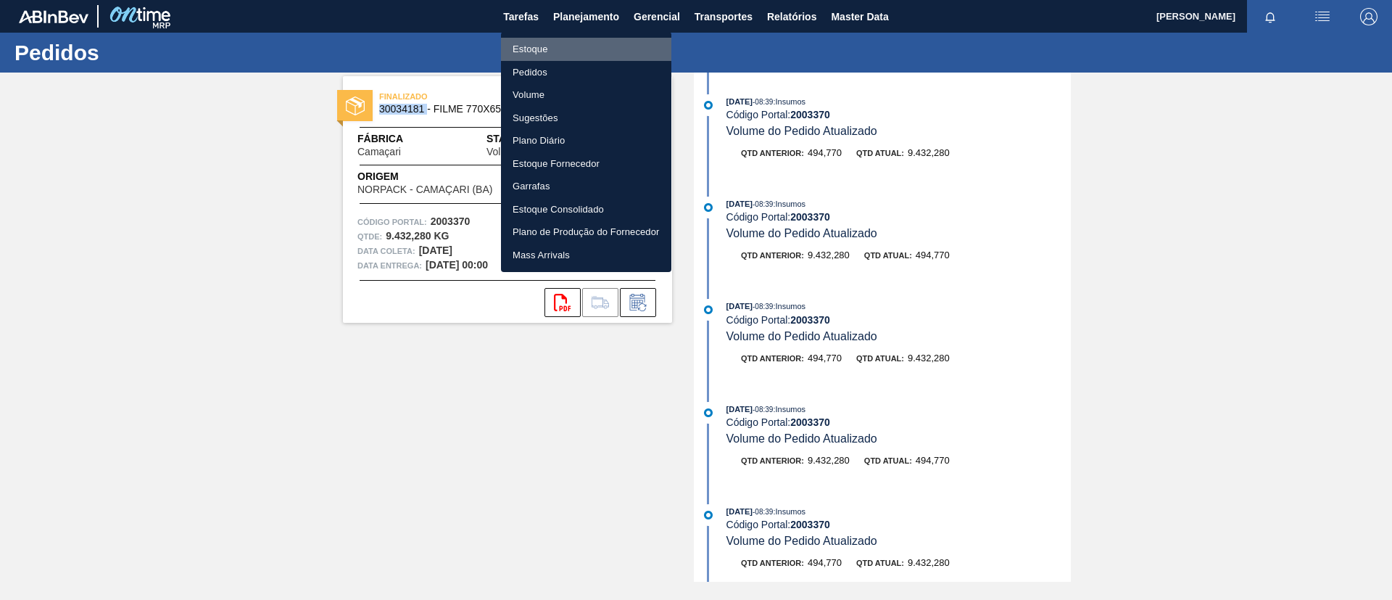
click at [593, 44] on li "Estoque" at bounding box center [586, 49] width 170 height 23
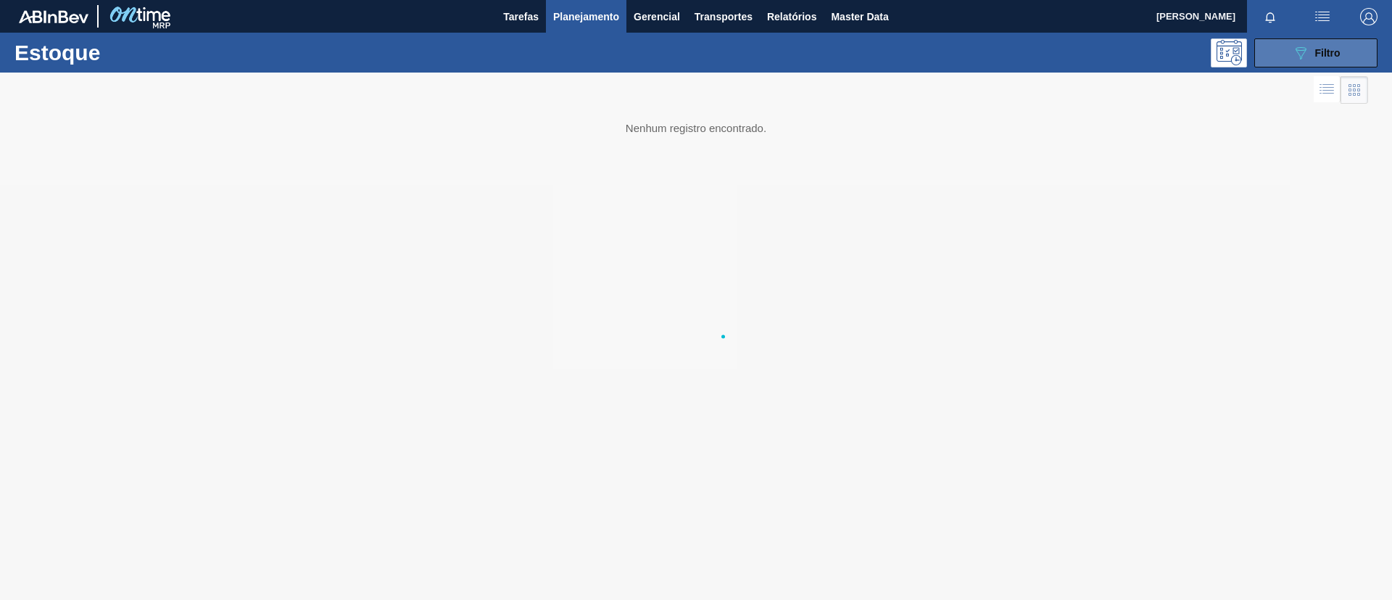
click at [1321, 61] on button "089F7B8B-B2A5-4AFE-B5C0-19BA573D28AC Filtro" at bounding box center [1316, 52] width 123 height 29
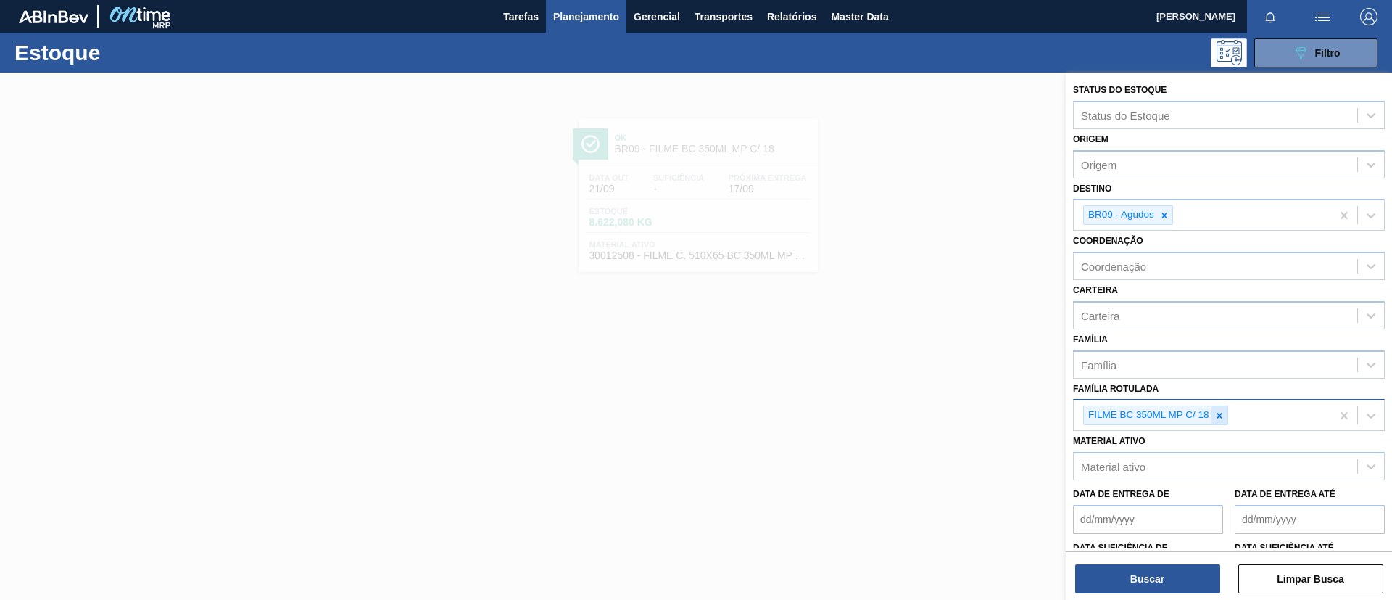
click at [1218, 408] on div at bounding box center [1220, 415] width 16 height 18
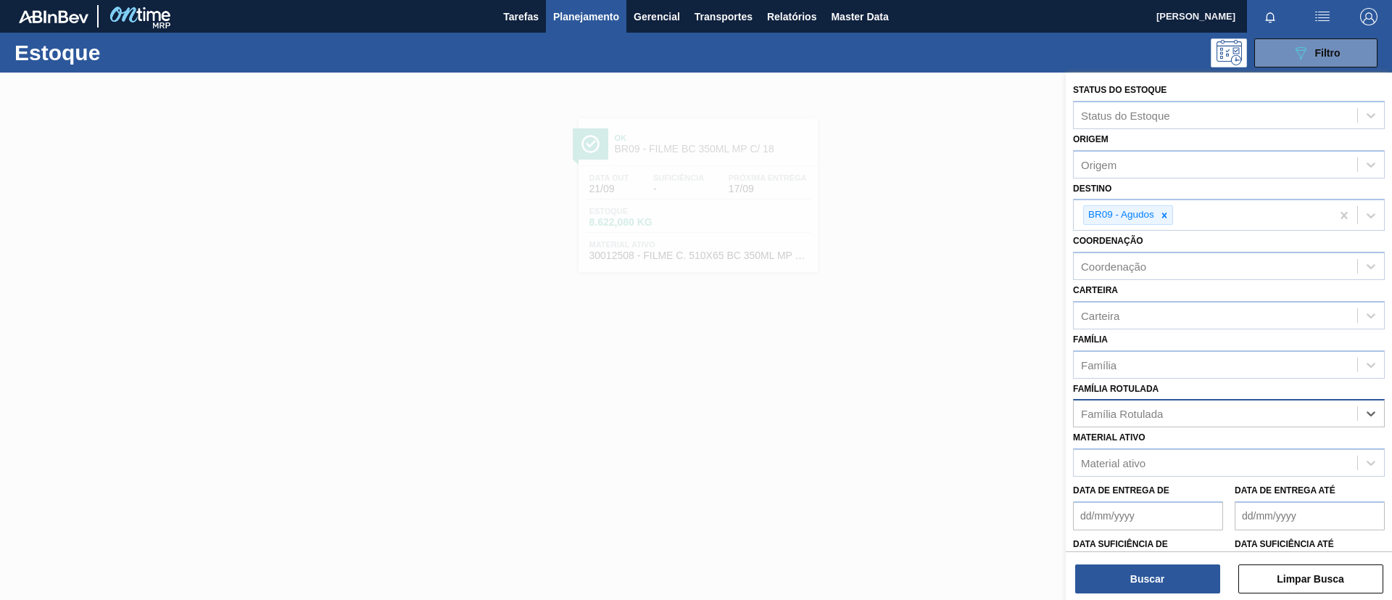
paste Rotulada "30034181"
type Rotulada "30034181"
click at [1195, 428] on div "Material ativo Material ativo" at bounding box center [1229, 451] width 312 height 49
click at [1187, 463] on div "Material ativo" at bounding box center [1216, 463] width 284 height 21
paste ativo "30034181"
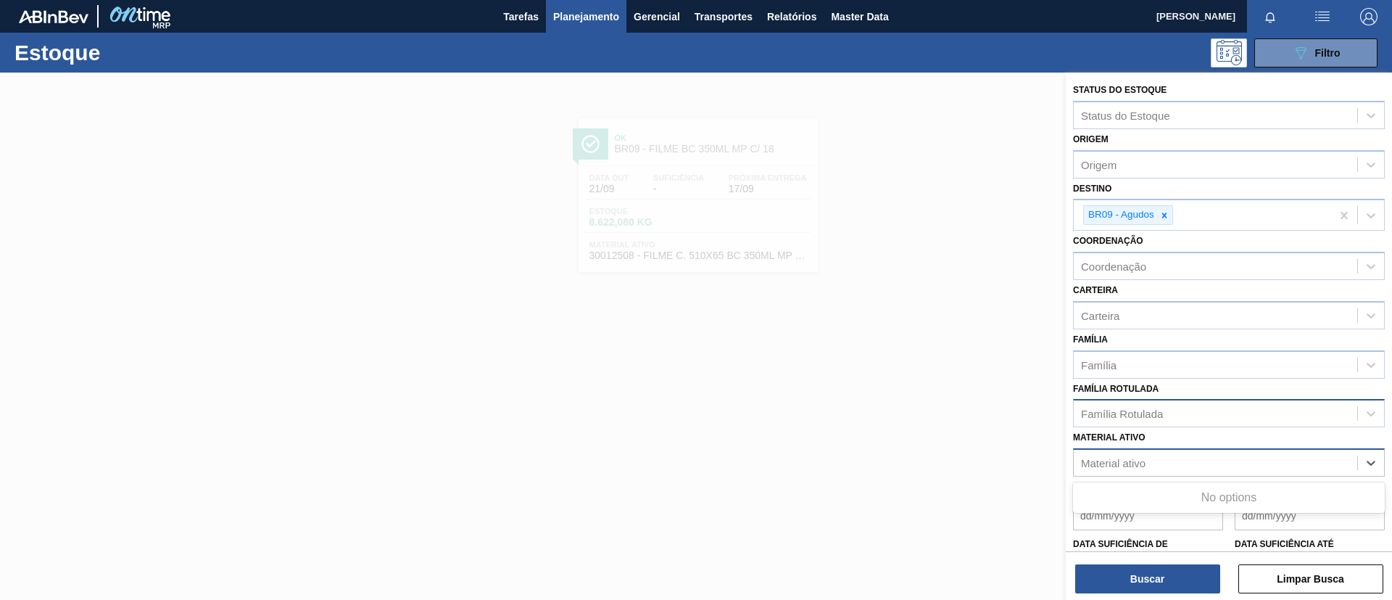
type ativo "30034181"
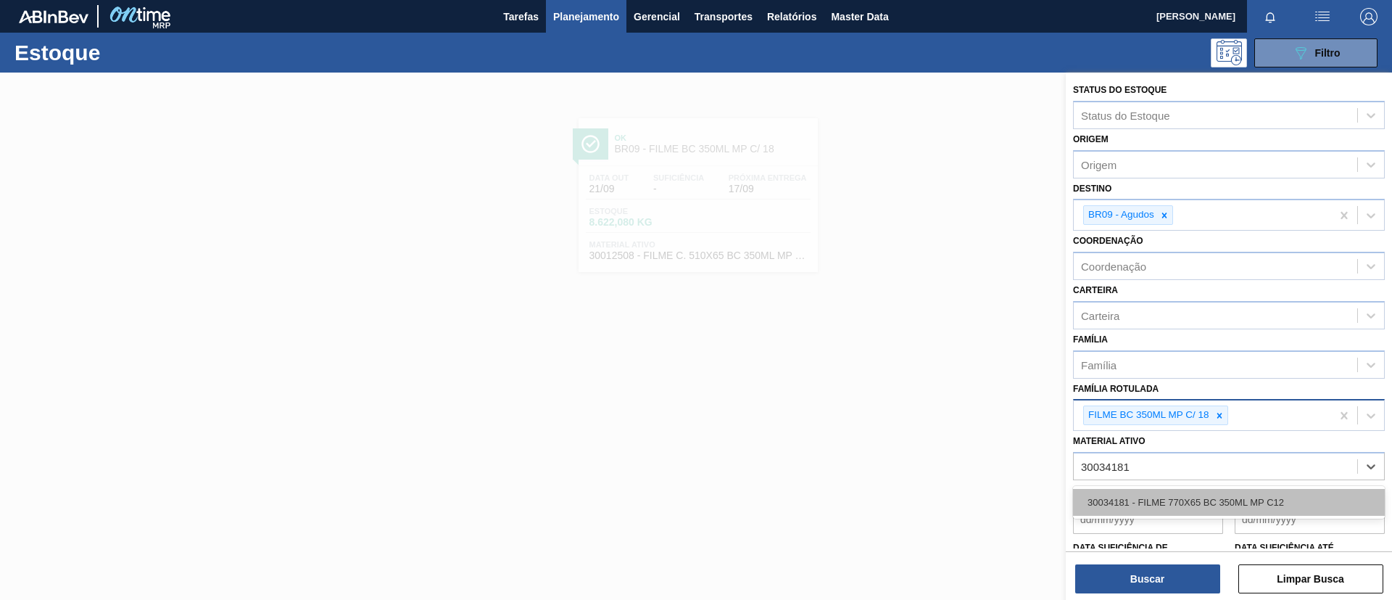
click at [1185, 499] on div "30034181 - FILME 770X65 BC 350ML MP C12" at bounding box center [1229, 502] width 312 height 27
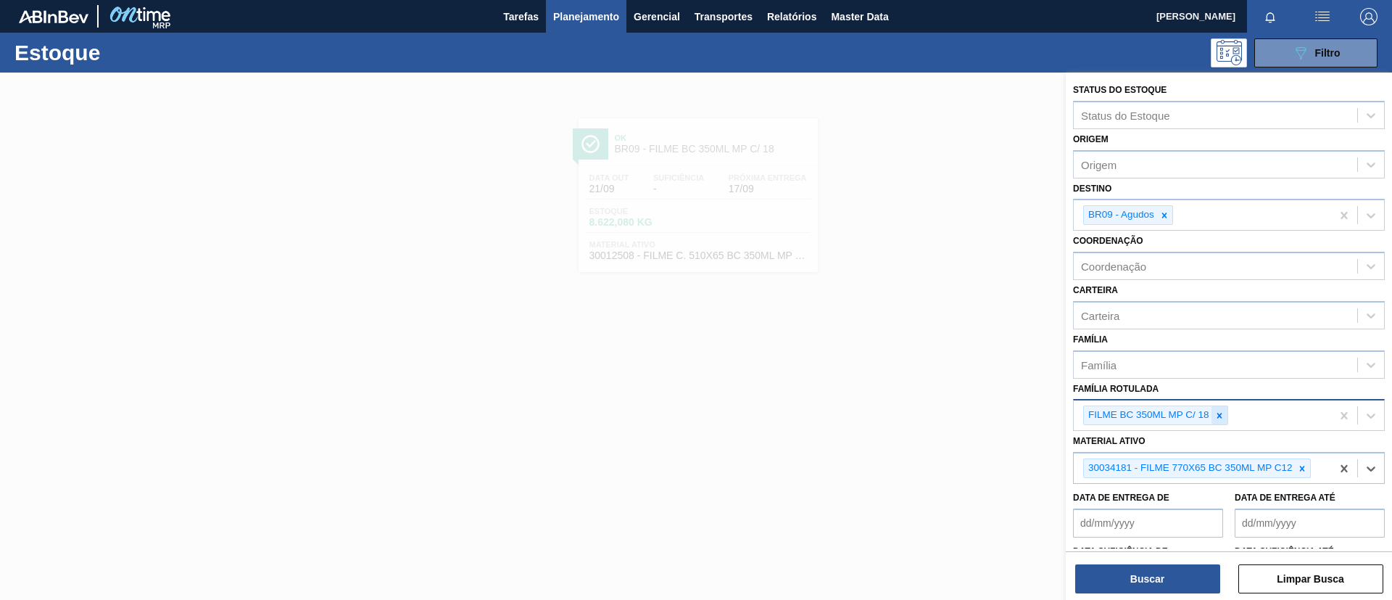
click at [1213, 421] on div at bounding box center [1220, 415] width 16 height 18
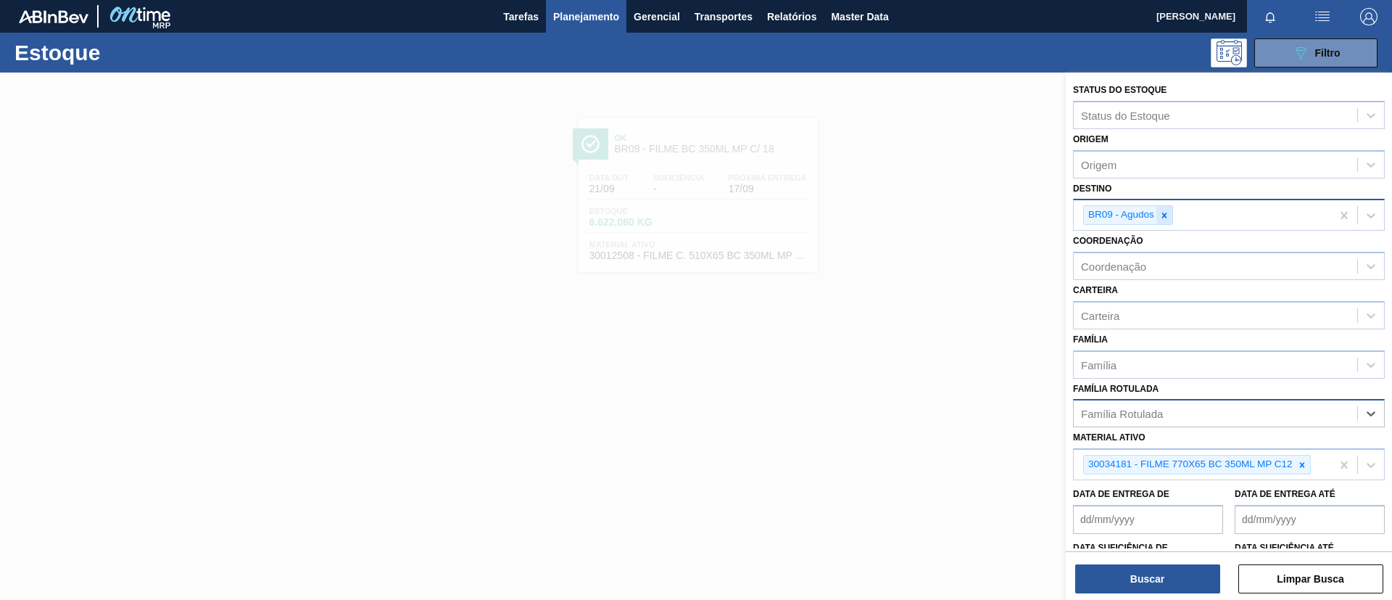
click at [1166, 223] on div at bounding box center [1165, 215] width 16 height 18
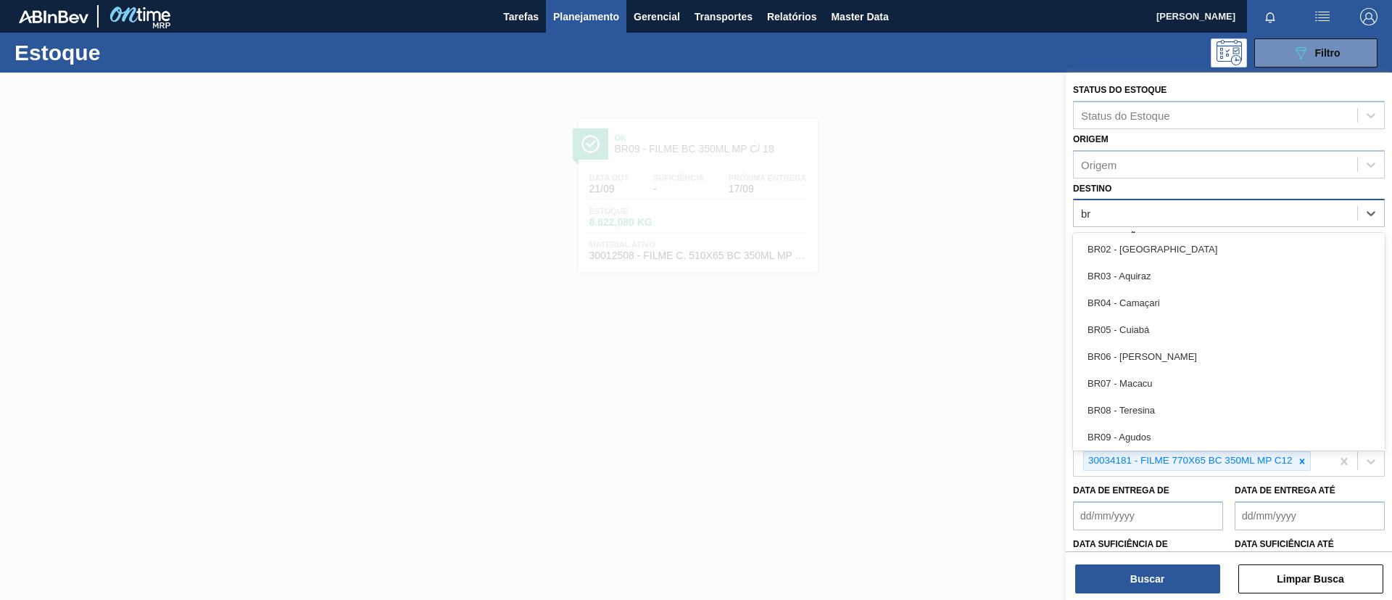
type input "br"
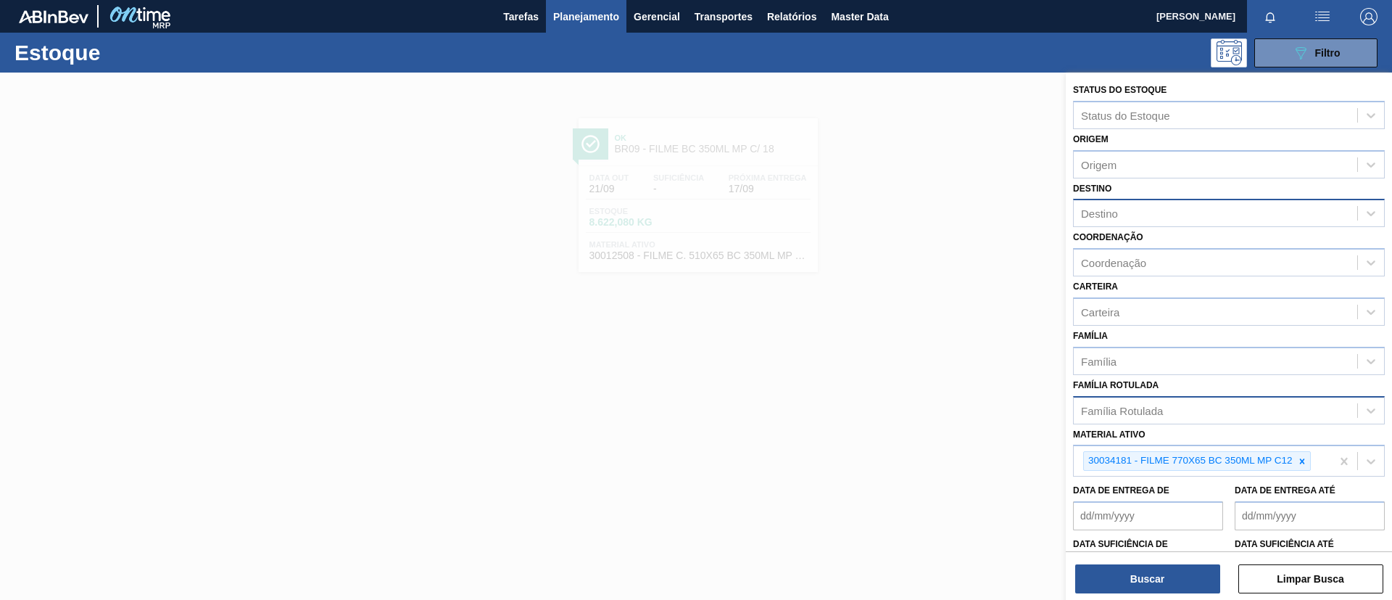
drag, startPoint x: 1155, startPoint y: 244, endPoint x: 1189, endPoint y: 212, distance: 46.7
click at [1189, 212] on div "Destino" at bounding box center [1216, 213] width 284 height 21
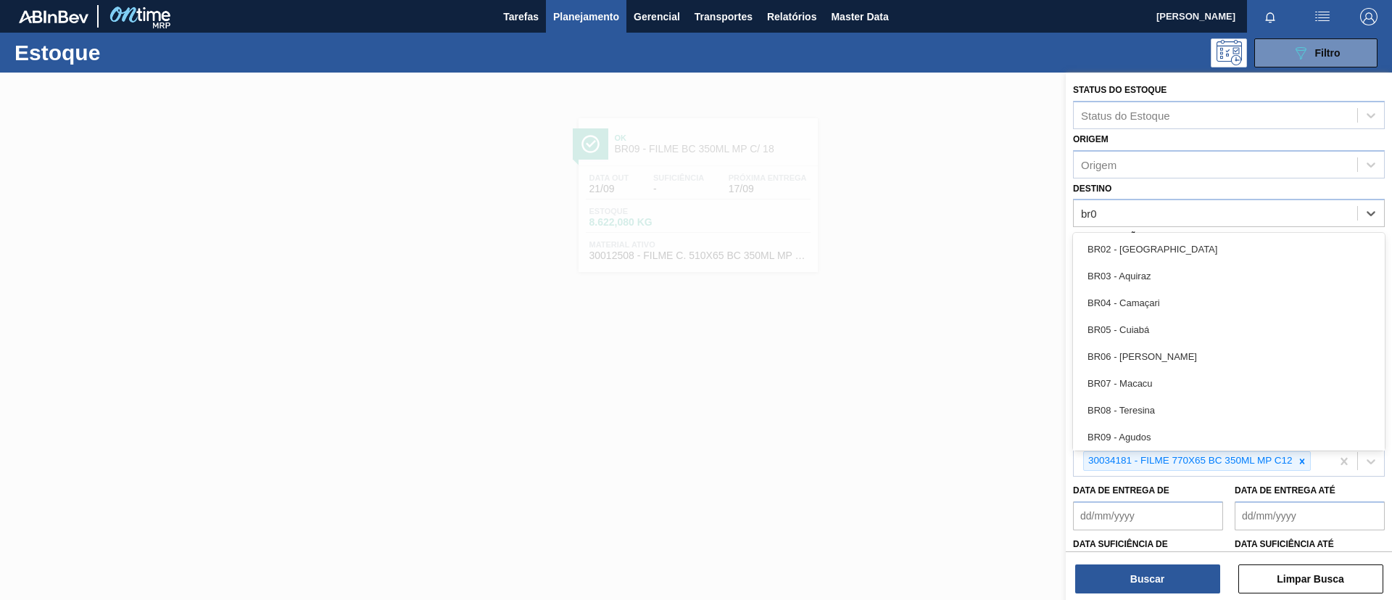
type input "br04"
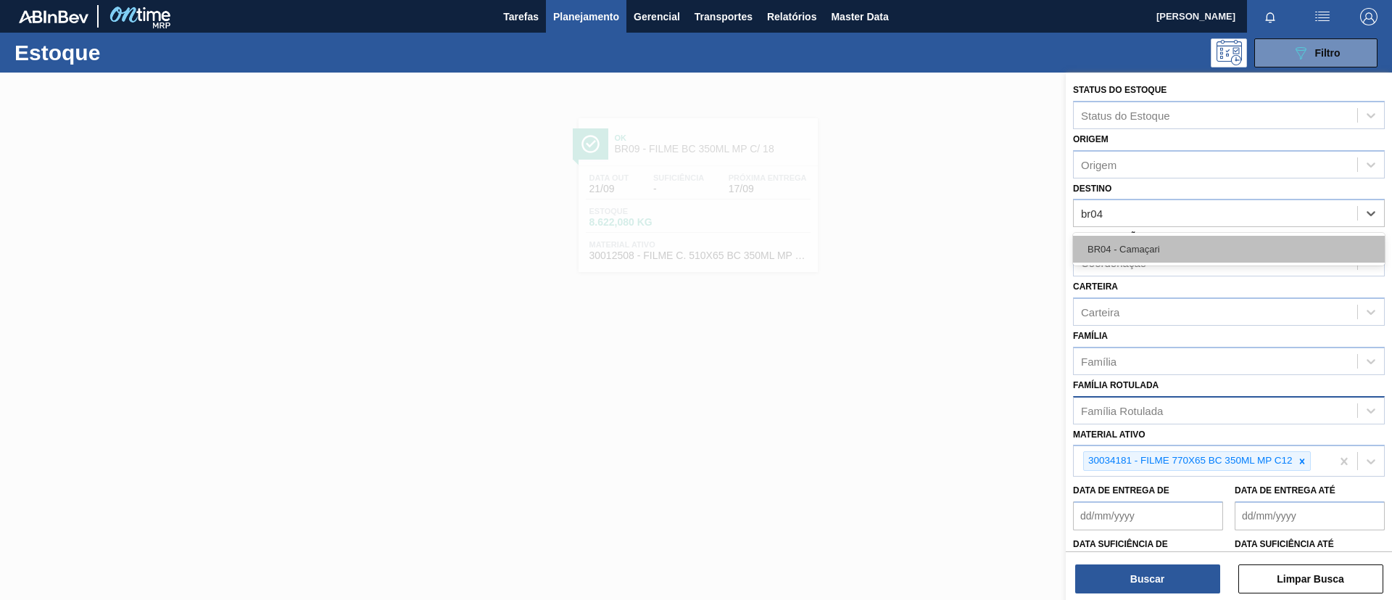
click at [1193, 239] on div "BR04 - Camaçari" at bounding box center [1229, 249] width 312 height 27
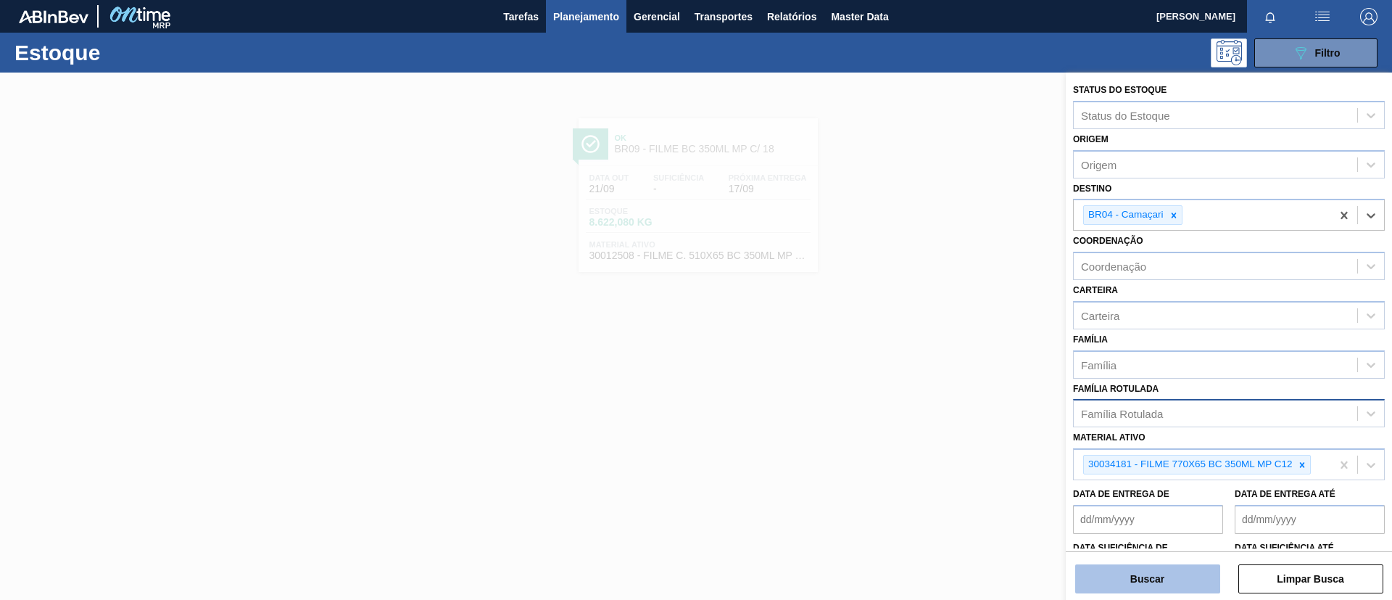
click at [1163, 574] on button "Buscar" at bounding box center [1148, 578] width 145 height 29
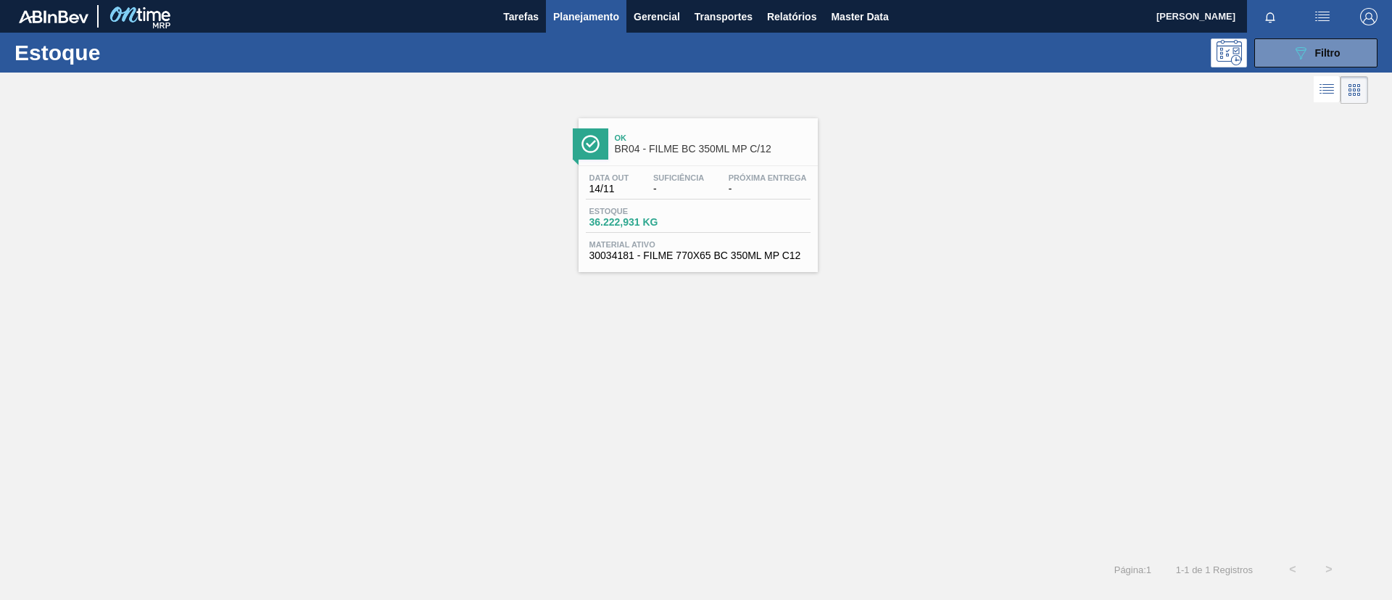
click at [672, 191] on span "-" at bounding box center [678, 188] width 51 height 11
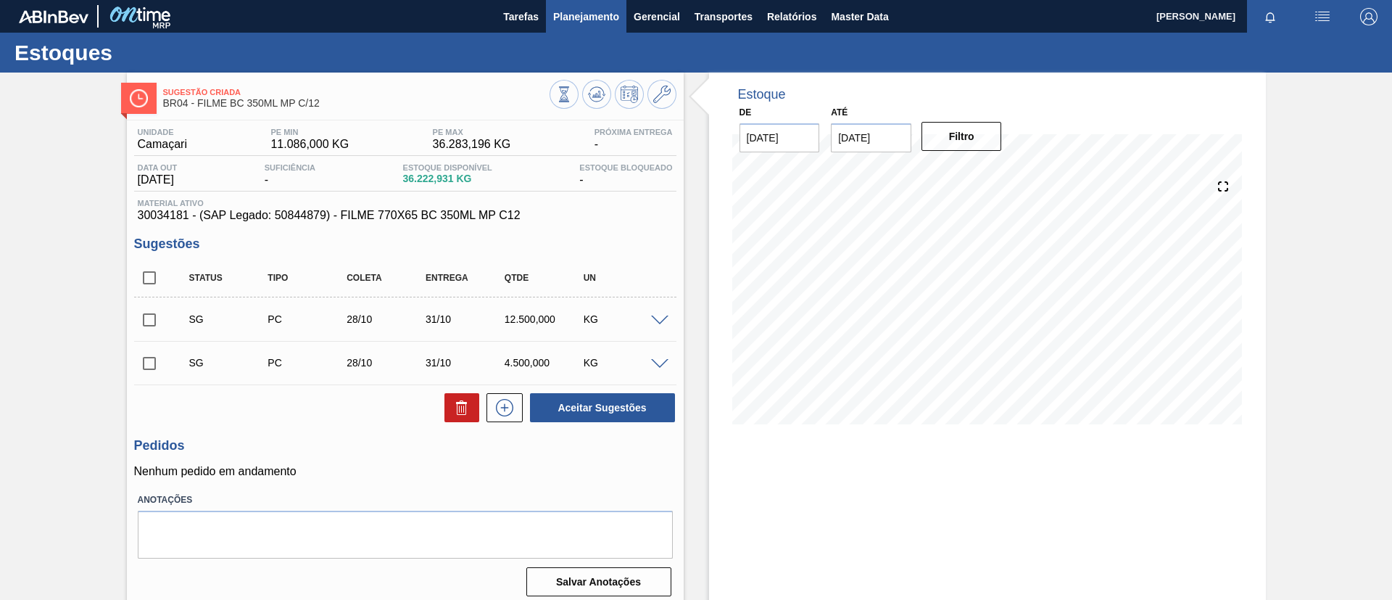
click at [558, 12] on span "Planejamento" at bounding box center [586, 16] width 66 height 17
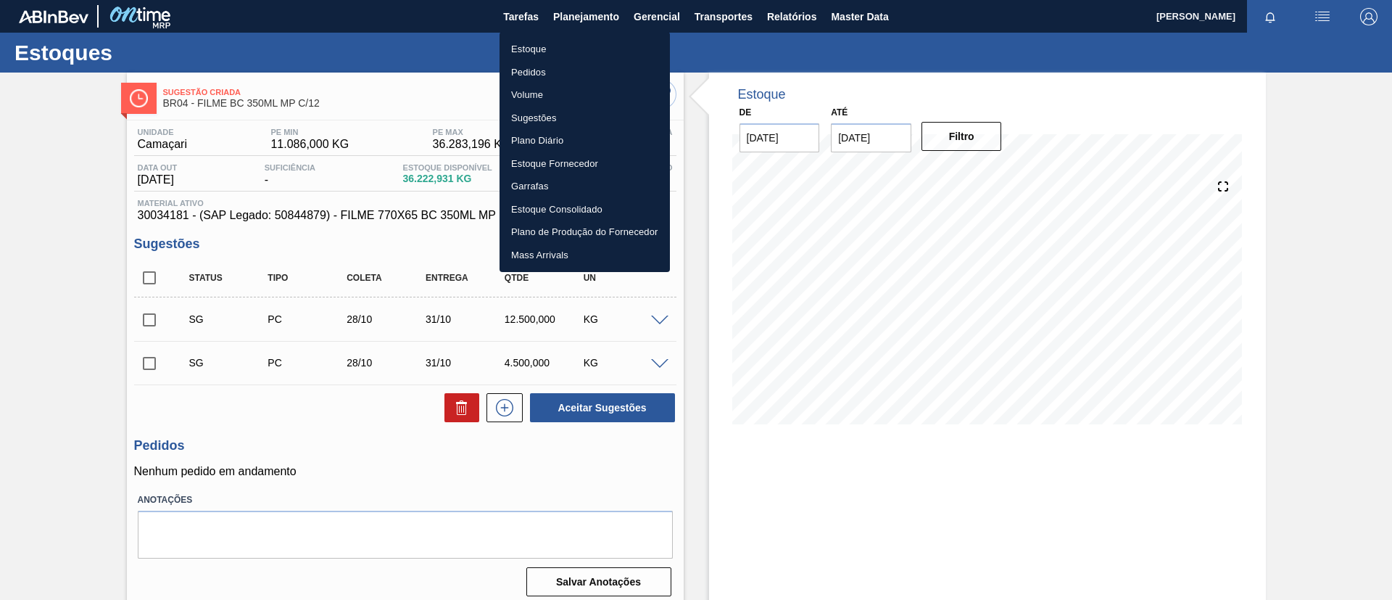
click at [563, 34] on ul "Estoque Pedidos Volume Sugestões Plano Diário Estoque Fornecedor Garrafas Estoq…" at bounding box center [585, 152] width 170 height 240
click at [563, 41] on li "Estoque" at bounding box center [585, 49] width 170 height 23
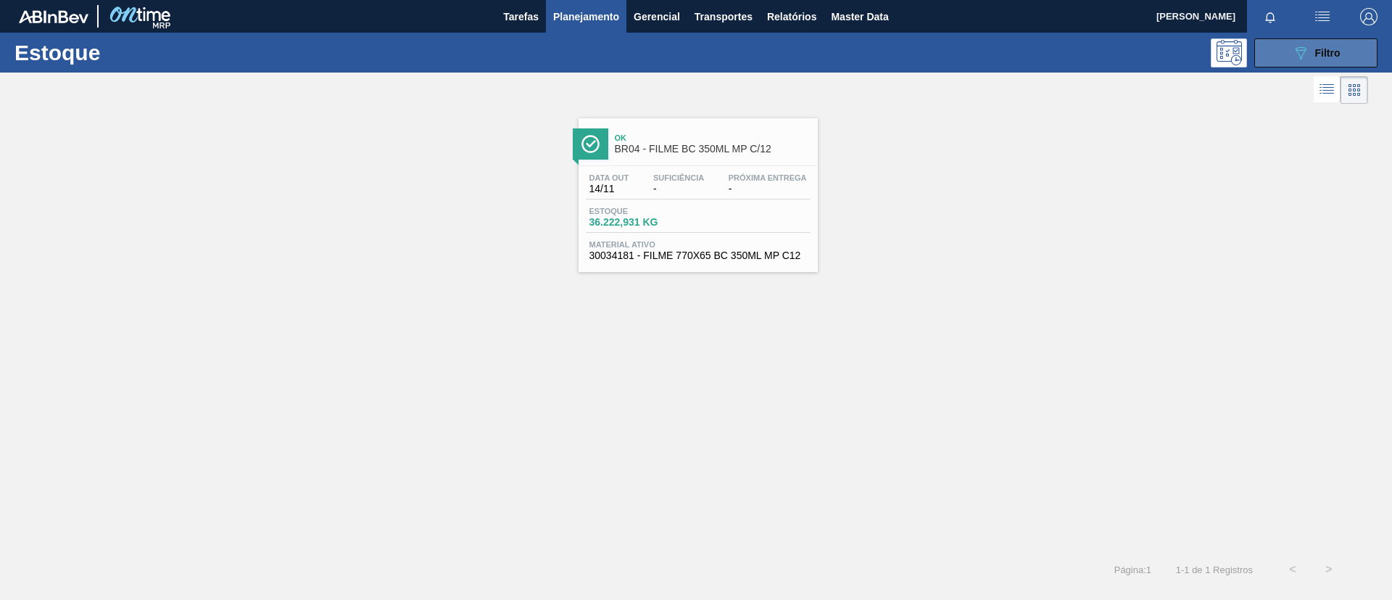
click at [1326, 40] on button "089F7B8B-B2A5-4AFE-B5C0-19BA573D28AC Filtro" at bounding box center [1316, 52] width 123 height 29
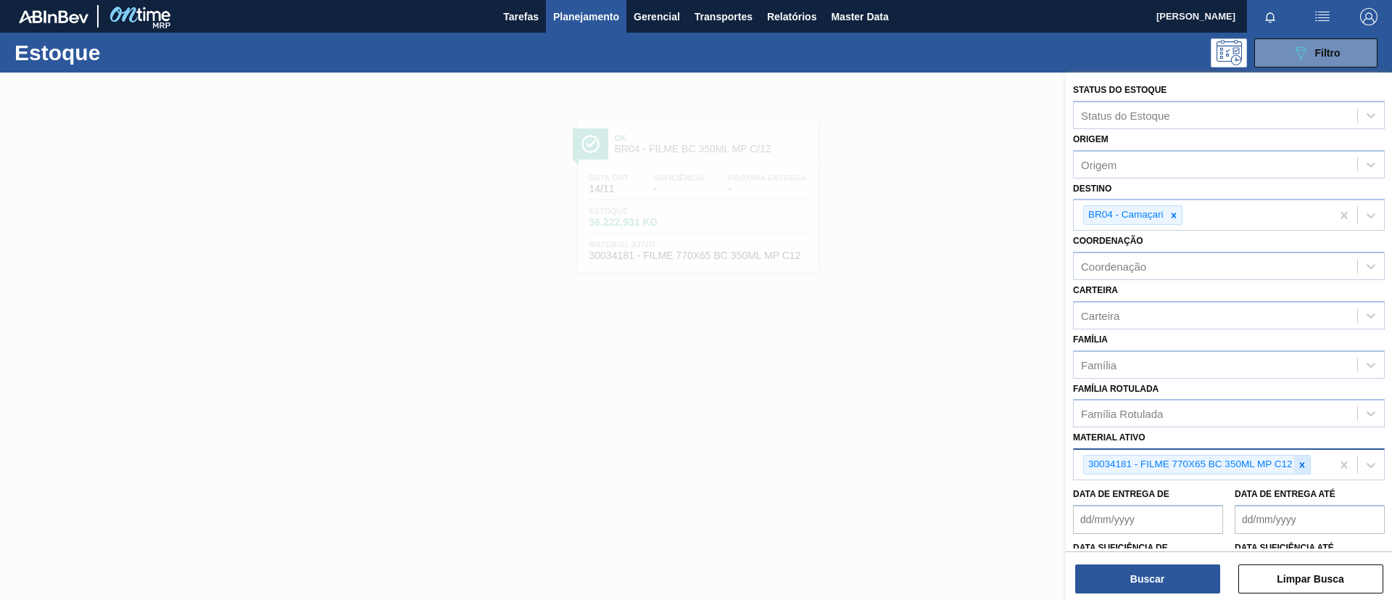
click at [1309, 460] on div at bounding box center [1303, 464] width 16 height 18
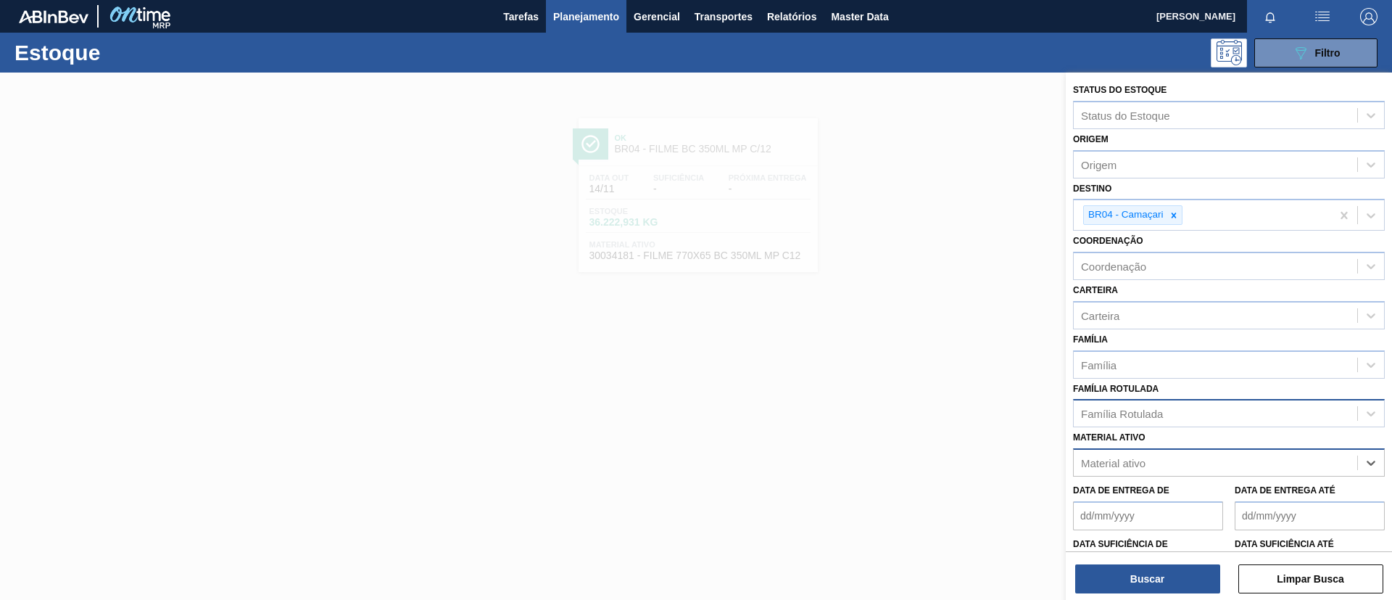
click at [1234, 424] on div "Família Rotulada" at bounding box center [1229, 413] width 312 height 28
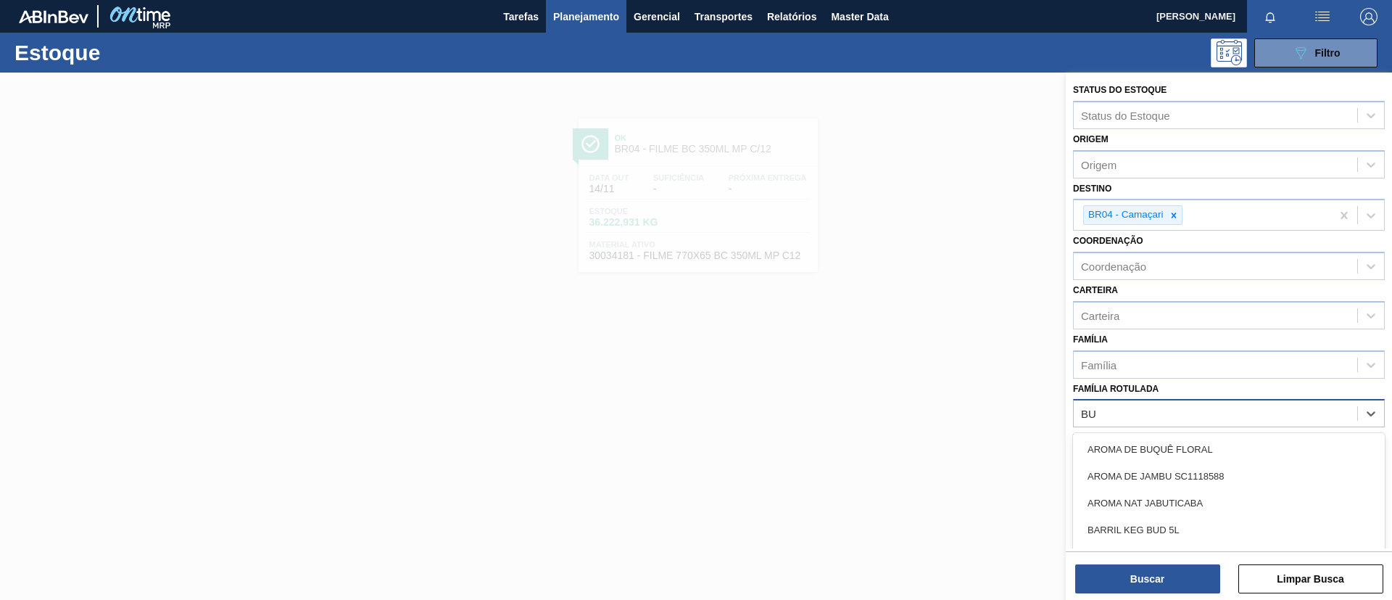
type Rotulada "B"
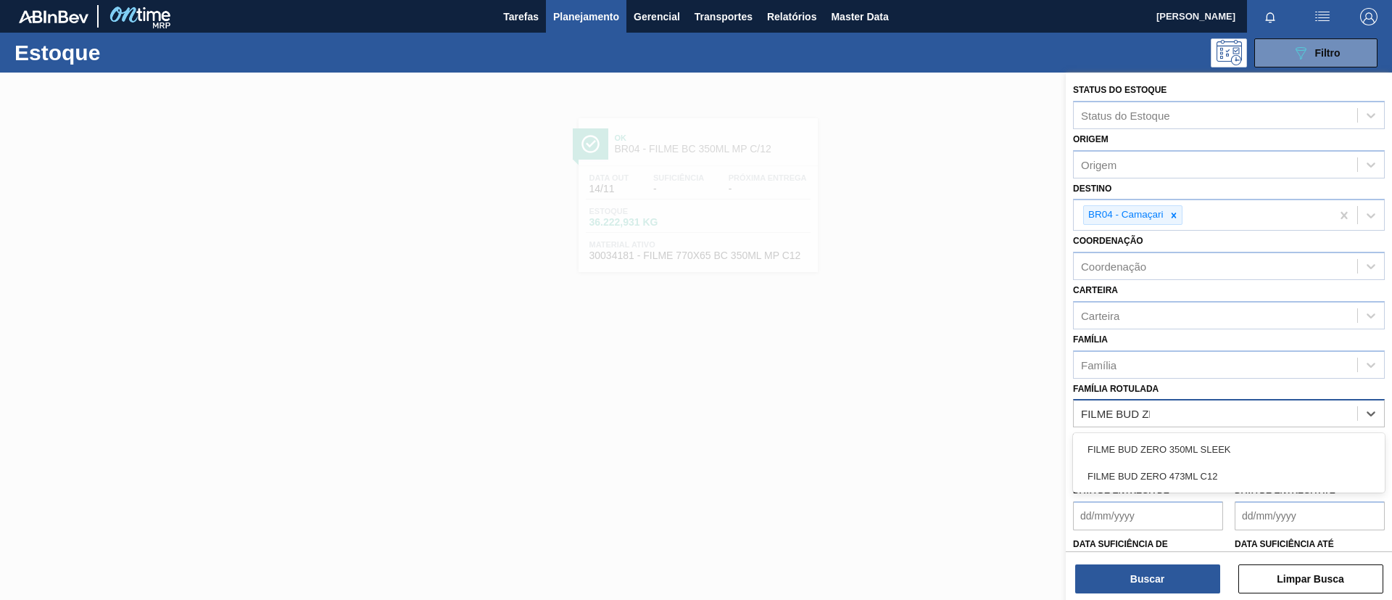
type Rotulada "FILME BUD ZER"
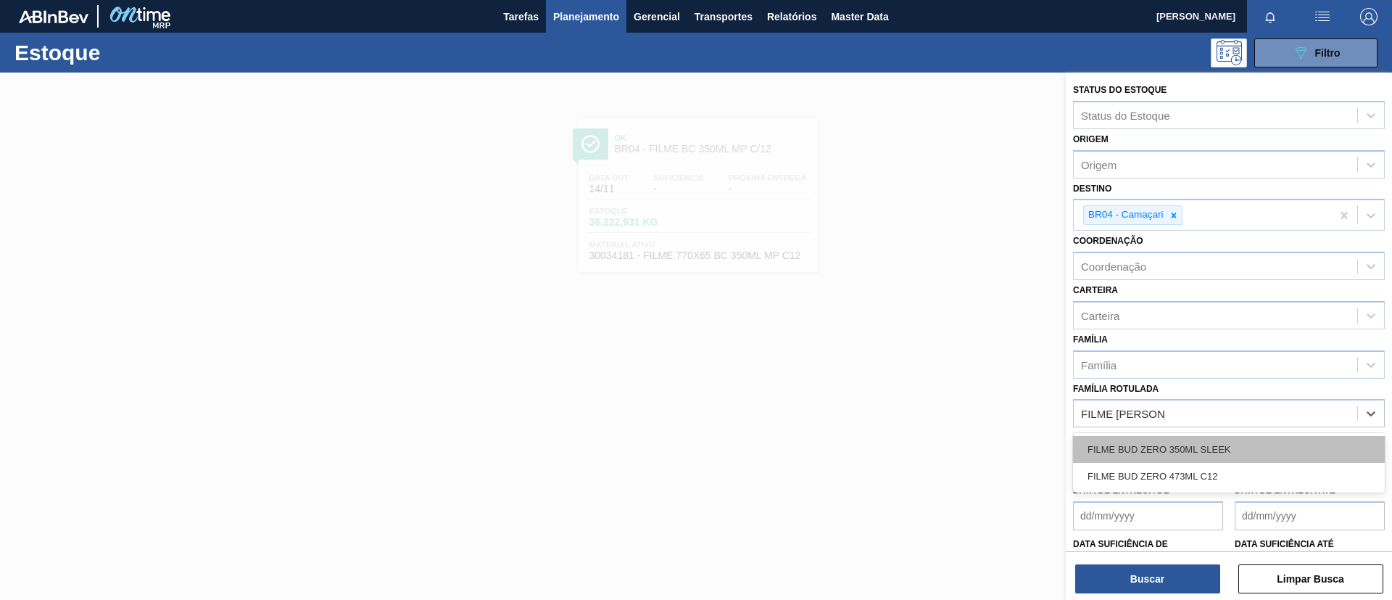
click at [1237, 437] on div "FILME BUD ZERO 350ML SLEEK" at bounding box center [1229, 449] width 312 height 27
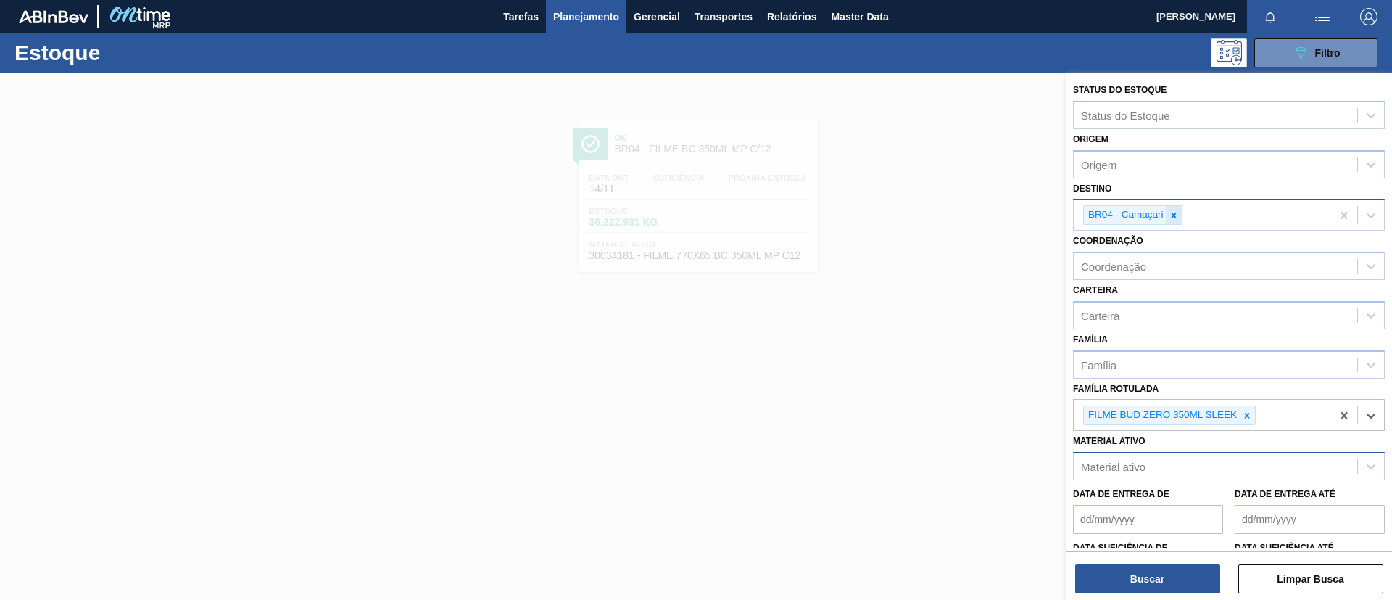
click at [1170, 216] on icon at bounding box center [1174, 215] width 10 height 10
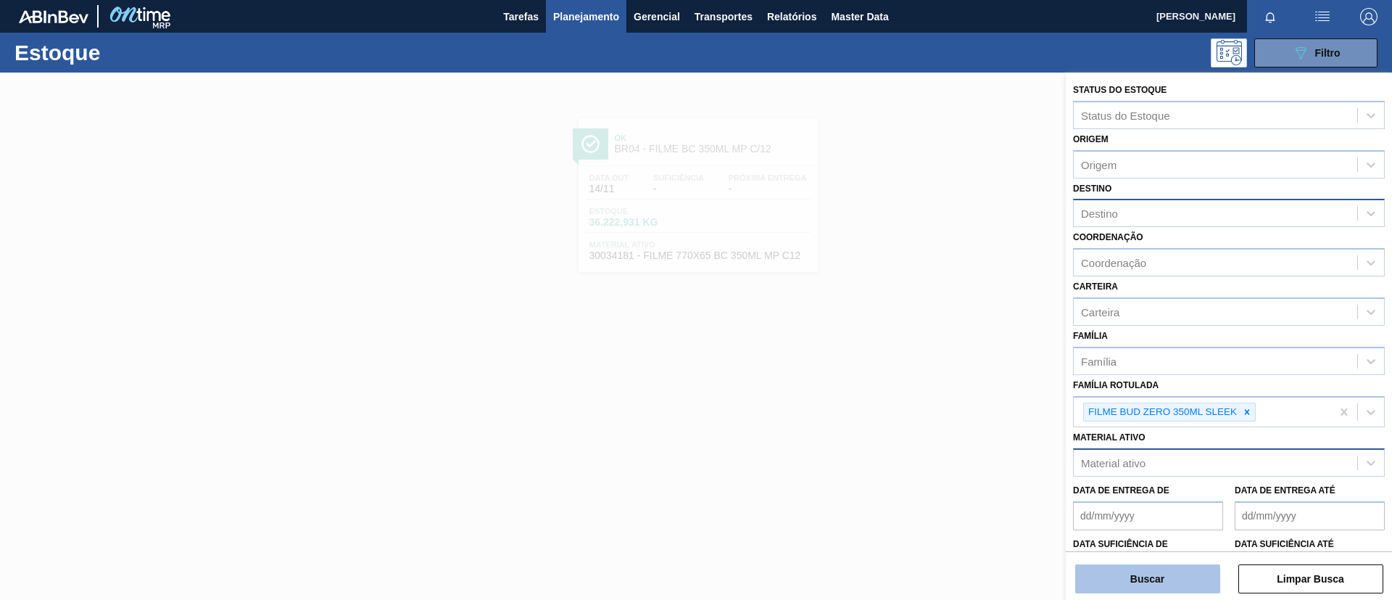
click at [1169, 581] on button "Buscar" at bounding box center [1148, 578] width 145 height 29
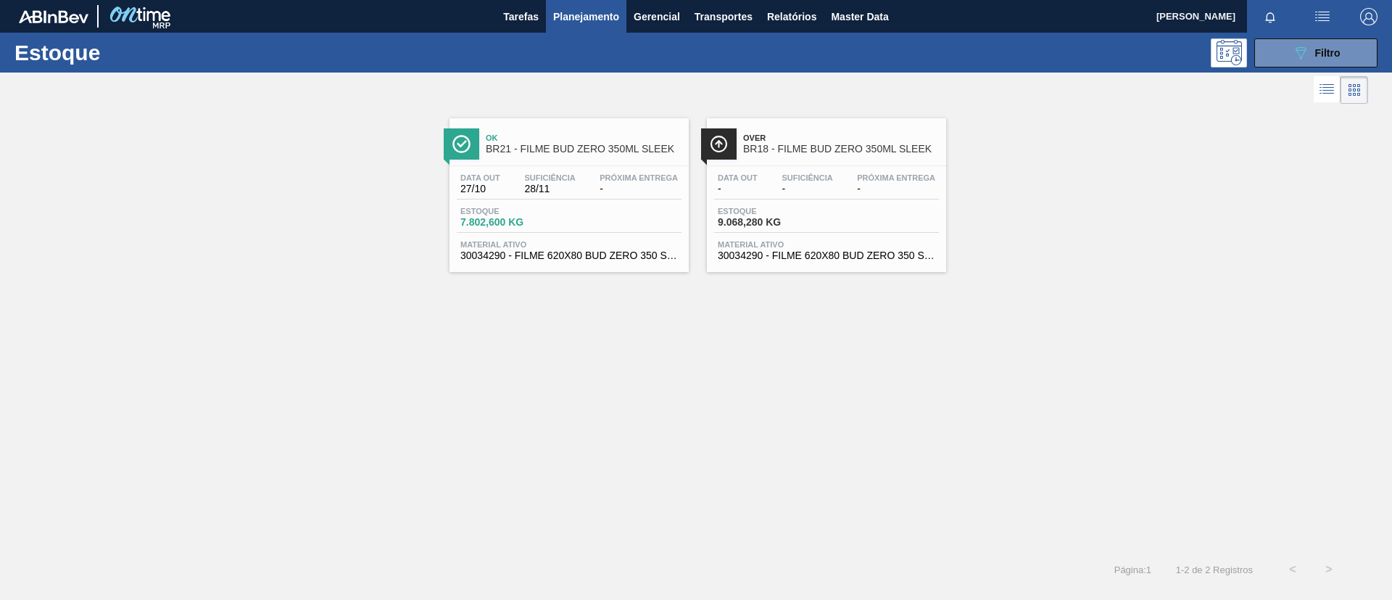
click at [659, 174] on span "Próxima Entrega" at bounding box center [639, 177] width 78 height 9
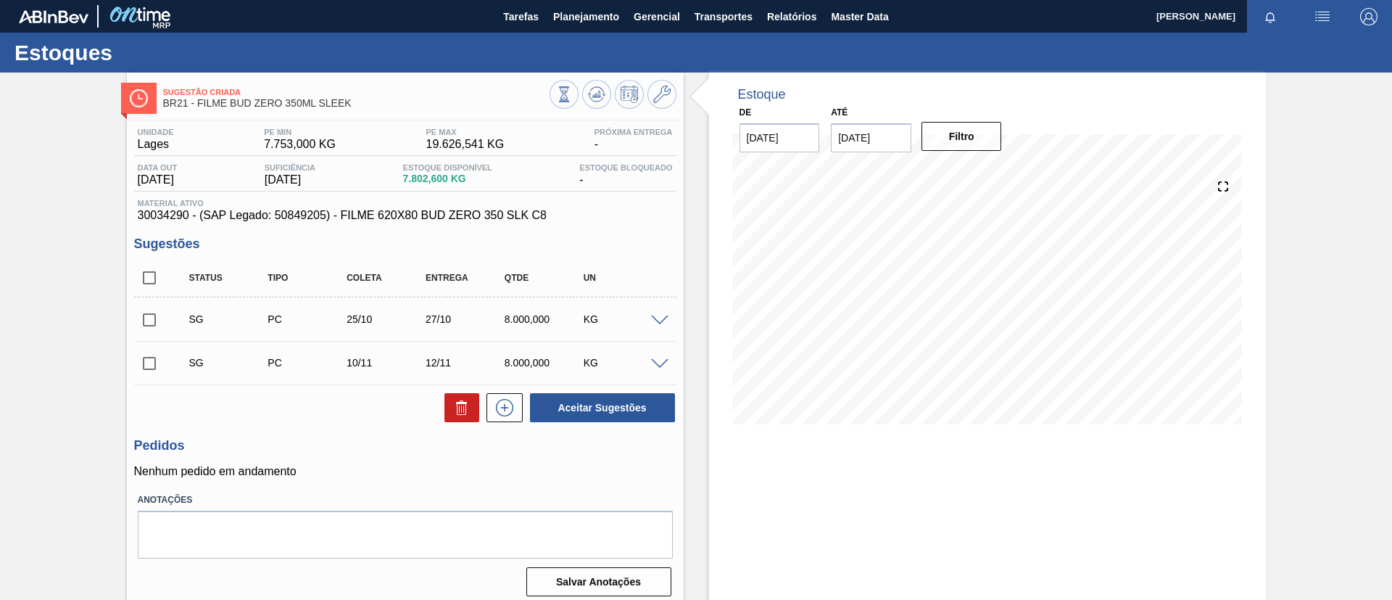
click at [664, 314] on div at bounding box center [662, 319] width 29 height 11
click at [659, 318] on span at bounding box center [659, 320] width 17 height 11
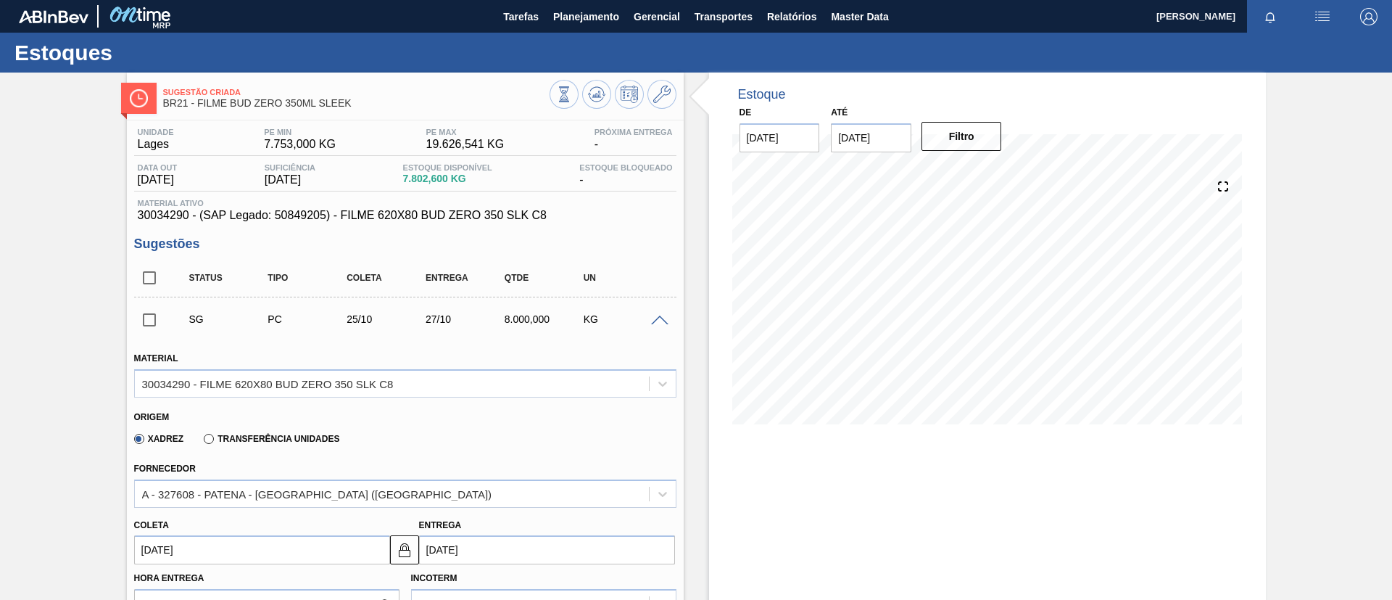
click at [659, 318] on span at bounding box center [659, 320] width 17 height 11
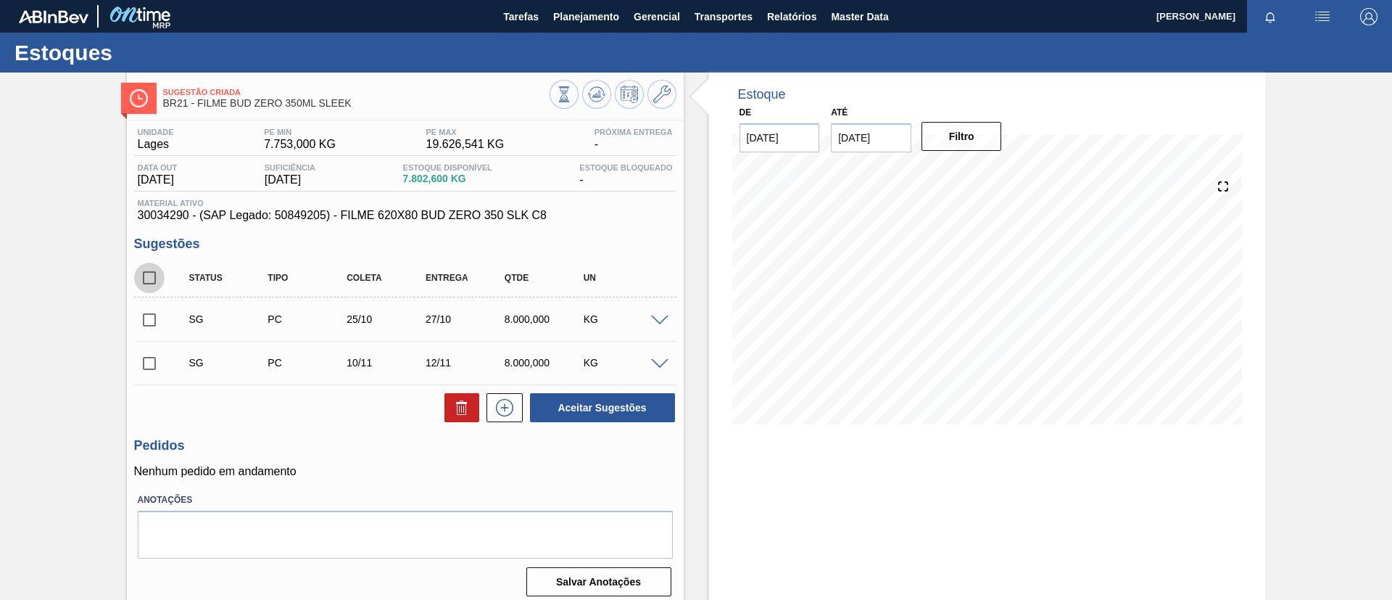
click at [153, 276] on input "checkbox" at bounding box center [149, 278] width 30 height 30
checkbox input "true"
click at [656, 314] on div at bounding box center [662, 319] width 29 height 11
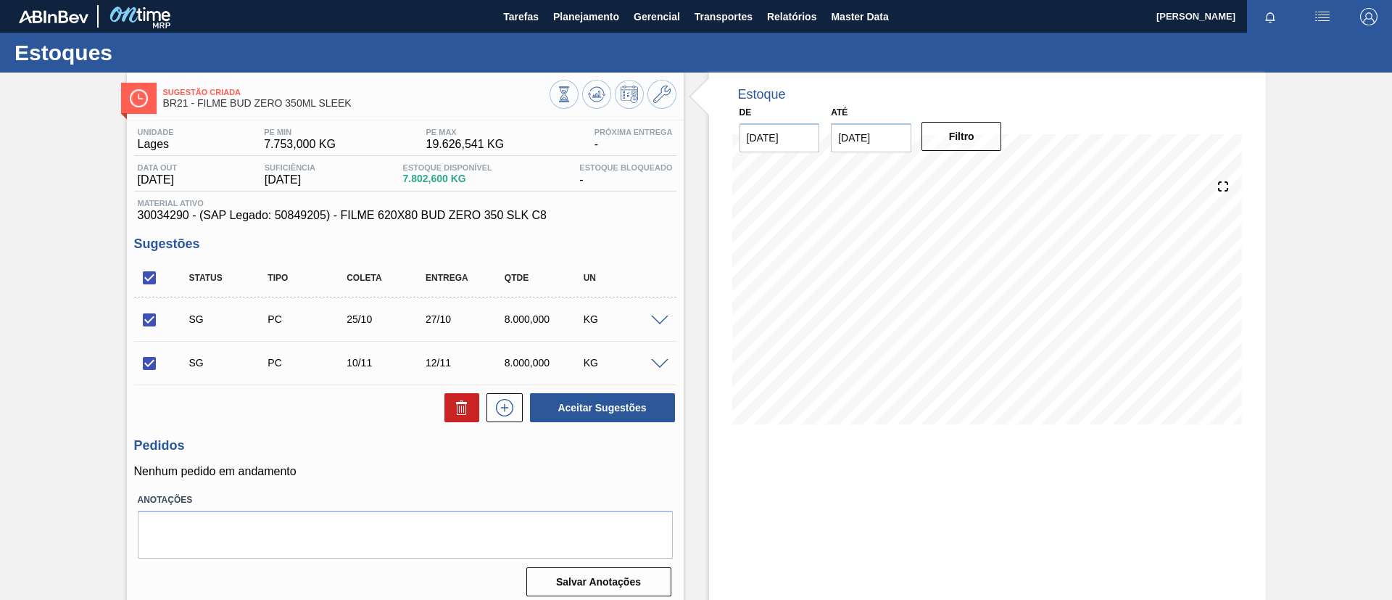
click at [659, 321] on span at bounding box center [659, 320] width 17 height 11
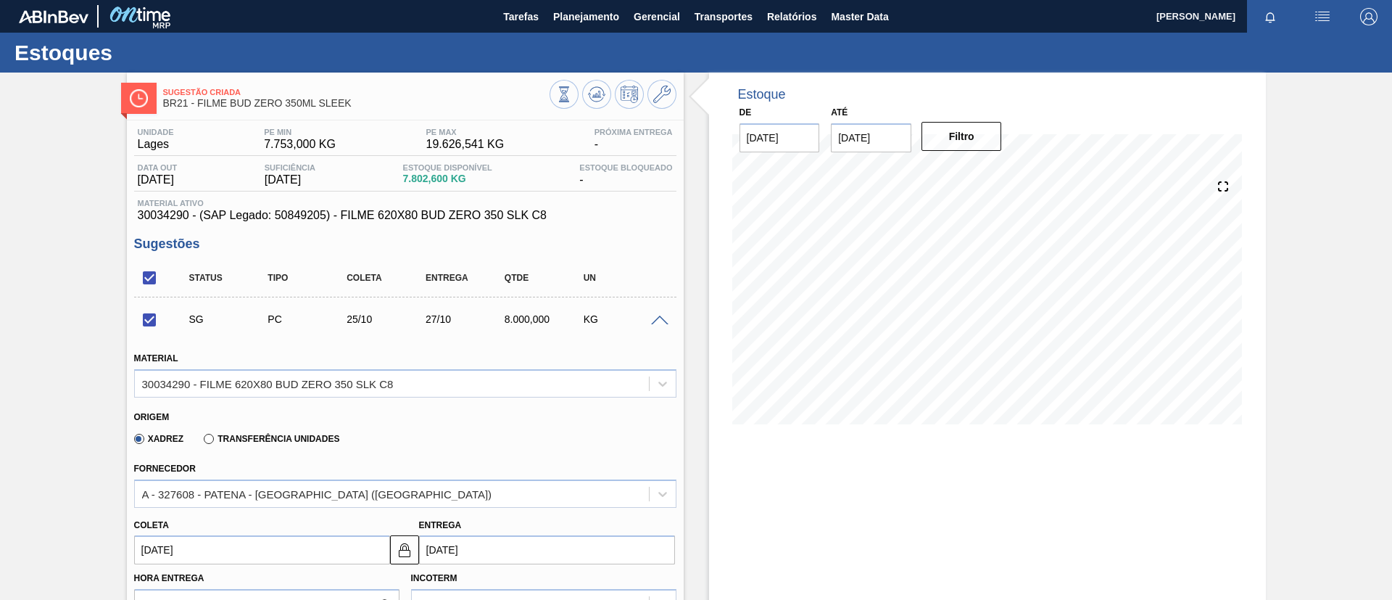
click at [661, 321] on span at bounding box center [659, 320] width 17 height 11
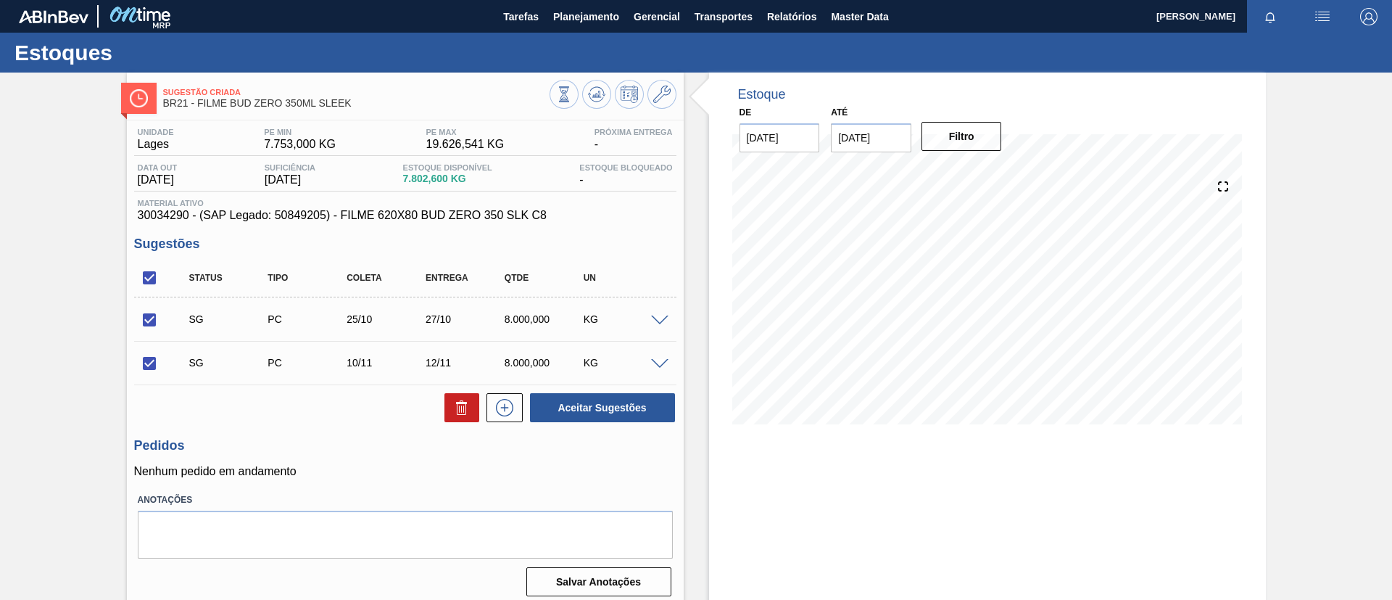
click at [584, 81] on div at bounding box center [613, 96] width 127 height 33
click at [586, 83] on button at bounding box center [596, 94] width 29 height 29
click at [125, 279] on div "Sugestão Criada BR21 - FILME BUD ZERO 350ML SLEEK Unidade Lages PE MIN 7.753,00…" at bounding box center [696, 348] width 1392 height 551
click at [145, 276] on input "checkbox" at bounding box center [149, 278] width 30 height 30
click at [143, 278] on input "checkbox" at bounding box center [149, 278] width 30 height 30
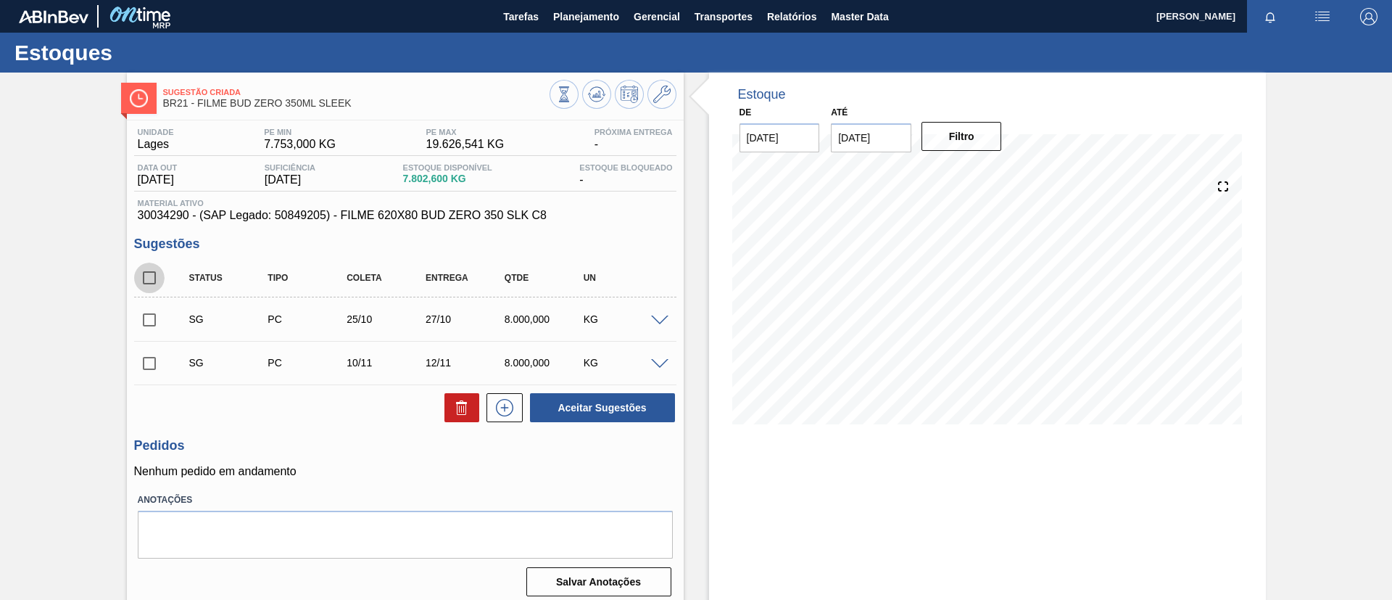
checkbox input "true"
click at [146, 290] on input "checkbox" at bounding box center [149, 278] width 30 height 30
checkbox input "false"
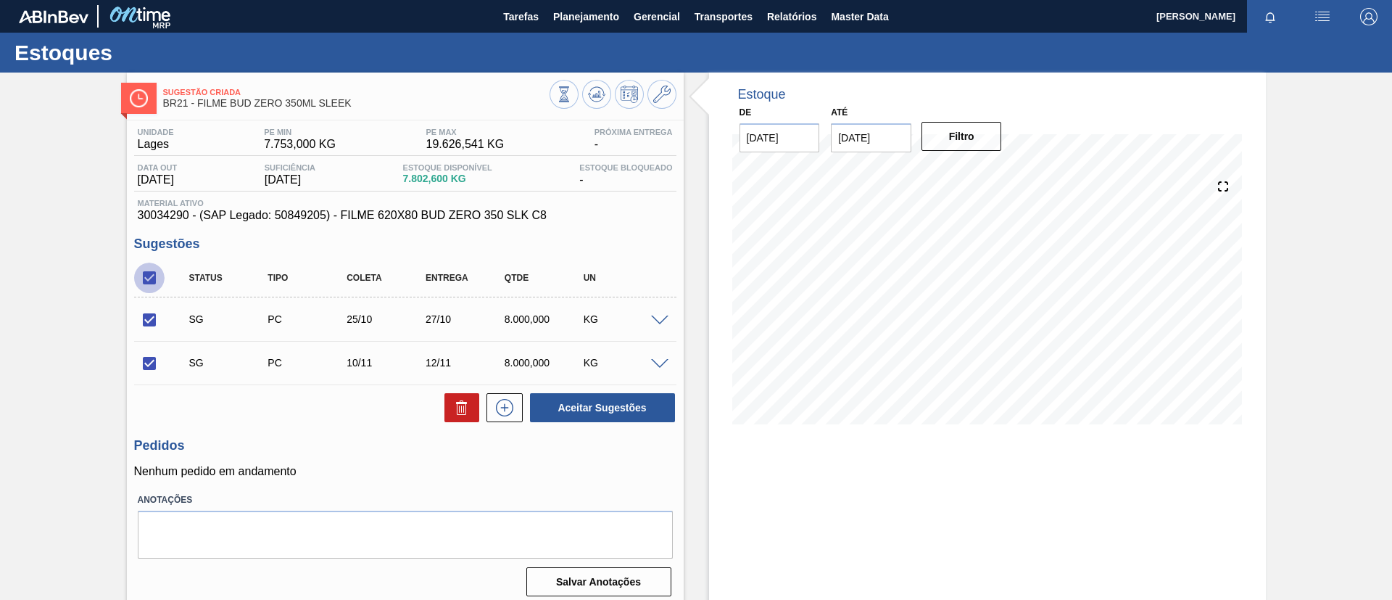
checkbox input "false"
click at [603, 92] on icon at bounding box center [596, 94] width 17 height 17
drag, startPoint x: 399, startPoint y: 170, endPoint x: 437, endPoint y: 180, distance: 39.6
click at [437, 180] on div "Data out 27/10/2025 Suficiência 28/11/2025 Estoque Disponível 7.802,600 KG Esto…" at bounding box center [405, 177] width 542 height 28
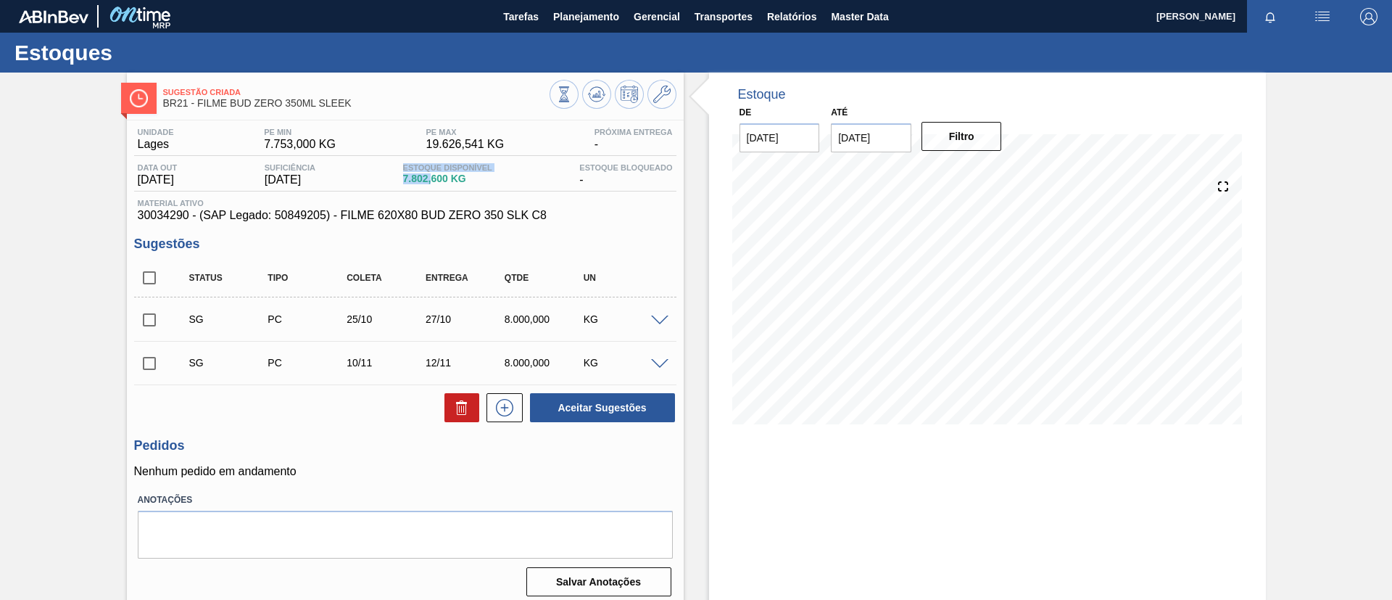
click at [437, 180] on span "7.802,600 KG" at bounding box center [447, 178] width 89 height 11
click at [450, 179] on span "7.802,600 KG" at bounding box center [447, 178] width 89 height 11
click at [397, 178] on div "Data out 27/10/2025 Suficiência 28/11/2025 Estoque Disponível 7.802,600 KG Esto…" at bounding box center [405, 177] width 542 height 28
drag, startPoint x: 397, startPoint y: 178, endPoint x: 444, endPoint y: 173, distance: 47.3
click at [444, 173] on div "Data out 27/10/2025 Suficiência 28/11/2025 Estoque Disponível 7.802,600 KG Esto…" at bounding box center [405, 177] width 542 height 28
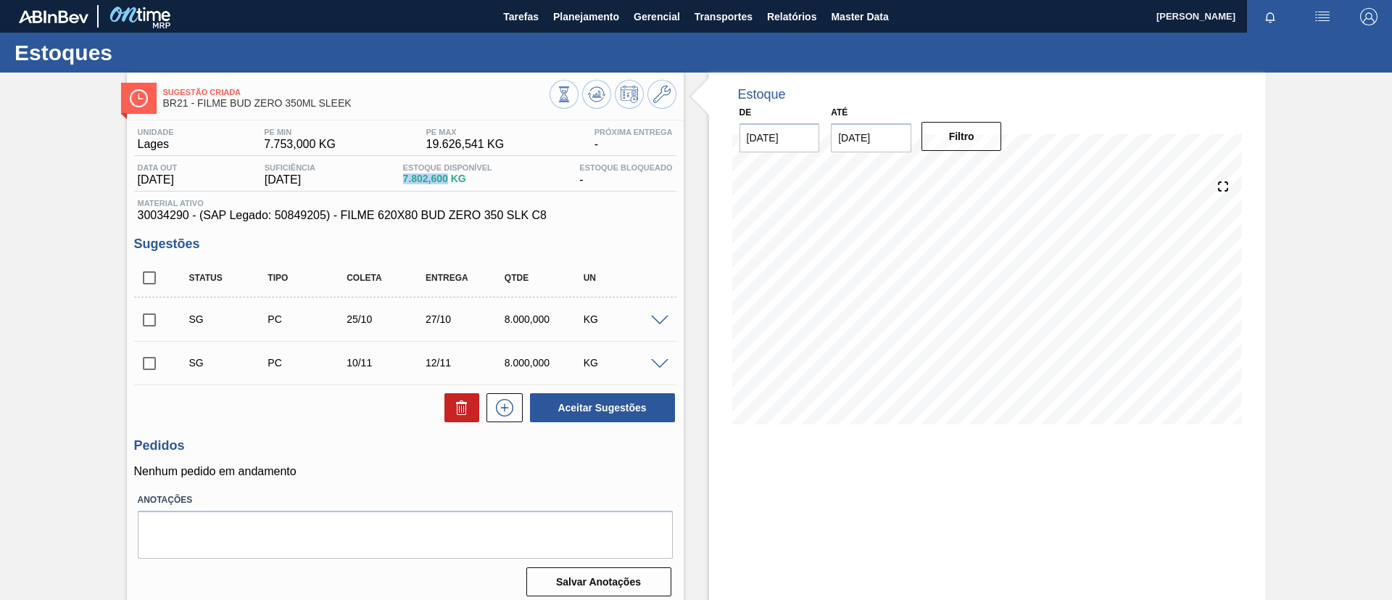
click at [444, 173] on span "7.802,600 KG" at bounding box center [447, 178] width 89 height 11
drag, startPoint x: 448, startPoint y: 176, endPoint x: 405, endPoint y: 182, distance: 43.3
click at [405, 182] on div "Data out 27/10/2025 Suficiência 28/11/2025 Estoque Disponível 7.802,600 KG Esto…" at bounding box center [405, 177] width 542 height 28
copy span "7.802,60"
click at [0, 225] on div "Sugestão Criada BR21 - FILME BUD ZERO 350ML SLEEK Unidade Lages PE MIN 7.753,00…" at bounding box center [696, 348] width 1392 height 551
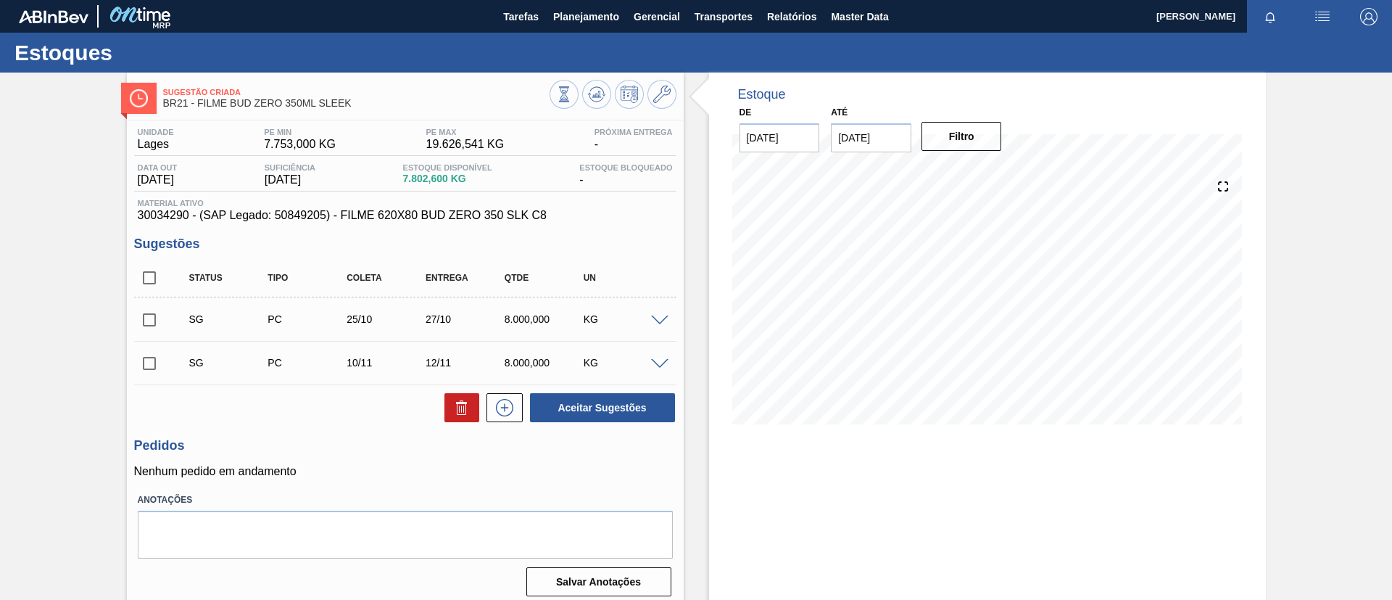
click at [653, 317] on span at bounding box center [659, 320] width 17 height 11
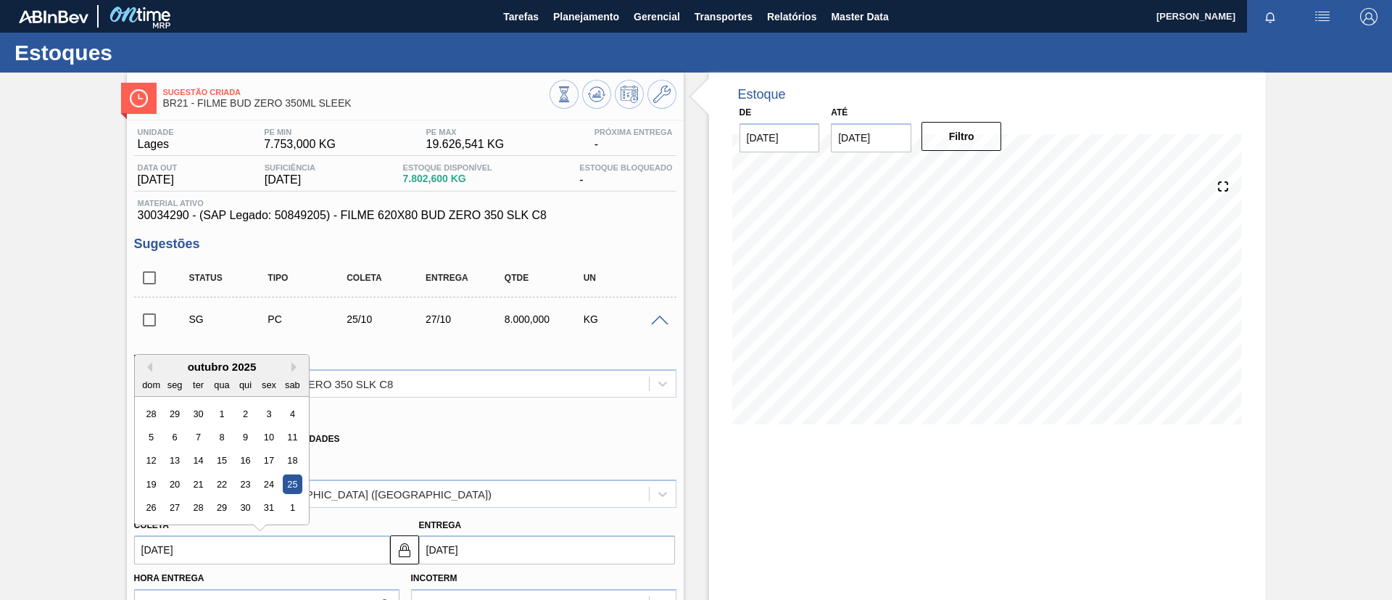
click at [260, 550] on input "25/10/2025" at bounding box center [262, 549] width 256 height 29
click at [264, 456] on div "17" at bounding box center [269, 461] width 20 height 20
type input "[DATE]"
type input "19/10/2025"
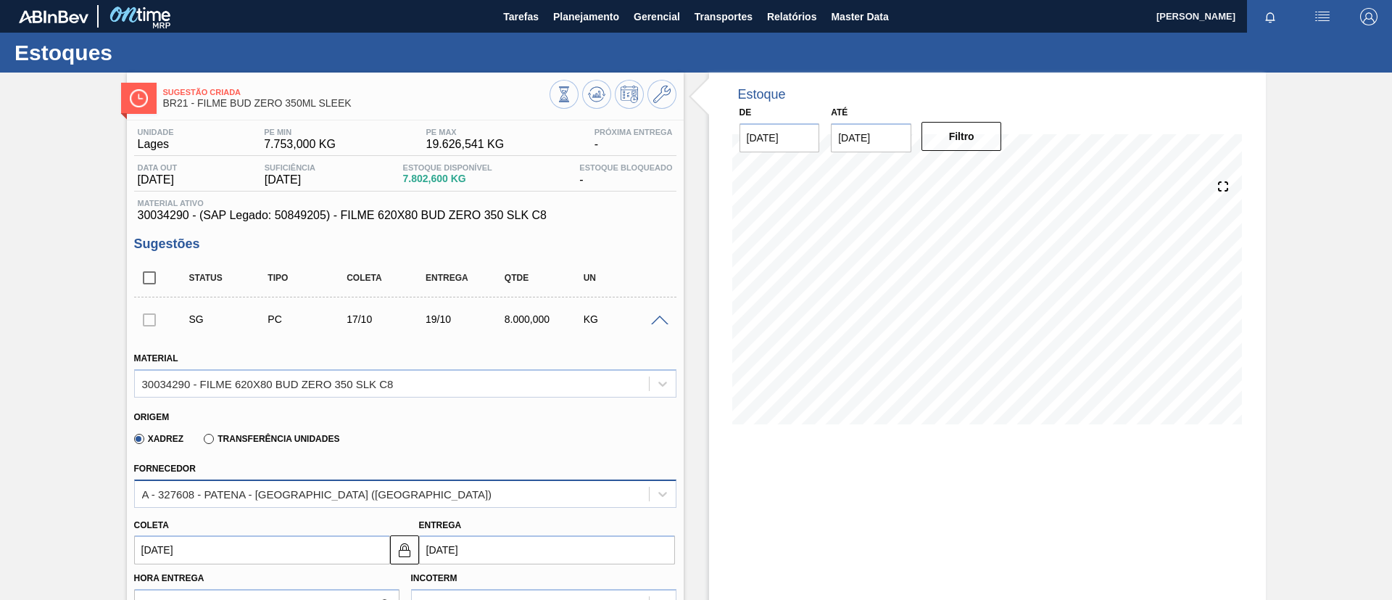
scroll to position [109, 0]
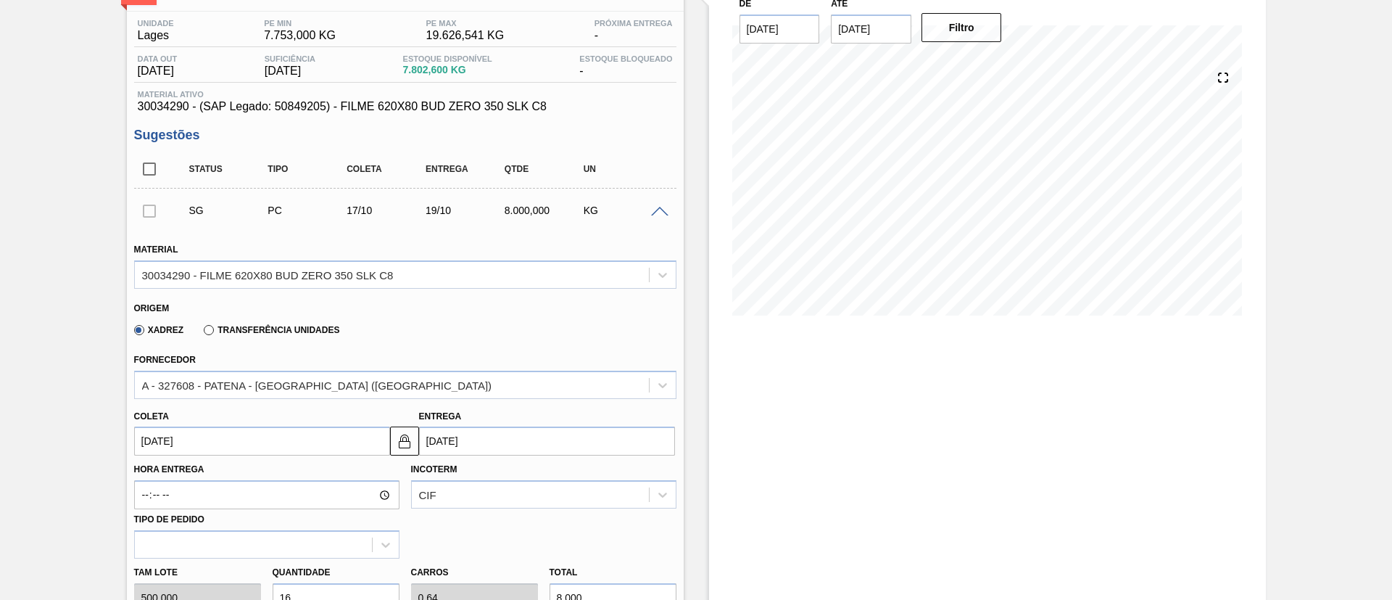
click at [271, 451] on input "[DATE]" at bounding box center [262, 440] width 256 height 29
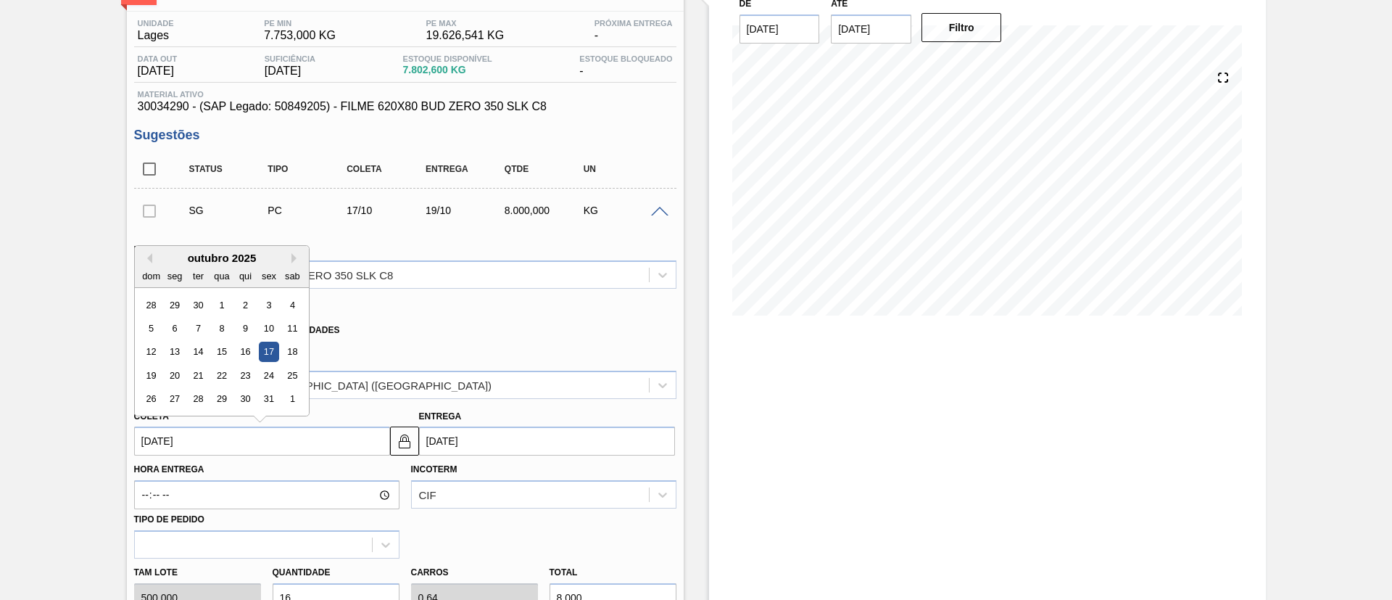
click at [1, 445] on div "Sugestão Criada BR21 - FILME BUD ZERO 350ML SLEEK Unidade Lages PE MIN 7.753,00…" at bounding box center [696, 529] width 1392 height 1131
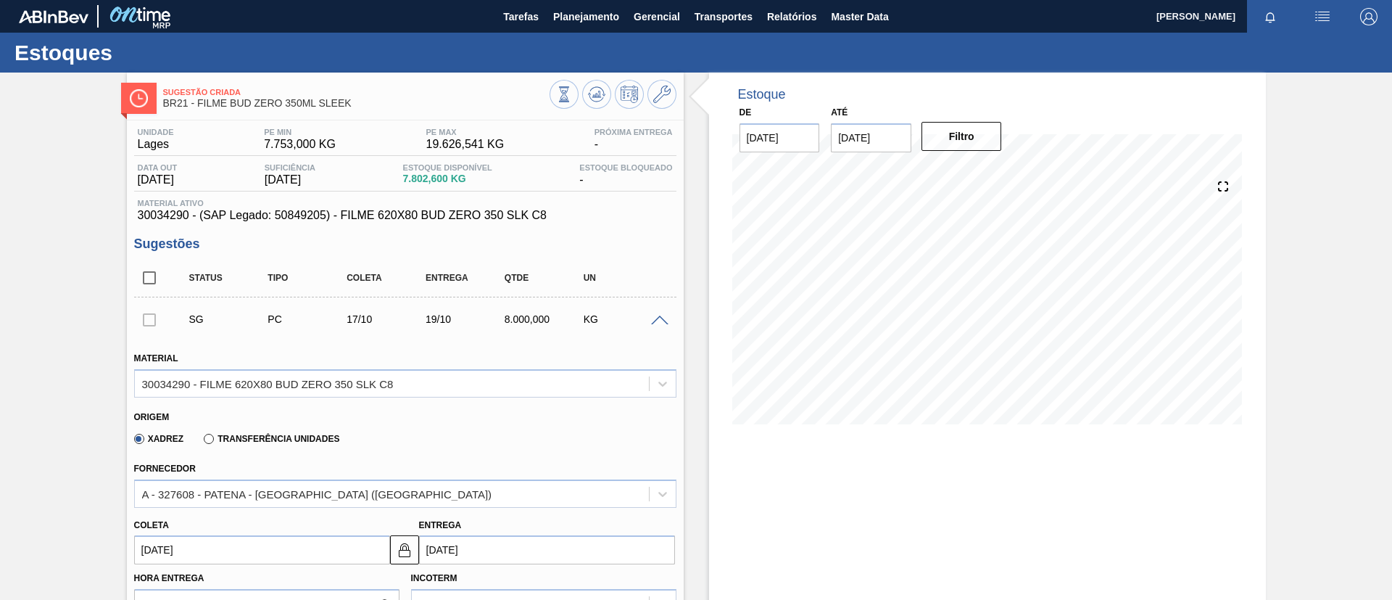
scroll to position [435, 0]
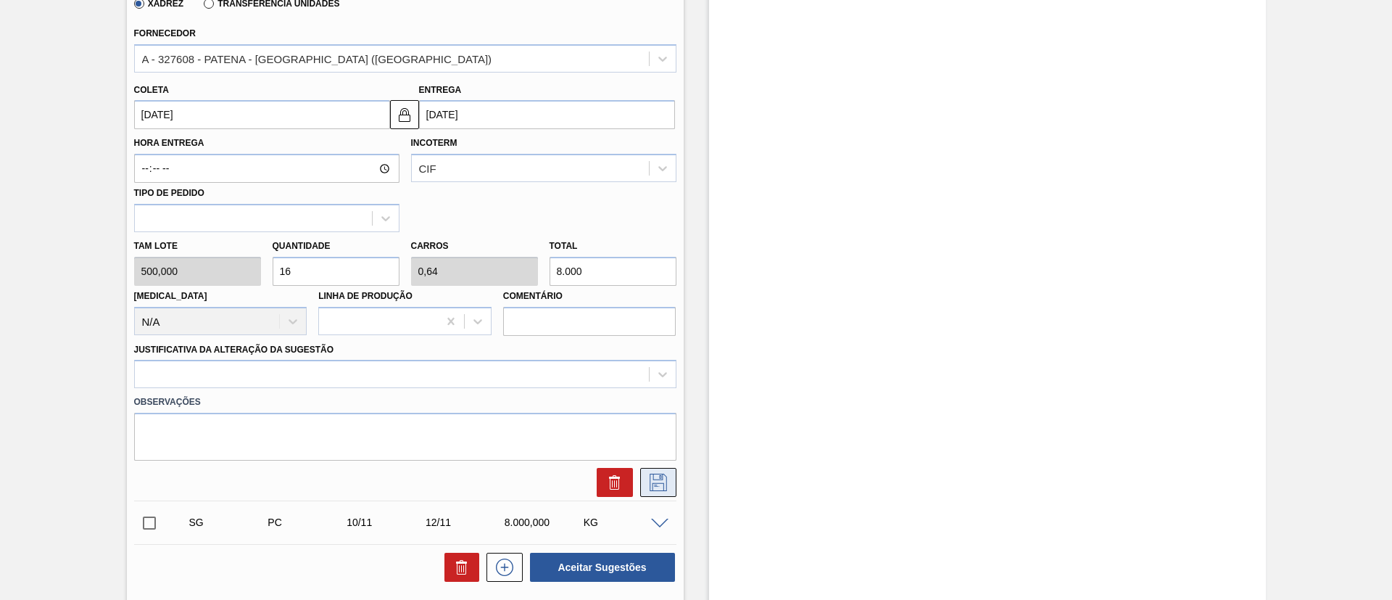
click at [655, 492] on button at bounding box center [658, 482] width 36 height 29
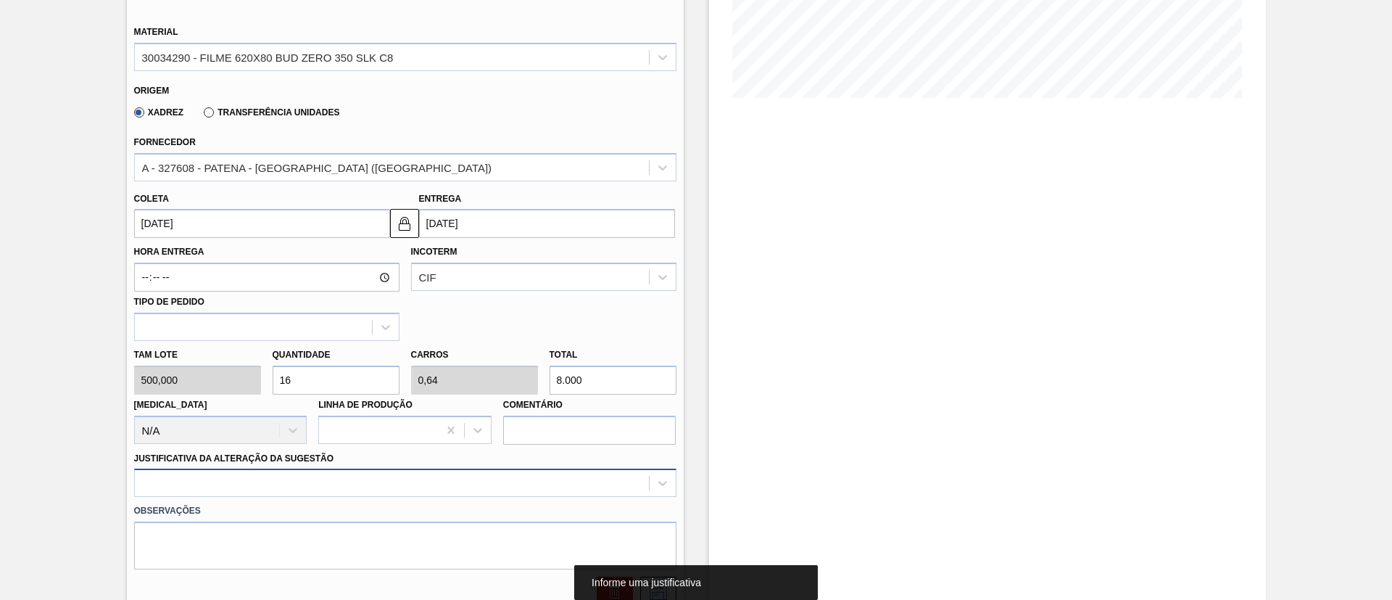
click at [342, 476] on div at bounding box center [405, 483] width 542 height 28
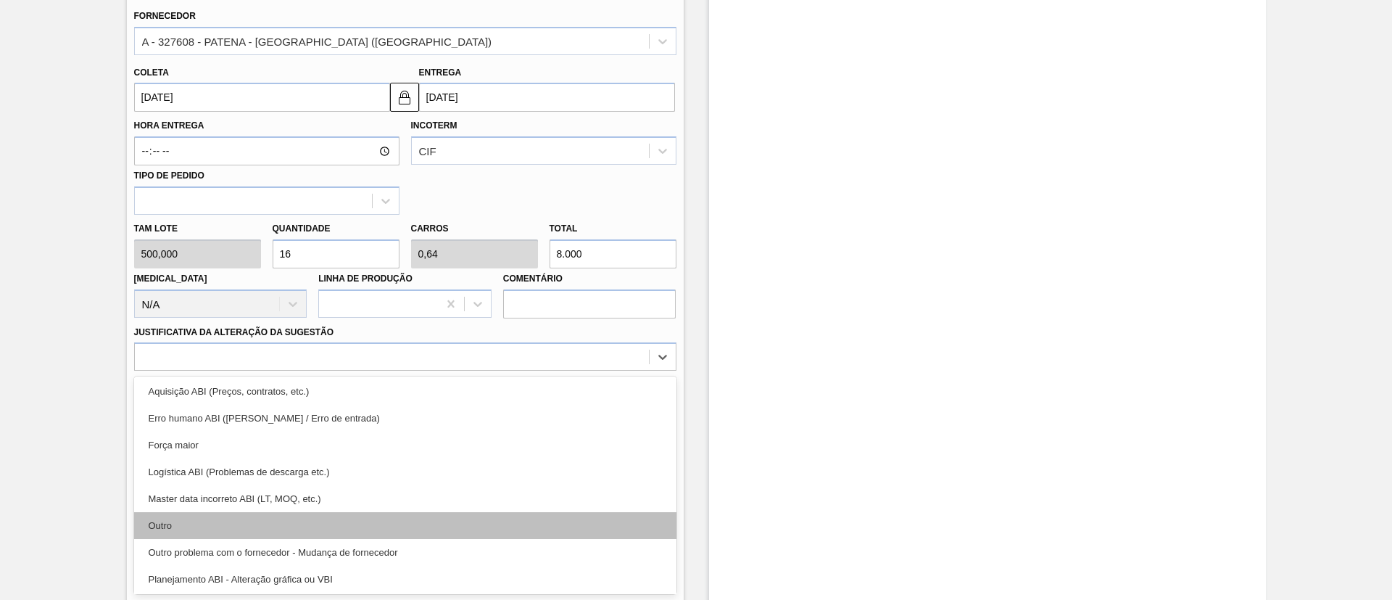
scroll to position [0, 0]
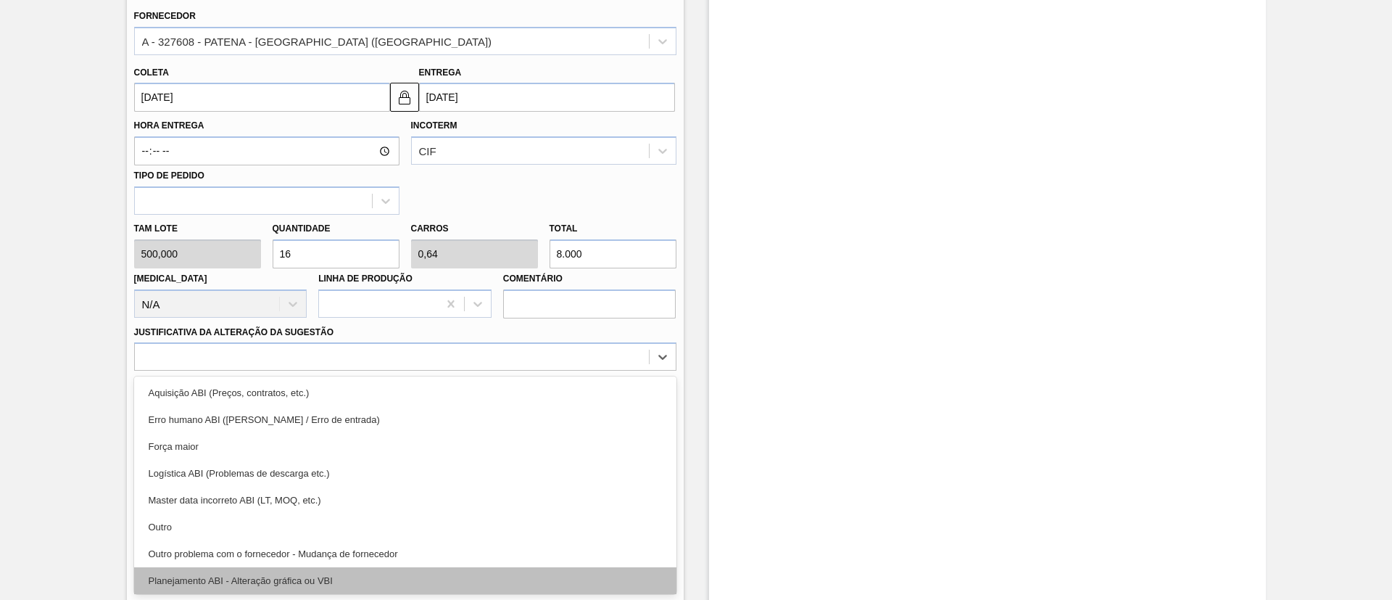
click at [363, 568] on div "Planejamento ABI - Alteração gráfica ou VBI" at bounding box center [405, 580] width 542 height 27
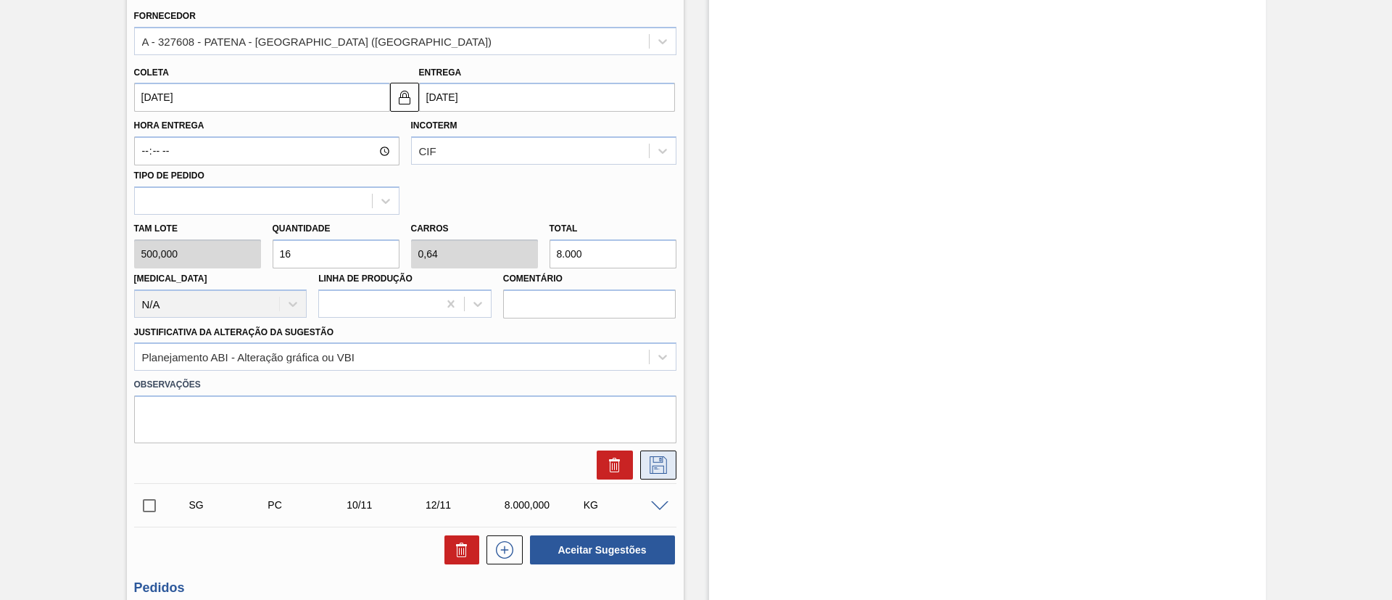
click at [666, 472] on icon at bounding box center [658, 464] width 23 height 17
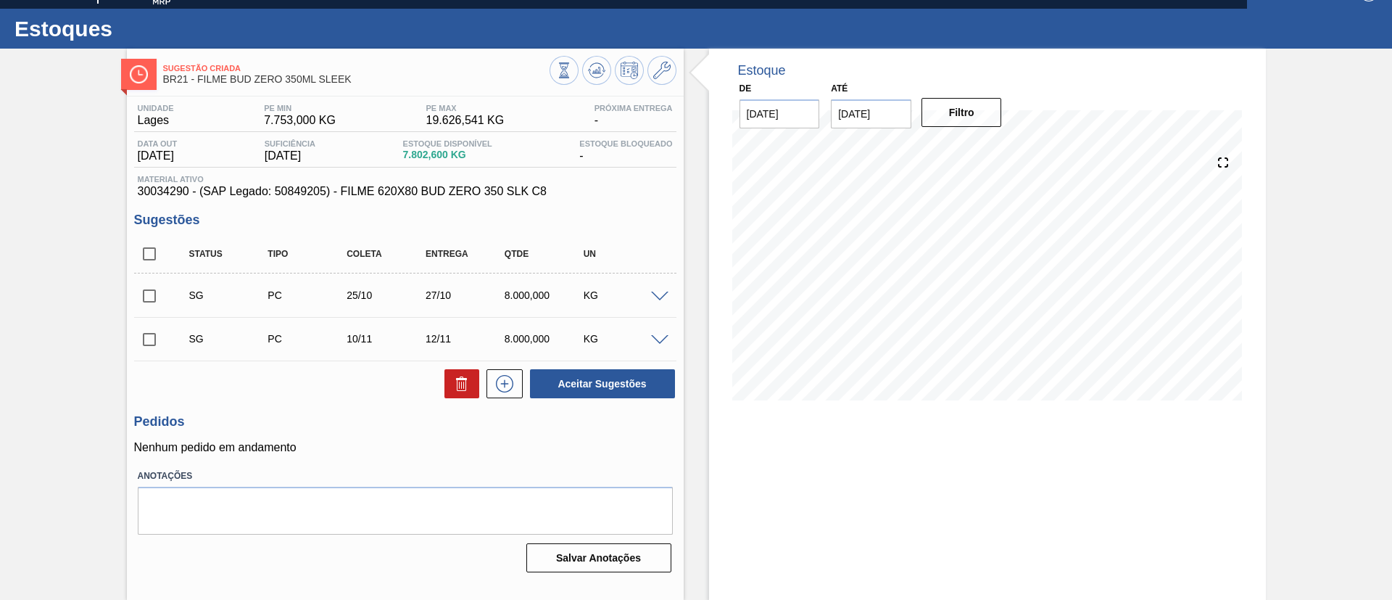
scroll to position [24, 0]
click at [600, 56] on button at bounding box center [596, 70] width 29 height 29
click at [661, 287] on div "SG PC 25/10 27/10 8.000,000 KG" at bounding box center [405, 295] width 542 height 36
click at [664, 292] on span at bounding box center [659, 297] width 17 height 11
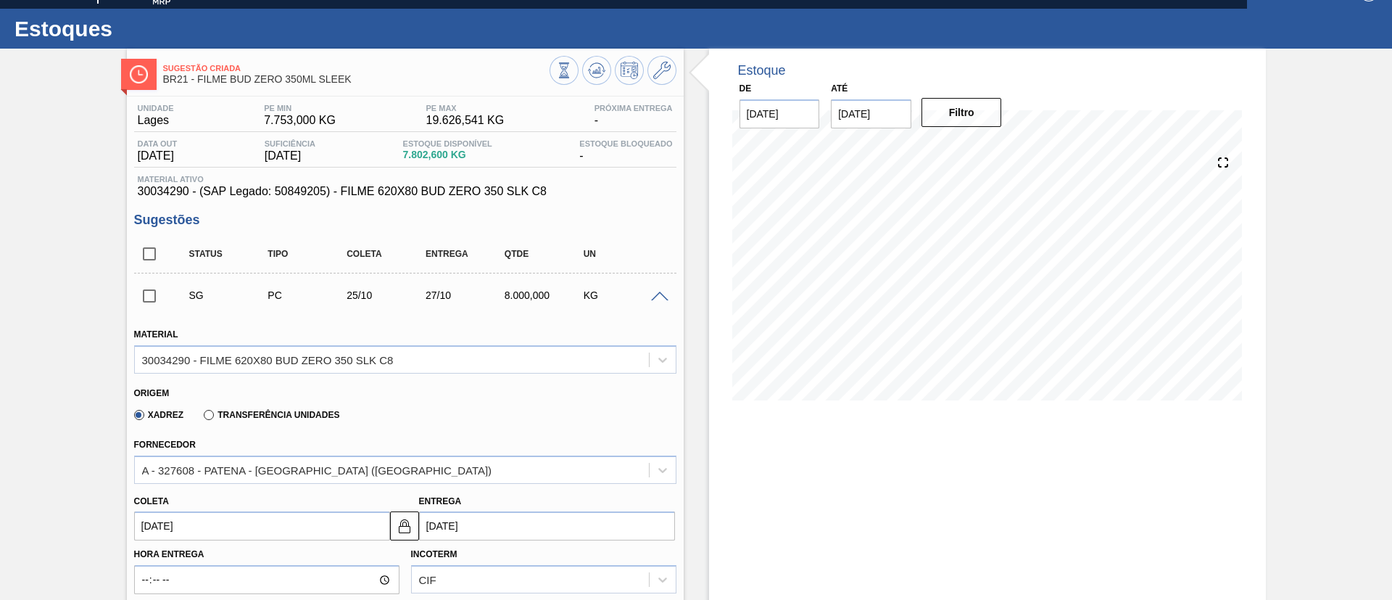
click at [653, 299] on span at bounding box center [659, 297] width 17 height 11
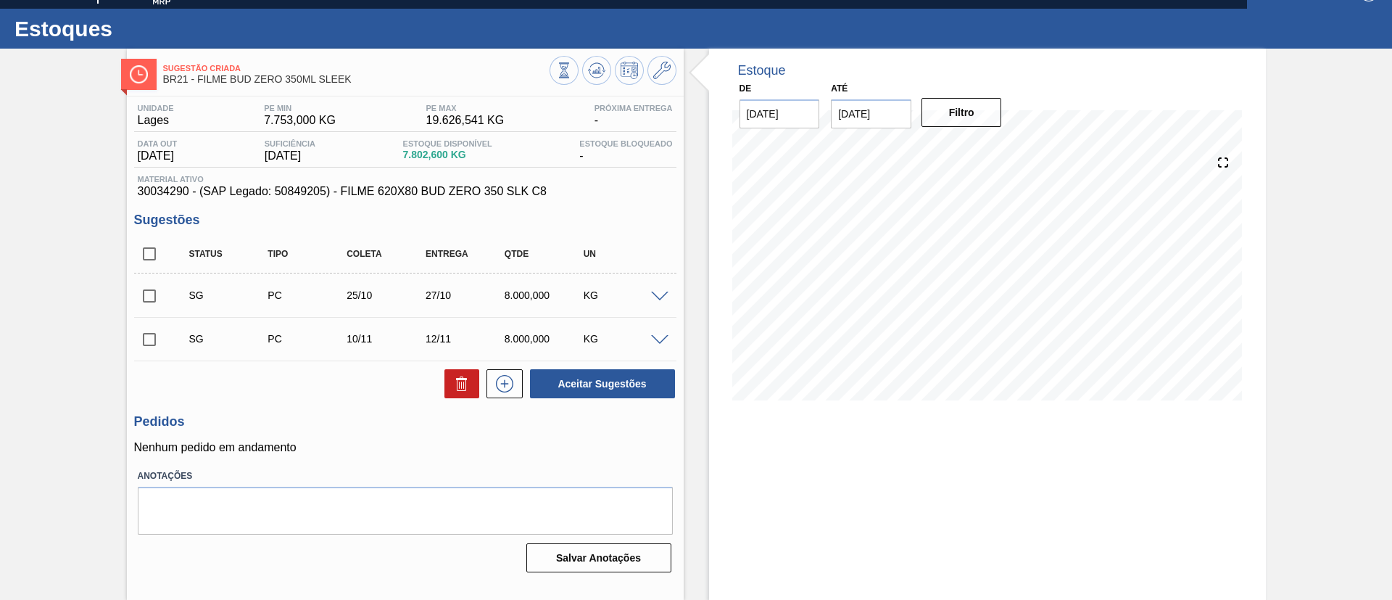
click at [653, 299] on span at bounding box center [659, 297] width 17 height 11
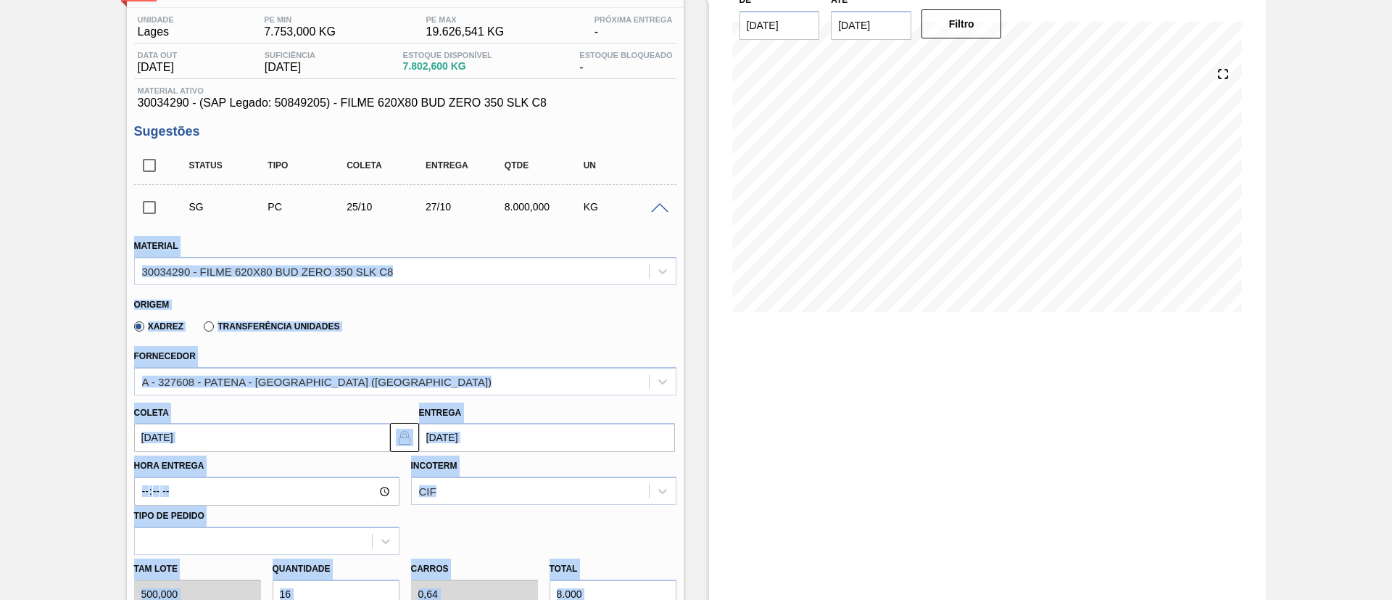
scroll to position [133, 0]
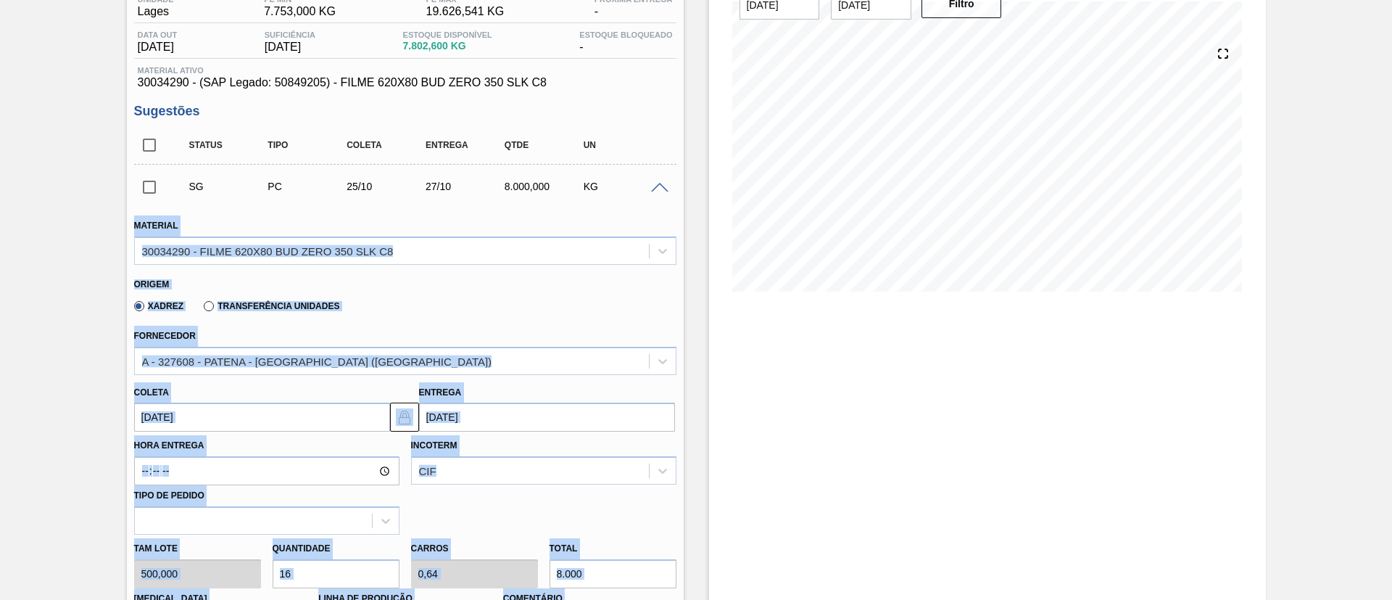
click at [0, 388] on div "Sugestão Criada BR21 - FILME BUD ZERO 350ML SLEEK Unidade Lages PE MIN 7.753,00…" at bounding box center [696, 479] width 1392 height 1078
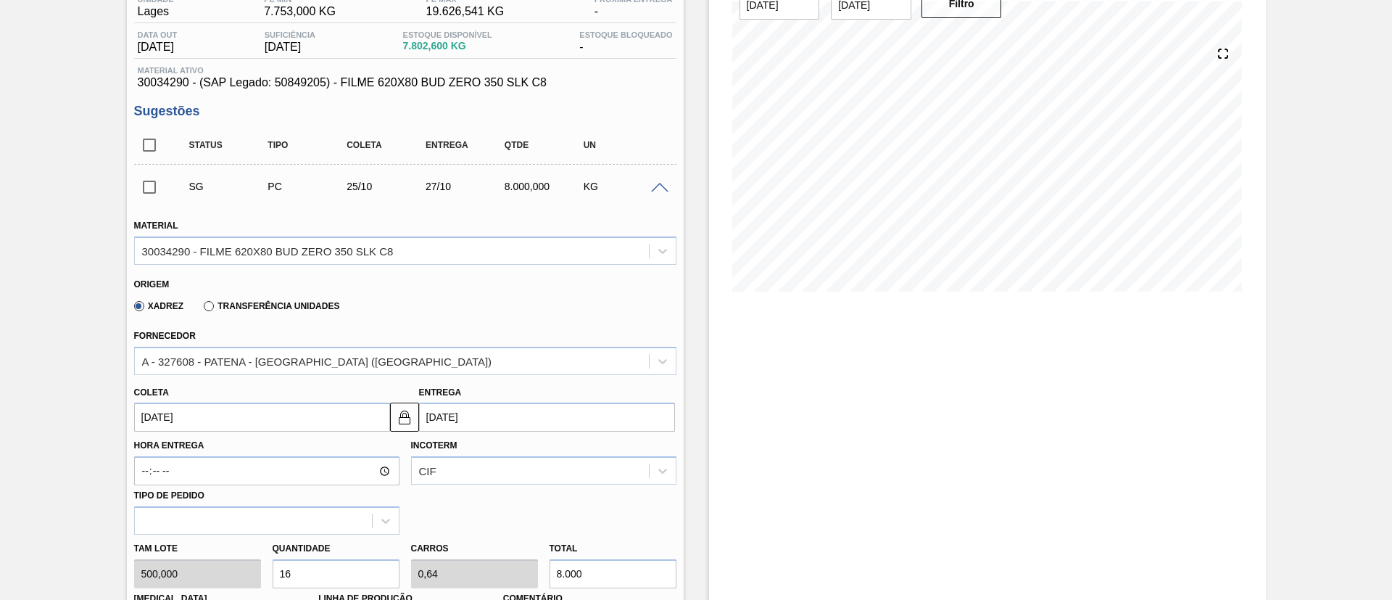
click at [226, 403] on input "25/10/2025" at bounding box center [262, 417] width 256 height 29
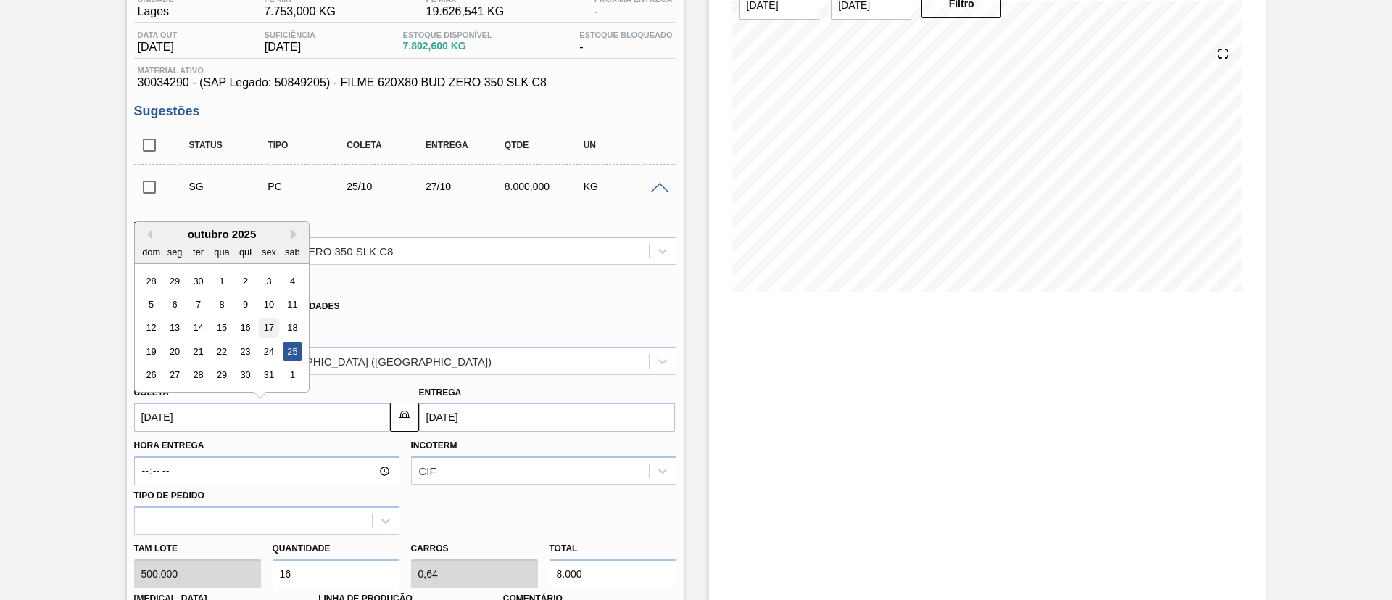
click at [269, 328] on div "17" at bounding box center [269, 328] width 20 height 20
type input "[DATE]"
type input "19/10/2025"
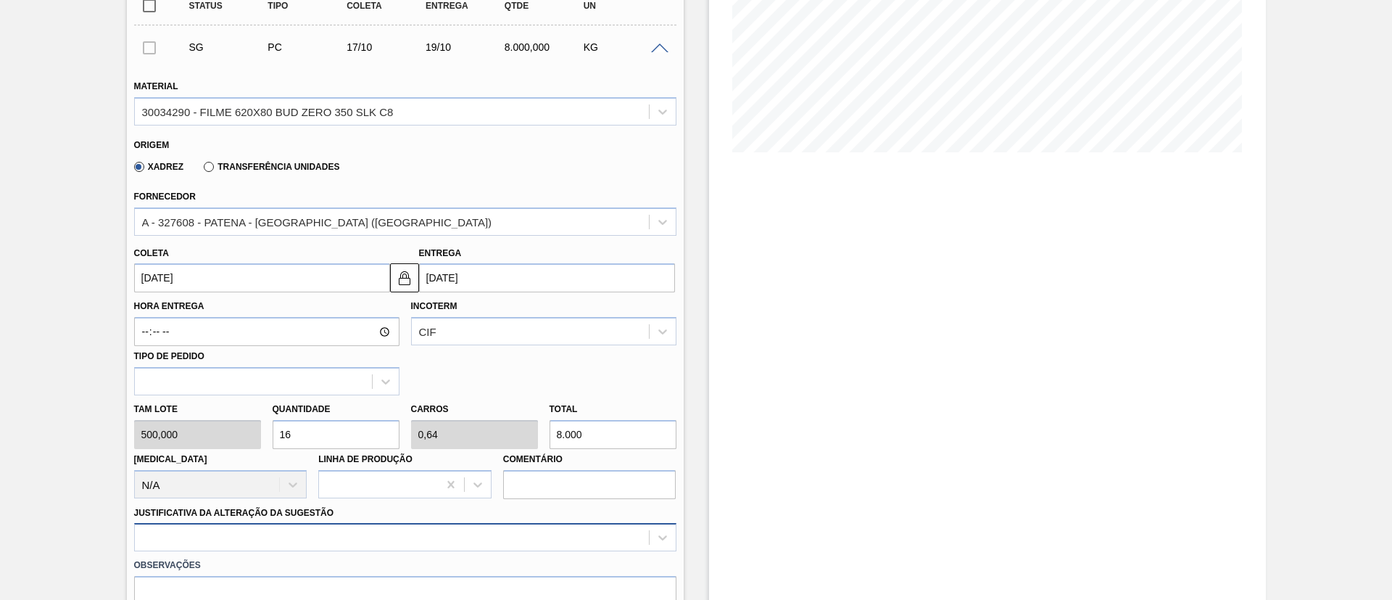
scroll to position [350, 0]
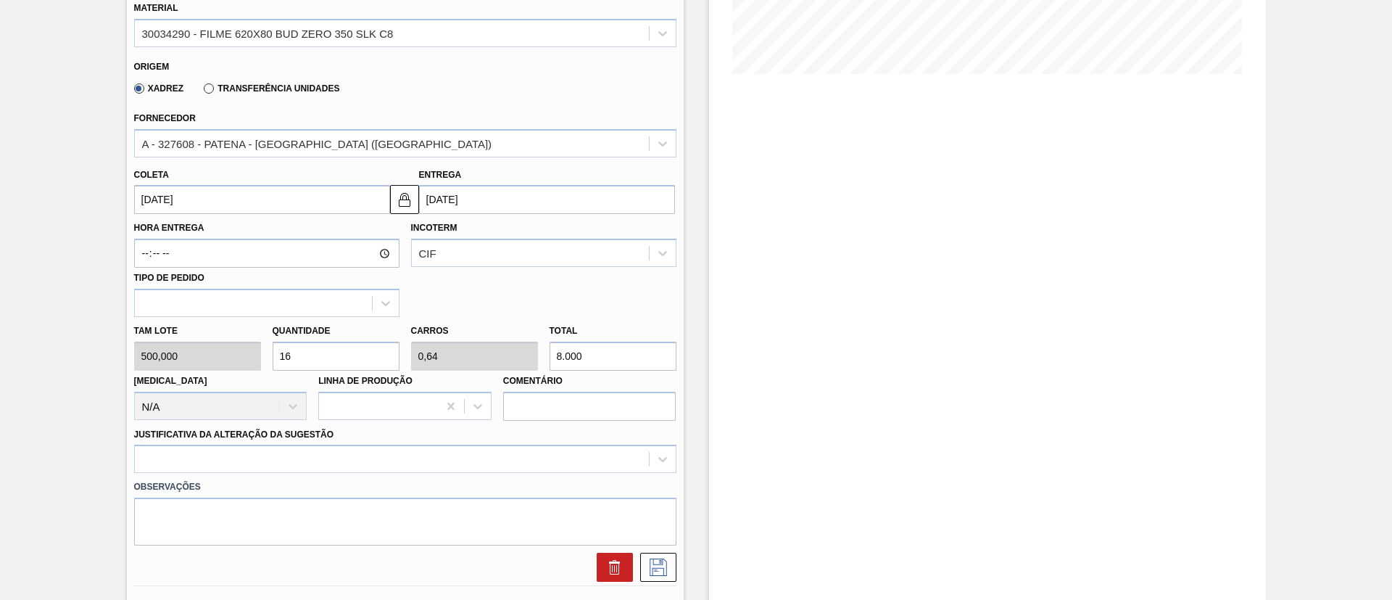
click at [283, 181] on div "Coleta 17/10/2025" at bounding box center [262, 190] width 256 height 50
click at [302, 198] on input "[DATE]" at bounding box center [262, 199] width 256 height 29
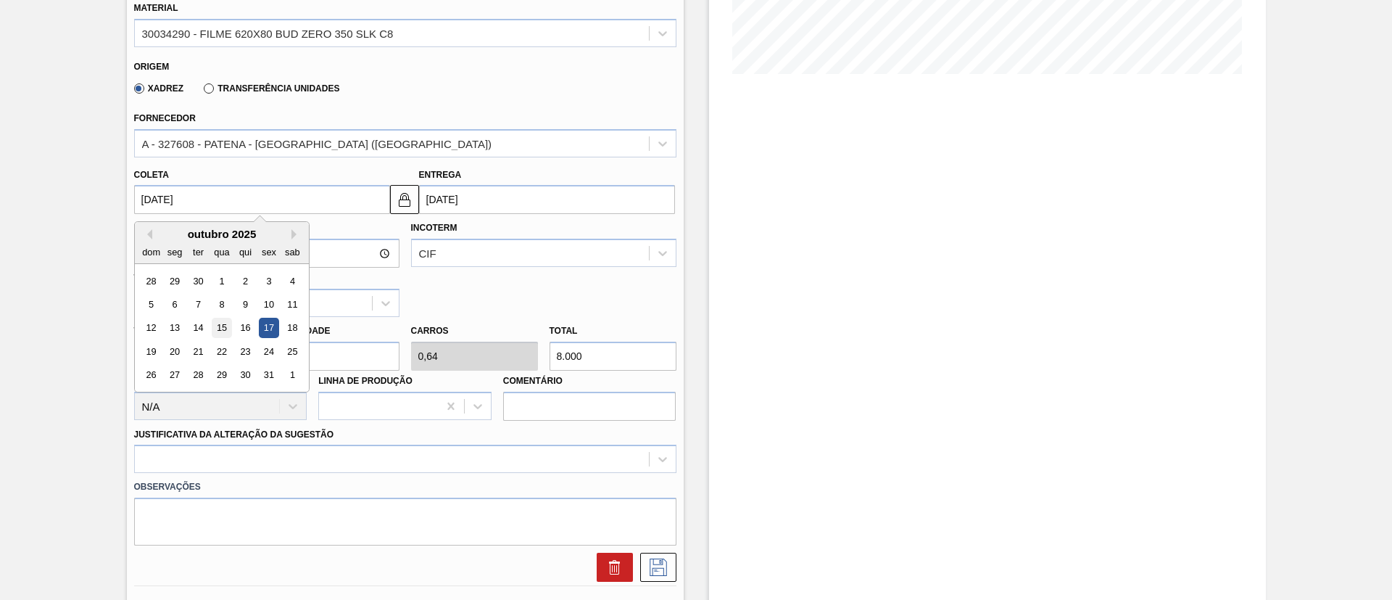
click at [219, 324] on div "15" at bounding box center [222, 328] width 20 height 20
type input "[DATE]"
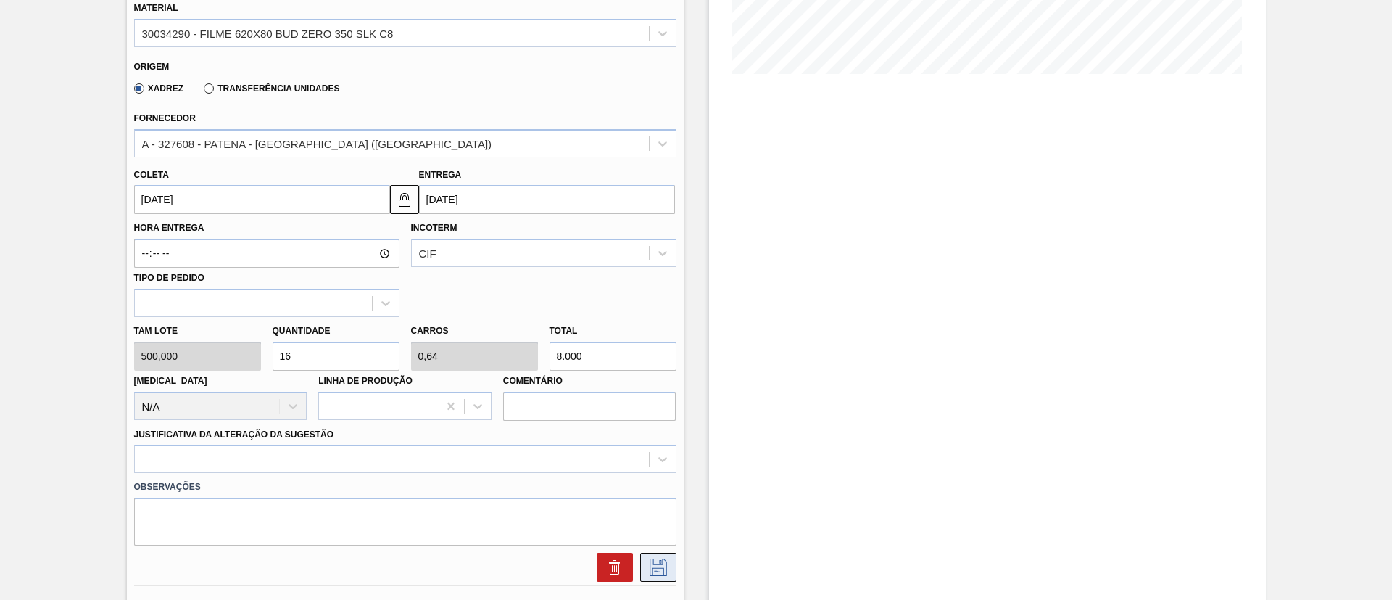
click at [655, 566] on icon at bounding box center [658, 566] width 23 height 17
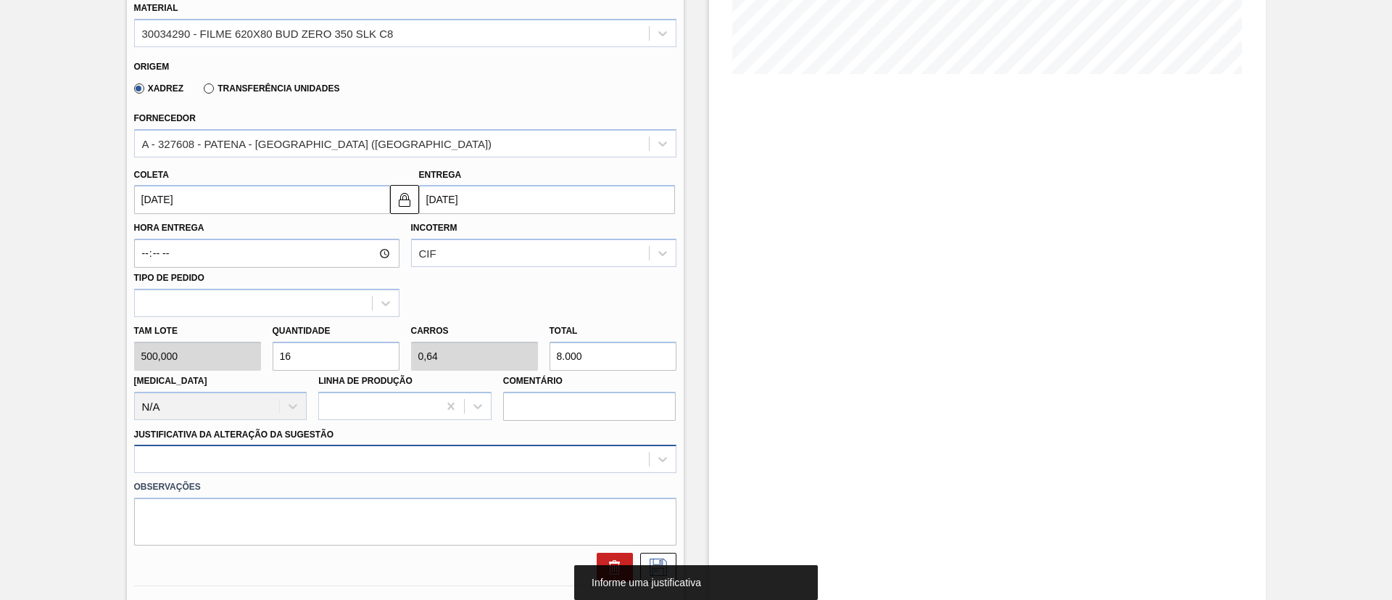
drag, startPoint x: 508, startPoint y: 443, endPoint x: 508, endPoint y: 455, distance: 12.3
click at [508, 444] on div "Justificativa da Alteração da Sugestão" at bounding box center [405, 448] width 542 height 49
click at [509, 458] on div at bounding box center [405, 459] width 542 height 28
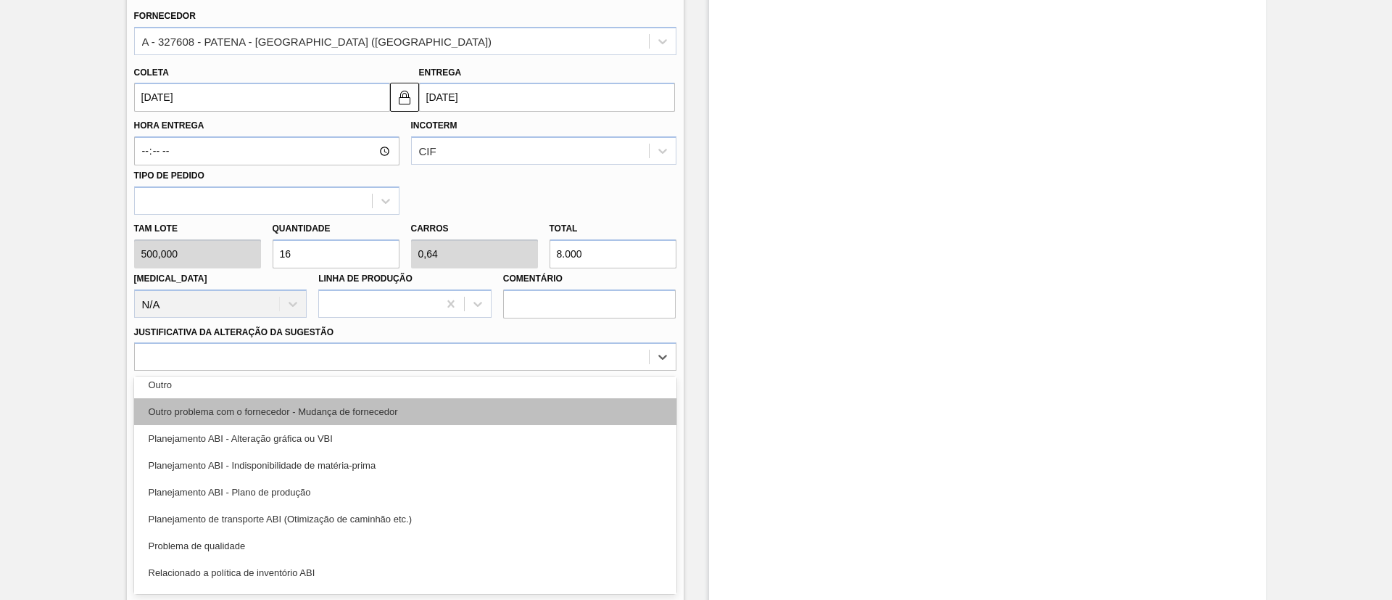
scroll to position [109, 0]
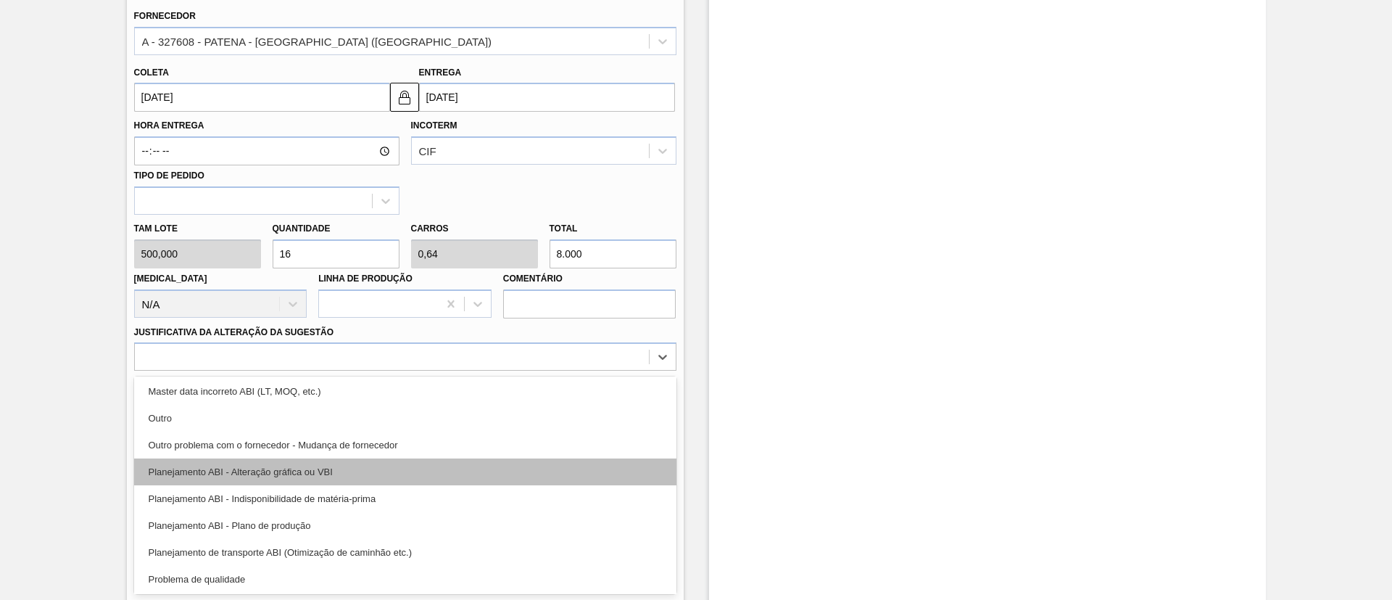
drag, startPoint x: 381, startPoint y: 468, endPoint x: 673, endPoint y: 524, distance: 296.8
click at [381, 467] on div "Planejamento ABI - Alteração gráfica ou VBI" at bounding box center [405, 471] width 542 height 27
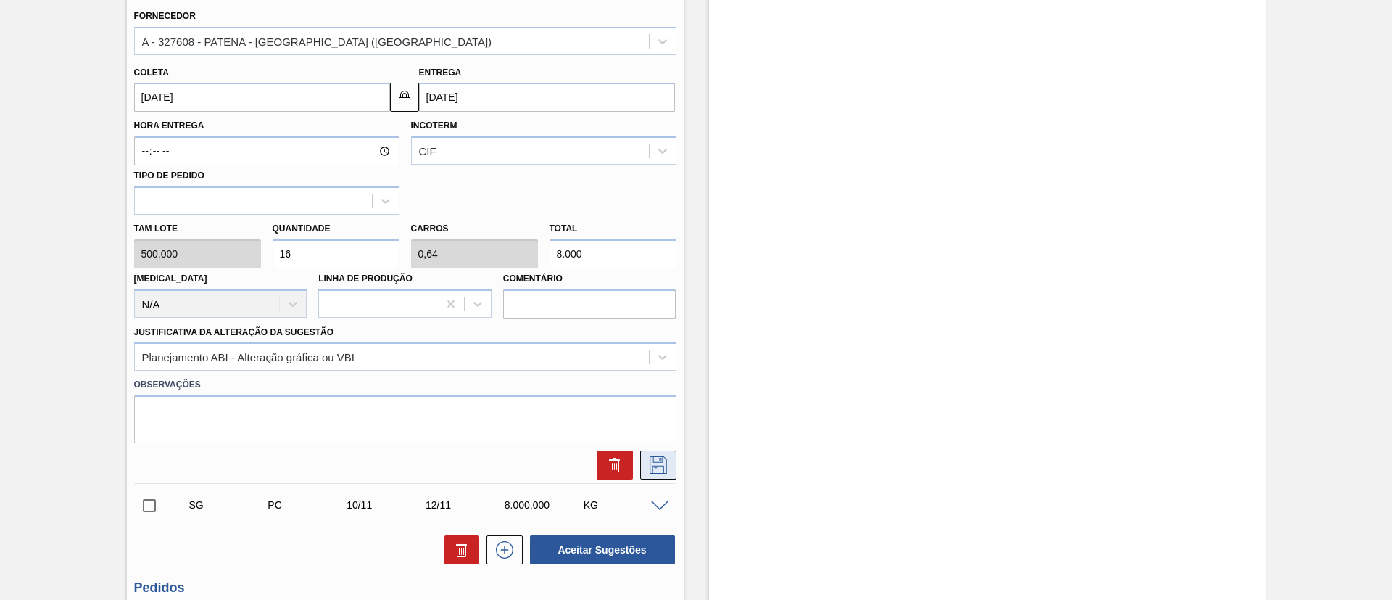
click at [649, 468] on icon at bounding box center [658, 464] width 23 height 17
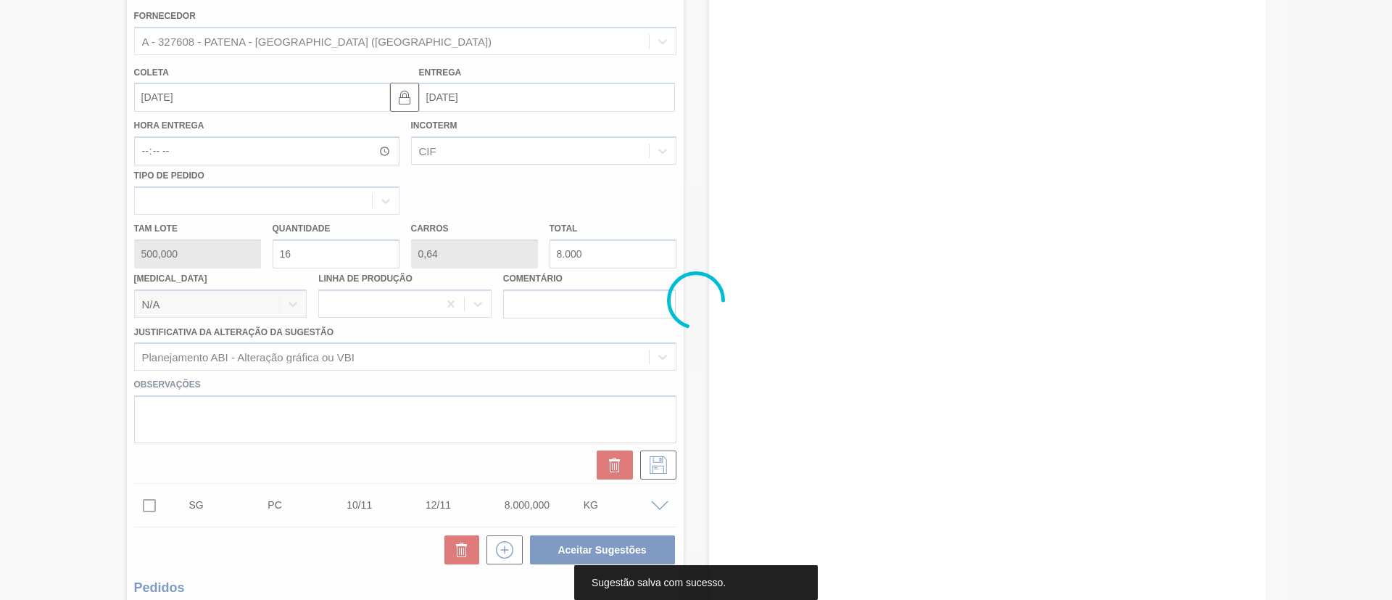
scroll to position [24, 0]
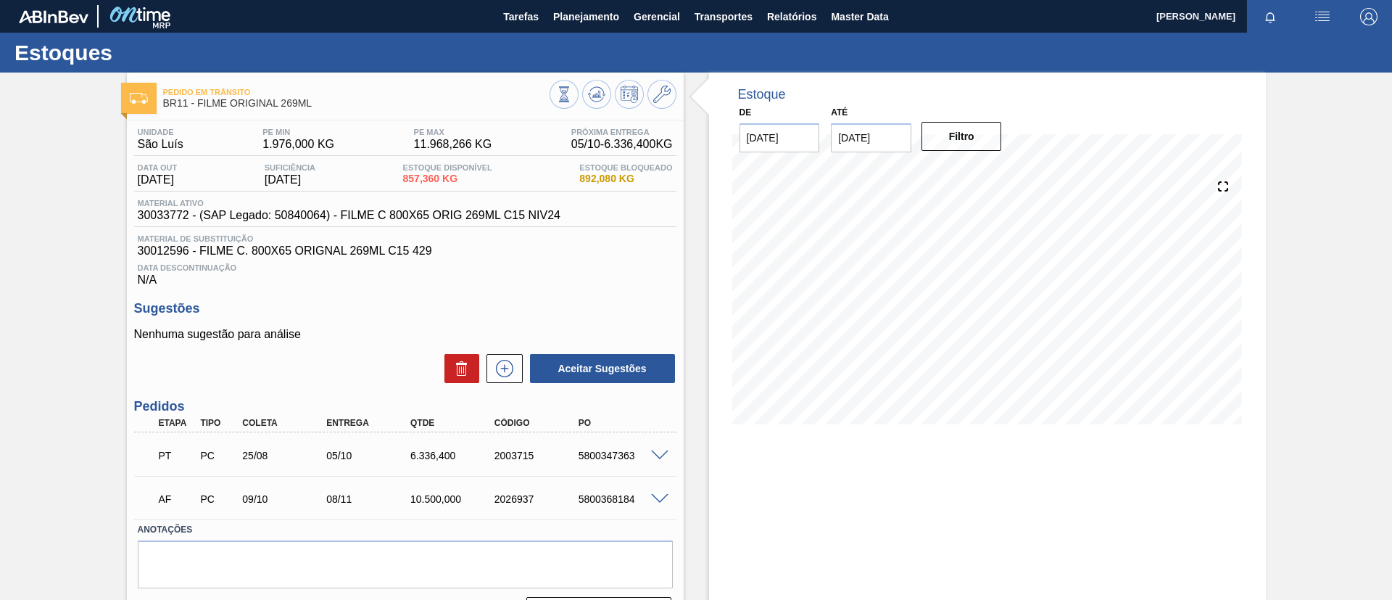
click at [33, 186] on div "Pedido em Trânsito BR11 - FILME ORIGINAL 269ML Unidade São Luís PE MIN 1.976,00…" at bounding box center [696, 356] width 1392 height 566
click at [595, 29] on button "Planejamento" at bounding box center [586, 16] width 81 height 33
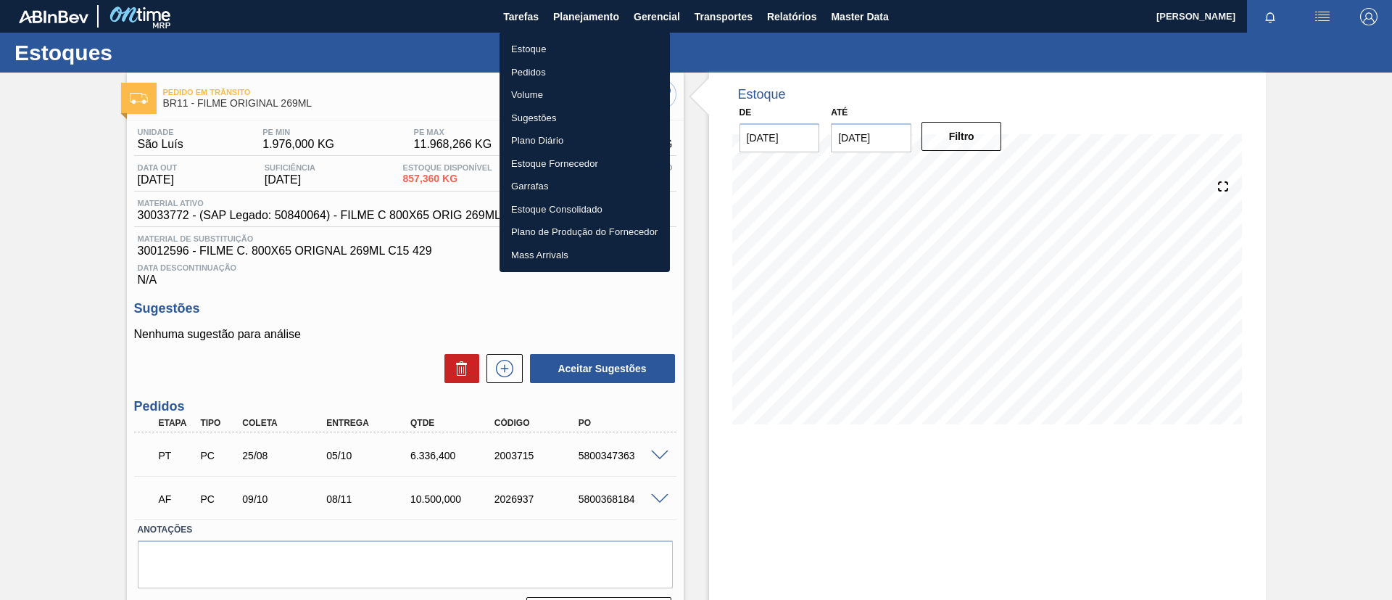
click at [514, 443] on div at bounding box center [696, 300] width 1392 height 600
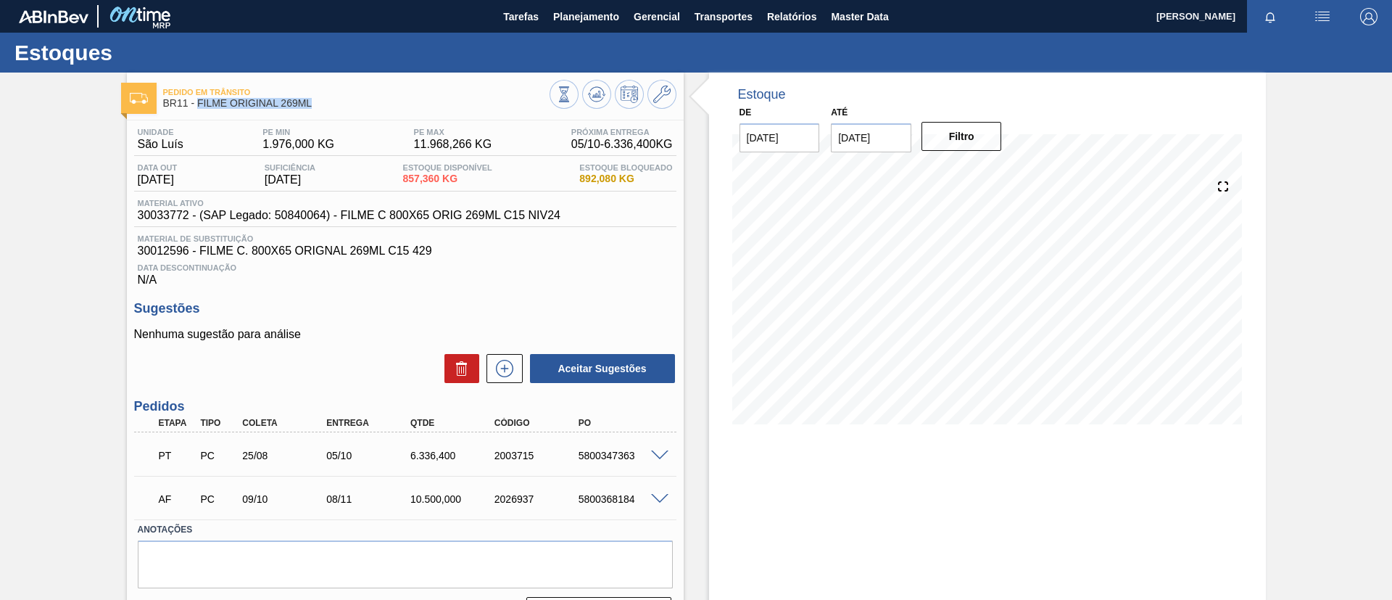
drag, startPoint x: 321, startPoint y: 100, endPoint x: 197, endPoint y: 100, distance: 124.7
click at [197, 100] on span "BR11 - FILME ORIGINAL 269ML" at bounding box center [356, 103] width 387 height 11
copy span "FILME ORIGINAL 269ML"
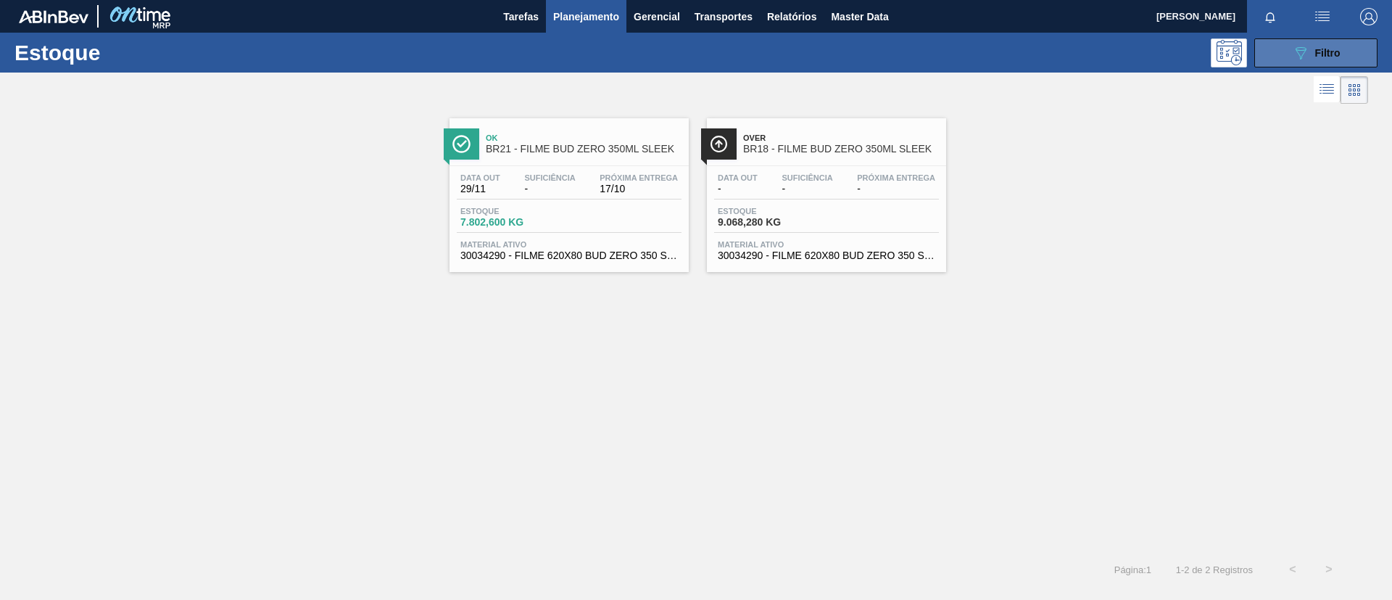
click at [1305, 44] on icon "089F7B8B-B2A5-4AFE-B5C0-19BA573D28AC" at bounding box center [1300, 52] width 17 height 17
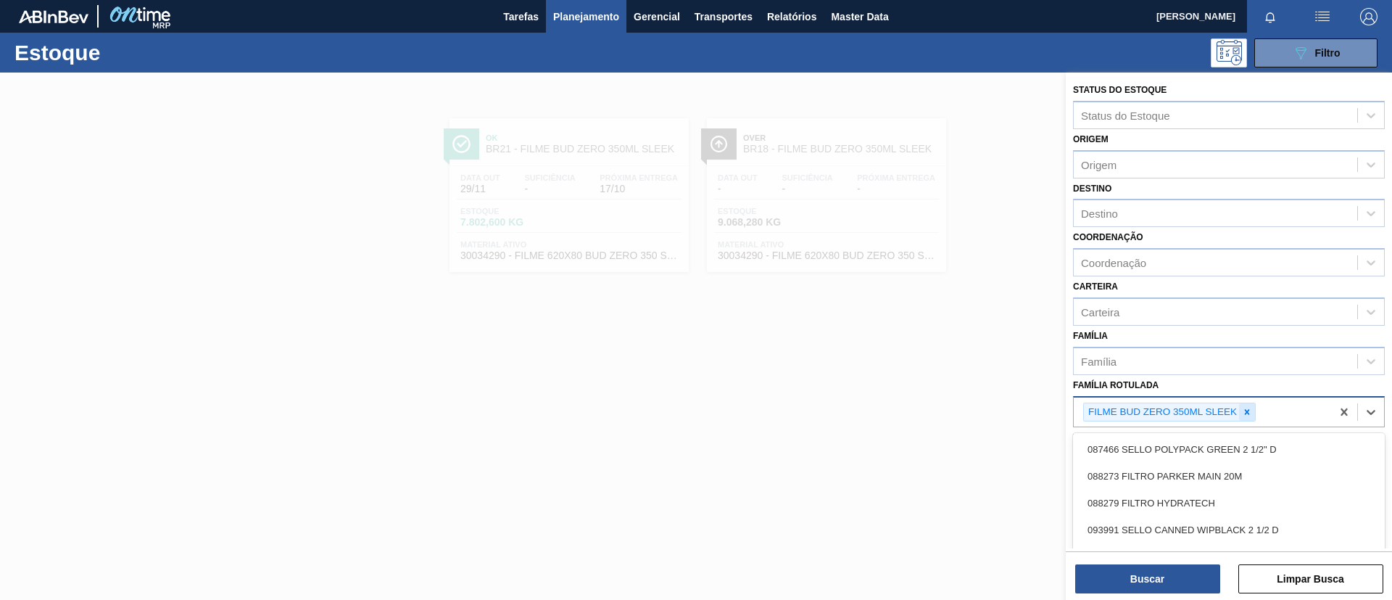
click at [1256, 410] on div "FILME BUD ZERO 350ML SLEEK" at bounding box center [1170, 413] width 173 height 20
paste Rotulada "FILME ORIGINAL 269ML"
type Rotulada "FILME ORIGINAL 269ML"
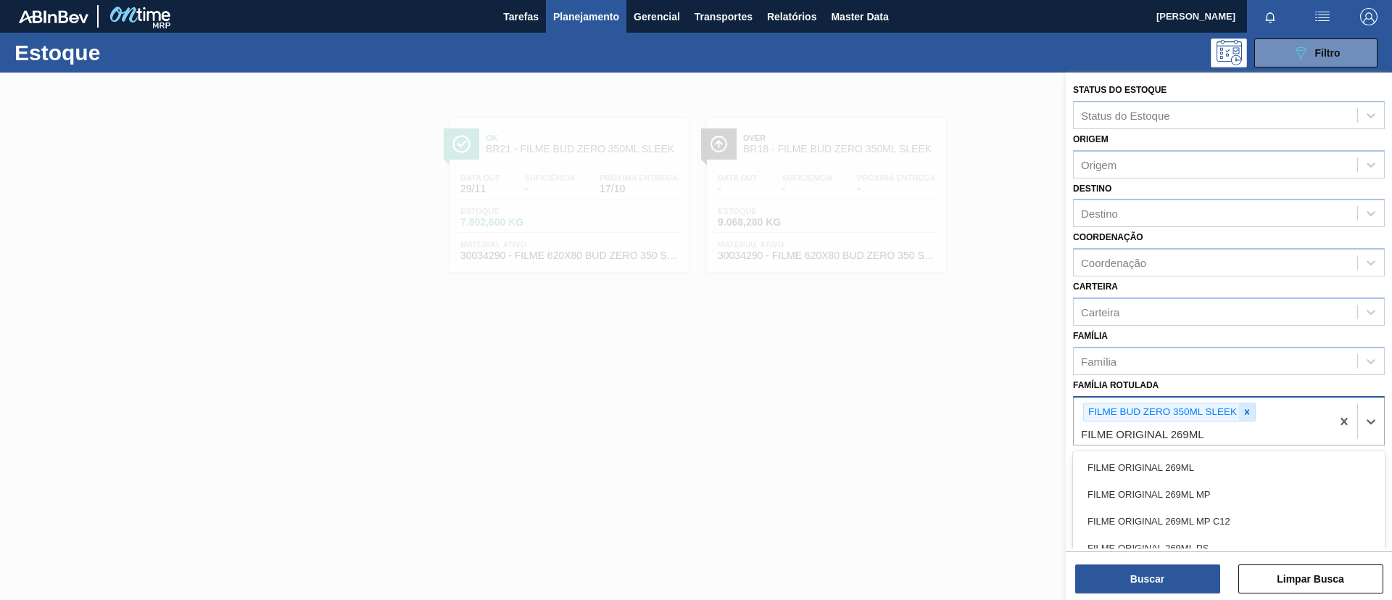
click at [1243, 412] on icon at bounding box center [1247, 412] width 10 height 10
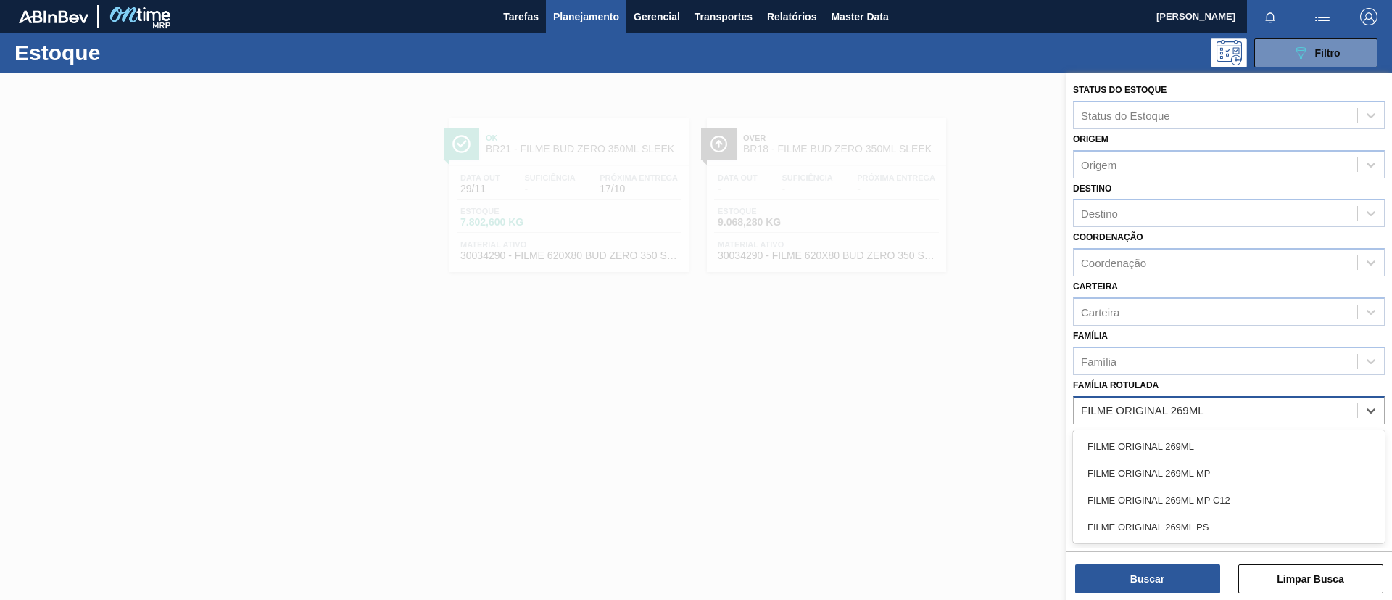
click at [1214, 430] on div "FILME ORIGINAL 269ML FILME ORIGINAL 269ML MP FILME ORIGINAL 269ML MP C12 FILME …" at bounding box center [1229, 486] width 312 height 113
click at [1216, 439] on div "FILME ORIGINAL 269ML" at bounding box center [1229, 446] width 312 height 27
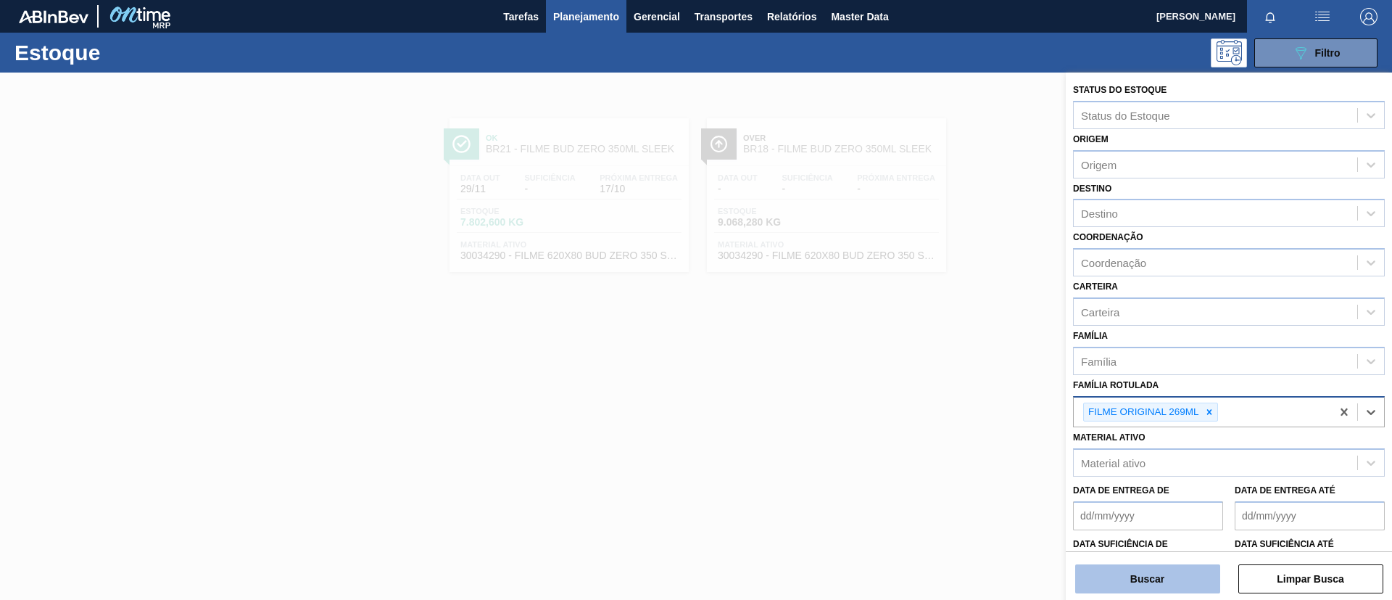
click at [1162, 579] on button "Buscar" at bounding box center [1148, 578] width 145 height 29
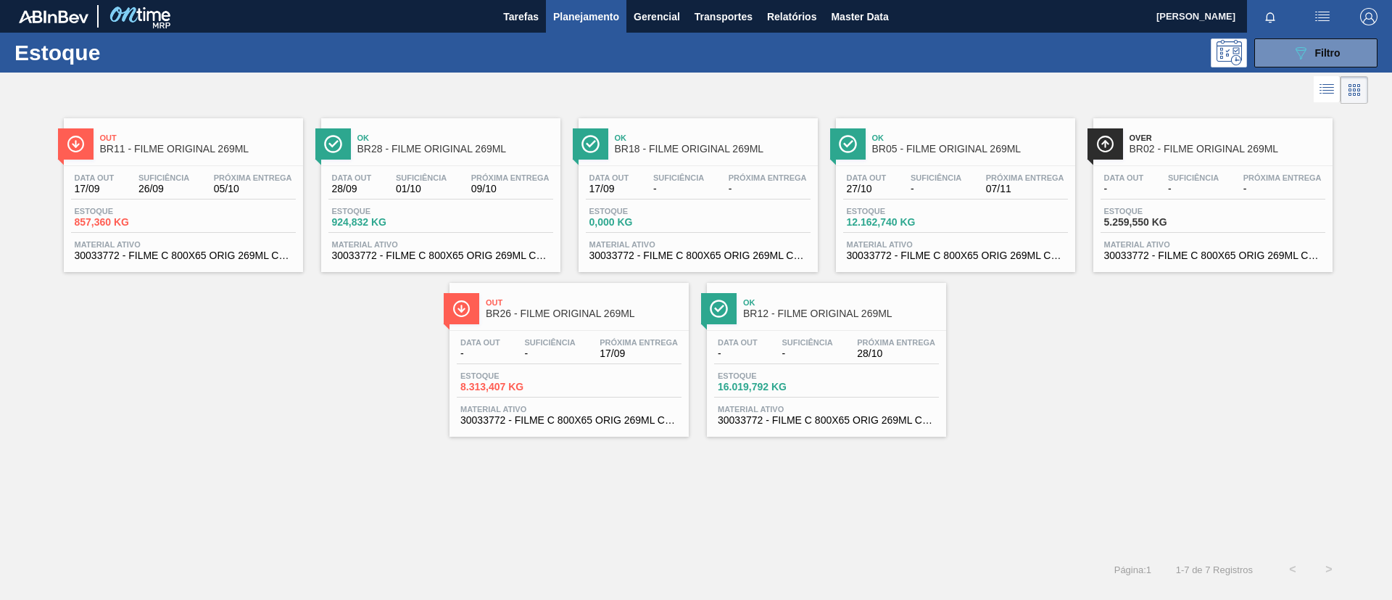
click at [593, 329] on div "Out BR26 - FILME ORIGINAL 269ML Data out - Suficiência - Próxima Entrega 17/09 …" at bounding box center [569, 360] width 239 height 154
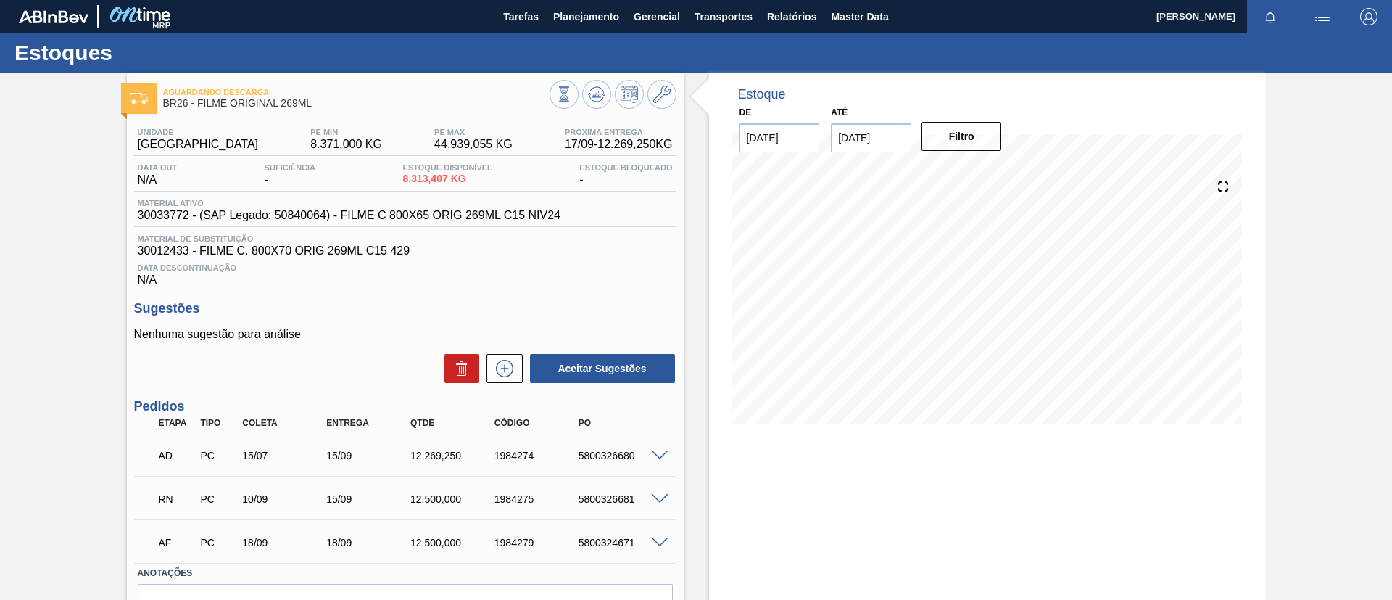
click at [656, 495] on span at bounding box center [659, 499] width 17 height 11
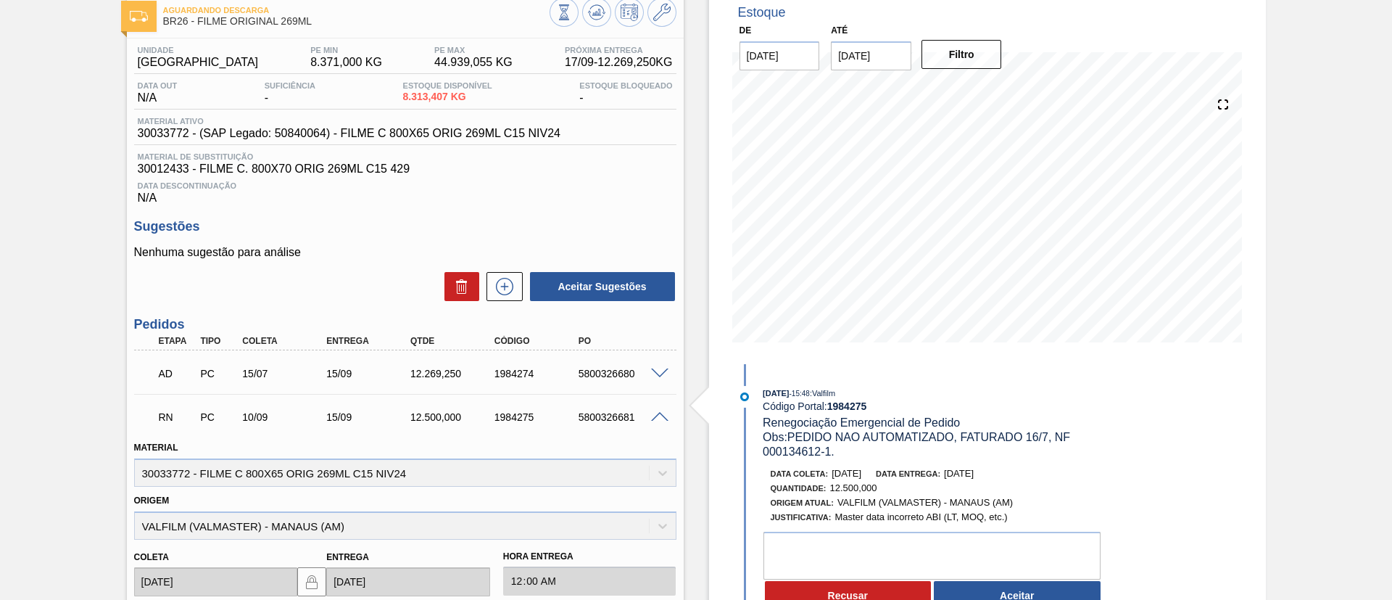
scroll to position [191, 0]
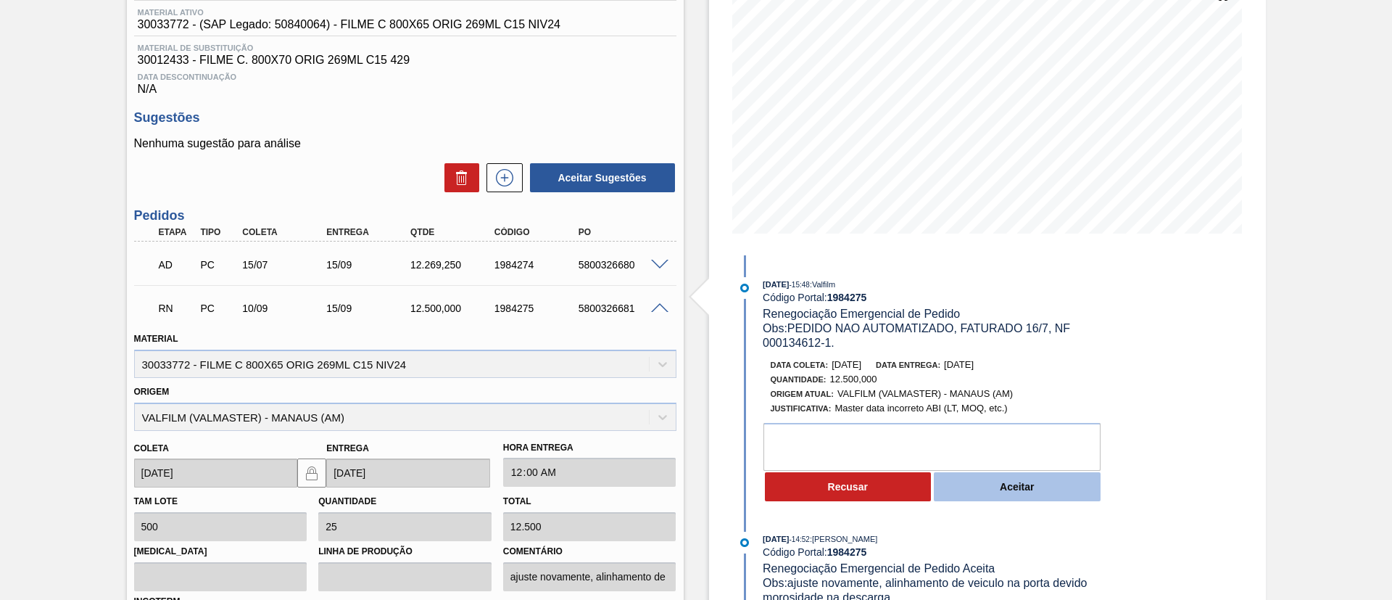
click at [992, 490] on button "Aceitar" at bounding box center [1017, 486] width 167 height 29
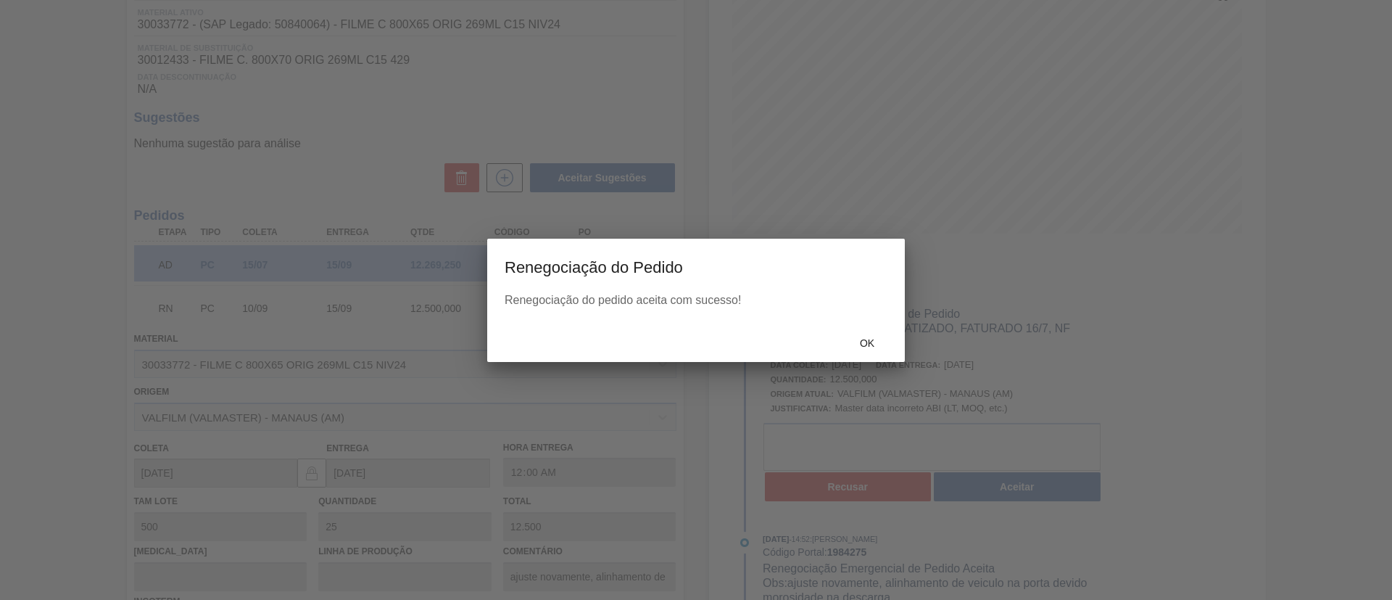
click at [804, 334] on div at bounding box center [696, 300] width 1392 height 600
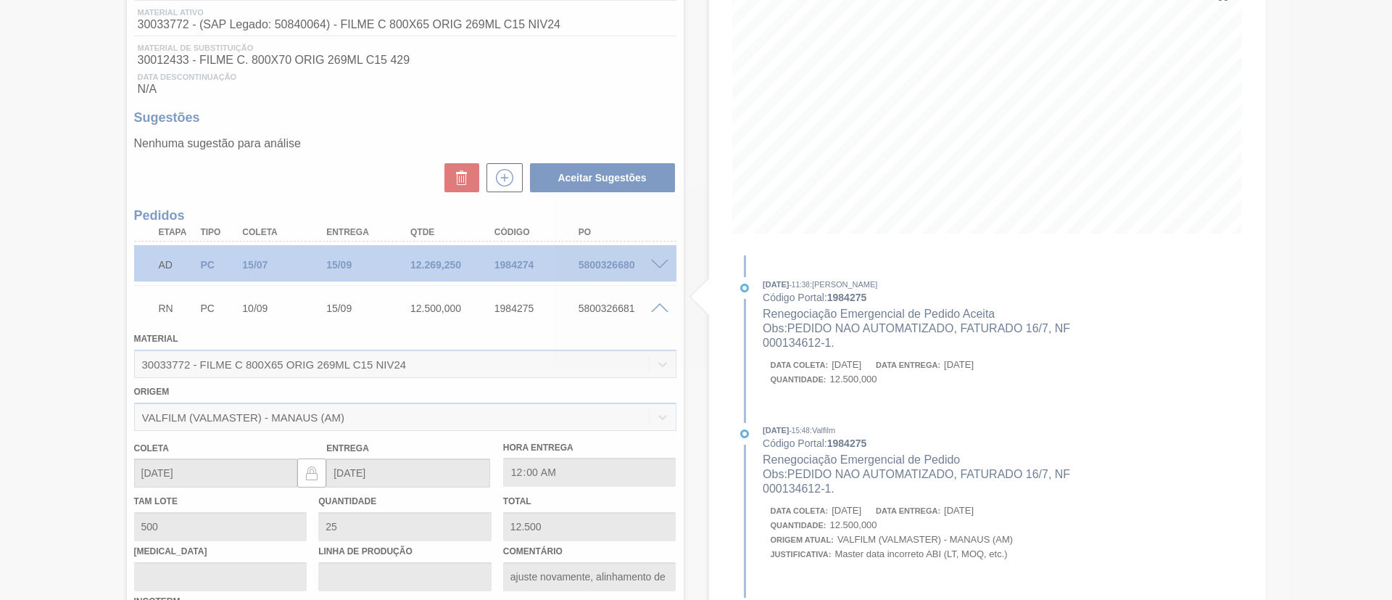
type input "PEDIDO NAO AUTOMATIZADO, FATURADO 16/7, NF 000134612-1."
type input "16/09/2025"
type input "PEDIDO NAO AUTOMATIZADO, FATURADO 16/7, NF 000134612-1."
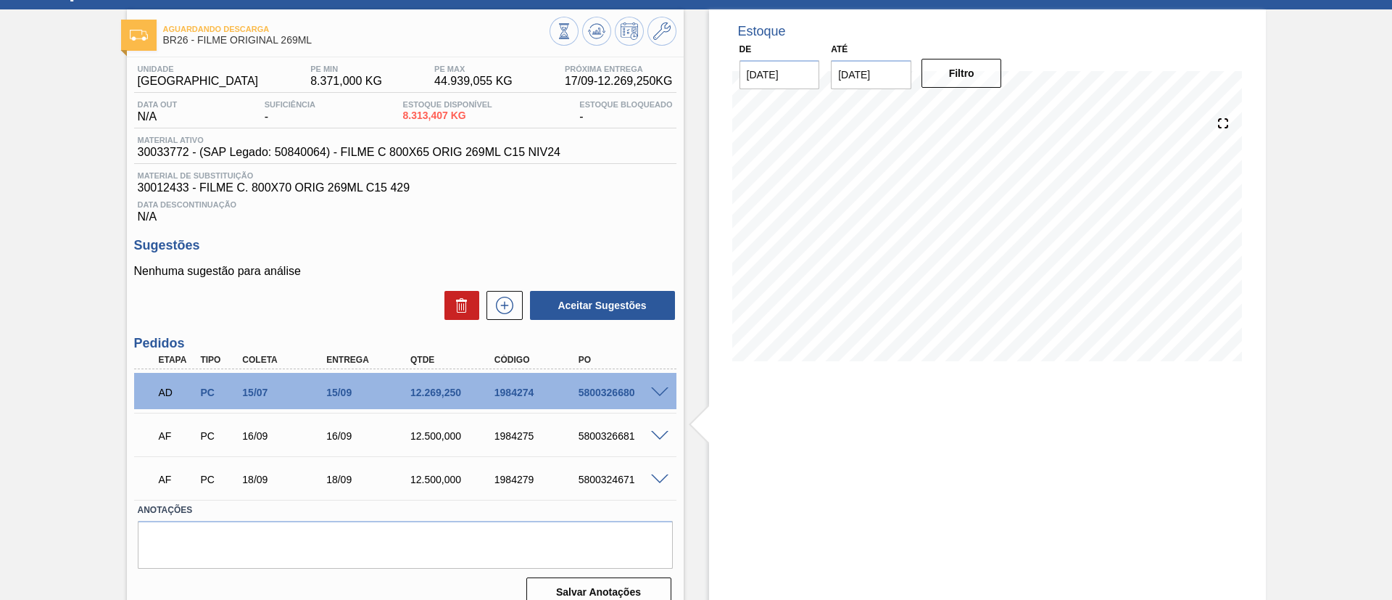
scroll to position [82, 0]
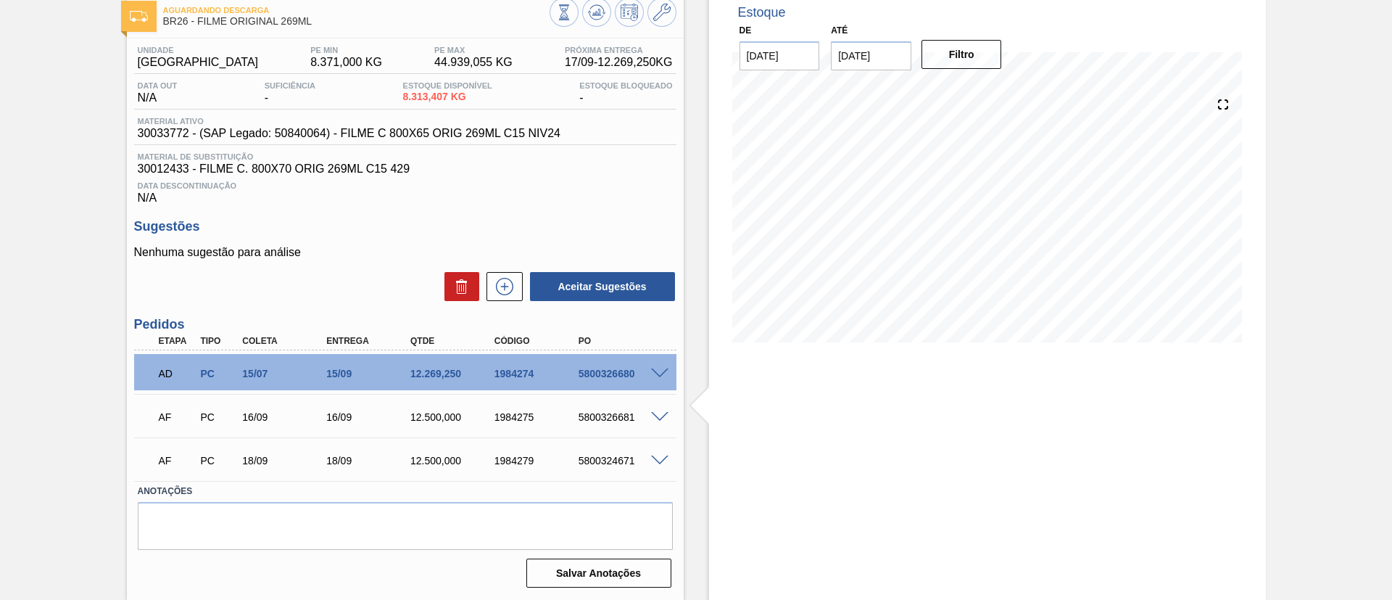
click at [0, 289] on div "Aguardando Descarga BR26 - FILME ORIGINAL 269ML Unidade Uberlândia PE MIN 8.371…" at bounding box center [696, 295] width 1392 height 609
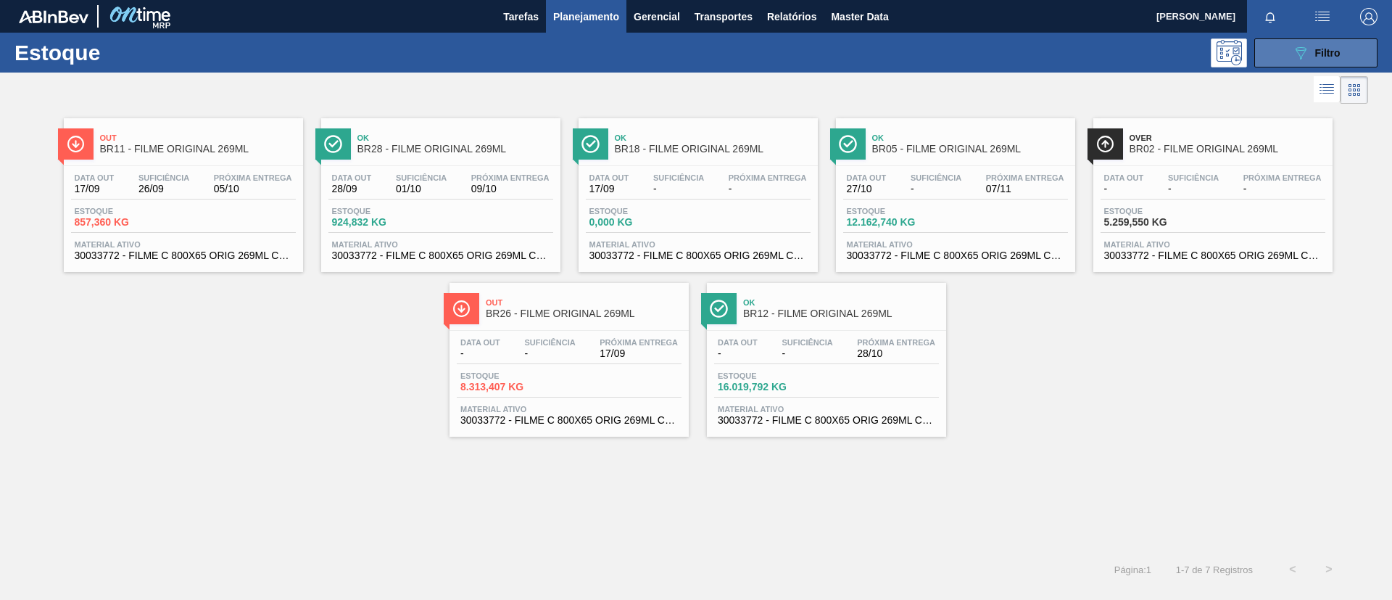
click at [1278, 42] on button "089F7B8B-B2A5-4AFE-B5C0-19BA573D28AC Filtro" at bounding box center [1316, 52] width 123 height 29
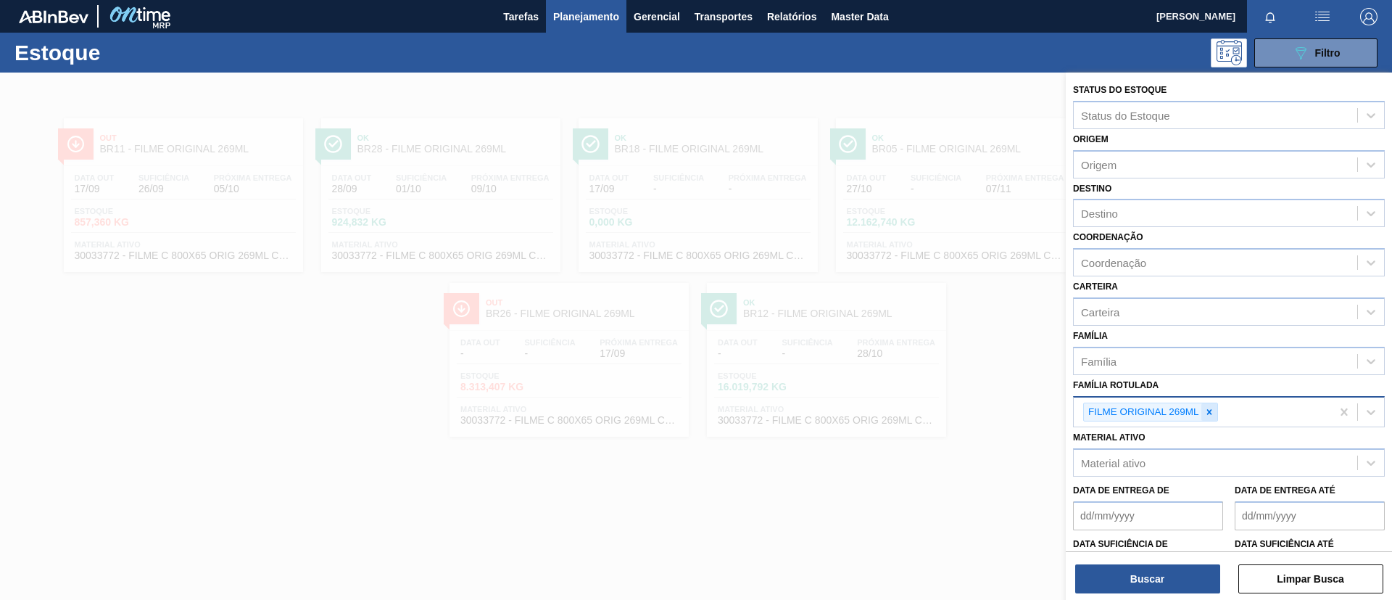
click at [1206, 413] on icon at bounding box center [1210, 412] width 10 height 10
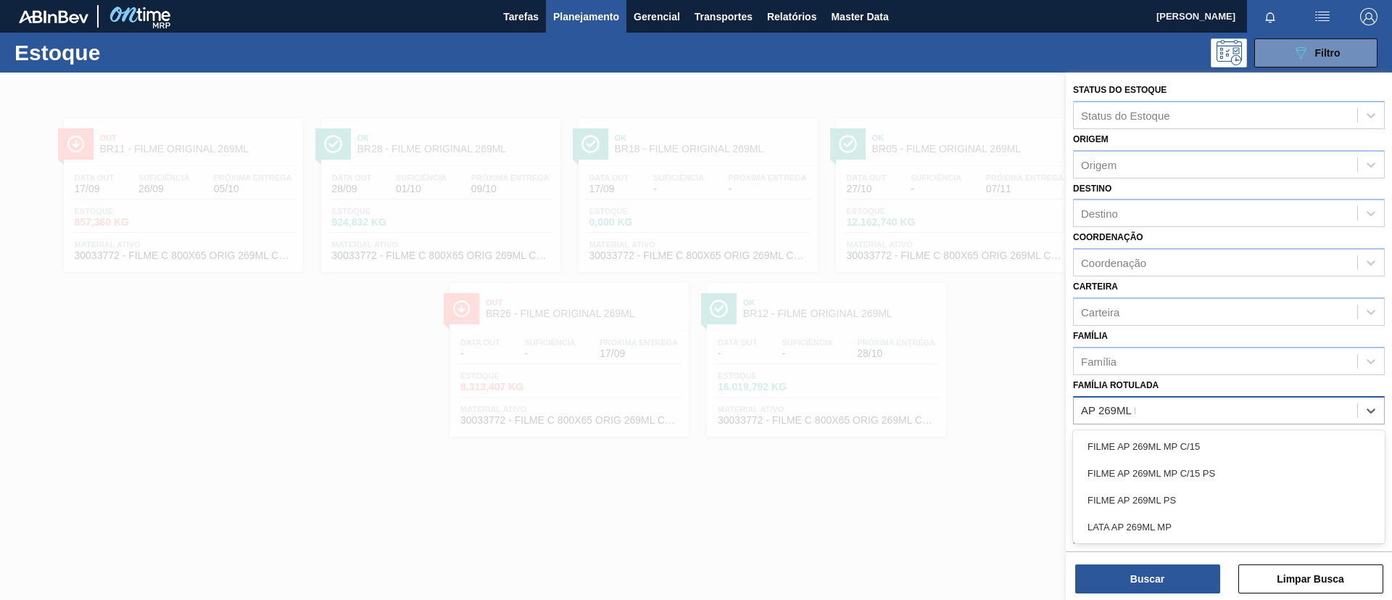
type Rotulada "AP 269ML MP"
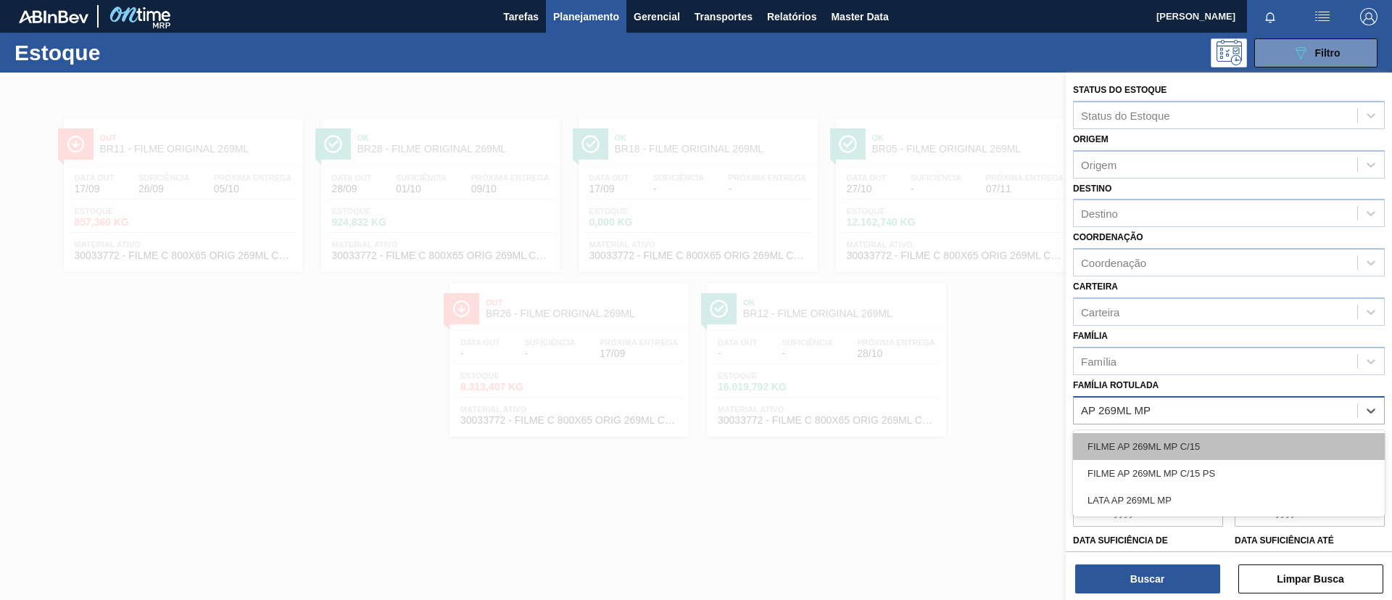
click at [1258, 436] on div "FILME AP 269ML MP C/15" at bounding box center [1229, 446] width 312 height 27
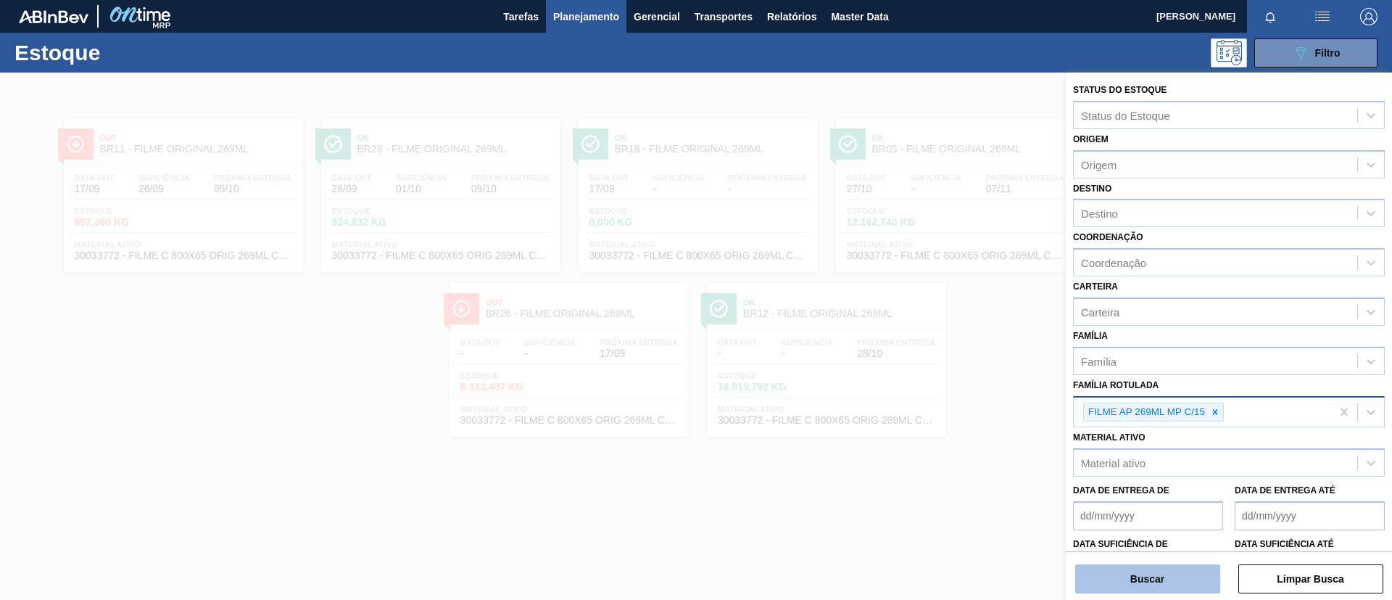
click at [1181, 568] on button "Buscar" at bounding box center [1148, 578] width 145 height 29
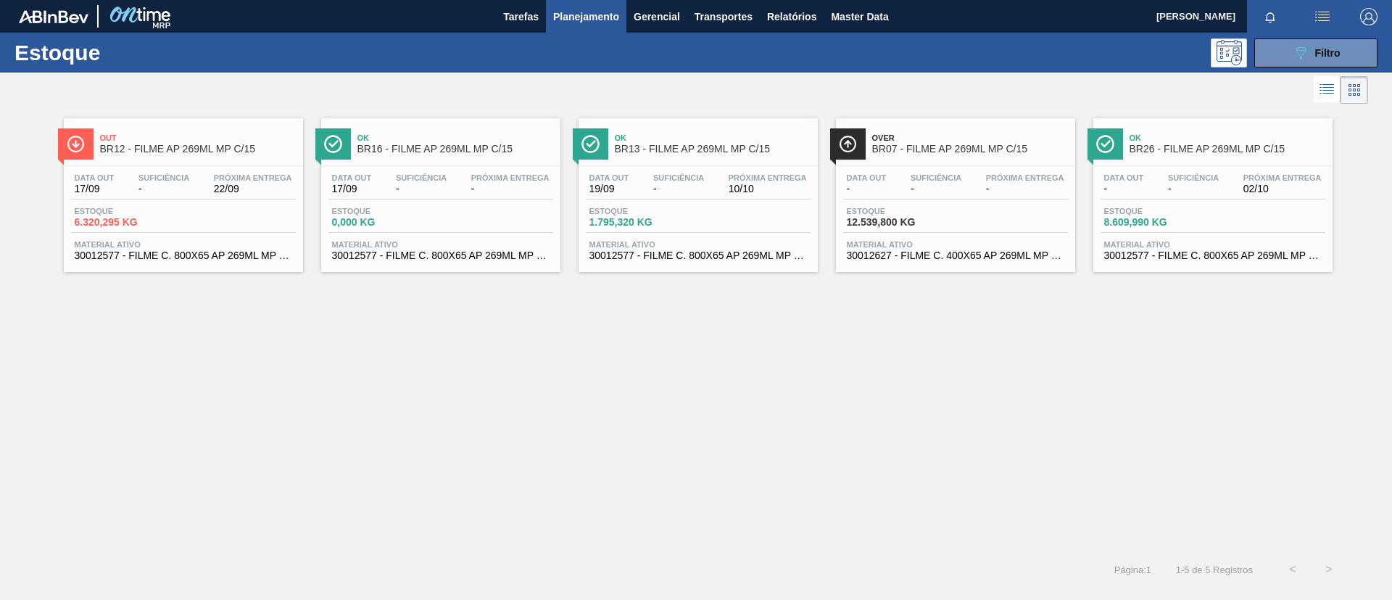
click at [1181, 162] on div "Ok BR26 - FILME AP 269ML MP C/15 Data out - Suficiência - Próxima Entrega 02/10…" at bounding box center [1213, 195] width 239 height 154
click at [632, 156] on div "Ok BR13 - FILME AP 269ML MP C/15" at bounding box center [713, 144] width 196 height 33
click at [212, 136] on span "Out" at bounding box center [198, 137] width 196 height 9
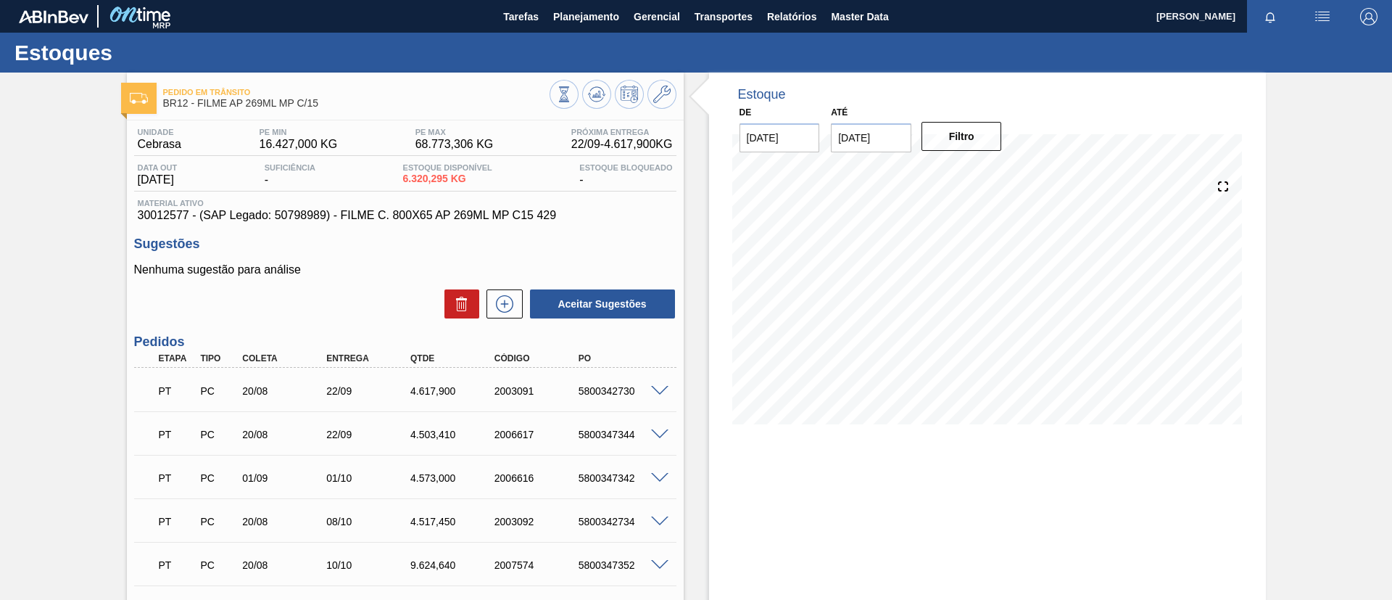
scroll to position [109, 0]
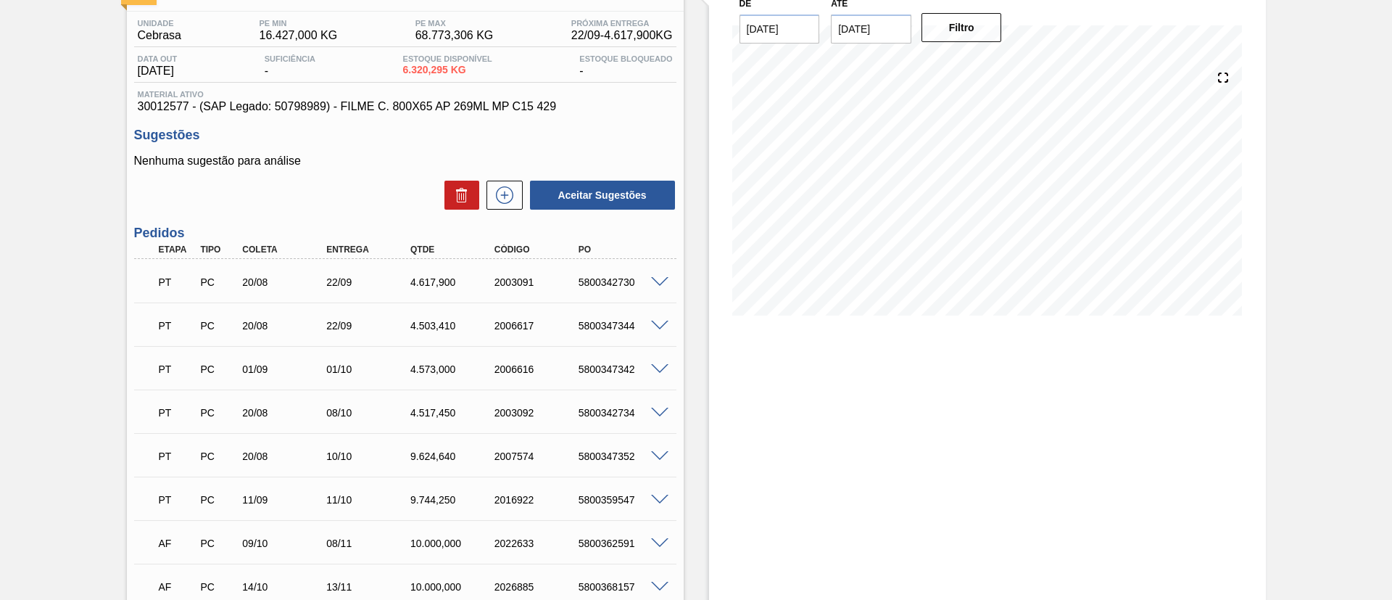
click at [661, 276] on div at bounding box center [662, 281] width 29 height 11
click at [655, 280] on span at bounding box center [659, 282] width 17 height 11
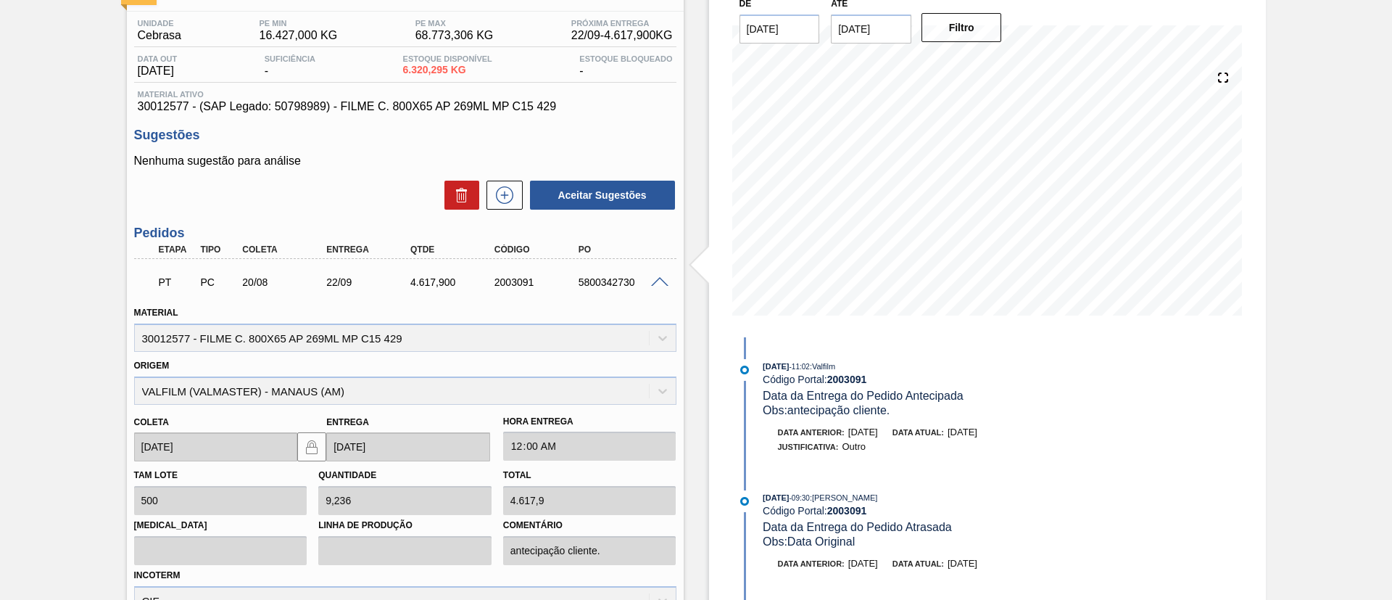
click at [656, 277] on span at bounding box center [659, 282] width 17 height 11
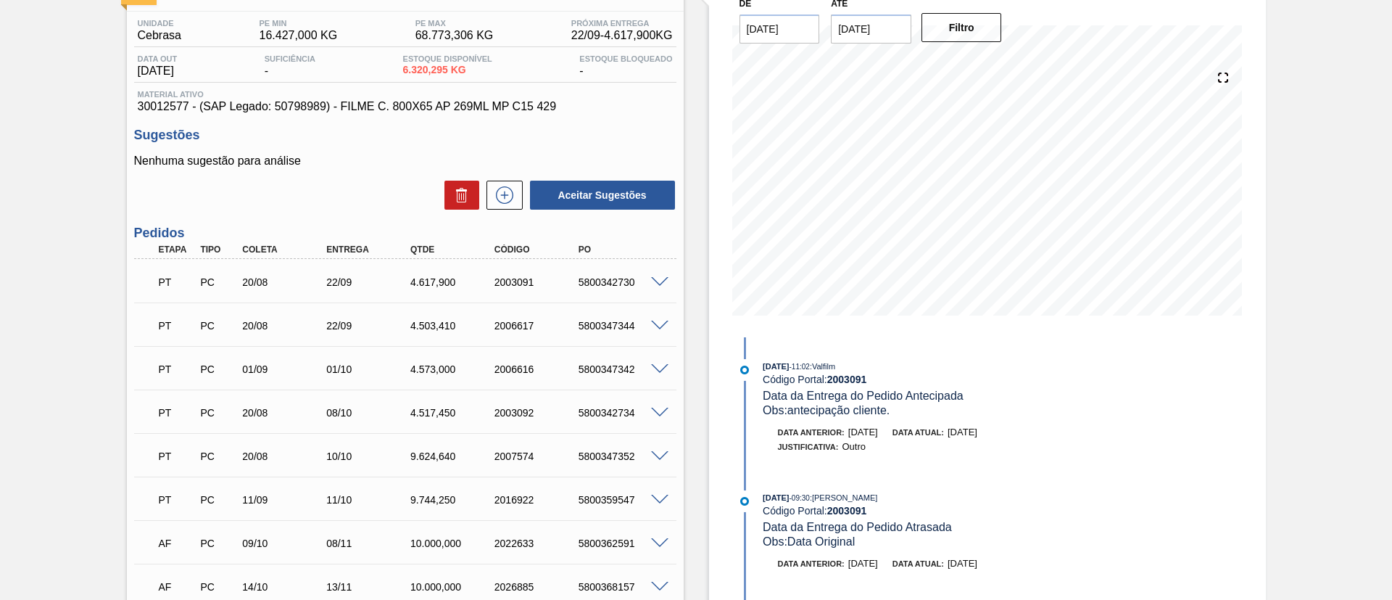
click at [0, 301] on div "Pedido em Trânsito BR12 - FILME AP 269ML MP C/15 Unidade Cebrasa PE MIN 16.427,…" at bounding box center [696, 388] width 1392 height 849
click at [503, 189] on icon at bounding box center [504, 194] width 23 height 17
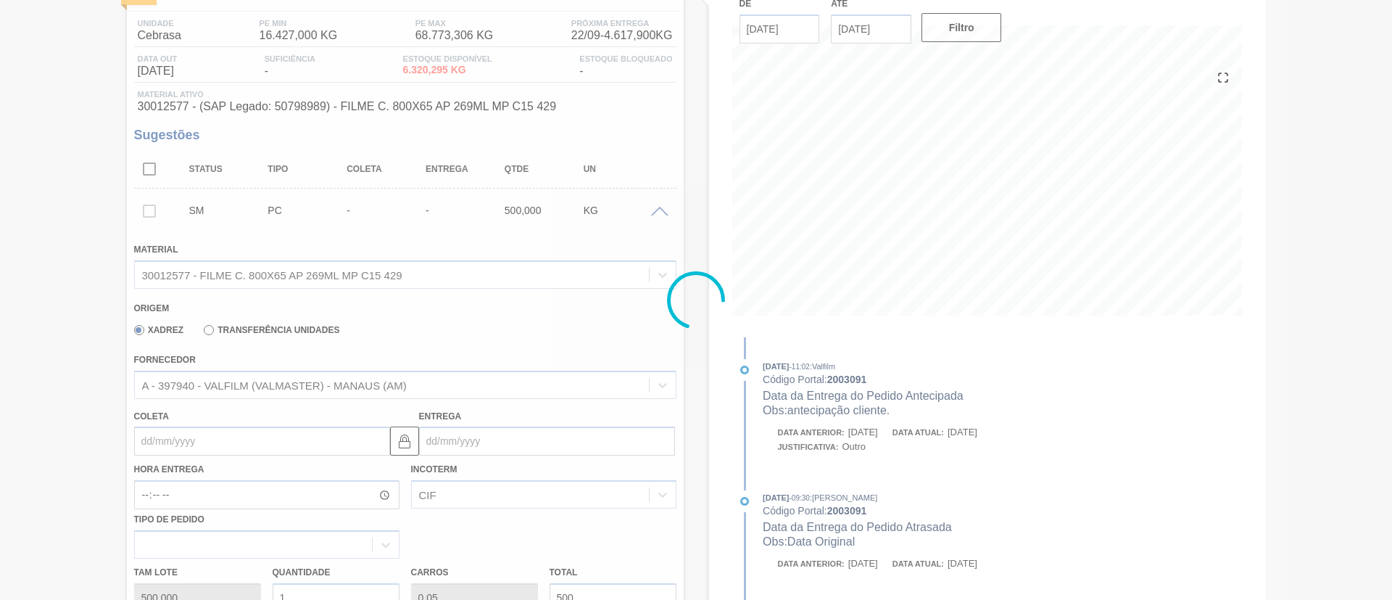
drag, startPoint x: 314, startPoint y: 375, endPoint x: 321, endPoint y: 381, distance: 9.2
click at [318, 380] on div at bounding box center [696, 300] width 1392 height 600
click at [322, 383] on div at bounding box center [696, 300] width 1392 height 600
click at [323, 386] on div at bounding box center [696, 300] width 1392 height 600
click at [320, 384] on div at bounding box center [696, 300] width 1392 height 600
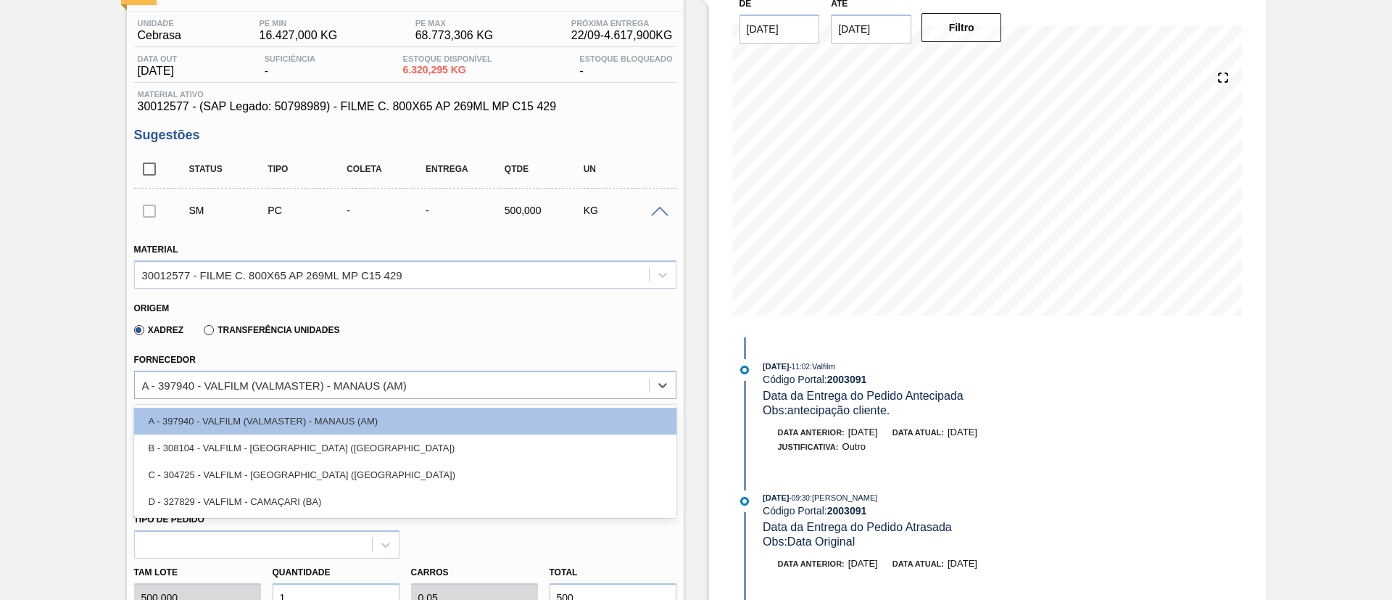
click at [320, 384] on div "A - 397940 - VALFILM (VALMASTER) - MANAUS (AM)" at bounding box center [274, 385] width 265 height 12
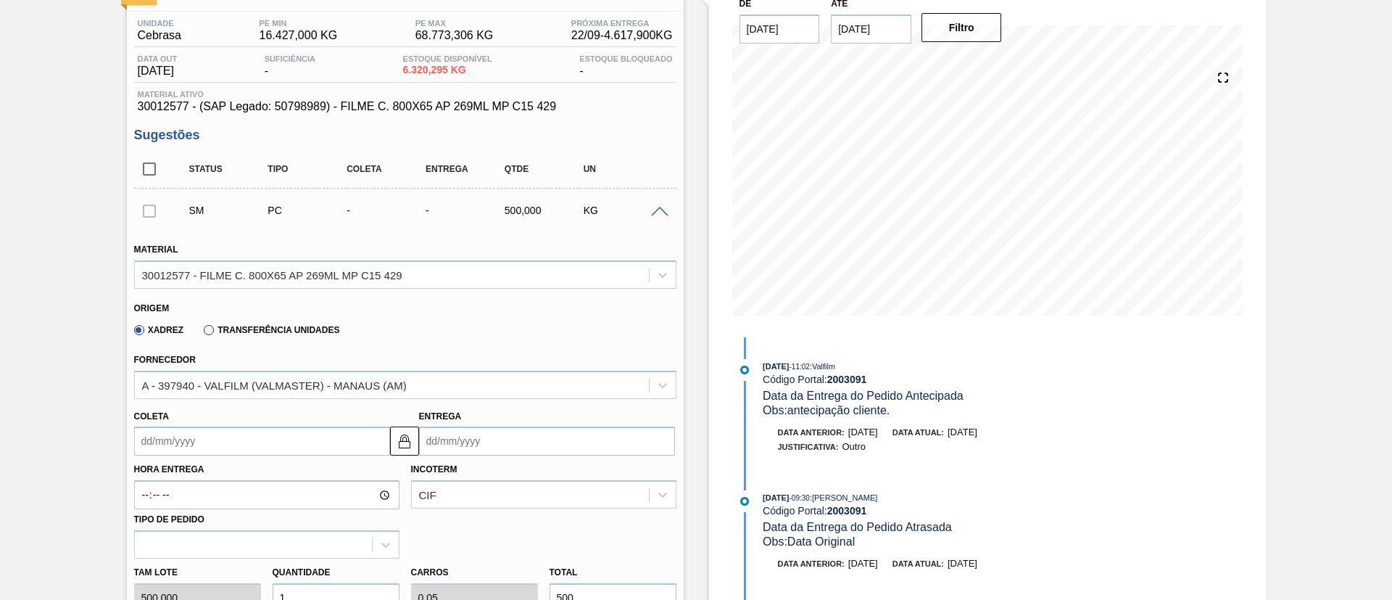
drag, startPoint x: 33, startPoint y: 374, endPoint x: 487, endPoint y: 292, distance: 460.5
click at [656, 212] on span at bounding box center [659, 212] width 17 height 11
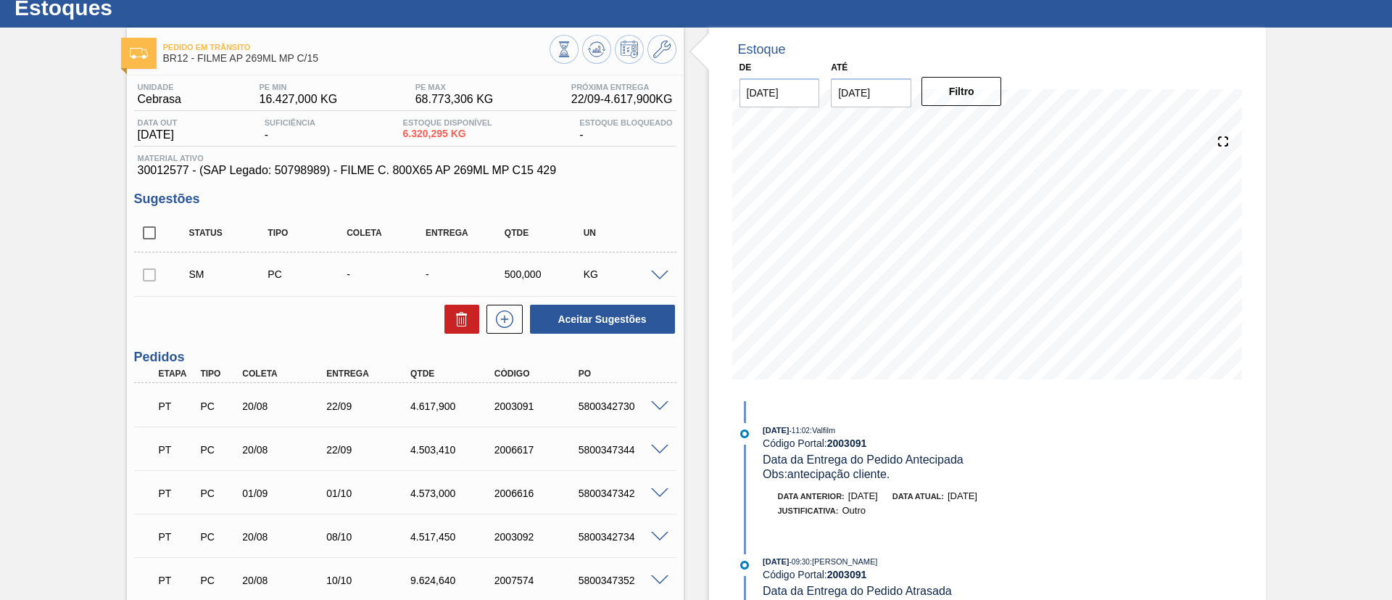
scroll to position [0, 0]
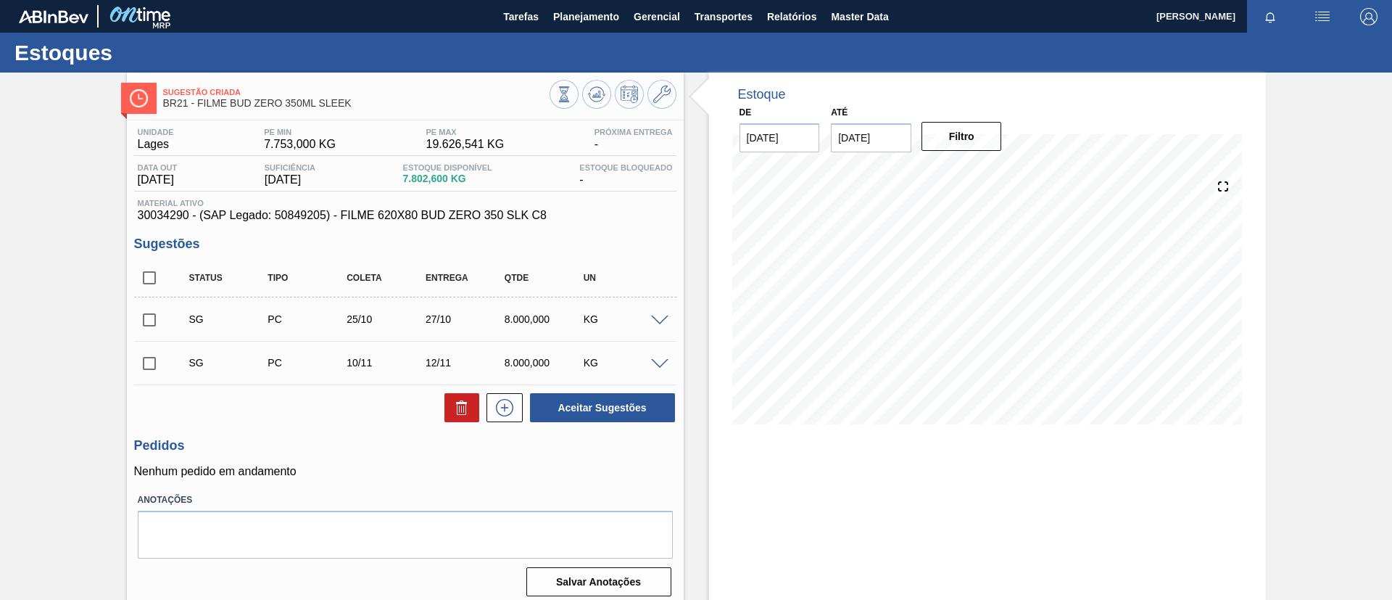
click at [660, 318] on span at bounding box center [659, 320] width 17 height 11
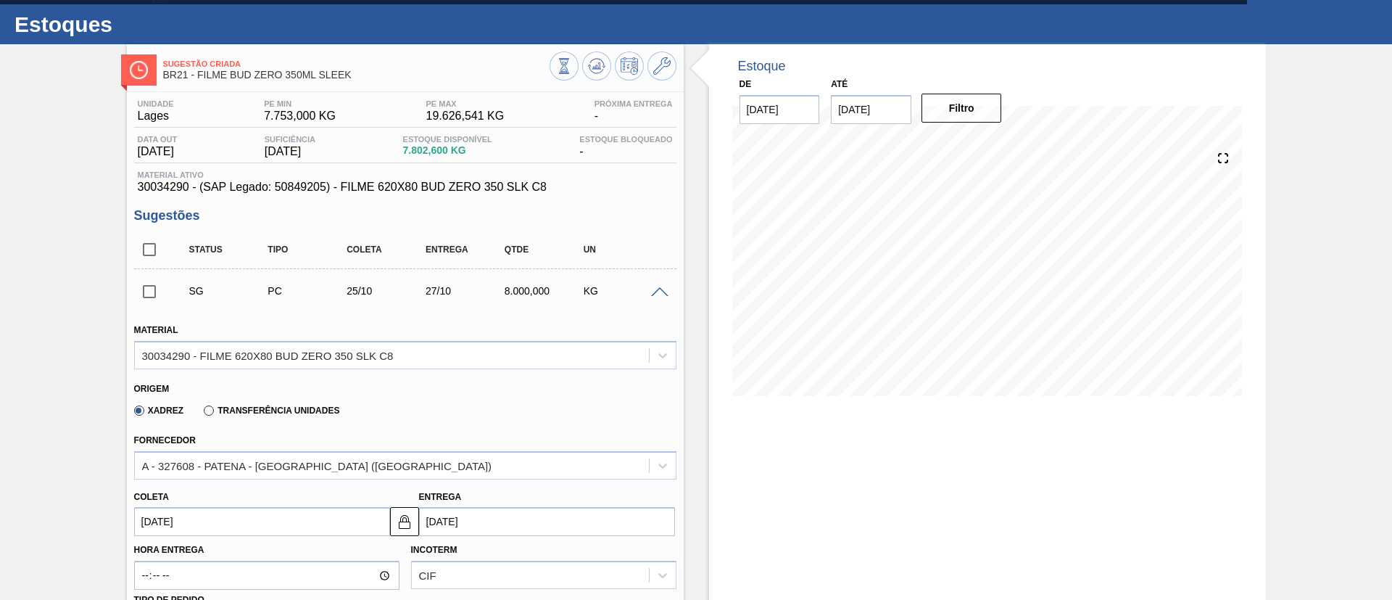
scroll to position [109, 0]
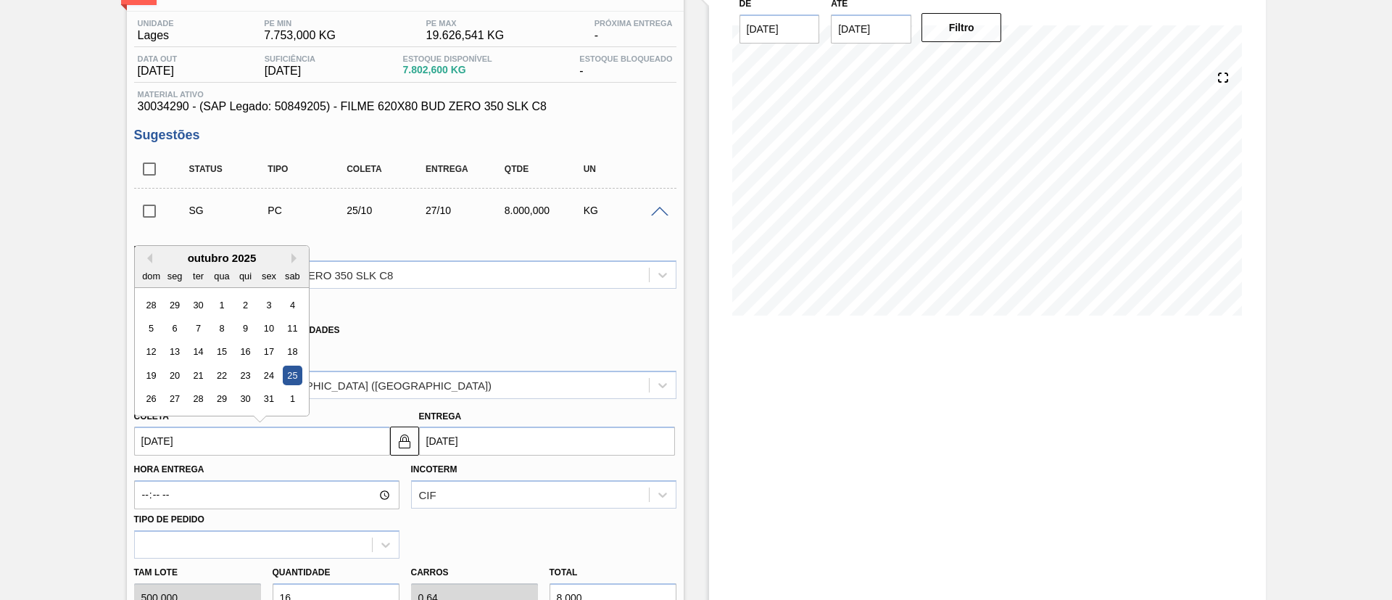
click at [271, 439] on input "[DATE]" at bounding box center [262, 440] width 256 height 29
click at [261, 359] on div "17" at bounding box center [269, 352] width 20 height 20
type input "[DATE]"
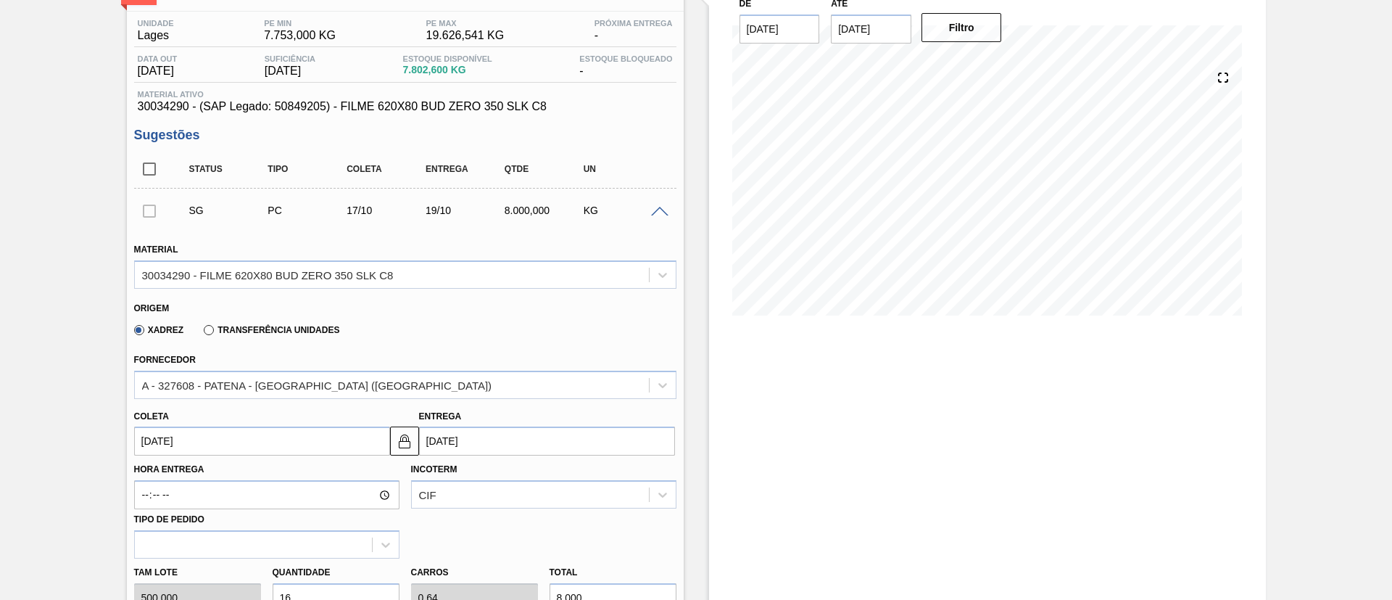
click at [281, 450] on input "[DATE]" at bounding box center [262, 440] width 256 height 29
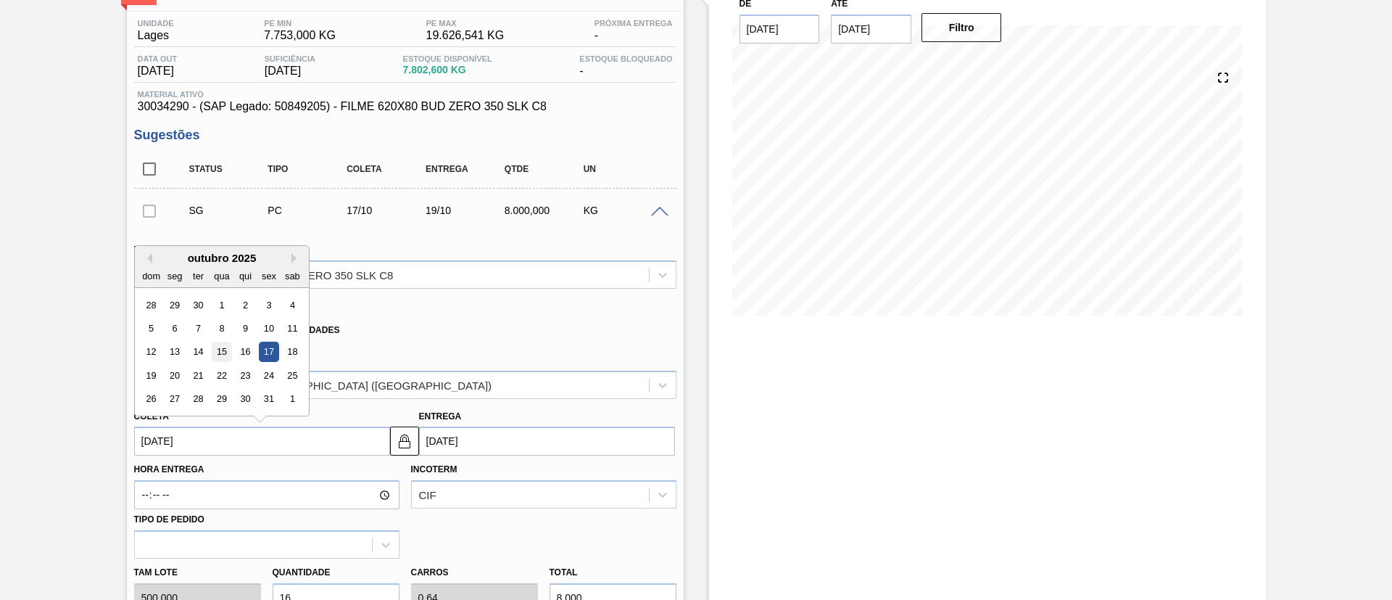
click at [223, 352] on div "15" at bounding box center [222, 352] width 20 height 20
type input "[DATE]"
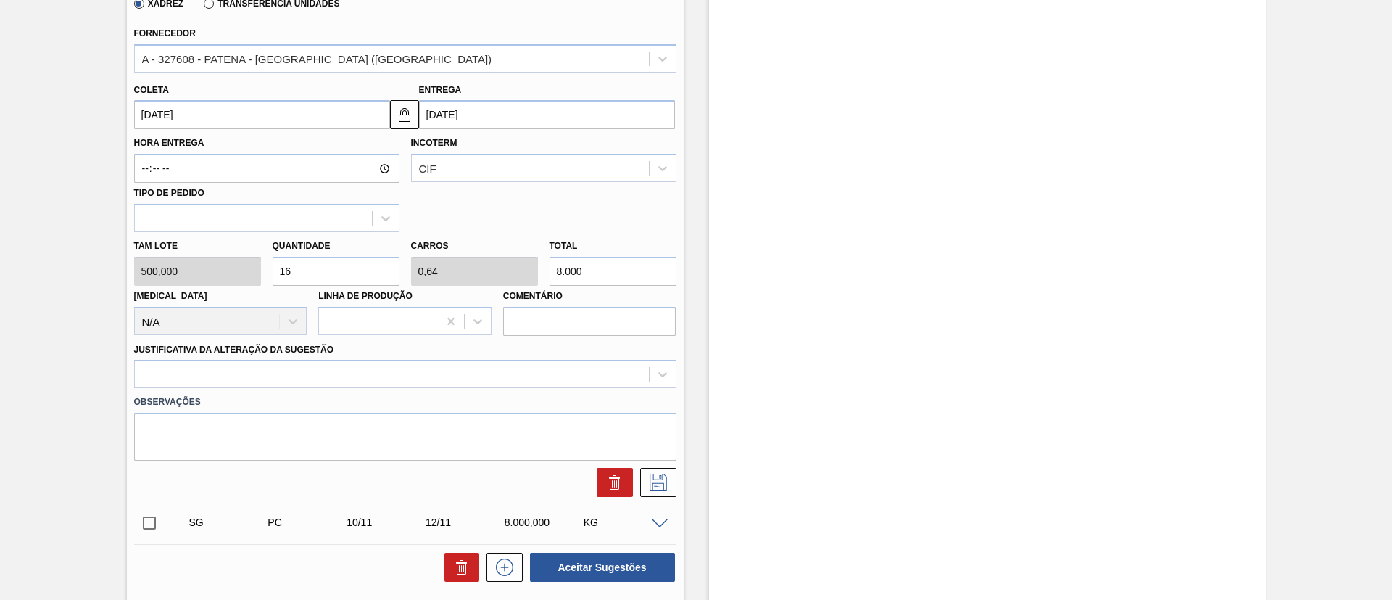
click at [488, 374] on div "Material 30034290 - FILME 620X80 BUD ZERO 350 SLK C8 Origem Xadrez Transferênci…" at bounding box center [405, 199] width 542 height 595
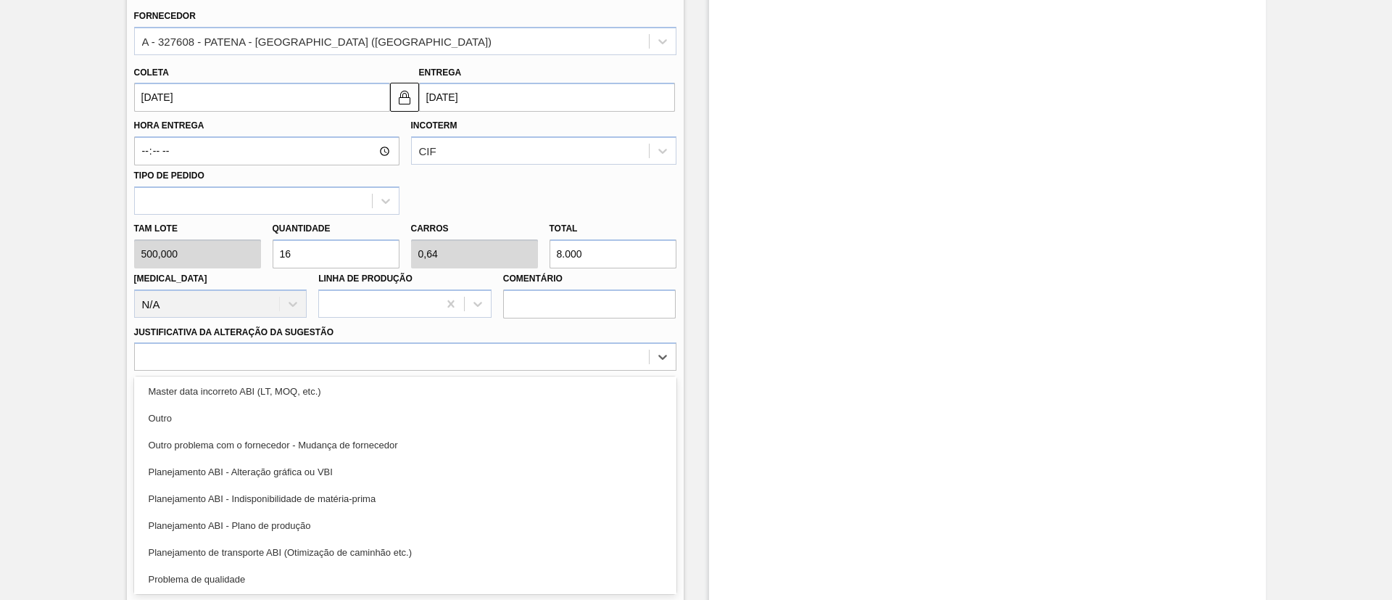
click at [319, 473] on div "Planejamento ABI - Alteração gráfica ou VBI" at bounding box center [405, 471] width 542 height 27
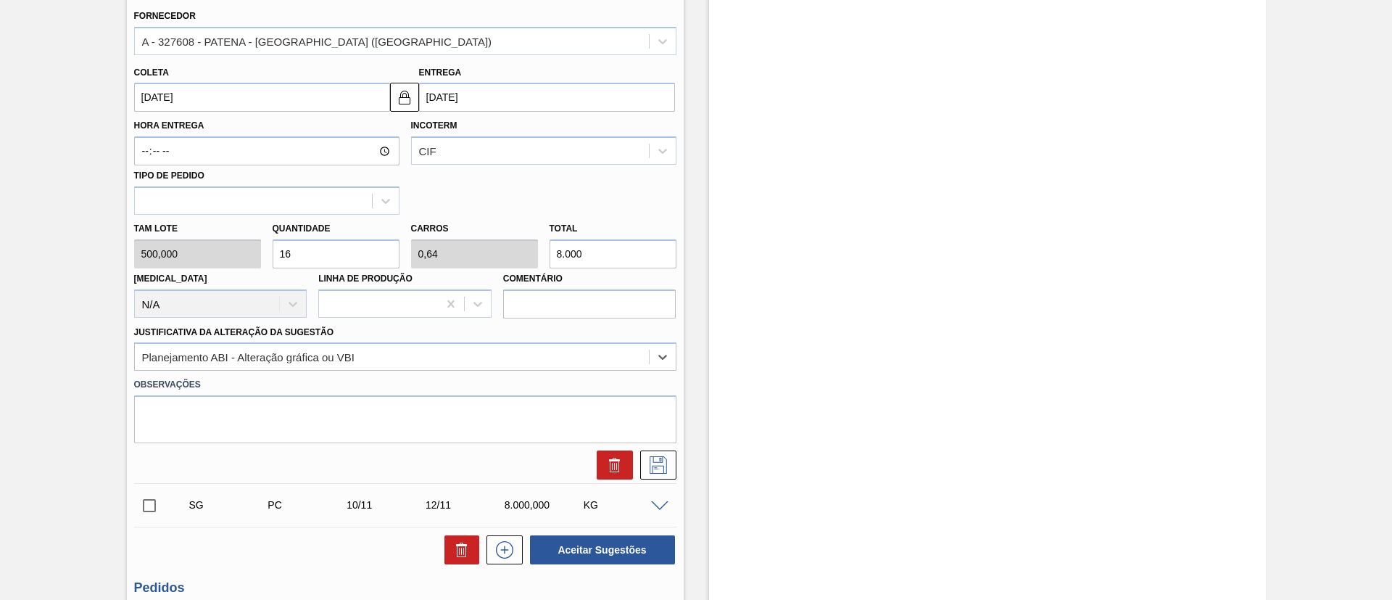
click at [675, 452] on div at bounding box center [405, 464] width 554 height 29
click at [661, 463] on icon at bounding box center [658, 464] width 23 height 17
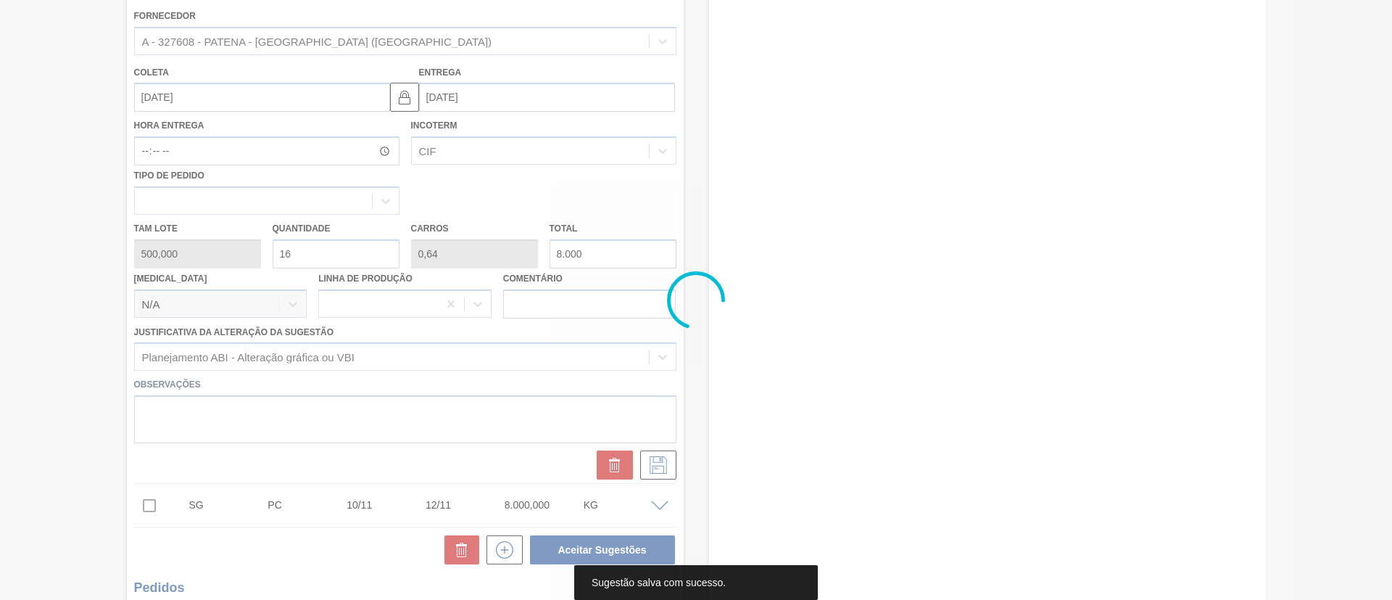
scroll to position [24, 0]
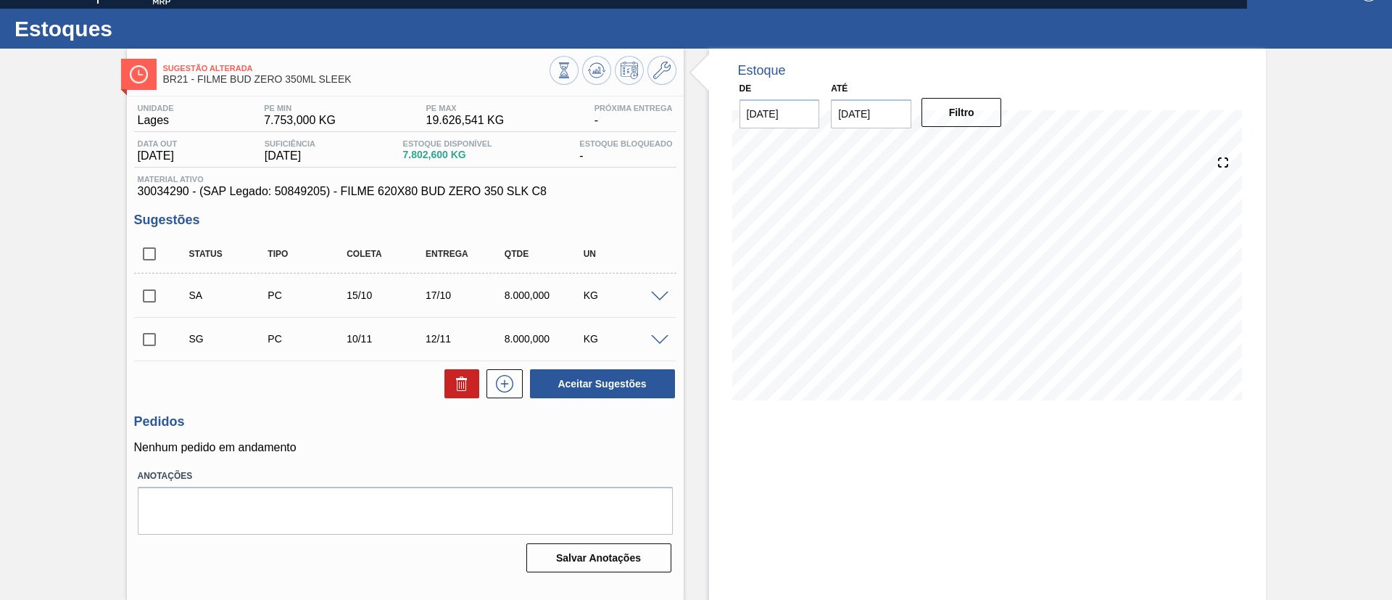
click at [149, 250] on input "checkbox" at bounding box center [149, 254] width 30 height 30
checkbox input "true"
click at [673, 389] on button "Aceitar Sugestões" at bounding box center [602, 383] width 145 height 29
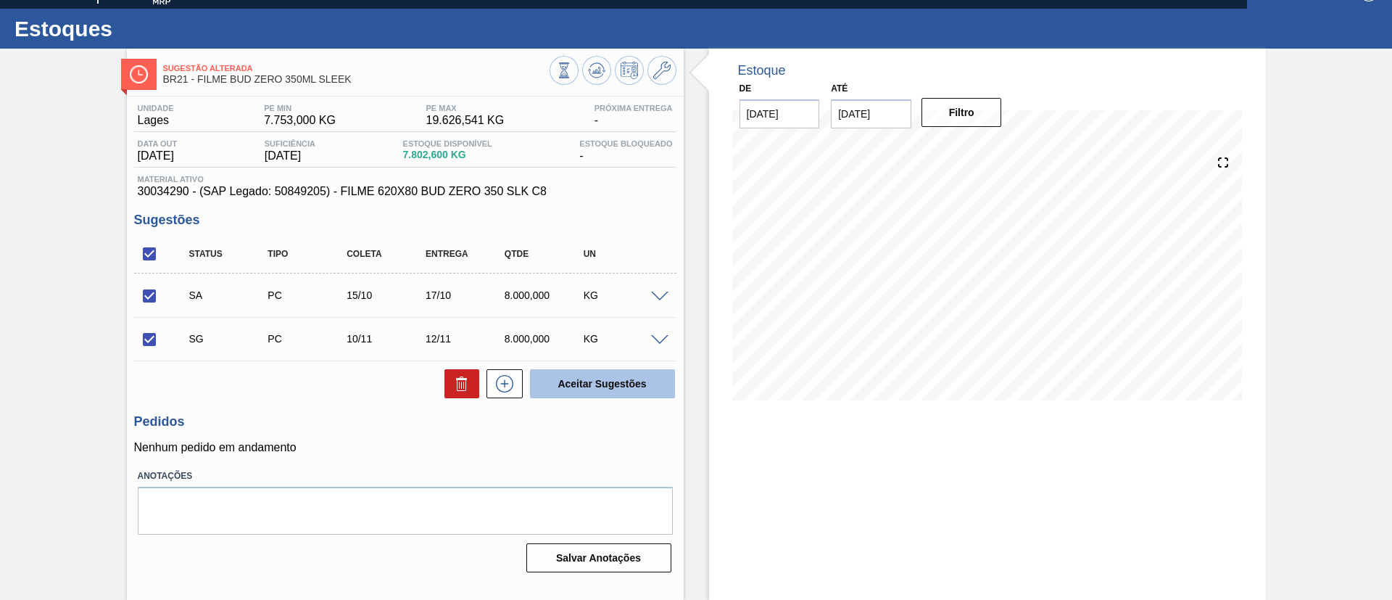
checkbox input "false"
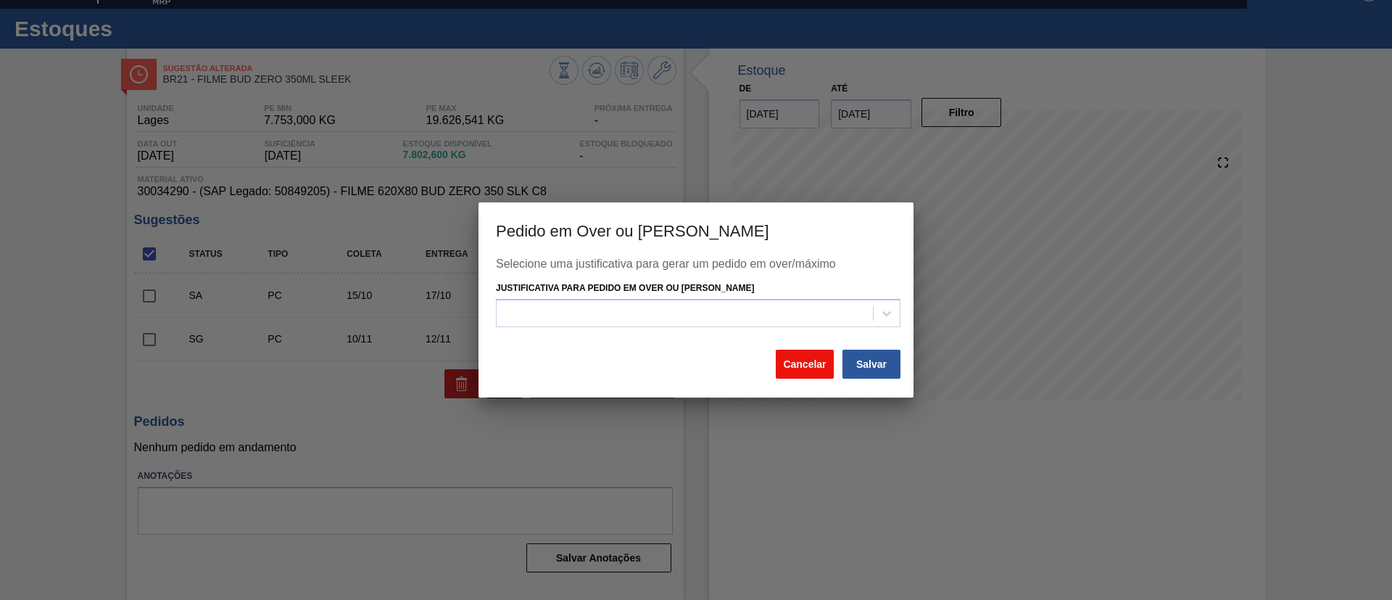
click at [779, 360] on button "Cancelar" at bounding box center [805, 364] width 58 height 29
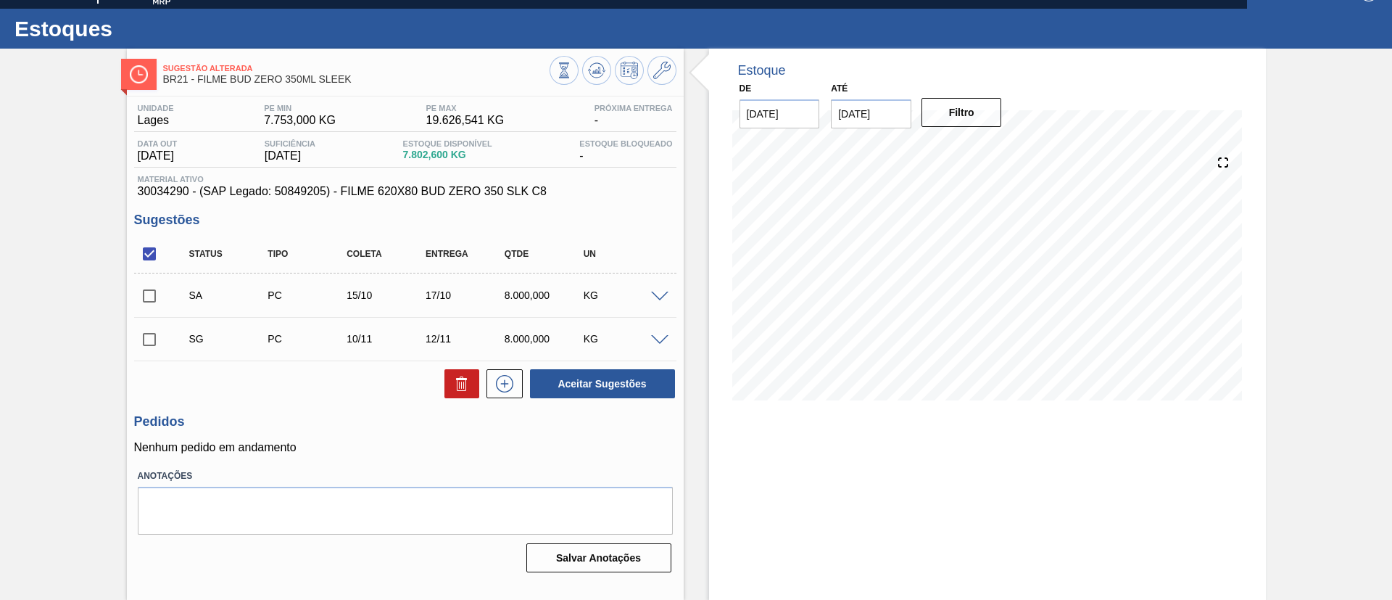
drag, startPoint x: 151, startPoint y: 289, endPoint x: 289, endPoint y: 310, distance: 140.1
click at [150, 289] on input "checkbox" at bounding box center [149, 296] width 30 height 30
click at [632, 379] on button "Aceitar Sugestões" at bounding box center [602, 383] width 145 height 29
checkbox input "false"
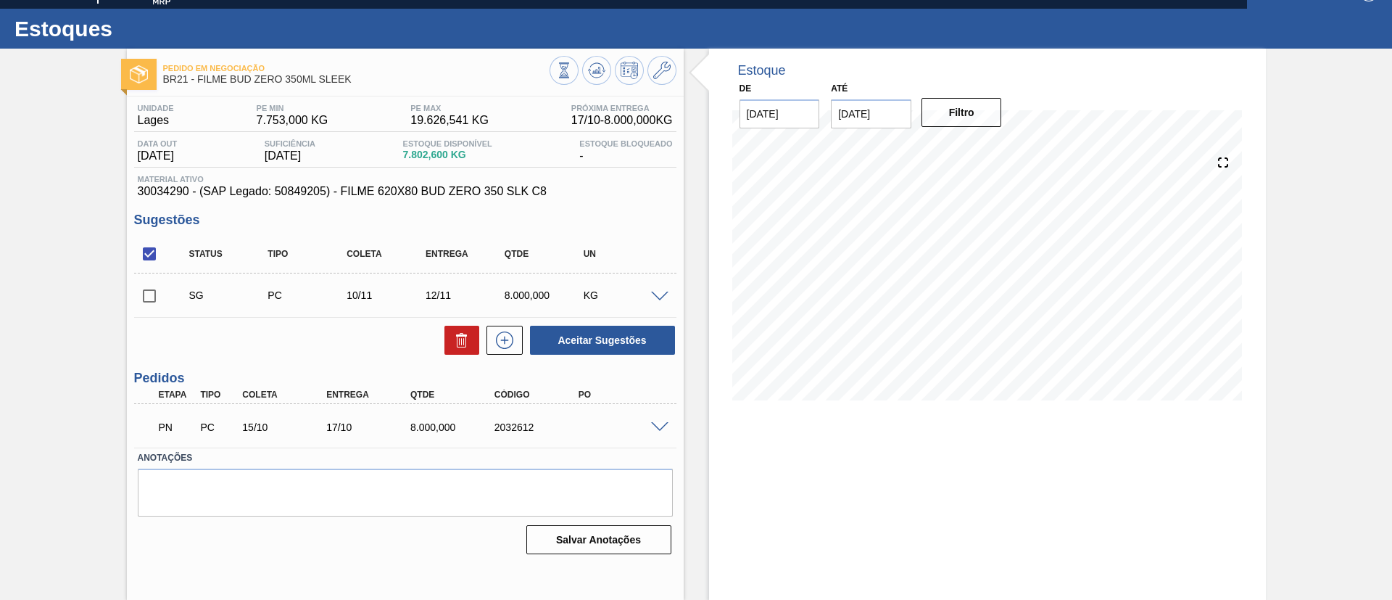
click at [0, 403] on div "Pedido em Negociação BR21 - FILME BUD ZERO 350ML SLEEK Unidade Lages PE MIN 7.7…" at bounding box center [696, 324] width 1392 height 551
click at [601, 71] on icon at bounding box center [596, 70] width 17 height 17
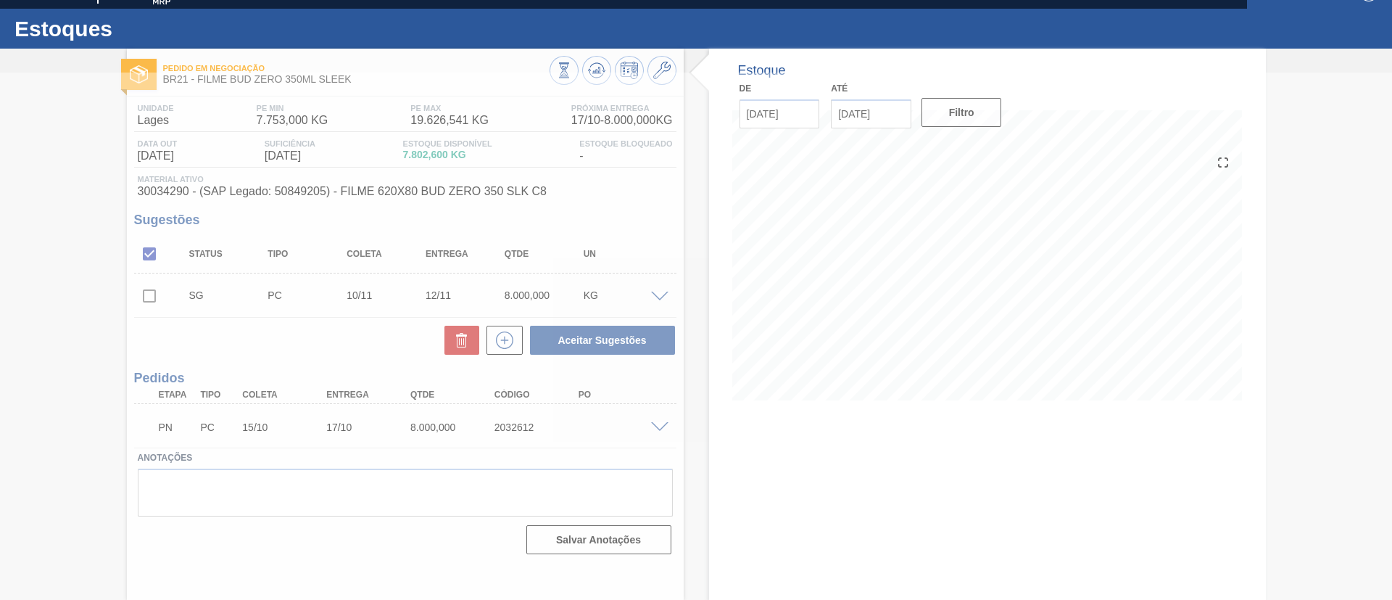
click at [60, 231] on div at bounding box center [696, 336] width 1392 height 527
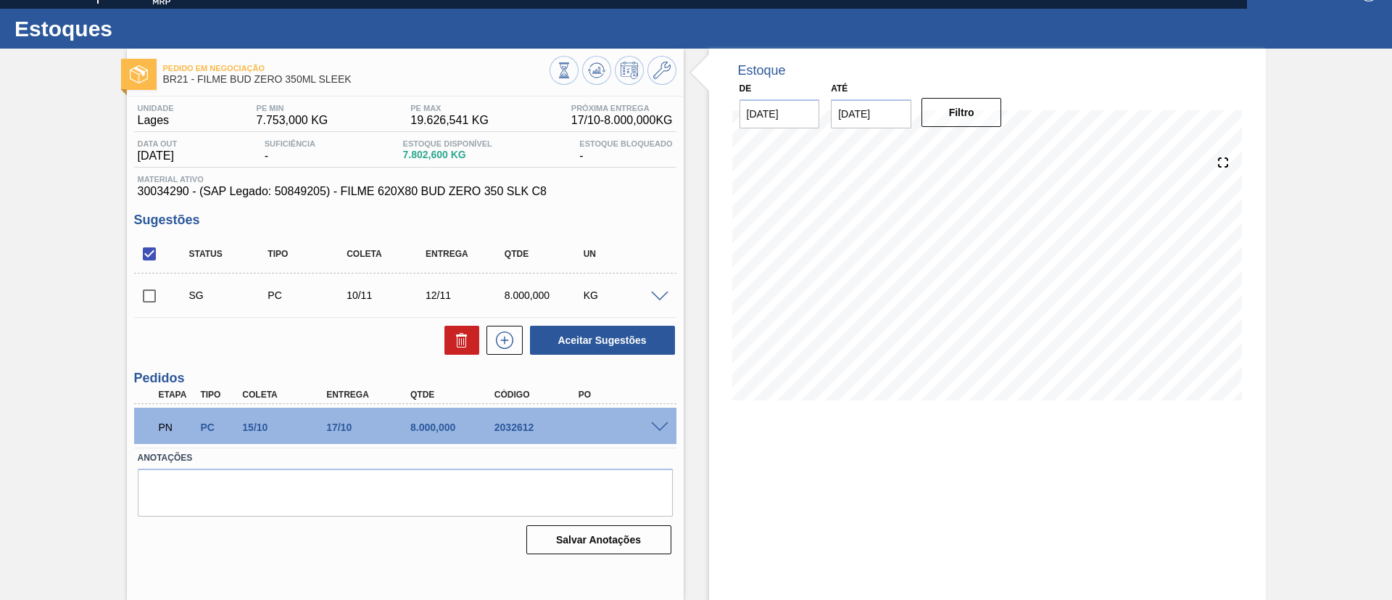
click at [594, 86] on div at bounding box center [613, 72] width 127 height 33
click at [599, 65] on icon at bounding box center [596, 70] width 17 height 17
click at [86, 176] on div "Pedido em Negociação BR21 - FILME BUD ZERO 350ML SLEEK Unidade Lages PE MIN 7.7…" at bounding box center [696, 324] width 1392 height 551
click at [0, 226] on div "Pedido em Negociação BR21 - FILME BUD ZERO 350ML SLEEK Unidade Lages PE MIN 7.7…" at bounding box center [696, 324] width 1392 height 551
click at [0, 217] on div "Pedido em Negociação BR21 - FILME BUD ZERO 350ML SLEEK Unidade Lages PE MIN 7.7…" at bounding box center [696, 324] width 1392 height 551
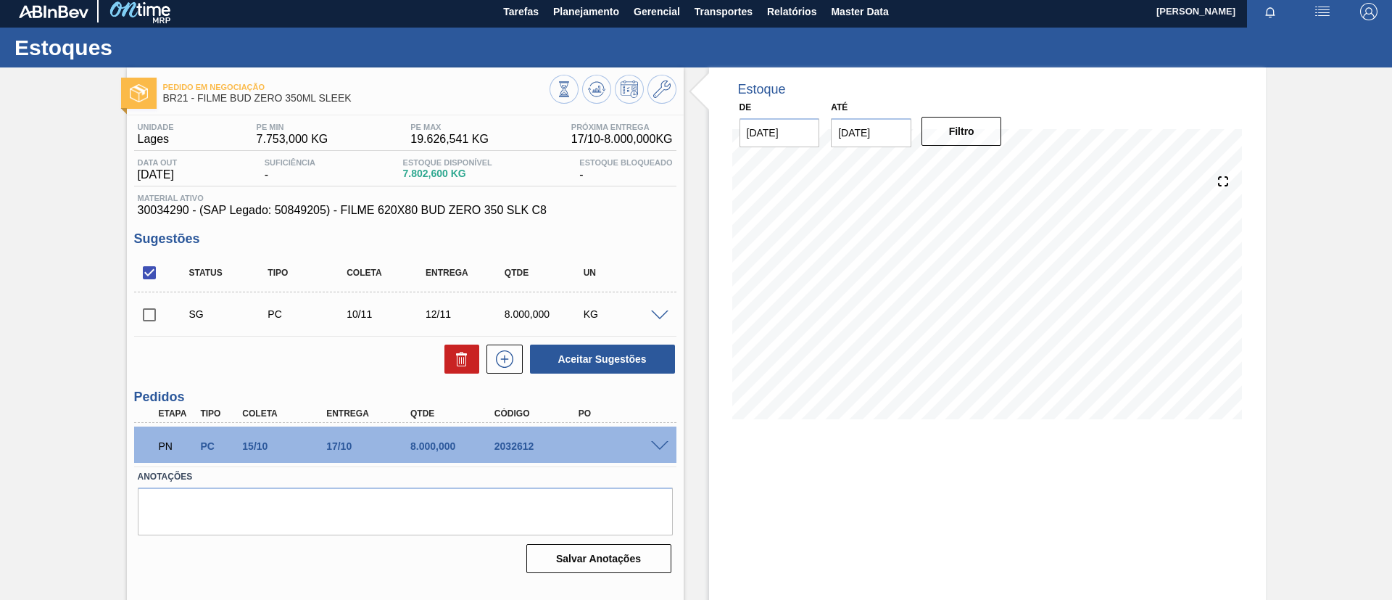
scroll to position [0, 0]
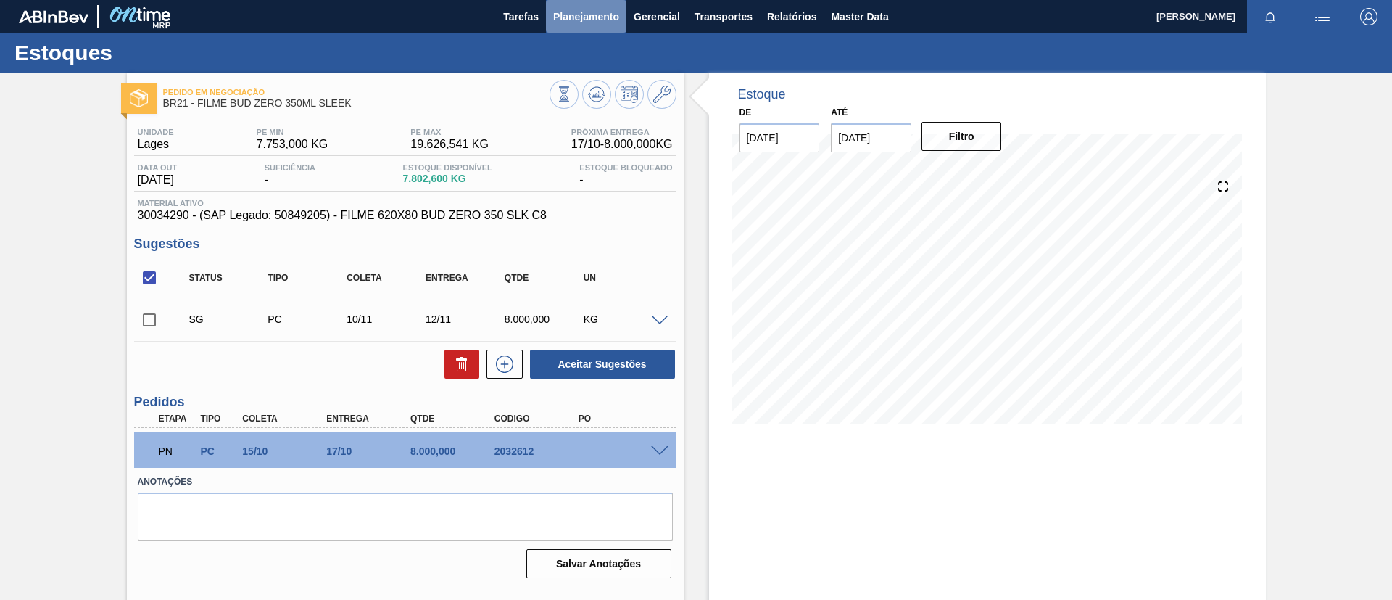
click at [591, 29] on button "Planejamento" at bounding box center [586, 16] width 81 height 33
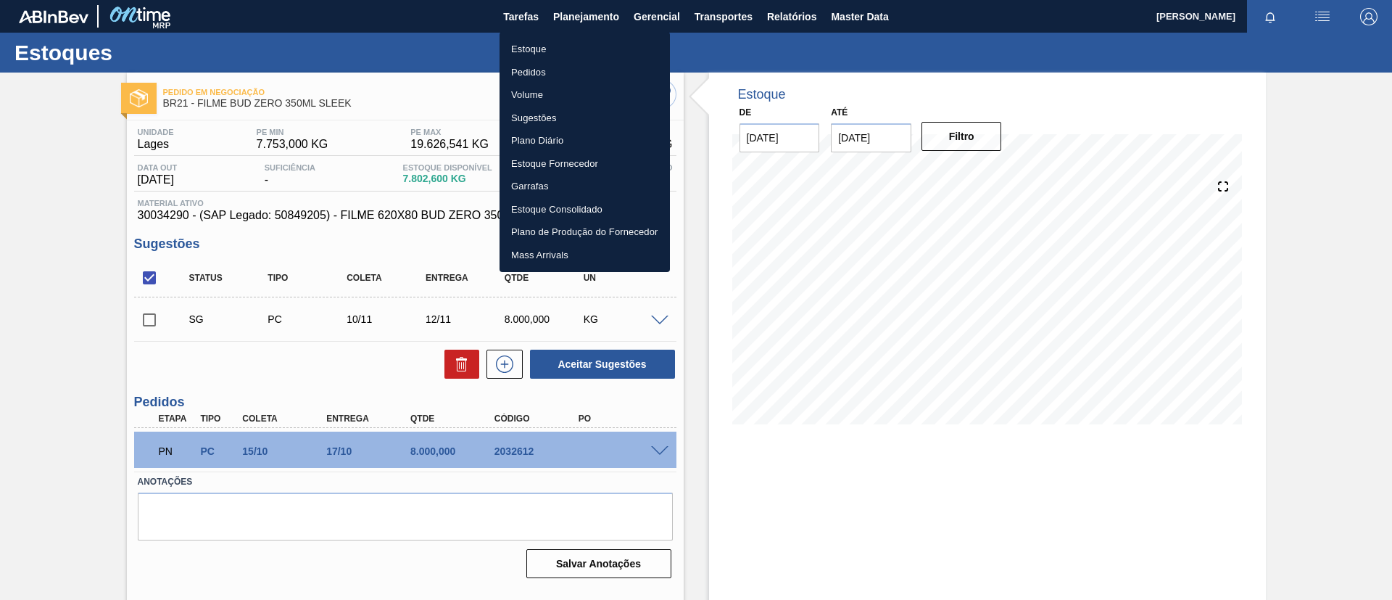
click at [65, 310] on div at bounding box center [696, 300] width 1392 height 600
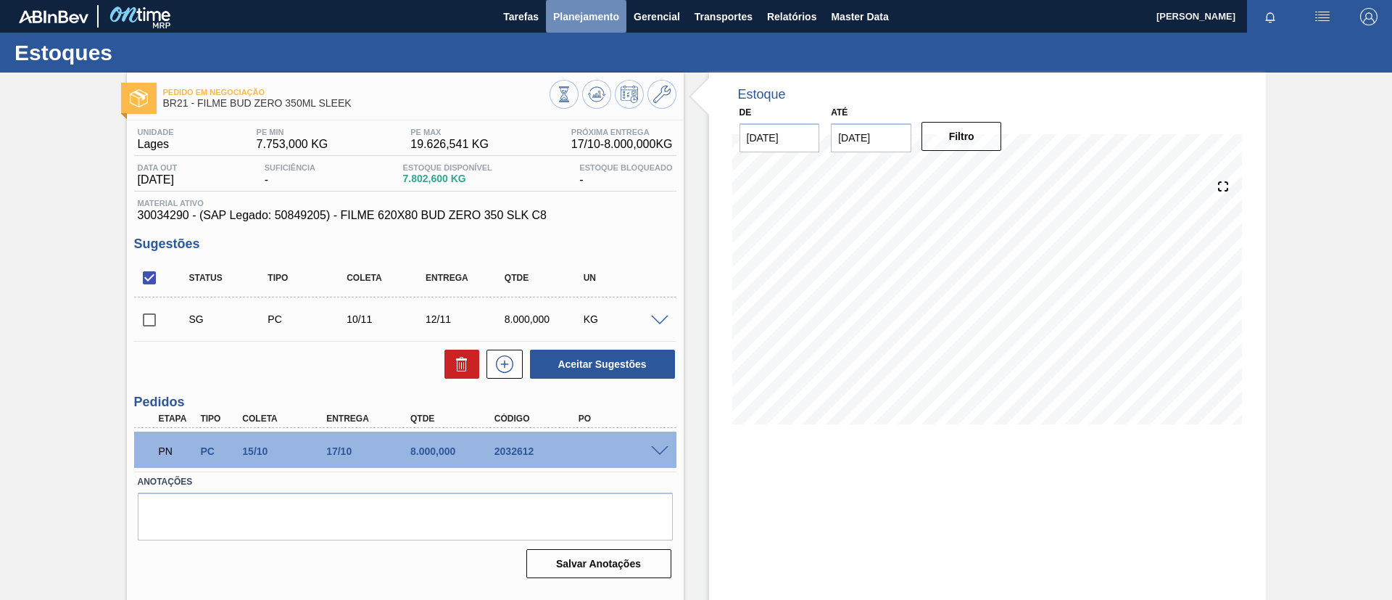
click at [589, 16] on span "Planejamento" at bounding box center [586, 16] width 66 height 17
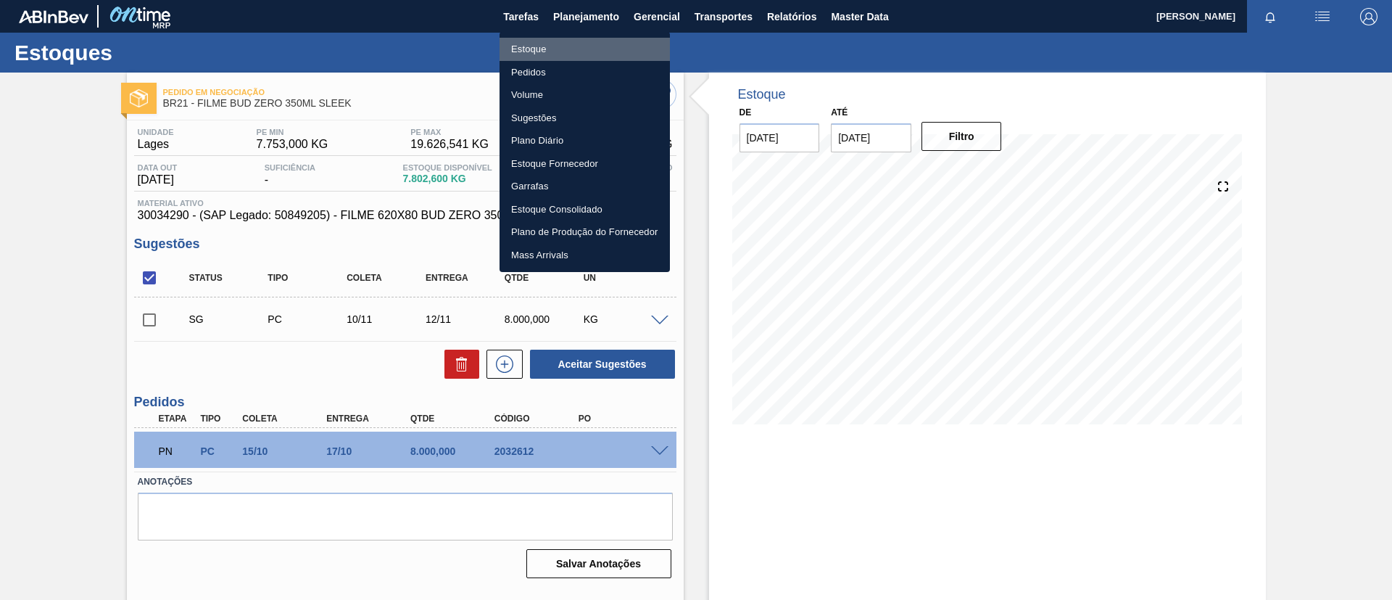
click at [584, 41] on li "Estoque" at bounding box center [585, 49] width 170 height 23
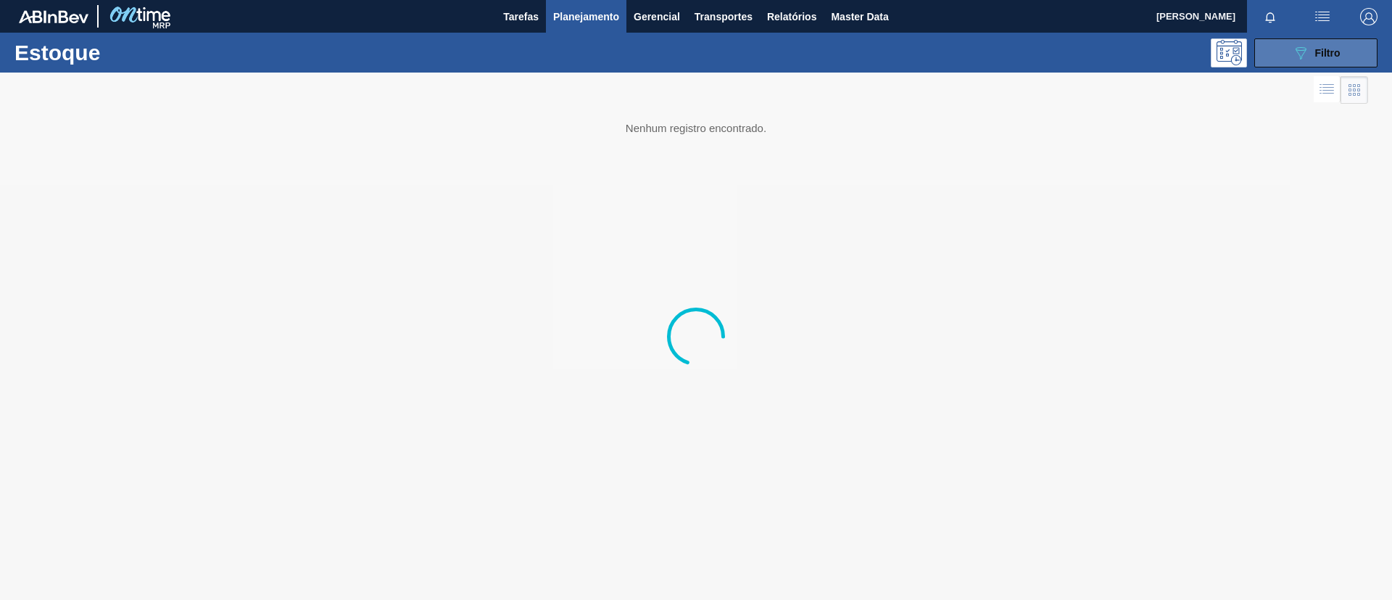
click at [1318, 61] on button "089F7B8B-B2A5-4AFE-B5C0-19BA573D28AC Filtro" at bounding box center [1316, 52] width 123 height 29
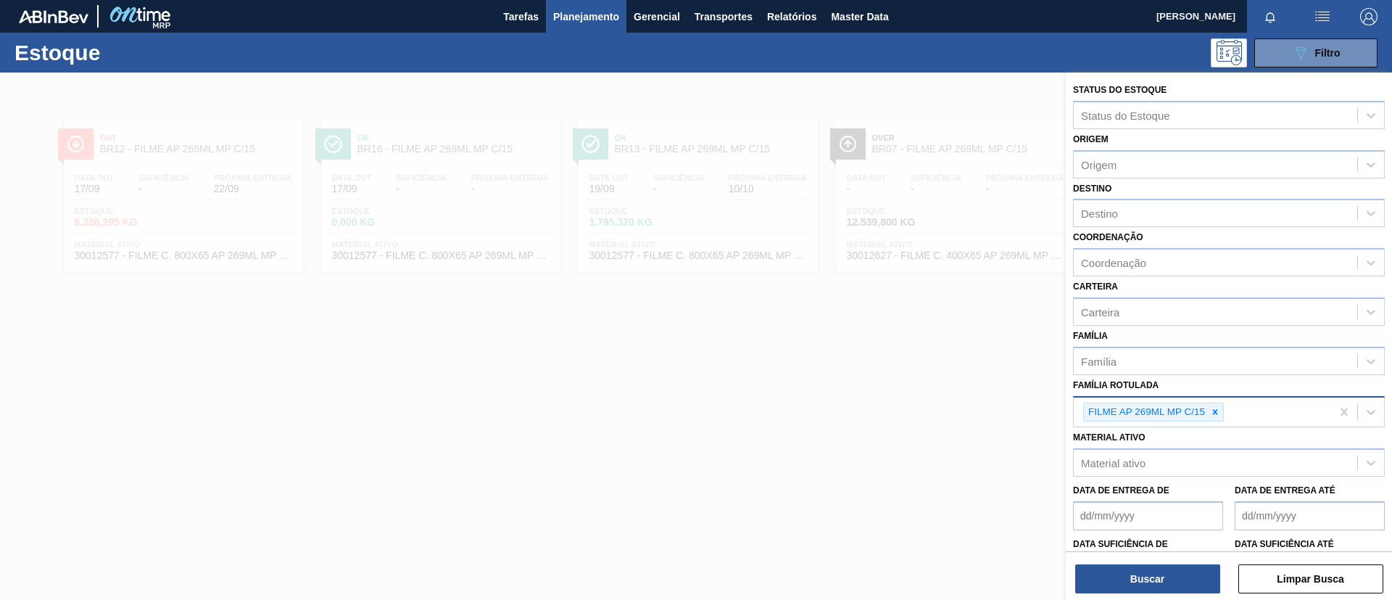
click at [1233, 407] on div "FILME AP 269ML MP C/15" at bounding box center [1202, 412] width 257 height 30
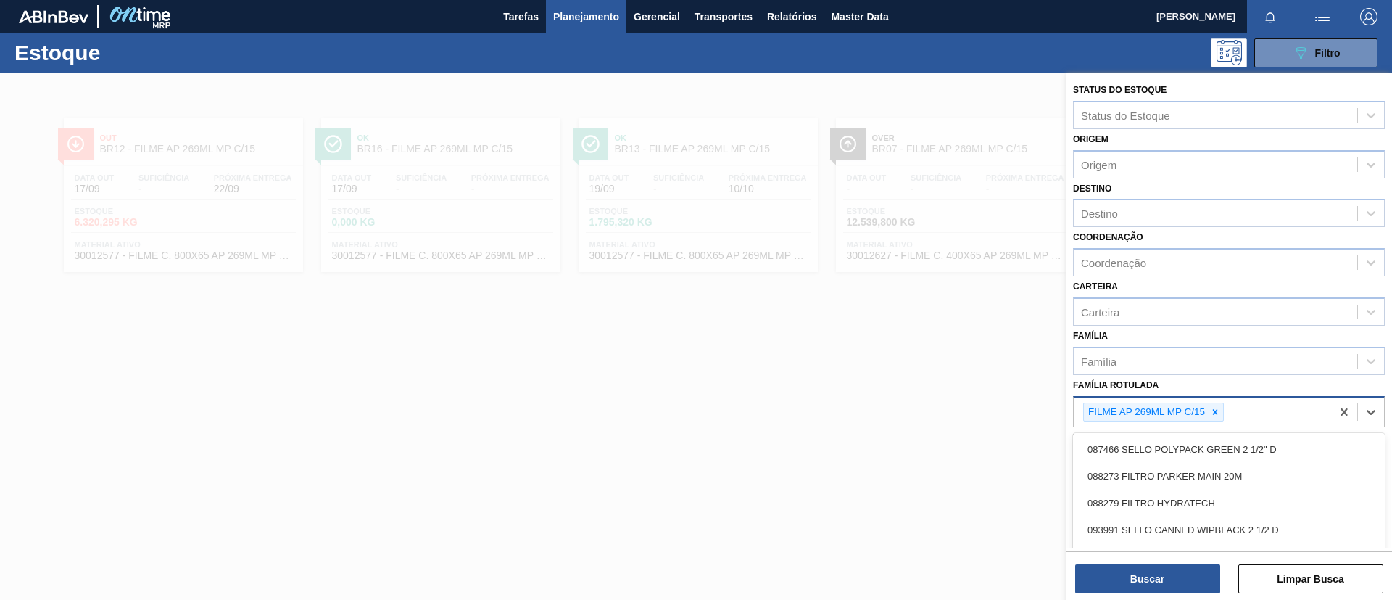
click at [1218, 414] on icon at bounding box center [1215, 412] width 10 height 10
type Rotulada "BC ZERO"
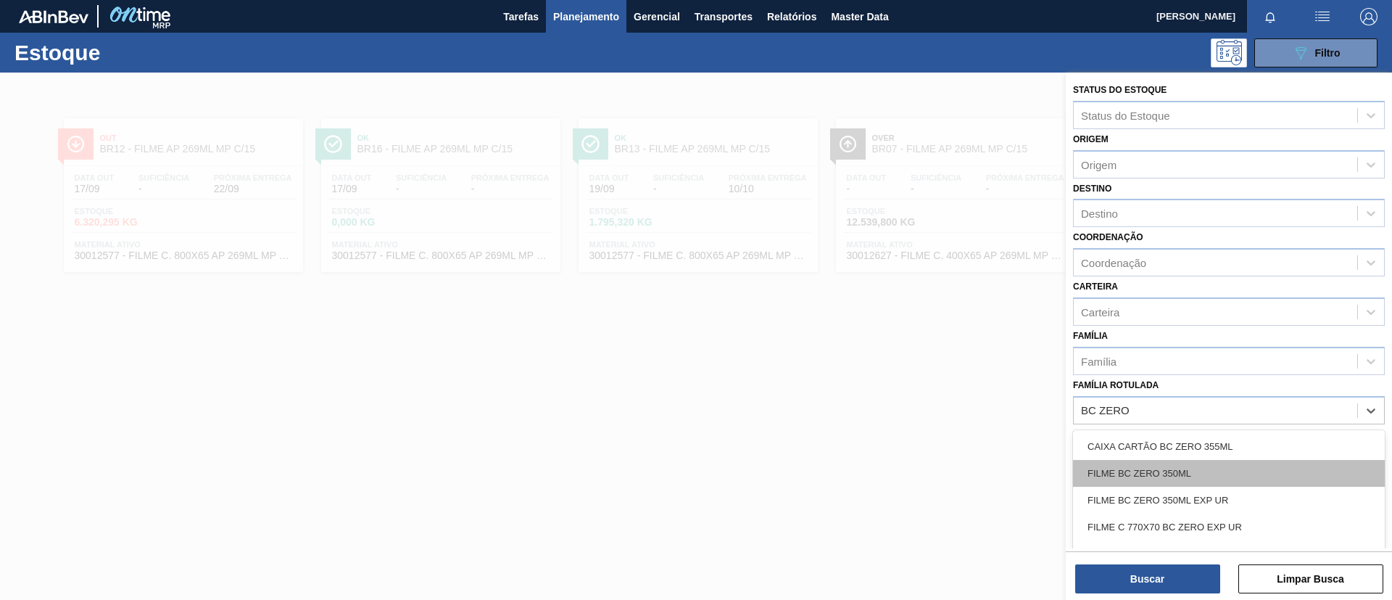
click at [1212, 476] on div "FILME BC ZERO 350ML" at bounding box center [1229, 473] width 312 height 27
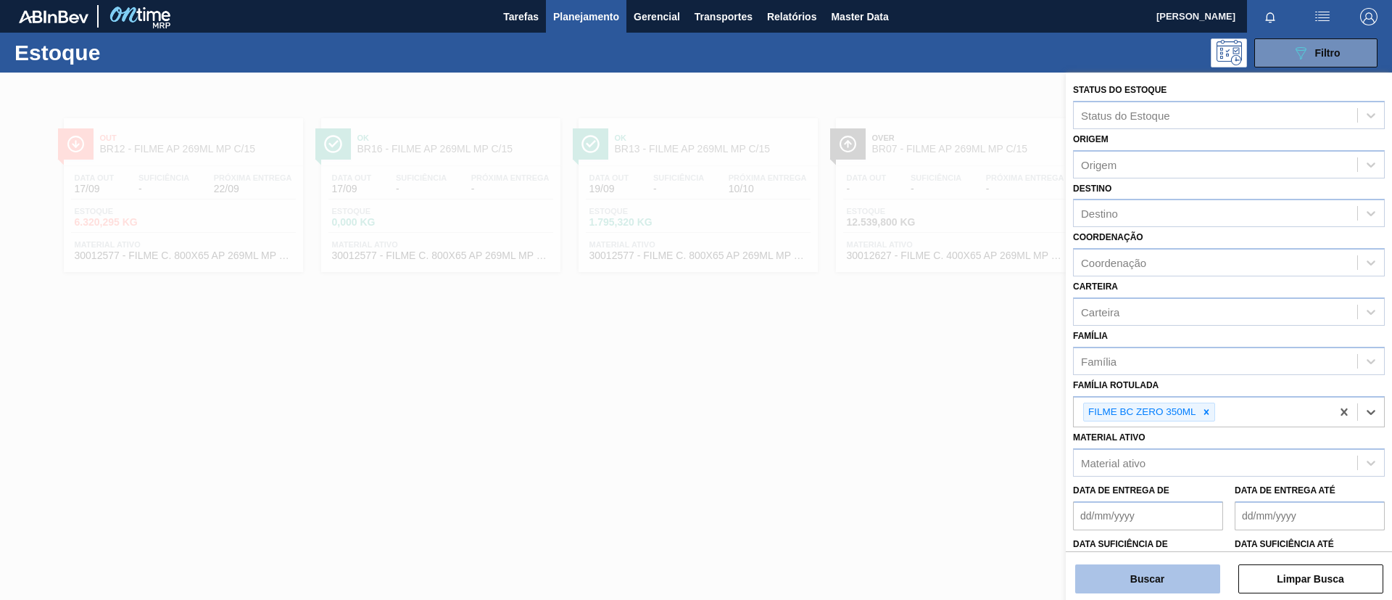
click at [1186, 577] on button "Buscar" at bounding box center [1148, 578] width 145 height 29
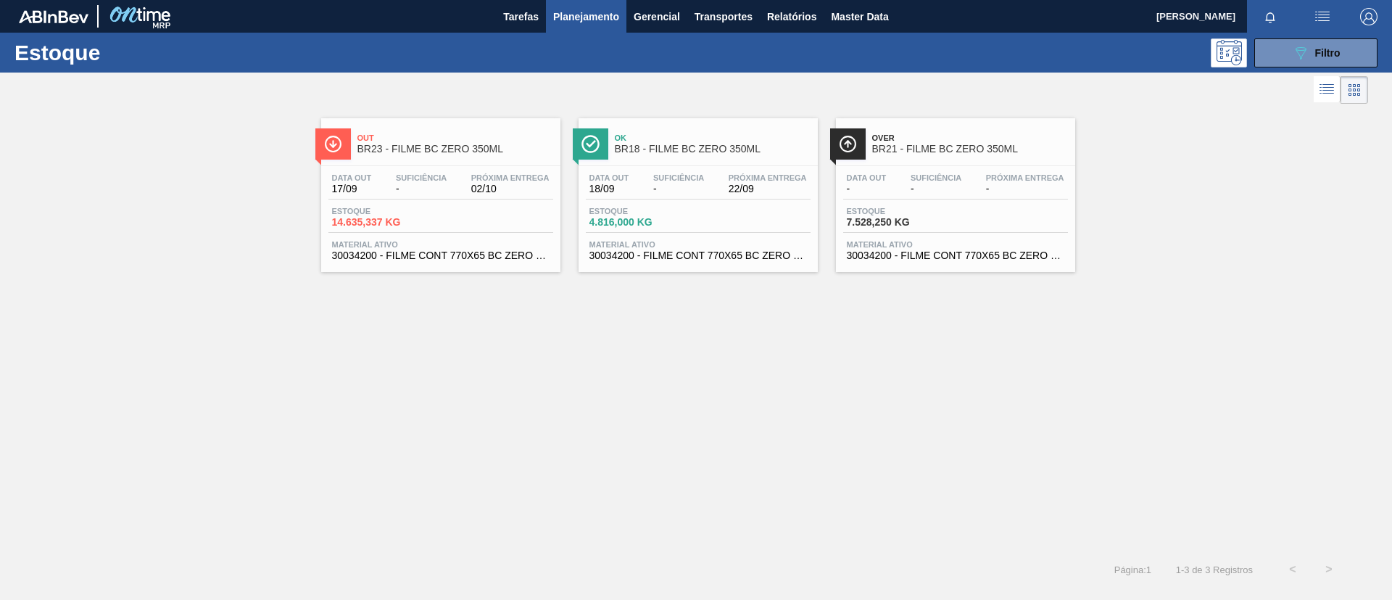
click at [1023, 170] on div "Data out - Suficiência - Próxima Entrega - Estoque 7.528,250 KG Material ativo …" at bounding box center [955, 215] width 239 height 99
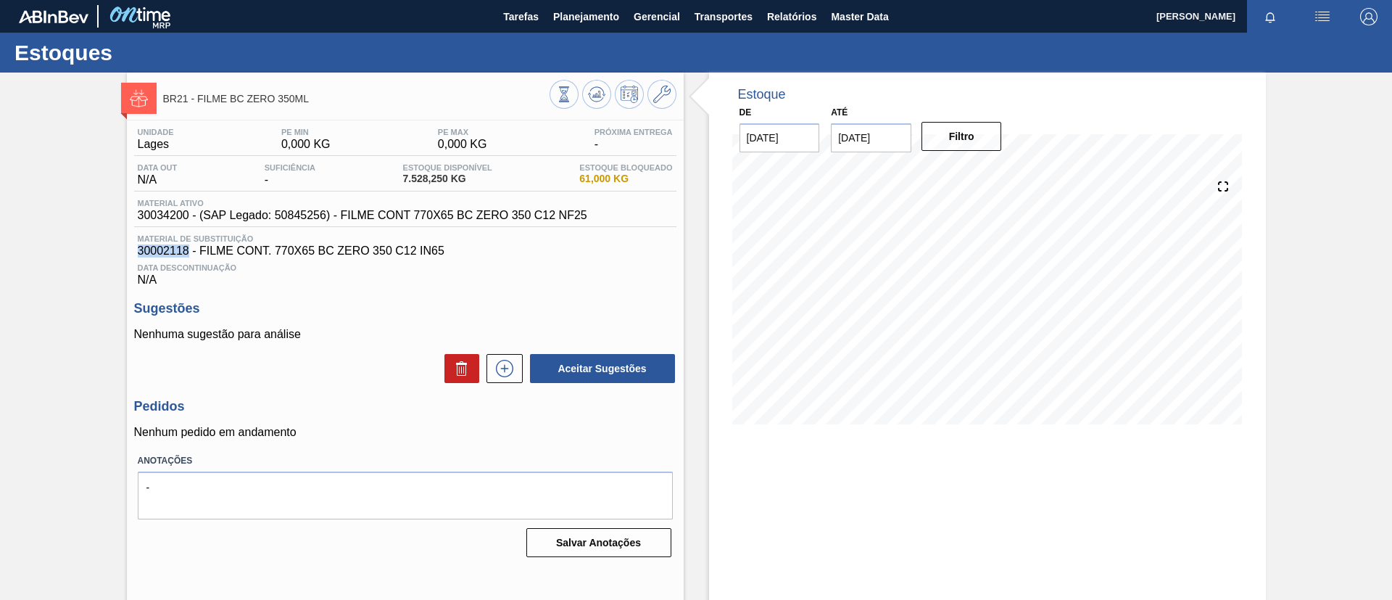
drag, startPoint x: 133, startPoint y: 251, endPoint x: 187, endPoint y: 255, distance: 53.8
click at [187, 255] on div "Unidade Lages PE MIN 0,000 KG PE MAX 0,000 KG Próxima Entrega - Data out N/A Su…" at bounding box center [405, 341] width 557 height 442
copy span "30002118"
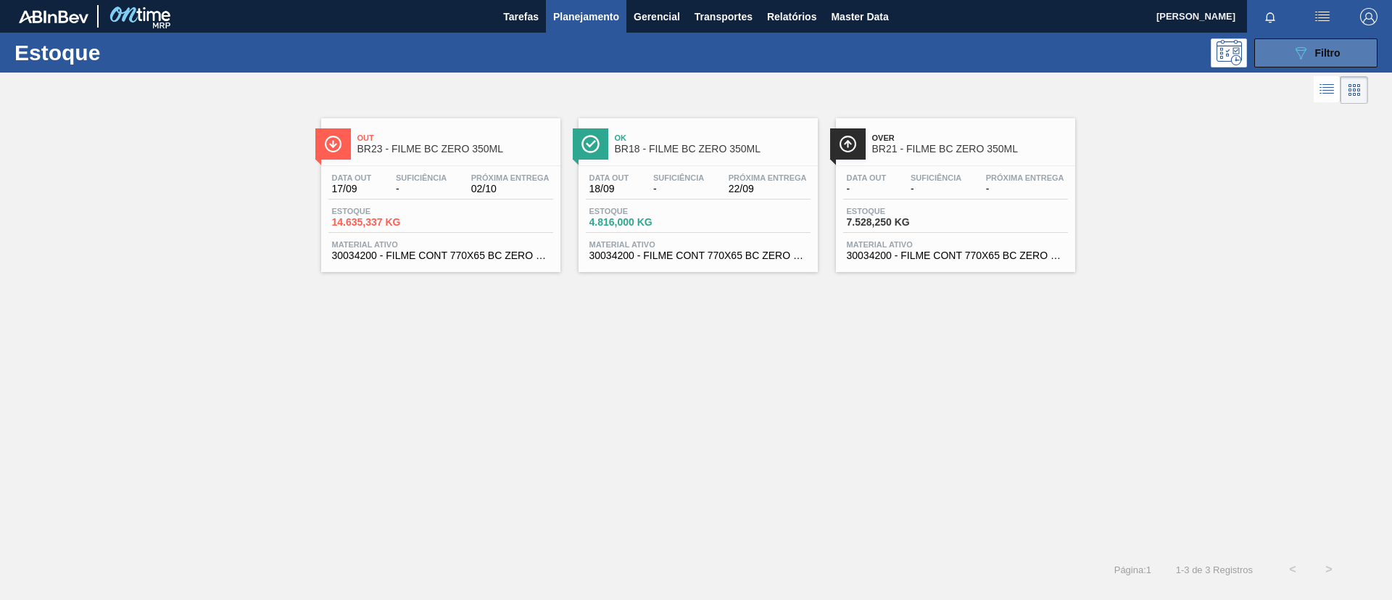
click at [1286, 51] on button "089F7B8B-B2A5-4AFE-B5C0-19BA573D28AC Filtro" at bounding box center [1316, 52] width 123 height 29
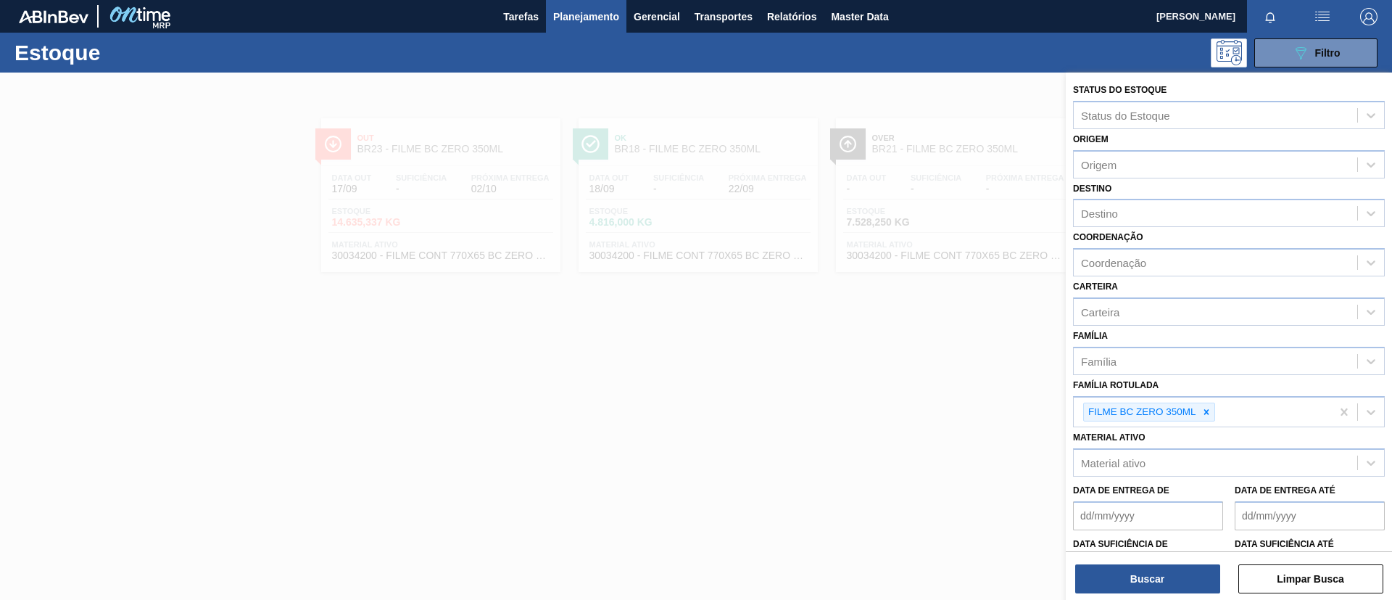
click at [323, 144] on div at bounding box center [696, 373] width 1392 height 600
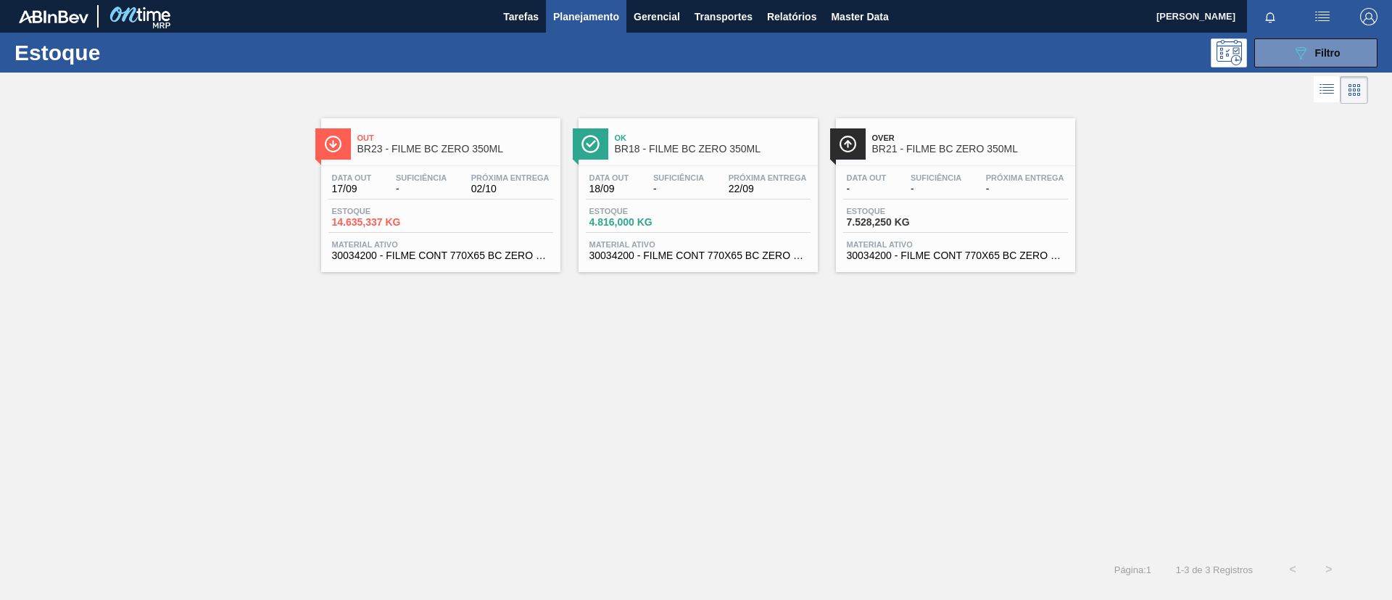
click at [667, 151] on span "BR18 - FILME BC ZERO 350ML" at bounding box center [713, 149] width 196 height 11
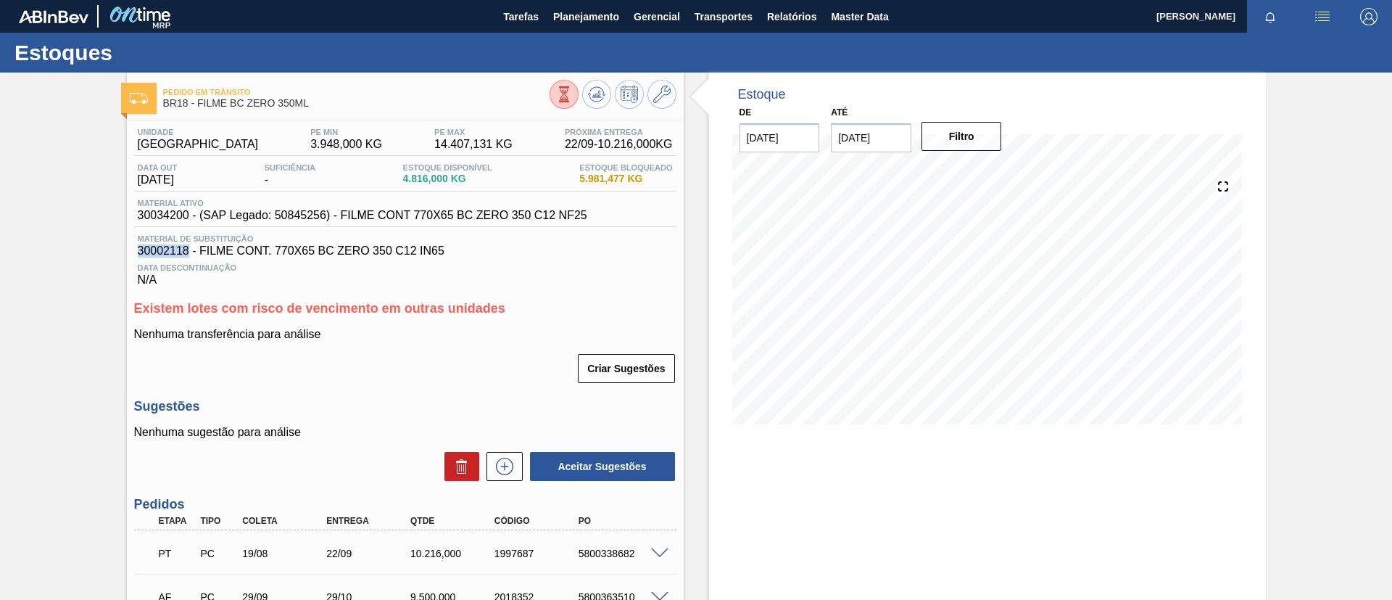
drag, startPoint x: 127, startPoint y: 251, endPoint x: 185, endPoint y: 253, distance: 58.1
click at [185, 253] on div "Unidade Pernambuco PE MIN 3.948,000 KG PE MAX 14.407,131 KG Próxima Entrega 22/…" at bounding box center [405, 424] width 557 height 608
copy span "30002118"
click at [105, 207] on div "Pedido em Trânsito BR18 - FILME BC ZERO 350ML Unidade Pernambuco PE MIN 3.948,0…" at bounding box center [696, 405] width 1392 height 664
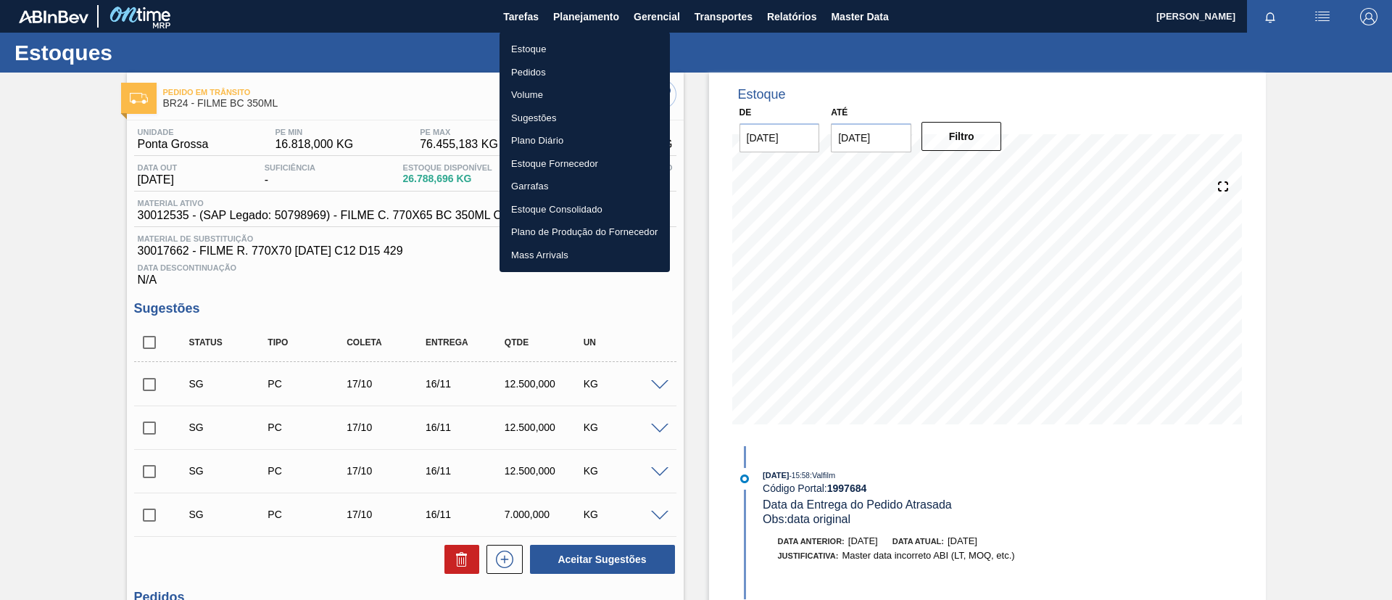
click at [130, 192] on div at bounding box center [696, 300] width 1392 height 600
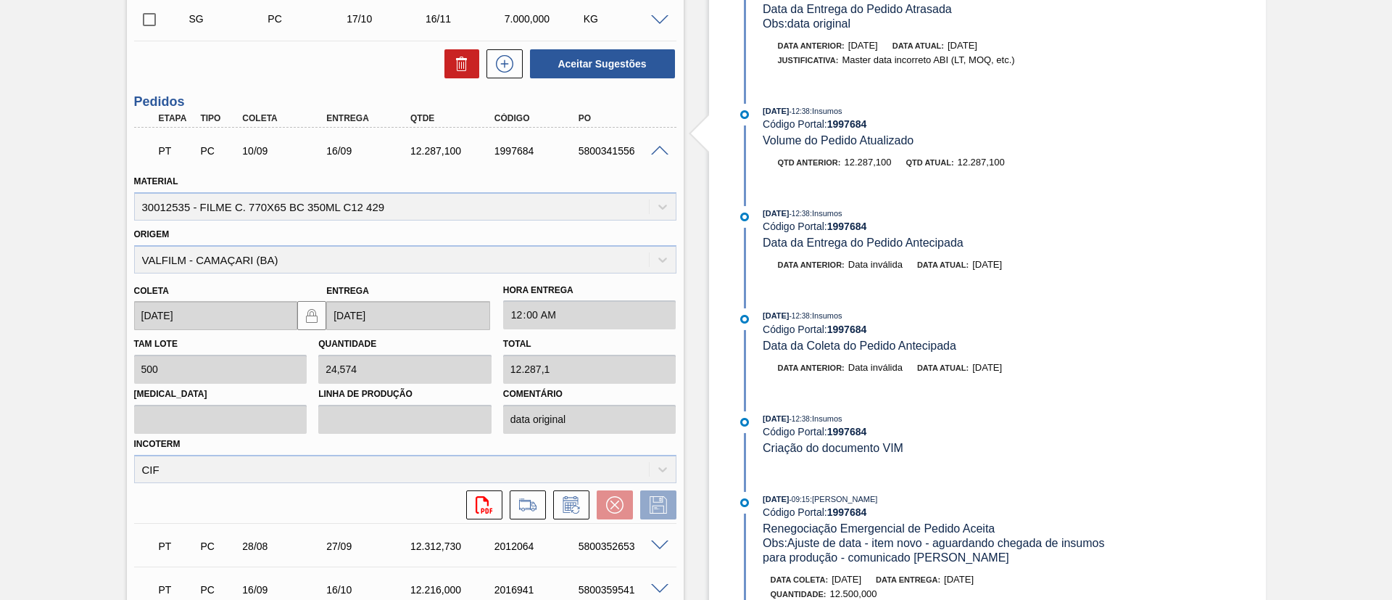
scroll to position [544, 0]
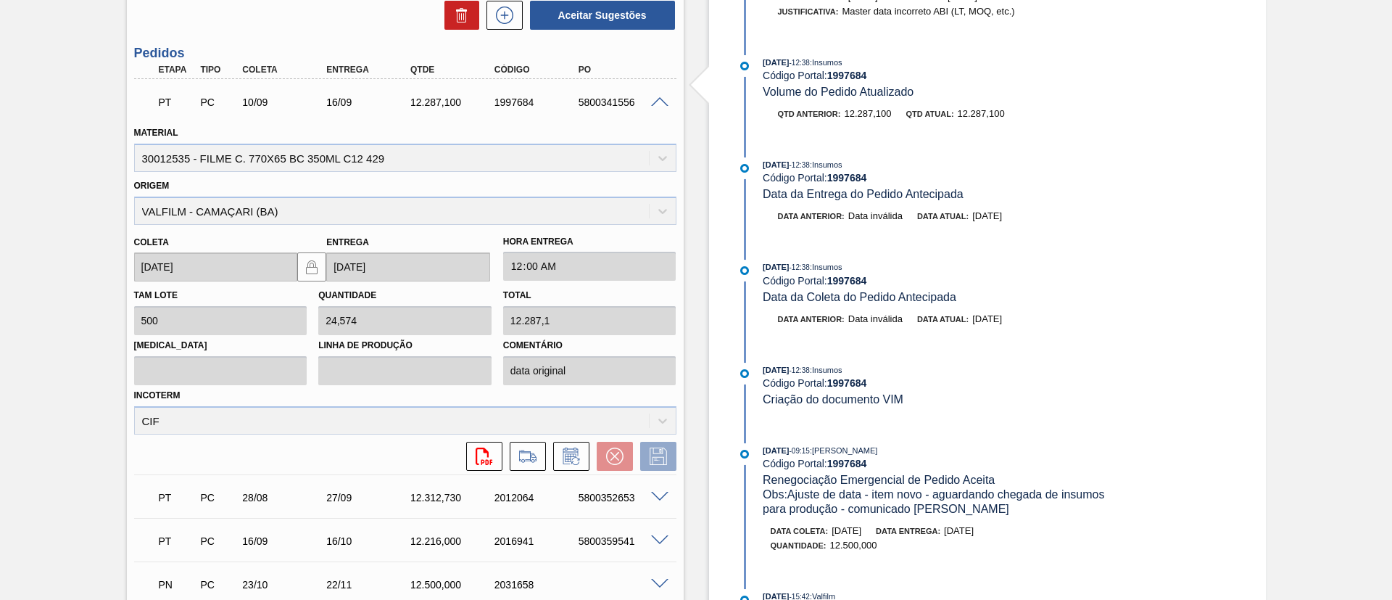
click at [648, 91] on div "PT PC 10/09 16/09 12.287,100 1997684 5800341556" at bounding box center [401, 100] width 504 height 29
click at [650, 108] on div "PT PC 10/09 16/09 12.287,100 1997684 5800341556" at bounding box center [401, 100] width 504 height 29
click at [649, 121] on div "Material 30012535 - FILME C. 770X65 BC 350ML C12 429" at bounding box center [405, 145] width 554 height 53
click at [655, 102] on span at bounding box center [659, 102] width 17 height 11
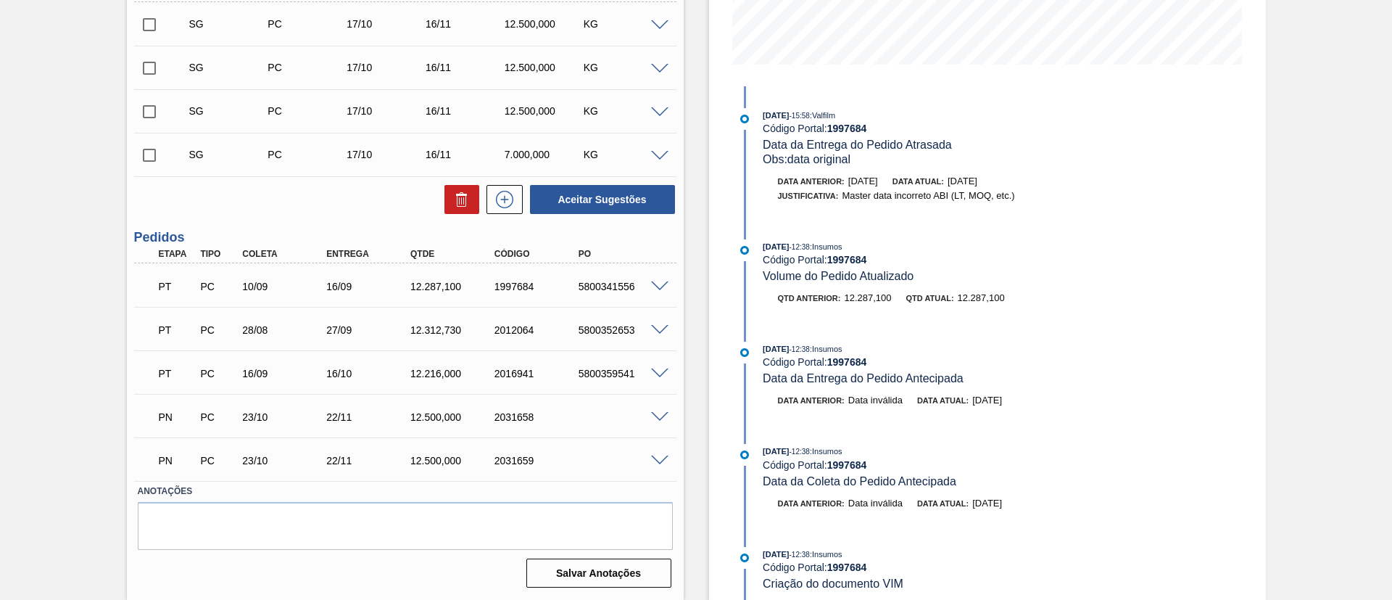
click at [664, 326] on span at bounding box center [659, 330] width 17 height 11
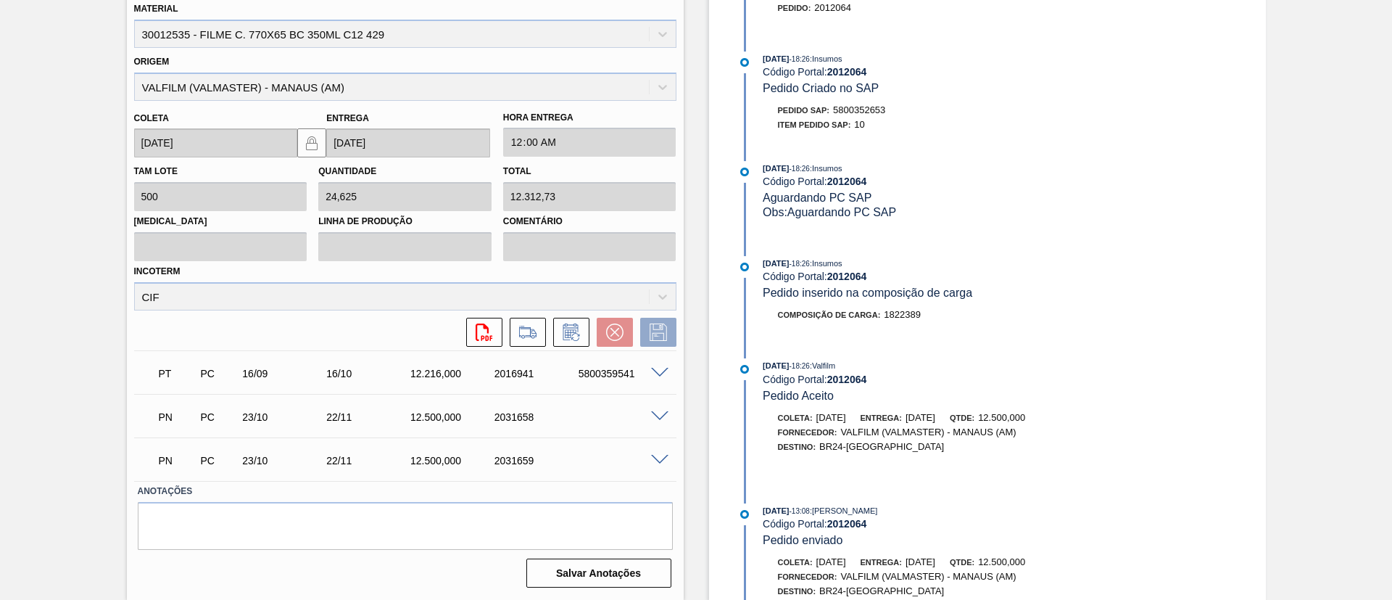
scroll to position [303, 0]
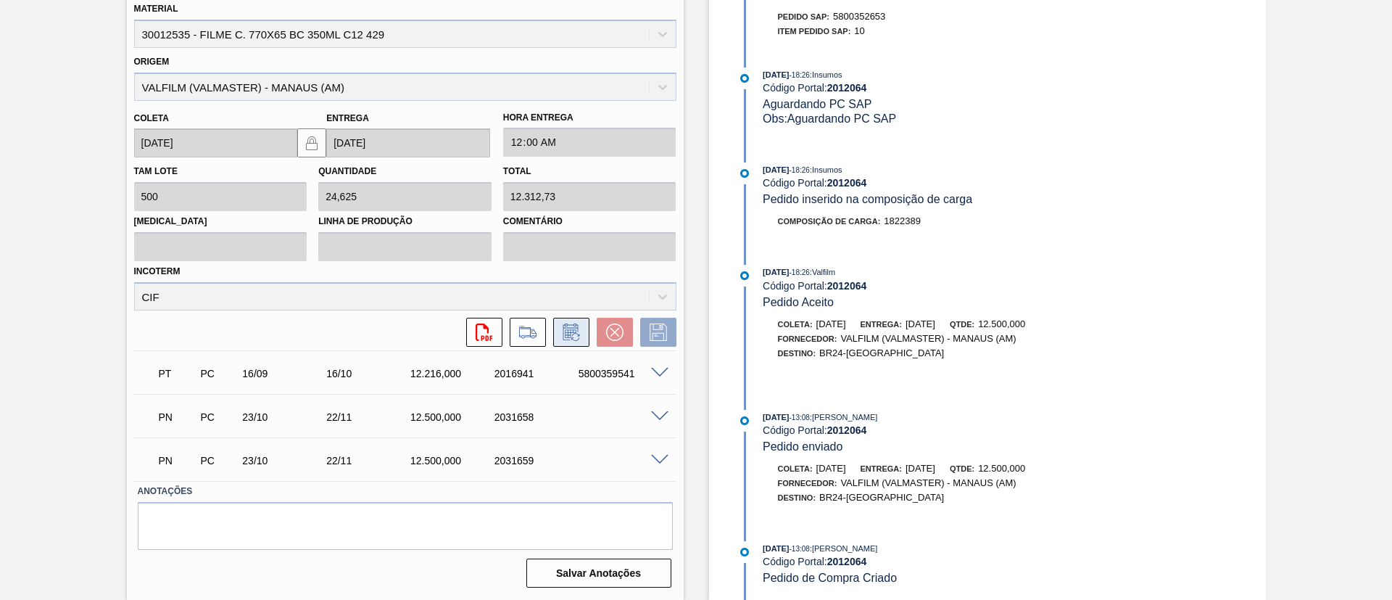
click at [579, 331] on icon at bounding box center [571, 331] width 23 height 17
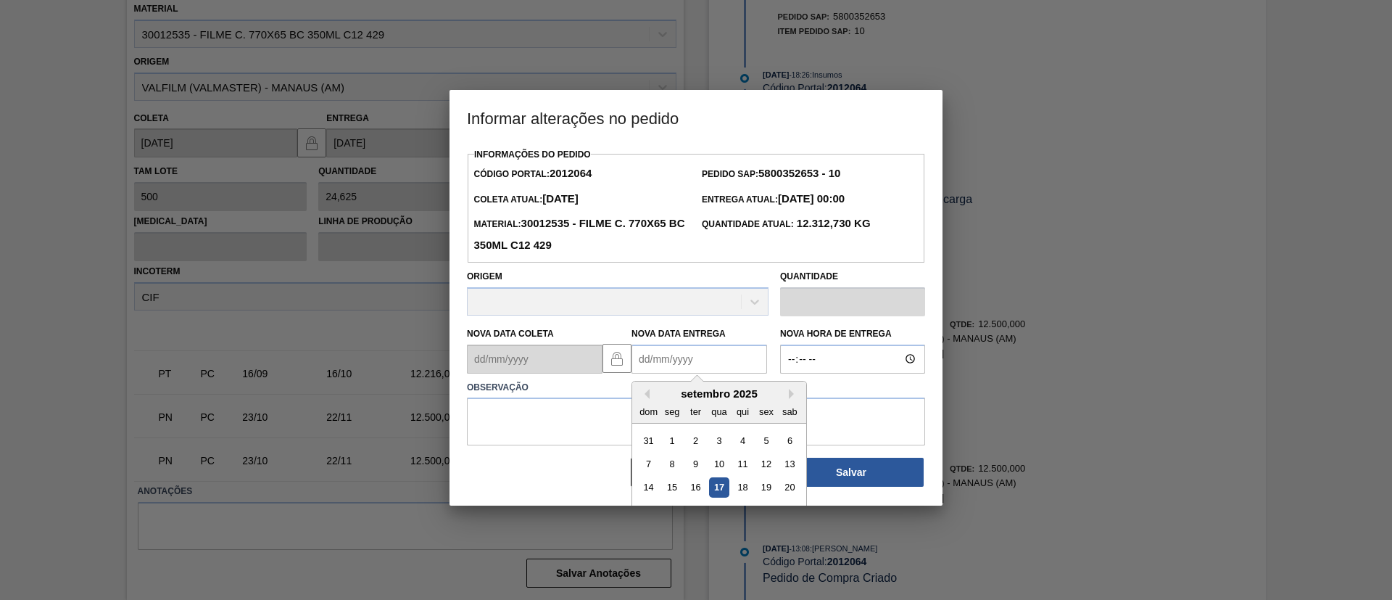
click at [671, 347] on Entrega2012064 "Nova Data Entrega" at bounding box center [700, 358] width 136 height 29
click at [788, 392] on div "Previous Month Next Month setembro 2025 dom seg ter qua qui sex sab 31 1 2 3 4 …" at bounding box center [720, 466] width 176 height 171
click at [790, 393] on button "Next Month" at bounding box center [794, 394] width 10 height 10
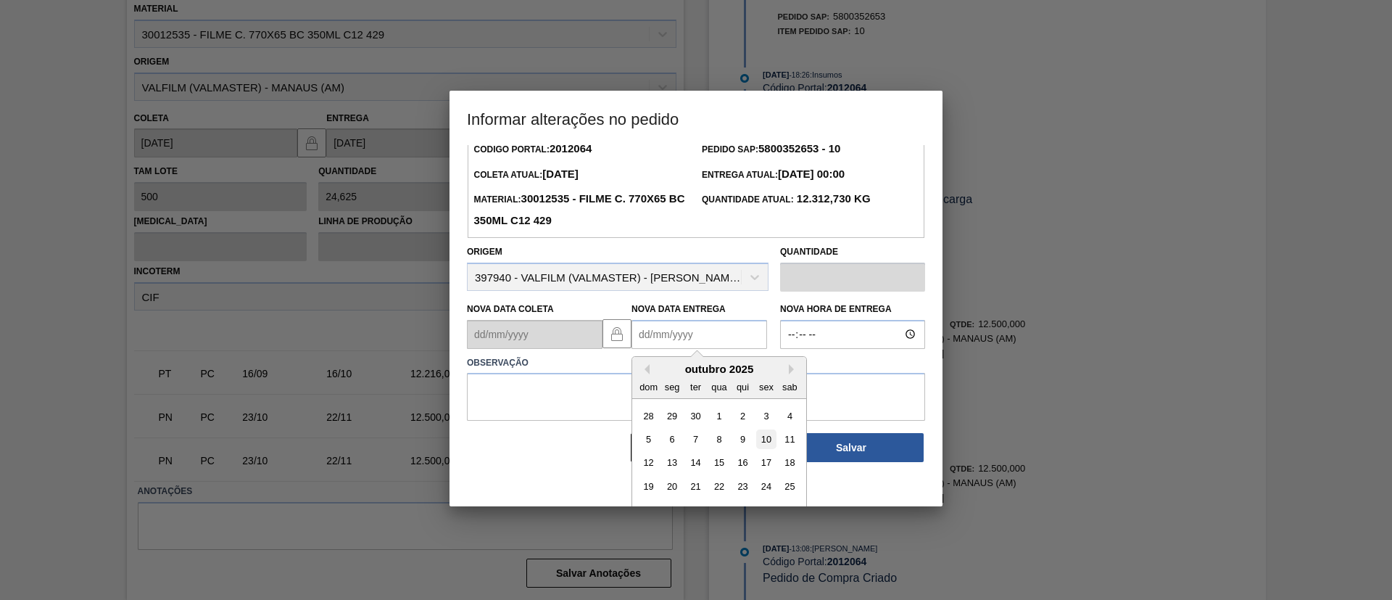
scroll to position [49, 0]
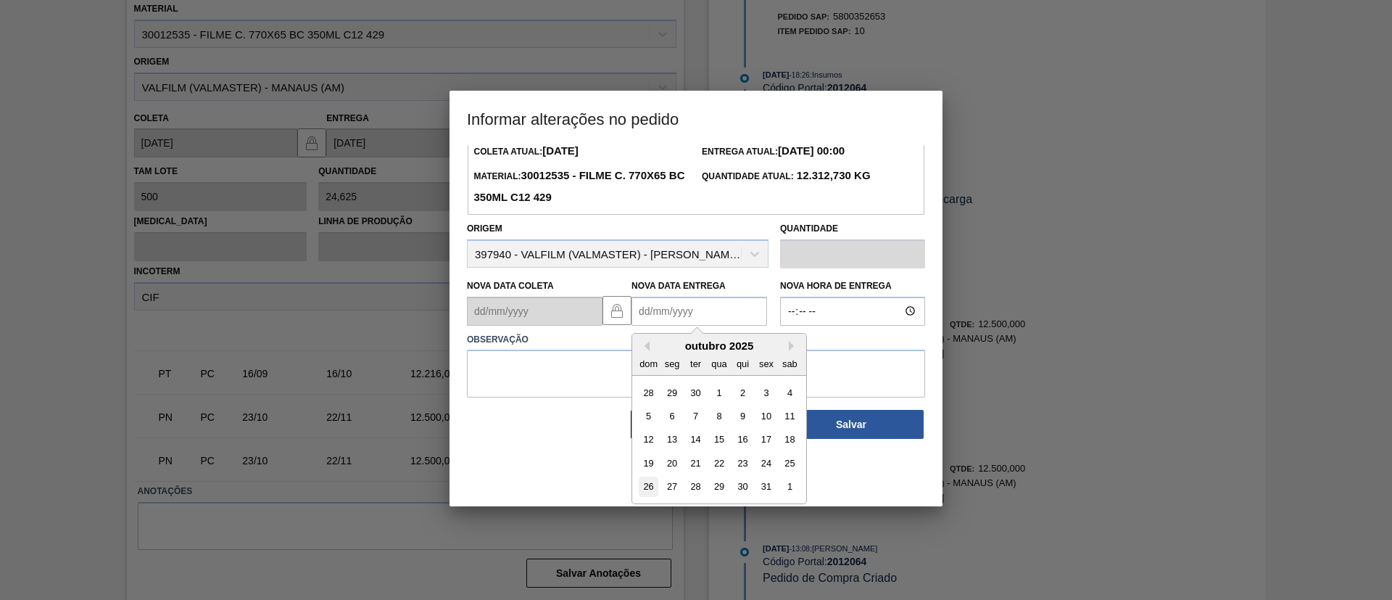
click at [649, 480] on div "26" at bounding box center [649, 486] width 20 height 20
type Entrega2012064 "[DATE]"
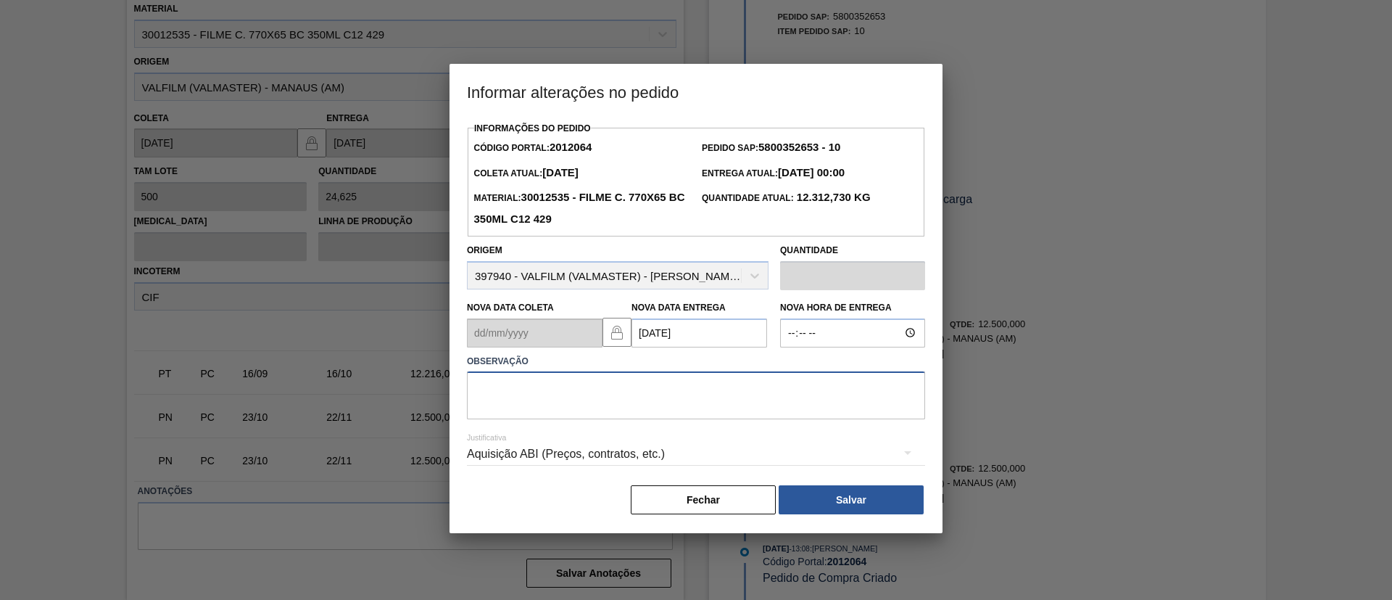
click at [666, 397] on textarea at bounding box center [696, 395] width 458 height 48
type textarea "Data Original"
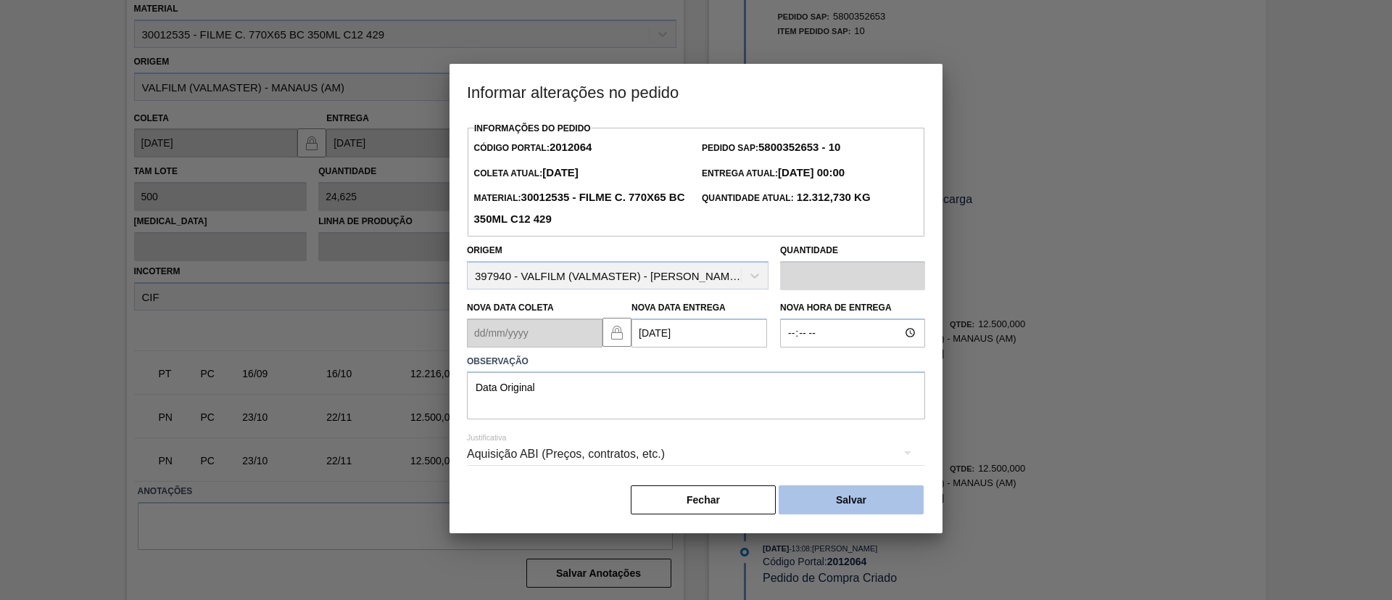
click at [851, 501] on button "Salvar" at bounding box center [851, 499] width 145 height 29
click at [854, 510] on button "Salvar" at bounding box center [851, 499] width 145 height 29
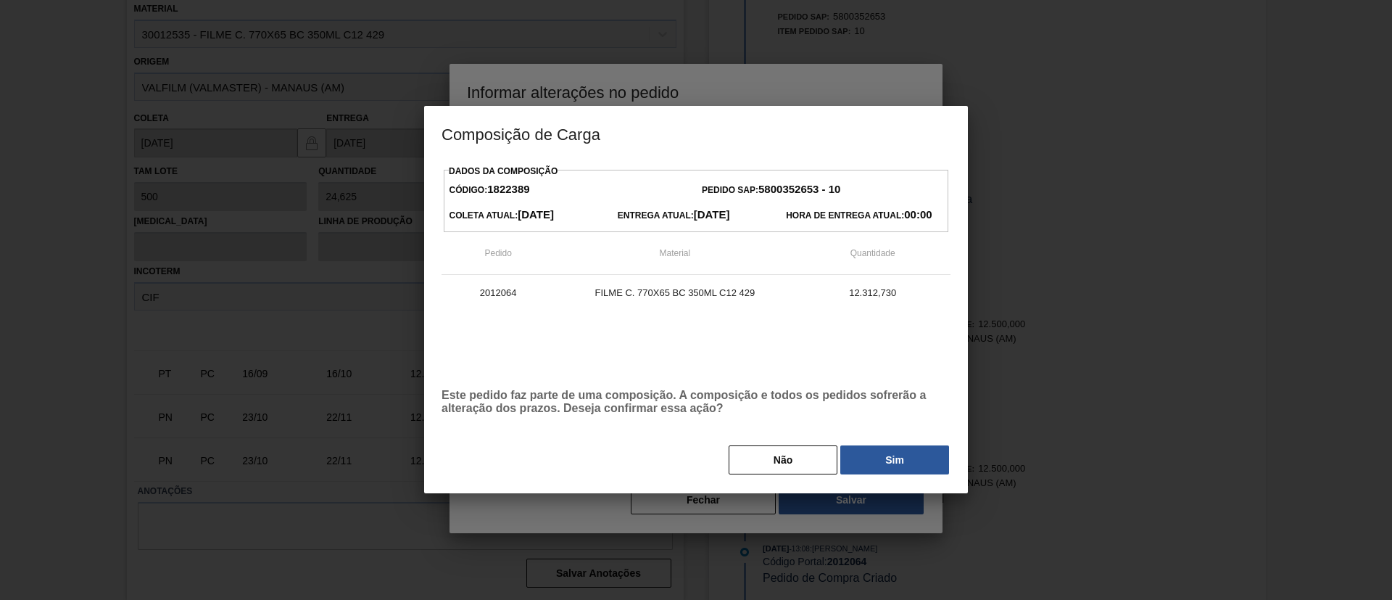
click at [905, 478] on div "Dados da Composição Código: 1822389 Pedido SAP: 5800352653 - 10 [PERSON_NAME] A…" at bounding box center [696, 327] width 544 height 332
click at [899, 461] on button "Sim" at bounding box center [895, 459] width 109 height 29
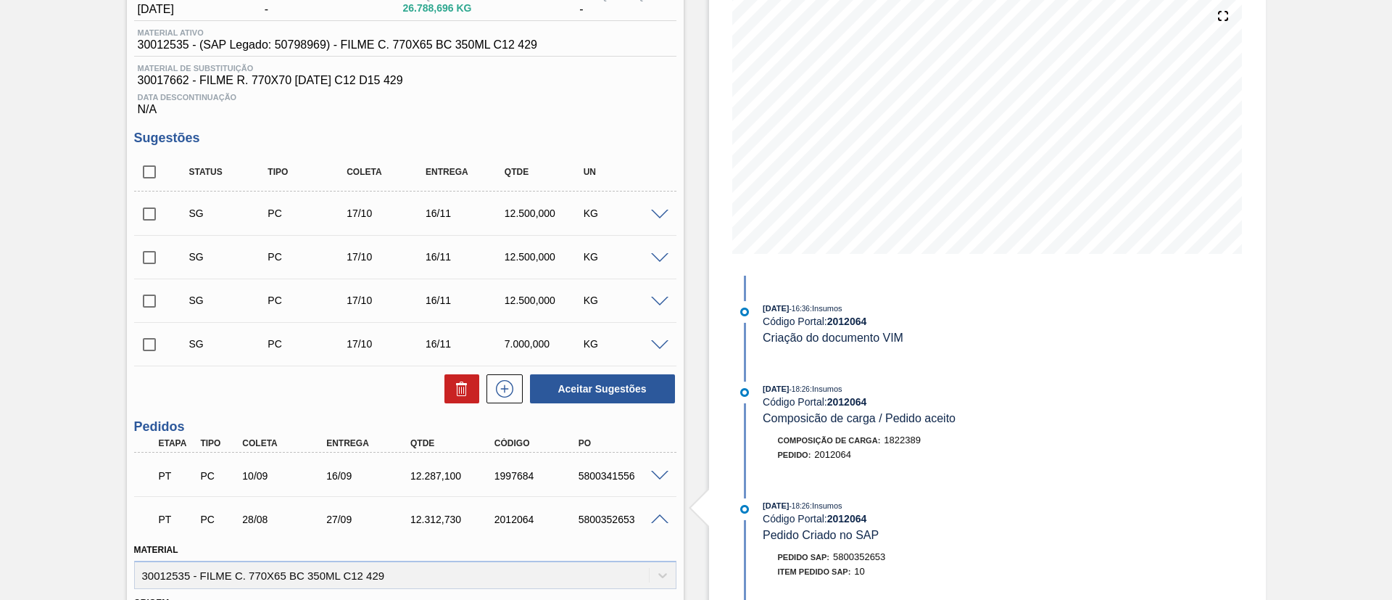
scroll to position [168, 0]
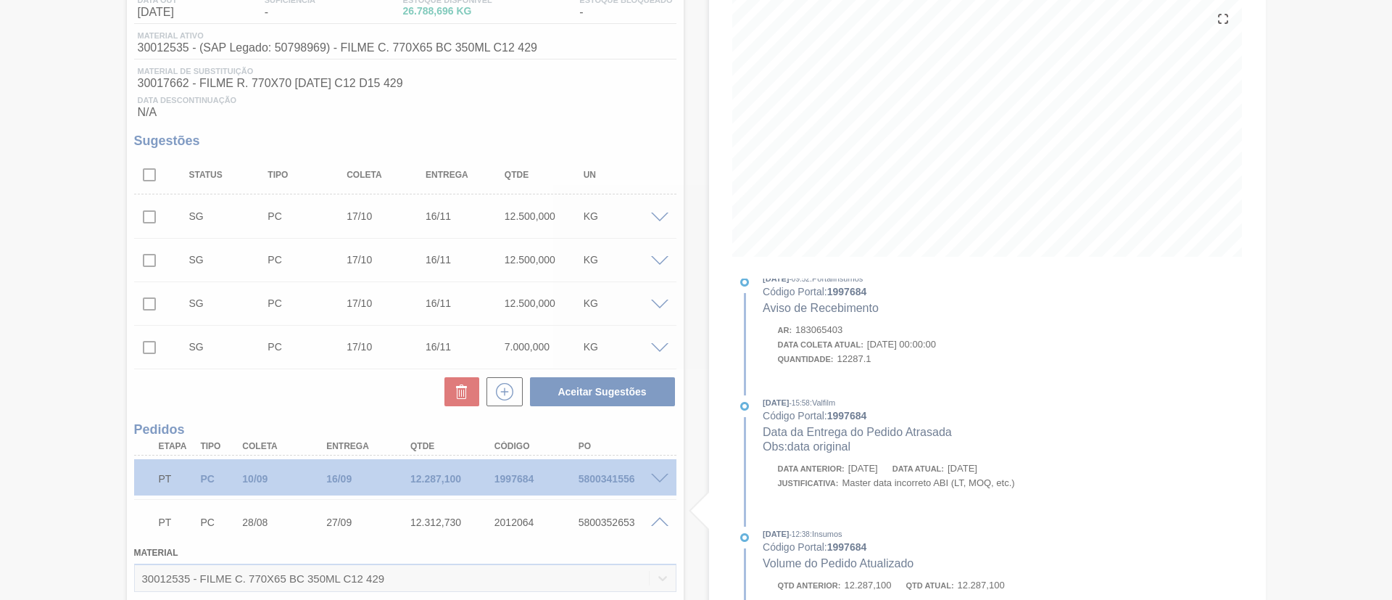
type input "Data Original"
type input "[DATE]"
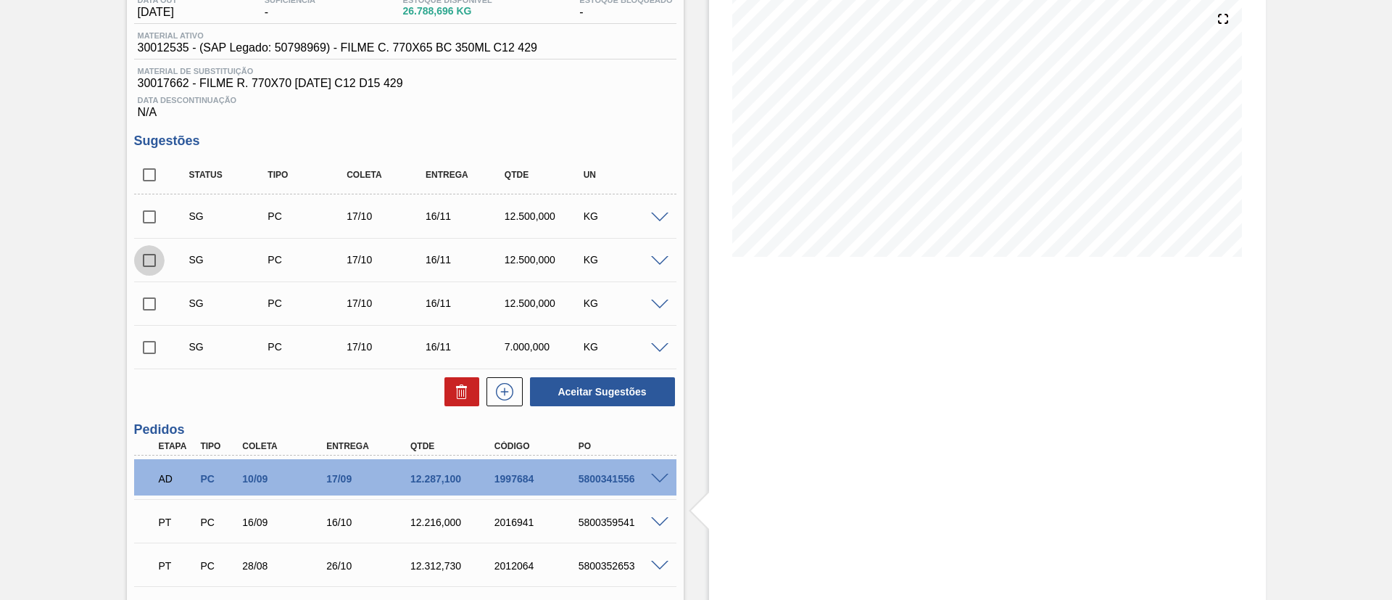
click at [156, 265] on input "checkbox" at bounding box center [149, 260] width 30 height 30
click at [176, 265] on span at bounding box center [175, 259] width 21 height 29
click at [147, 261] on input "checkbox" at bounding box center [149, 260] width 30 height 30
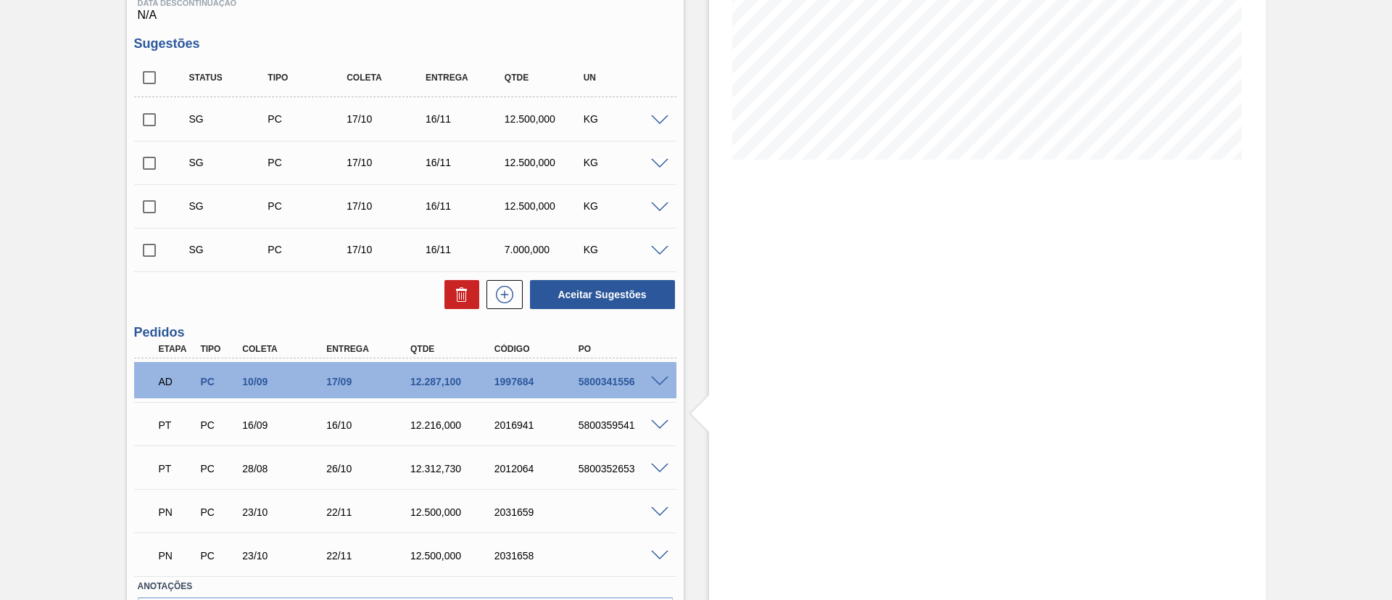
scroll to position [360, 0]
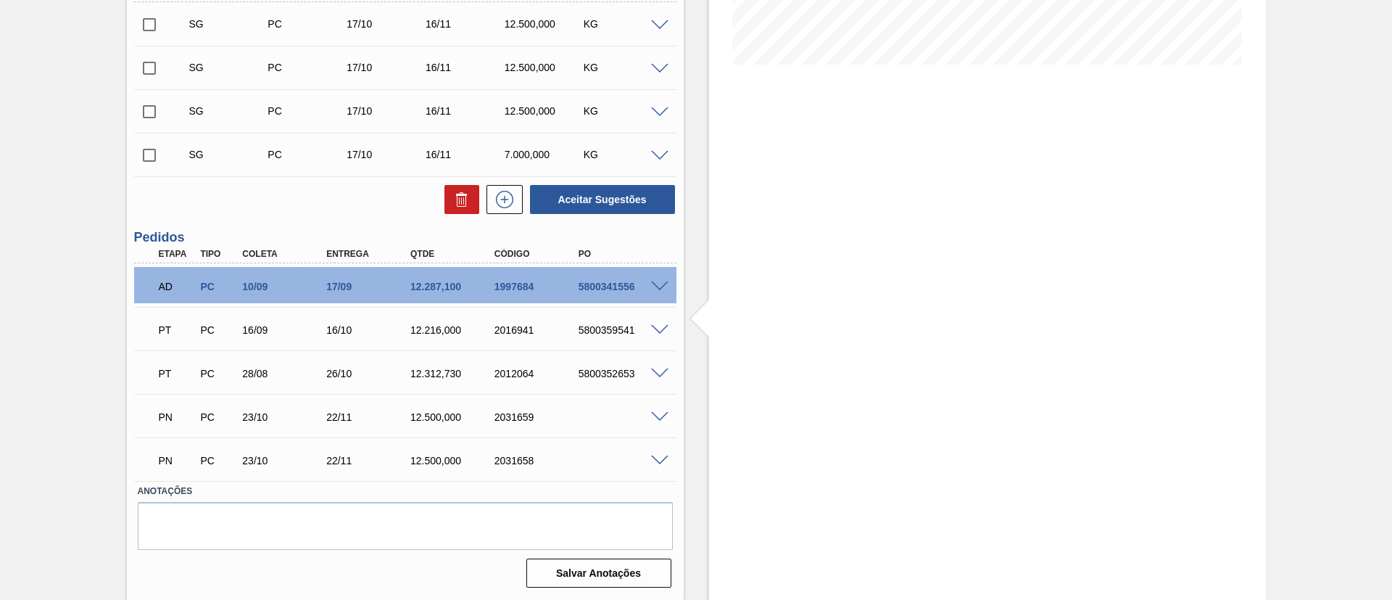
click at [146, 70] on input "checkbox" at bounding box center [149, 68] width 30 height 30
checkbox input "true"
click at [142, 22] on input "checkbox" at bounding box center [149, 24] width 30 height 30
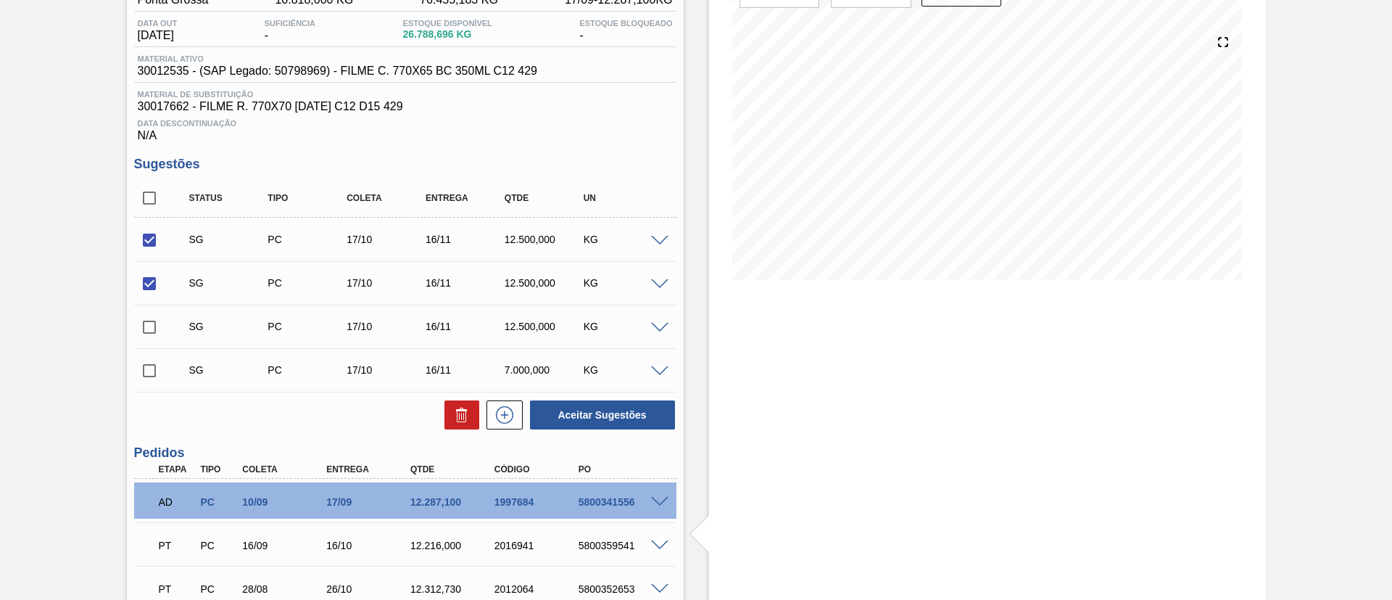
scroll to position [142, 0]
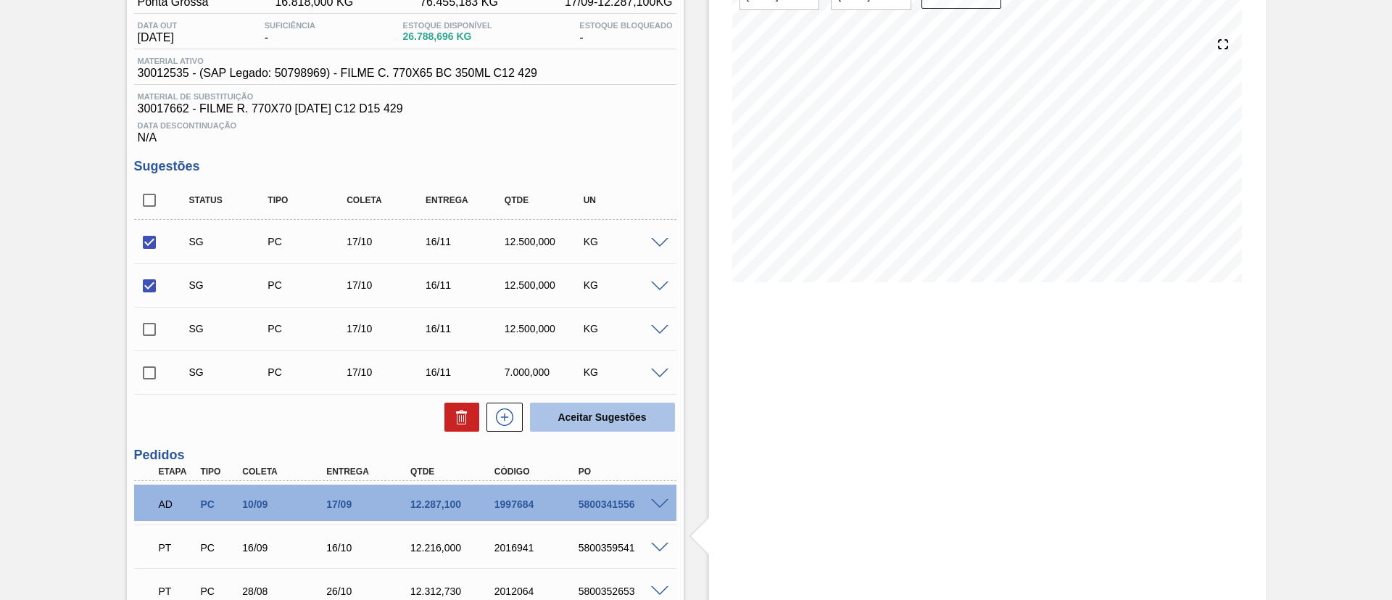
click at [598, 409] on button "Aceitar Sugestões" at bounding box center [602, 417] width 145 height 29
checkbox input "false"
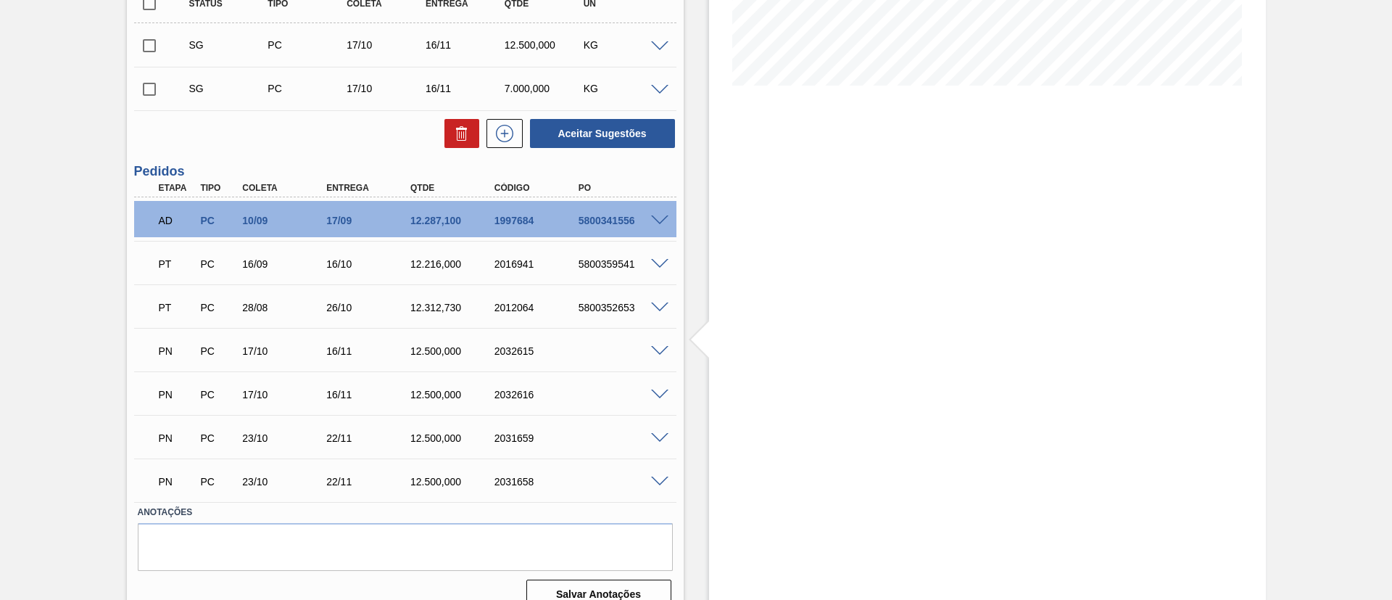
scroll to position [360, 0]
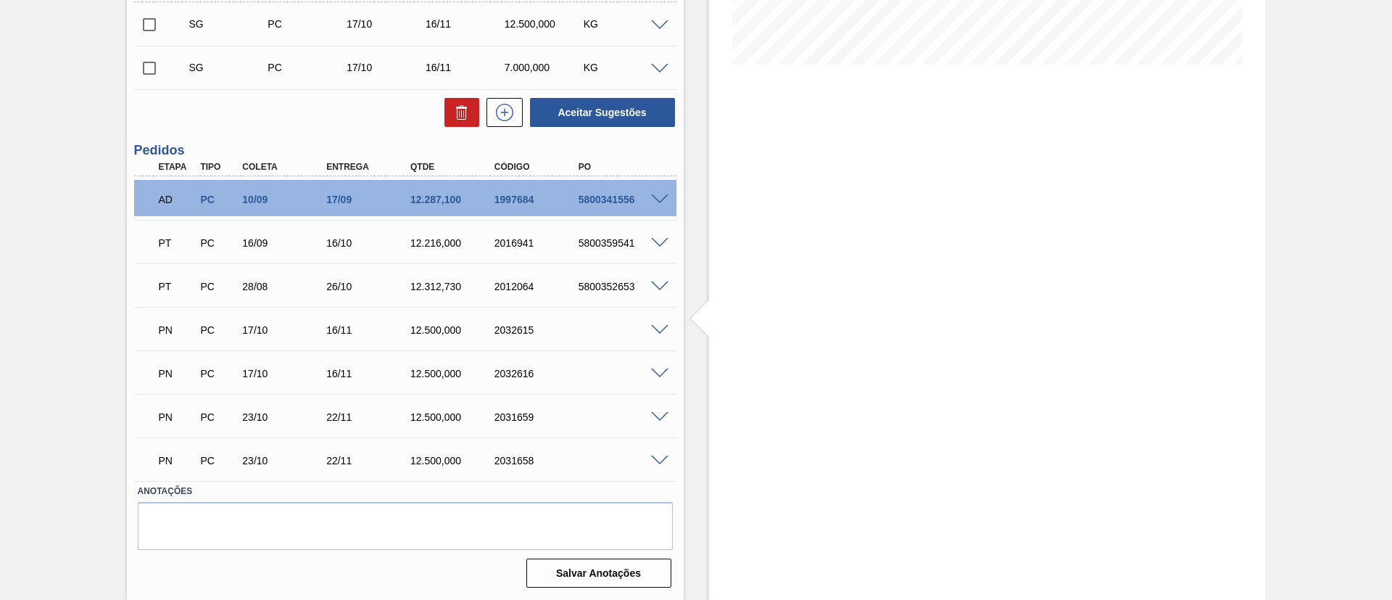
click at [661, 273] on div "PT PC 28/08 26/10 12.312,[PHONE_NUMBER] 5800352653" at bounding box center [405, 285] width 542 height 36
click at [662, 242] on span at bounding box center [659, 243] width 17 height 11
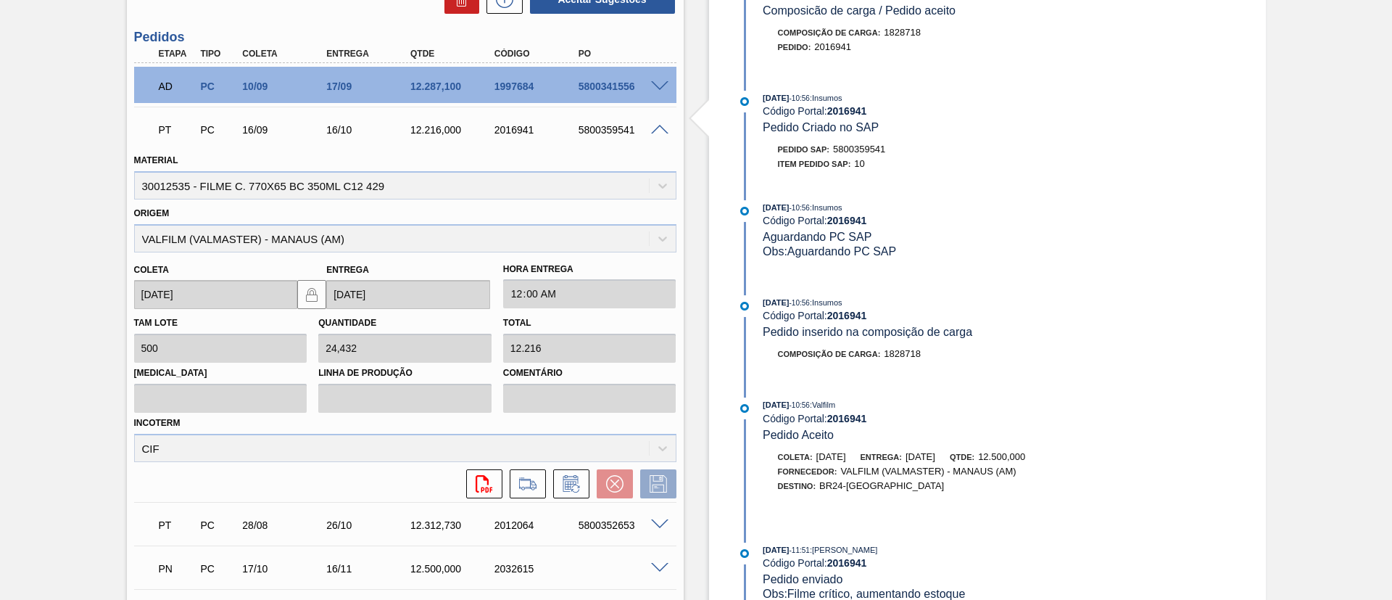
scroll to position [577, 0]
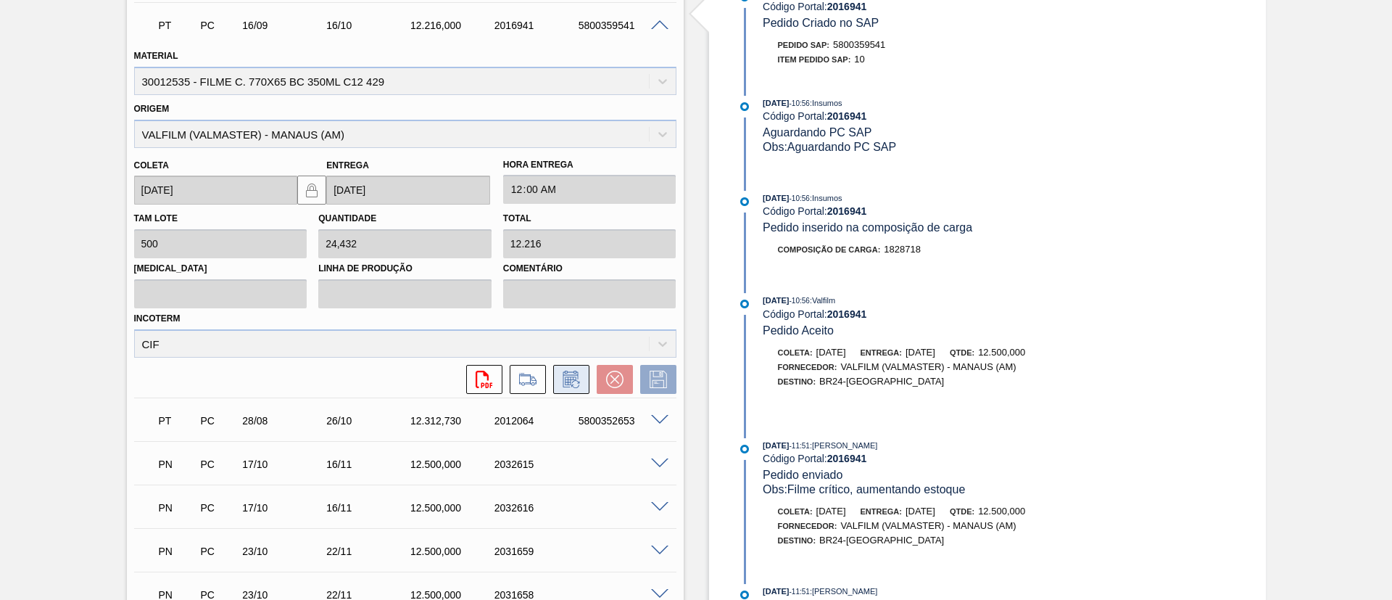
click at [582, 392] on button at bounding box center [571, 379] width 36 height 29
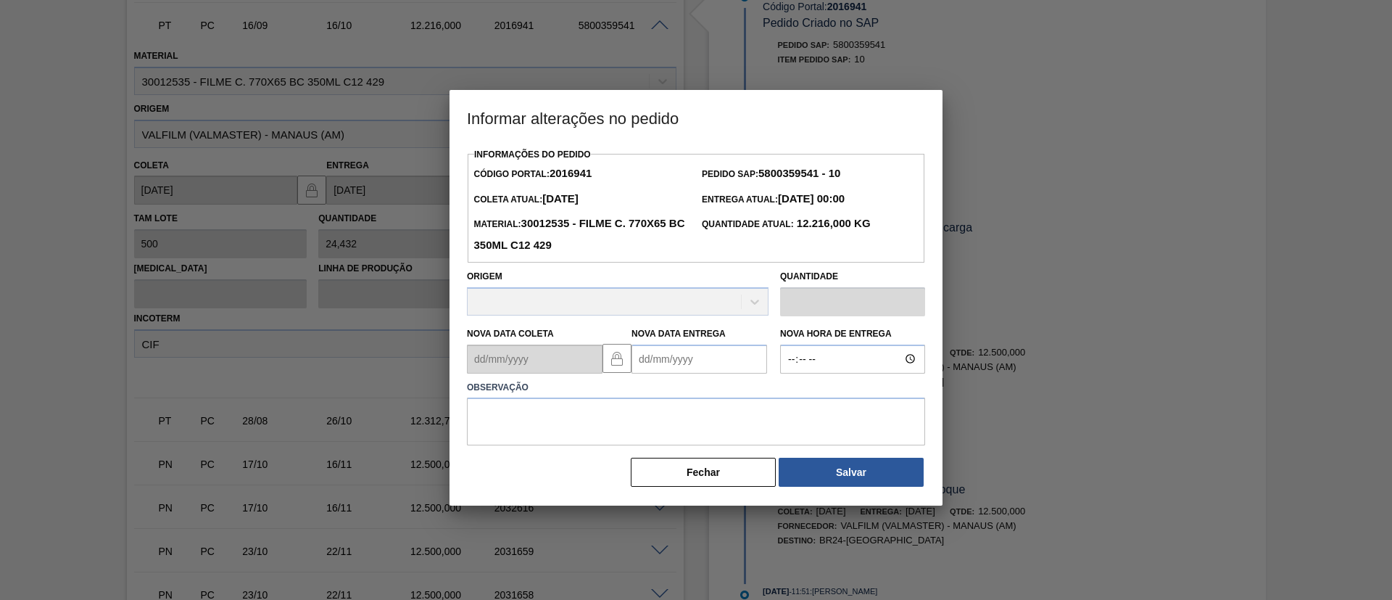
click at [682, 358] on Entrega2016941 "Nova Data Entrega" at bounding box center [700, 358] width 136 height 29
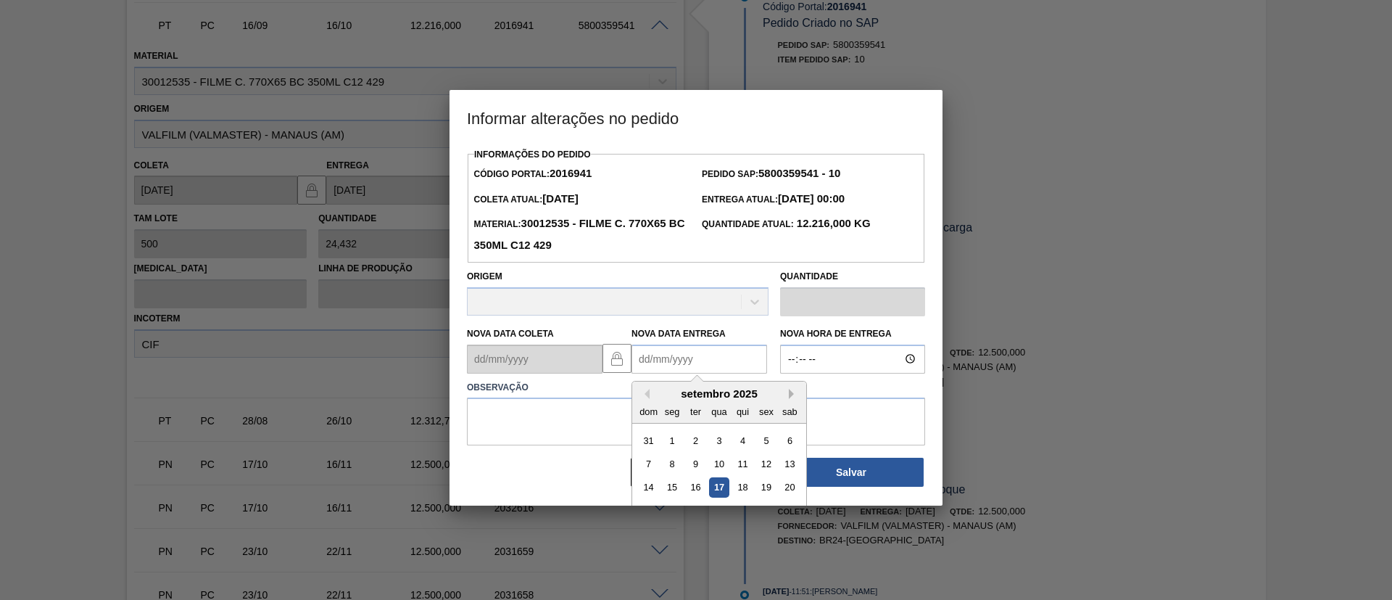
click at [798, 395] on button "Next Month" at bounding box center [794, 394] width 10 height 10
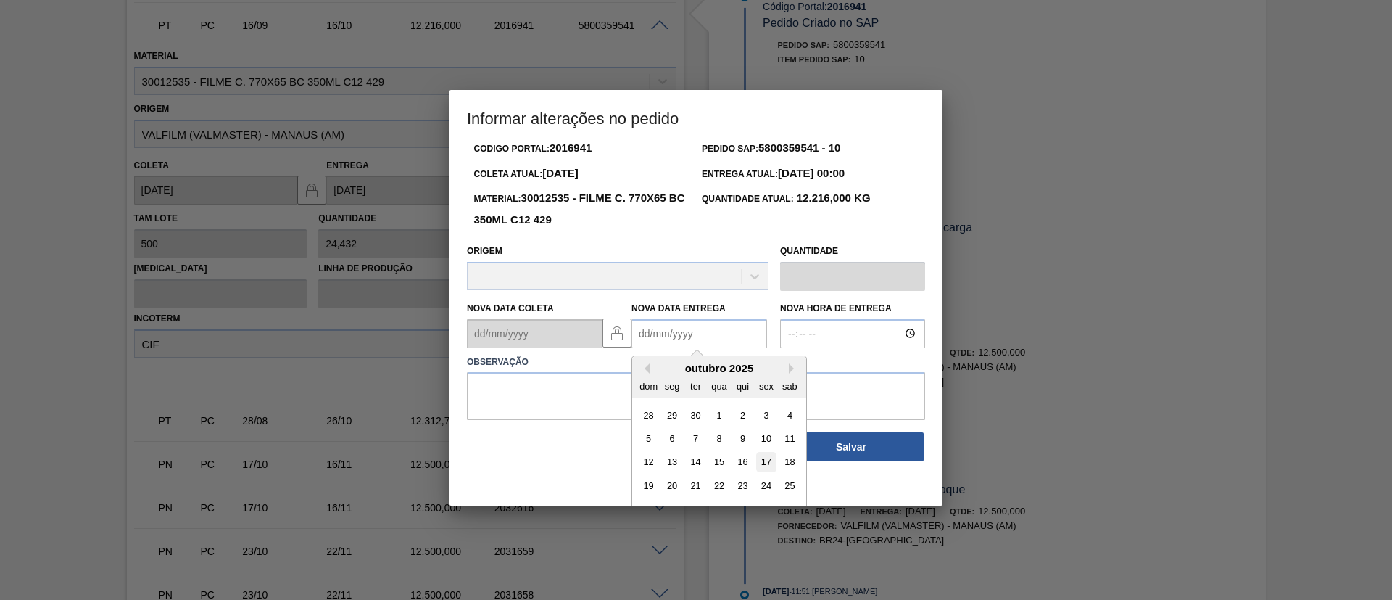
scroll to position [49, 0]
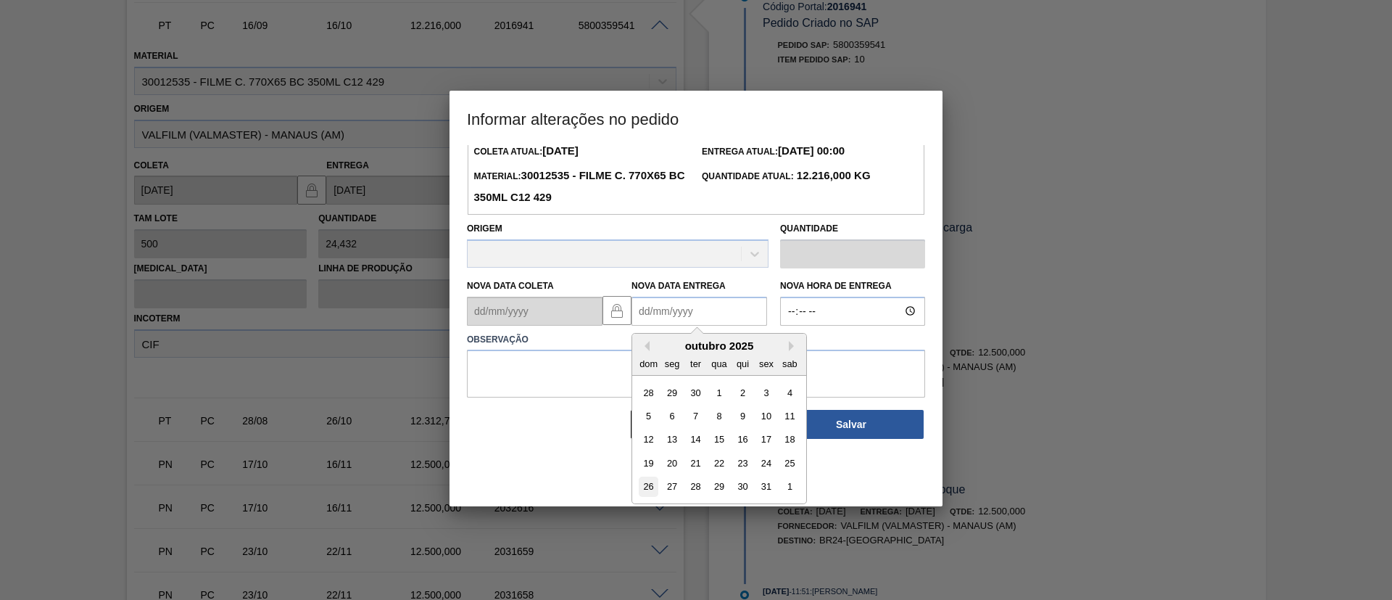
click at [648, 484] on div "26" at bounding box center [649, 486] width 20 height 20
type Entrega2016941 "[DATE]"
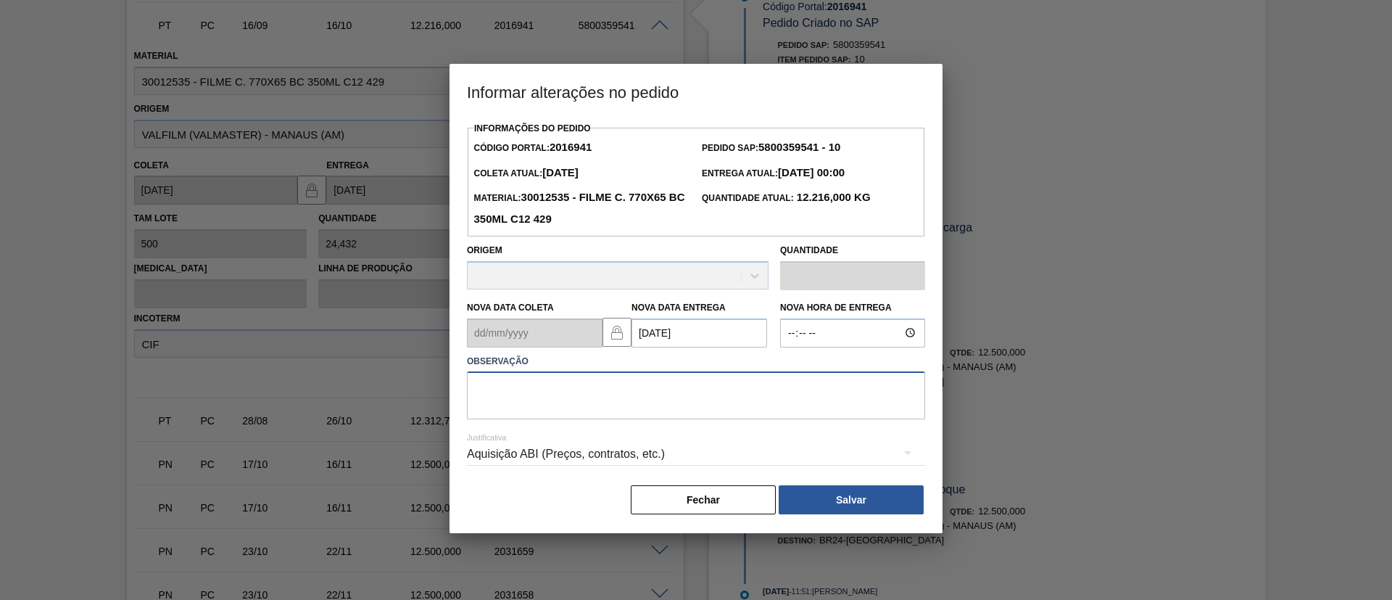
click at [658, 408] on textarea at bounding box center [696, 395] width 458 height 48
type textarea "Data Original"
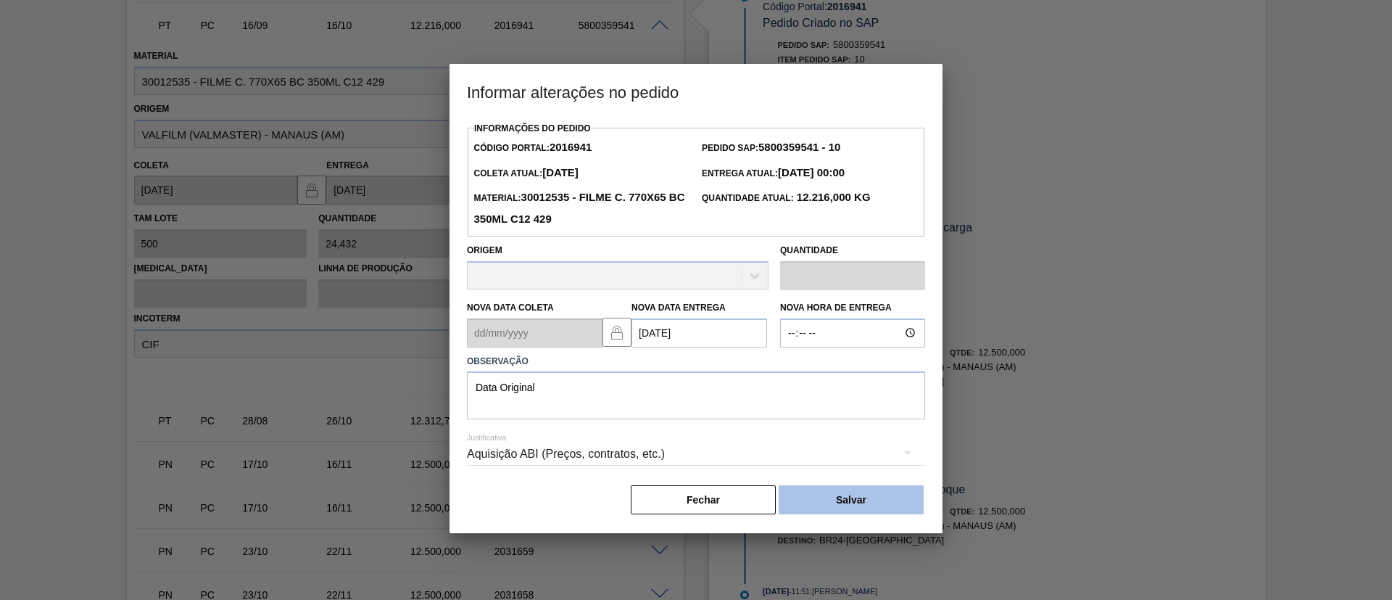
click at [859, 505] on button "Salvar" at bounding box center [851, 499] width 145 height 29
click at [888, 491] on button "Salvar" at bounding box center [851, 499] width 145 height 29
click at [901, 495] on button "Salvar" at bounding box center [851, 499] width 145 height 29
click at [885, 496] on button "Salvar" at bounding box center [851, 499] width 145 height 29
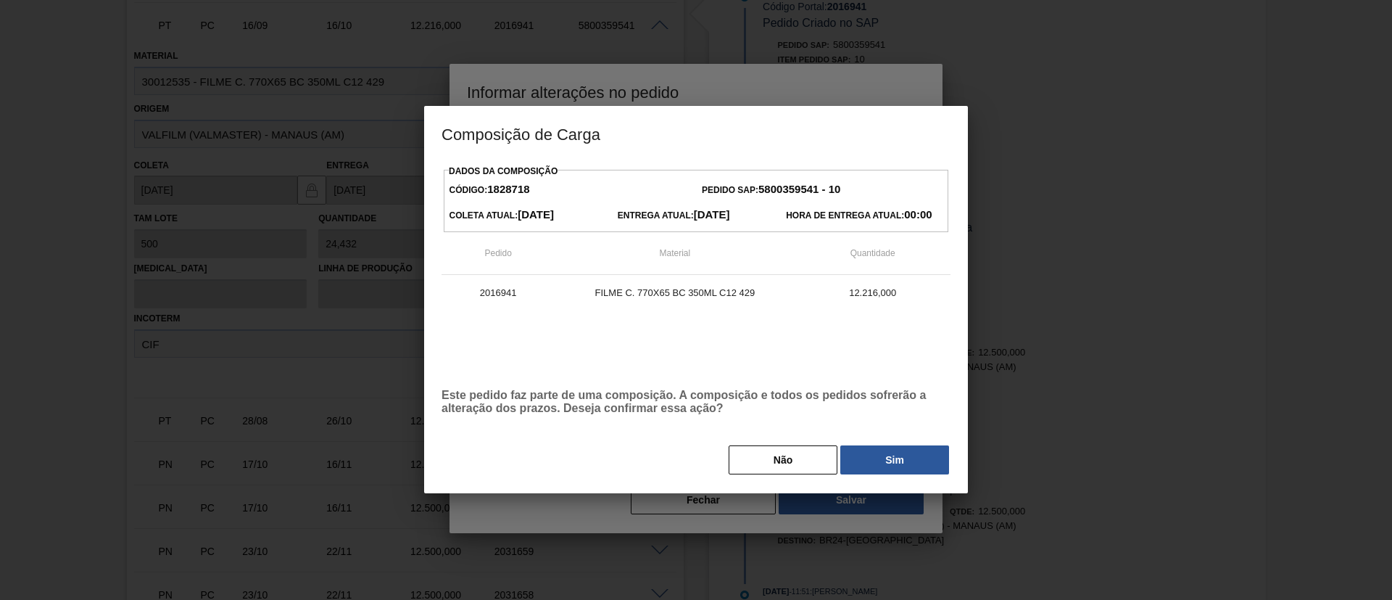
click at [863, 444] on div "Dados da Composição Código: 1828718 Pedido SAP: 5800359541 - 10 [PERSON_NAME] A…" at bounding box center [696, 318] width 509 height 315
click at [878, 455] on button "Sim" at bounding box center [895, 459] width 109 height 29
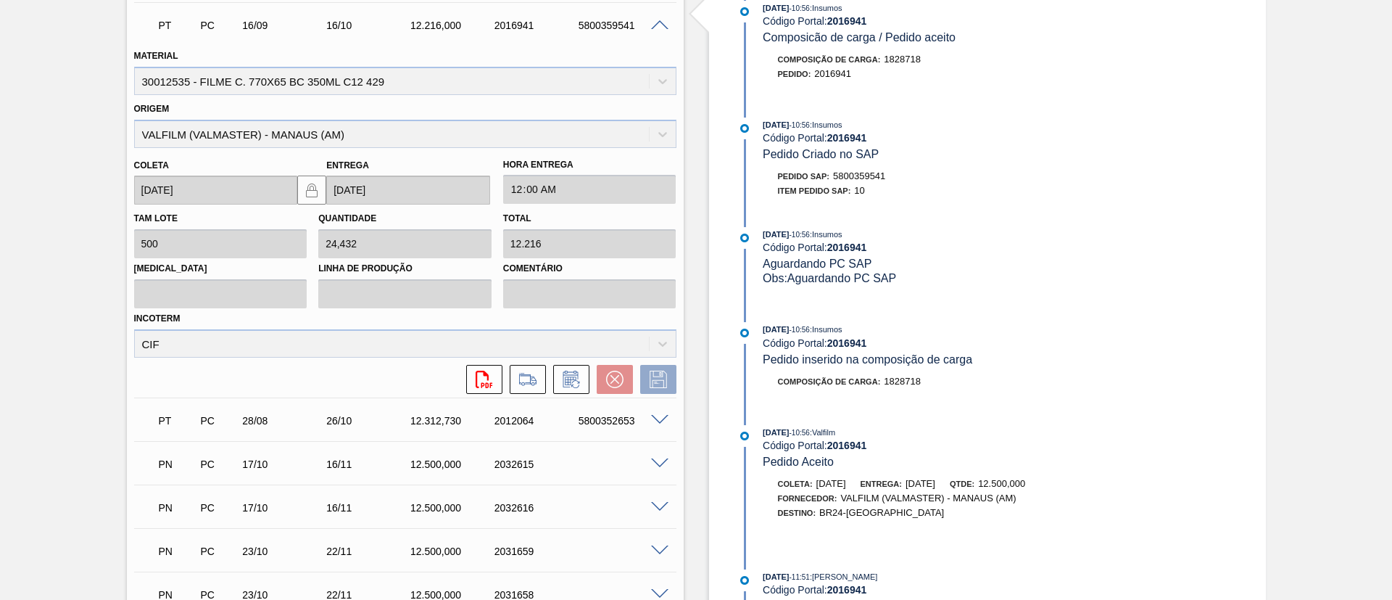
scroll to position [540, 0]
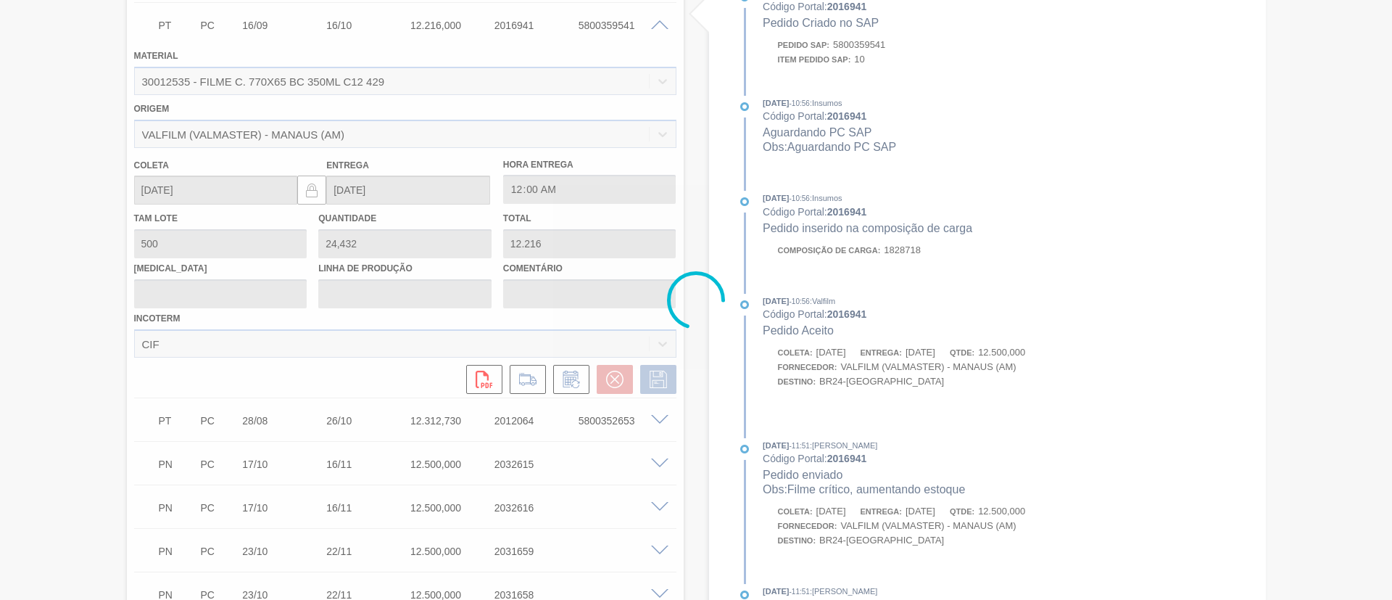
type input "Data Original"
type input "[DATE]"
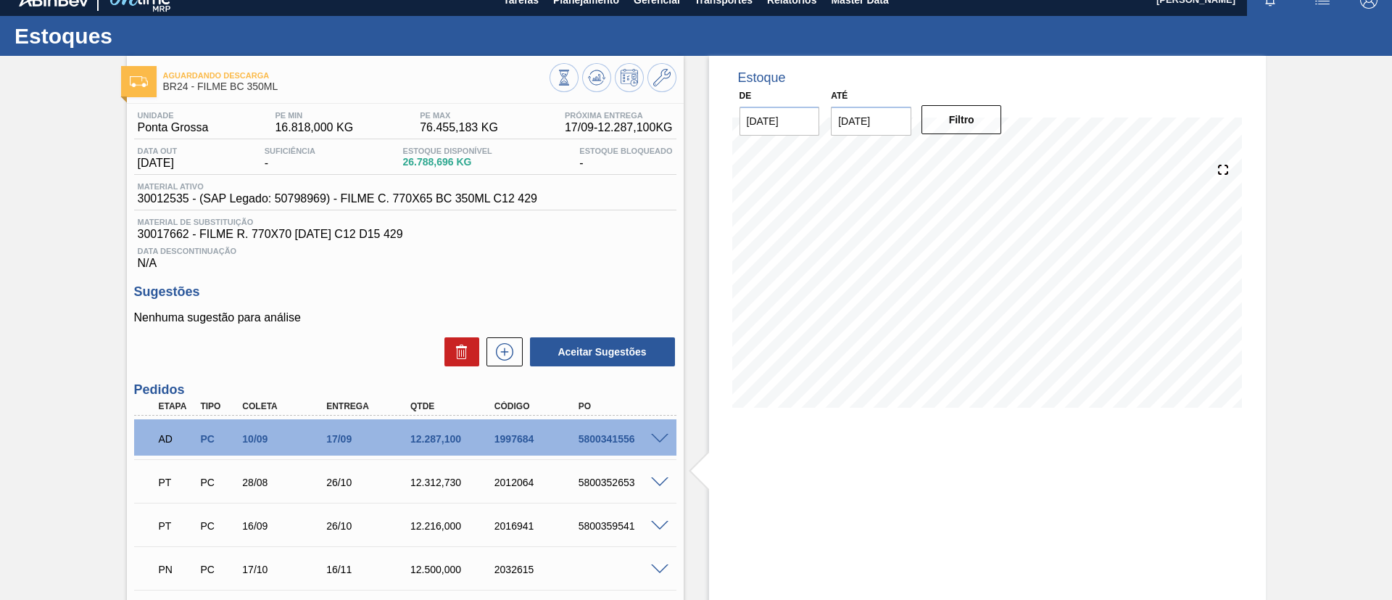
scroll to position [0, 0]
